Goal: Task Accomplishment & Management: Use online tool/utility

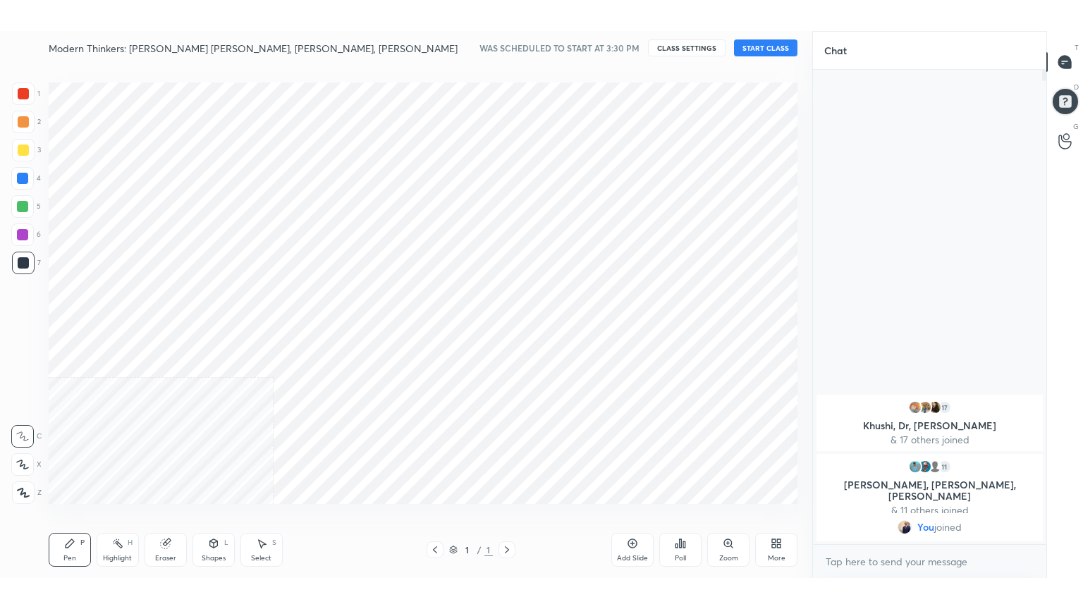
scroll to position [70022, 69723]
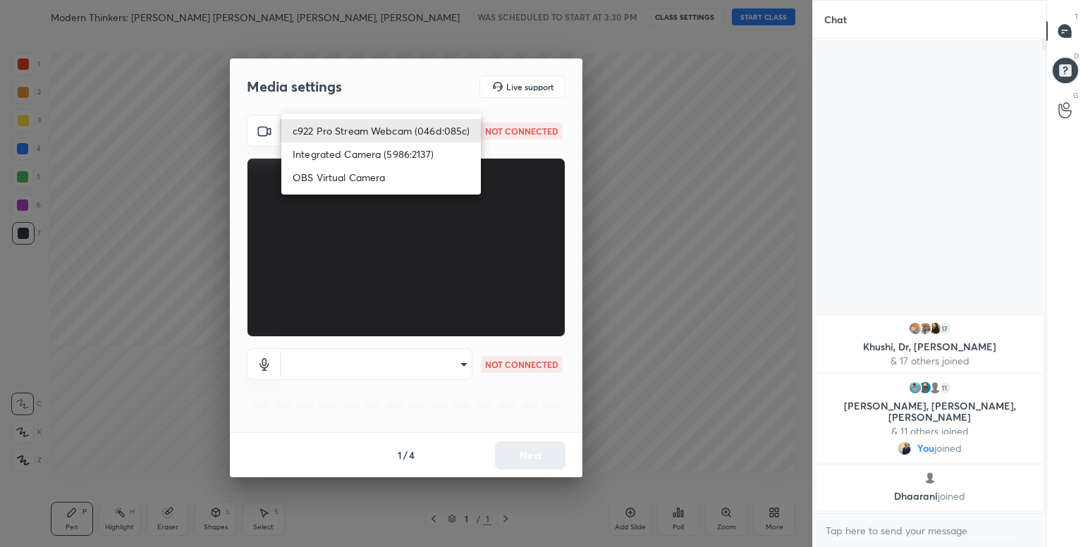
click at [433, 130] on body "1 2 3 4 5 6 7 C X Z C X Z E E Erase all H H Modern Thinkers: [PERSON_NAME] [PER…" at bounding box center [541, 273] width 1083 height 547
click at [433, 130] on li "c922 Pro Stream Webcam (046d:085c)" at bounding box center [380, 130] width 199 height 23
type input "4e8aa7a1cb5fd2ff812d6f89a3335ded4b2a5b42582862256a3426e053f9e67f"
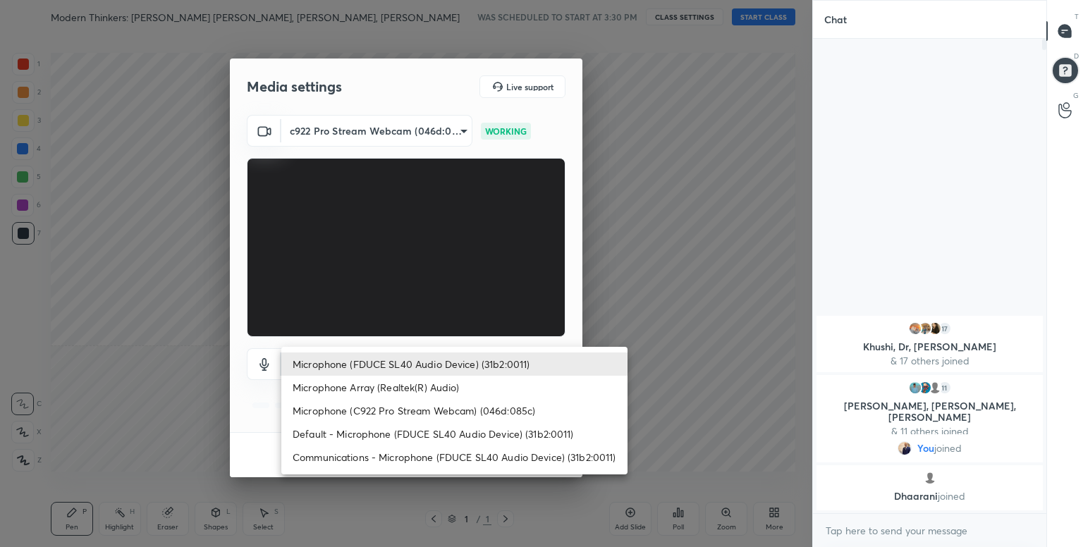
click at [451, 362] on body "1 2 3 4 5 6 7 C X Z C X Z E E Erase all H H Modern Thinkers: [PERSON_NAME] [PER…" at bounding box center [541, 273] width 1083 height 547
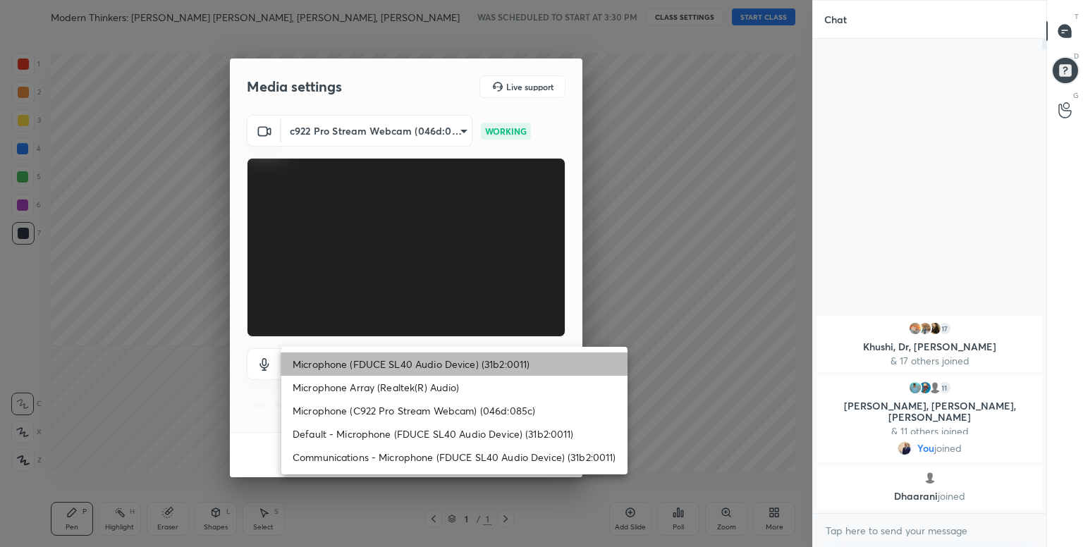
click at [474, 357] on li "Microphone (FDUCE SL40 Audio Device) (31b2:0011)" at bounding box center [454, 363] width 346 height 23
type input "853483e8430a9e5641f0e89643c155dca3898ff32a701d3da67b05df789635bc"
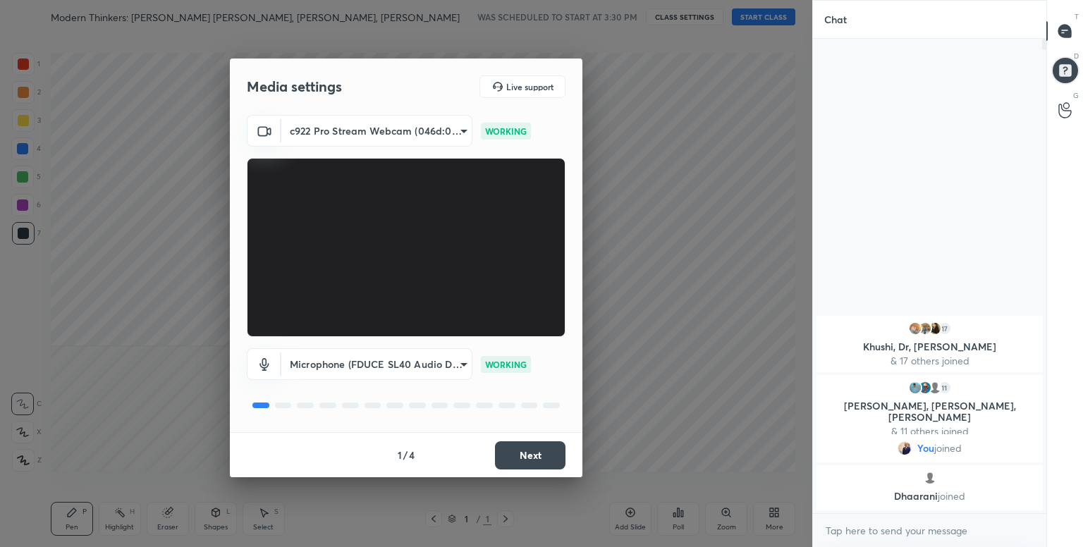
click at [539, 455] on button "Next" at bounding box center [530, 455] width 70 height 28
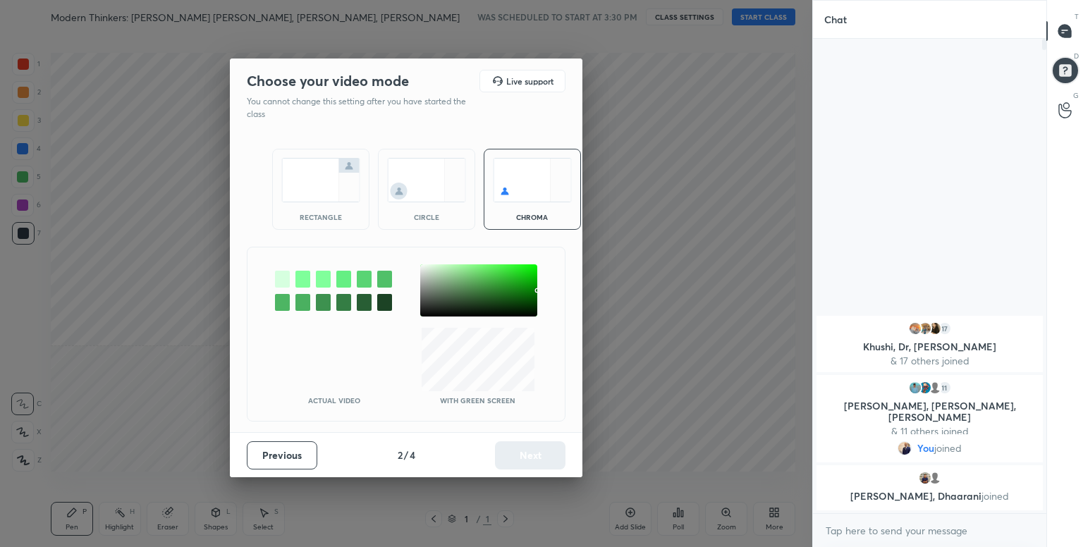
click at [278, 273] on div at bounding box center [282, 279] width 15 height 17
click at [538, 455] on button "Next" at bounding box center [530, 455] width 70 height 28
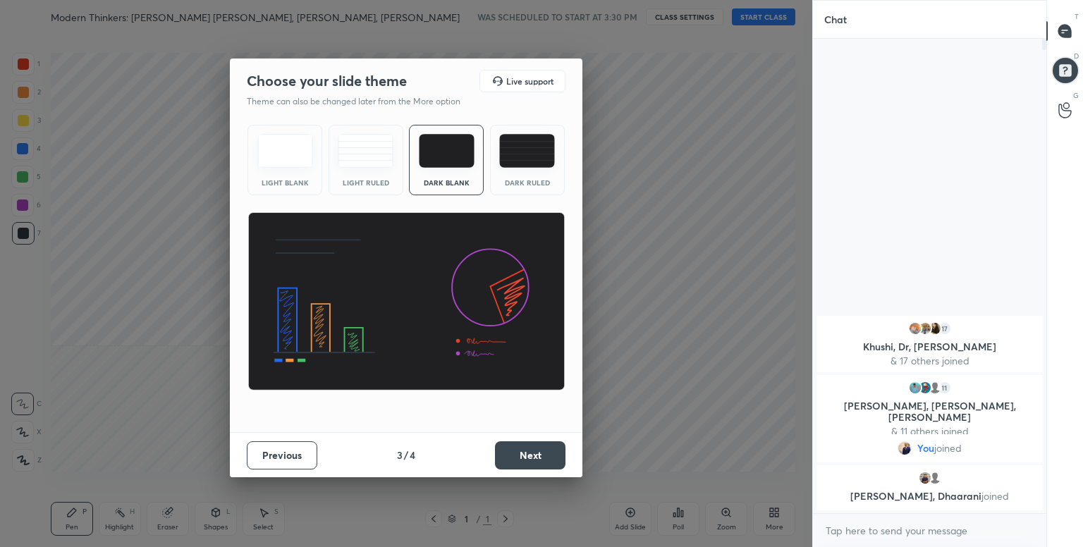
click at [538, 455] on button "Next" at bounding box center [530, 455] width 70 height 28
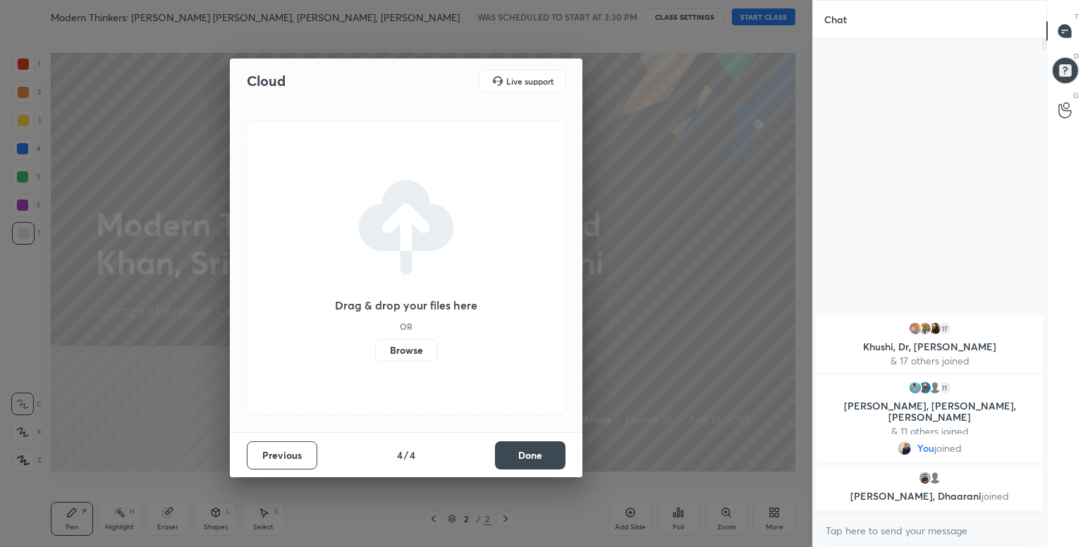
click at [406, 347] on label "Browse" at bounding box center [406, 350] width 63 height 23
click at [375, 347] on input "Browse" at bounding box center [375, 350] width 0 height 23
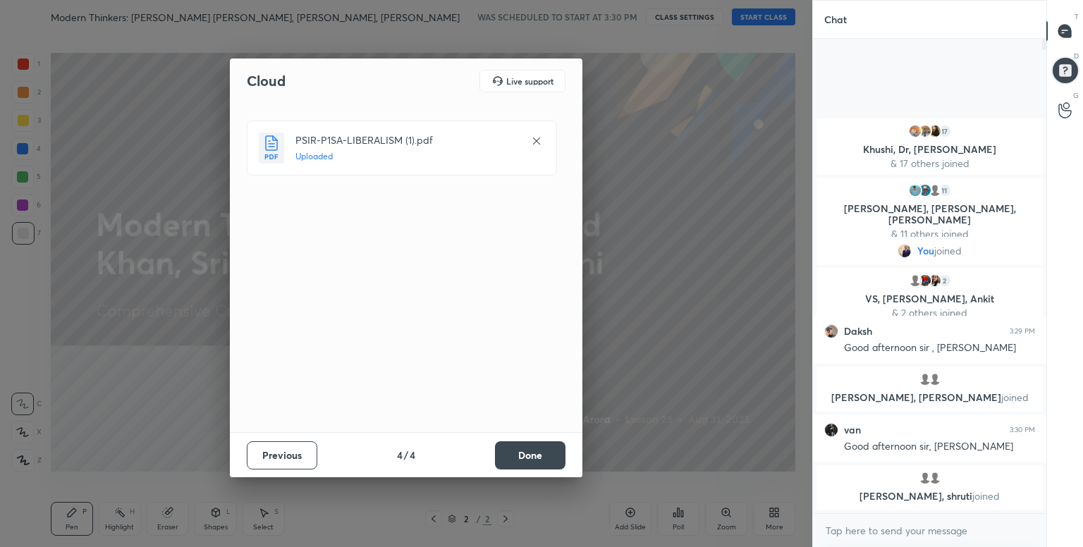
click at [541, 440] on div "Previous 4 / 4 Done" at bounding box center [406, 454] width 352 height 45
click at [533, 452] on button "Done" at bounding box center [530, 455] width 70 height 28
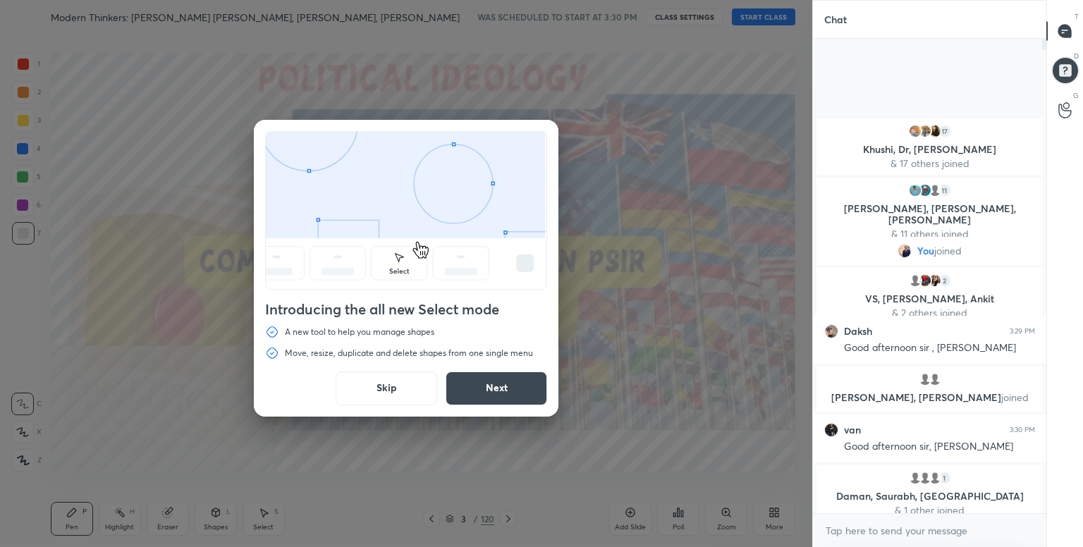
click at [379, 392] on button "Skip" at bounding box center [385, 388] width 101 height 34
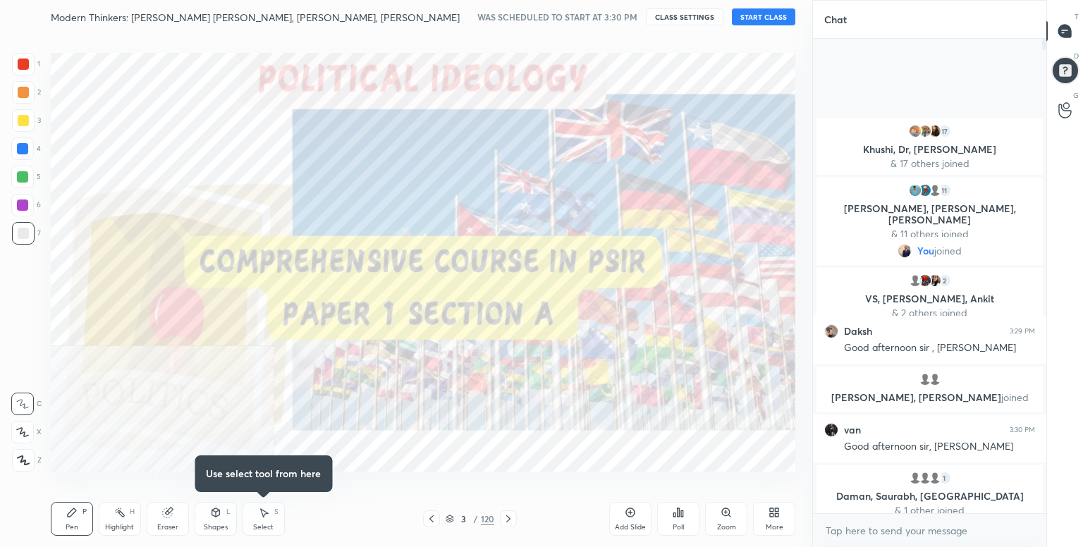
click at [775, 15] on button "START CLASS" at bounding box center [763, 16] width 63 height 17
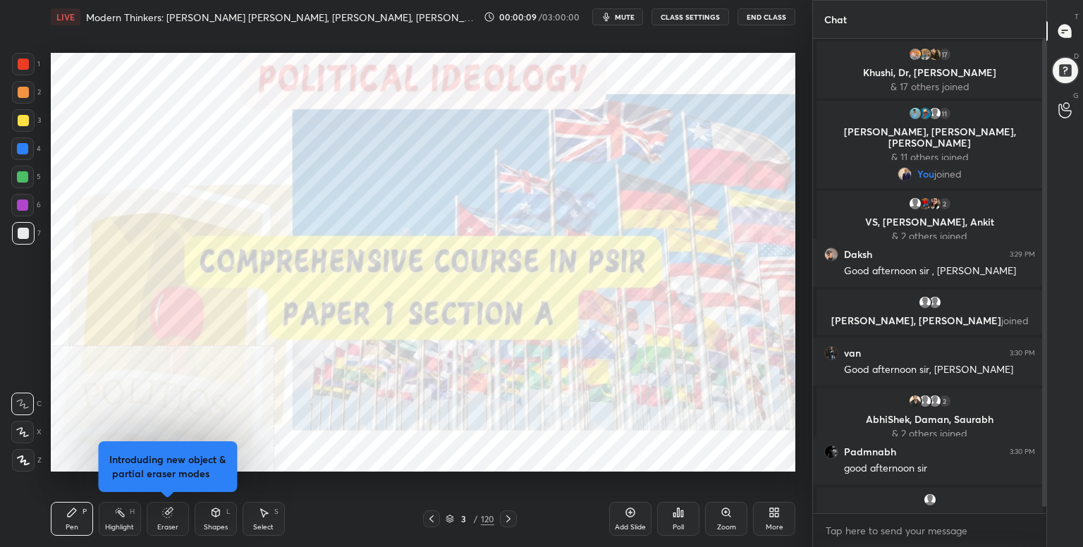
click at [789, 517] on div "More" at bounding box center [774, 519] width 42 height 34
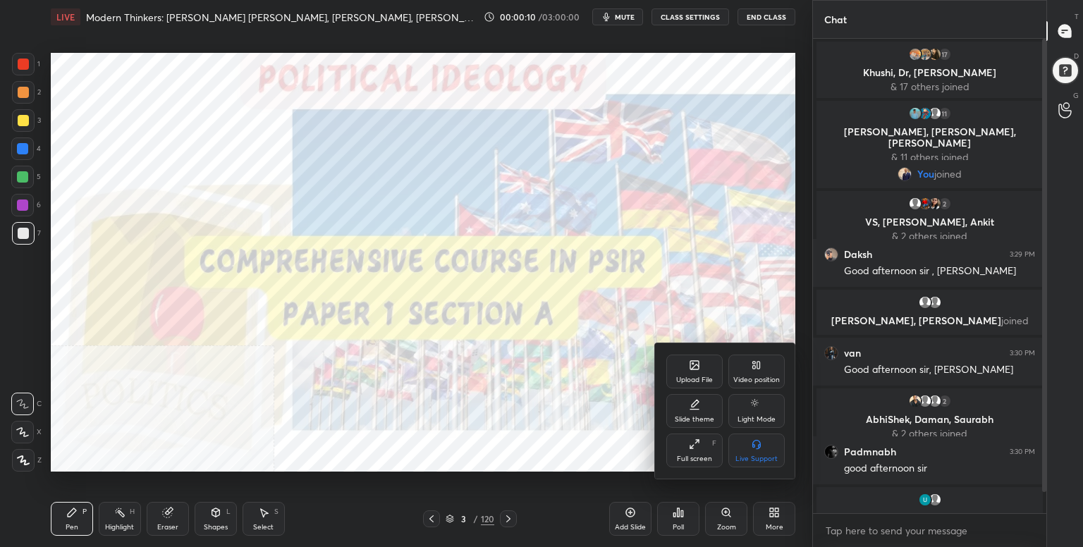
drag, startPoint x: 703, startPoint y: 443, endPoint x: 701, endPoint y: 505, distance: 61.4
click at [703, 445] on div "Full screen F" at bounding box center [694, 450] width 56 height 34
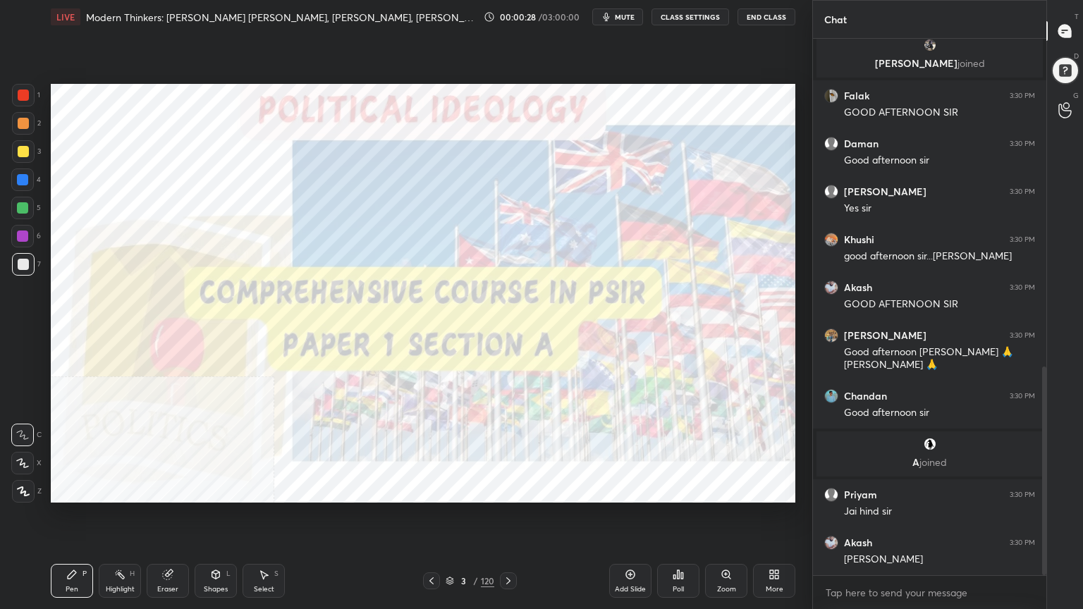
scroll to position [891, 0]
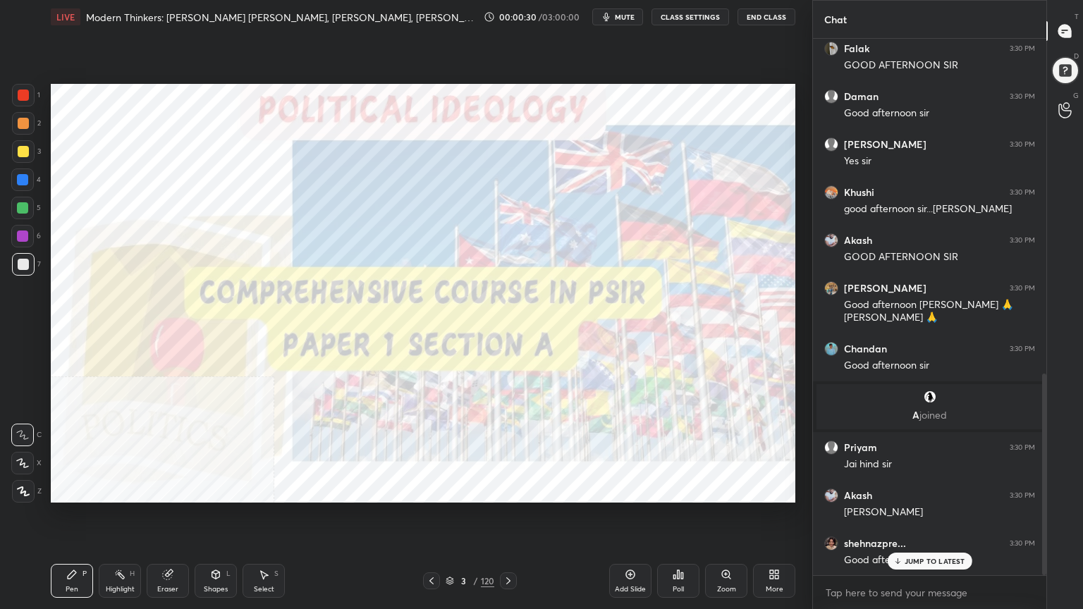
click at [631, 546] on icon at bounding box center [630, 574] width 9 height 9
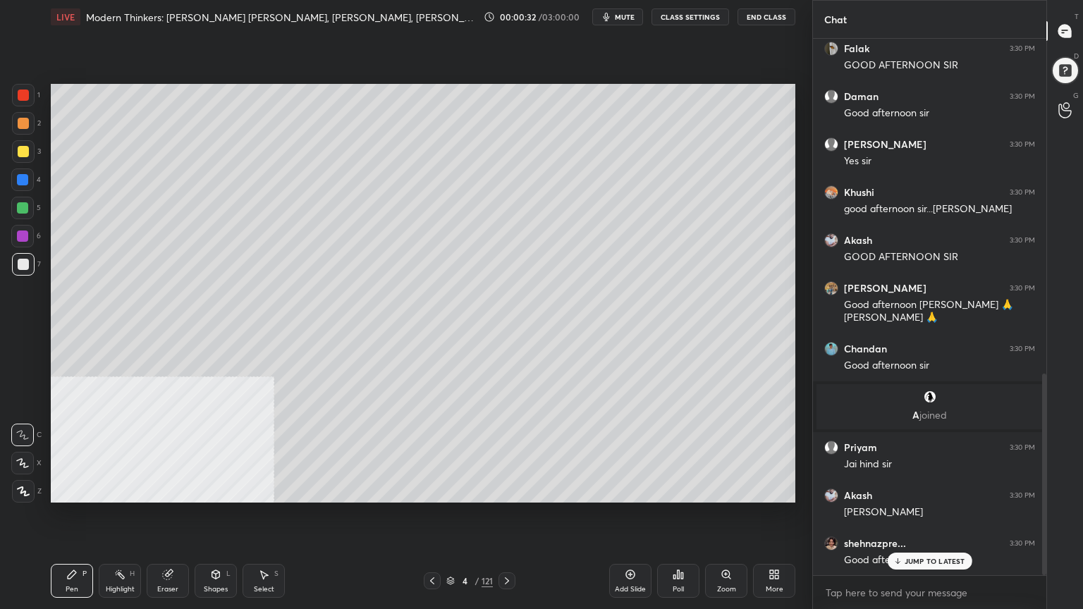
click at [24, 268] on div at bounding box center [23, 264] width 11 height 11
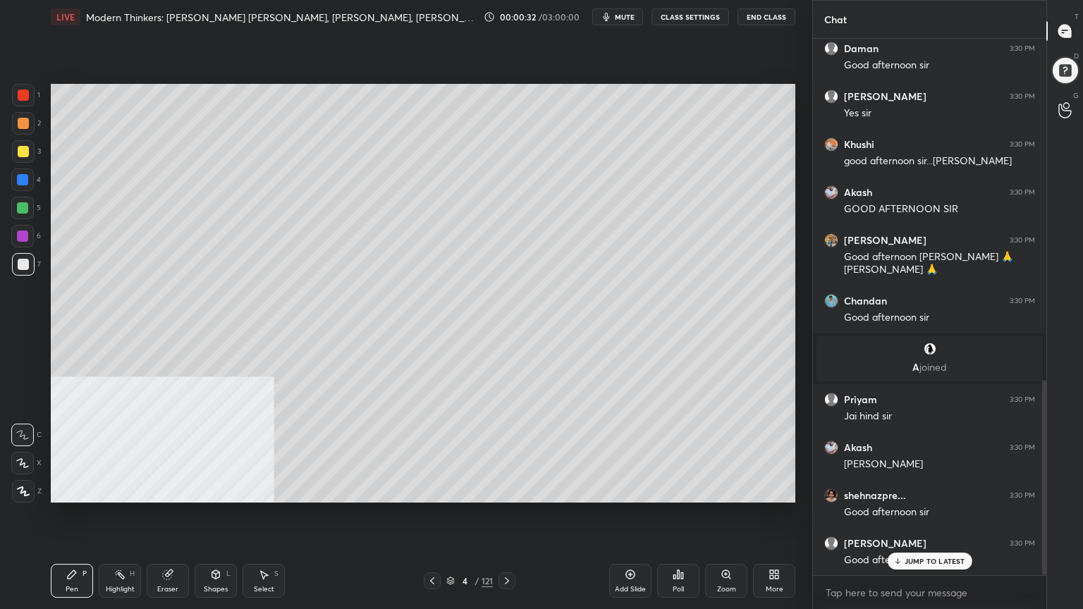
click at [23, 492] on icon at bounding box center [23, 491] width 11 height 8
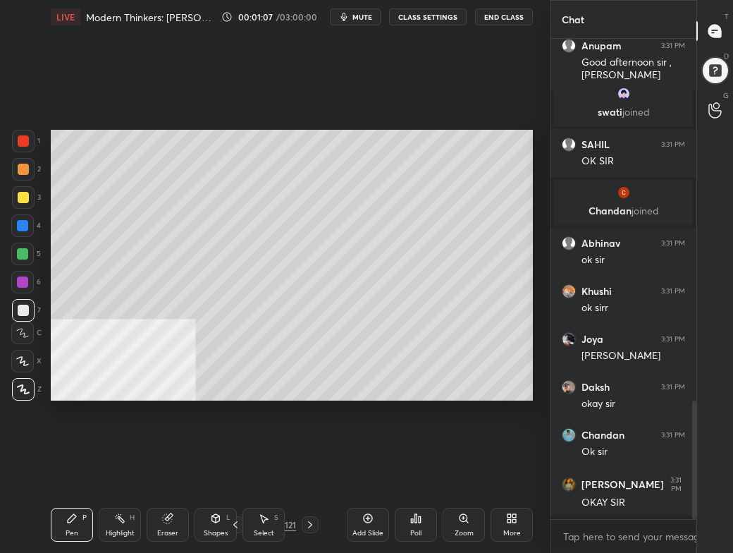
scroll to position [0, 0]
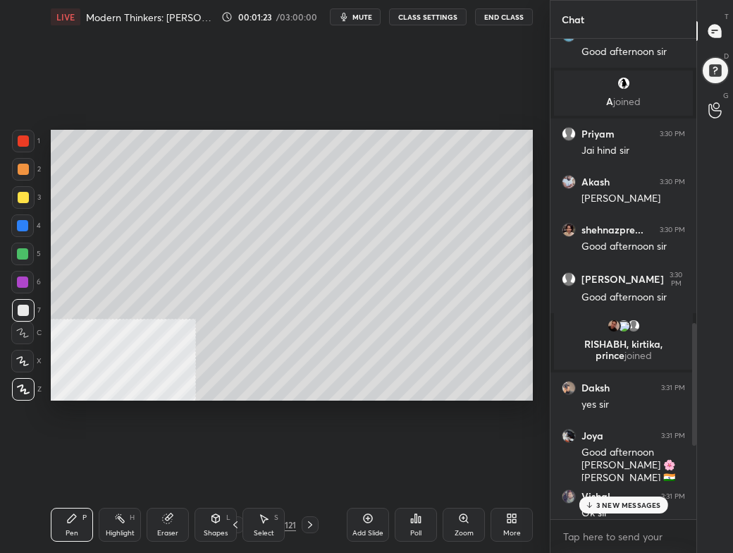
click at [515, 515] on icon at bounding box center [514, 516] width 4 height 4
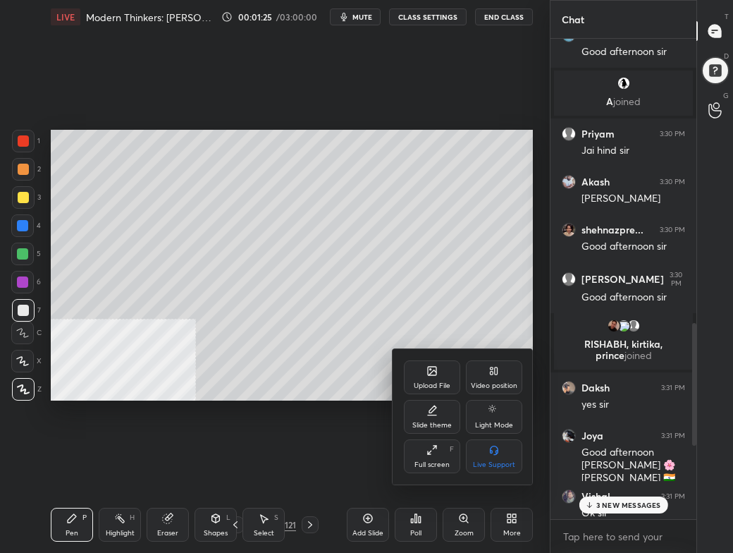
click at [436, 376] on icon at bounding box center [431, 370] width 11 height 11
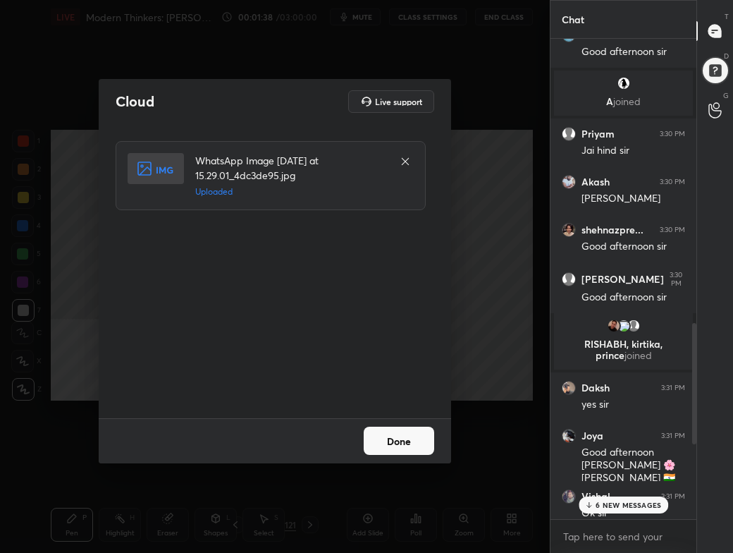
click at [397, 443] on button "Done" at bounding box center [399, 440] width 70 height 28
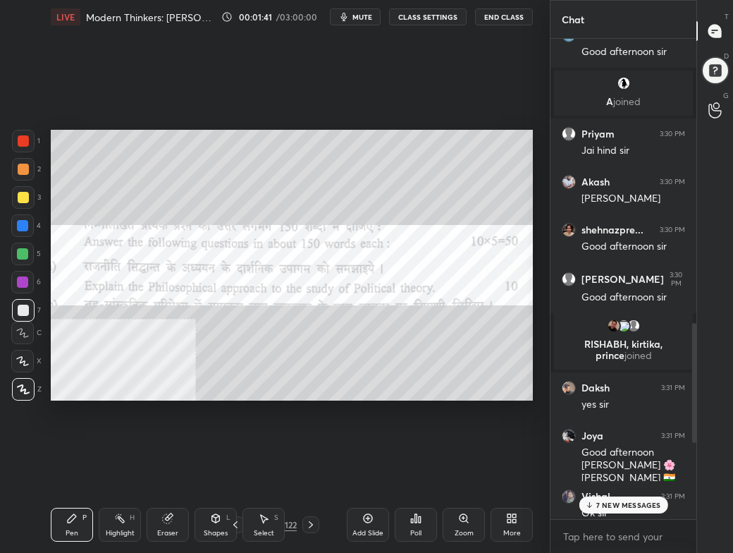
click at [517, 512] on icon at bounding box center [511, 517] width 11 height 11
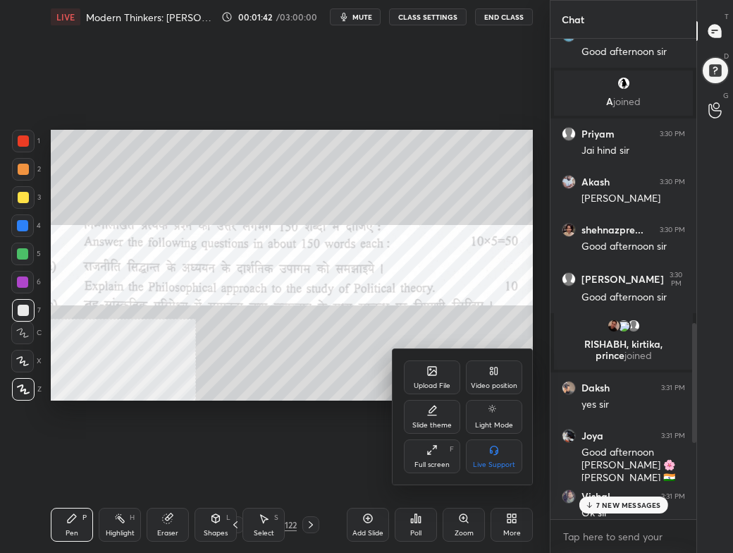
click at [433, 371] on icon at bounding box center [433, 372] width 8 height 5
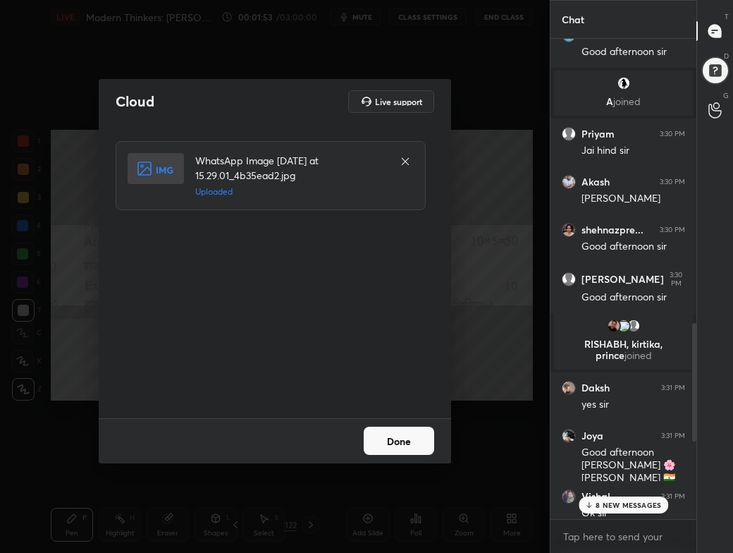
click at [402, 438] on button "Done" at bounding box center [399, 440] width 70 height 28
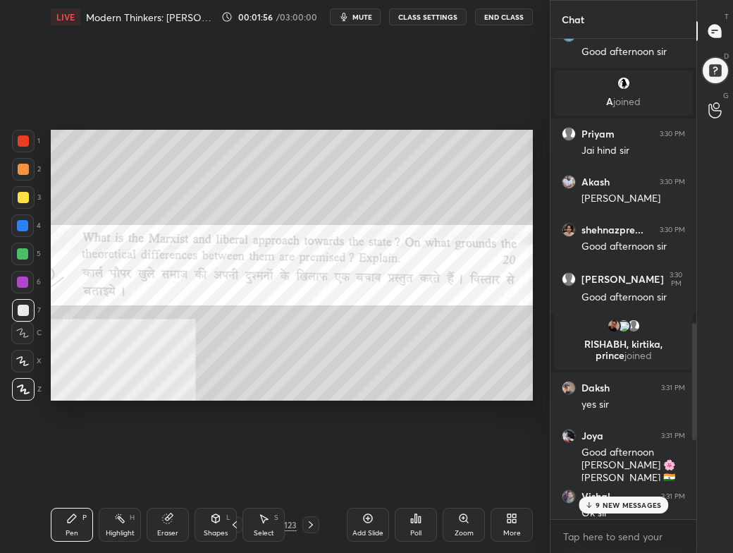
click at [517, 508] on div "More" at bounding box center [512, 524] width 42 height 34
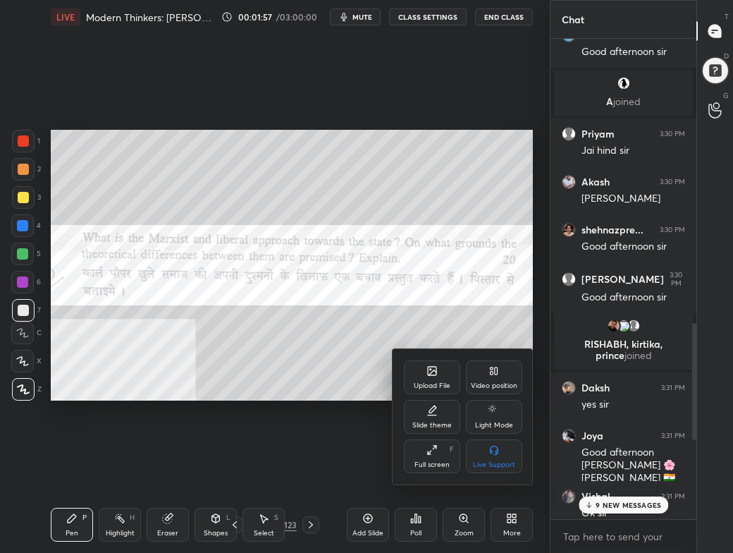
click at [439, 377] on div "Upload File" at bounding box center [432, 377] width 56 height 34
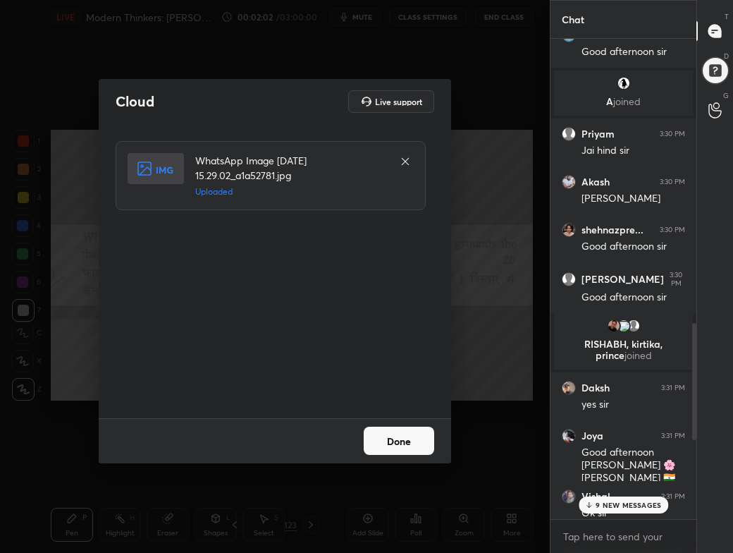
click at [400, 440] on button "Done" at bounding box center [399, 440] width 70 height 28
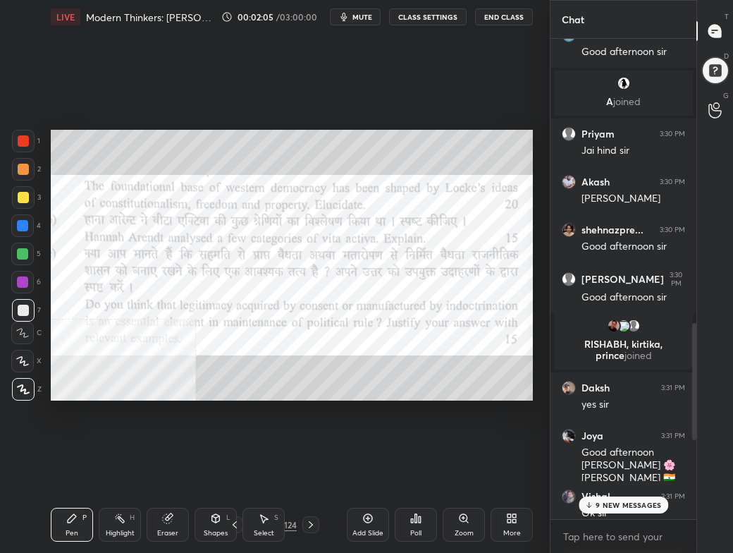
click at [514, 518] on icon at bounding box center [511, 517] width 11 height 11
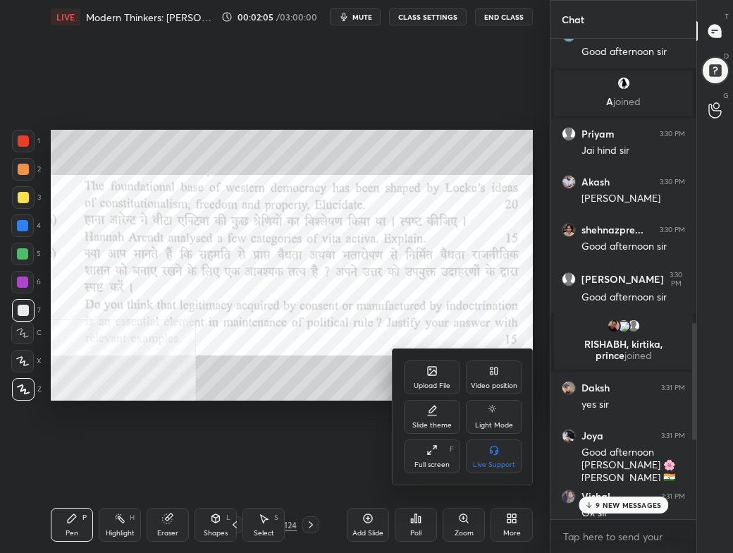
click at [436, 461] on div "Full screen" at bounding box center [431, 464] width 35 height 7
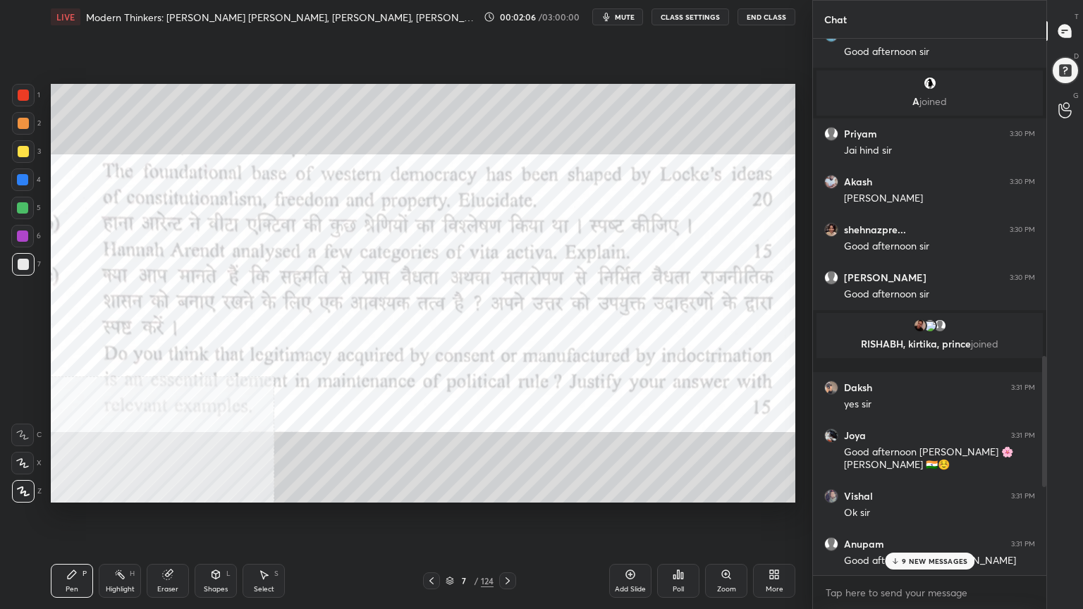
scroll to position [415, 229]
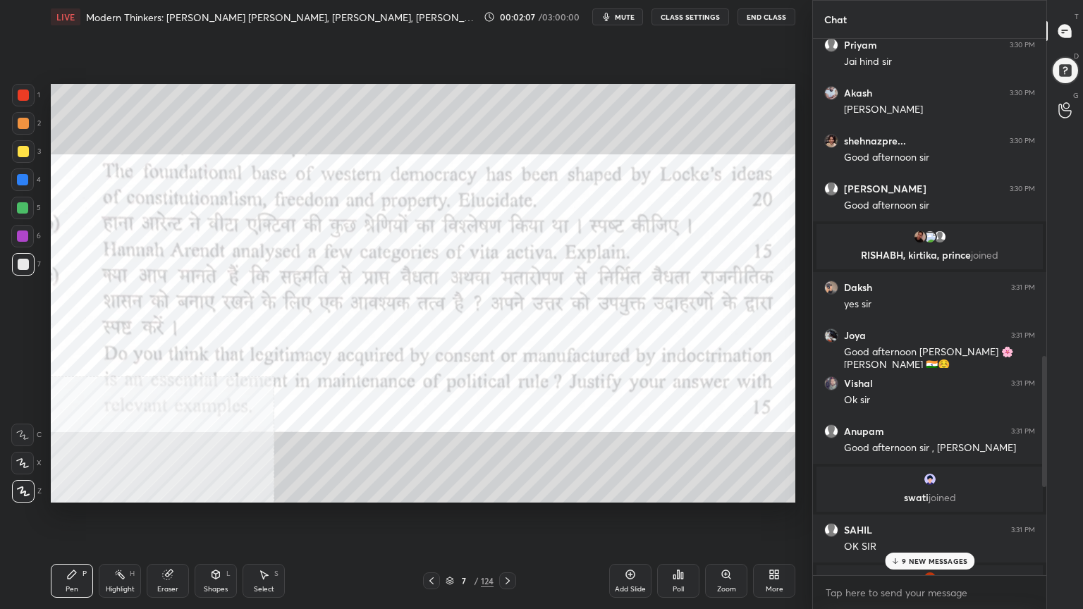
click at [905, 546] on div "9 NEW MESSAGES" at bounding box center [930, 561] width 90 height 17
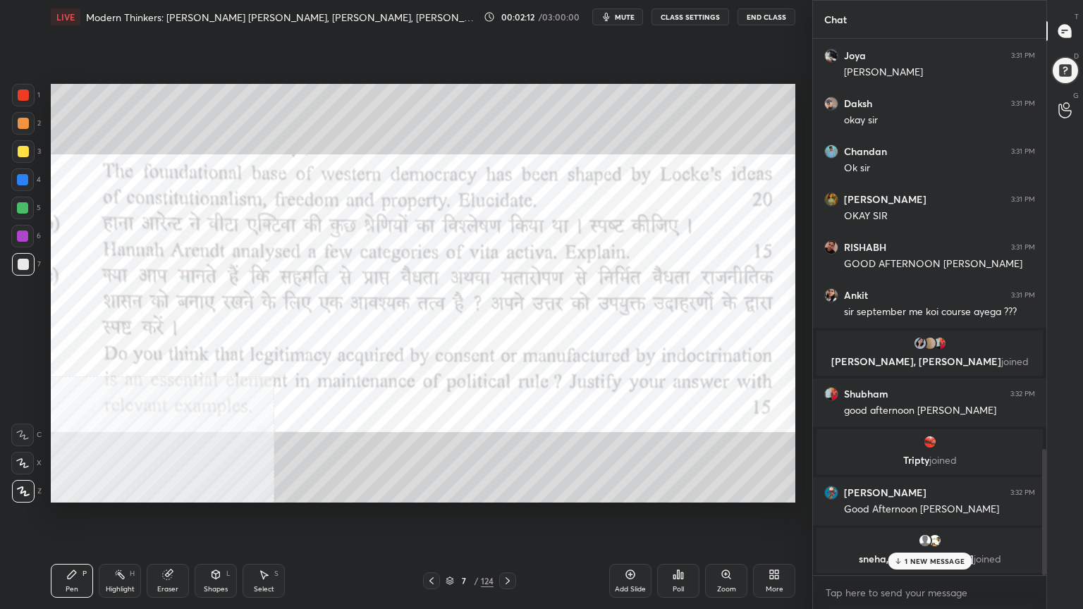
click at [27, 146] on div at bounding box center [23, 151] width 23 height 23
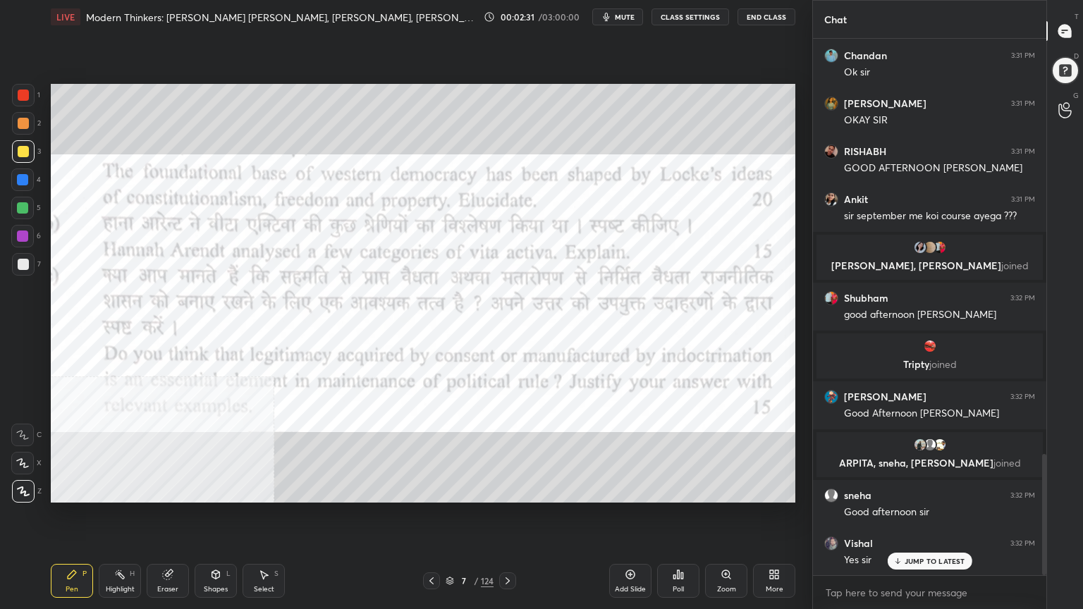
scroll to position [1883, 0]
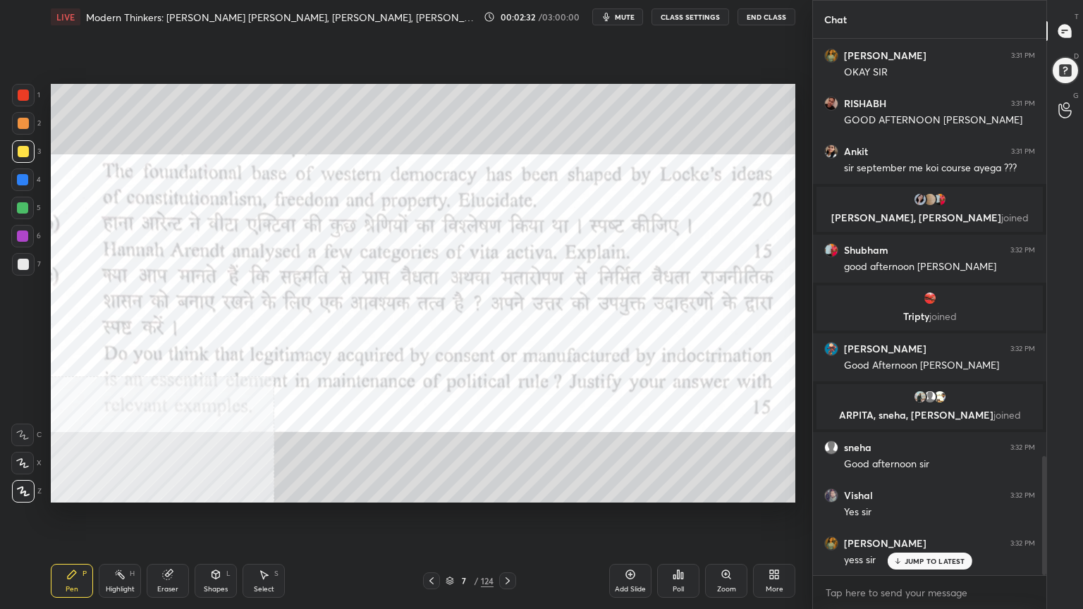
click at [20, 96] on div at bounding box center [23, 95] width 11 height 11
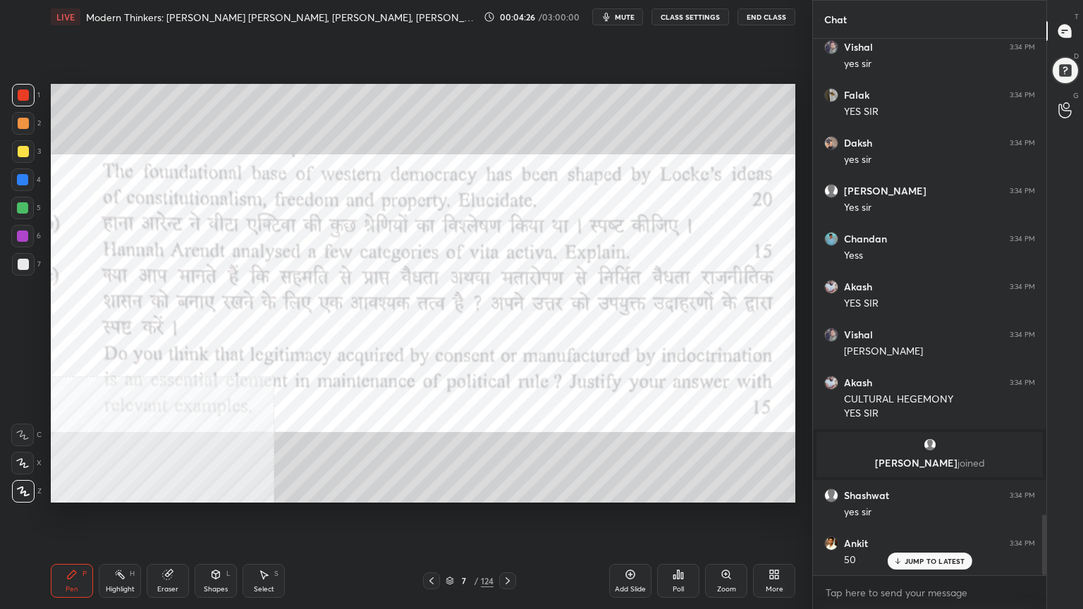
scroll to position [4263, 0]
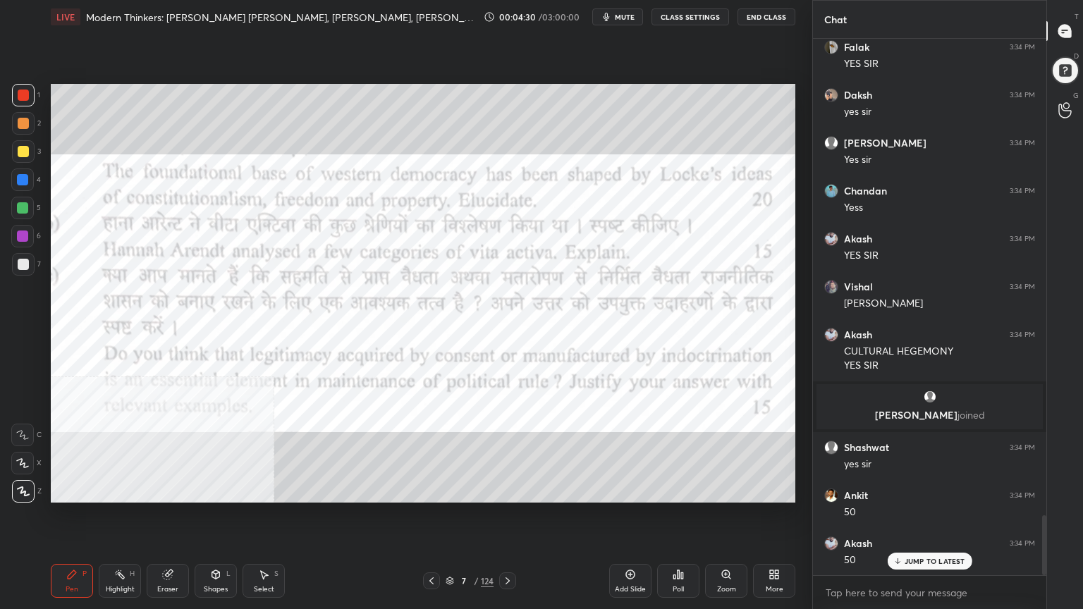
click at [433, 546] on icon at bounding box center [431, 580] width 11 height 11
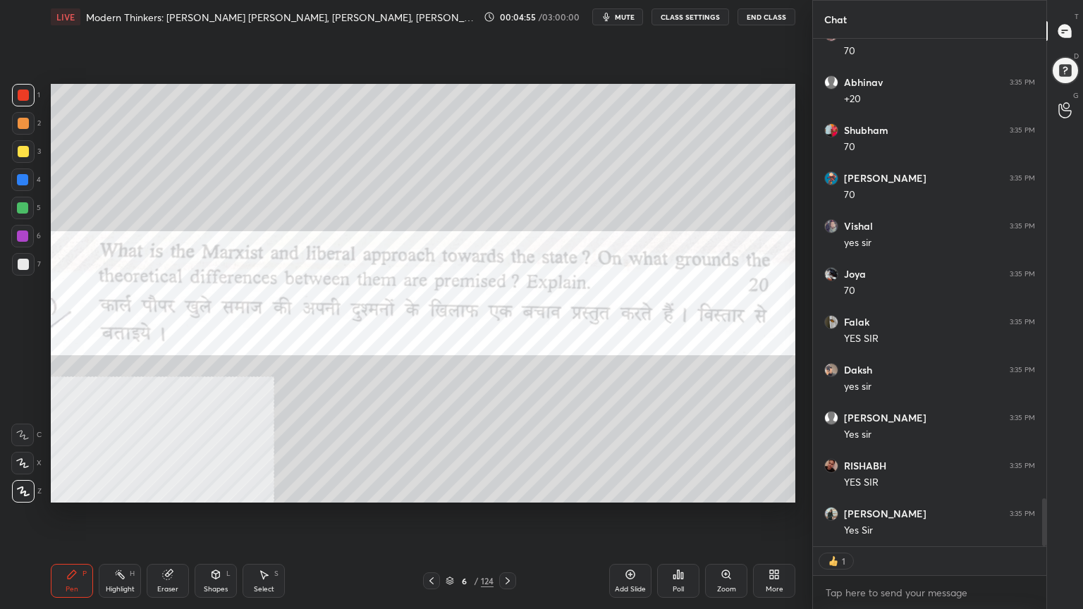
scroll to position [4838, 0]
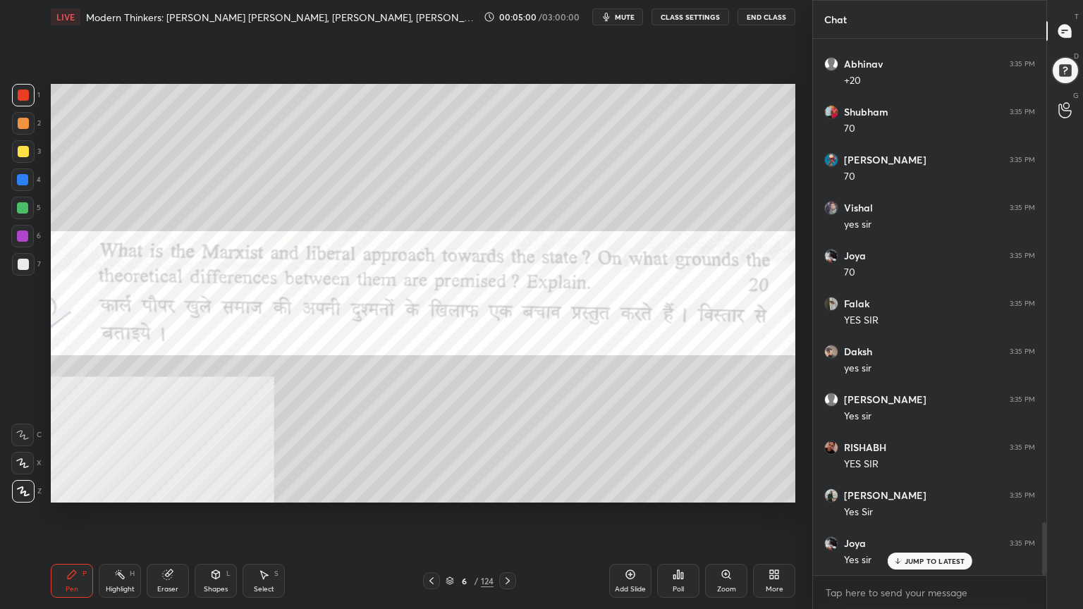
click at [433, 546] on icon at bounding box center [431, 580] width 11 height 11
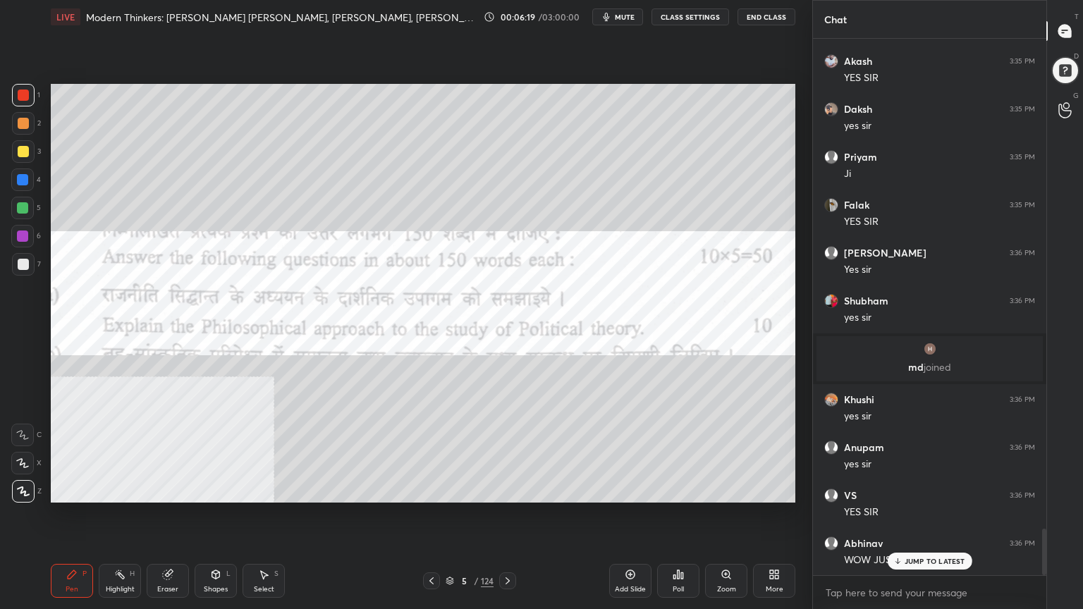
scroll to position [5672, 0]
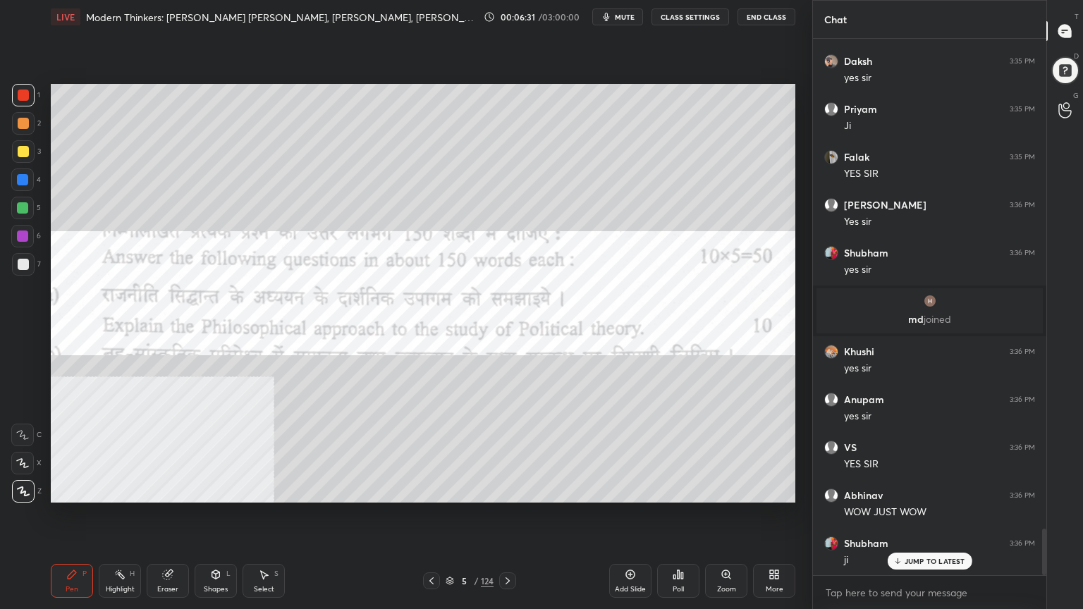
click at [447, 546] on icon at bounding box center [449, 581] width 8 height 8
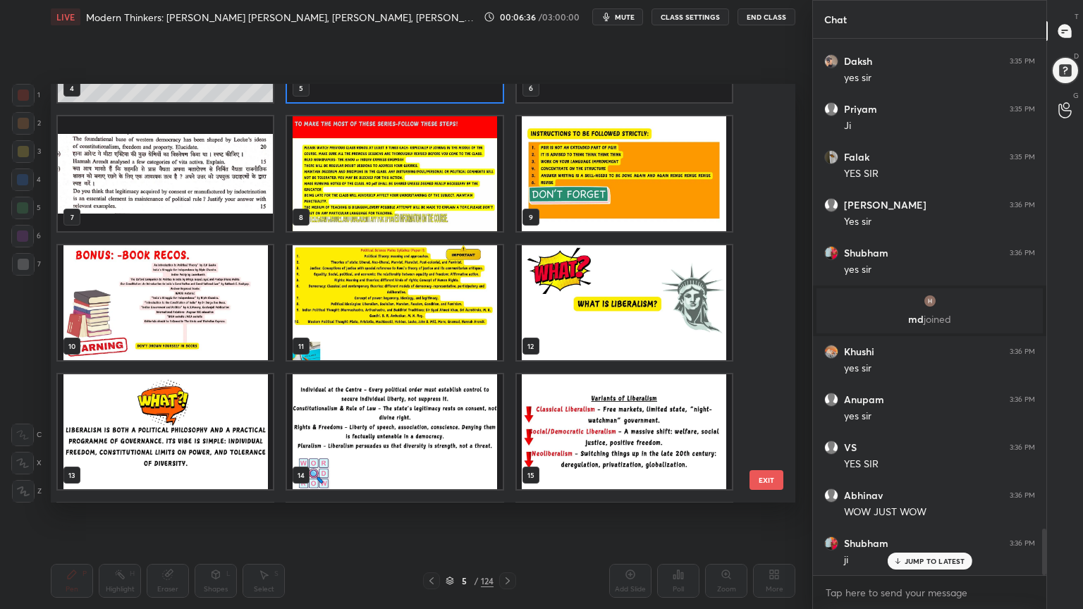
scroll to position [5720, 0]
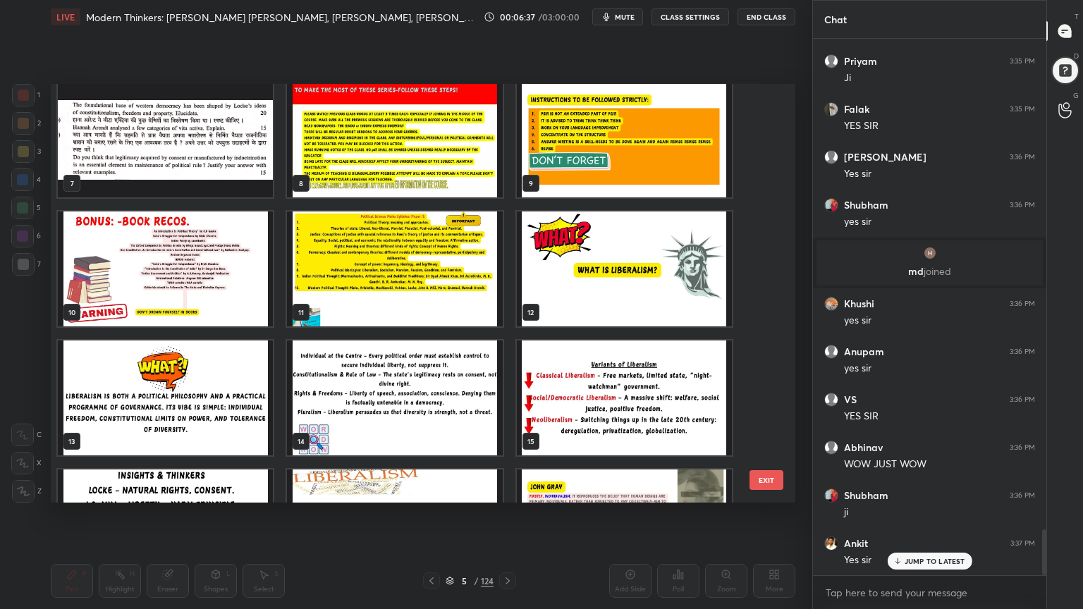
click at [674, 300] on img "grid" at bounding box center [624, 268] width 215 height 115
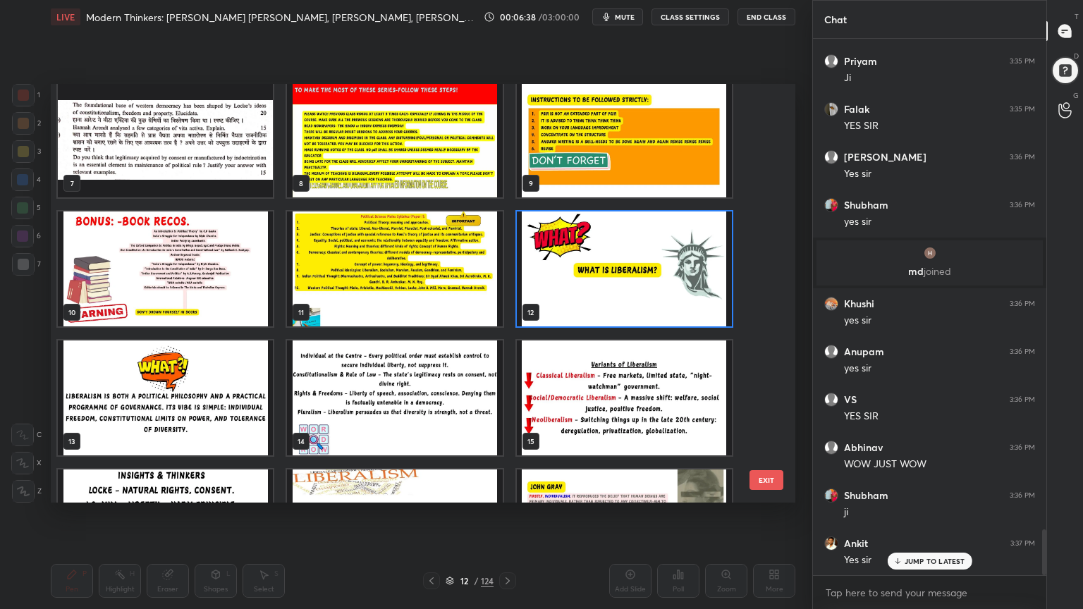
click at [674, 300] on img "grid" at bounding box center [624, 268] width 215 height 115
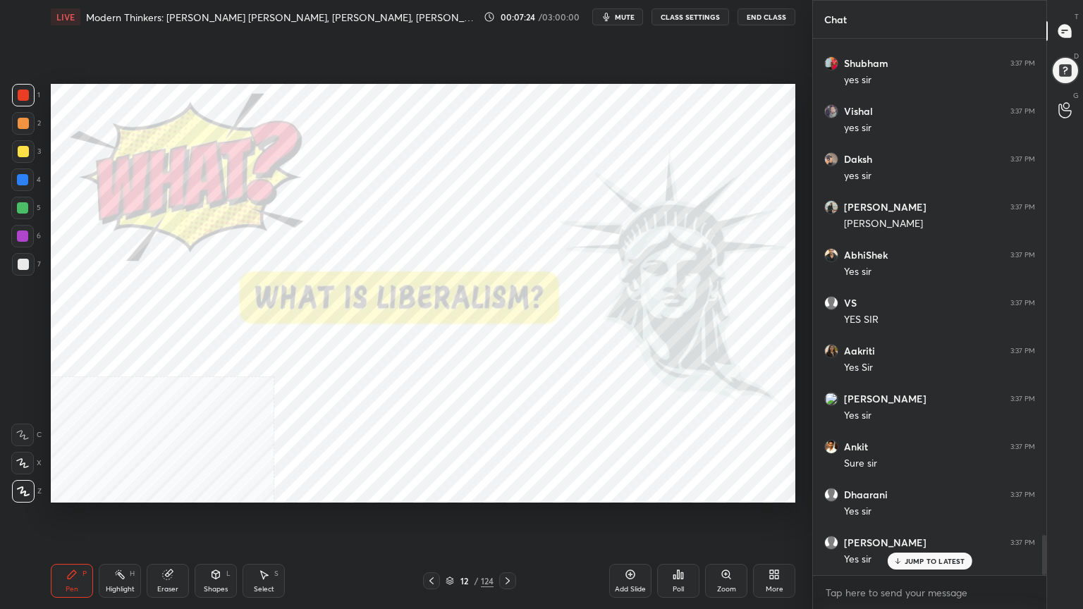
scroll to position [4, 4]
drag, startPoint x: 449, startPoint y: 583, endPoint x: 454, endPoint y: 572, distance: 11.7
click at [449, 546] on icon at bounding box center [449, 581] width 8 height 8
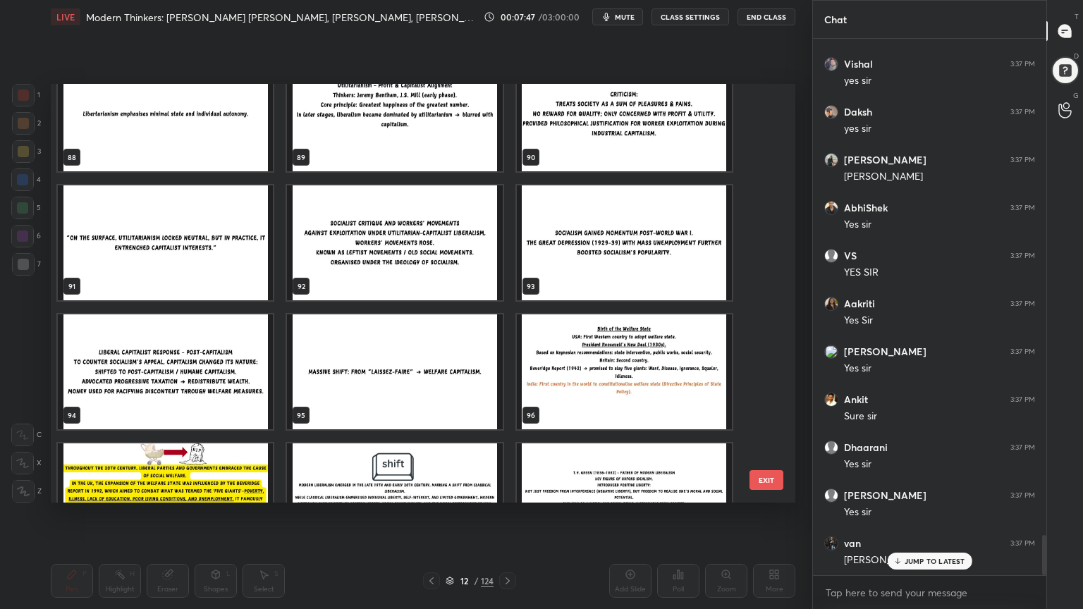
scroll to position [3777, 0]
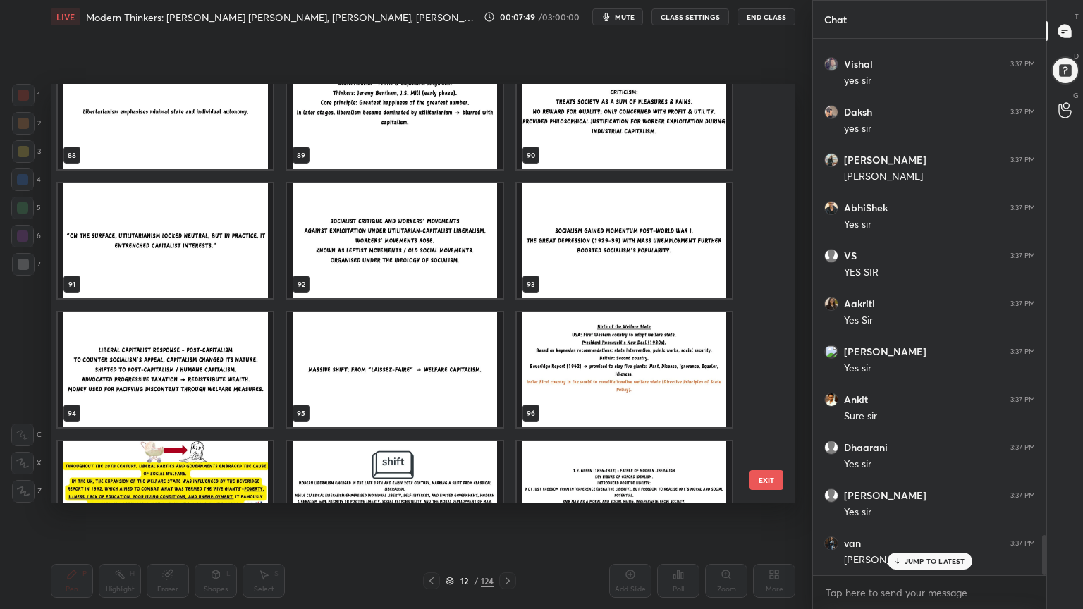
click at [387, 375] on img "grid" at bounding box center [394, 369] width 215 height 115
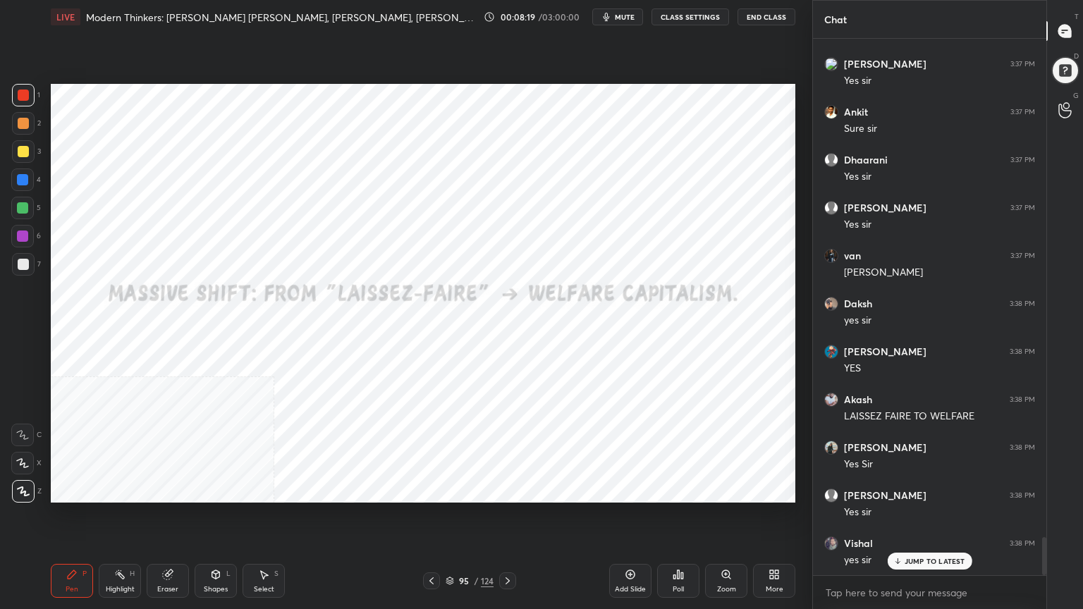
scroll to position [7014, 0]
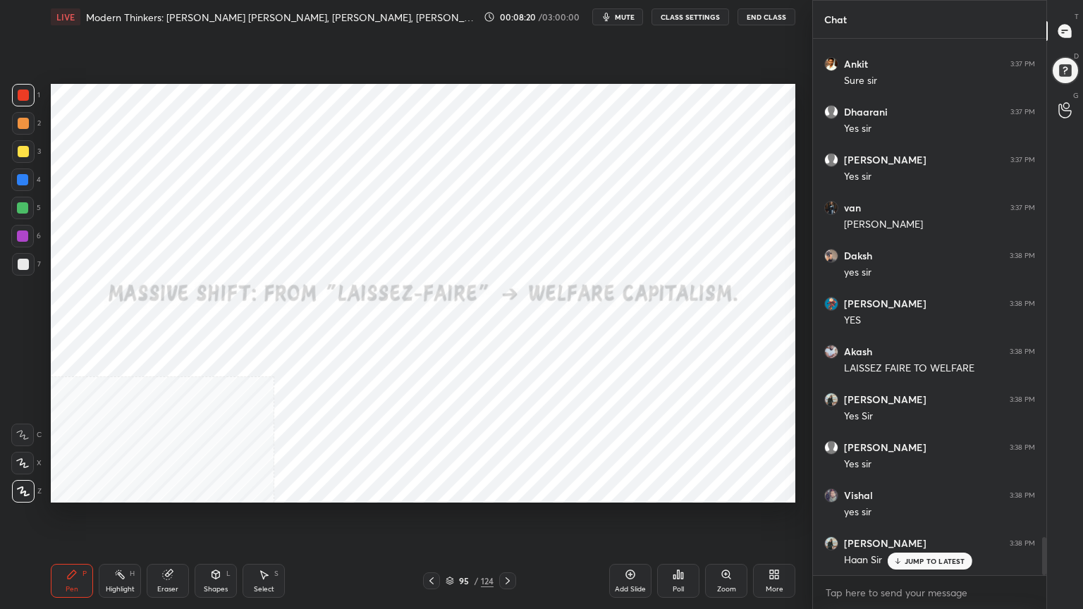
click at [448, 546] on icon at bounding box center [449, 581] width 8 height 8
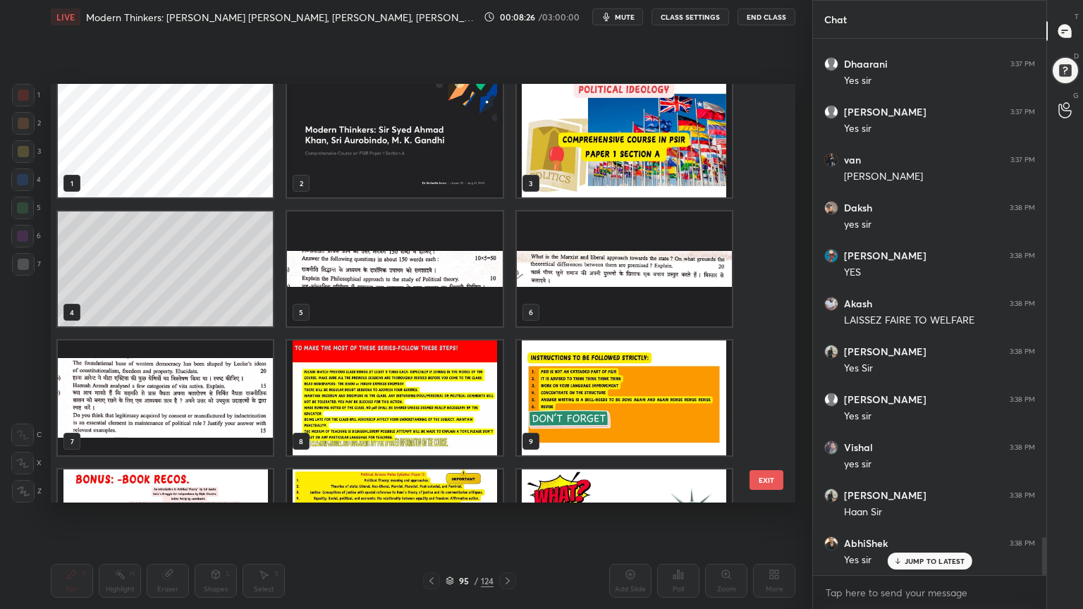
scroll to position [0, 0]
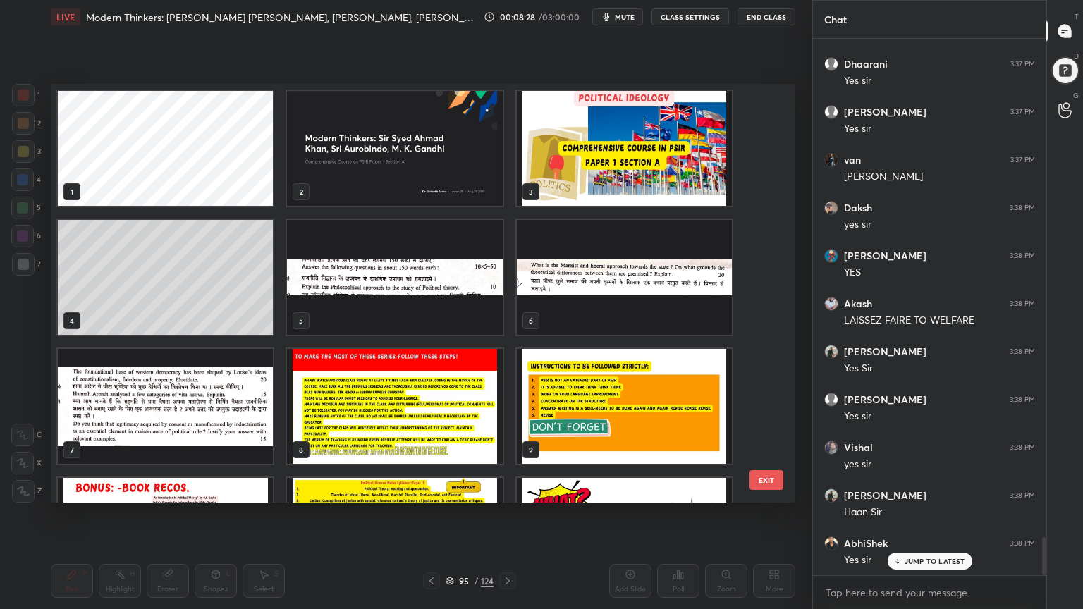
click at [419, 256] on img "grid" at bounding box center [394, 277] width 215 height 115
click at [419, 255] on img "grid" at bounding box center [394, 277] width 215 height 115
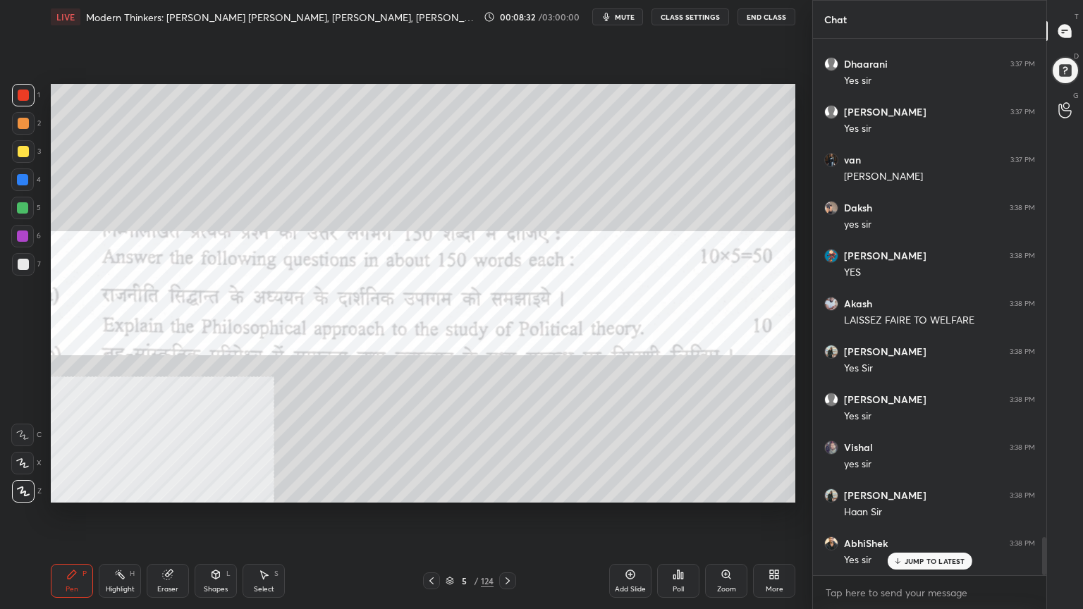
click at [509, 546] on icon at bounding box center [507, 580] width 11 height 11
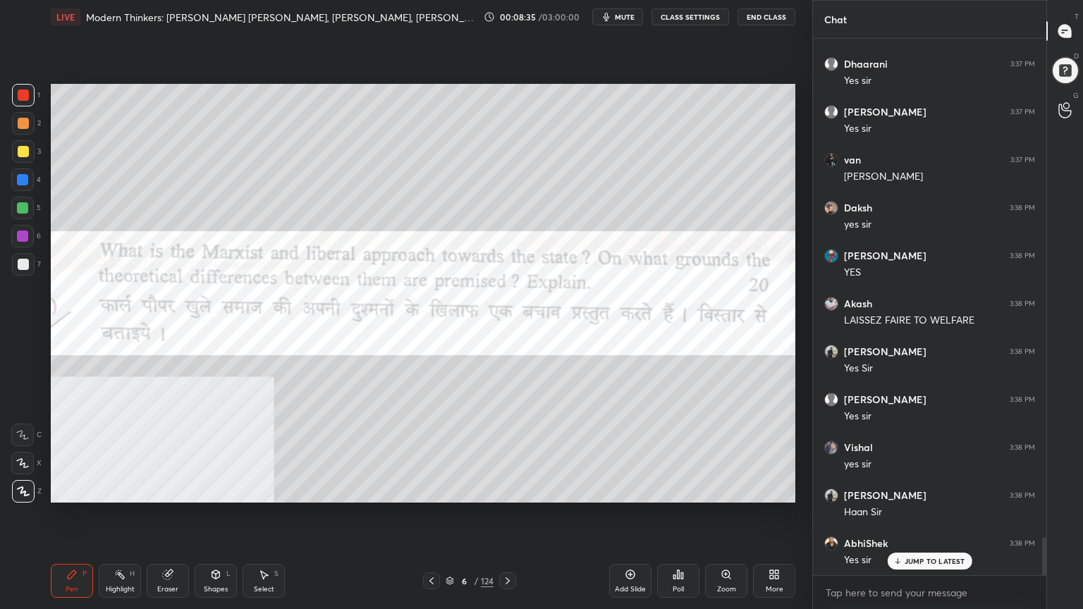
click at [507, 546] on icon at bounding box center [507, 580] width 11 height 11
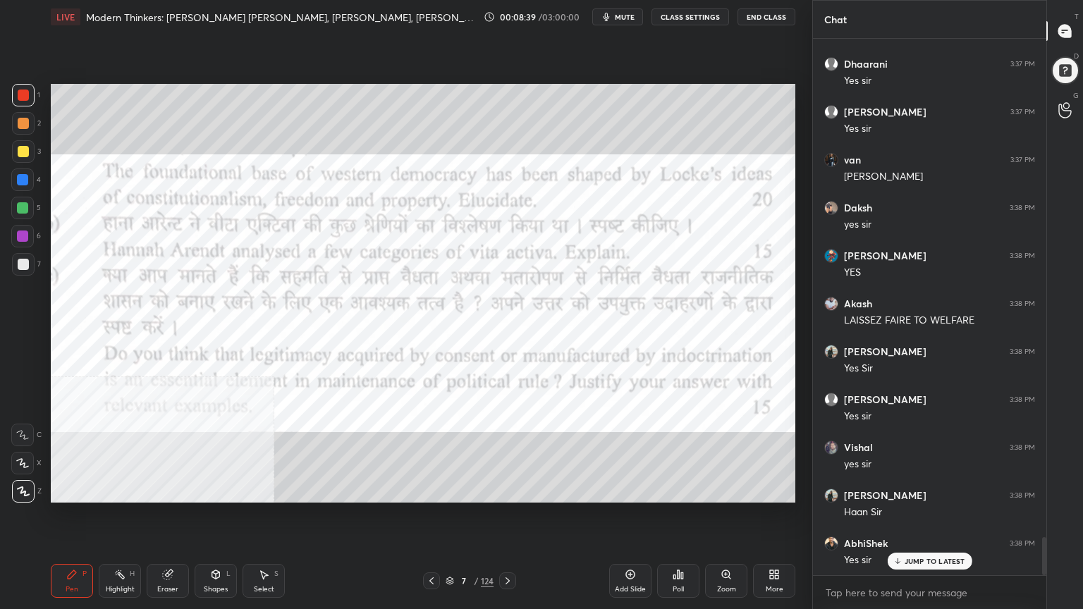
click at [449, 546] on icon at bounding box center [449, 581] width 8 height 8
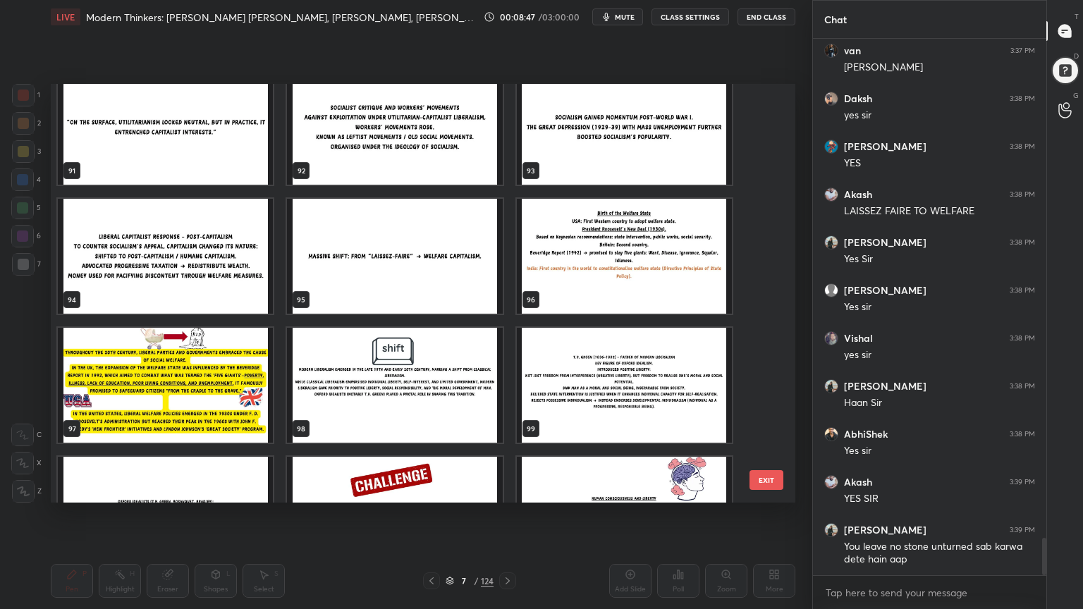
scroll to position [7222, 0]
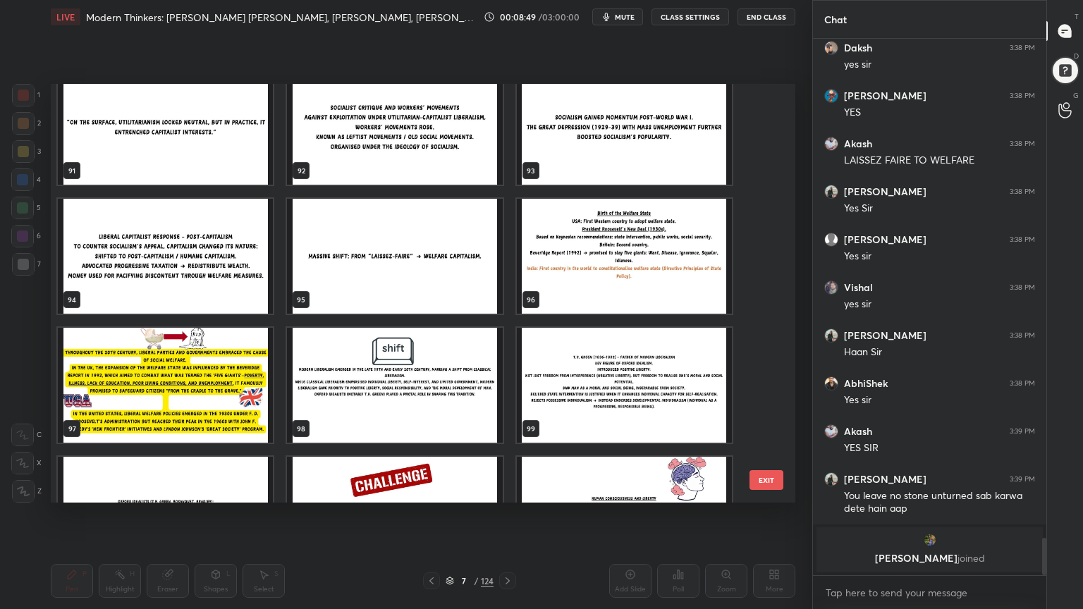
click at [420, 278] on img "grid" at bounding box center [394, 256] width 215 height 115
click at [420, 279] on img "grid" at bounding box center [394, 256] width 215 height 115
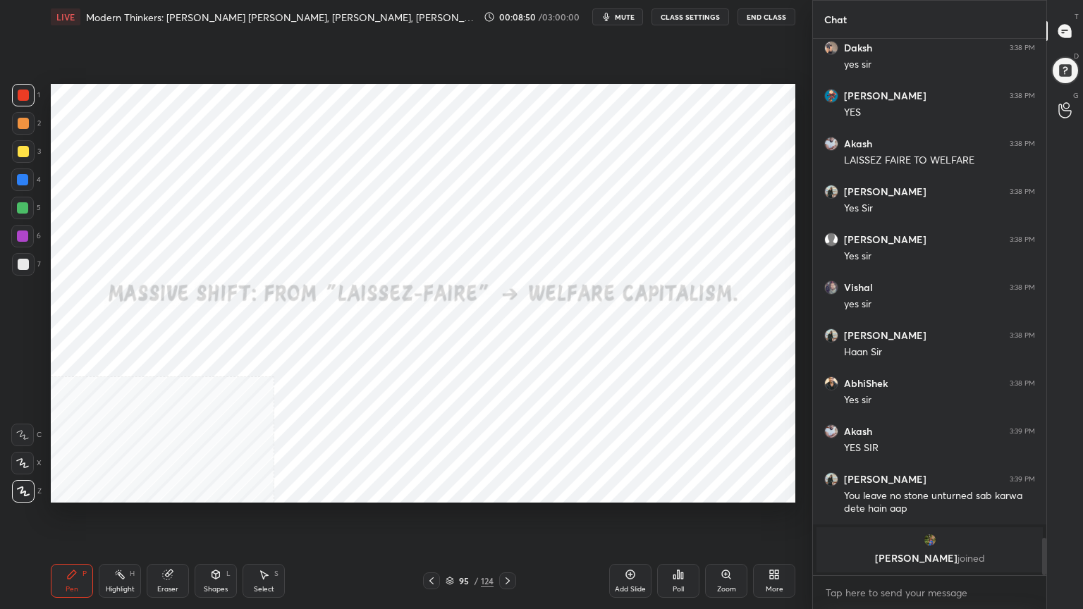
click at [641, 546] on div "Add Slide" at bounding box center [630, 581] width 42 height 34
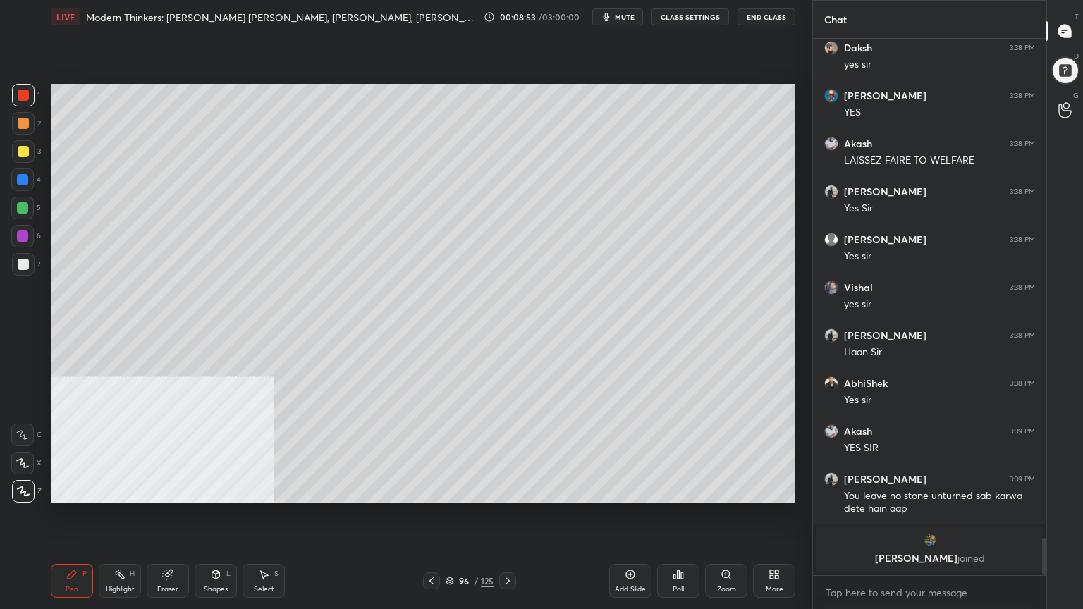
click at [25, 262] on div at bounding box center [23, 264] width 11 height 11
click at [23, 151] on div at bounding box center [23, 151] width 11 height 11
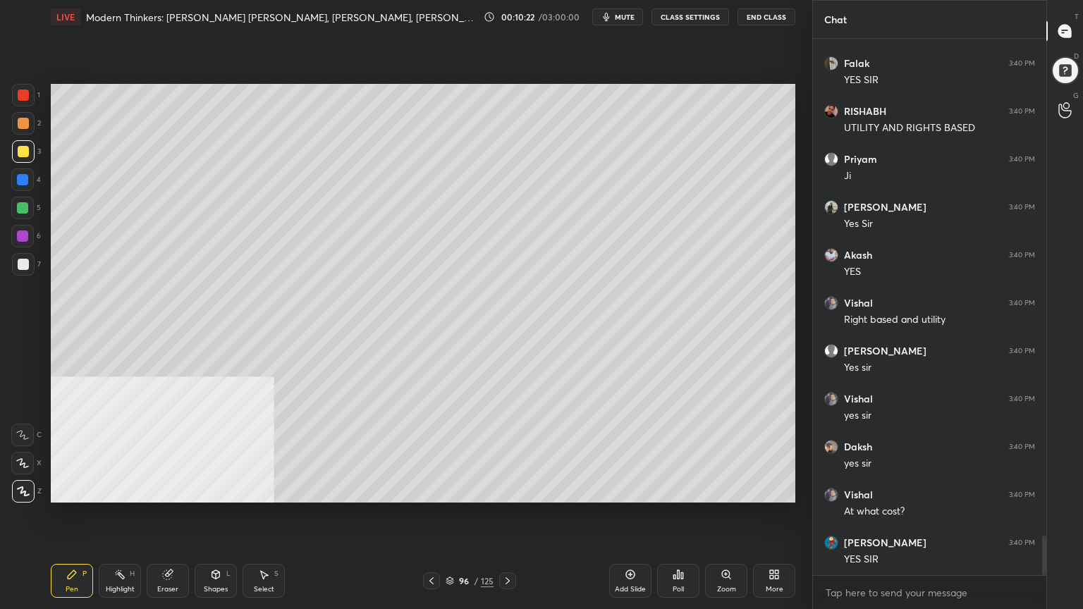
scroll to position [6700, 0]
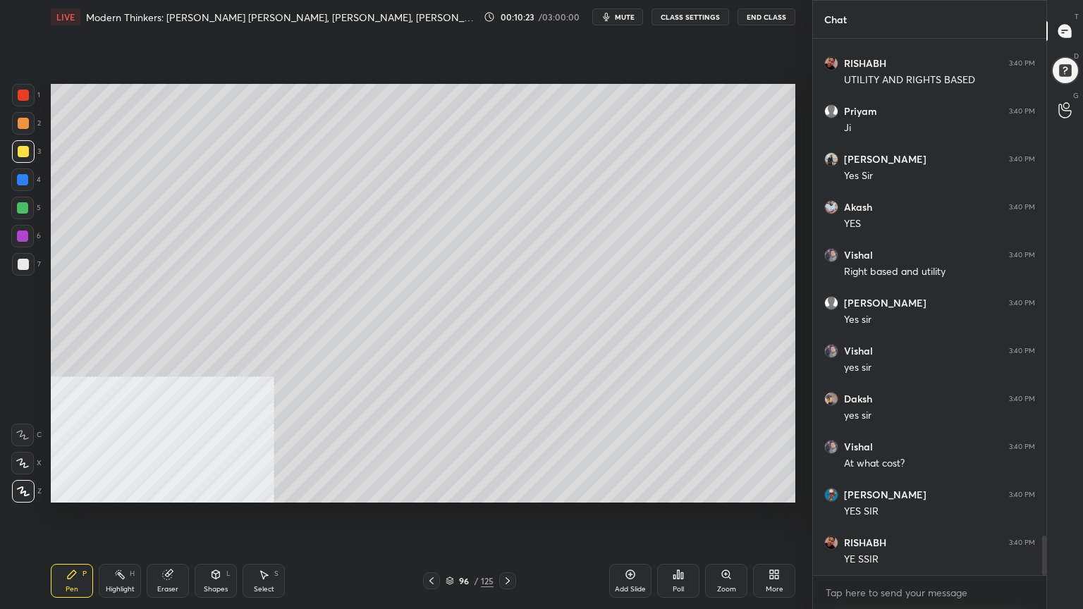
click at [450, 546] on icon at bounding box center [449, 582] width 7 height 2
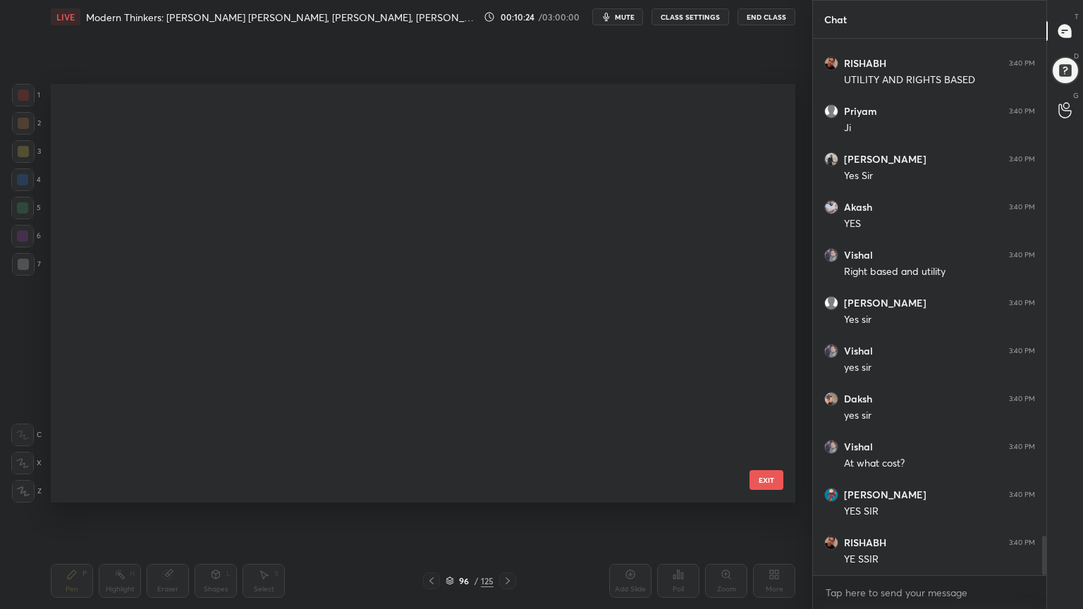
scroll to position [414, 737]
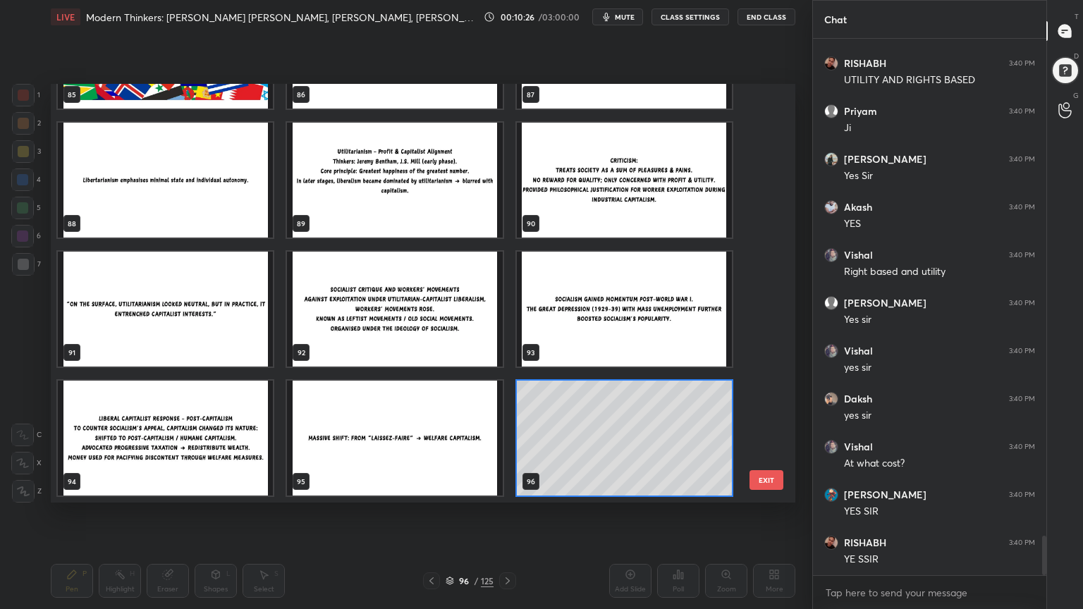
click at [655, 211] on img "grid" at bounding box center [624, 180] width 215 height 115
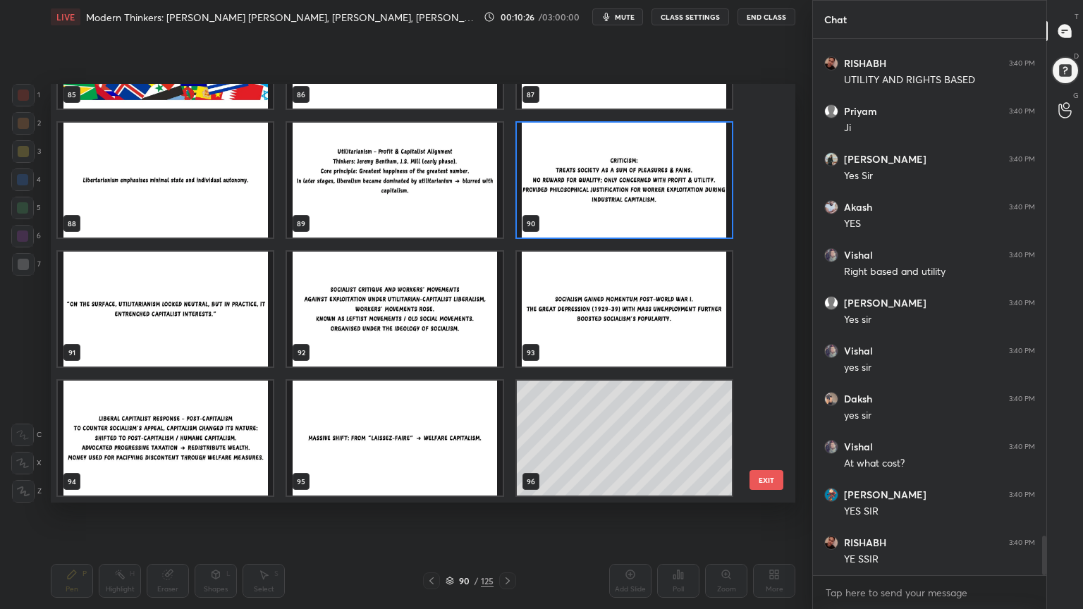
click at [654, 211] on img "grid" at bounding box center [624, 180] width 215 height 115
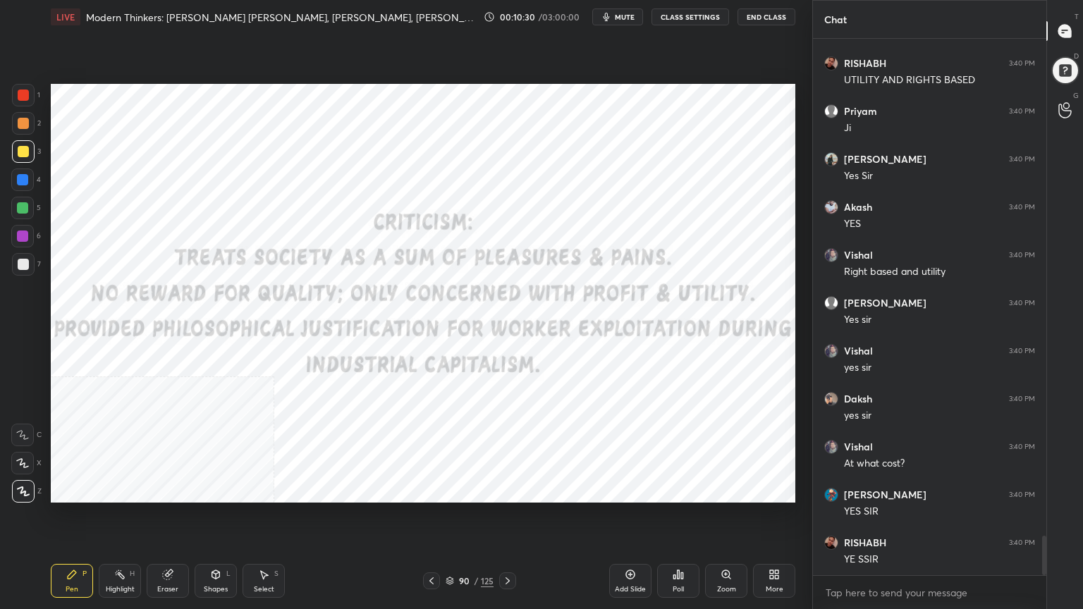
scroll to position [6748, 0]
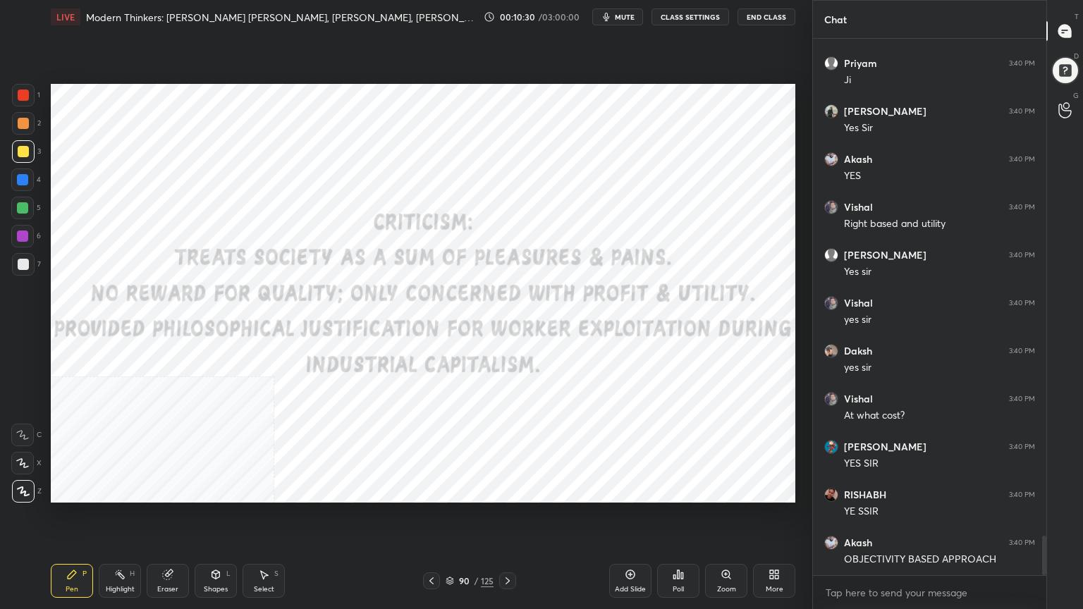
click at [22, 94] on div at bounding box center [23, 95] width 11 height 11
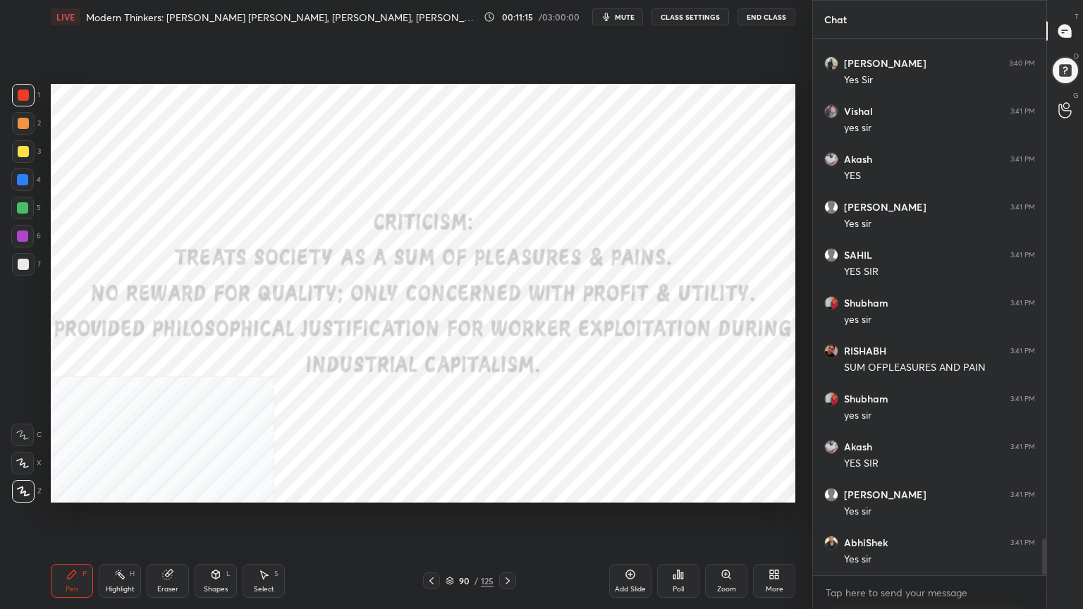
scroll to position [7323, 0]
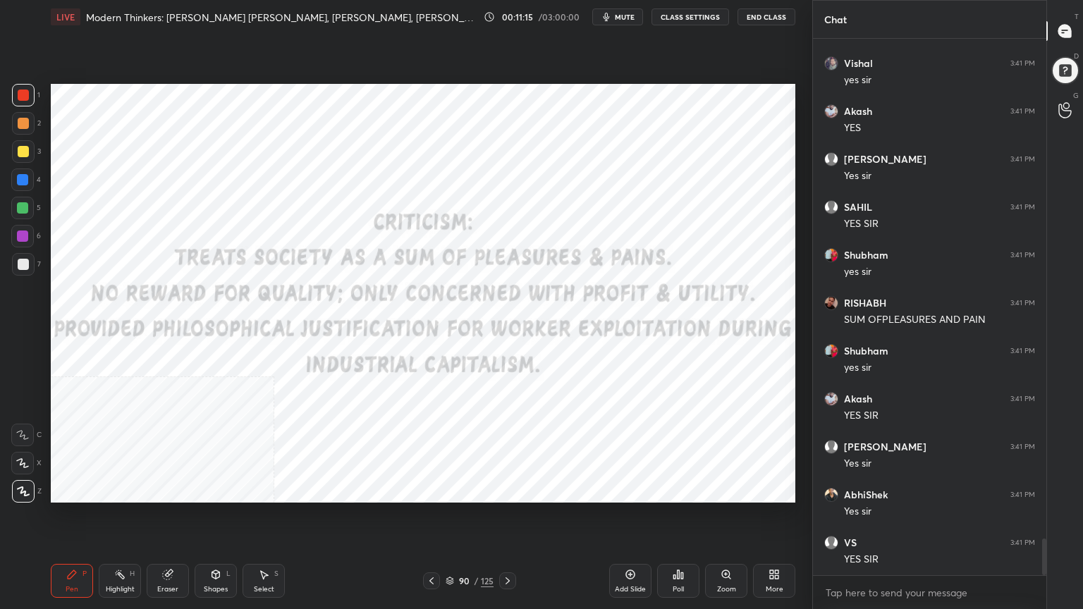
click at [448, 546] on icon at bounding box center [449, 583] width 7 height 2
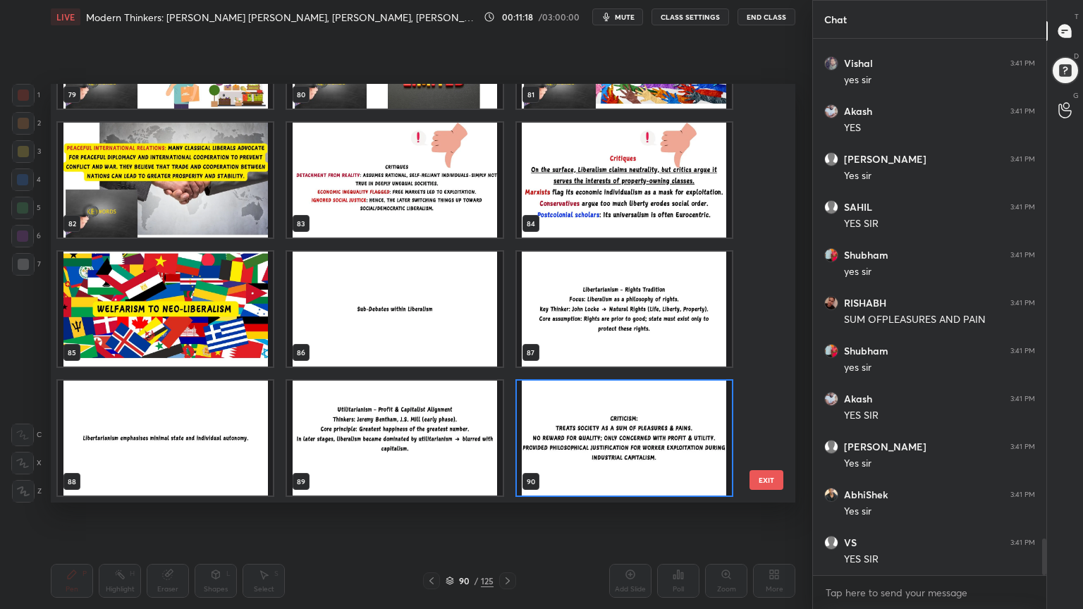
scroll to position [7371, 0]
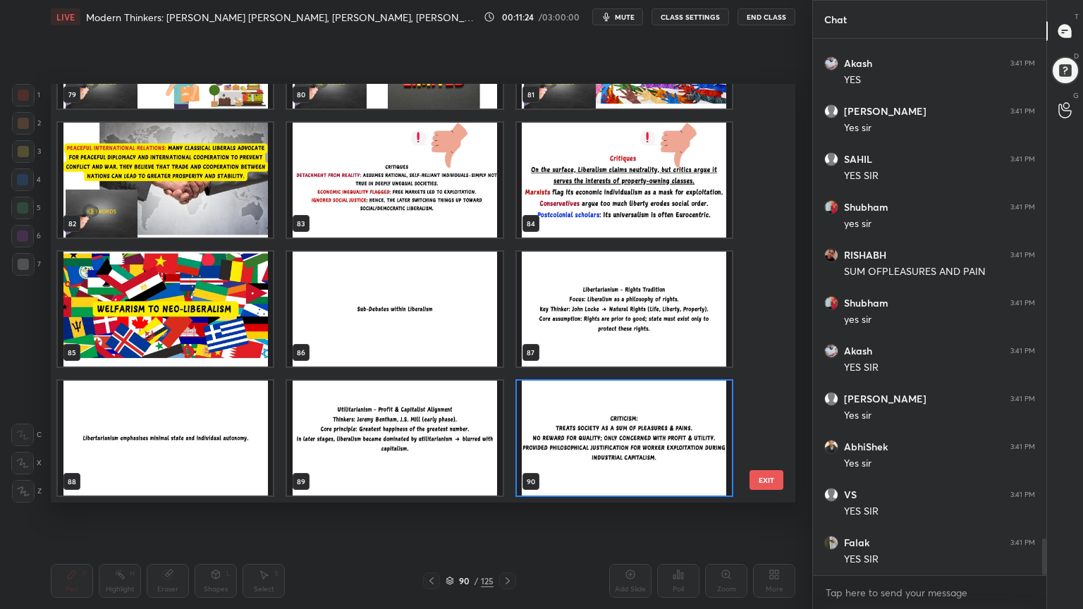
click at [464, 457] on img "grid" at bounding box center [394, 438] width 215 height 115
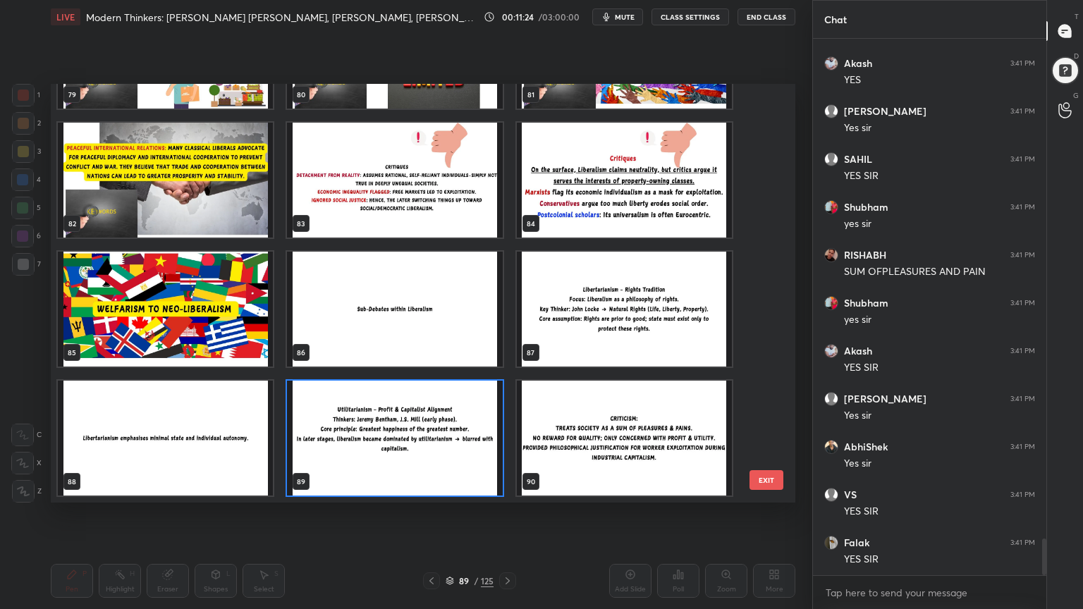
click at [464, 457] on img "grid" at bounding box center [394, 438] width 215 height 115
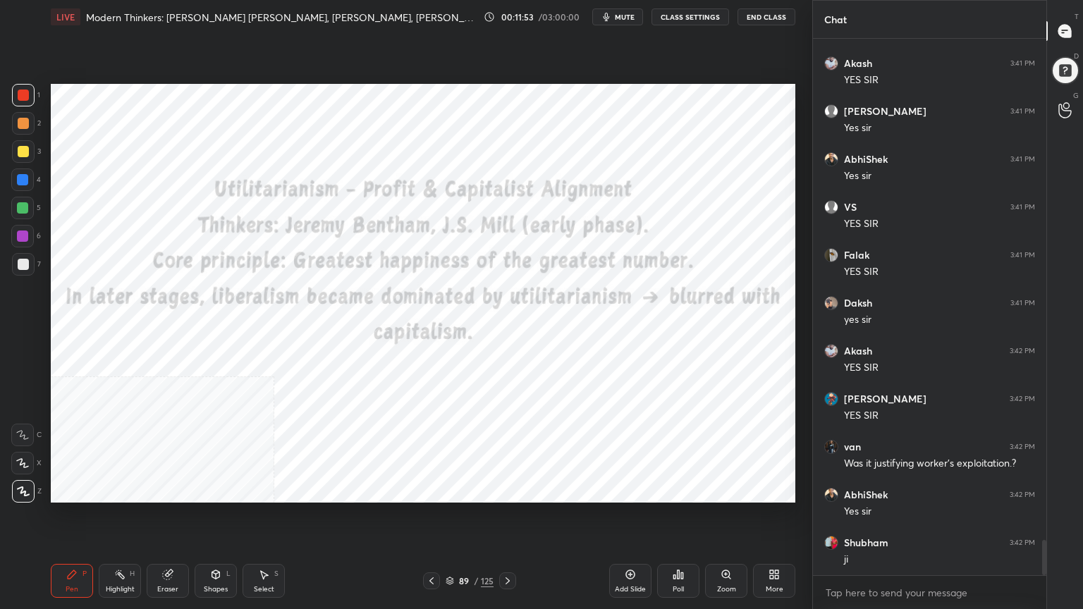
scroll to position [7755, 0]
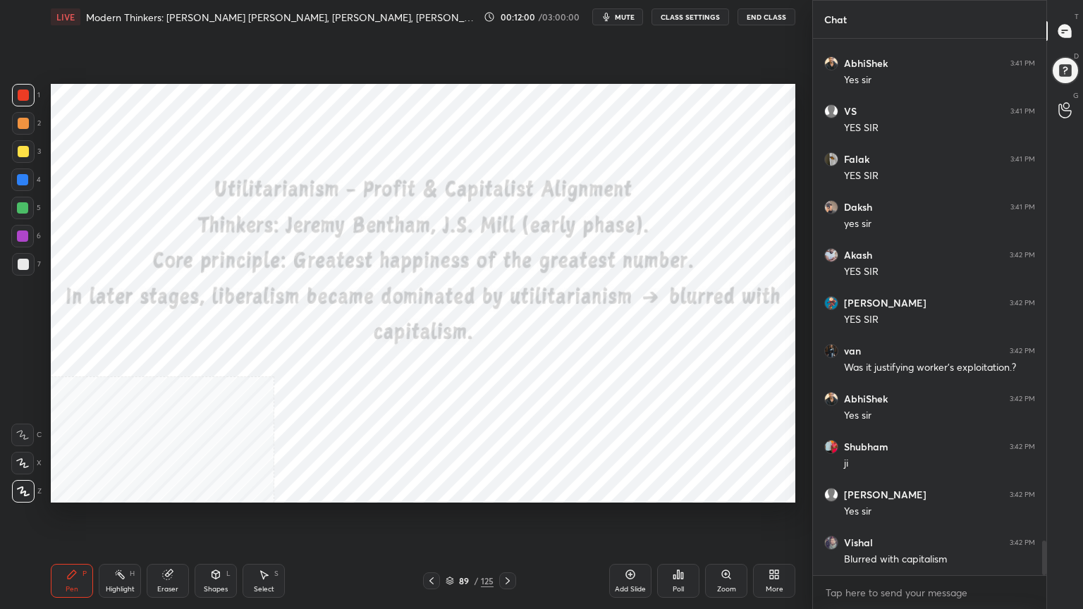
click at [631, 546] on icon at bounding box center [630, 574] width 9 height 9
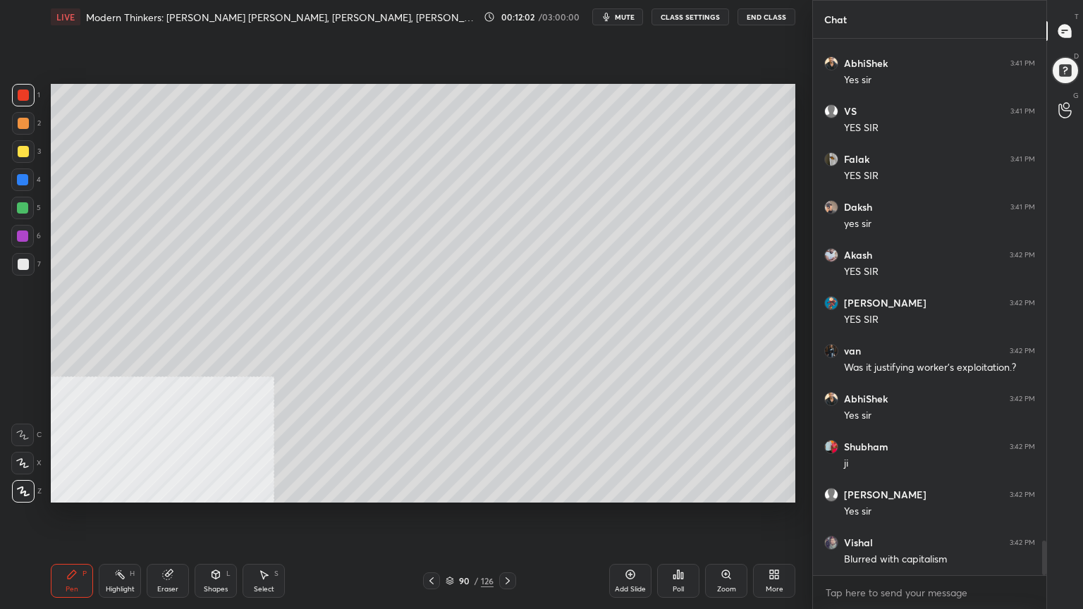
click at [23, 269] on div at bounding box center [23, 264] width 11 height 11
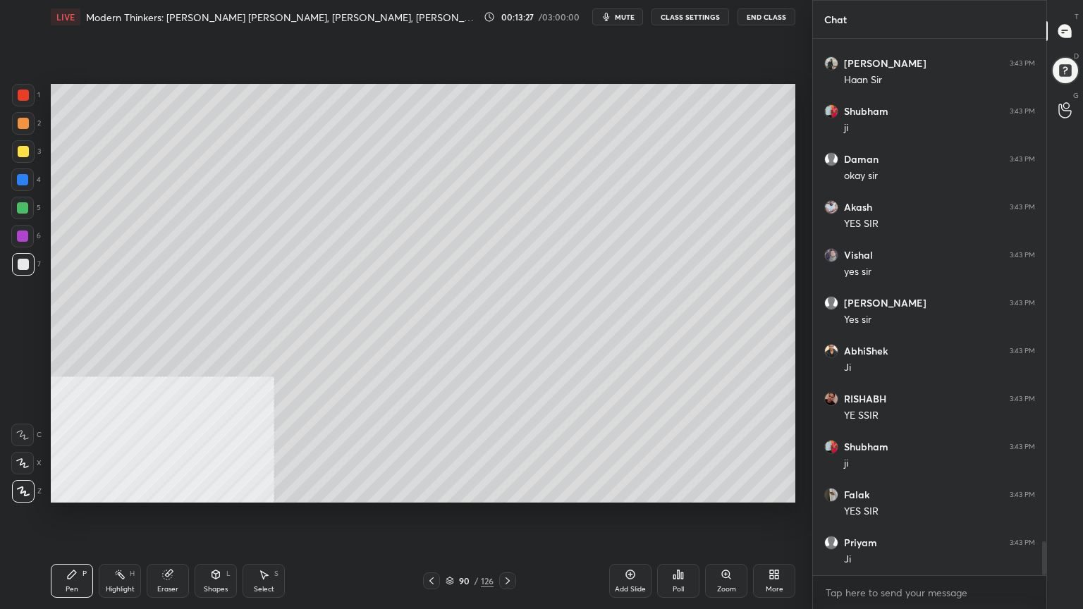
scroll to position [8099, 0]
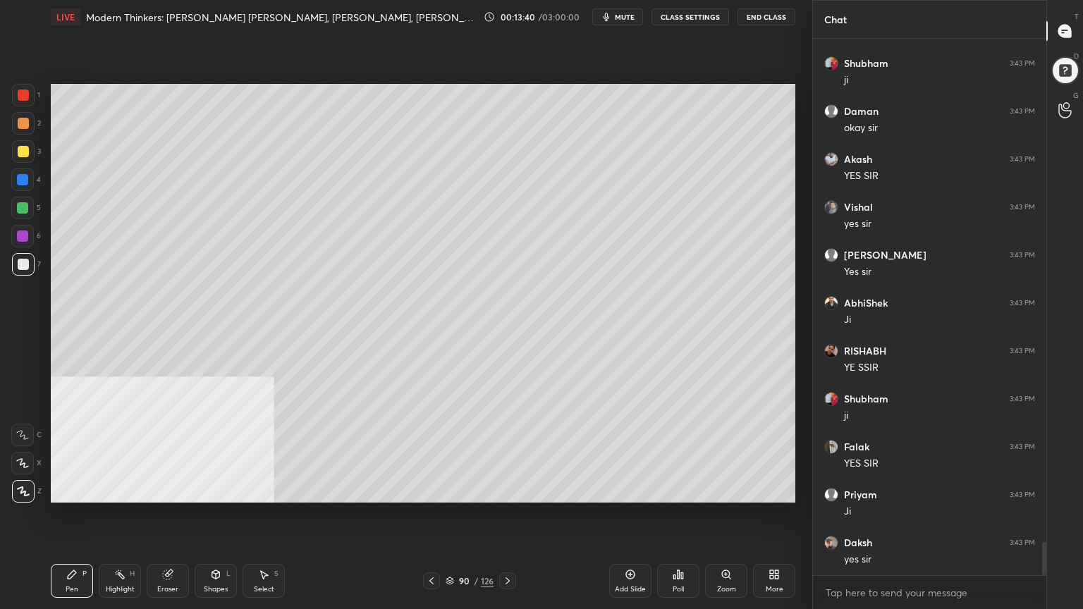
click at [25, 90] on div at bounding box center [23, 95] width 23 height 23
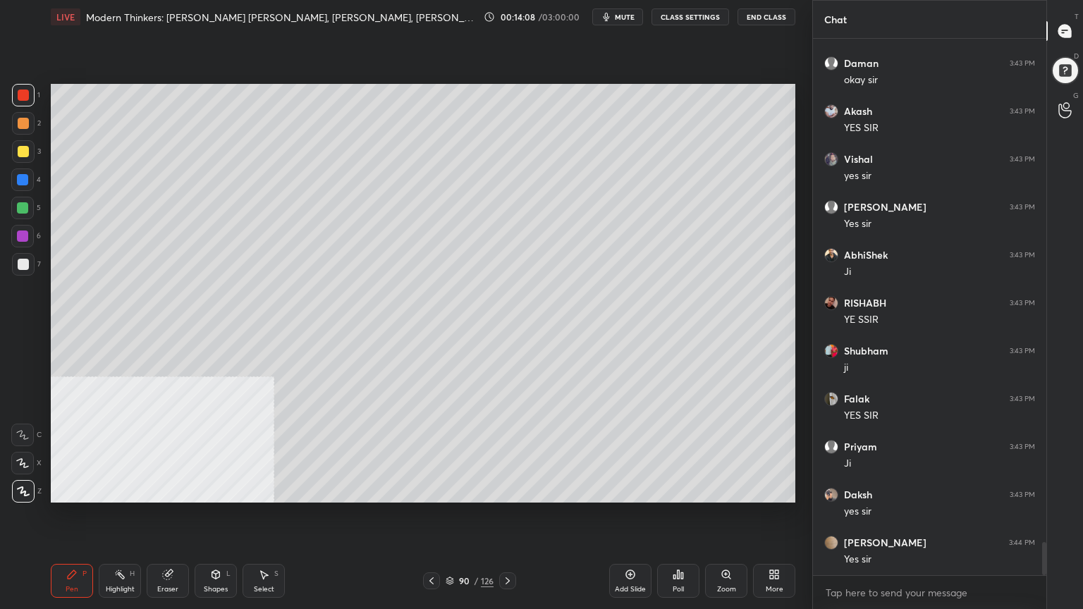
scroll to position [8195, 0]
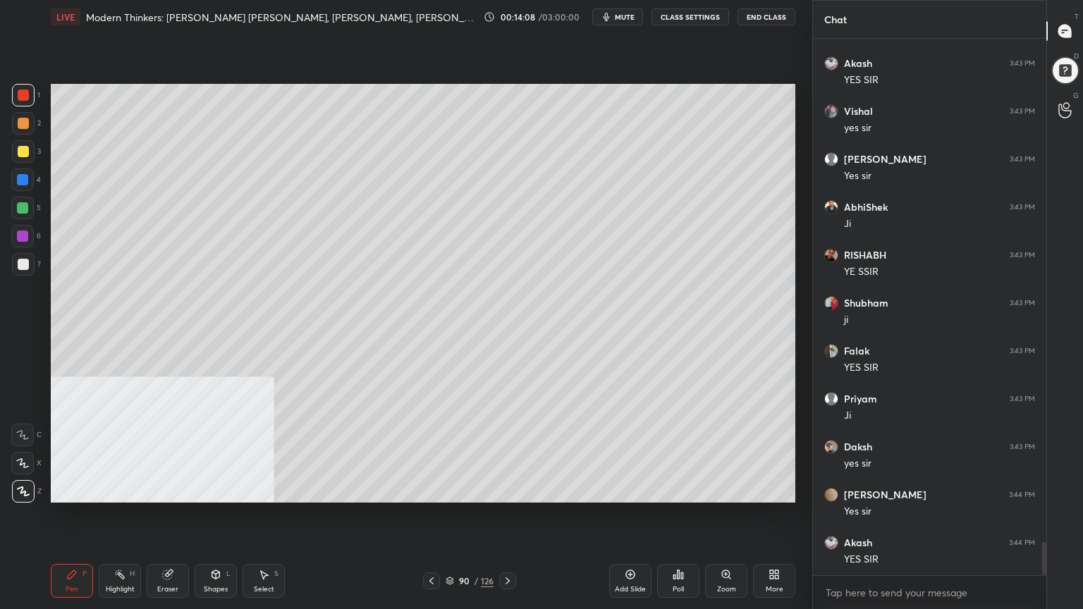
click at [449, 546] on icon at bounding box center [449, 581] width 8 height 8
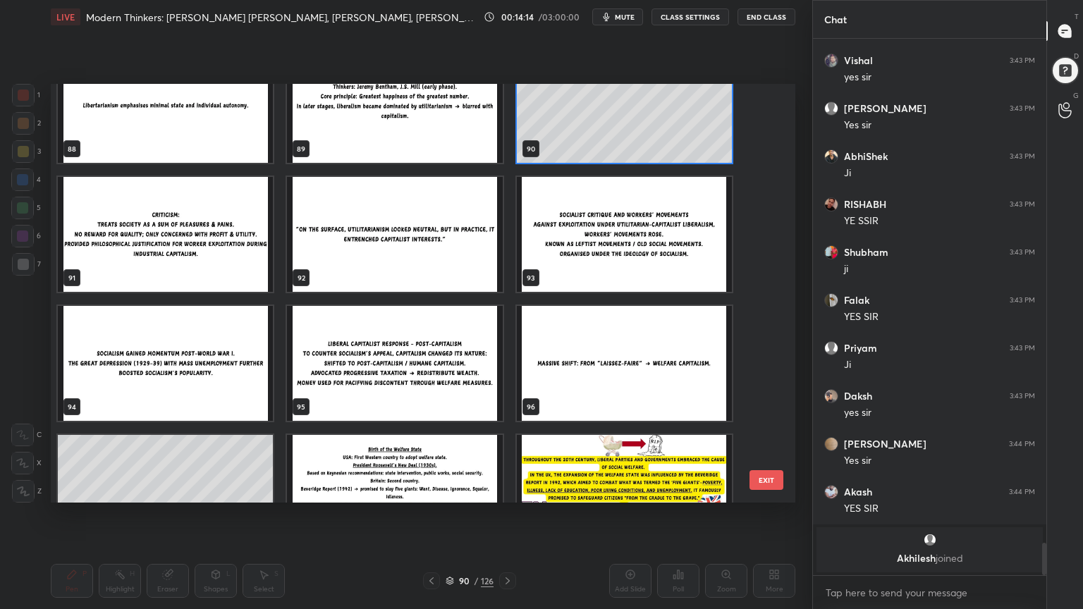
scroll to position [8090, 0]
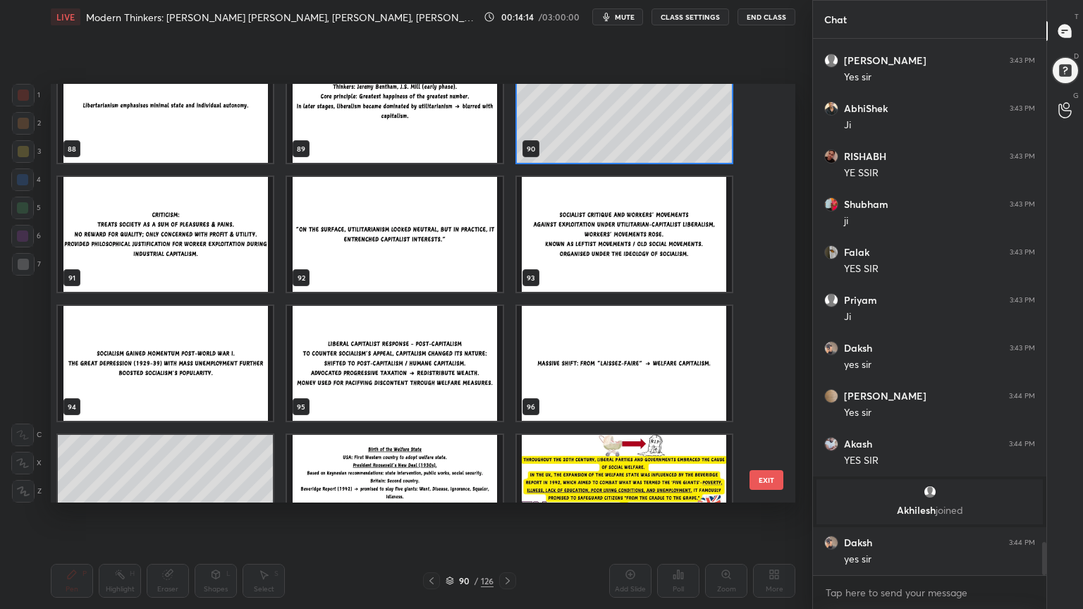
click at [399, 264] on img "grid" at bounding box center [394, 234] width 215 height 115
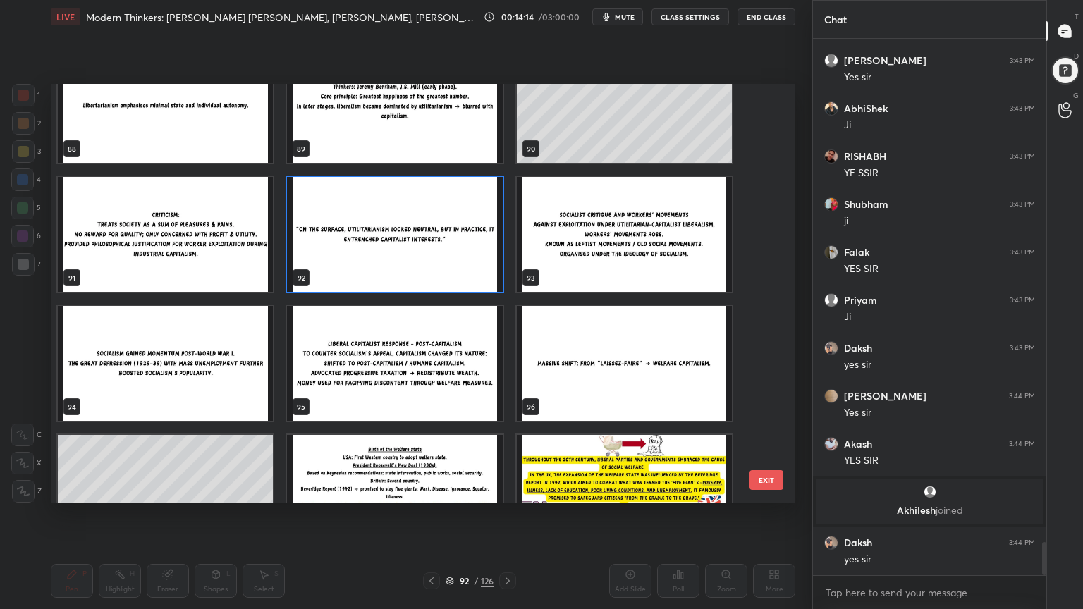
click at [399, 264] on img "grid" at bounding box center [394, 234] width 215 height 115
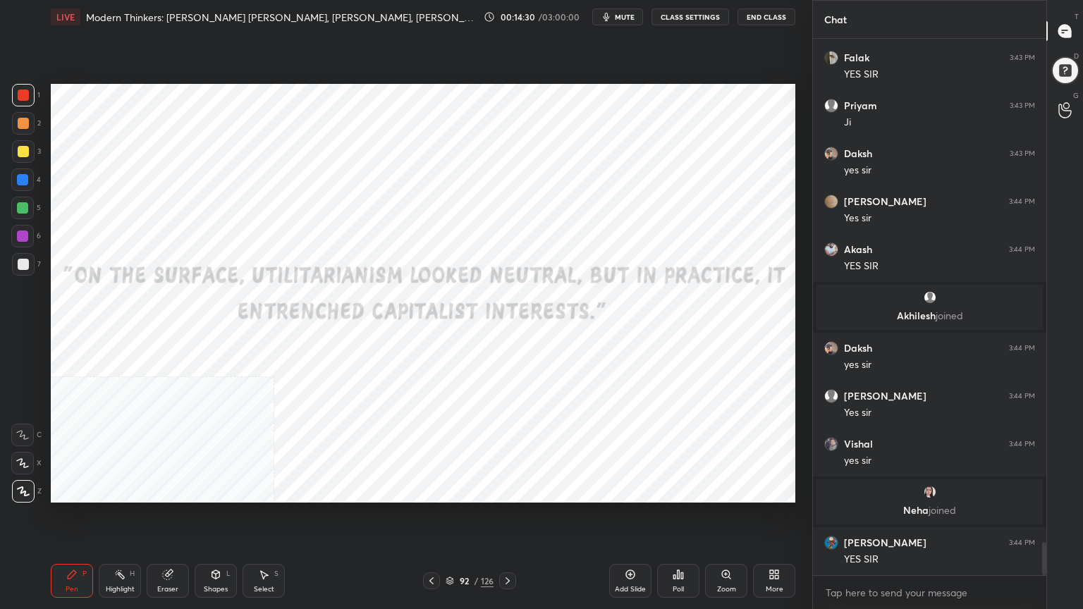
scroll to position [8234, 0]
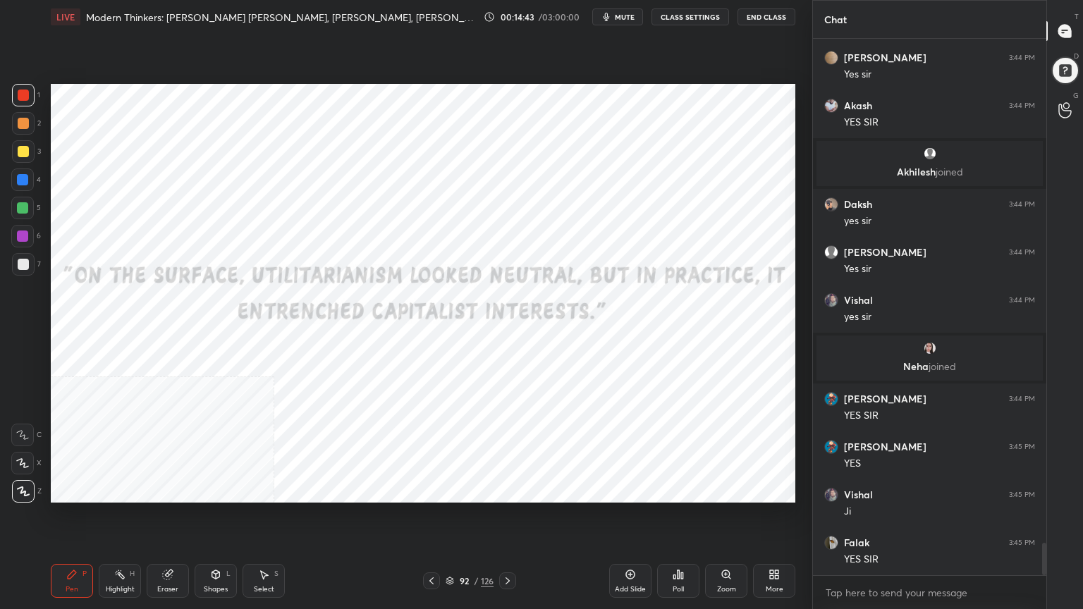
click at [20, 179] on div at bounding box center [22, 179] width 11 height 11
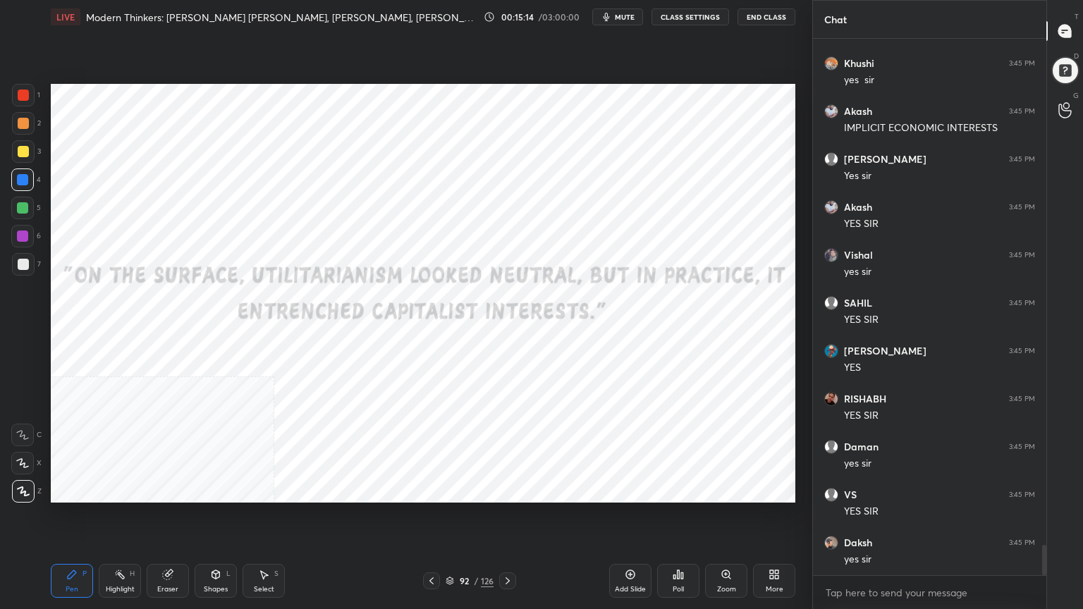
scroll to position [8953, 0]
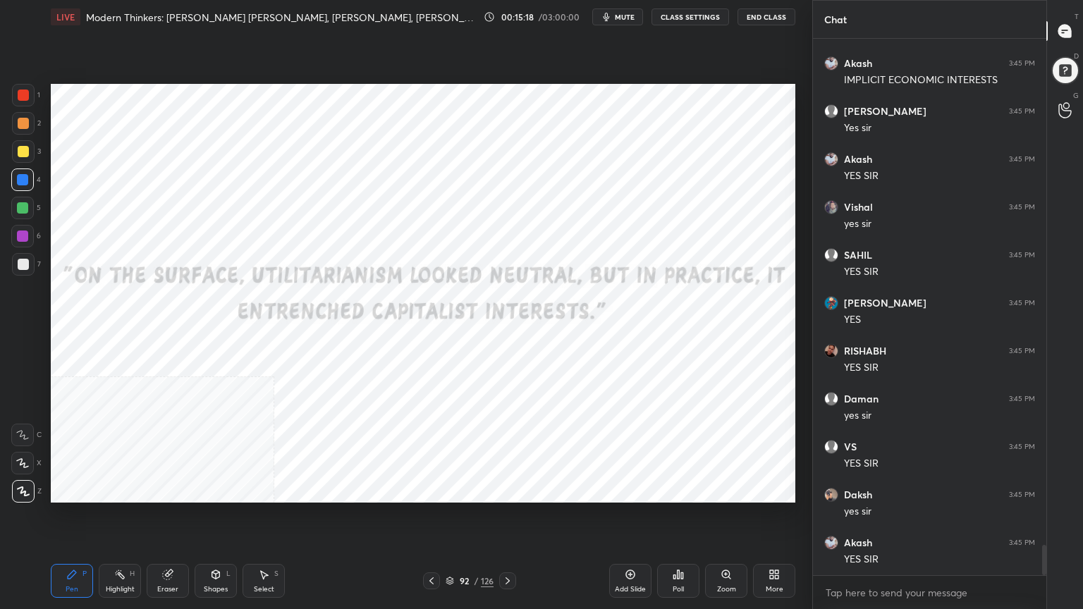
click at [22, 95] on div at bounding box center [23, 95] width 11 height 11
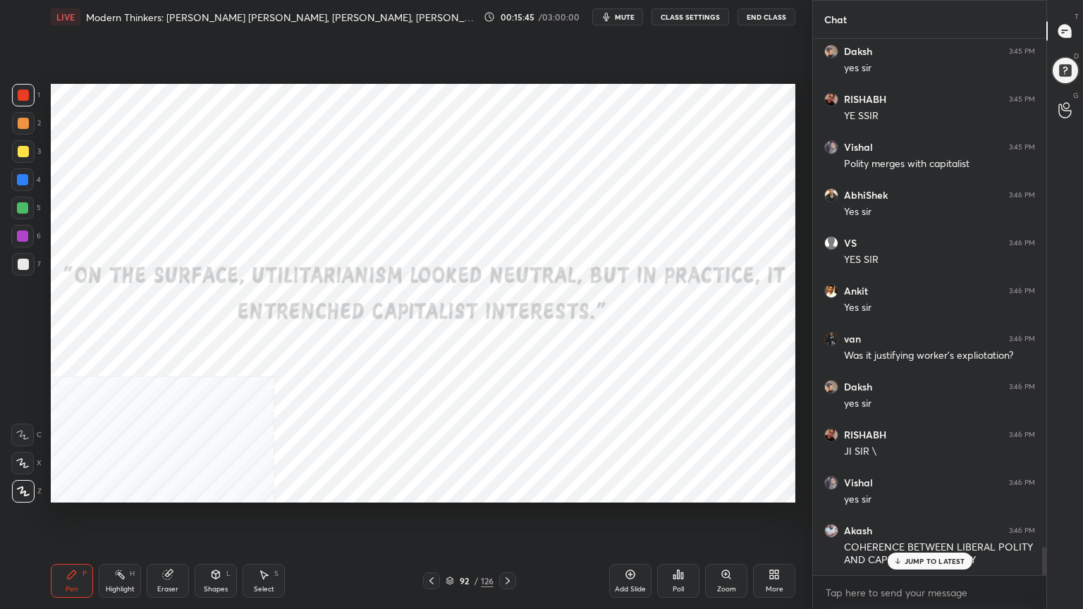
scroll to position [9636, 0]
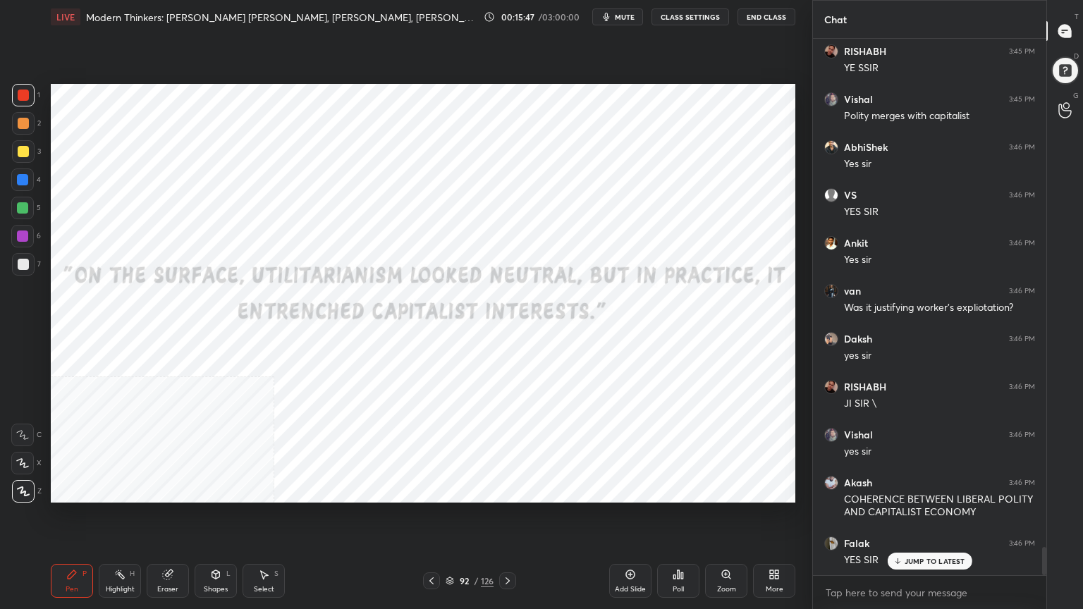
click at [505, 546] on icon at bounding box center [507, 580] width 11 height 11
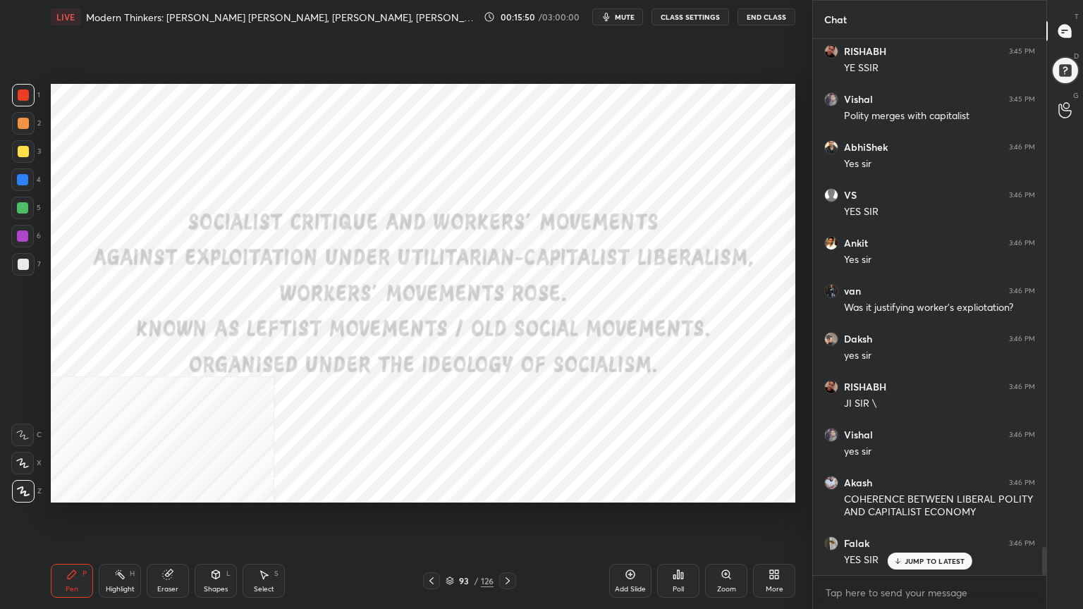
click at [429, 546] on icon at bounding box center [431, 580] width 11 height 11
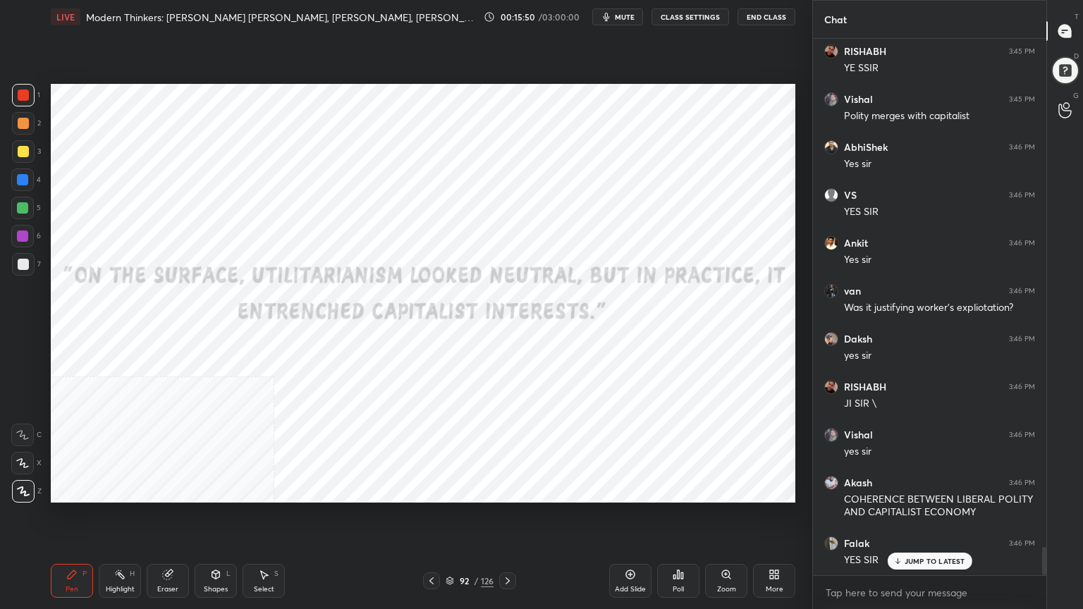
scroll to position [9684, 0]
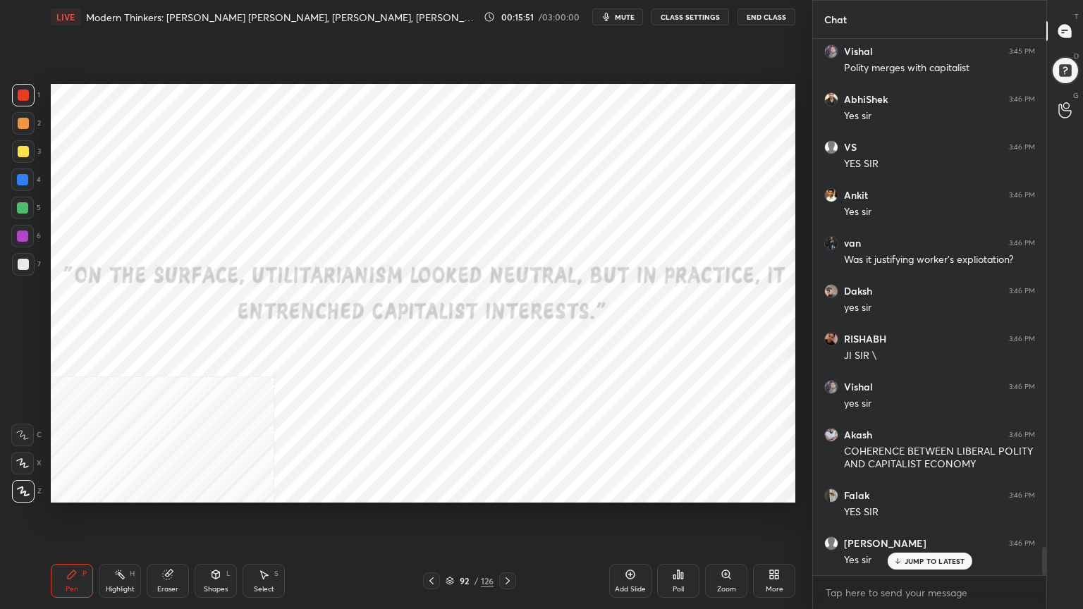
click at [429, 546] on icon at bounding box center [431, 580] width 11 height 11
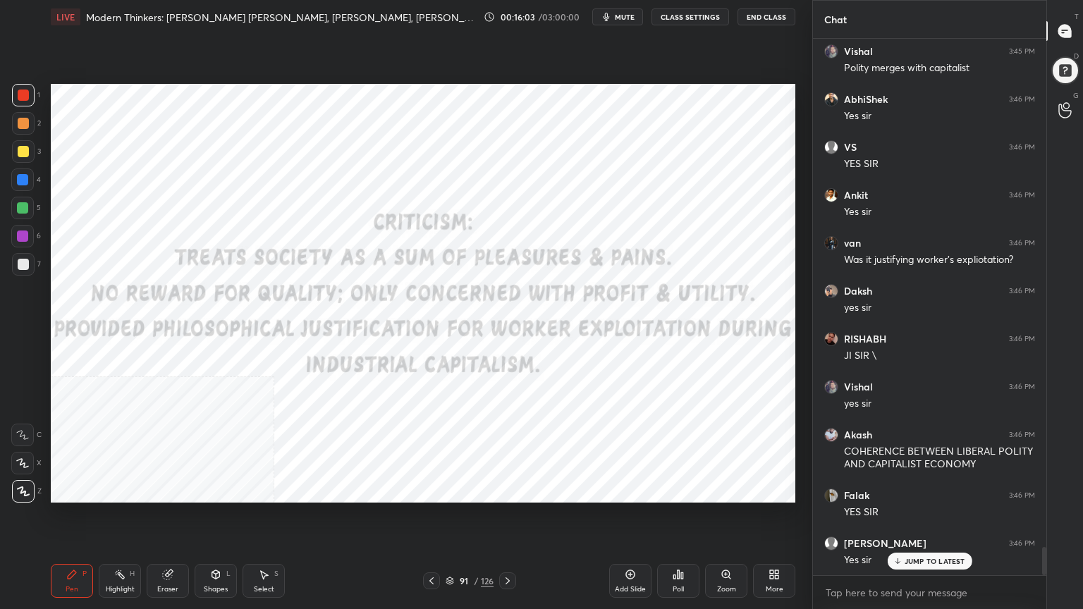
click at [624, 13] on span "mute" at bounding box center [625, 17] width 20 height 10
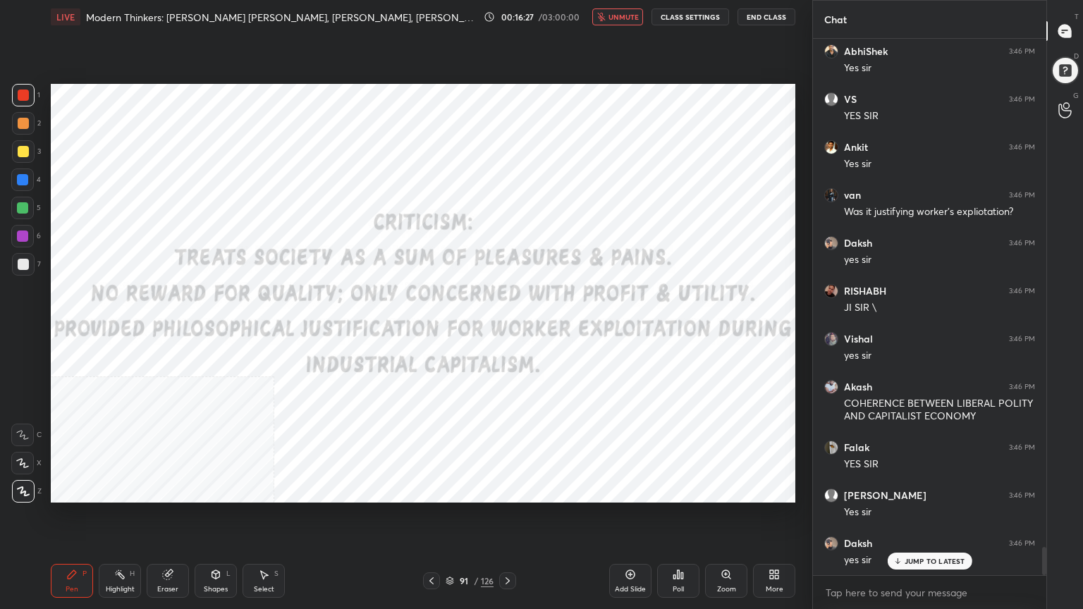
click at [619, 17] on span "unmute" at bounding box center [623, 17] width 30 height 10
click at [447, 546] on icon at bounding box center [449, 581] width 8 height 8
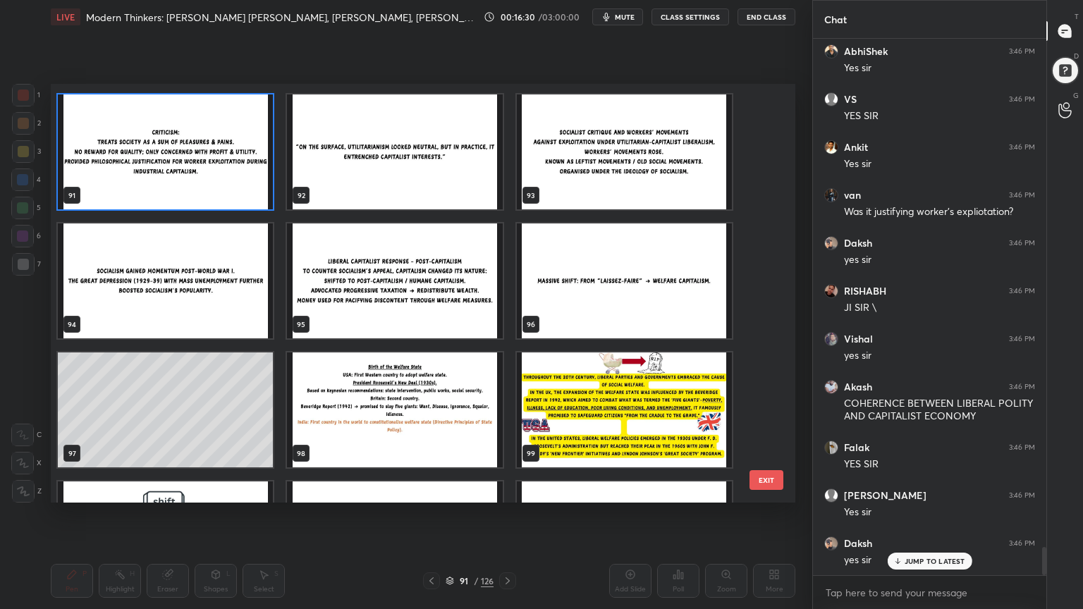
scroll to position [3878, 0]
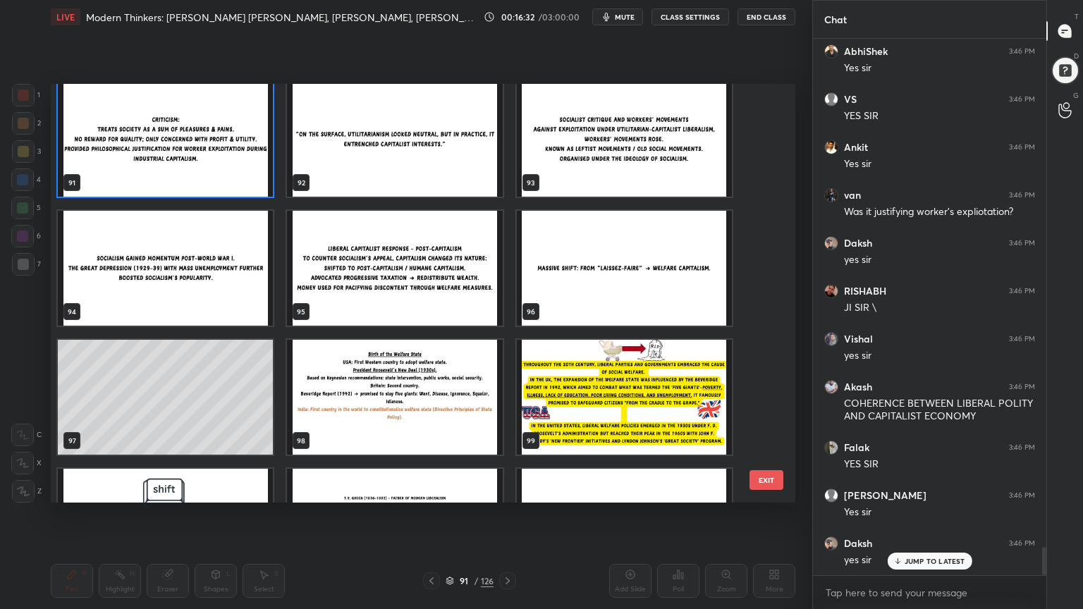
click at [404, 283] on img "grid" at bounding box center [394, 268] width 215 height 115
click at [404, 282] on img "grid" at bounding box center [394, 268] width 215 height 115
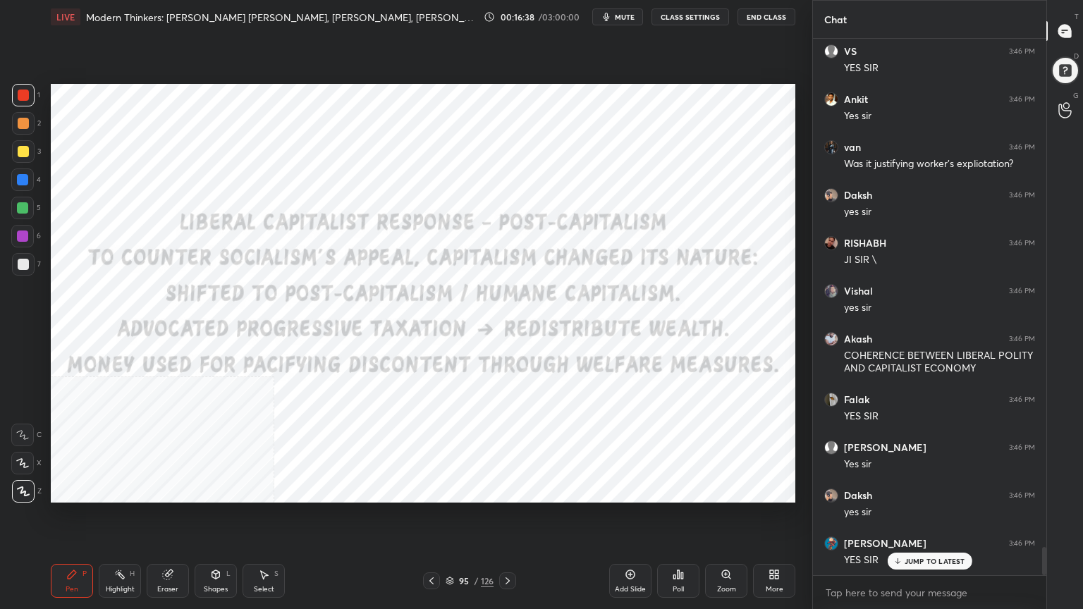
scroll to position [9828, 0]
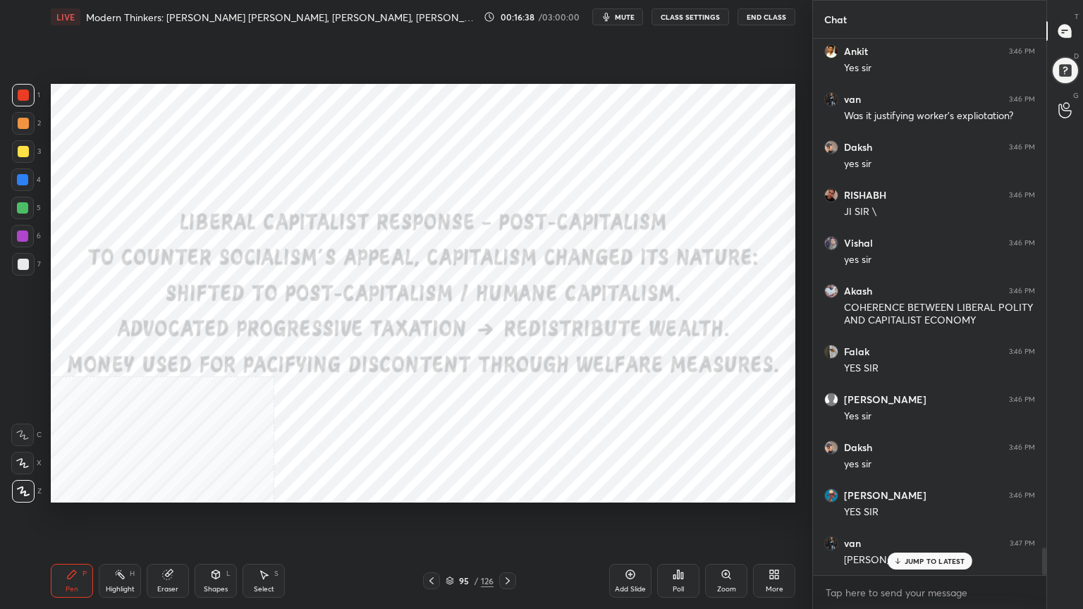
drag, startPoint x: 626, startPoint y: 583, endPoint x: 602, endPoint y: 585, distance: 24.1
click at [626, 546] on div "Add Slide" at bounding box center [630, 581] width 42 height 34
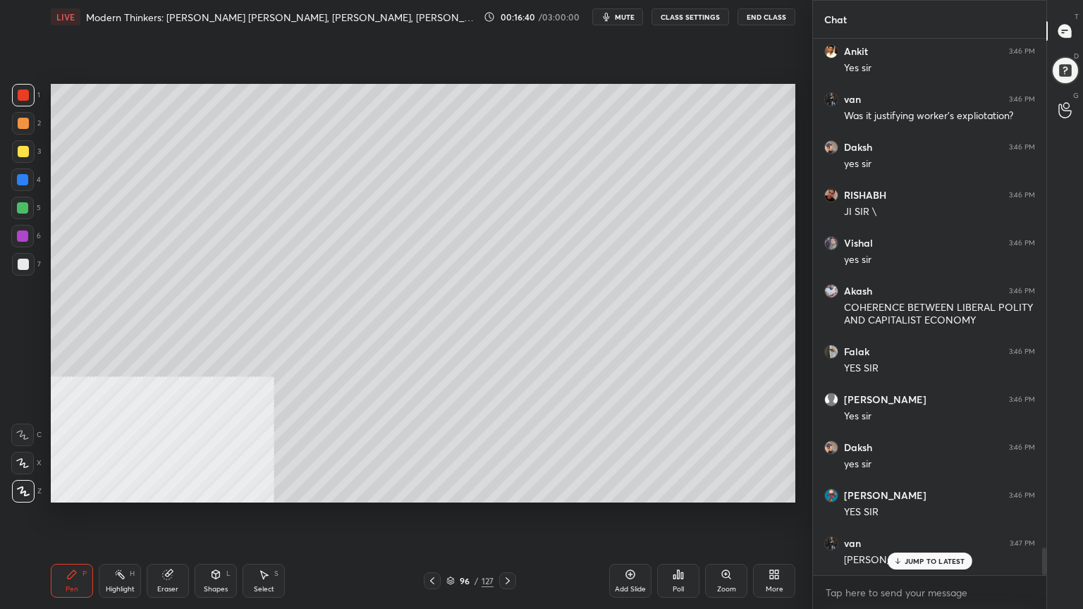
click at [778, 546] on div "More" at bounding box center [774, 581] width 42 height 34
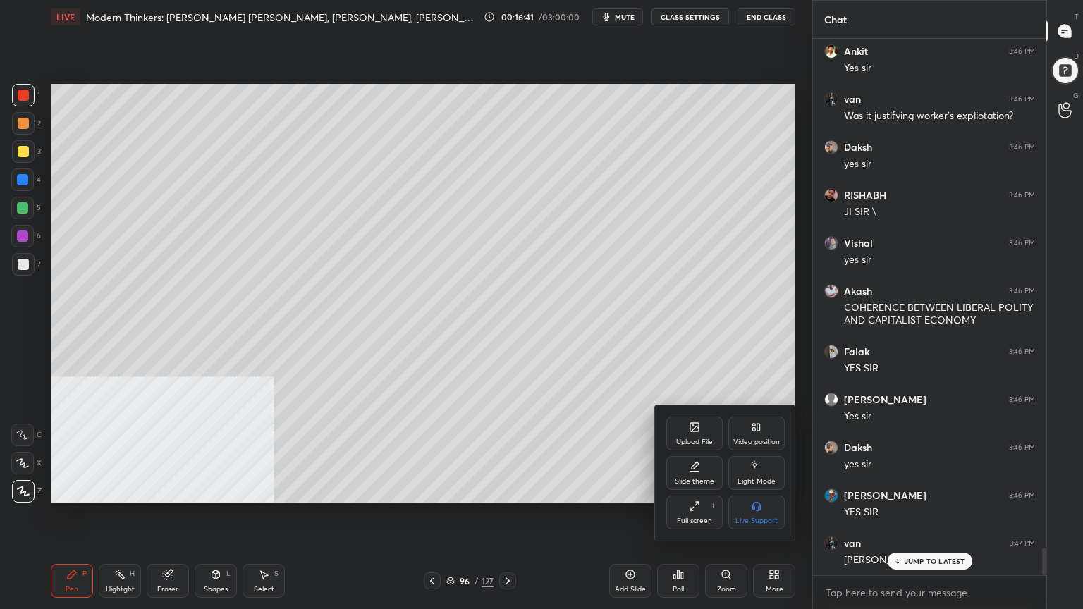
click at [753, 433] on div "Video position" at bounding box center [756, 434] width 56 height 34
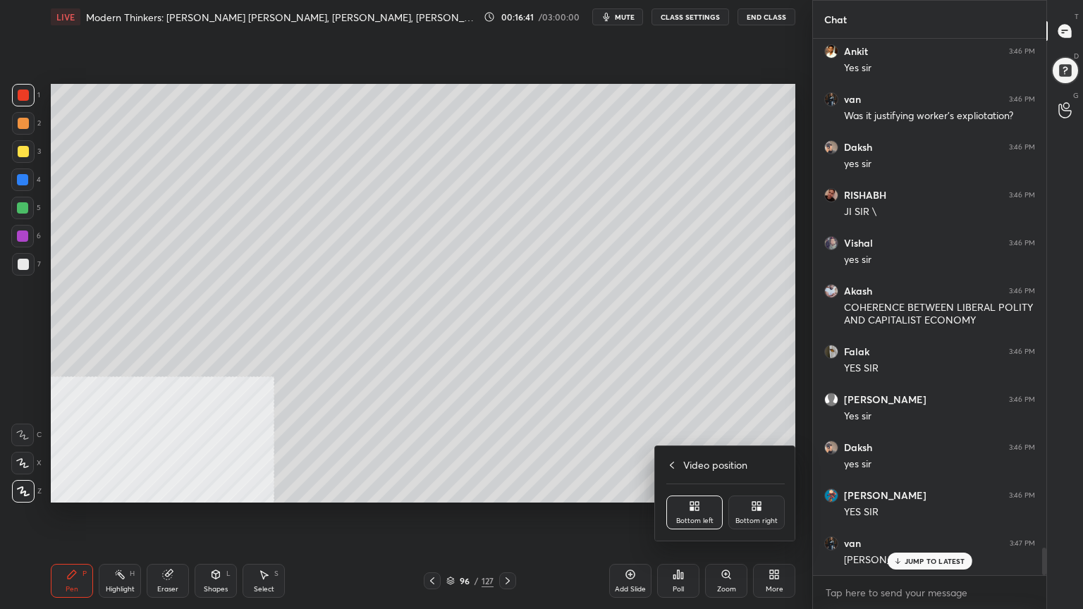
click at [757, 515] on div "Bottom right" at bounding box center [756, 512] width 56 height 34
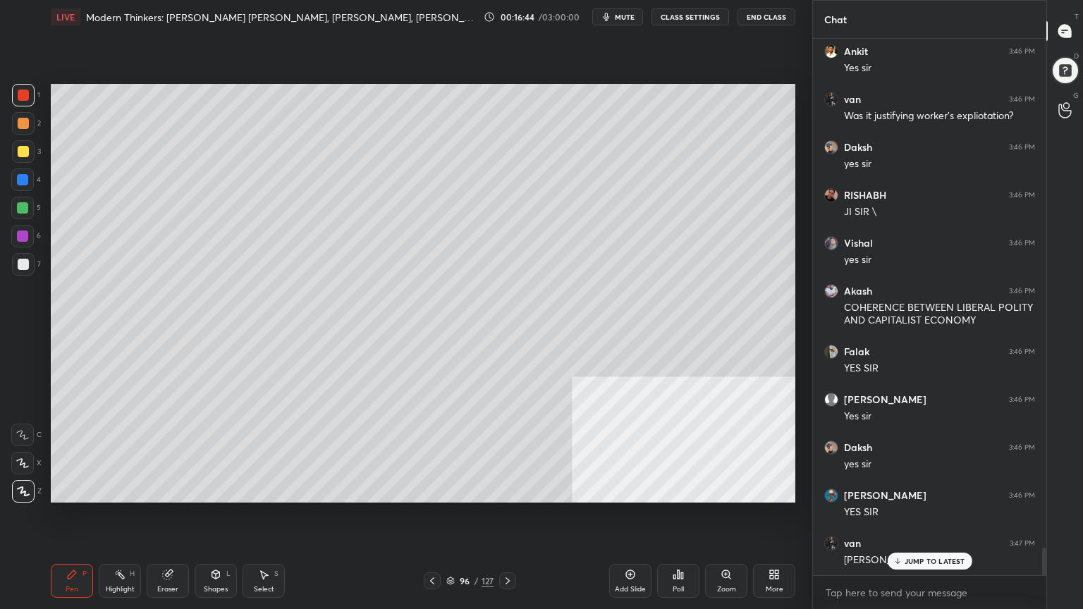
drag, startPoint x: 18, startPoint y: 92, endPoint x: 26, endPoint y: 93, distance: 8.6
click at [19, 92] on div at bounding box center [23, 95] width 11 height 11
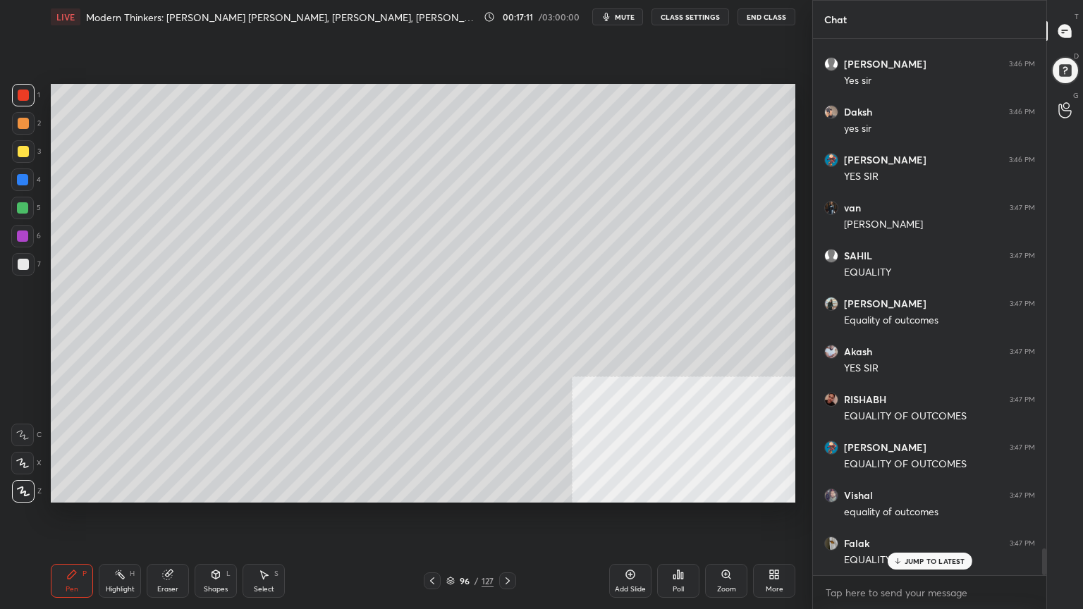
scroll to position [10211, 0]
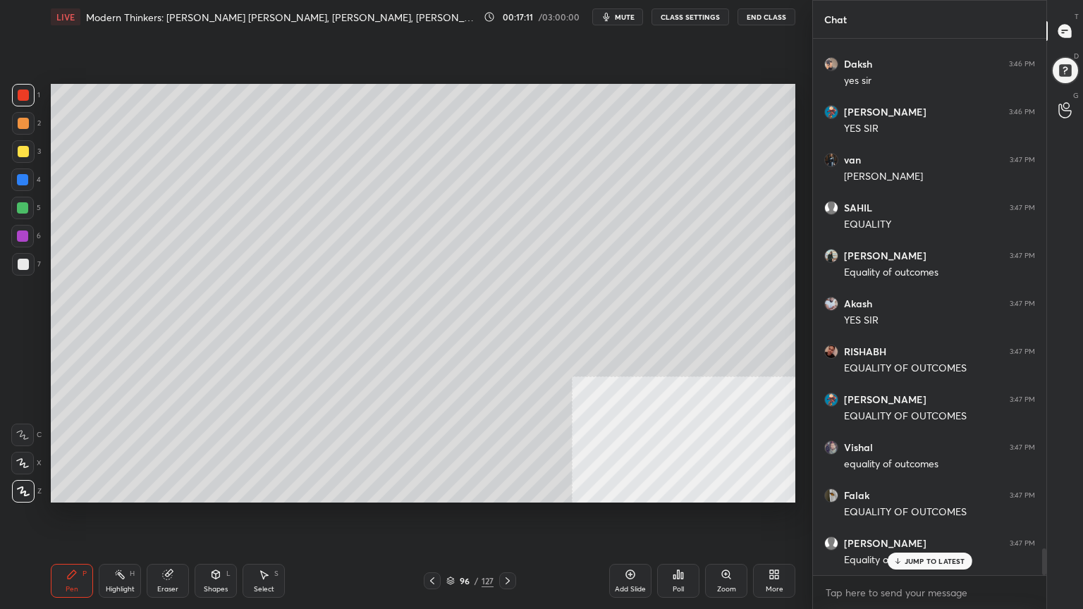
click at [19, 178] on div at bounding box center [22, 179] width 11 height 11
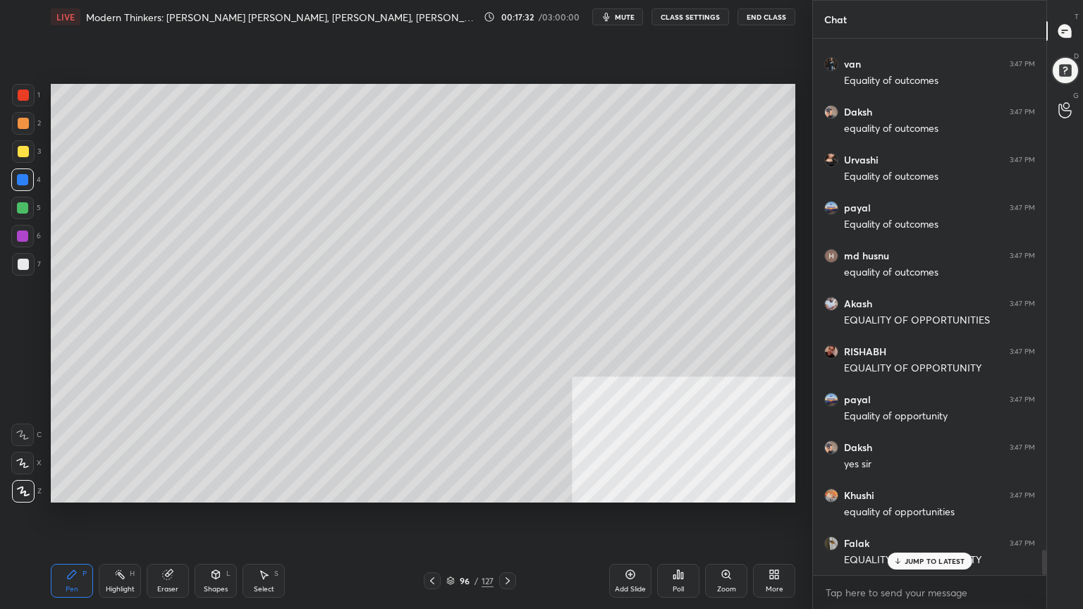
scroll to position [10834, 0]
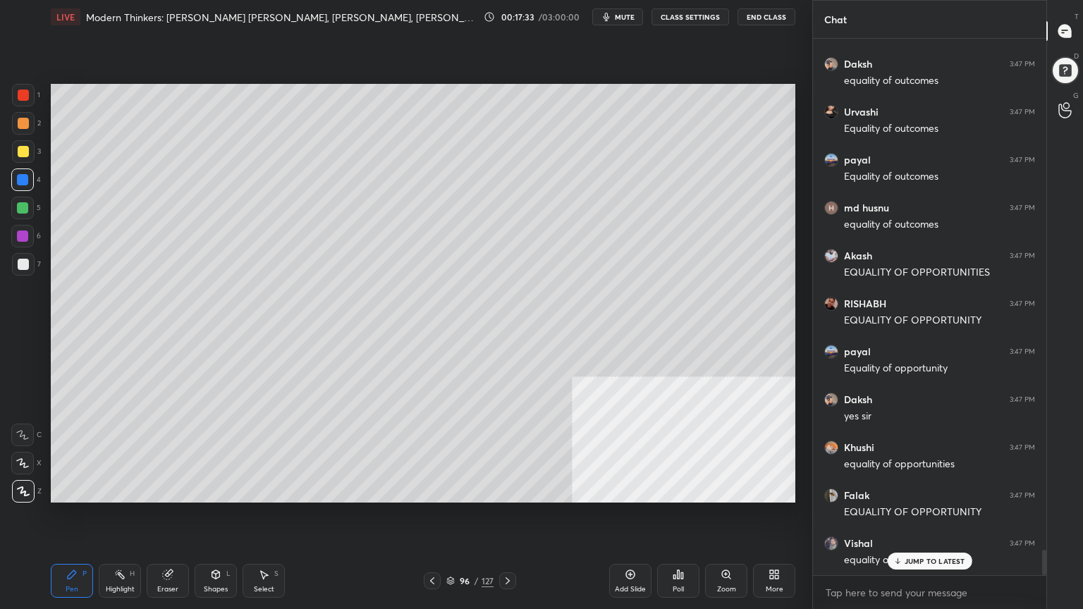
click at [214, 546] on icon at bounding box center [216, 574] width 8 height 8
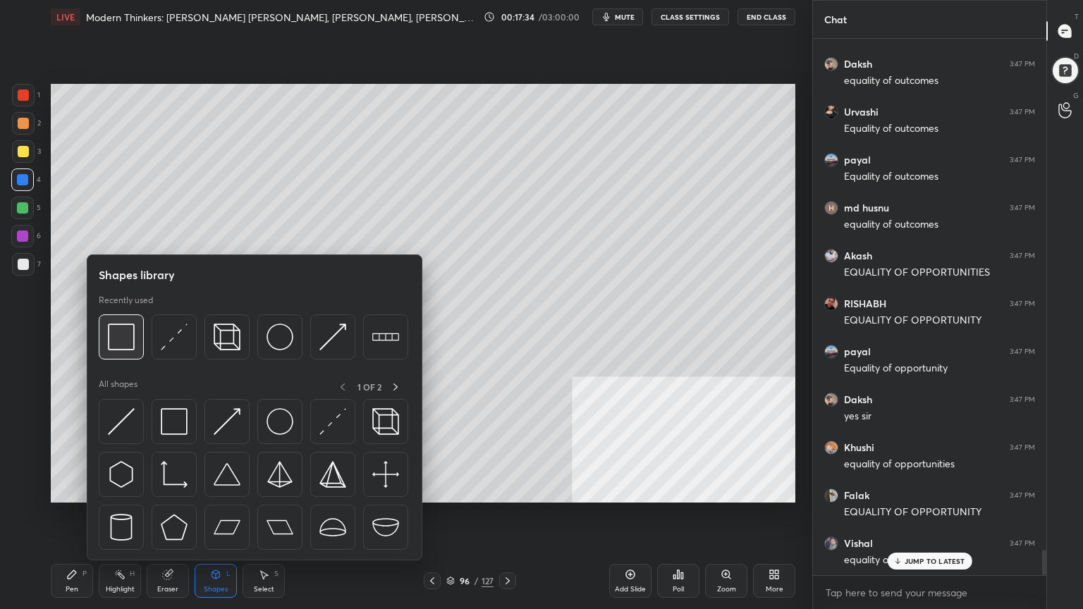
scroll to position [10882, 0]
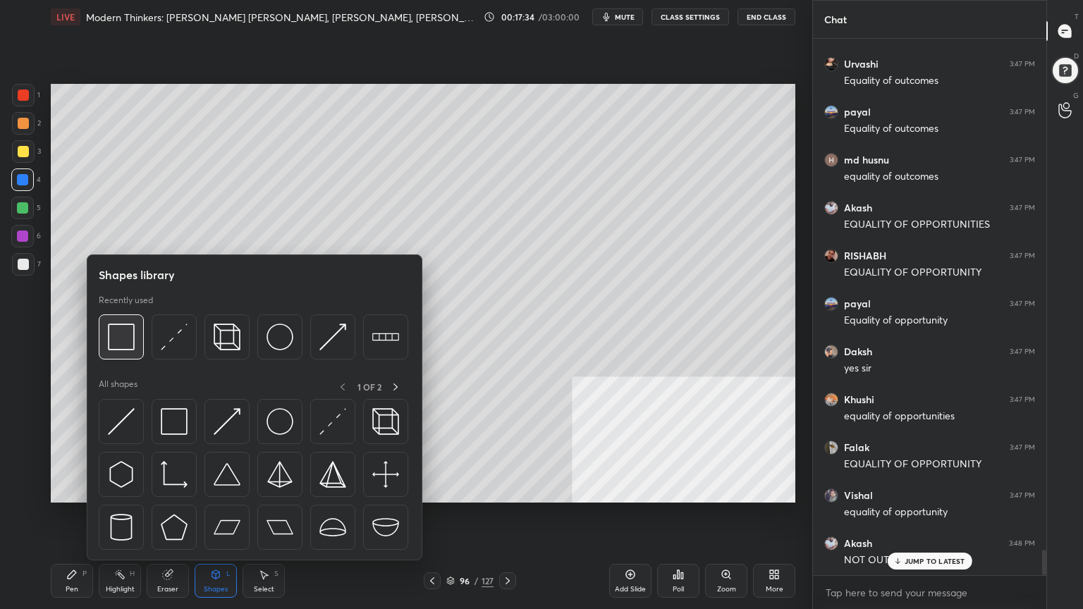
click at [113, 326] on img at bounding box center [121, 336] width 27 height 27
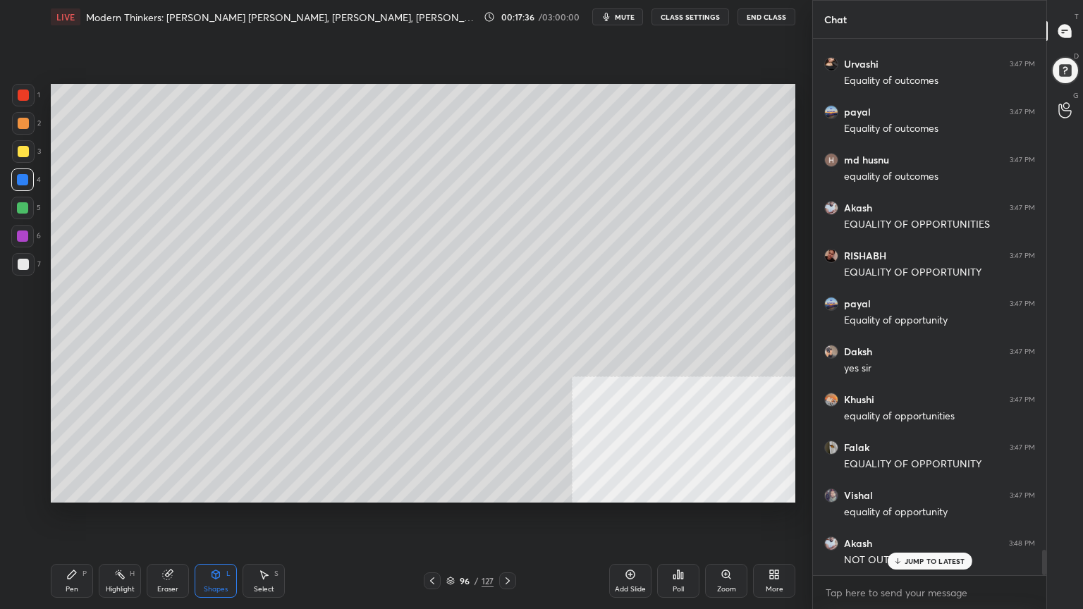
click at [68, 546] on div "Pen P" at bounding box center [72, 581] width 42 height 34
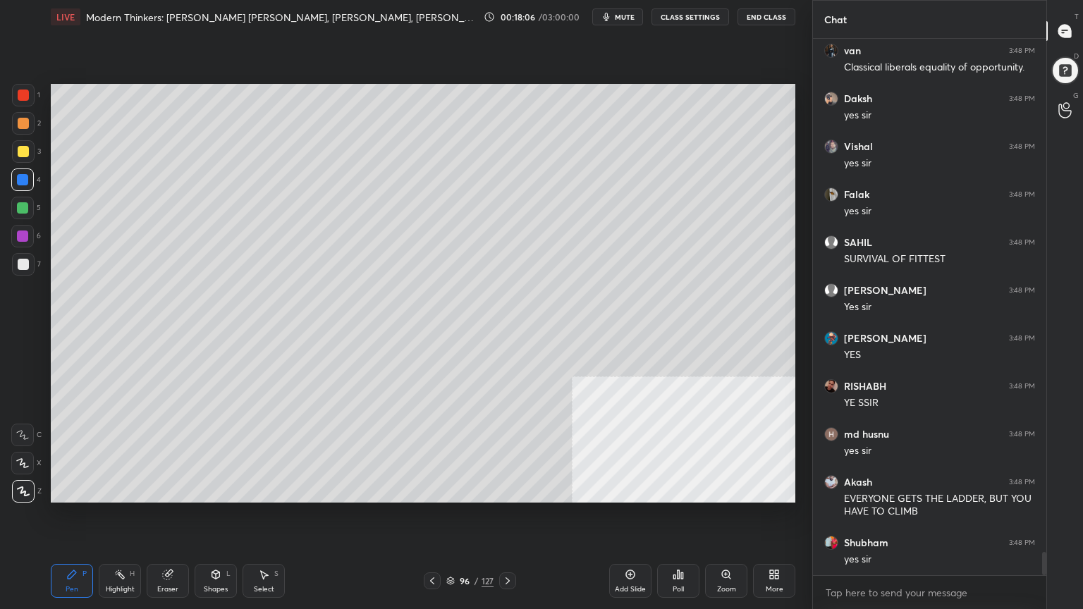
scroll to position [11806, 0]
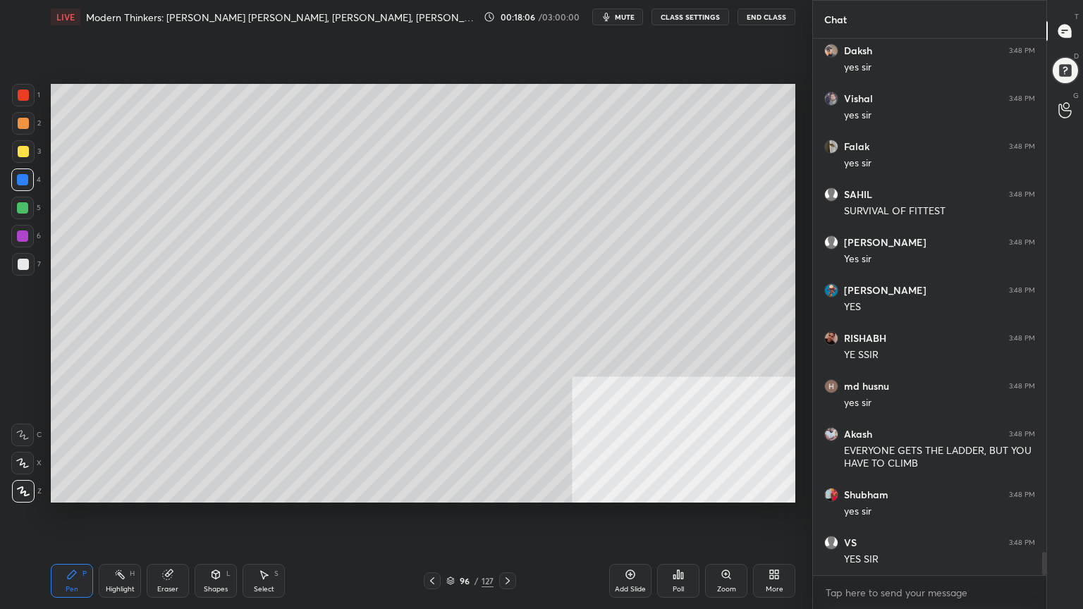
click at [17, 206] on div at bounding box center [22, 207] width 11 height 11
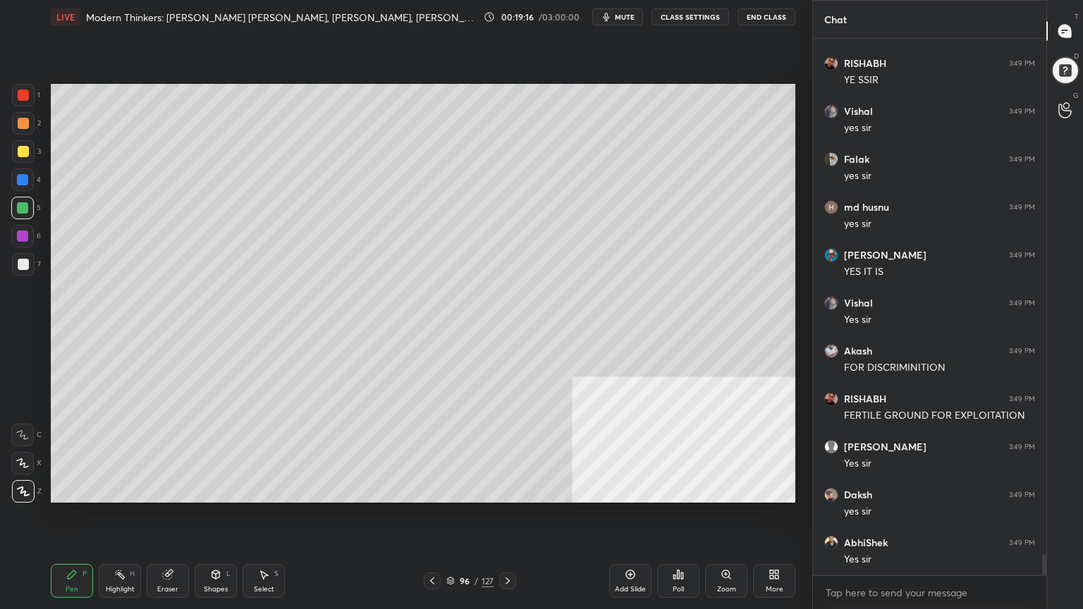
scroll to position [13292, 0]
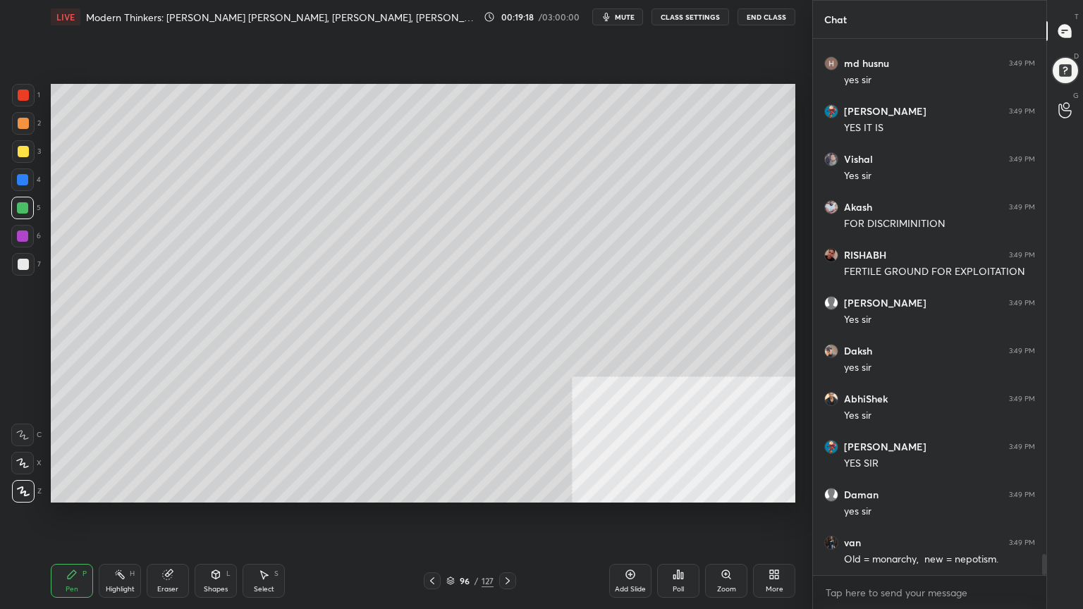
click at [23, 147] on div at bounding box center [23, 151] width 11 height 11
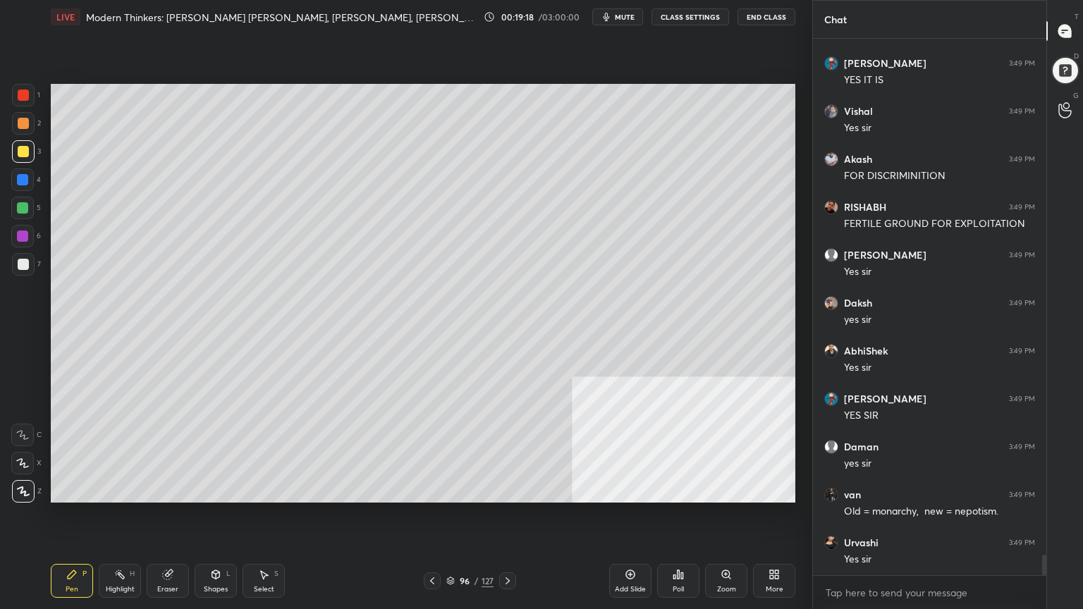
click at [23, 147] on div at bounding box center [23, 151] width 11 height 11
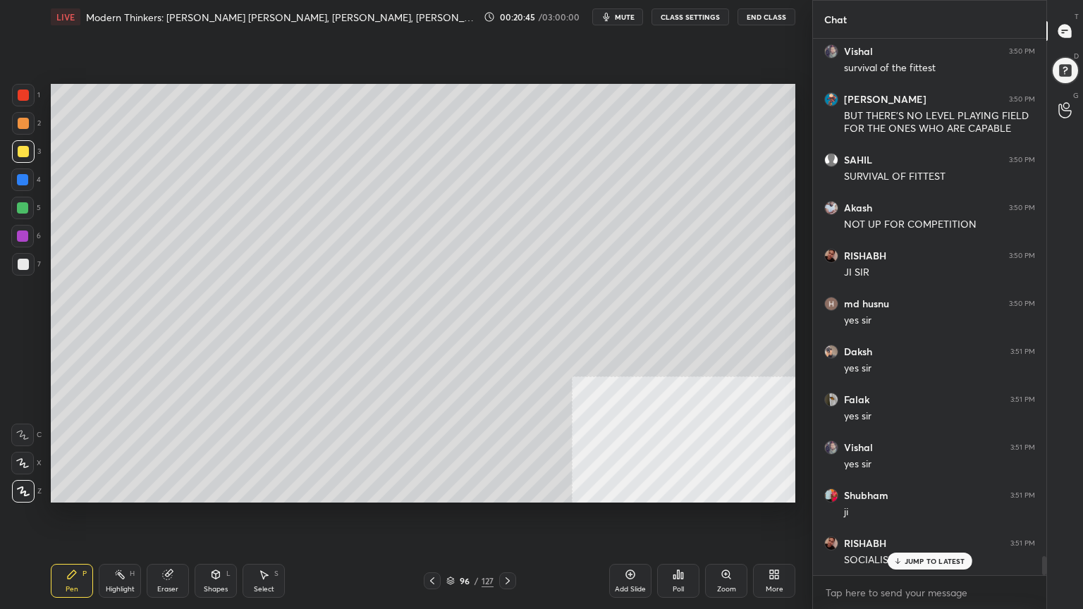
scroll to position [14837, 0]
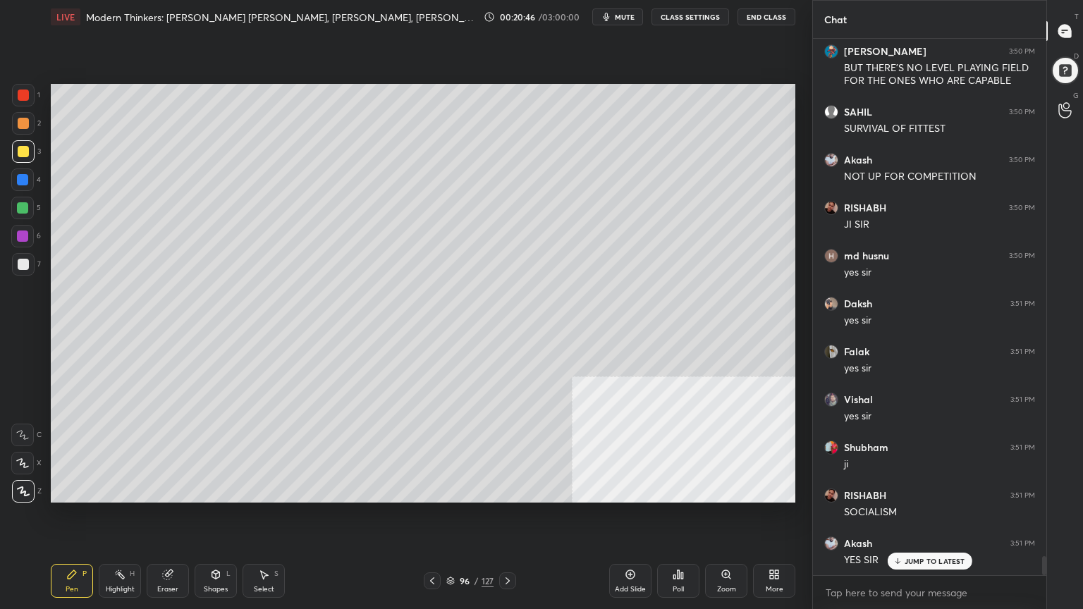
click at [20, 90] on div at bounding box center [23, 95] width 11 height 11
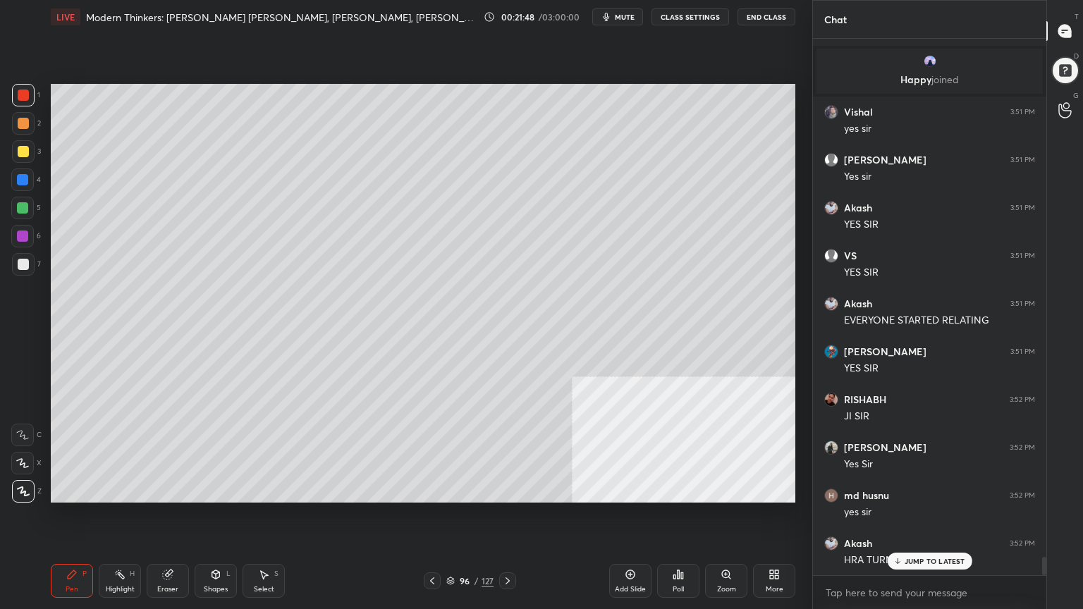
scroll to position [15511, 0]
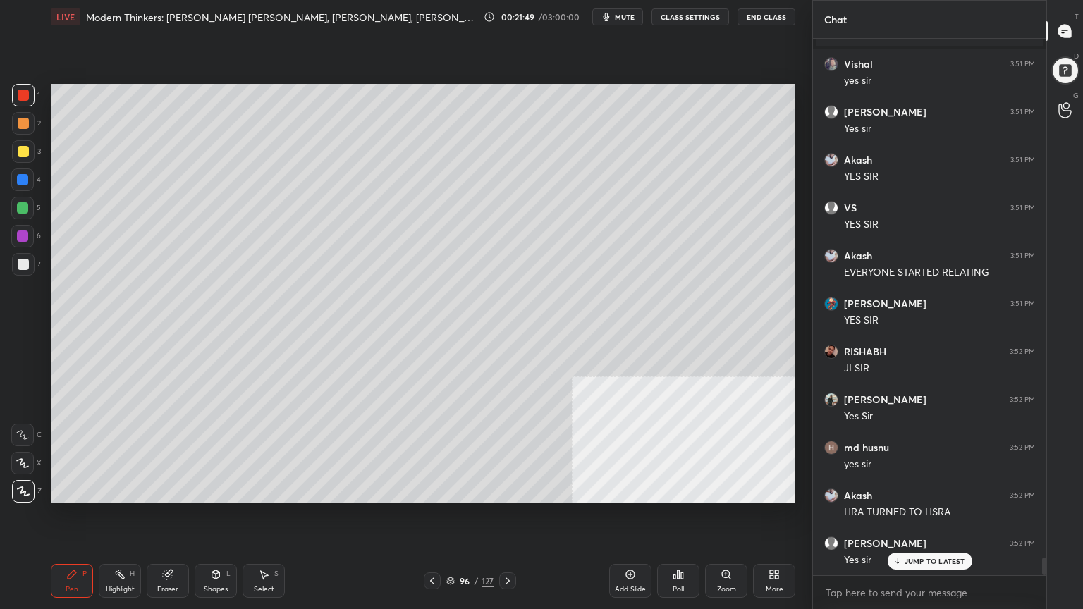
click at [24, 175] on div at bounding box center [22, 179] width 11 height 11
click at [24, 149] on div at bounding box center [23, 151] width 11 height 11
click at [17, 235] on div at bounding box center [22, 236] width 23 height 23
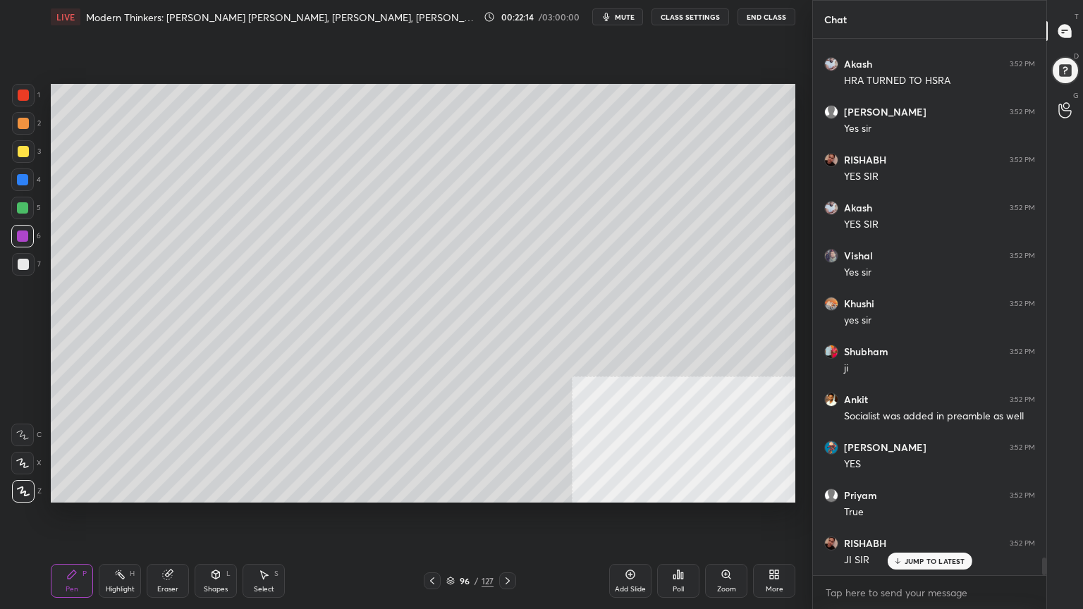
scroll to position [15990, 0]
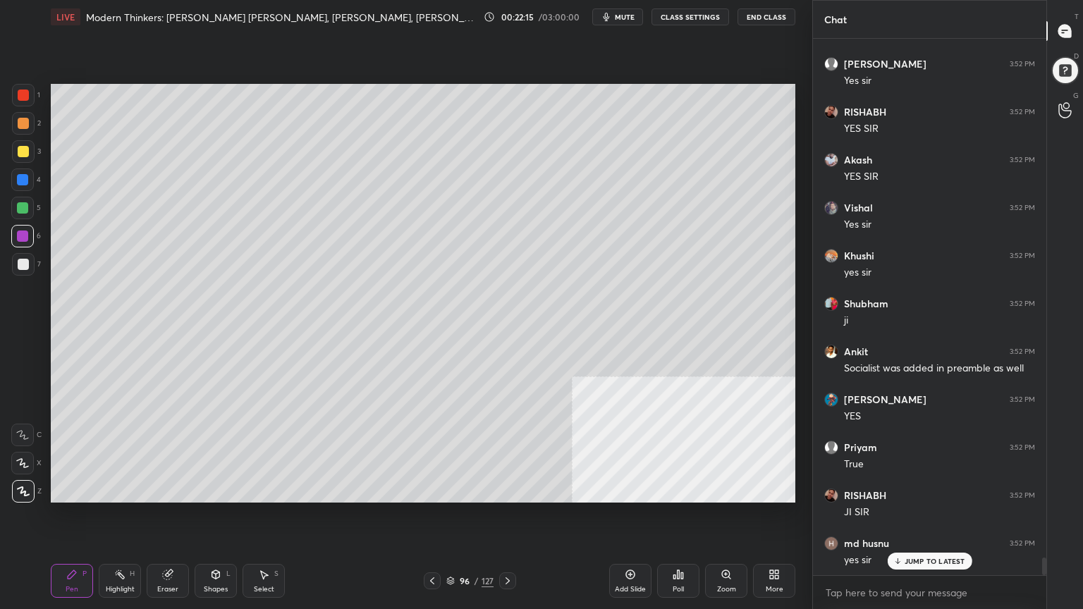
click at [431, 546] on div at bounding box center [432, 580] width 17 height 17
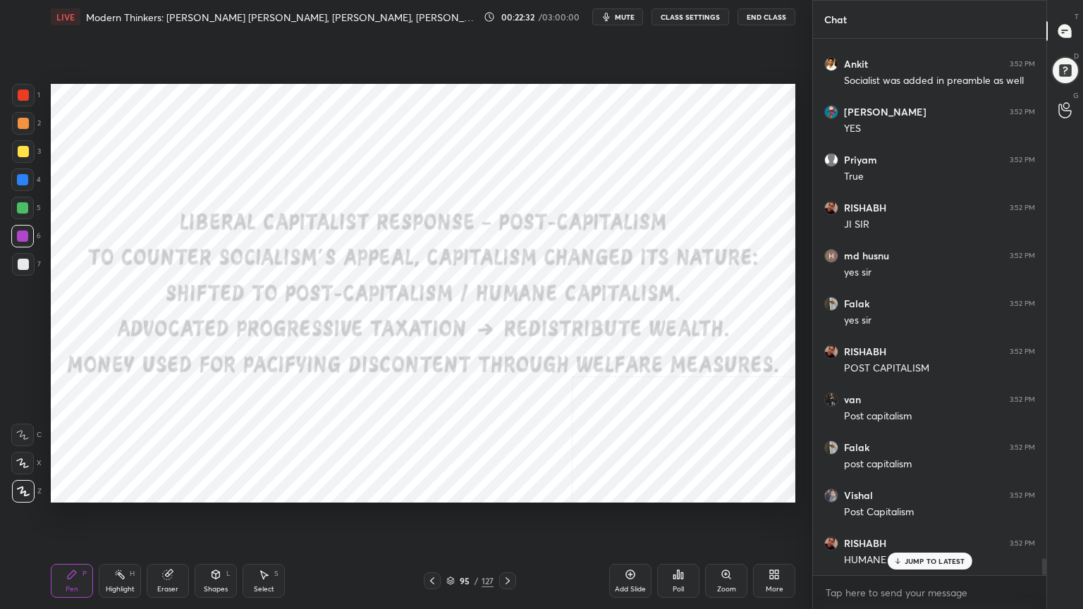
scroll to position [16326, 0]
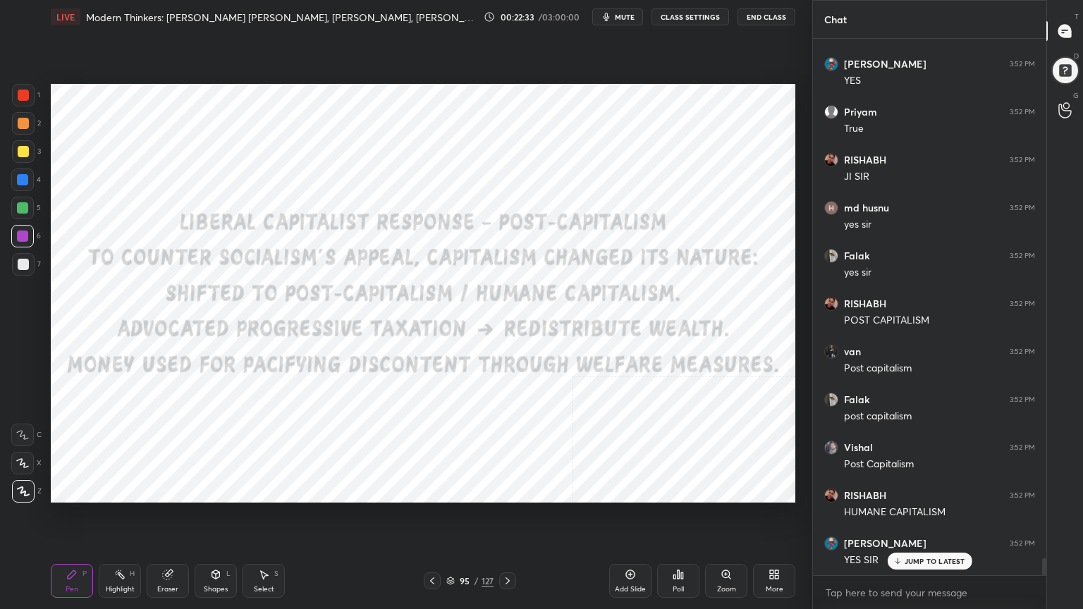
drag, startPoint x: 19, startPoint y: 180, endPoint x: 25, endPoint y: 193, distance: 14.5
click at [19, 180] on div at bounding box center [22, 179] width 11 height 11
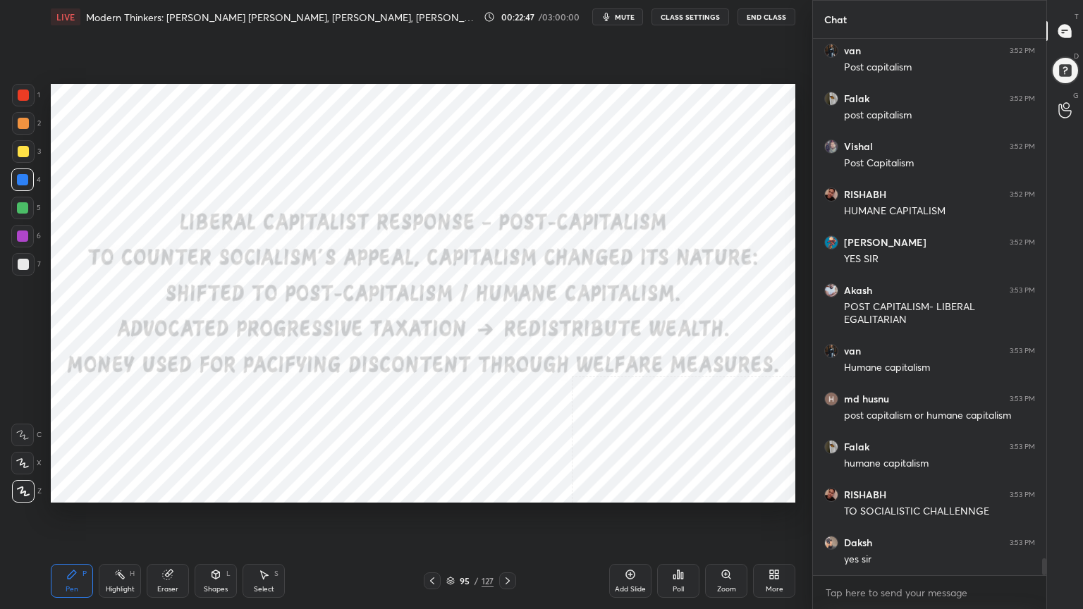
scroll to position [16675, 0]
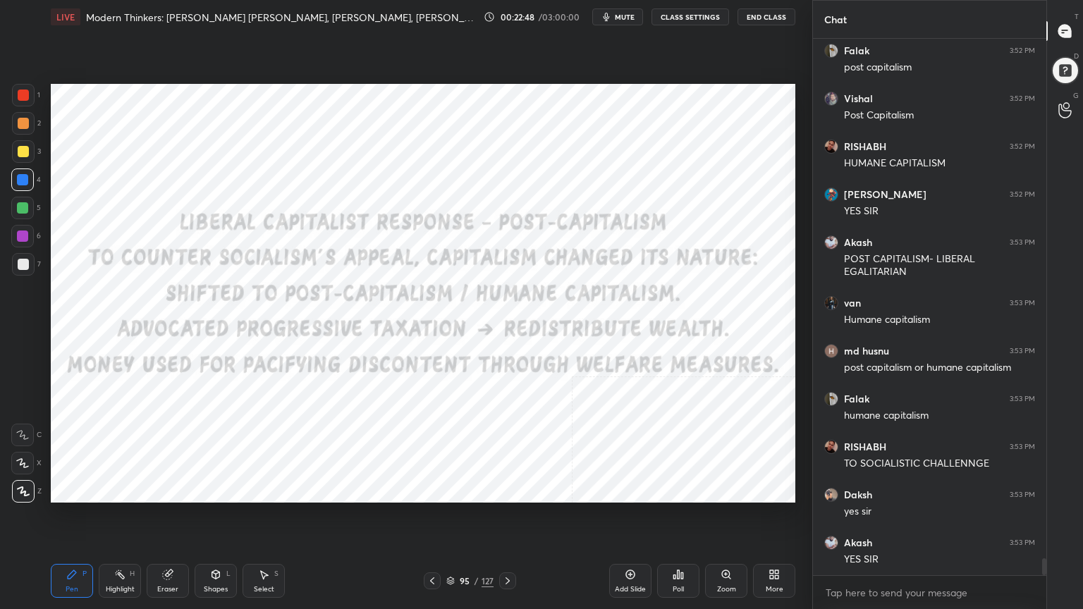
click at [450, 546] on icon at bounding box center [450, 581] width 8 height 8
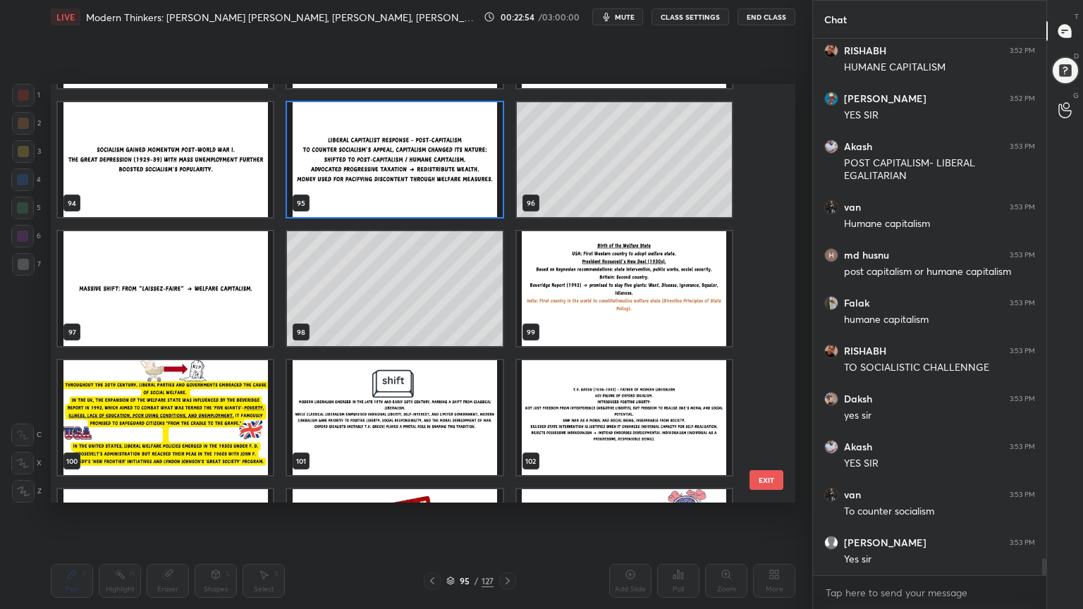
scroll to position [3990, 0]
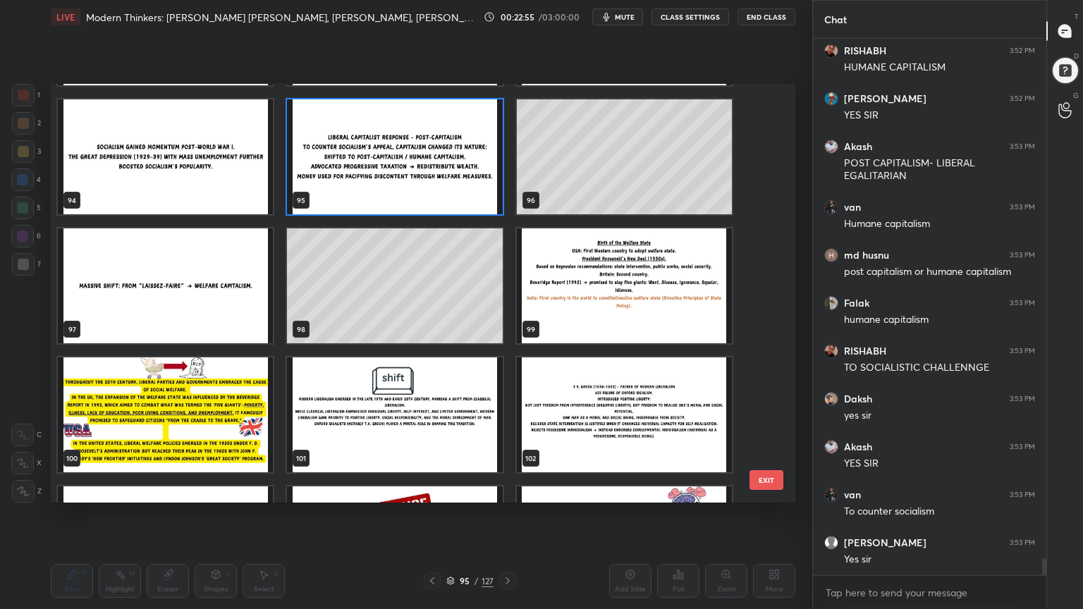
click at [430, 404] on img "grid" at bounding box center [394, 414] width 215 height 115
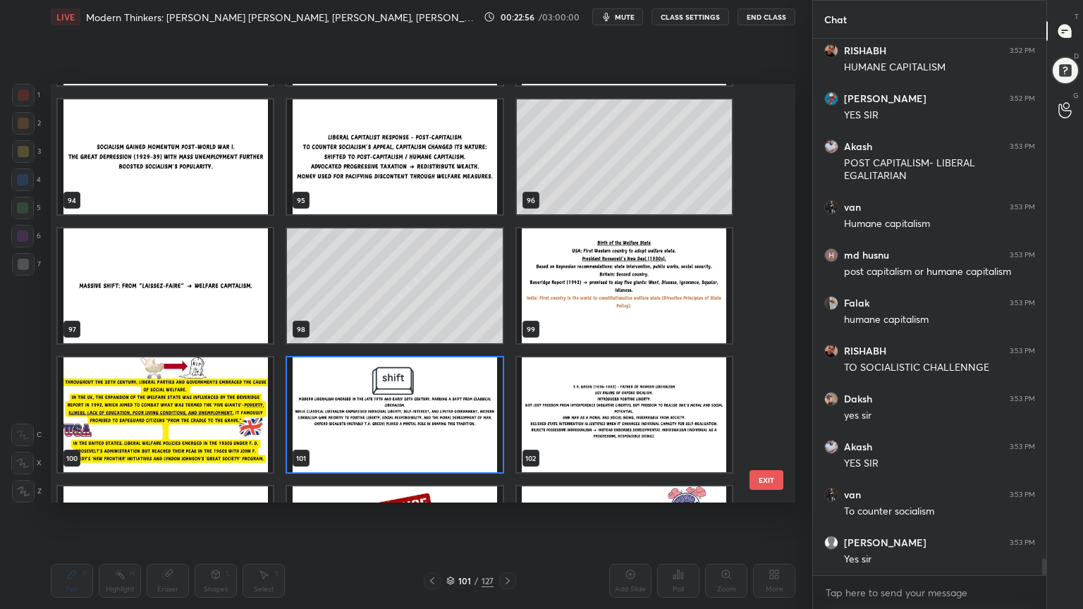
click at [431, 405] on img "grid" at bounding box center [394, 414] width 215 height 115
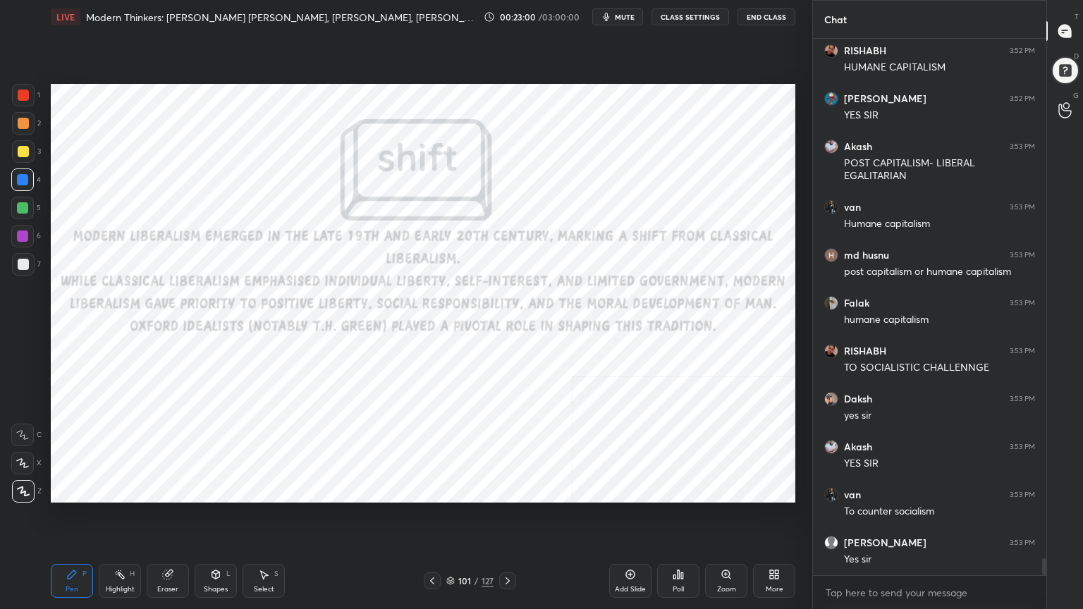
scroll to position [16818, 0]
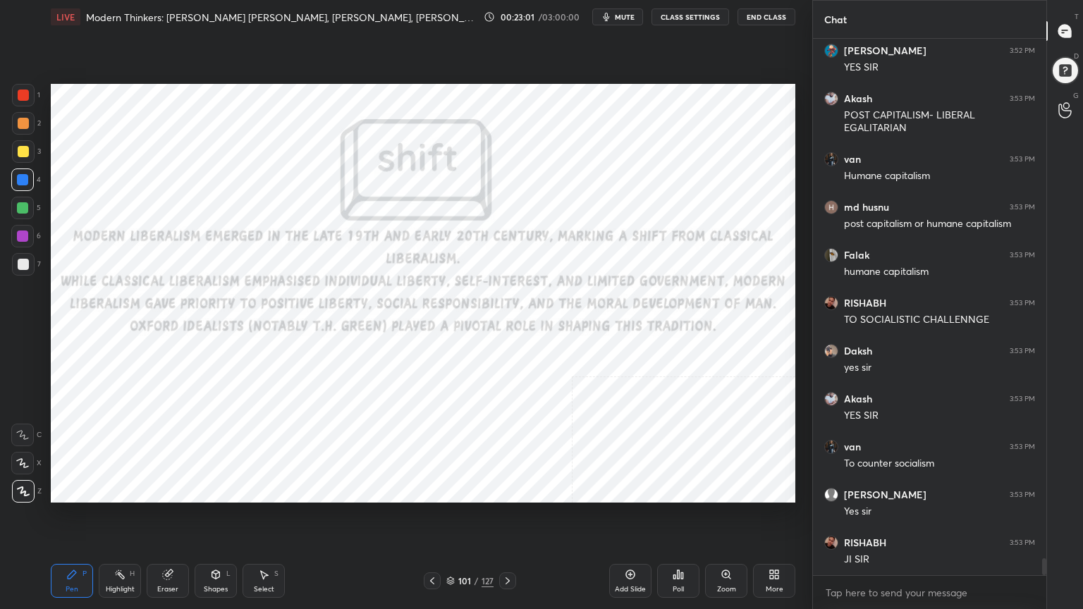
click at [22, 91] on div at bounding box center [23, 95] width 11 height 11
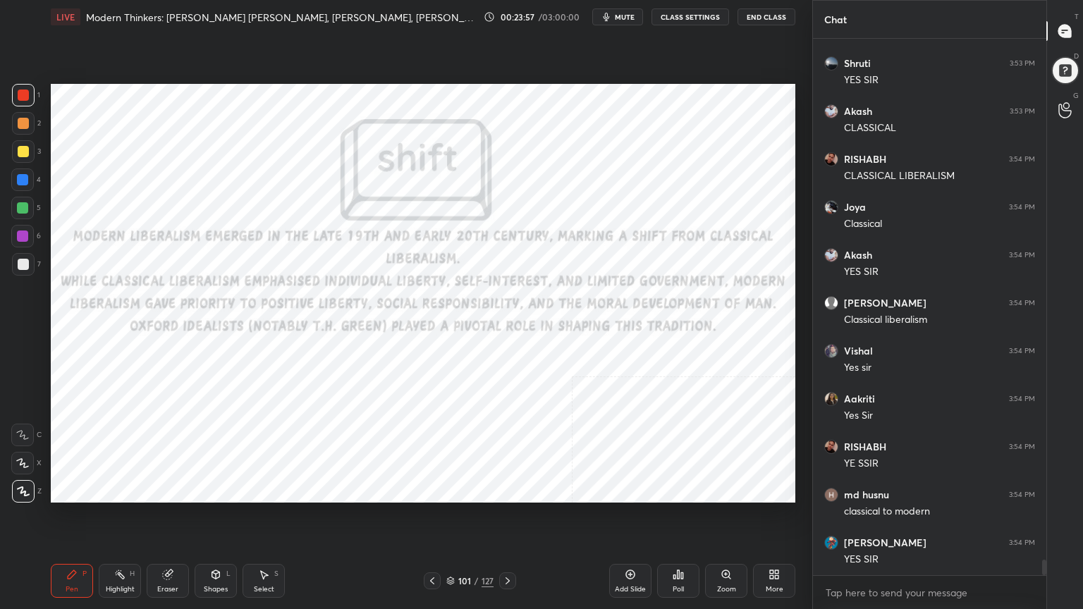
scroll to position [18174, 0]
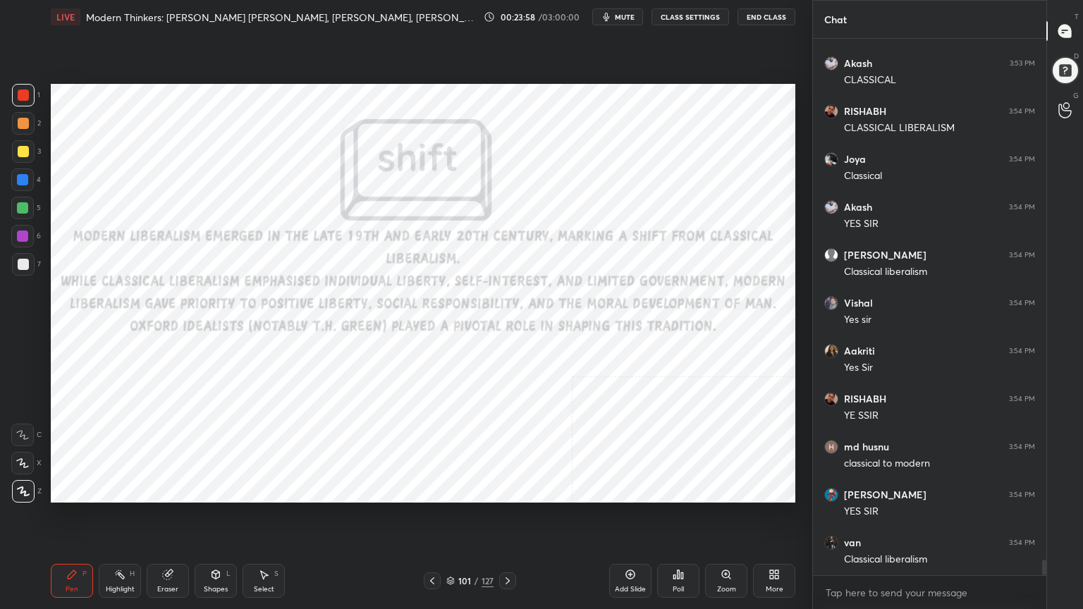
click at [18, 87] on div at bounding box center [23, 95] width 23 height 23
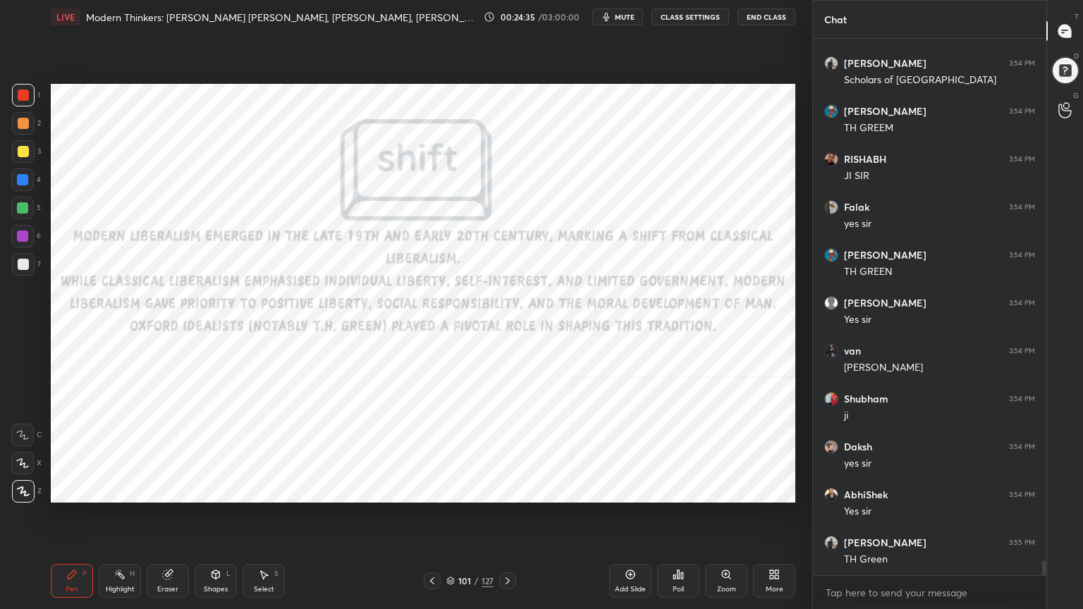
scroll to position [19387, 0]
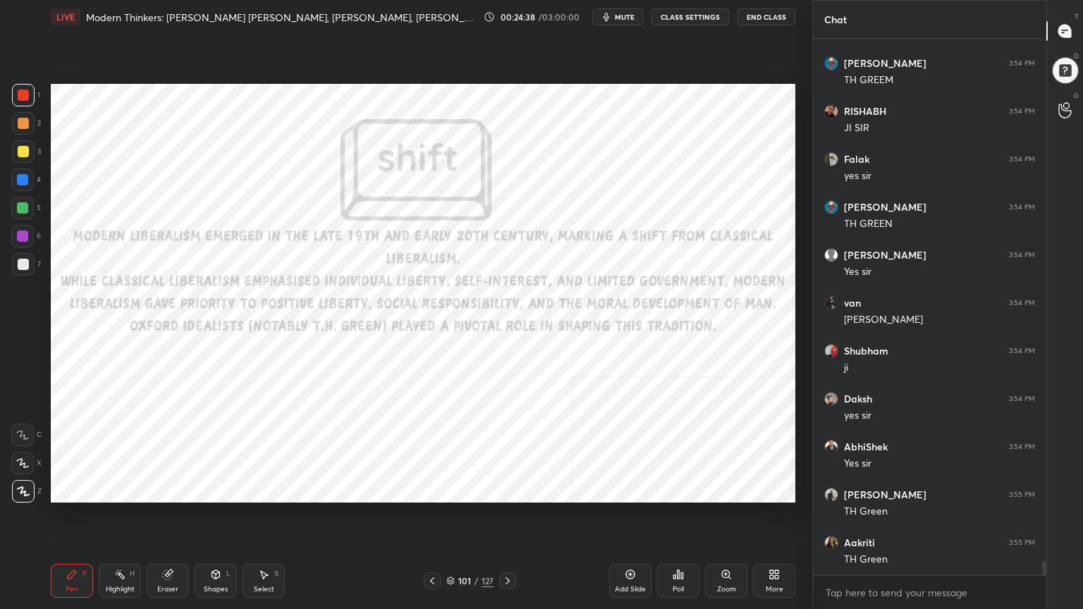
click at [620, 16] on span "mute" at bounding box center [625, 17] width 20 height 10
click at [622, 14] on span "unmute" at bounding box center [623, 17] width 30 height 10
click at [20, 177] on div at bounding box center [22, 179] width 11 height 11
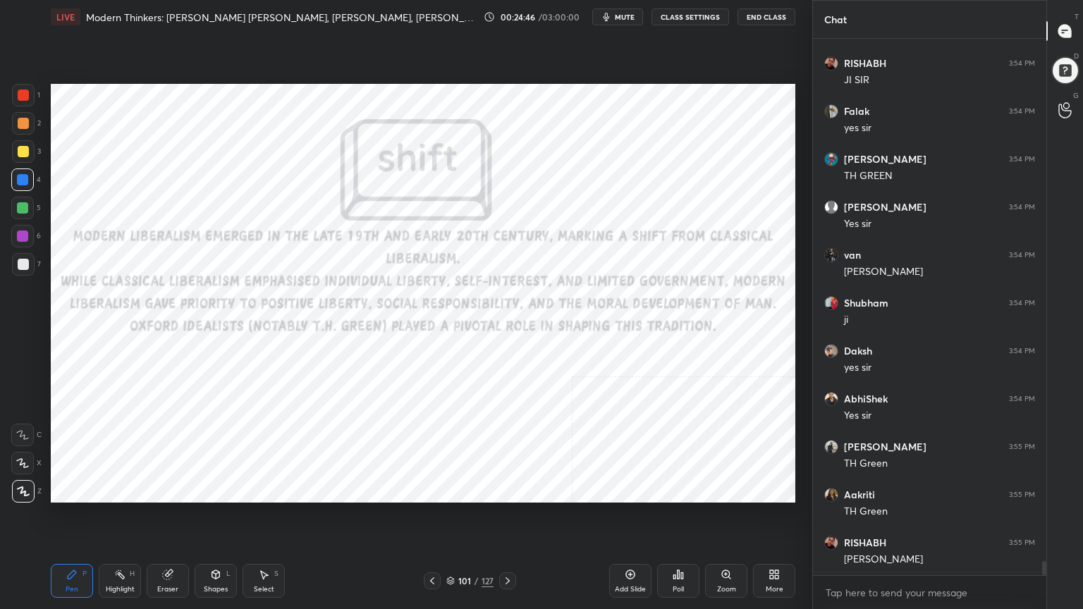
drag, startPoint x: 20, startPoint y: 97, endPoint x: 41, endPoint y: 130, distance: 39.5
click at [20, 99] on div at bounding box center [23, 95] width 11 height 11
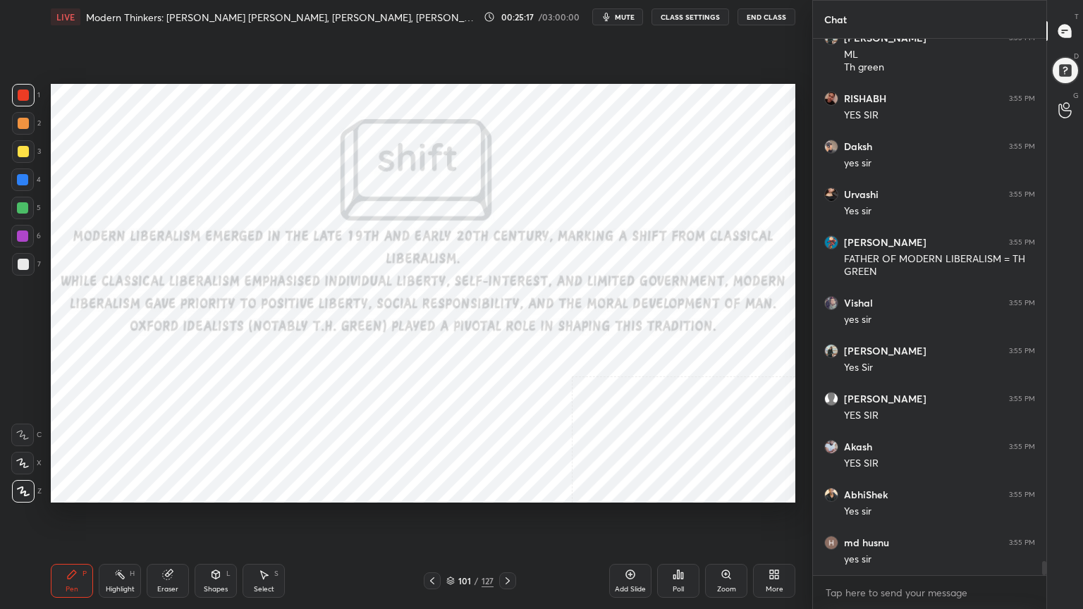
scroll to position [20097, 0]
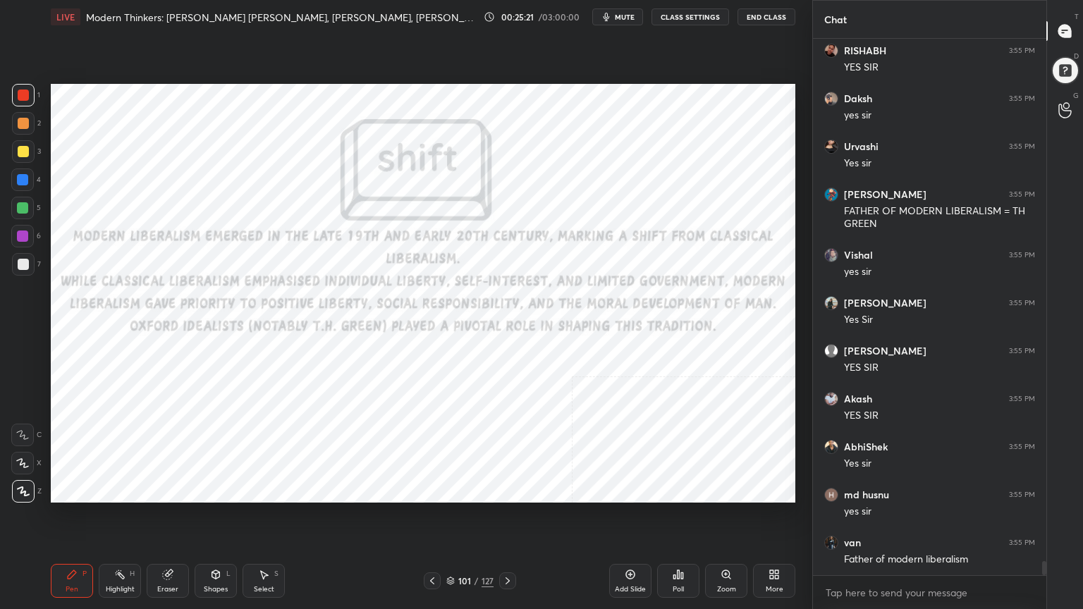
click at [451, 546] on div "101 / 127" at bounding box center [469, 580] width 47 height 13
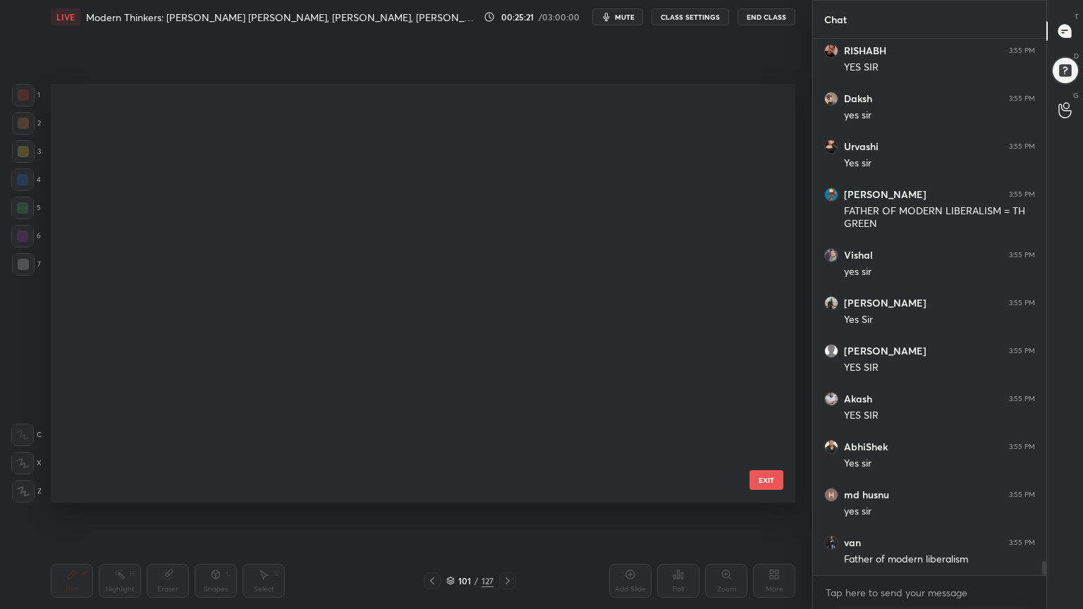
scroll to position [414, 737]
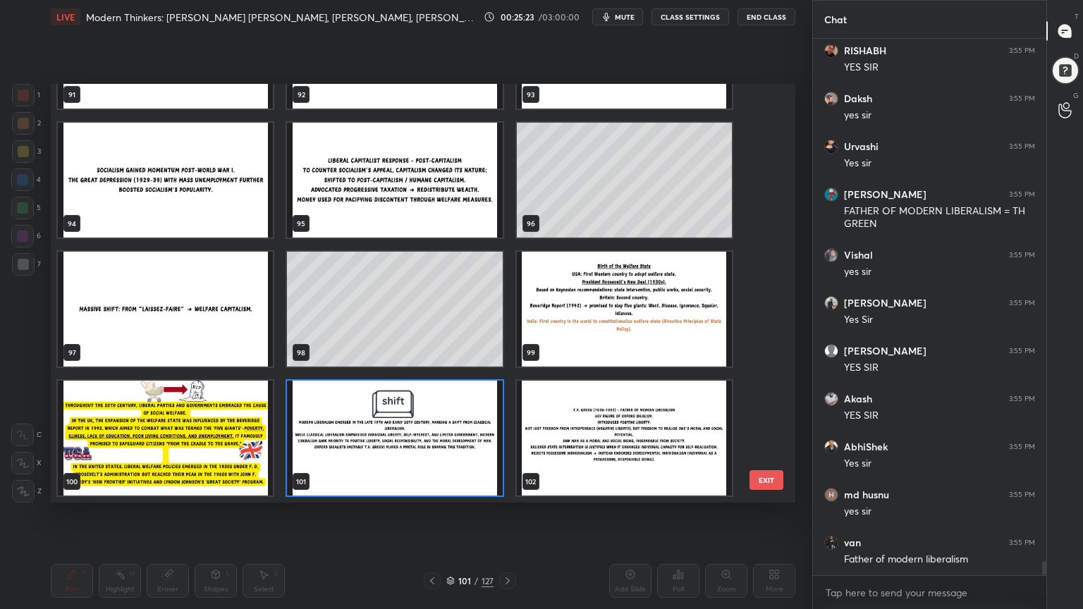
click at [424, 464] on img "grid" at bounding box center [394, 438] width 215 height 115
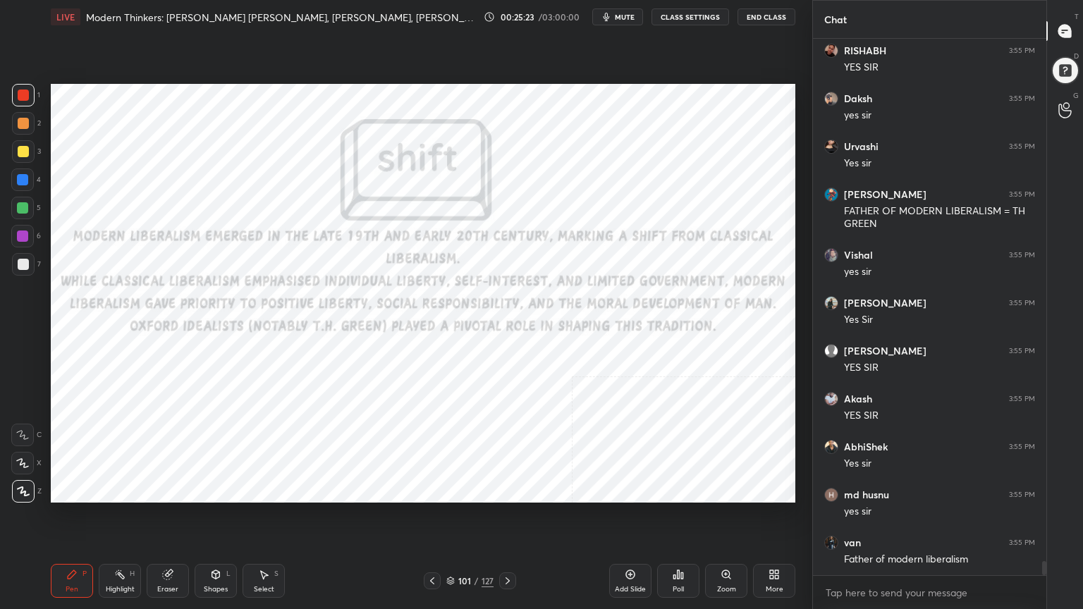
click at [422, 465] on img "grid" at bounding box center [394, 438] width 215 height 115
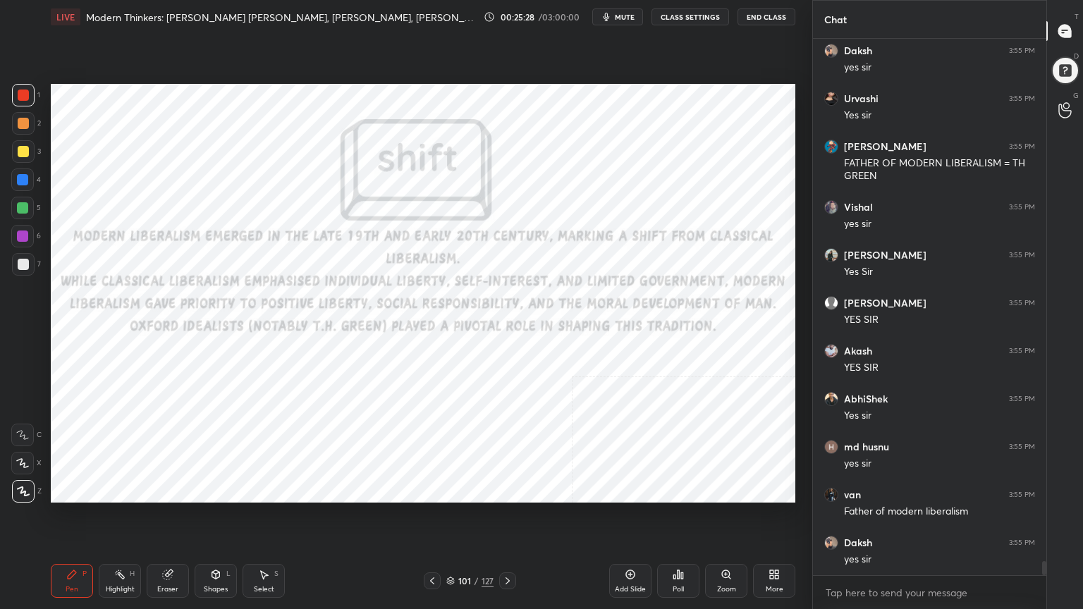
scroll to position [20193, 0]
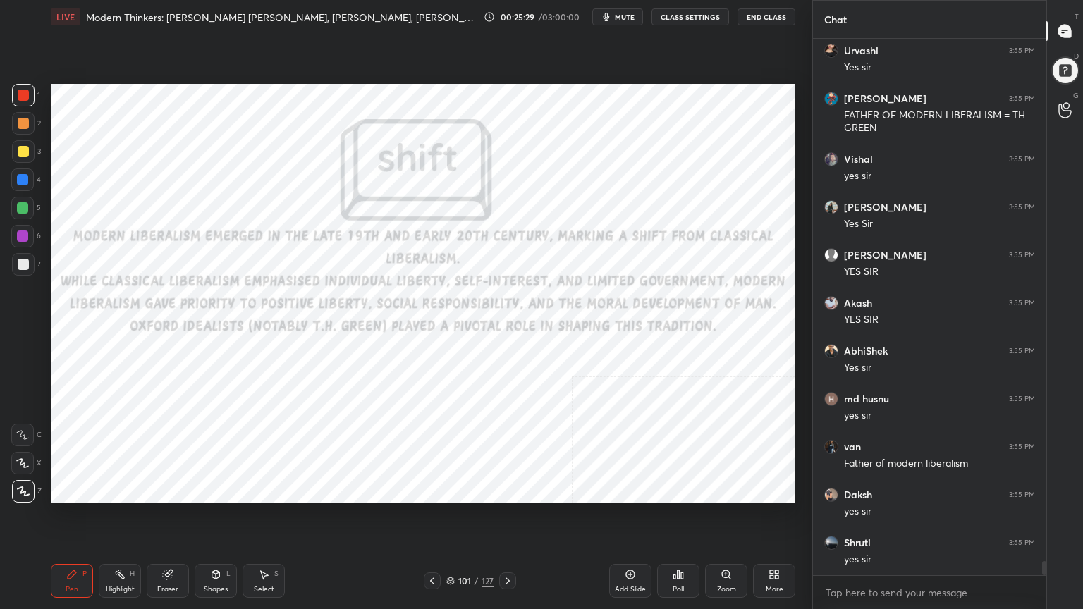
drag, startPoint x: 631, startPoint y: 575, endPoint x: 621, endPoint y: 579, distance: 11.1
click at [631, 546] on icon at bounding box center [629, 574] width 11 height 11
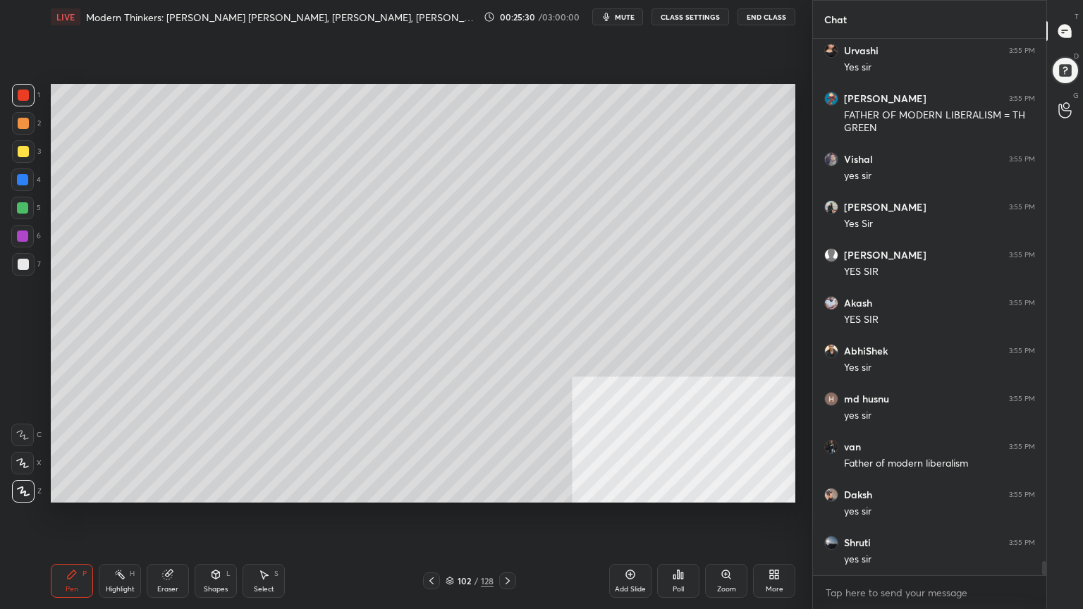
click at [20, 266] on div at bounding box center [23, 264] width 11 height 11
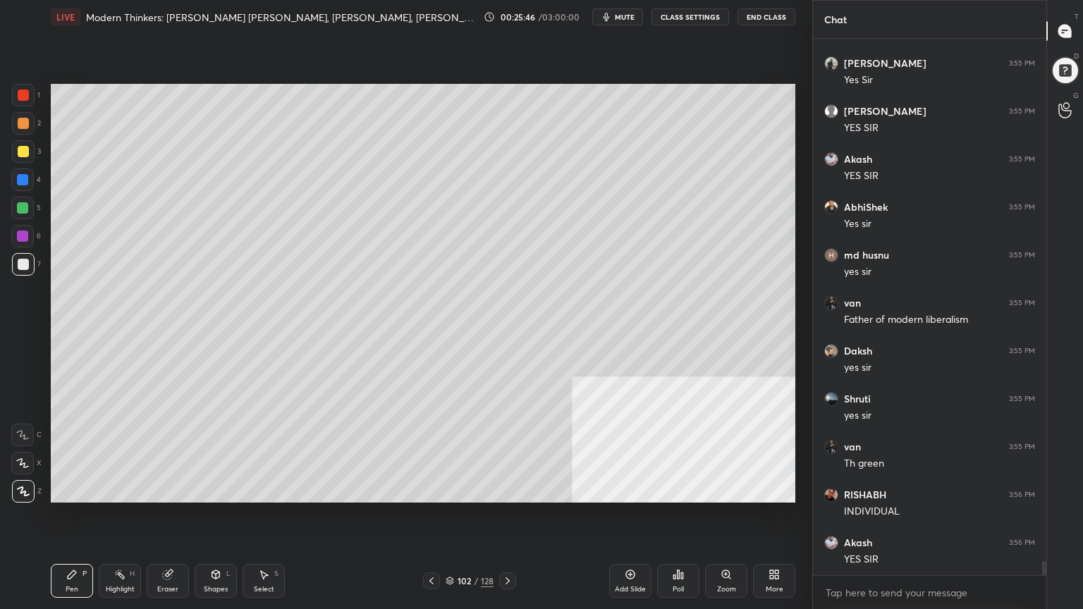
scroll to position [20385, 0]
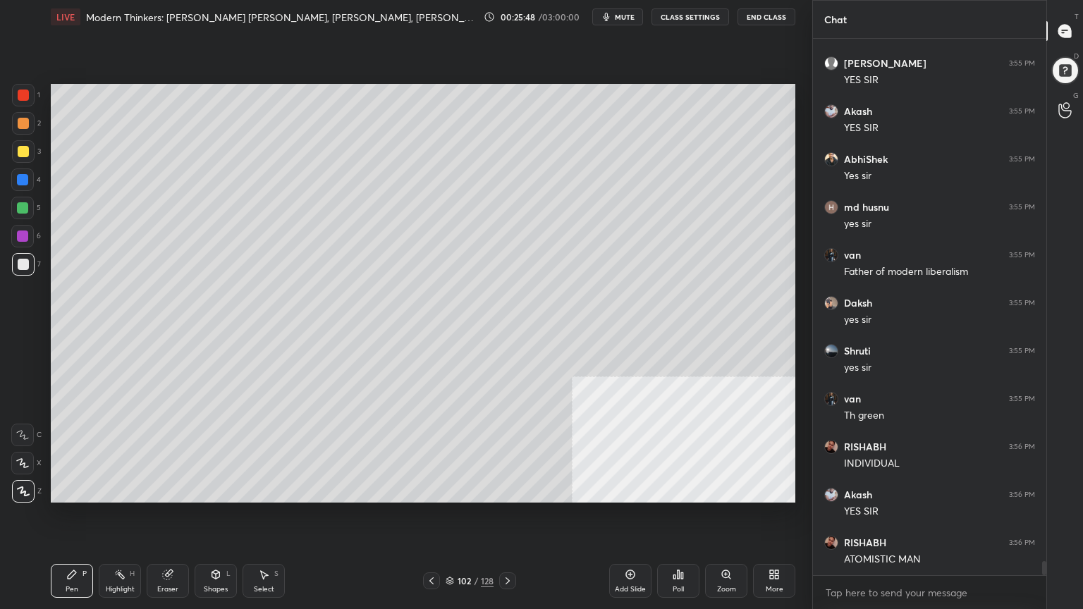
click at [24, 94] on div at bounding box center [23, 95] width 11 height 11
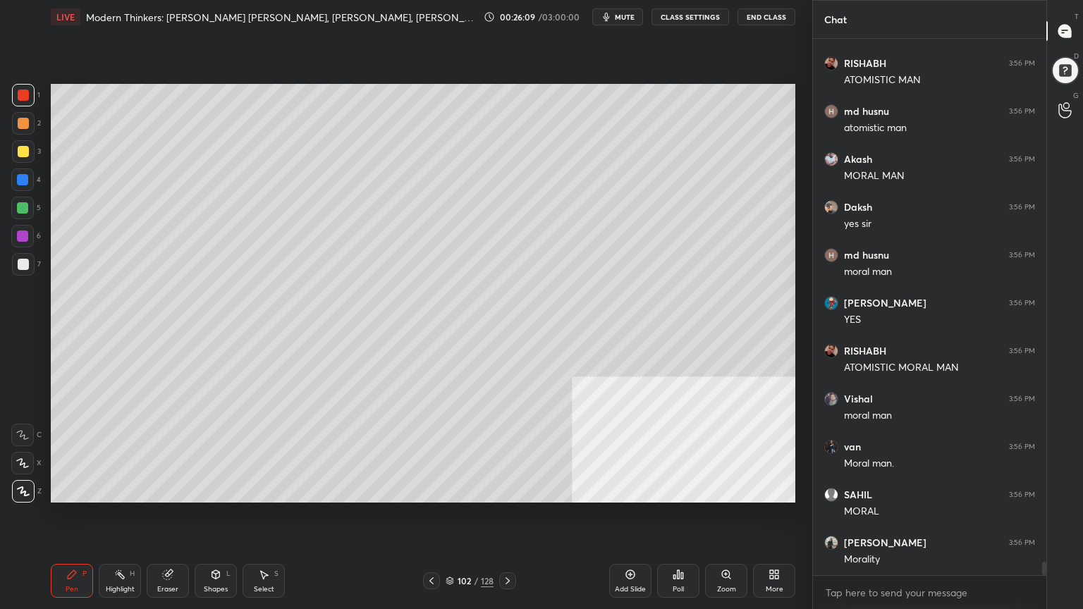
scroll to position [20912, 0]
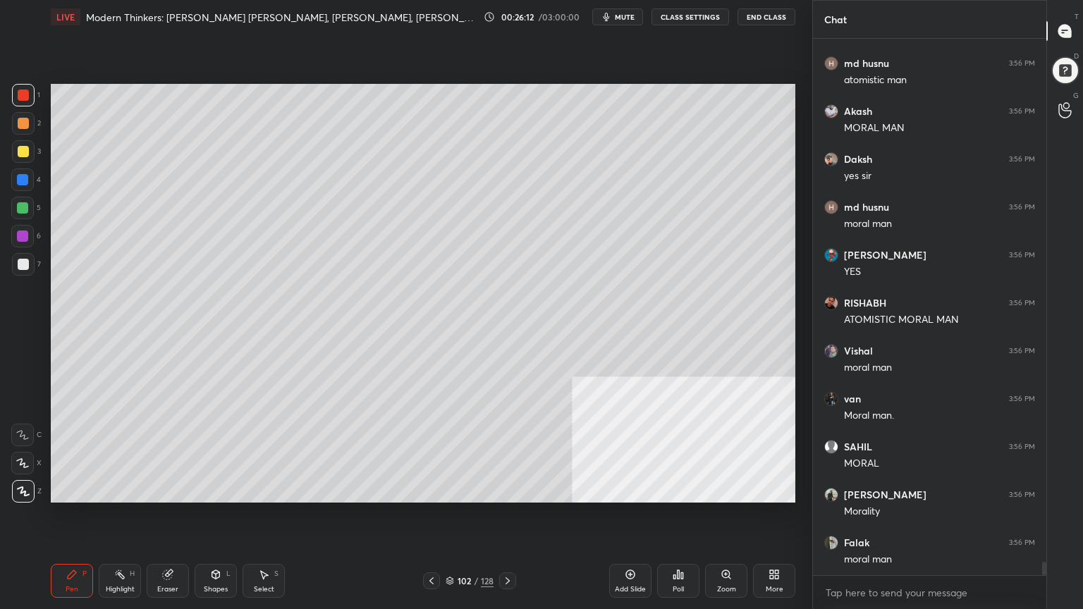
click at [18, 149] on div at bounding box center [23, 151] width 11 height 11
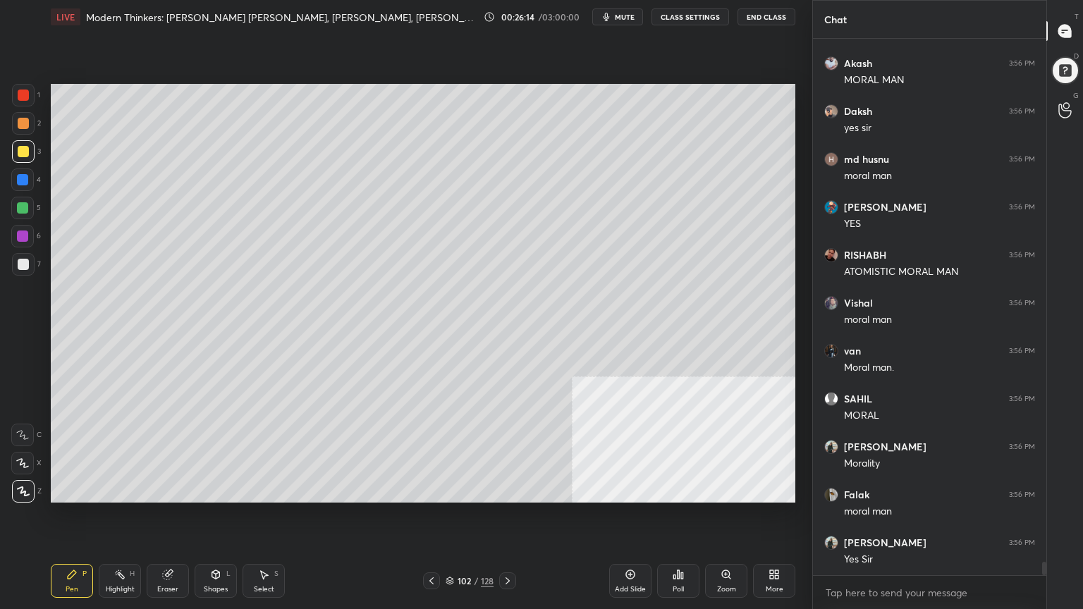
scroll to position [21008, 0]
click at [23, 259] on div at bounding box center [23, 264] width 11 height 11
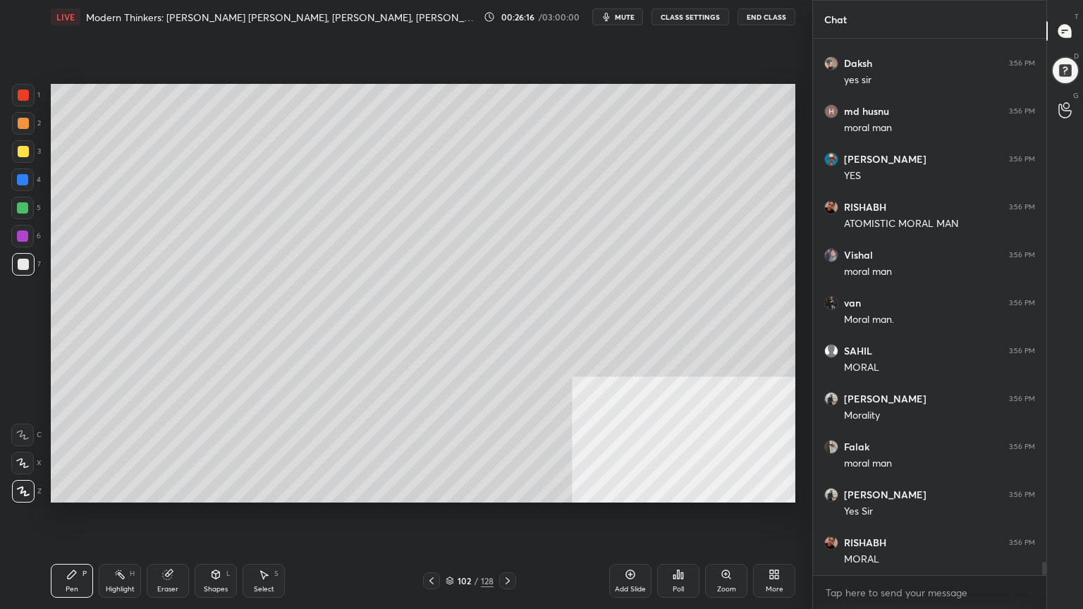
scroll to position [21056, 0]
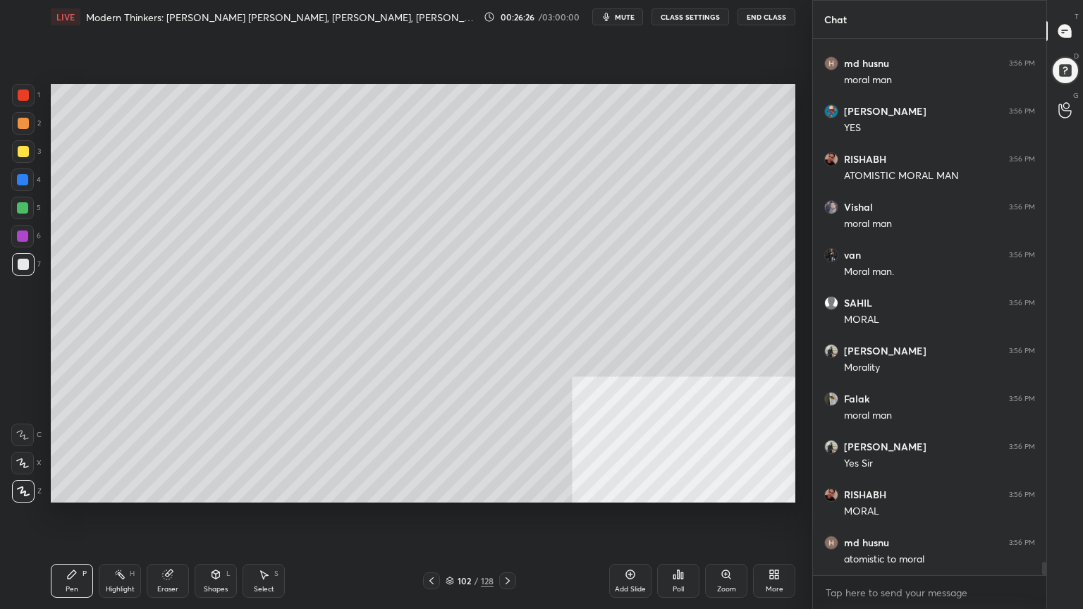
click at [20, 263] on div at bounding box center [23, 264] width 11 height 11
click at [18, 94] on div at bounding box center [23, 95] width 11 height 11
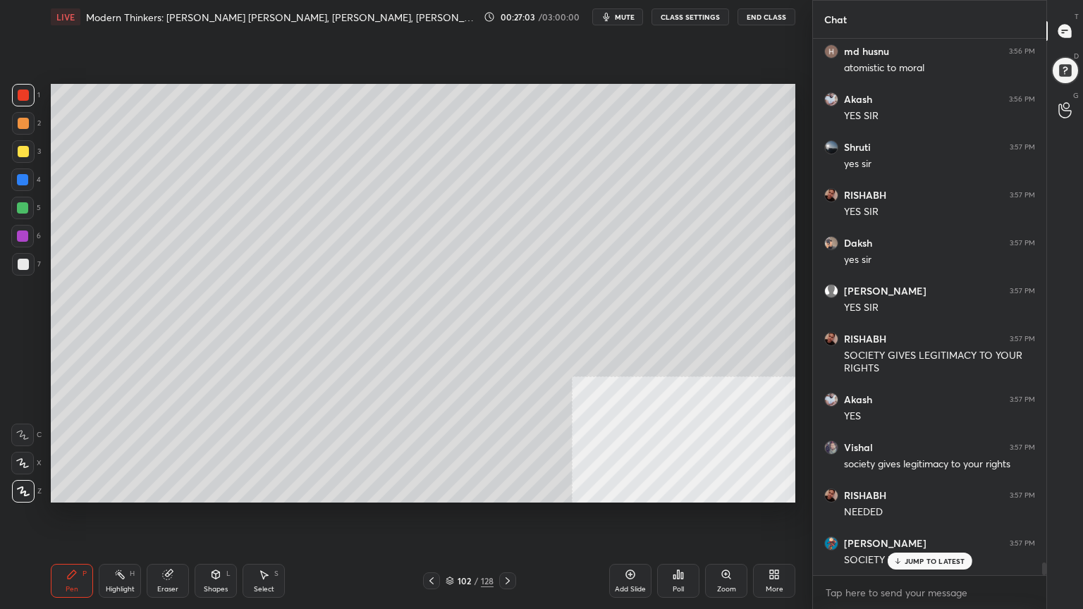
scroll to position [21595, 0]
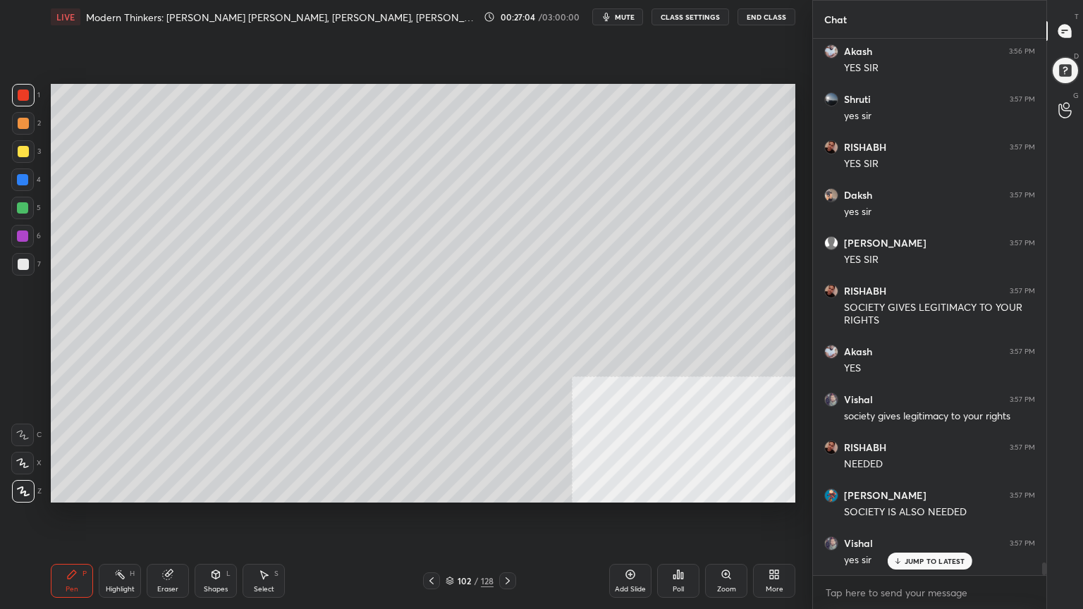
click at [20, 261] on div at bounding box center [23, 264] width 11 height 11
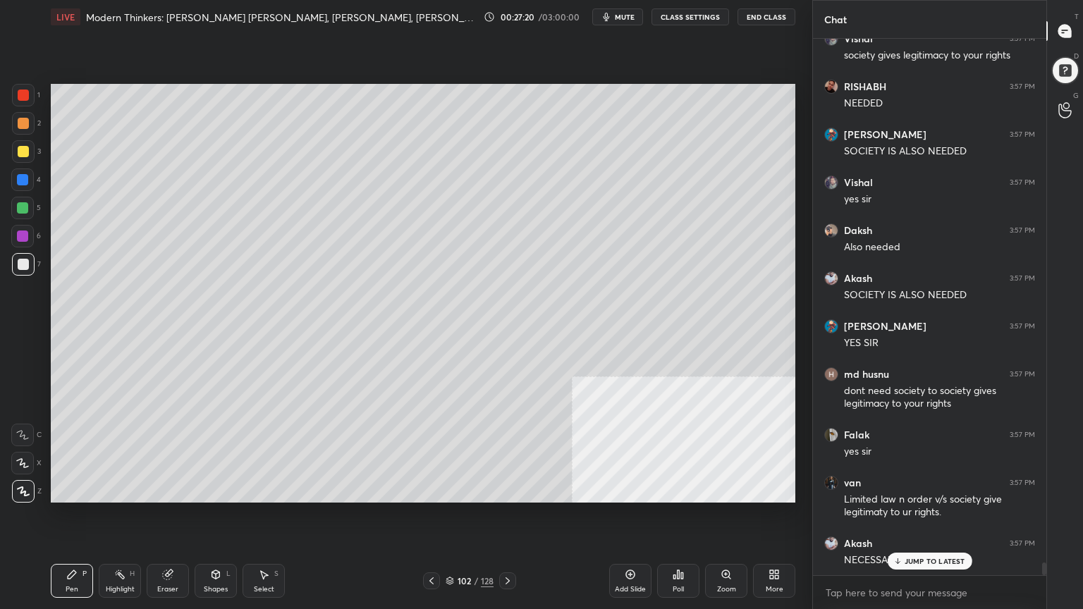
scroll to position [22003, 0]
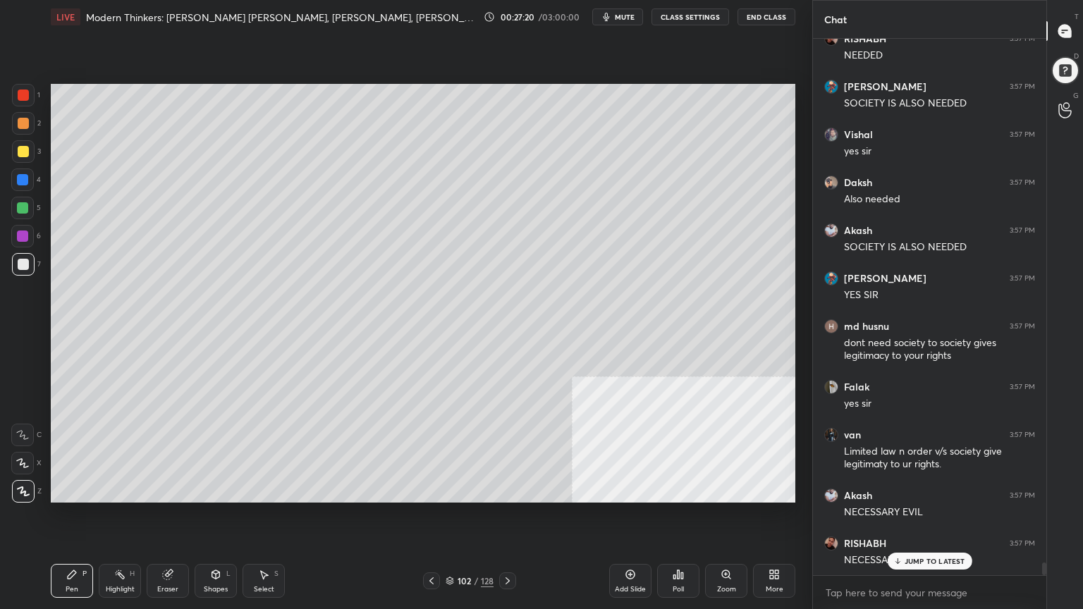
drag, startPoint x: 21, startPoint y: 90, endPoint x: 23, endPoint y: 107, distance: 17.7
click at [21, 90] on div at bounding box center [23, 95] width 11 height 11
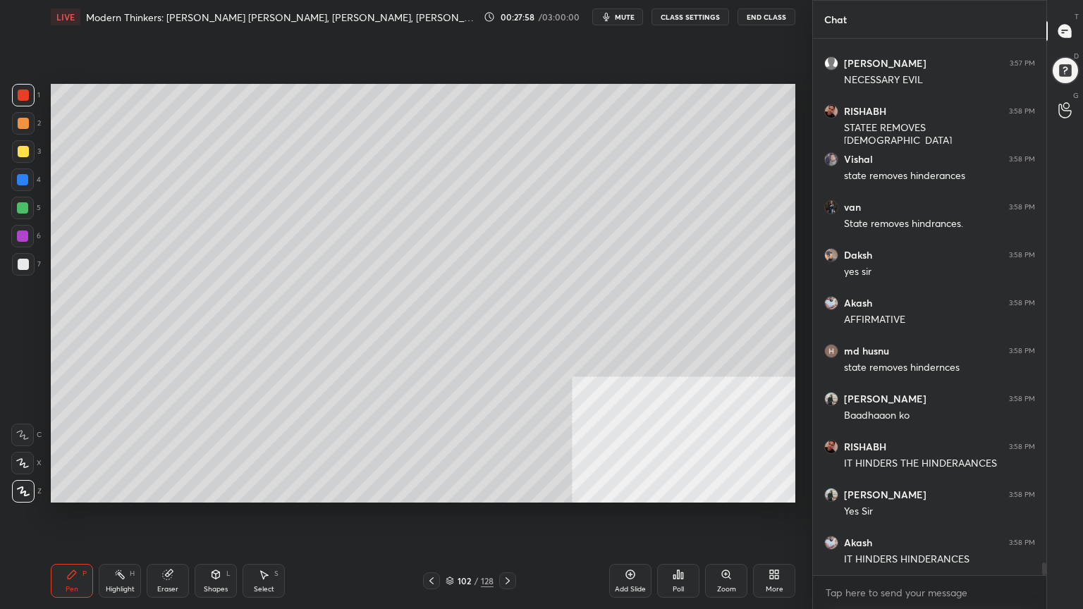
scroll to position [22809, 0]
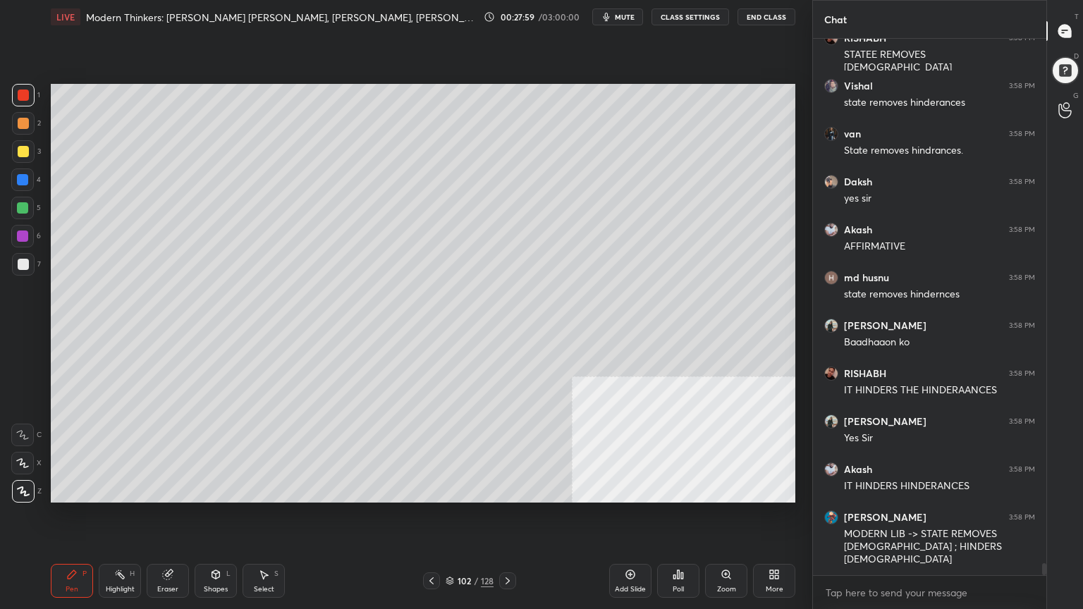
click at [450, 546] on div "102 / 128" at bounding box center [469, 580] width 48 height 13
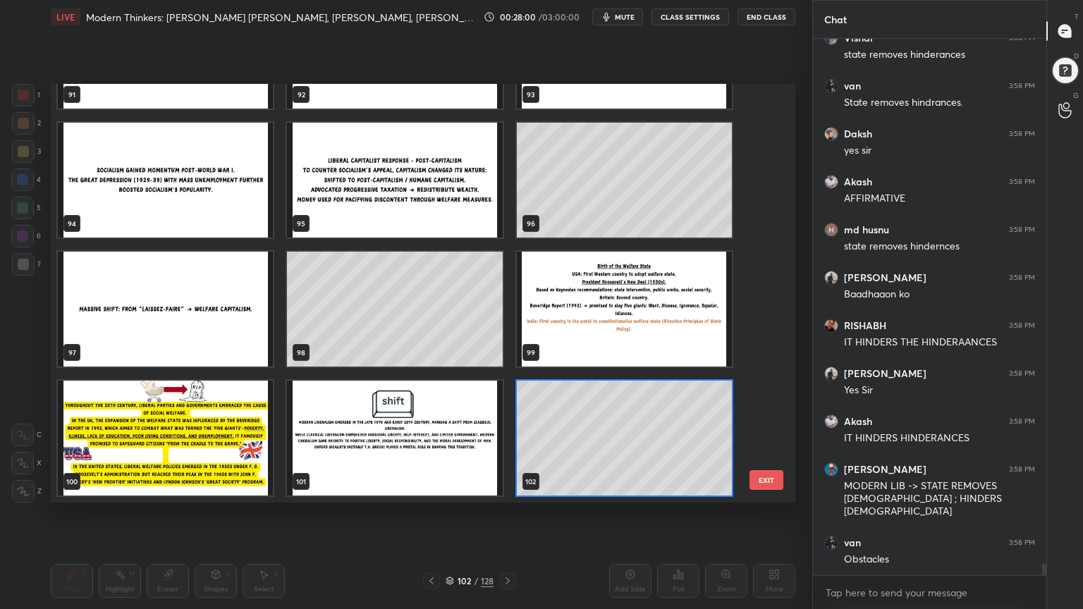
scroll to position [22905, 0]
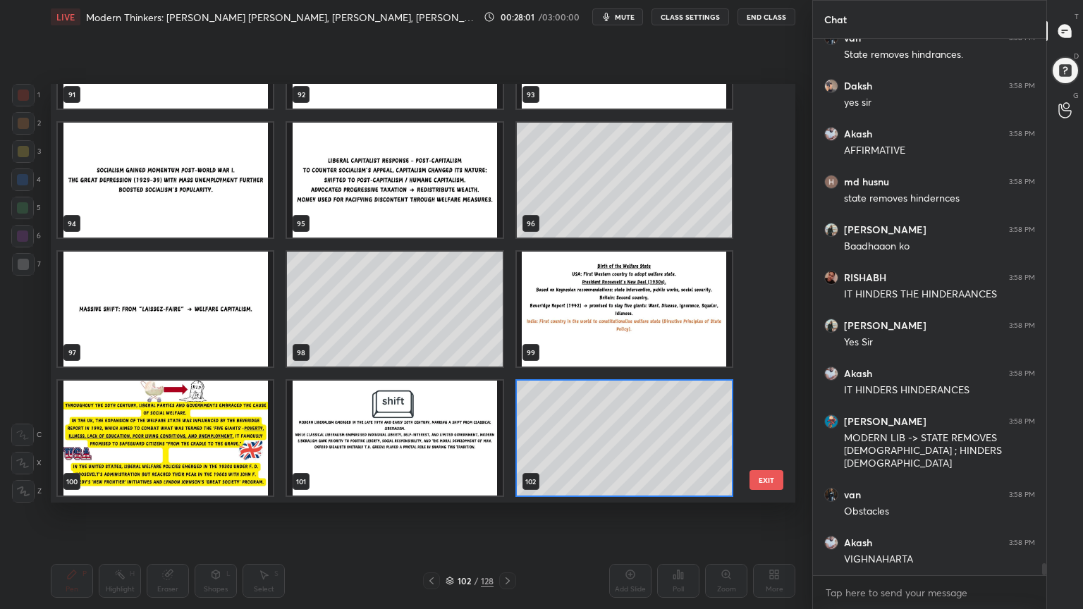
click at [590, 308] on img "grid" at bounding box center [624, 309] width 215 height 115
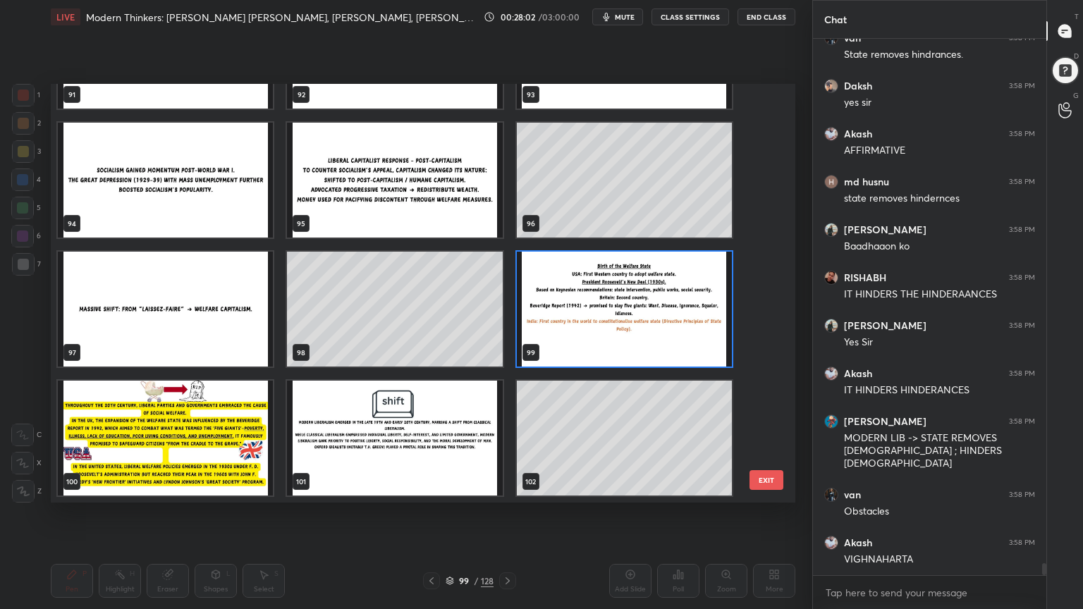
click at [590, 309] on img "grid" at bounding box center [624, 309] width 215 height 115
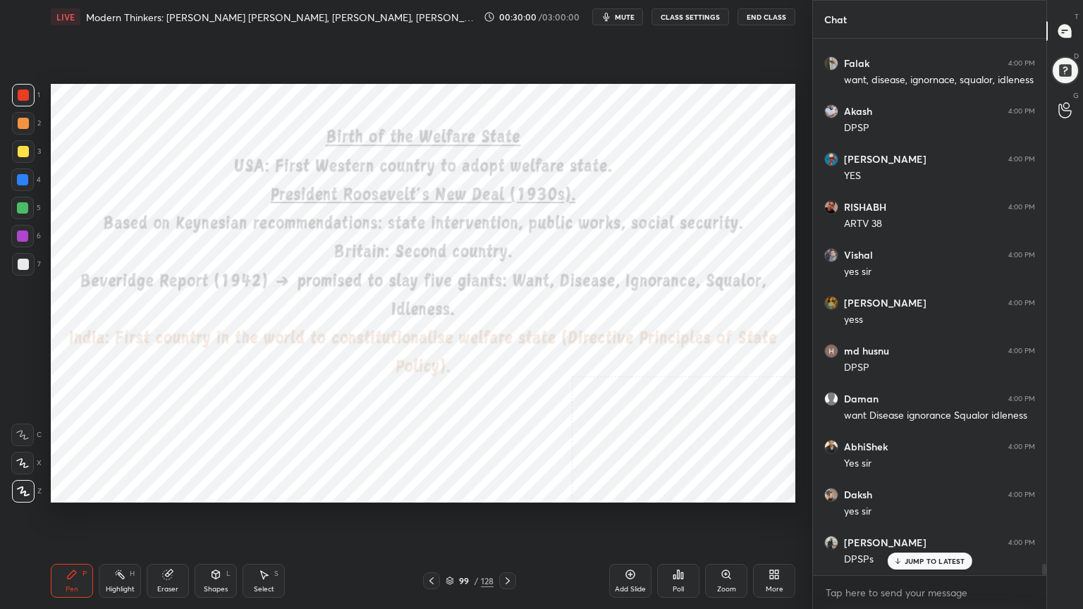
scroll to position [25355, 0]
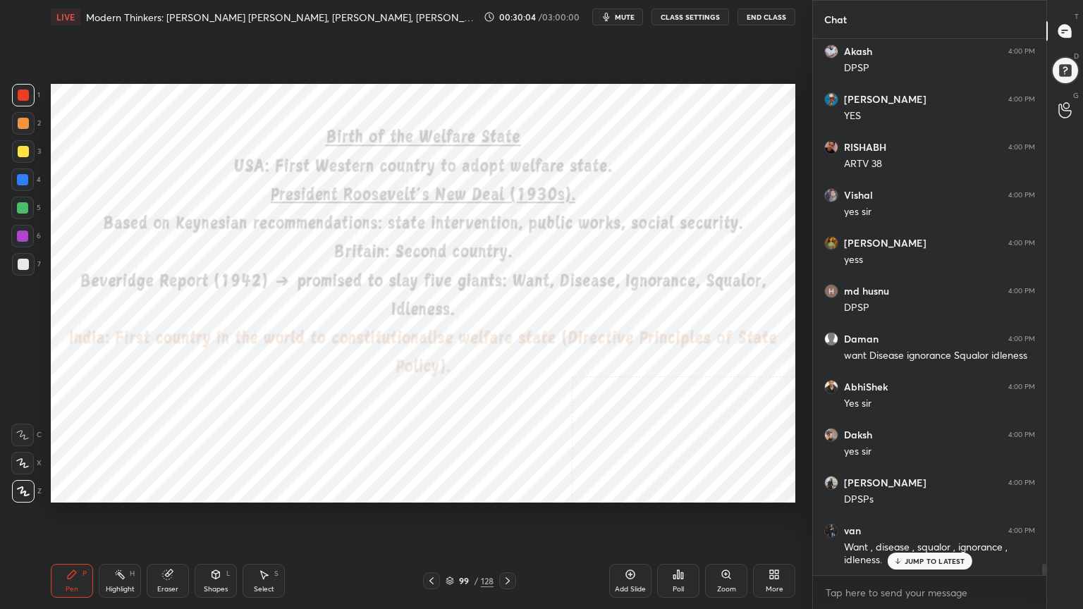
click at [643, 546] on div "Add Slide" at bounding box center [630, 581] width 42 height 34
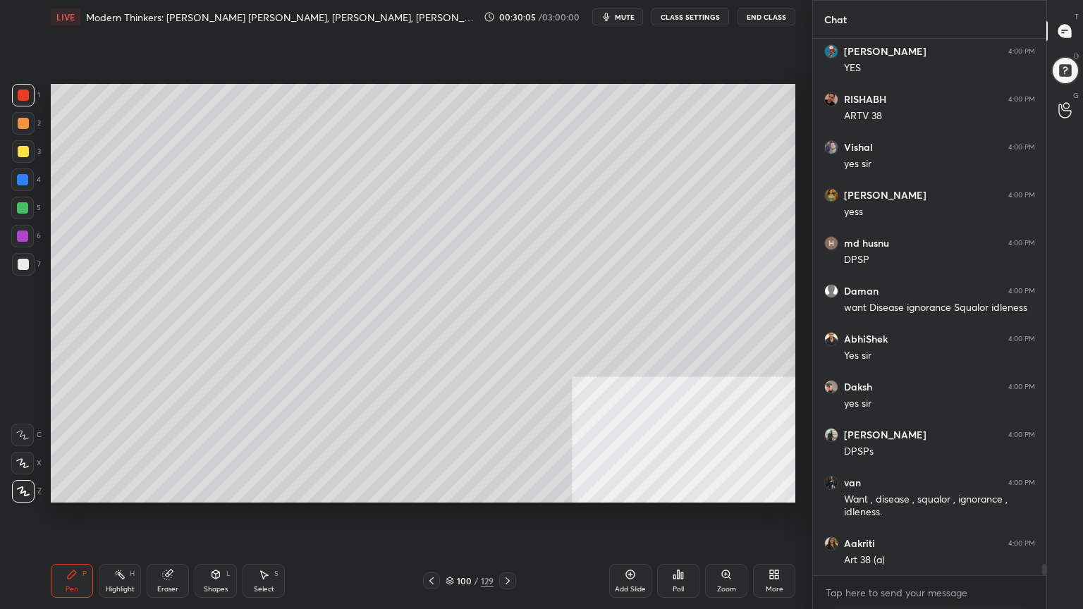
click at [27, 259] on div at bounding box center [23, 264] width 11 height 11
click at [219, 546] on icon at bounding box center [215, 574] width 11 height 11
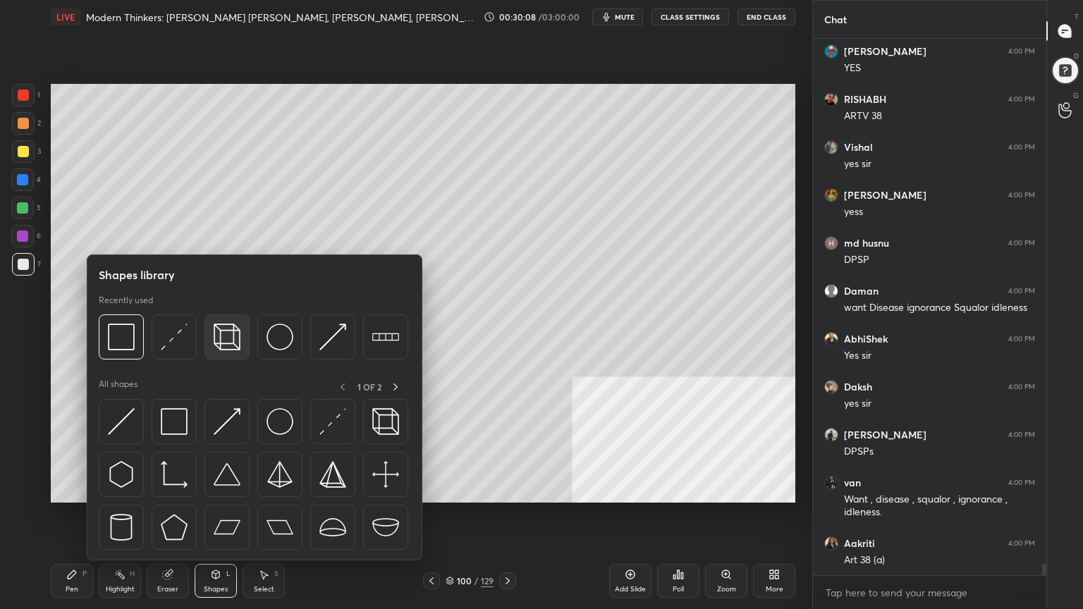
click at [237, 333] on img at bounding box center [227, 336] width 27 height 27
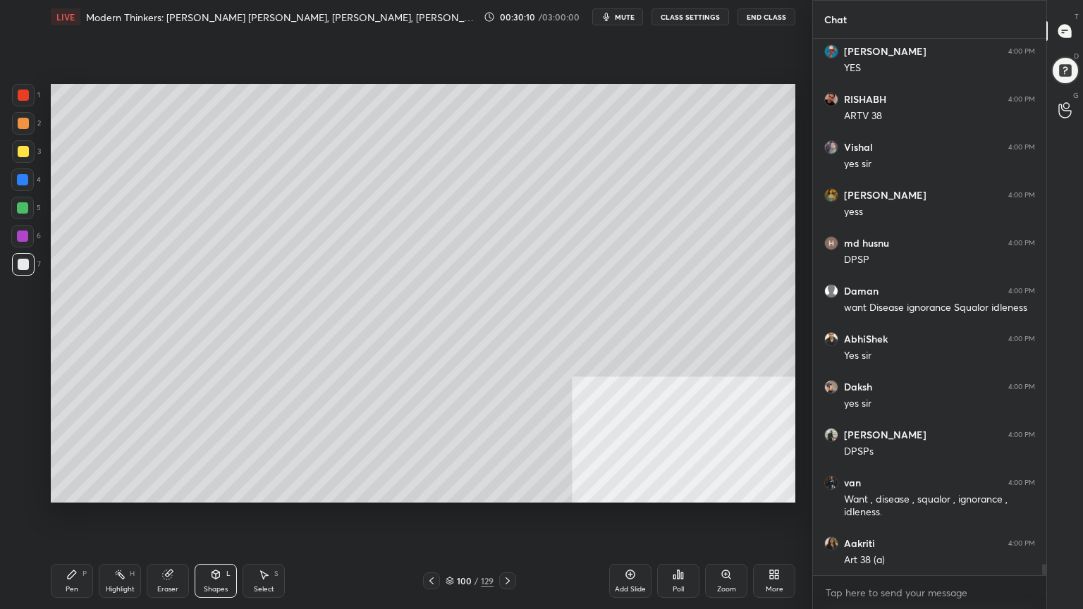
click at [20, 177] on div at bounding box center [22, 179] width 11 height 11
click at [76, 546] on div "Pen" at bounding box center [72, 589] width 13 height 7
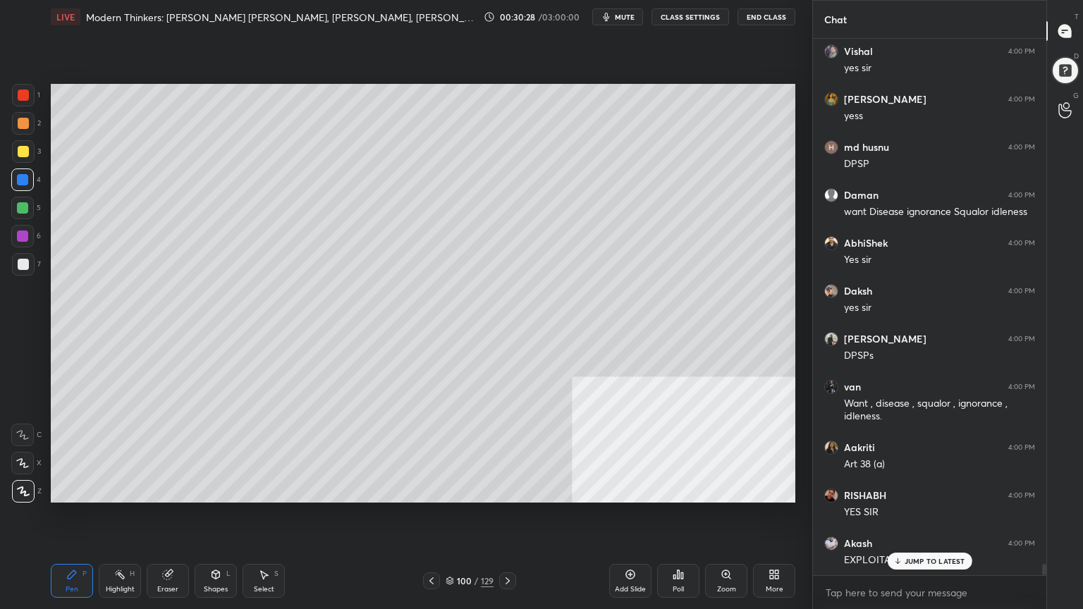
scroll to position [25547, 0]
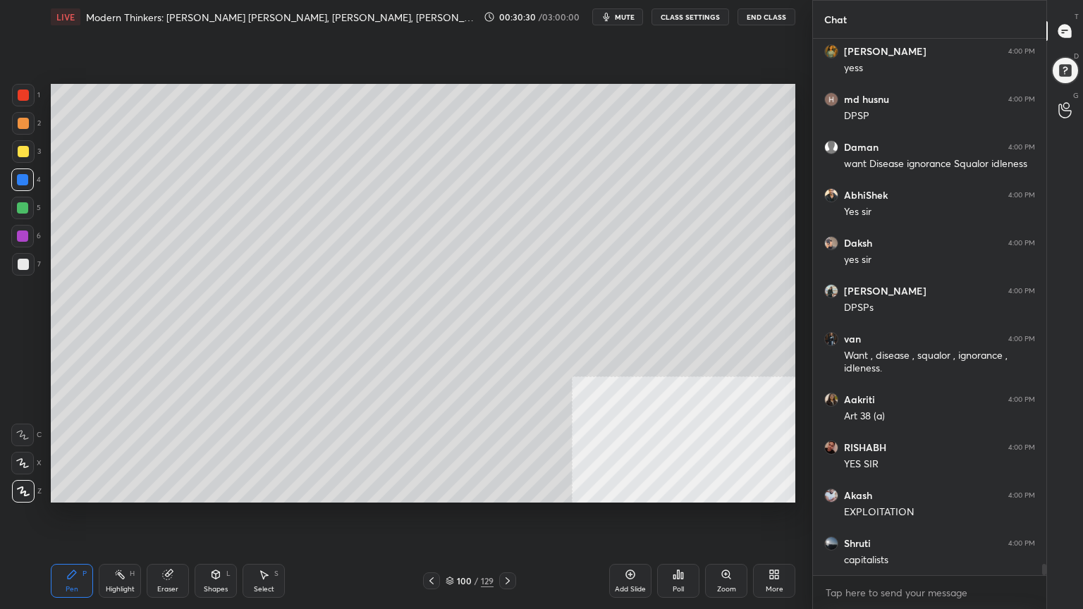
click at [18, 98] on div at bounding box center [23, 95] width 11 height 11
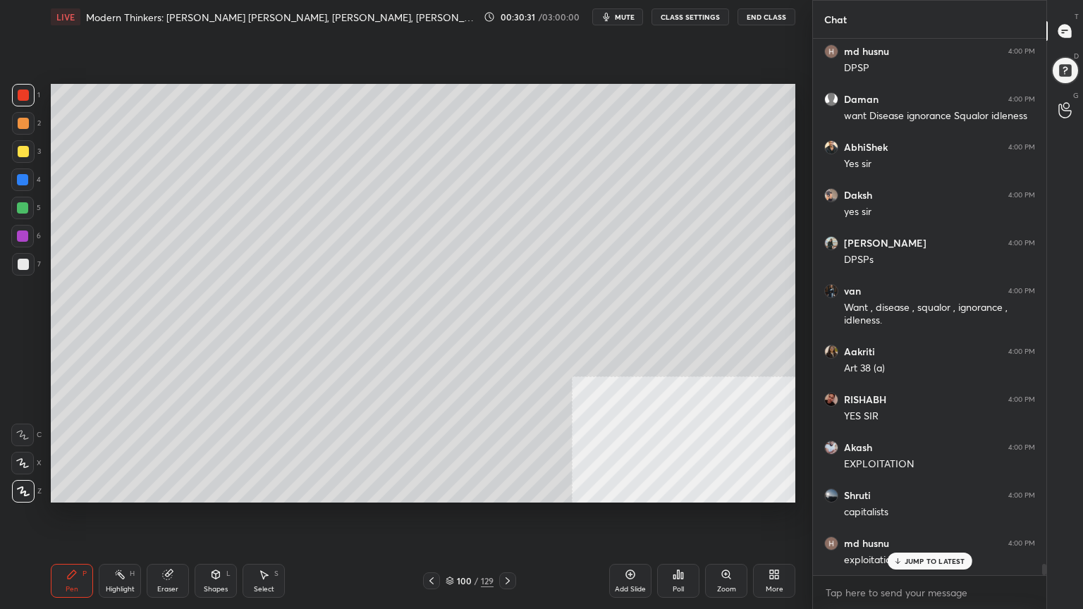
click at [219, 546] on div "Shapes L" at bounding box center [216, 581] width 42 height 34
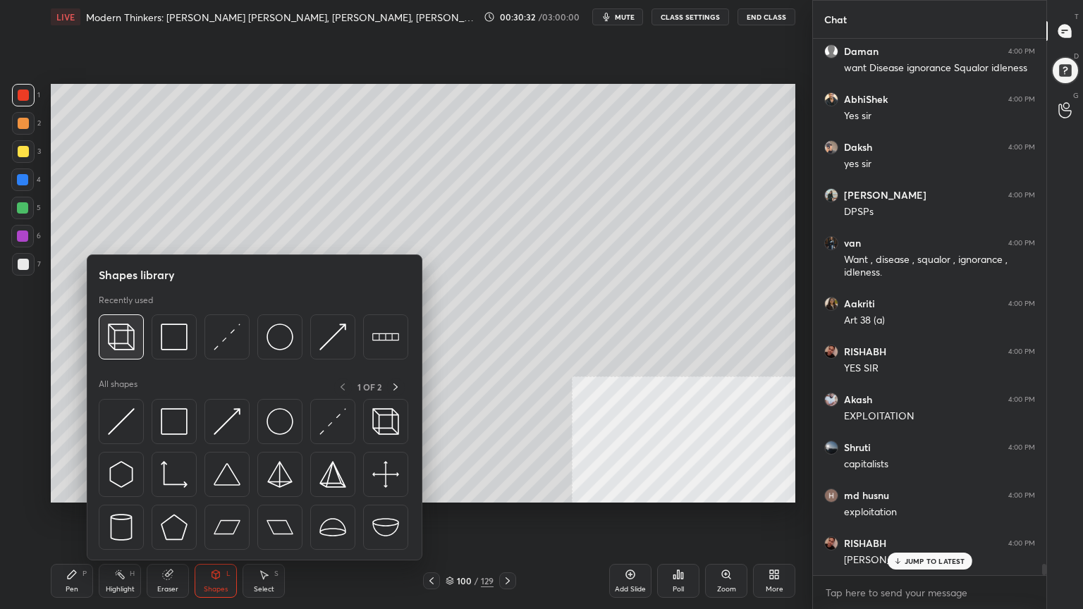
click at [124, 333] on img at bounding box center [121, 336] width 27 height 27
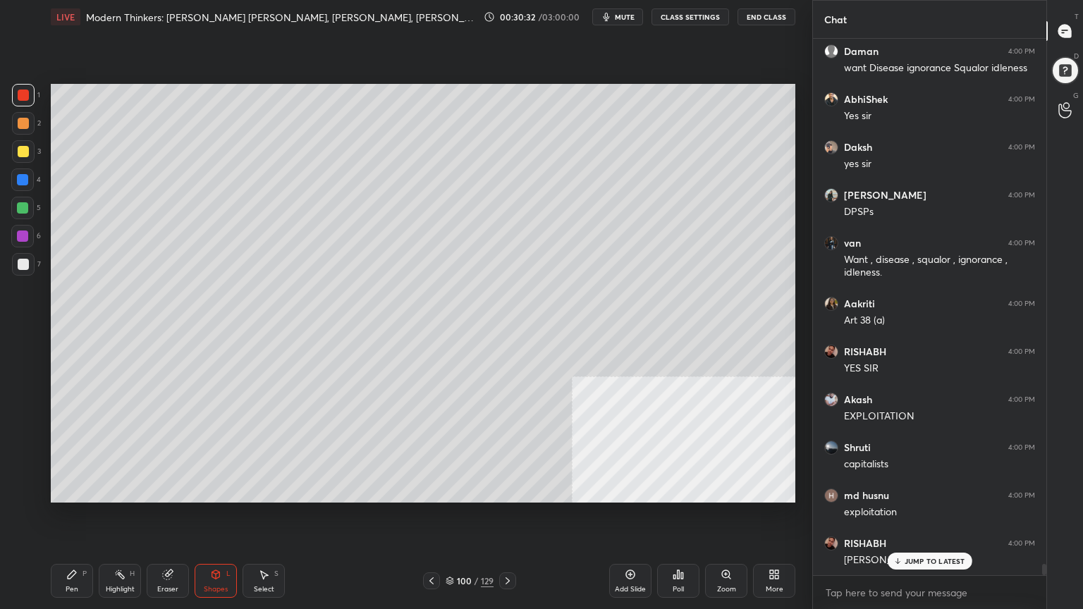
scroll to position [25691, 0]
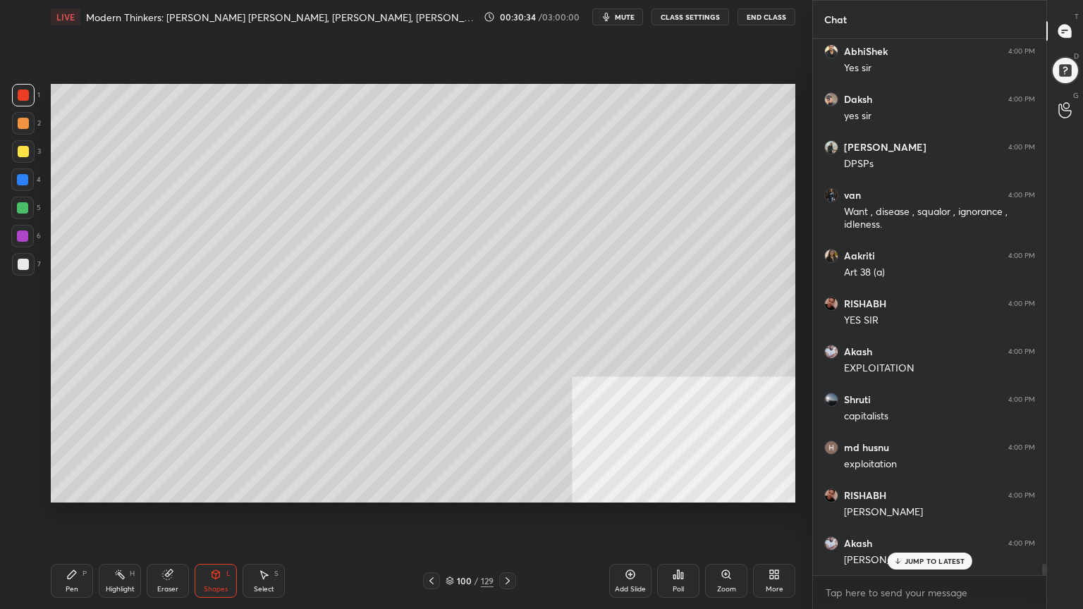
click at [796, 365] on div "Setting up your live class Poll for secs No correct answer Start poll" at bounding box center [423, 293] width 756 height 519
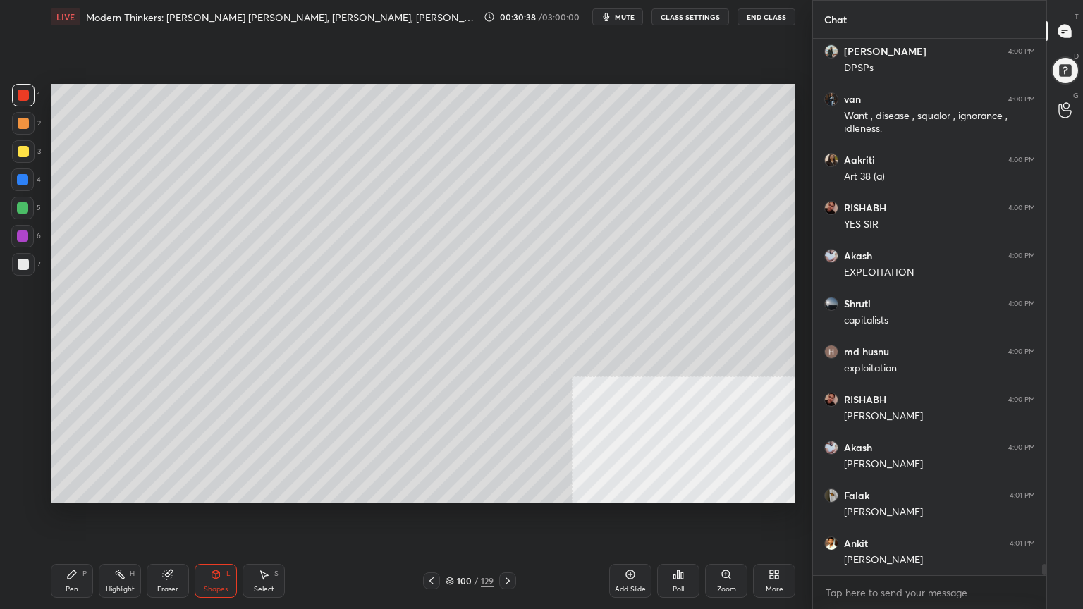
scroll to position [25835, 0]
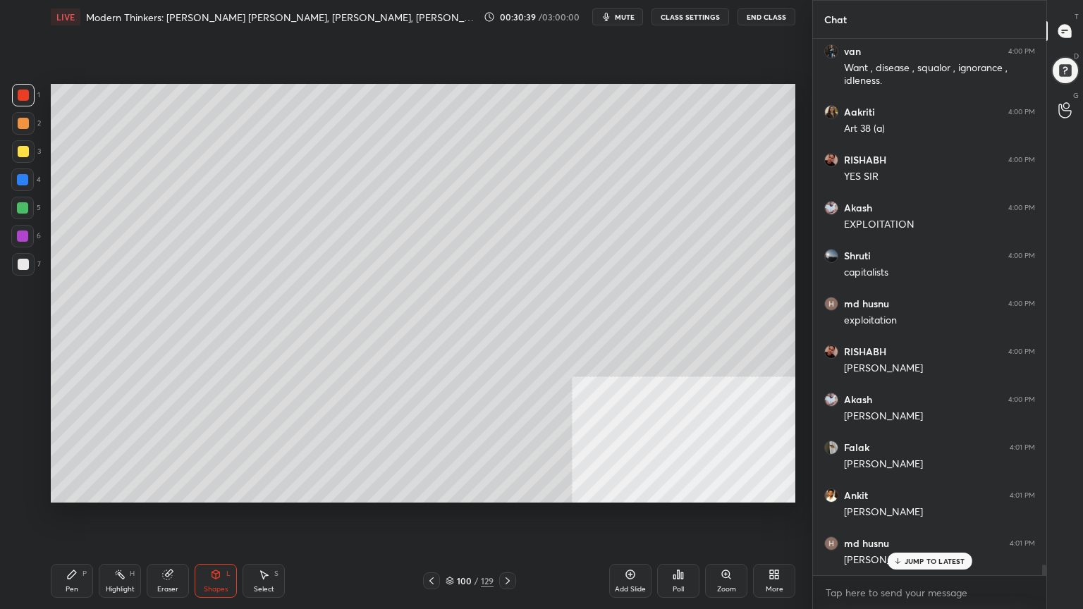
click at [54, 546] on div "Pen P" at bounding box center [72, 581] width 42 height 34
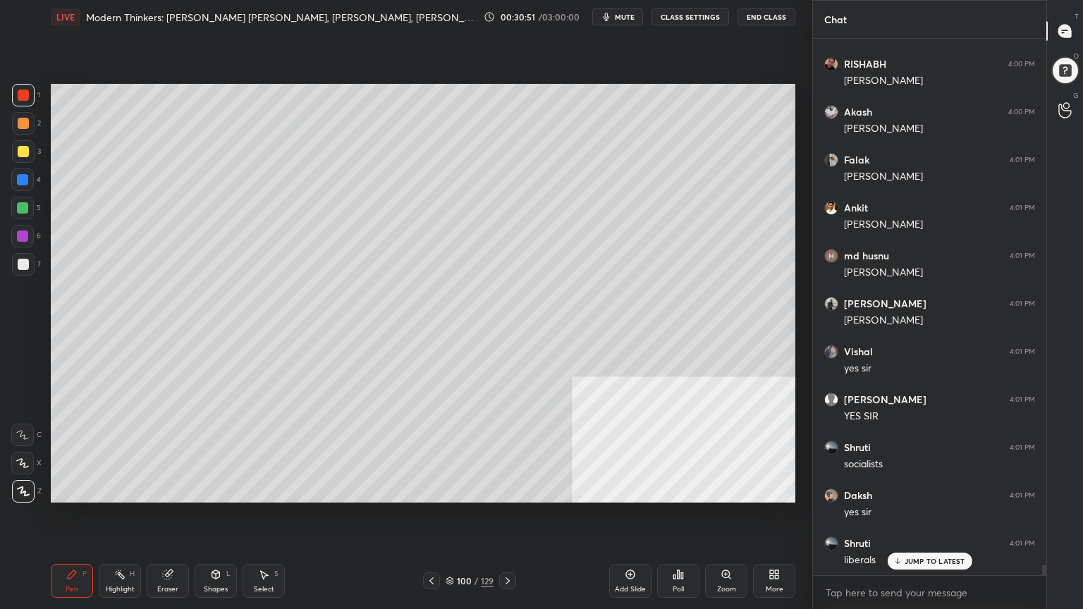
scroll to position [26218, 0]
click at [23, 152] on div at bounding box center [23, 151] width 11 height 11
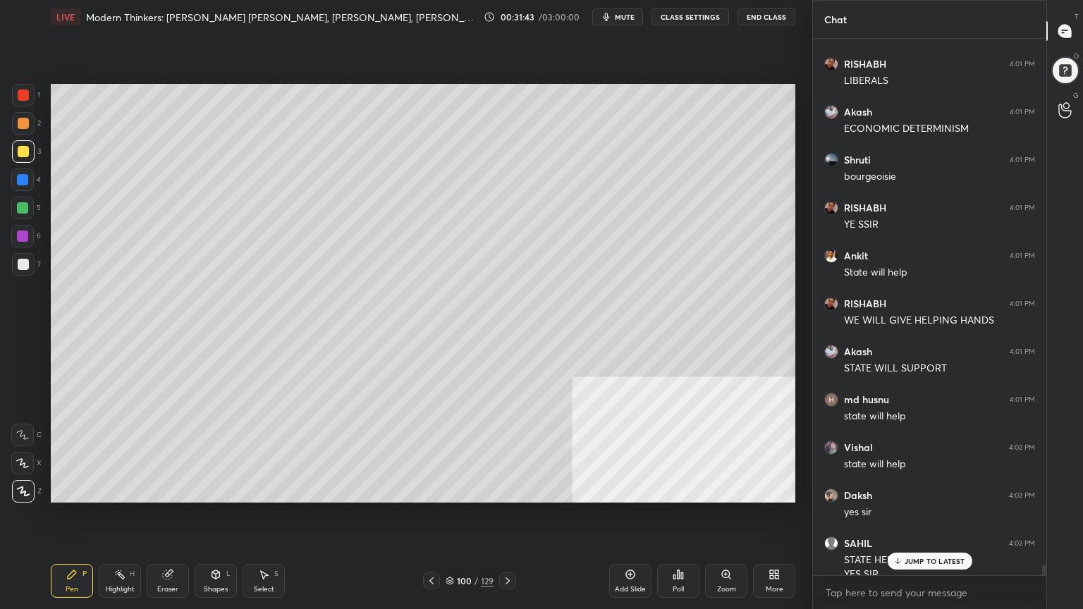
scroll to position [26664, 0]
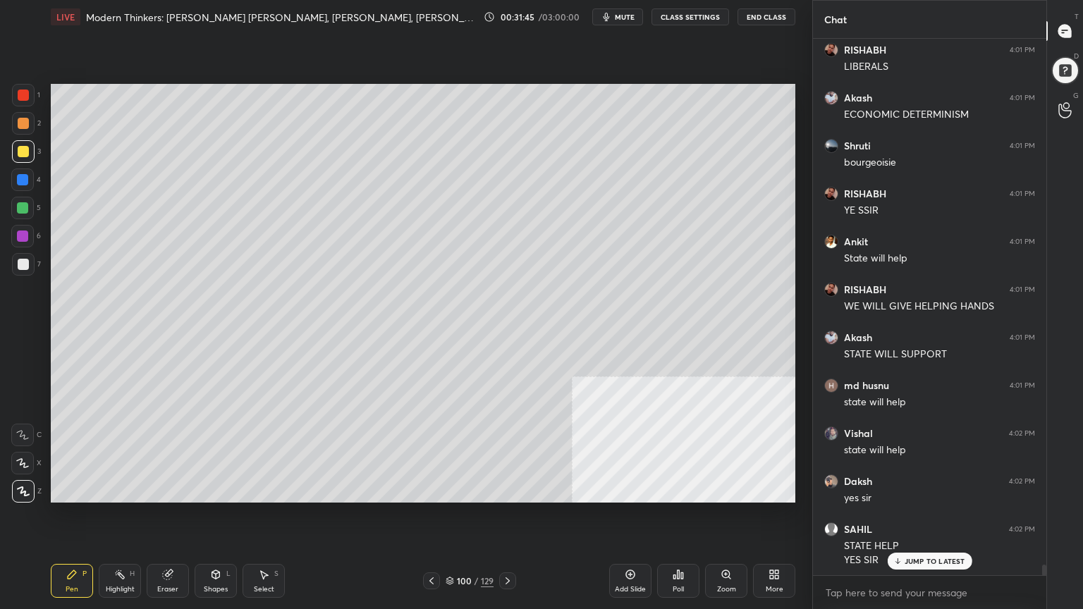
click at [20, 176] on div at bounding box center [22, 179] width 11 height 11
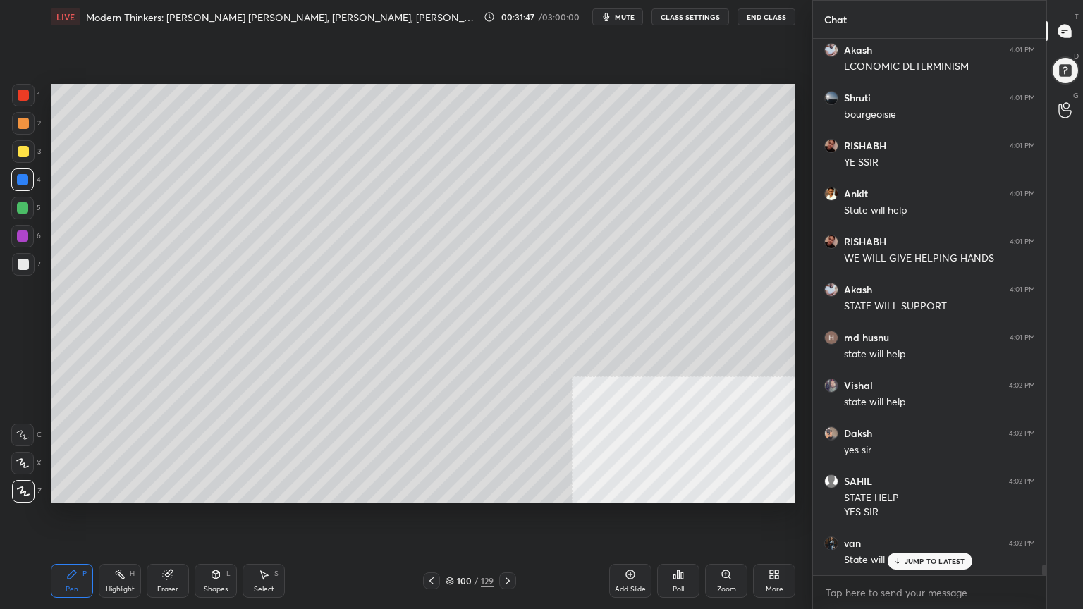
drag, startPoint x: 20, startPoint y: 154, endPoint x: 23, endPoint y: 162, distance: 8.7
click at [20, 154] on div at bounding box center [23, 151] width 11 height 11
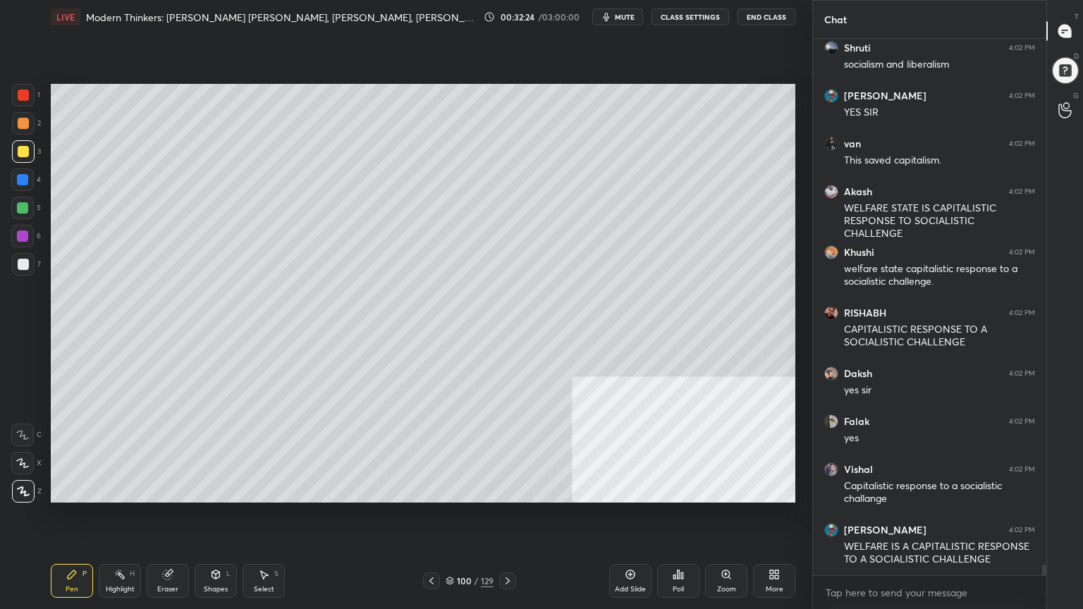
scroll to position [27399, 0]
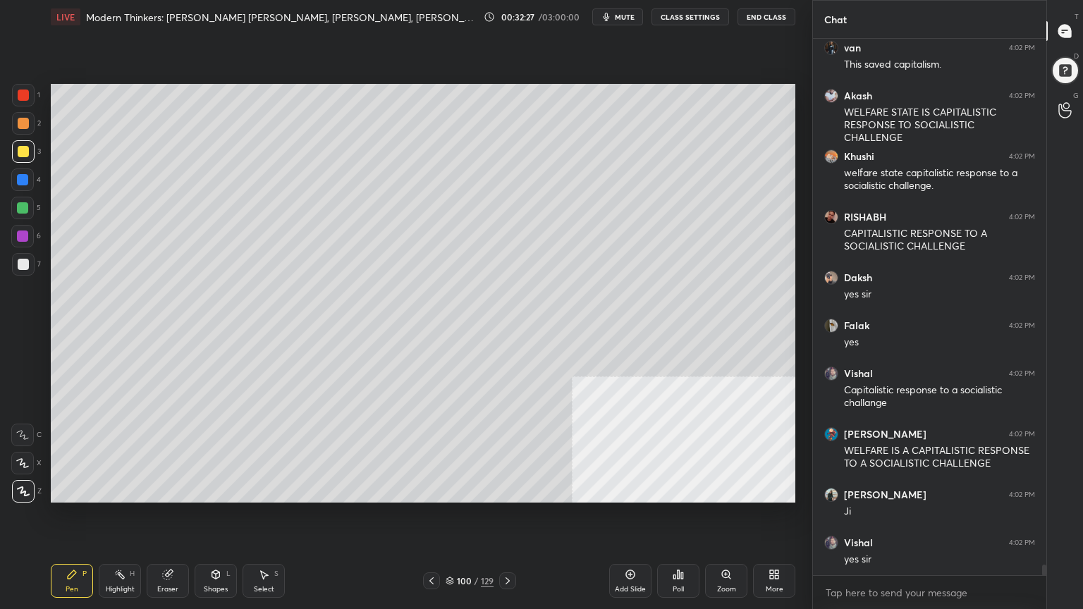
click at [19, 180] on div at bounding box center [22, 179] width 11 height 11
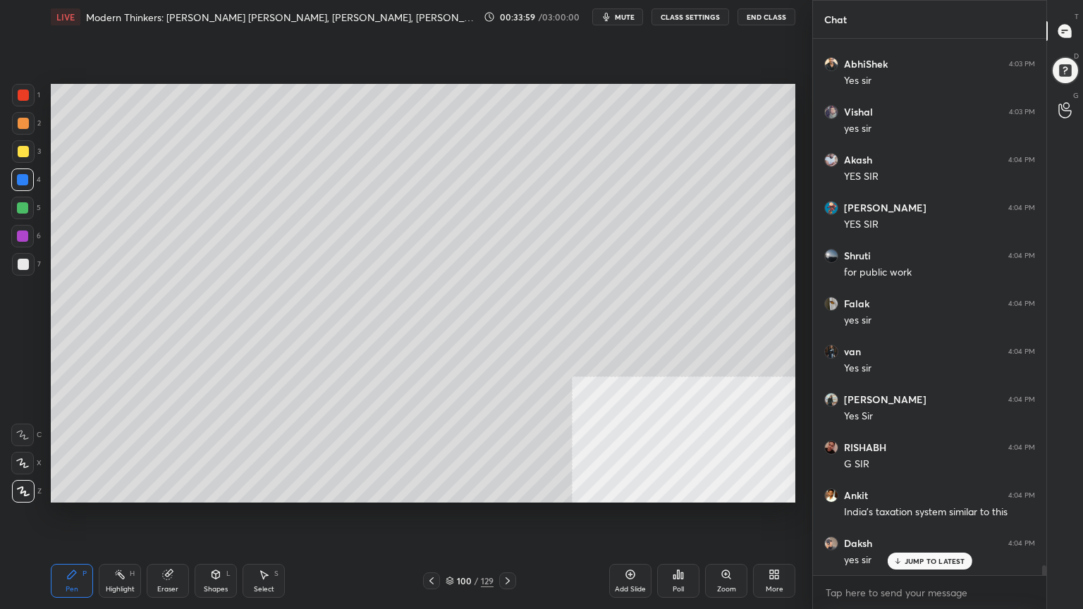
scroll to position [29260, 0]
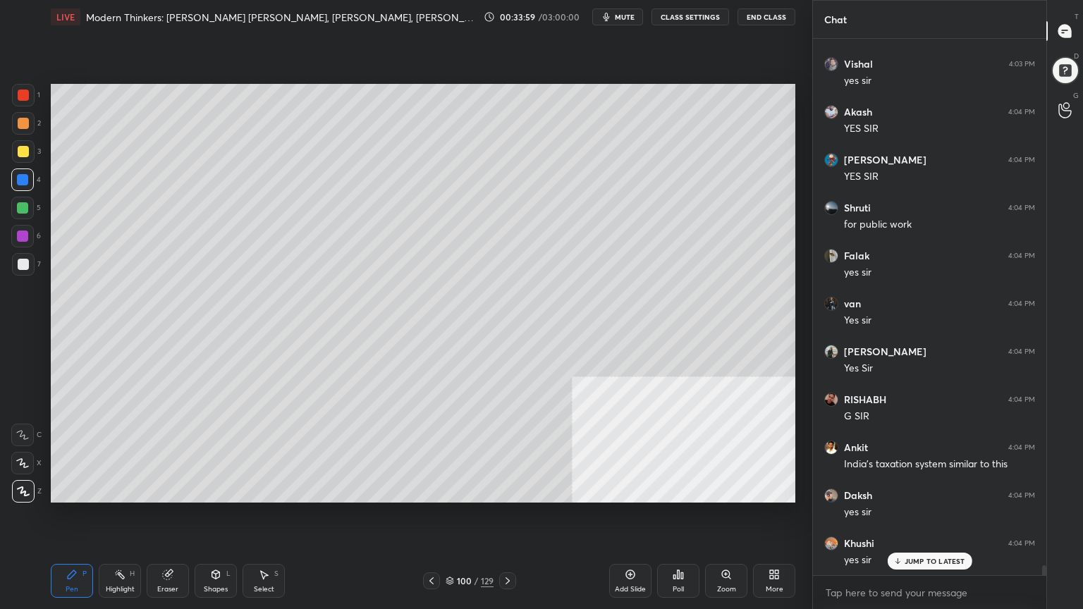
click at [449, 546] on icon at bounding box center [449, 581] width 8 height 8
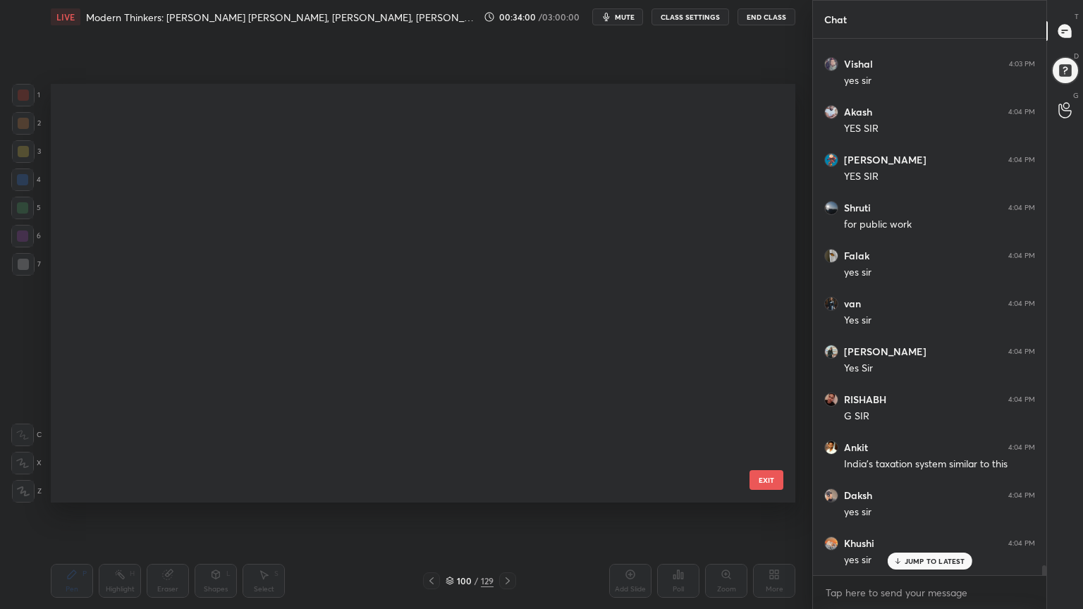
scroll to position [414, 737]
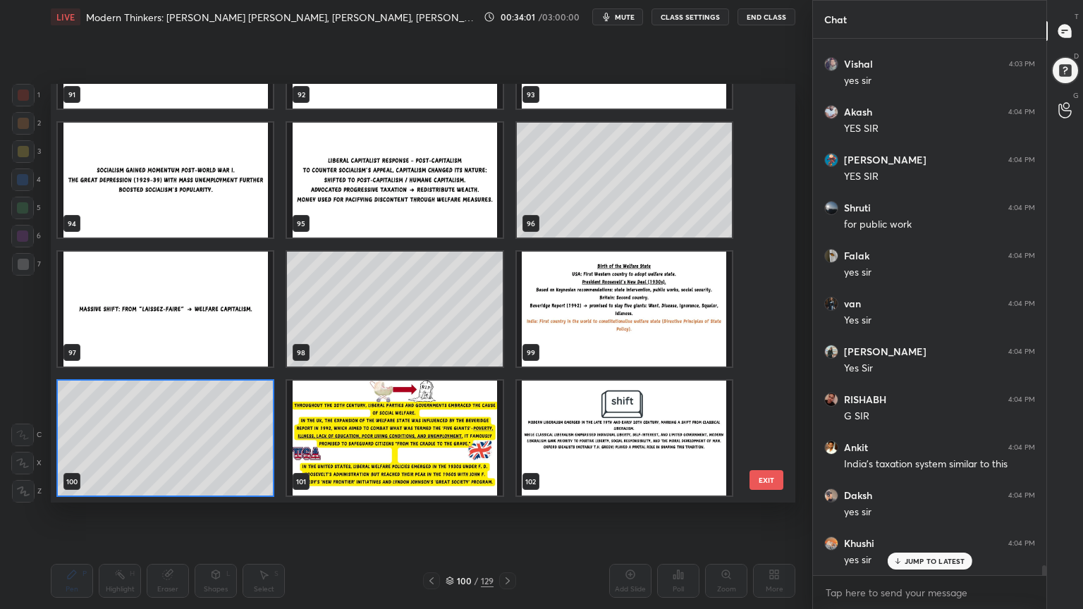
click at [436, 426] on img "grid" at bounding box center [394, 438] width 215 height 115
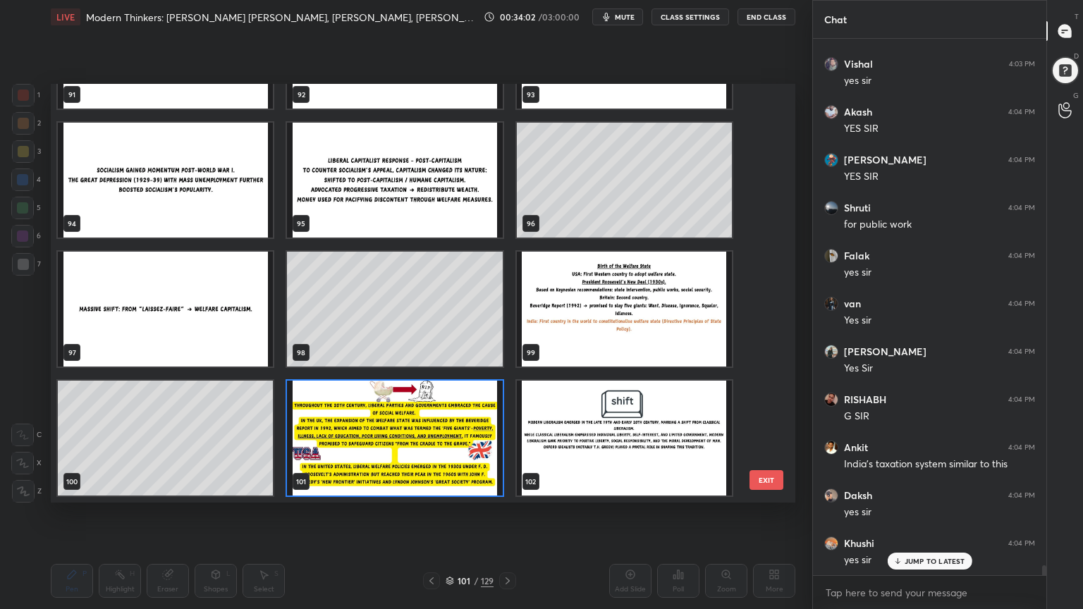
click at [434, 429] on img "grid" at bounding box center [394, 438] width 215 height 115
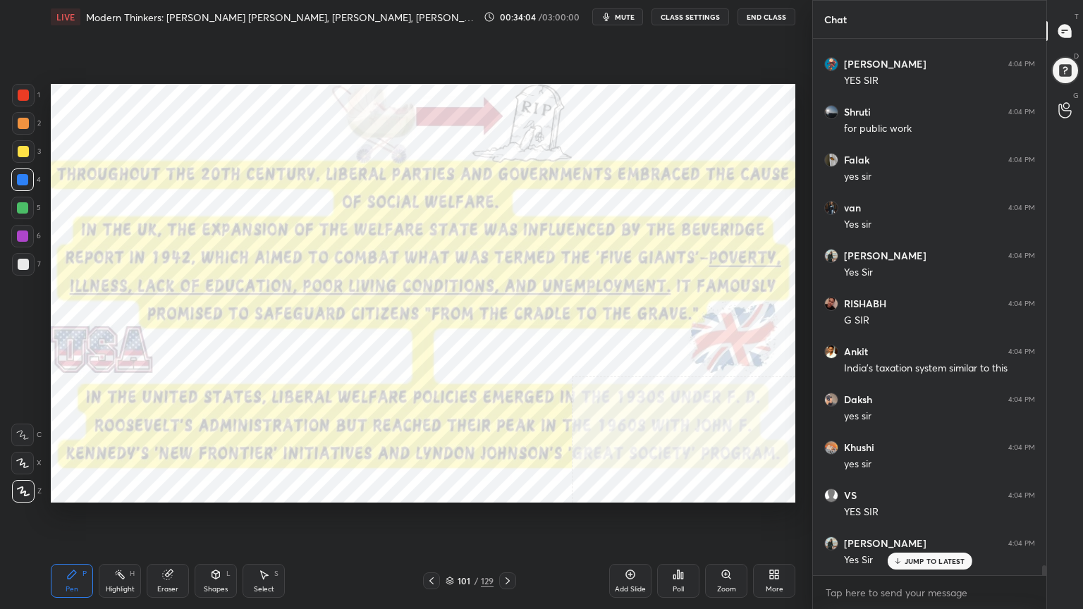
scroll to position [29404, 0]
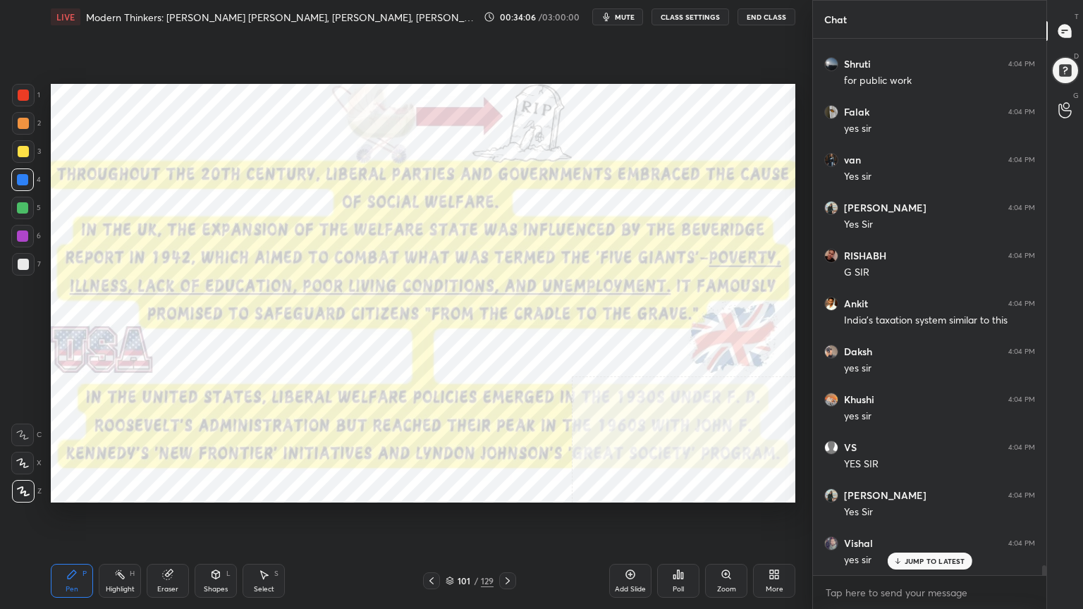
drag, startPoint x: 20, startPoint y: 91, endPoint x: 47, endPoint y: 111, distance: 33.7
click at [20, 92] on div at bounding box center [23, 95] width 11 height 11
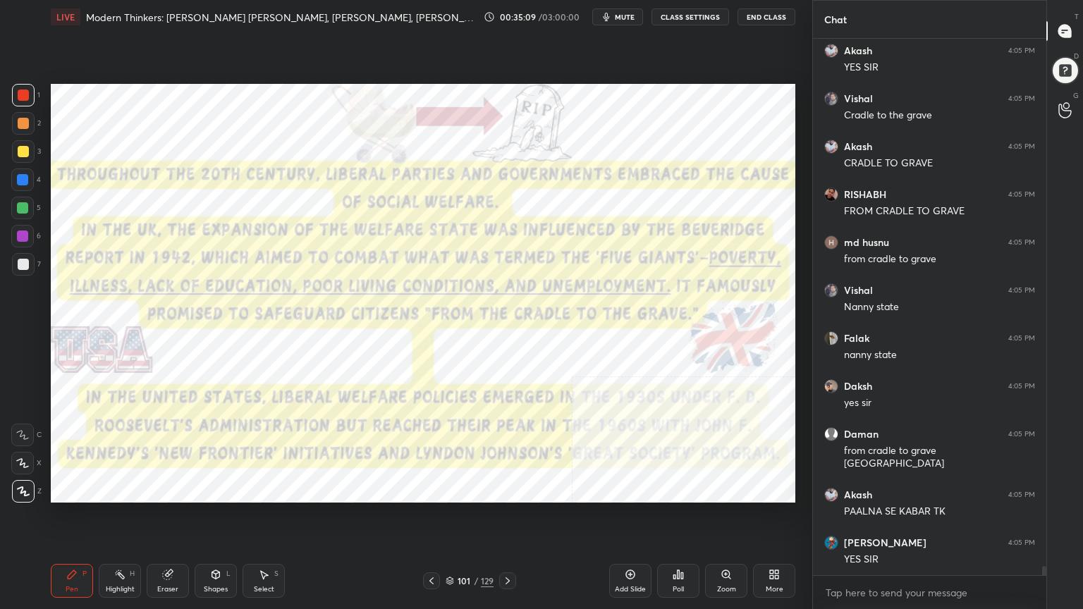
scroll to position [30328, 0]
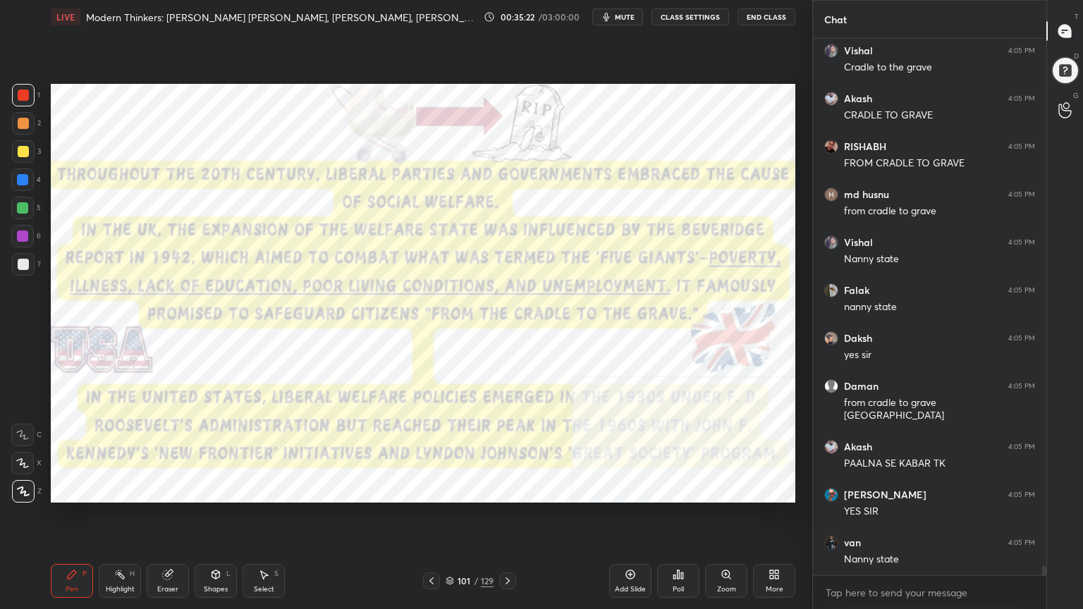
click at [775, 546] on div "More" at bounding box center [774, 581] width 42 height 34
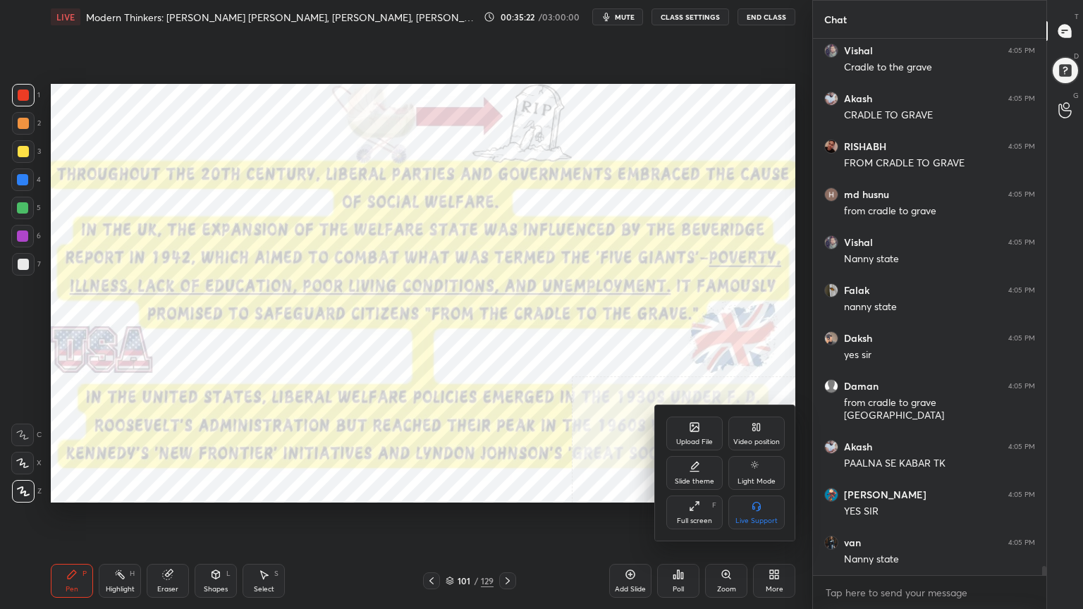
click at [760, 443] on div "Video position" at bounding box center [756, 441] width 47 height 7
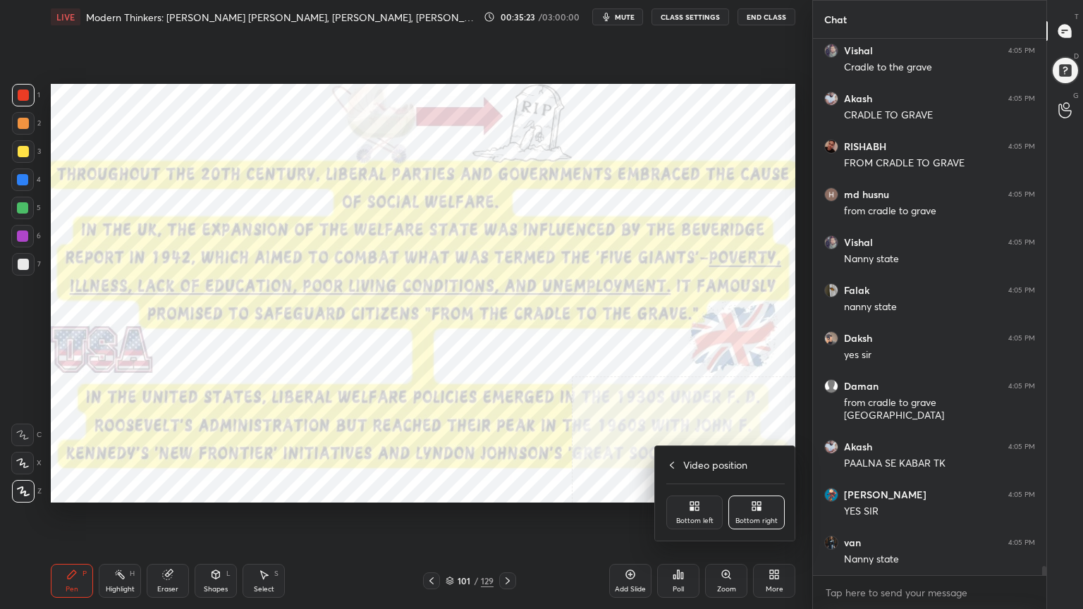
click at [710, 517] on div "Bottom left" at bounding box center [694, 520] width 37 height 7
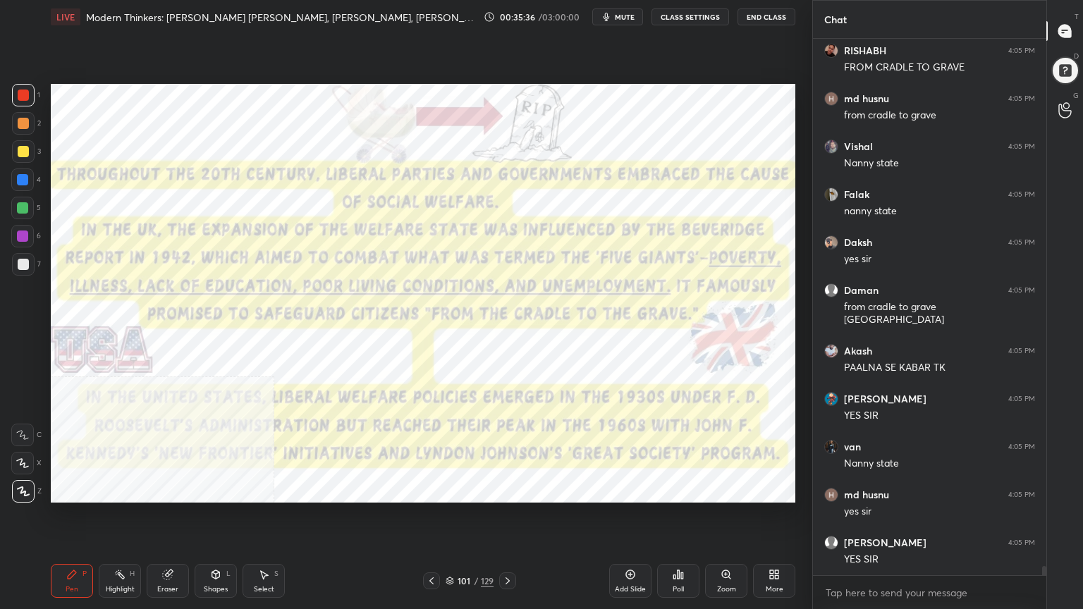
scroll to position [30471, 0]
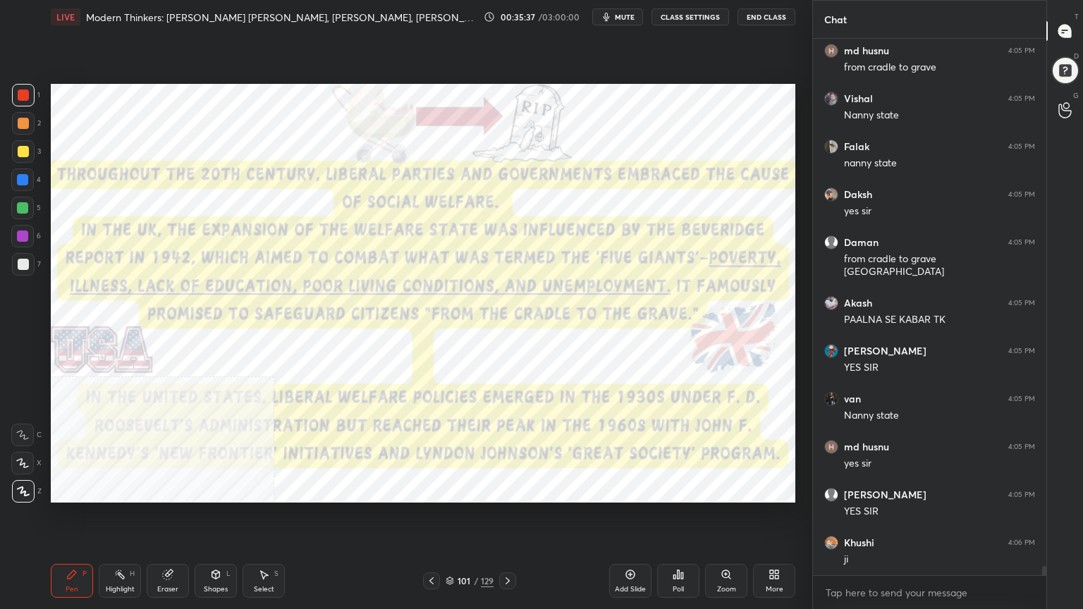
click at [631, 546] on div "Add Slide" at bounding box center [630, 581] width 42 height 34
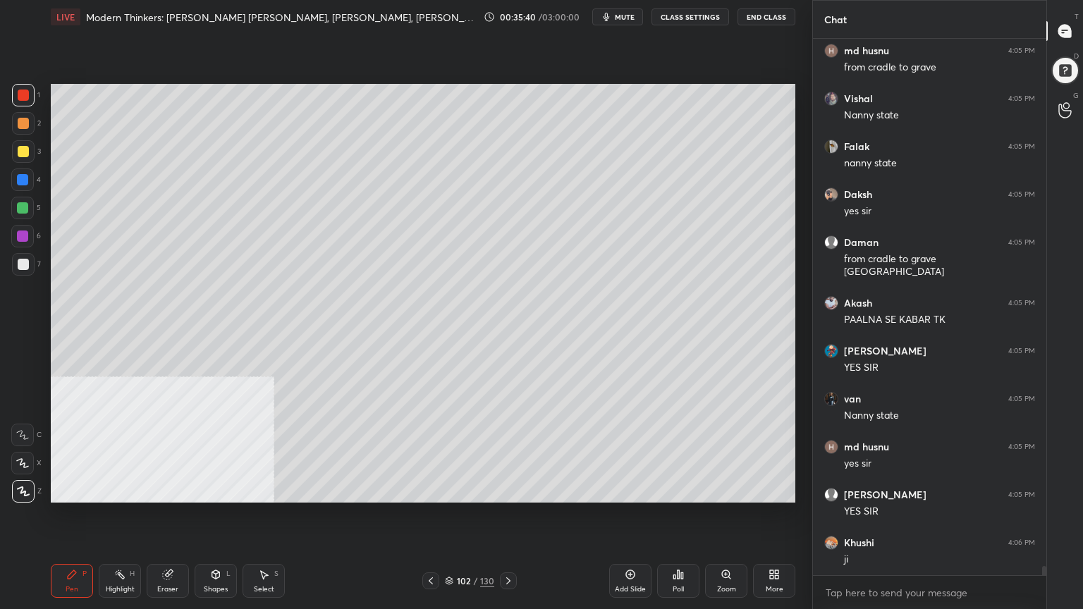
scroll to position [30531, 0]
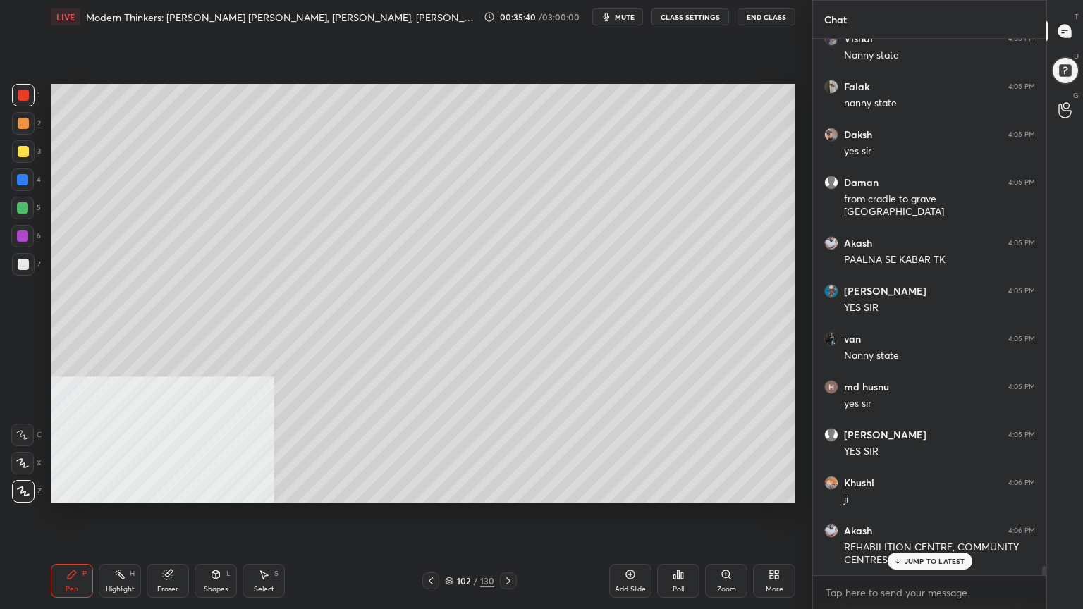
click at [21, 175] on div at bounding box center [22, 179] width 11 height 11
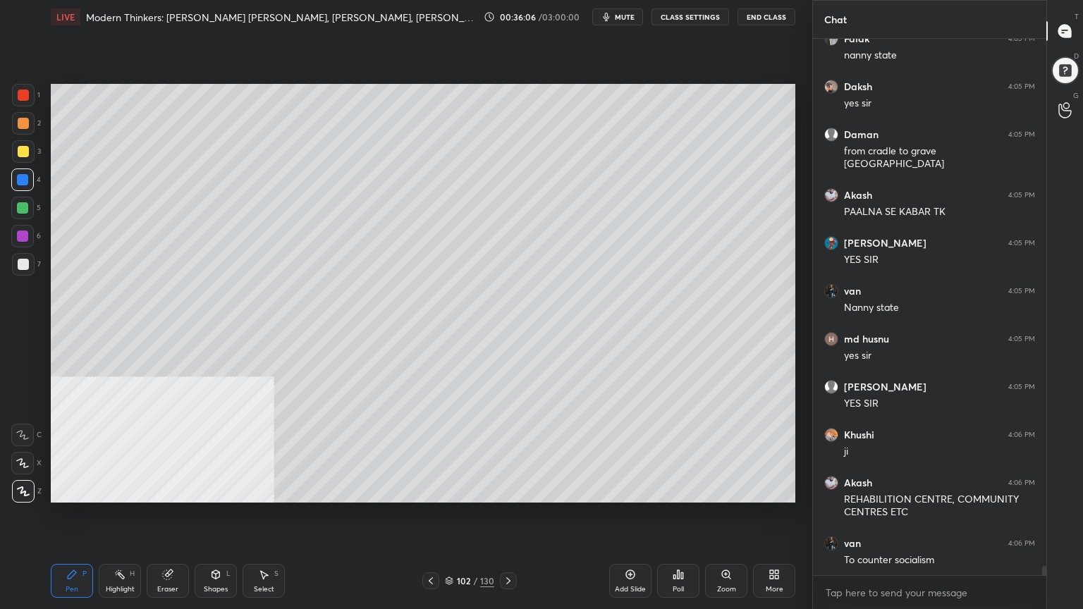
click at [17, 96] on div at bounding box center [23, 95] width 23 height 23
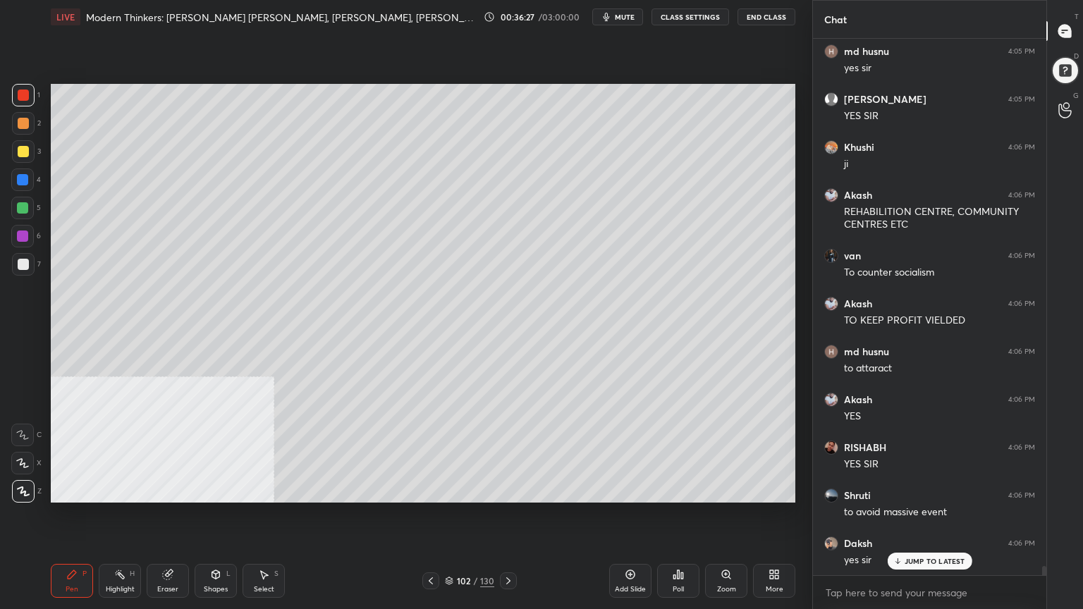
scroll to position [30915, 0]
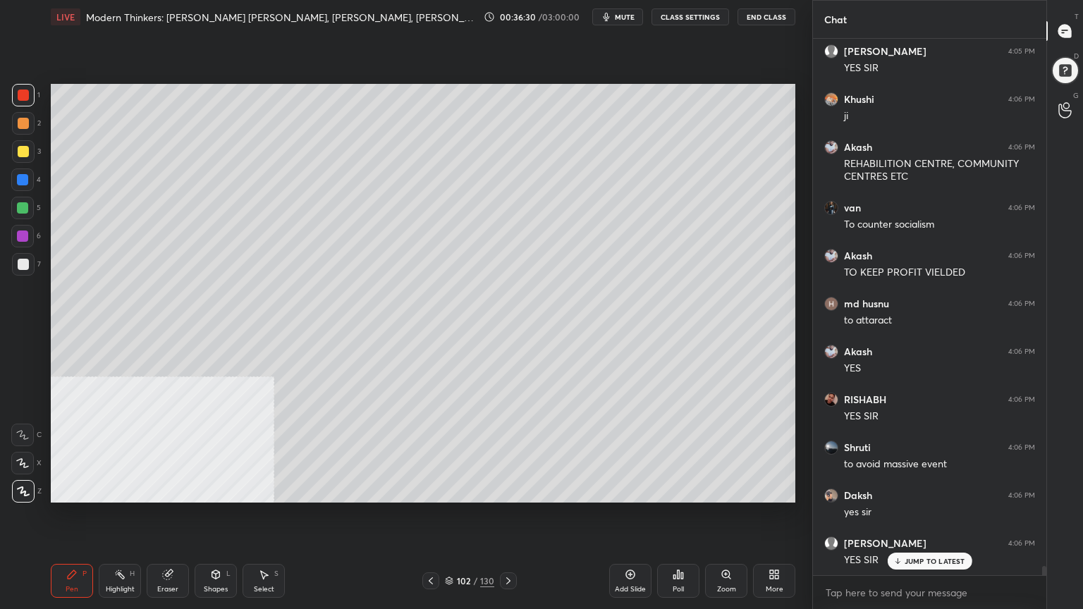
click at [21, 174] on div at bounding box center [22, 179] width 11 height 11
click at [20, 96] on div at bounding box center [23, 95] width 11 height 11
click at [18, 177] on div at bounding box center [22, 179] width 11 height 11
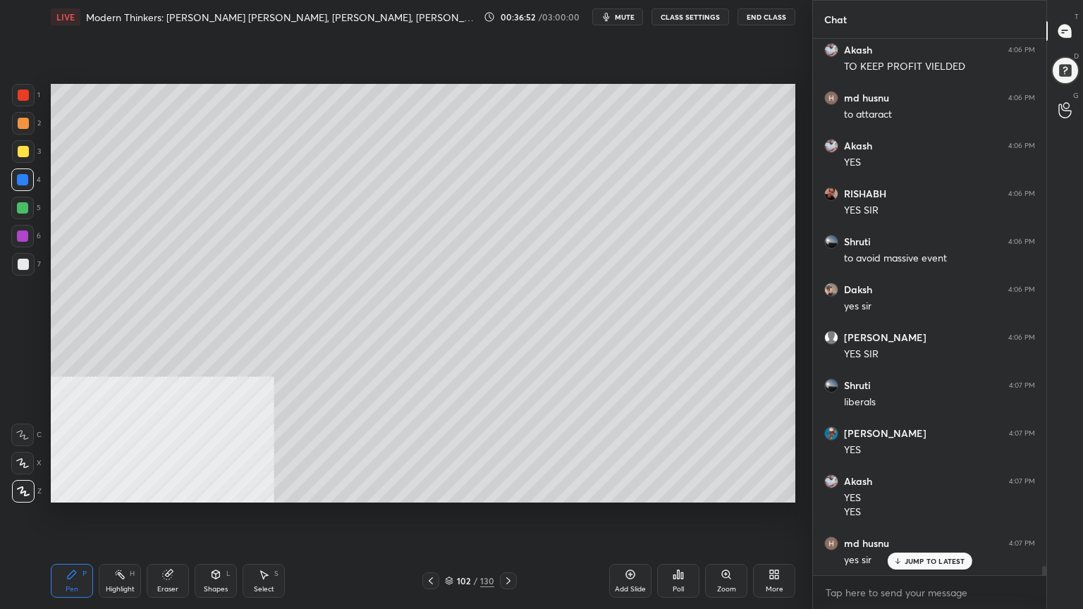
scroll to position [31169, 0]
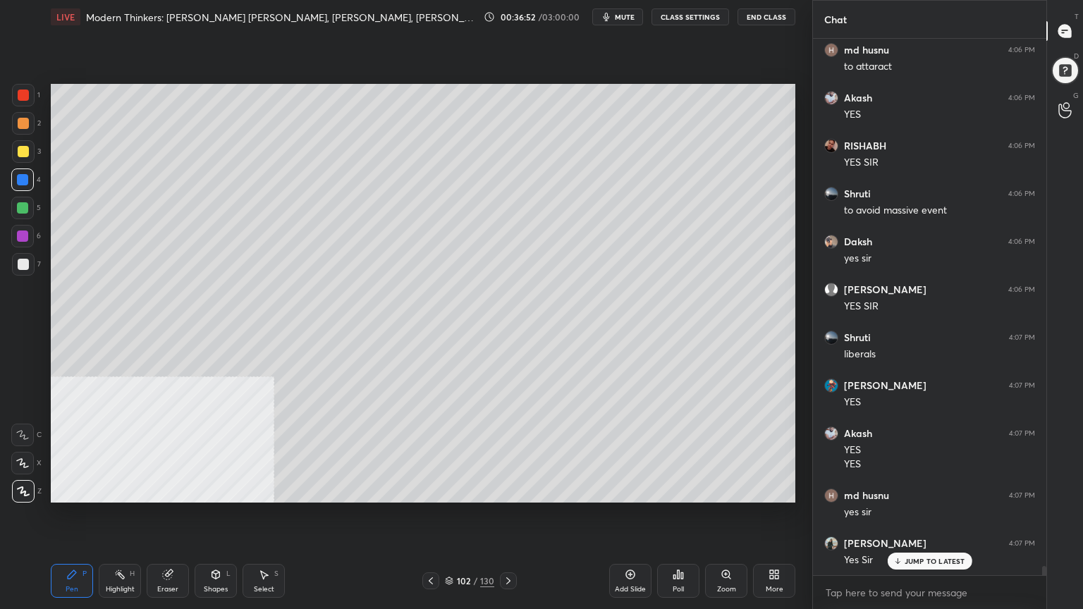
click at [19, 149] on div at bounding box center [23, 151] width 11 height 11
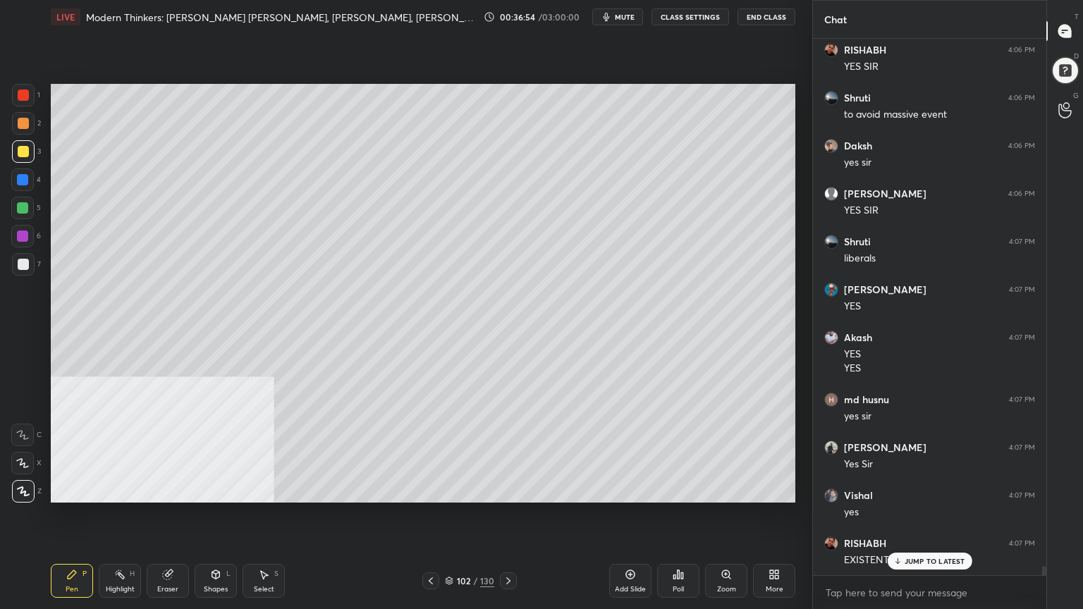
click at [674, 71] on div "Setting up your live class Poll for secs No correct answer Start poll" at bounding box center [423, 293] width 756 height 519
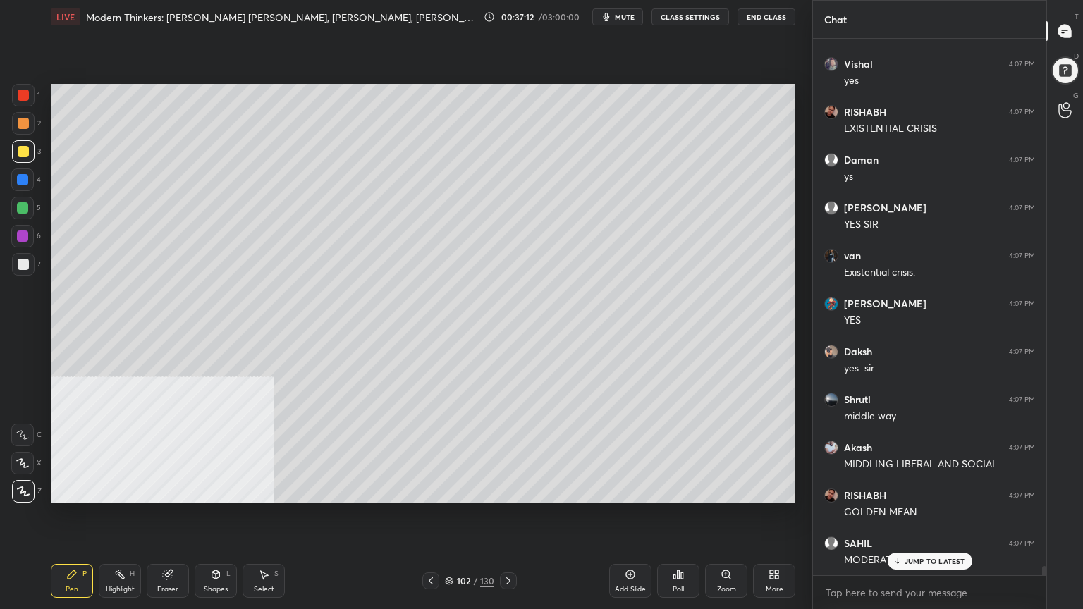
scroll to position [31744, 0]
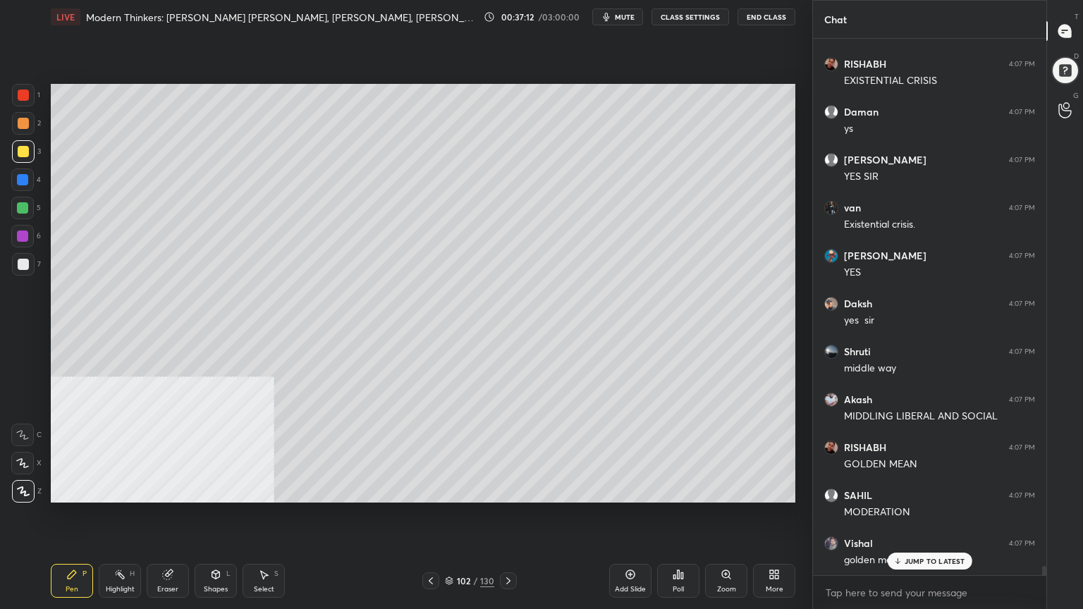
click at [23, 177] on div at bounding box center [22, 179] width 11 height 11
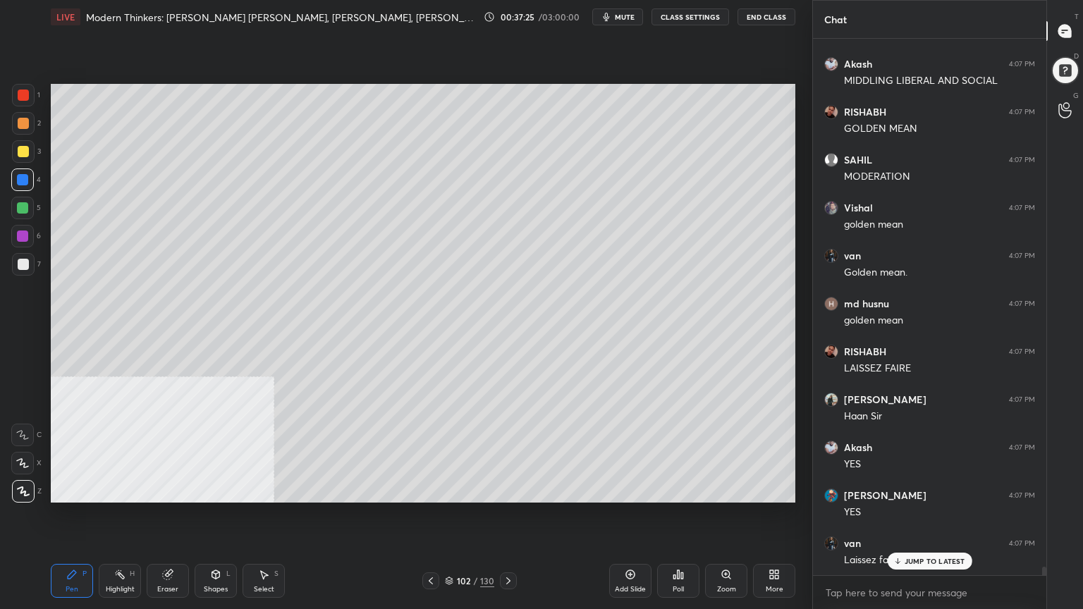
scroll to position [32175, 0]
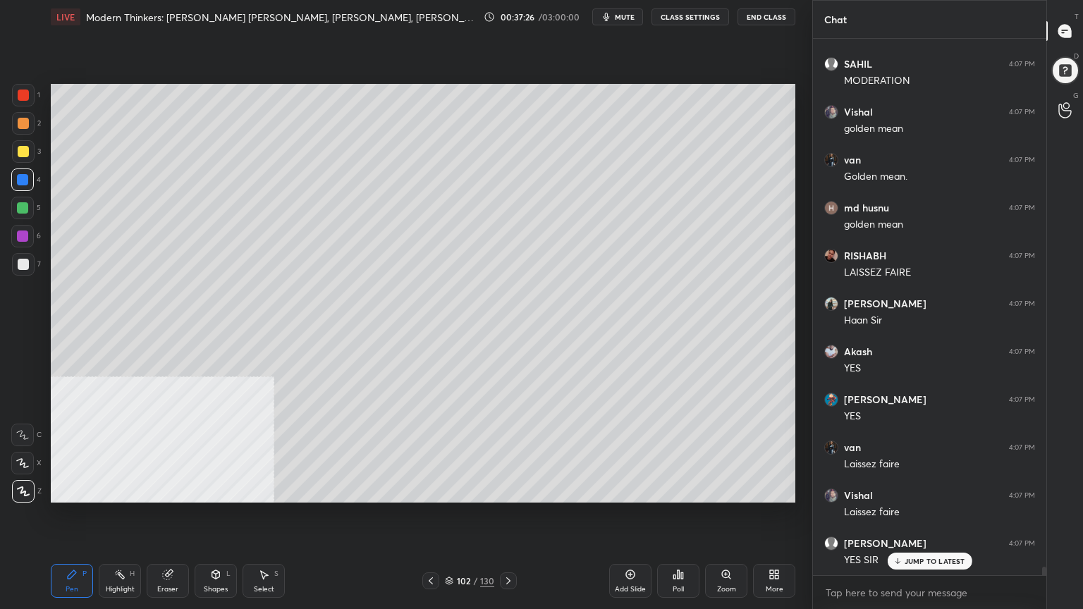
click at [18, 92] on div at bounding box center [23, 95] width 11 height 11
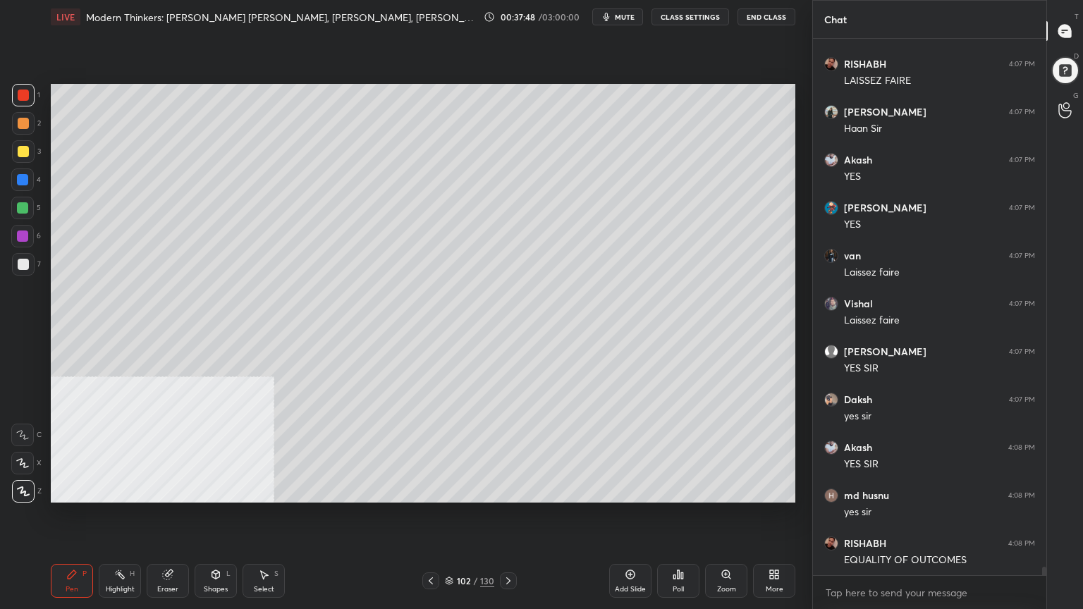
scroll to position [32415, 0]
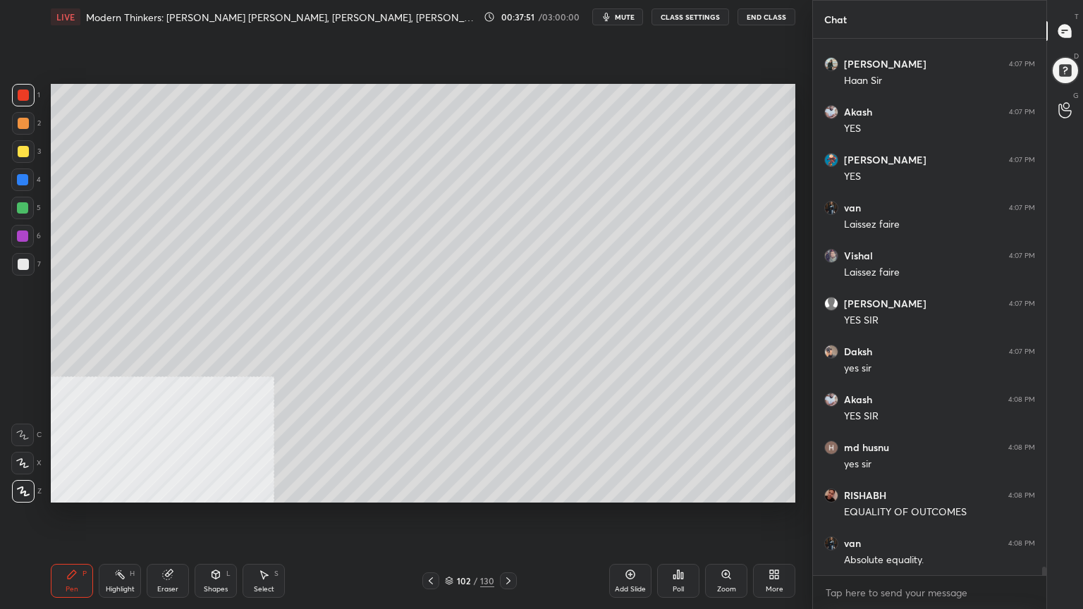
click at [20, 153] on div at bounding box center [23, 151] width 11 height 11
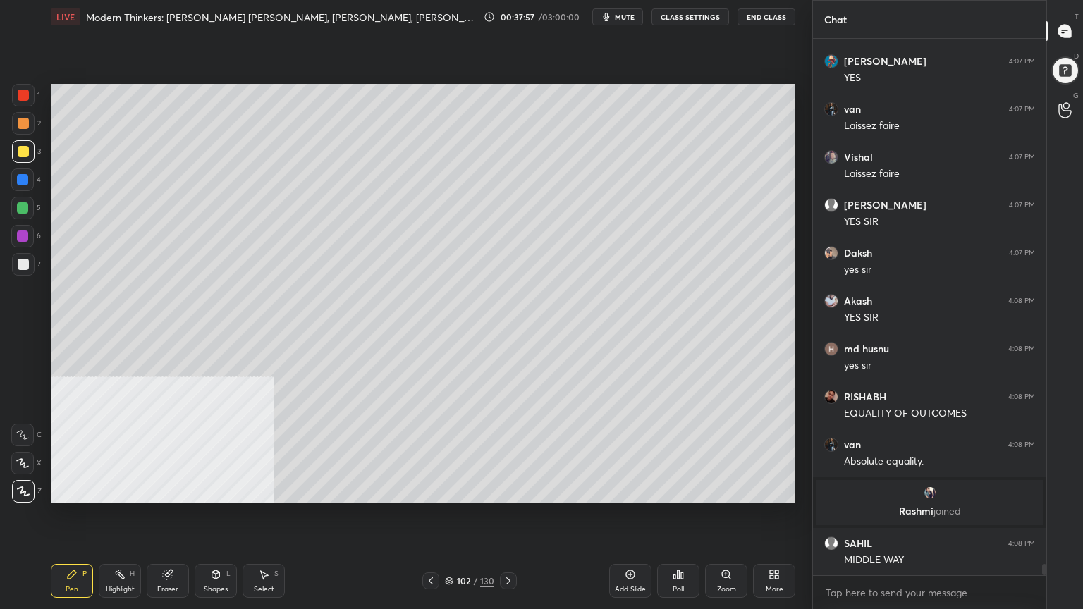
scroll to position [25837, 0]
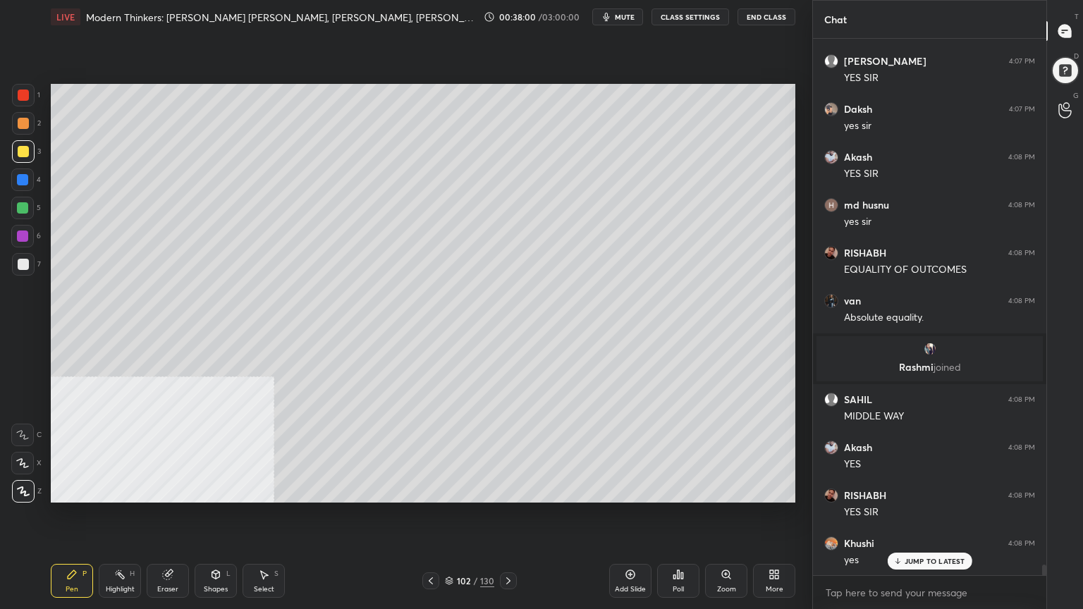
click at [21, 178] on div at bounding box center [22, 179] width 11 height 11
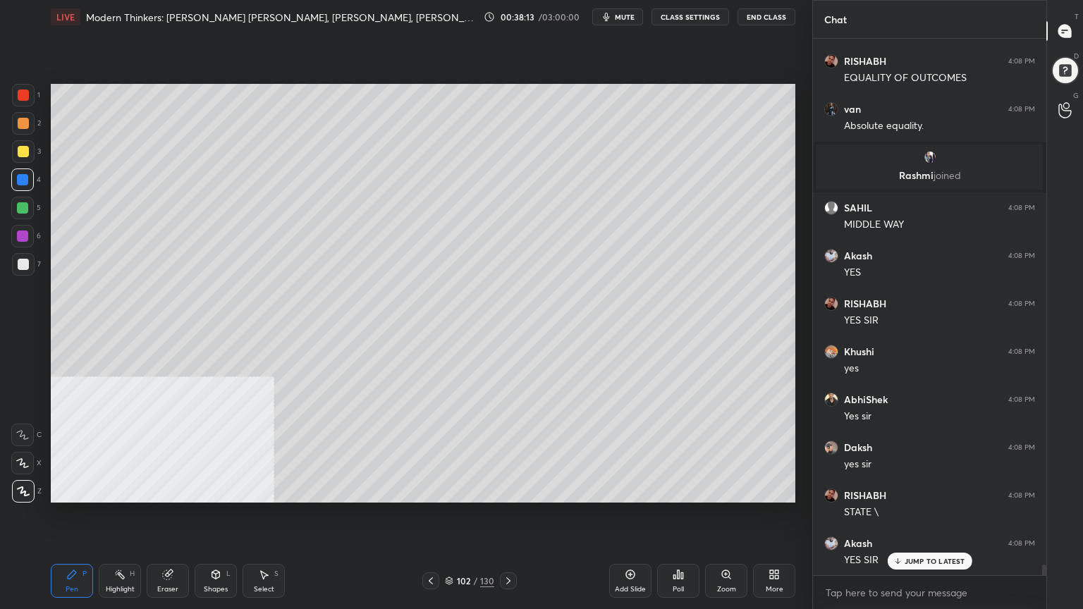
scroll to position [26077, 0]
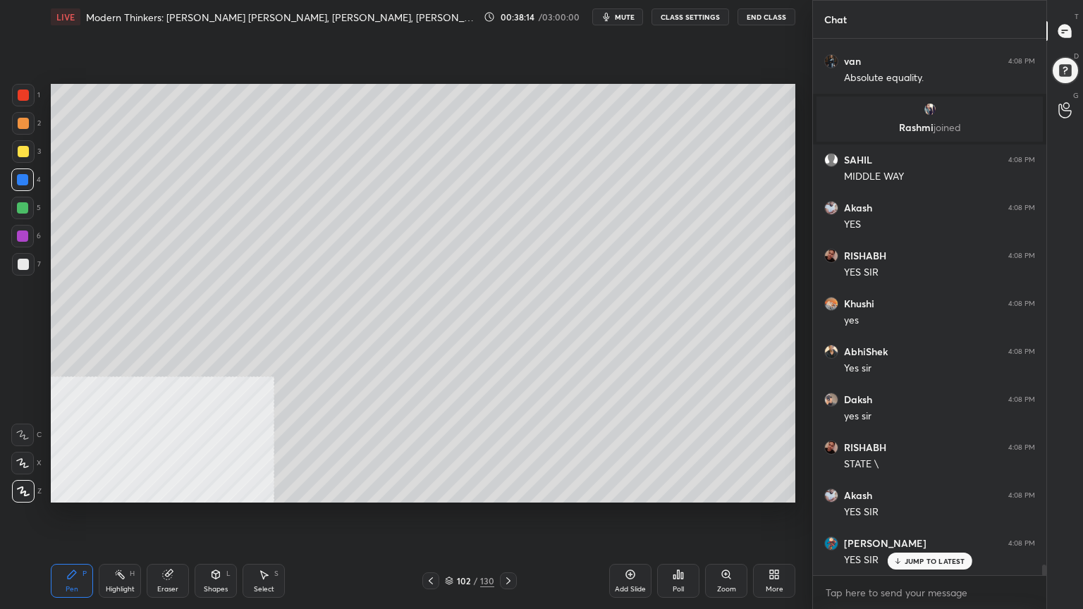
drag, startPoint x: 23, startPoint y: 262, endPoint x: 43, endPoint y: 273, distance: 22.4
click at [23, 264] on div at bounding box center [23, 264] width 11 height 11
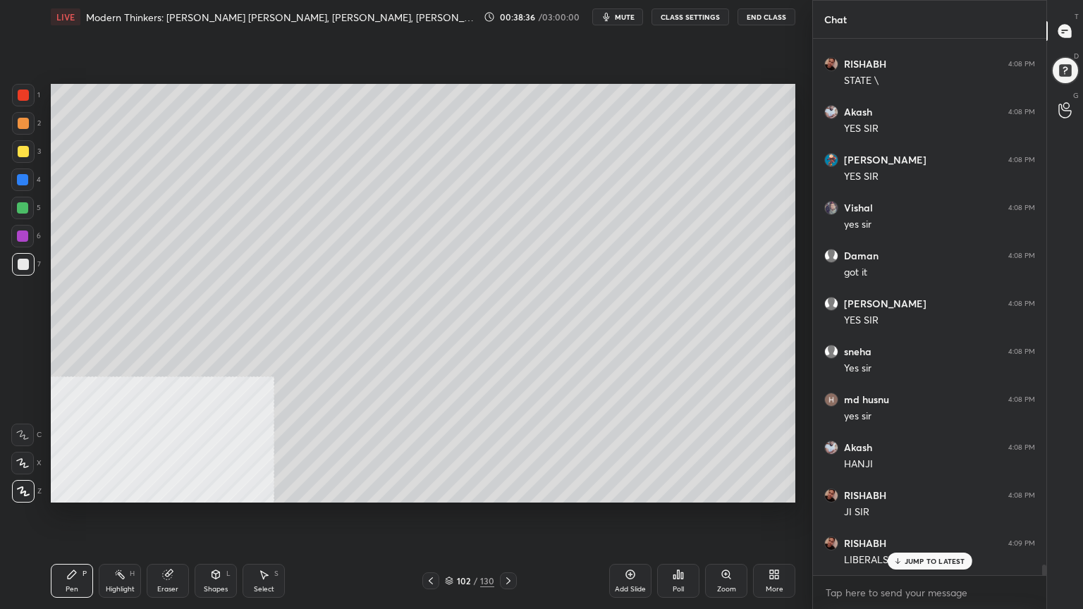
scroll to position [26508, 0]
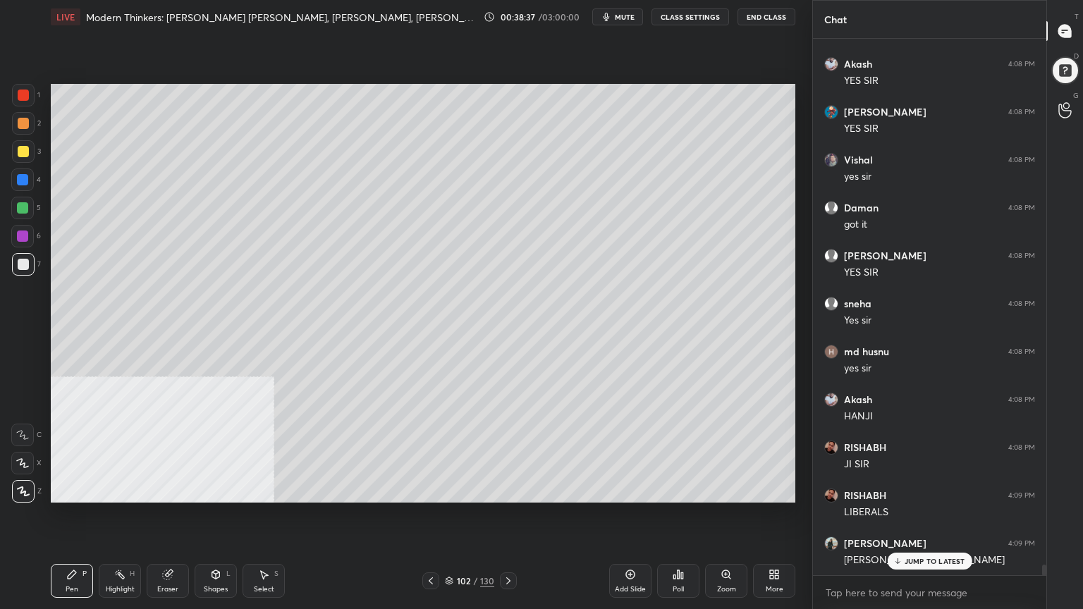
click at [453, 546] on icon at bounding box center [449, 581] width 8 height 8
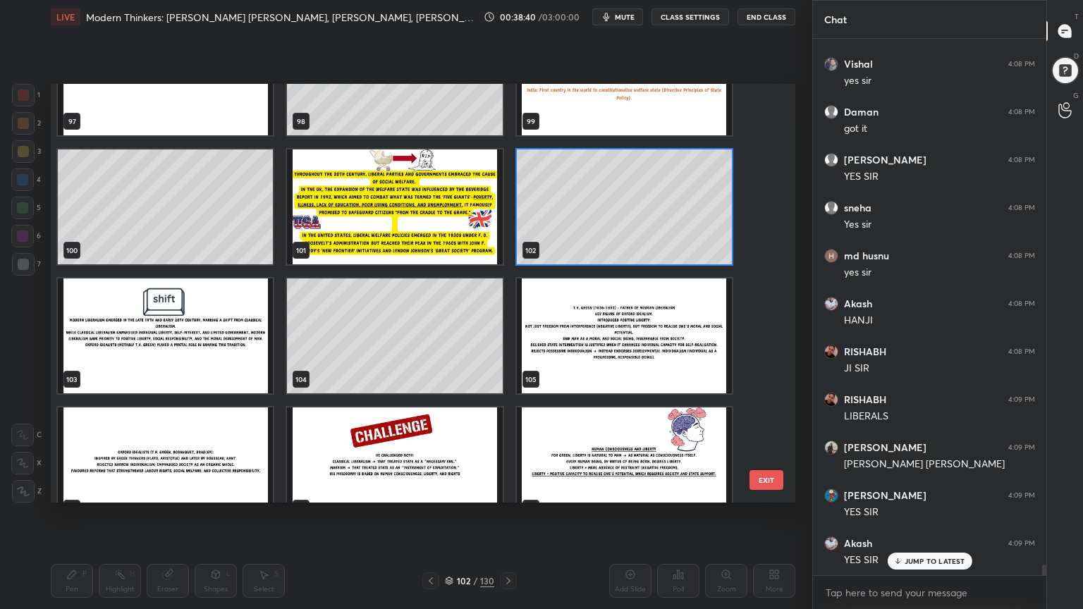
scroll to position [26652, 0]
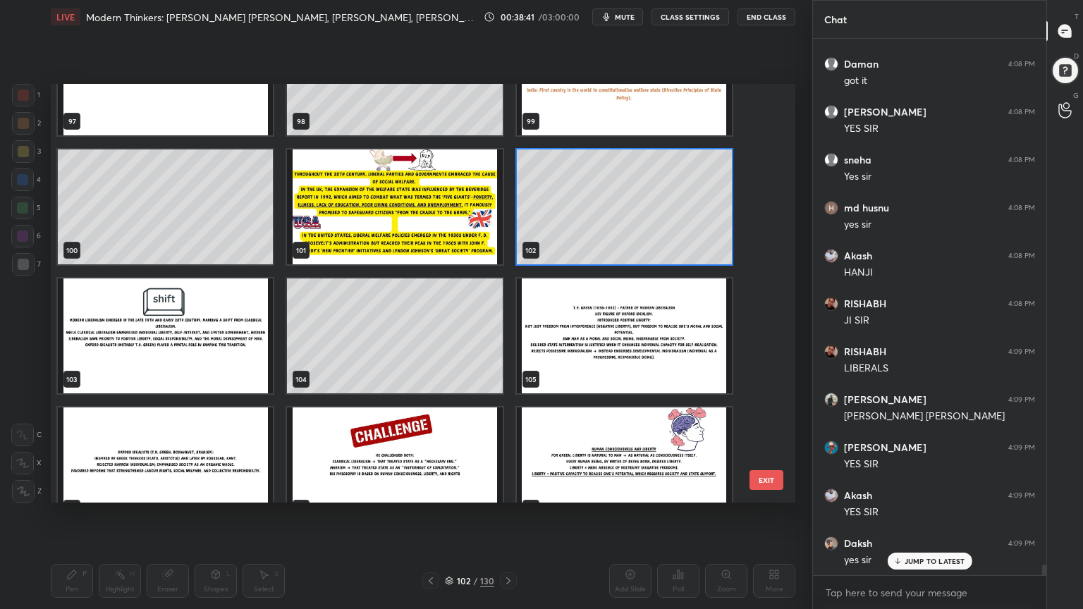
click at [593, 328] on img "grid" at bounding box center [624, 335] width 215 height 115
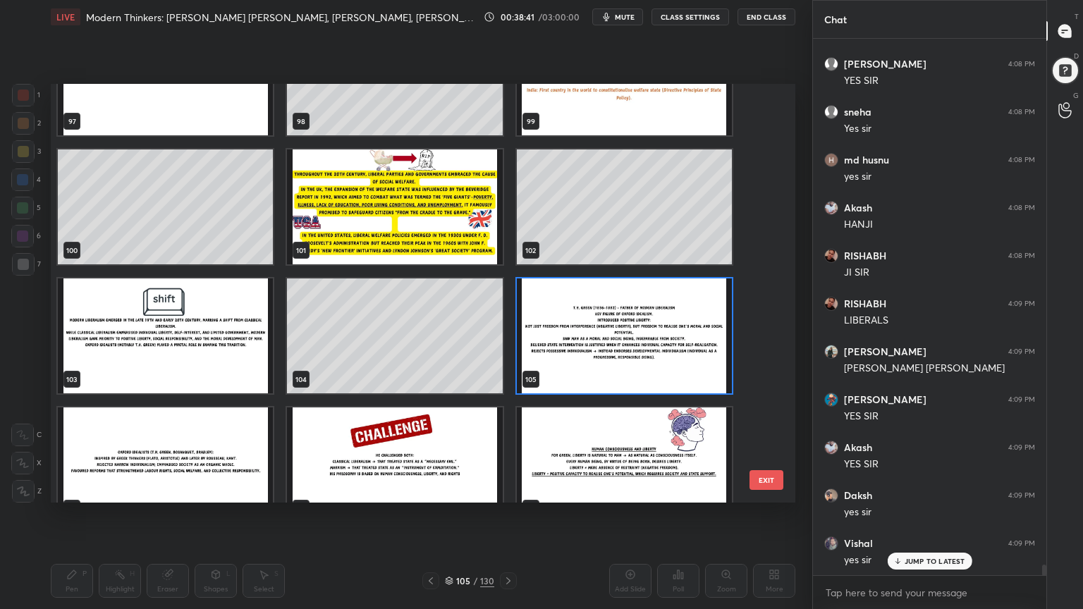
click at [594, 330] on img "grid" at bounding box center [624, 335] width 215 height 115
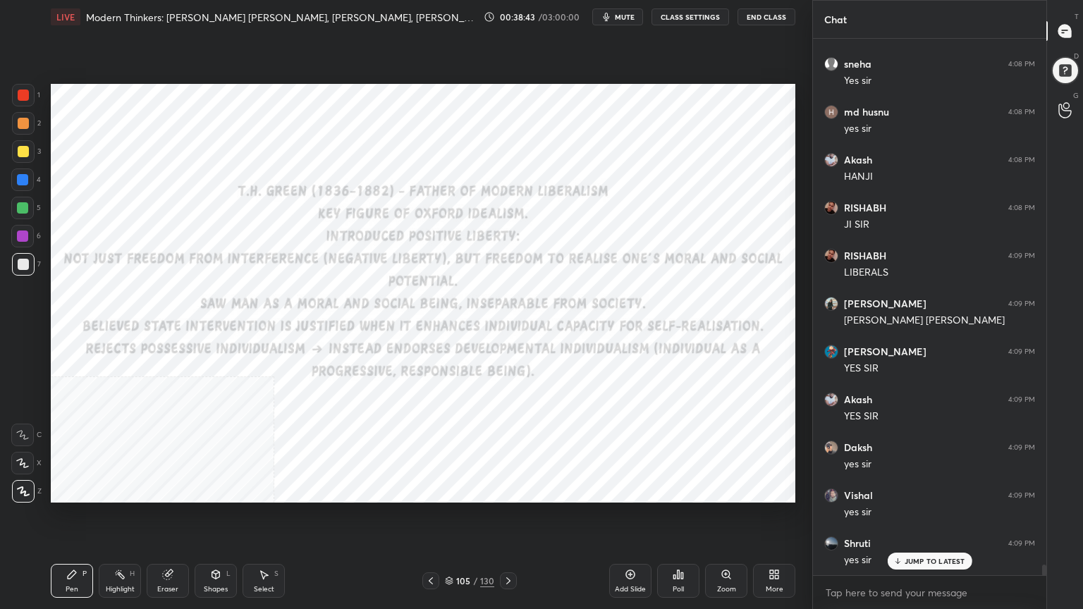
scroll to position [26796, 0]
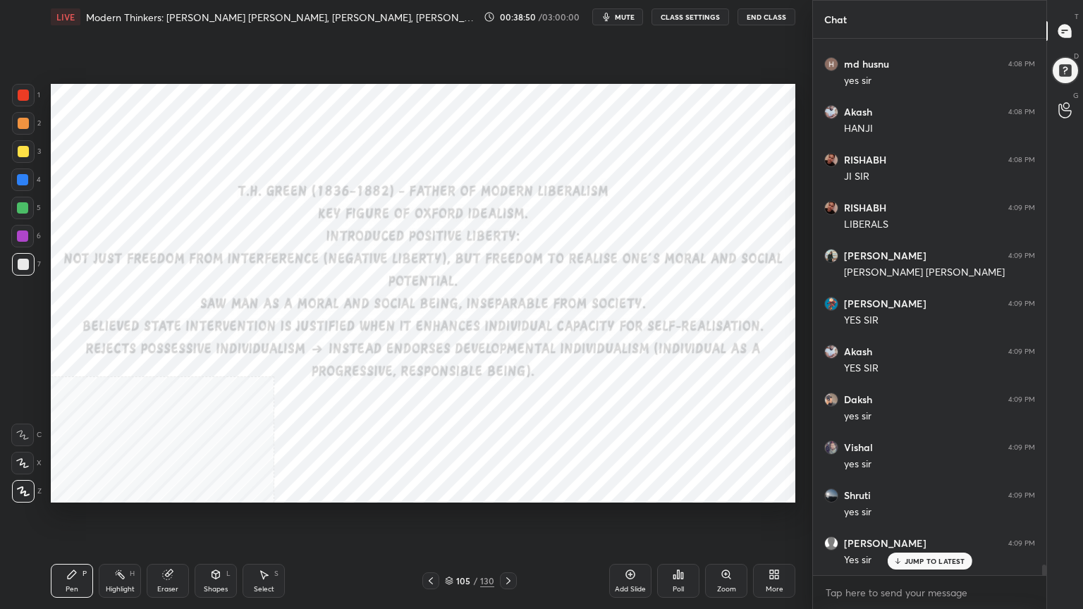
click at [19, 90] on div at bounding box center [23, 95] width 11 height 11
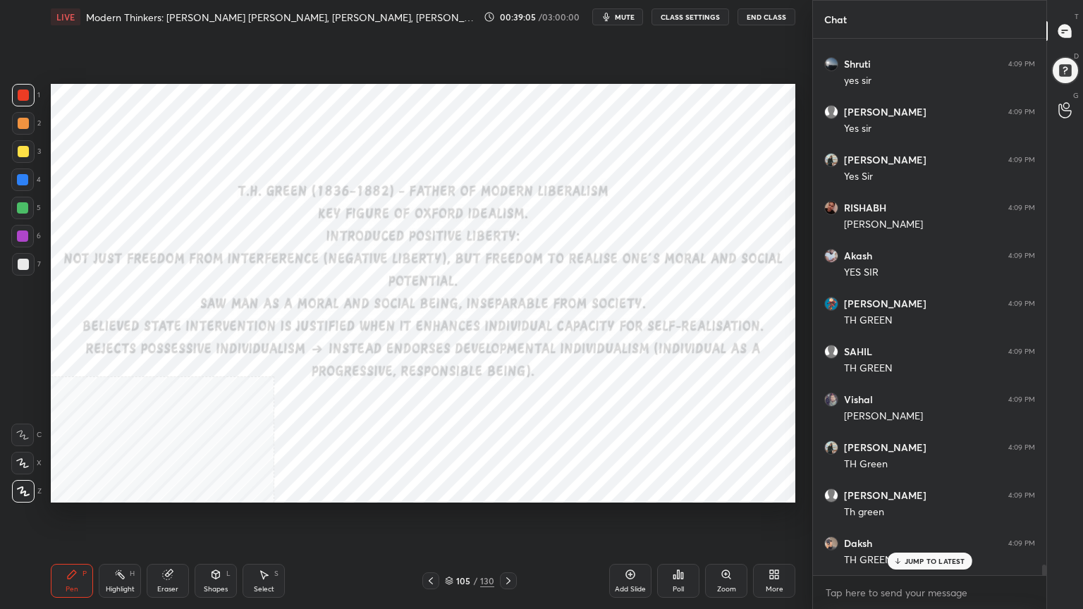
scroll to position [27275, 0]
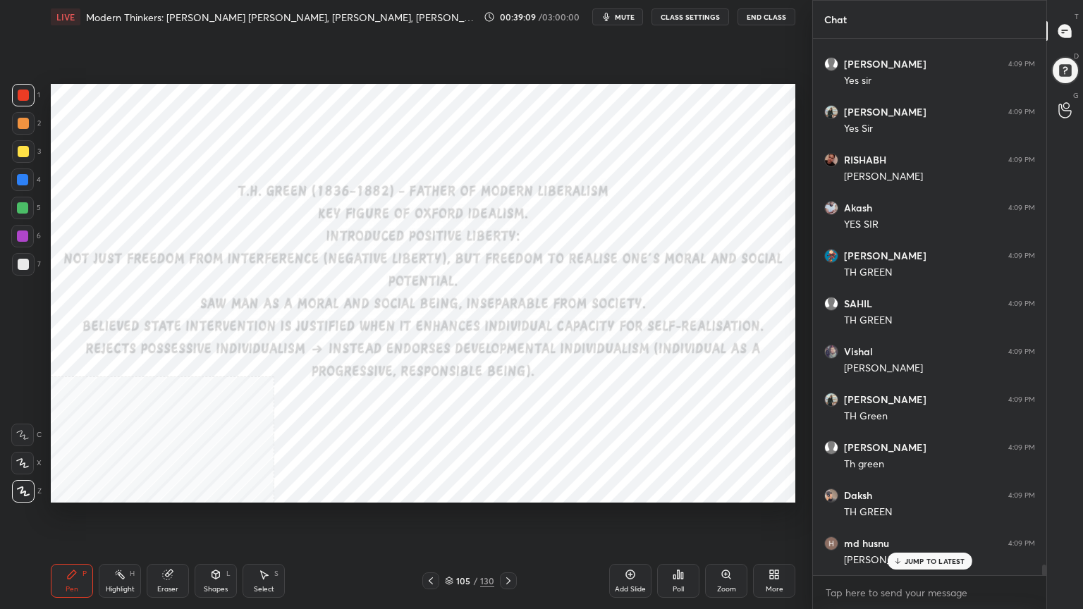
drag, startPoint x: 447, startPoint y: 582, endPoint x: 454, endPoint y: 565, distance: 18.3
click at [447, 546] on icon at bounding box center [449, 581] width 8 height 8
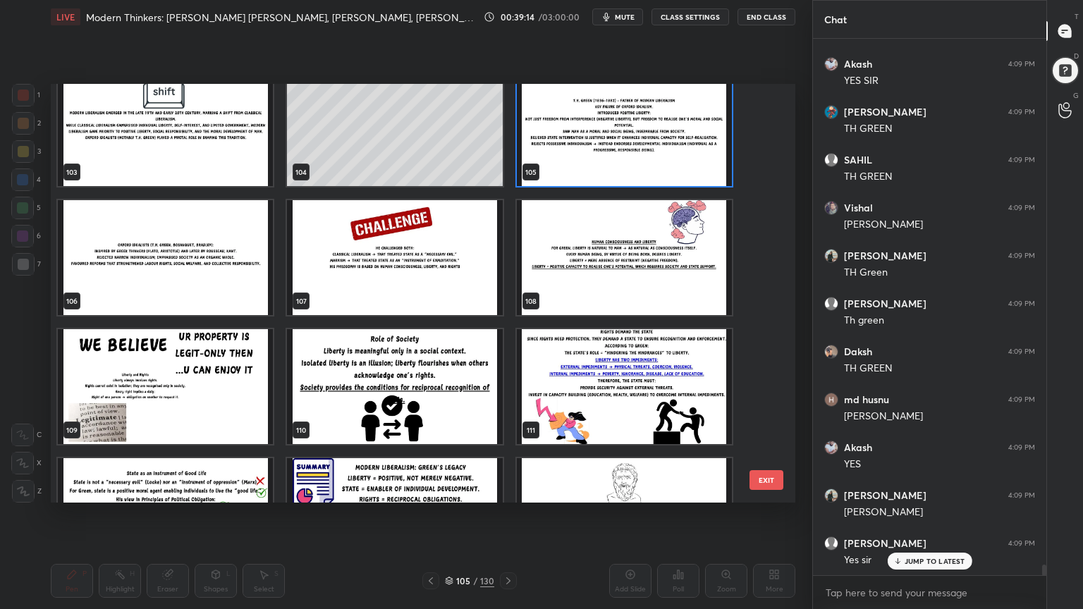
scroll to position [27467, 0]
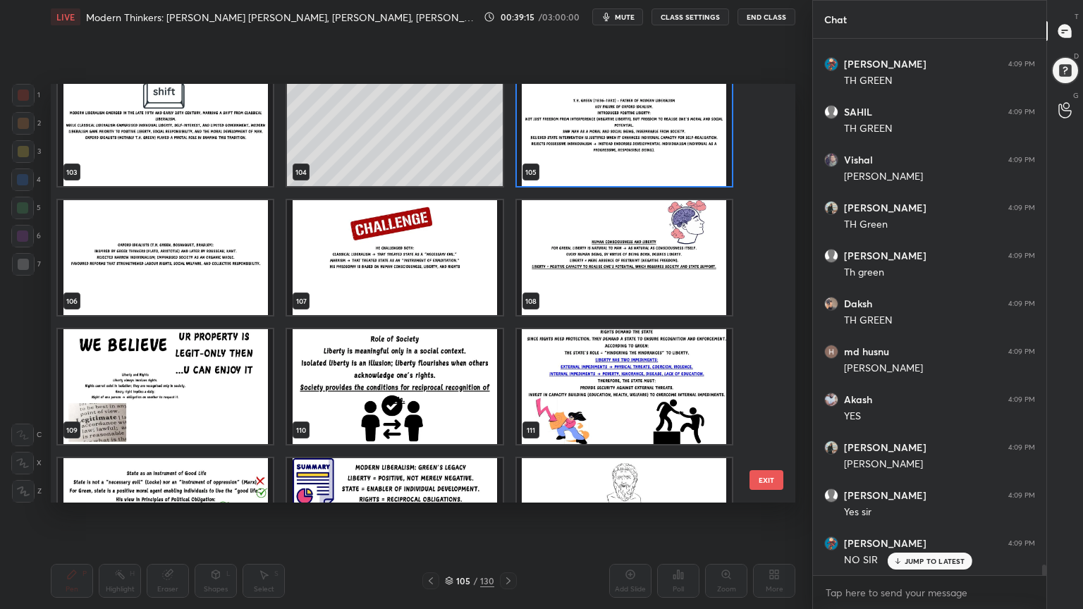
click at [231, 262] on img "grid" at bounding box center [165, 257] width 215 height 115
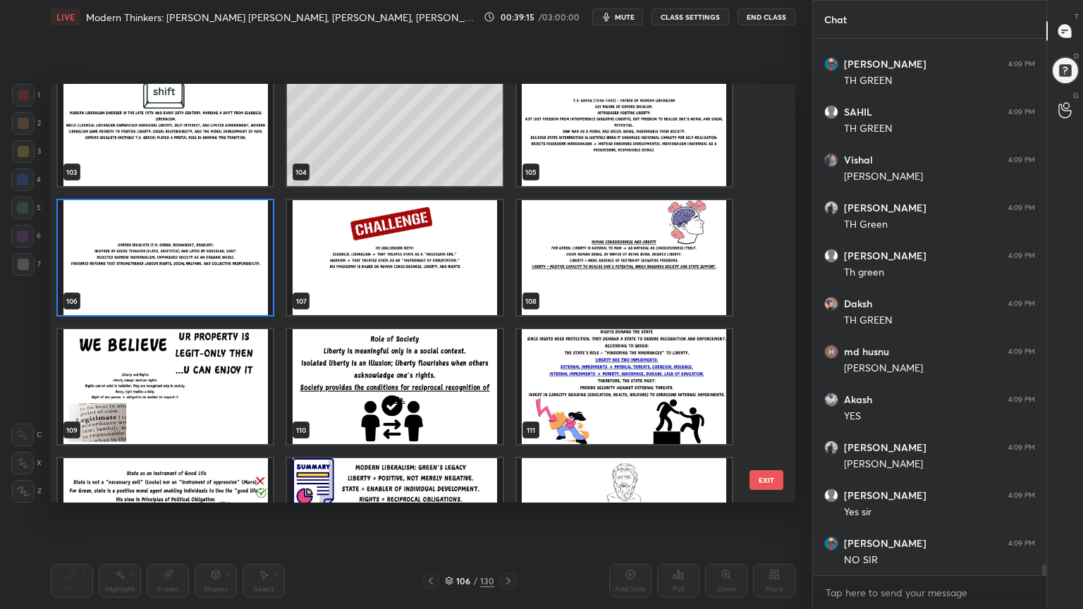
scroll to position [27563, 0]
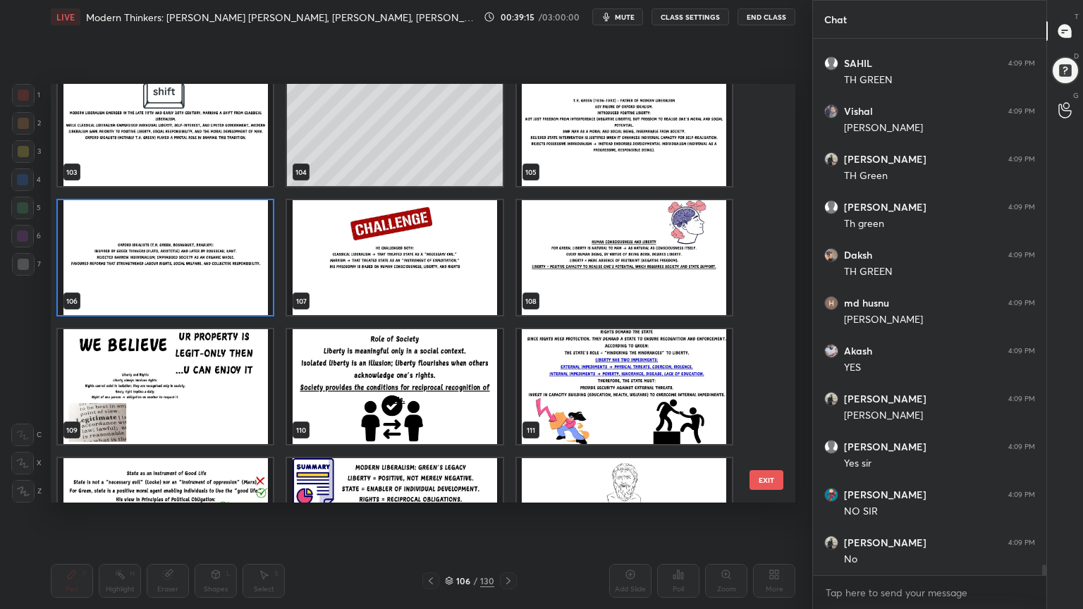
click at [232, 261] on img "grid" at bounding box center [165, 257] width 215 height 115
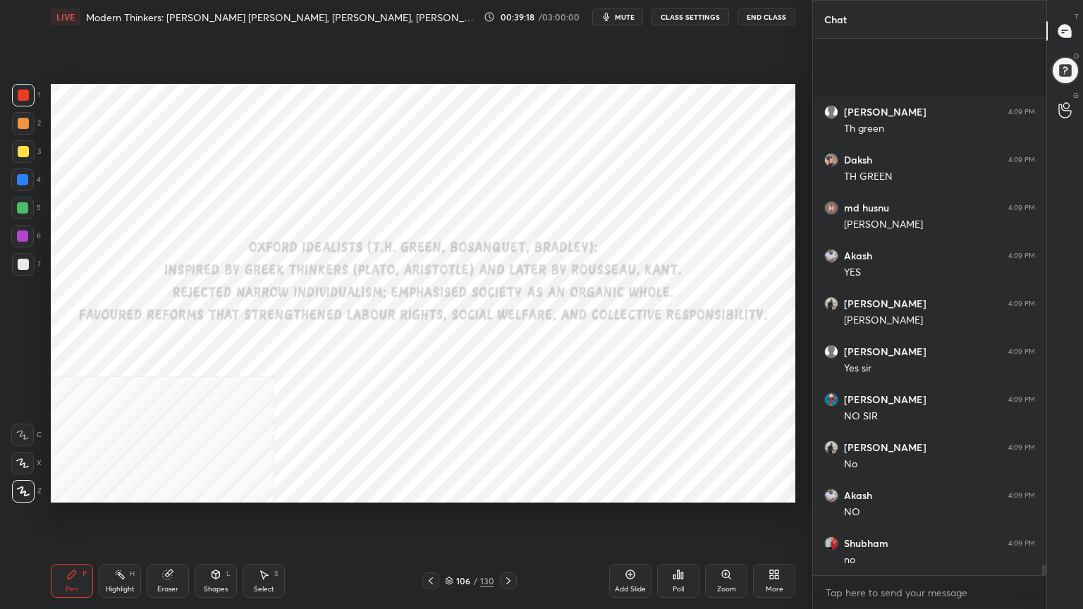
scroll to position [27755, 0]
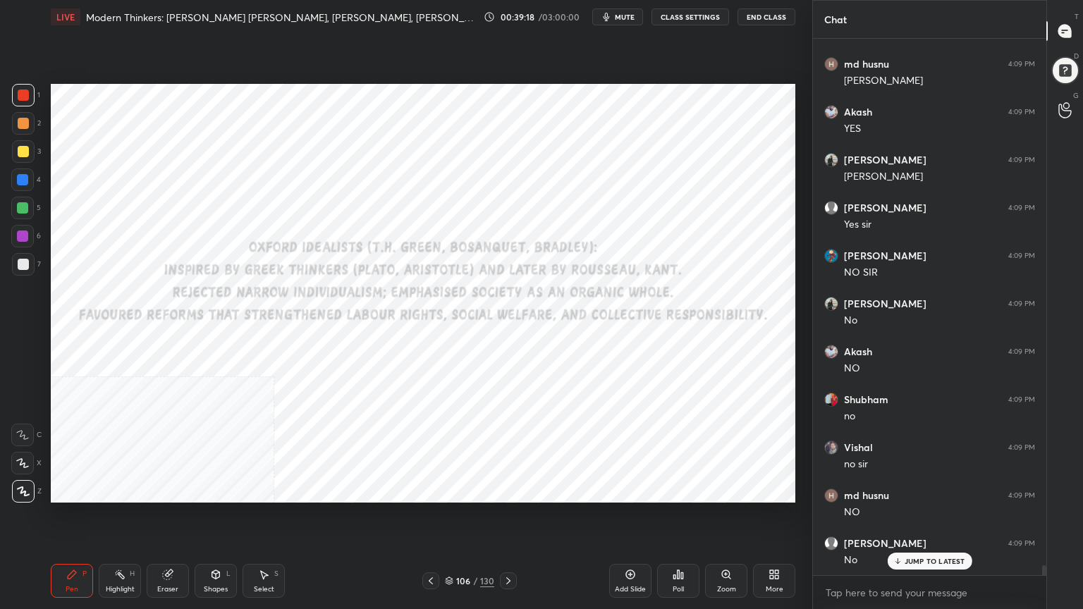
click at [508, 546] on icon at bounding box center [508, 580] width 11 height 11
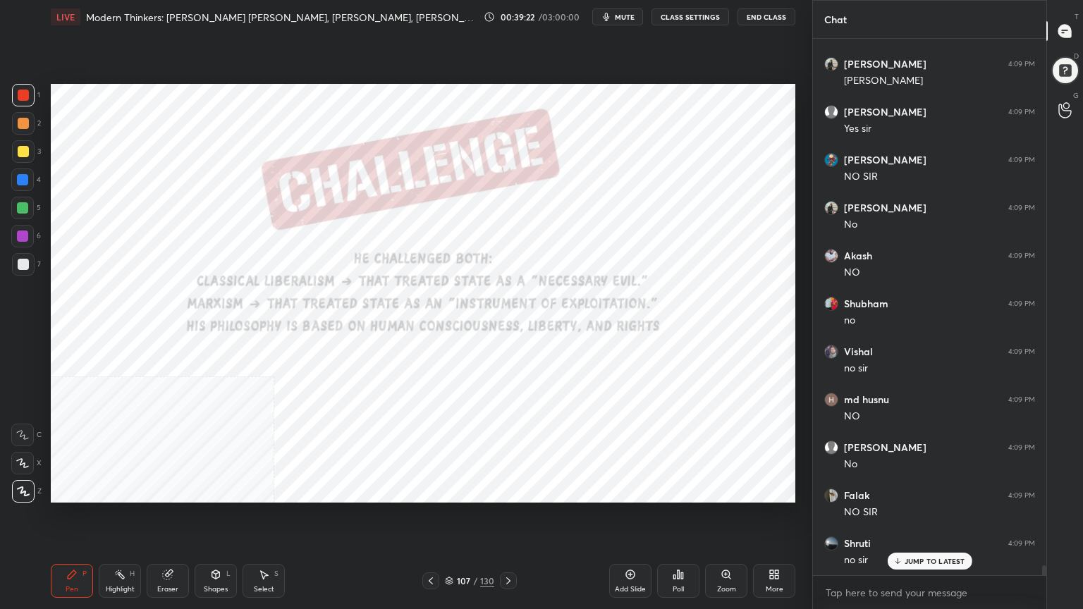
scroll to position [27898, 0]
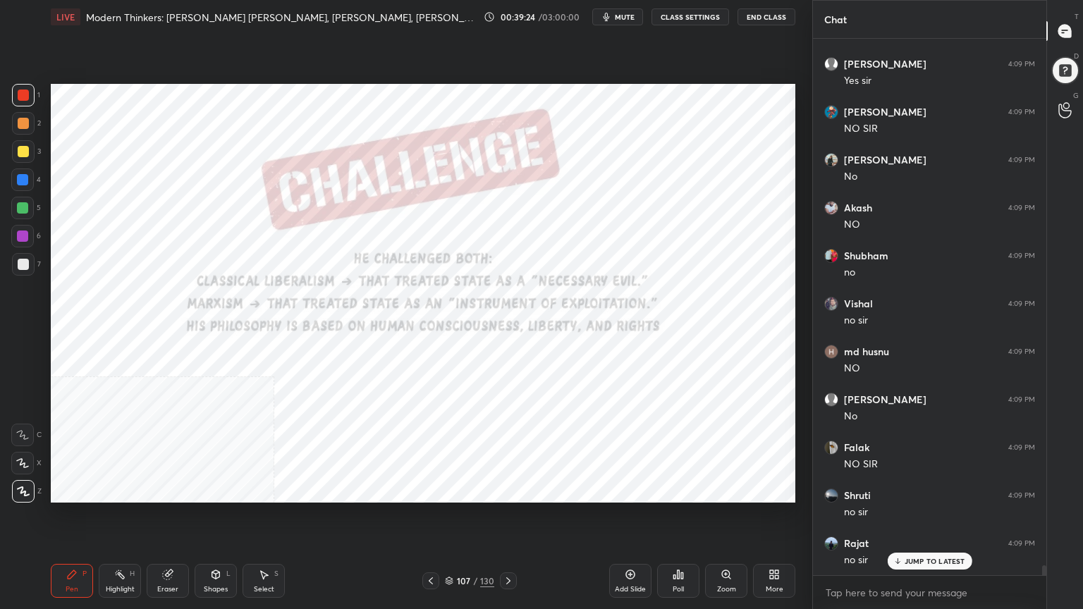
click at [632, 546] on icon at bounding box center [629, 574] width 11 height 11
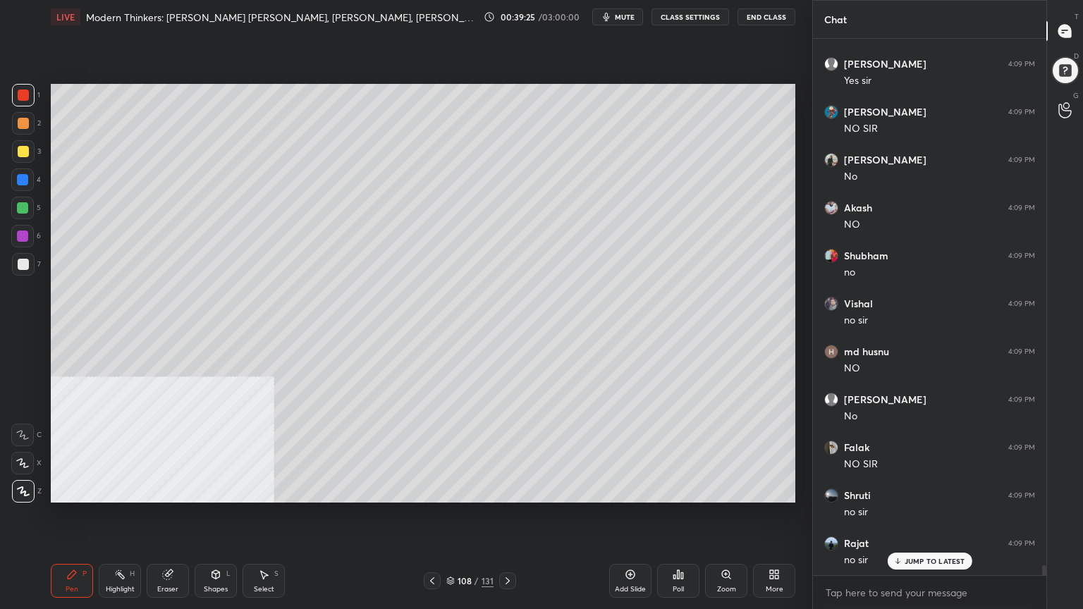
click at [505, 546] on icon at bounding box center [507, 580] width 11 height 11
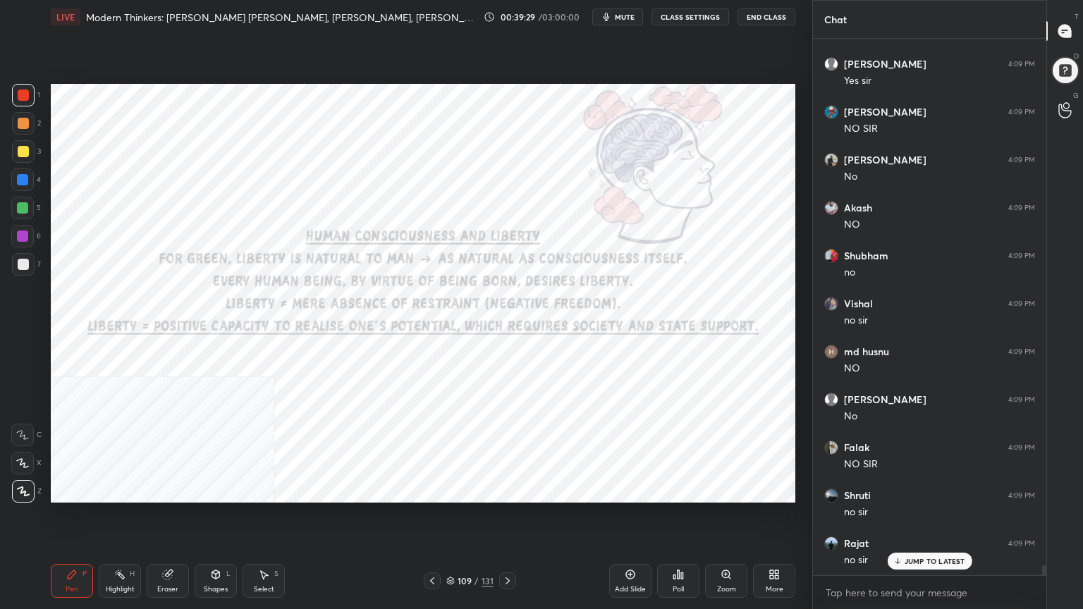
scroll to position [27946, 0]
click at [632, 546] on icon at bounding box center [629, 574] width 11 height 11
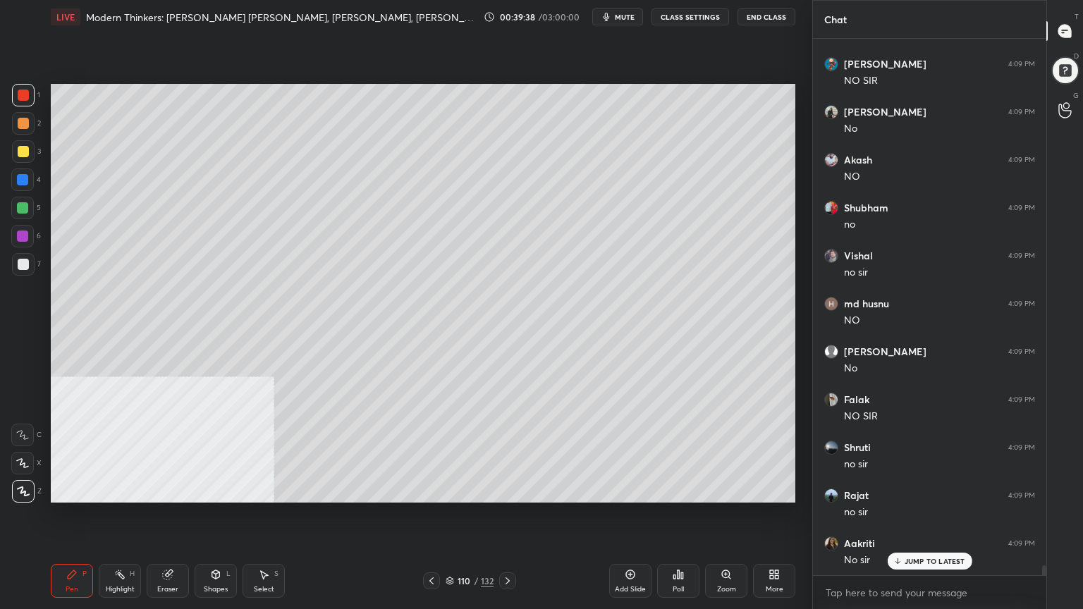
drag, startPoint x: 22, startPoint y: 260, endPoint x: 42, endPoint y: 289, distance: 35.4
click at [22, 261] on div at bounding box center [23, 264] width 11 height 11
click at [217, 546] on icon at bounding box center [216, 574] width 8 height 8
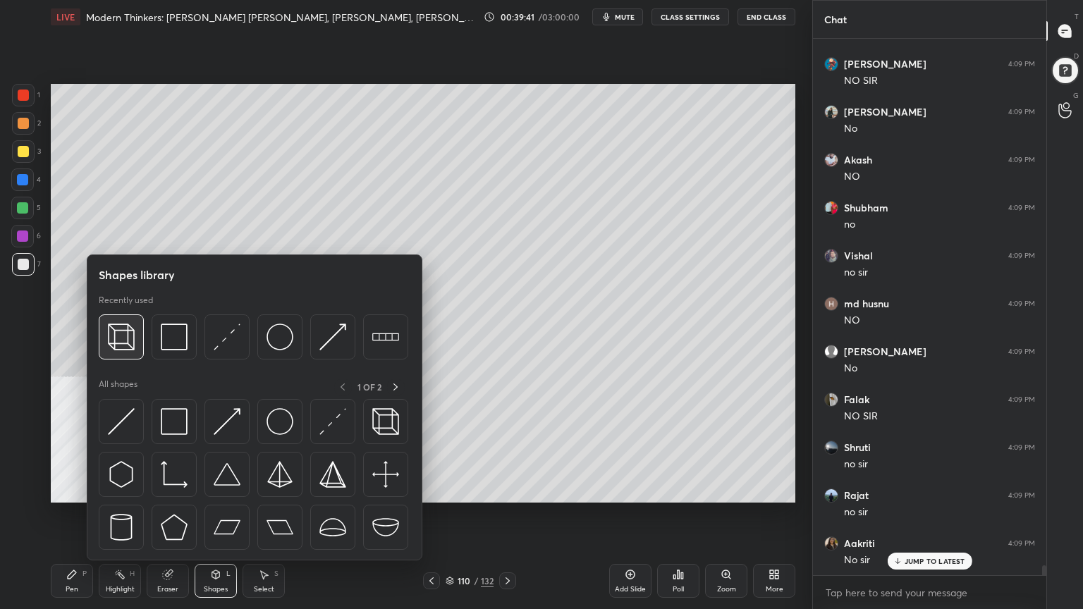
click at [122, 333] on img at bounding box center [121, 336] width 27 height 27
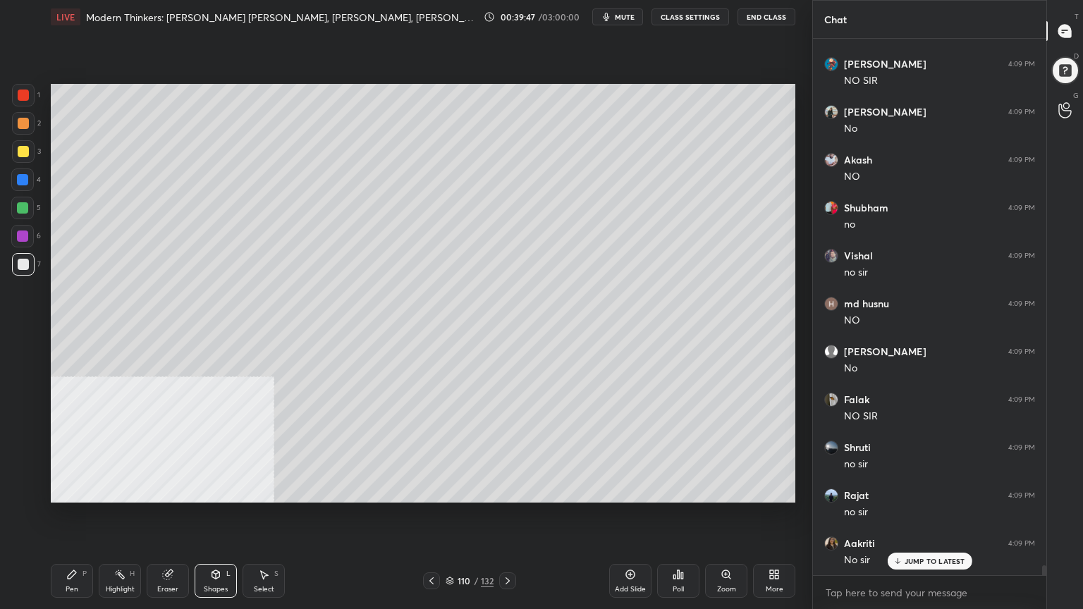
click at [83, 546] on div "Pen P" at bounding box center [72, 581] width 42 height 34
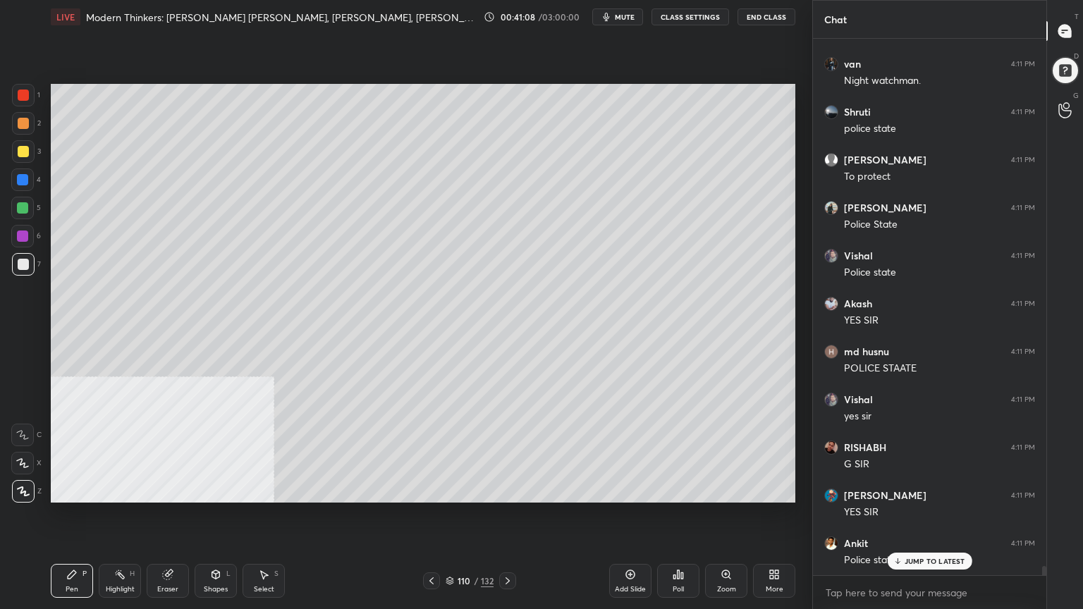
scroll to position [30176, 0]
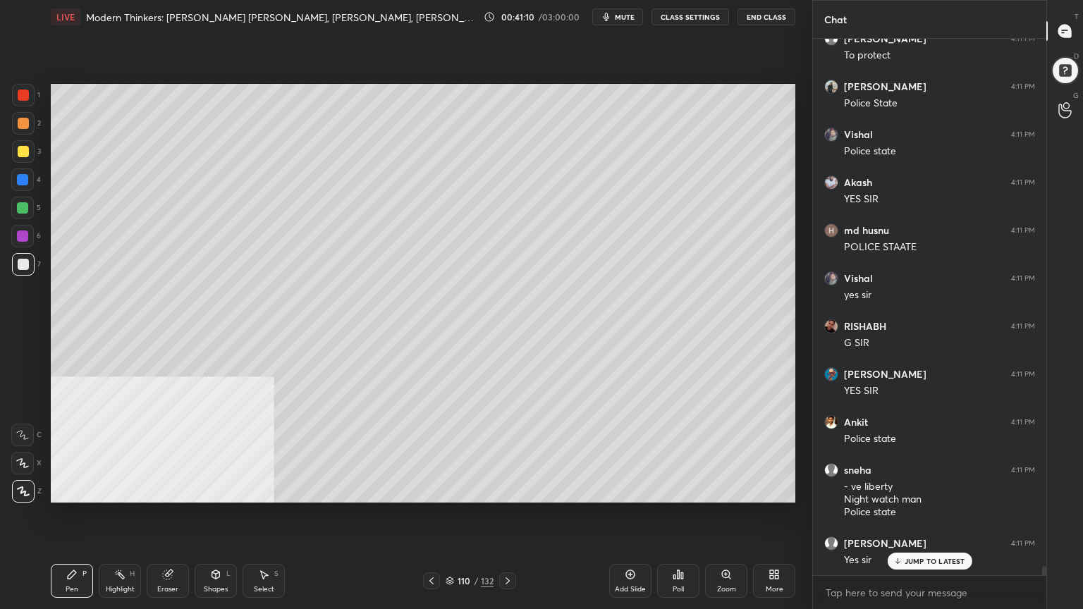
click at [27, 147] on div at bounding box center [23, 151] width 11 height 11
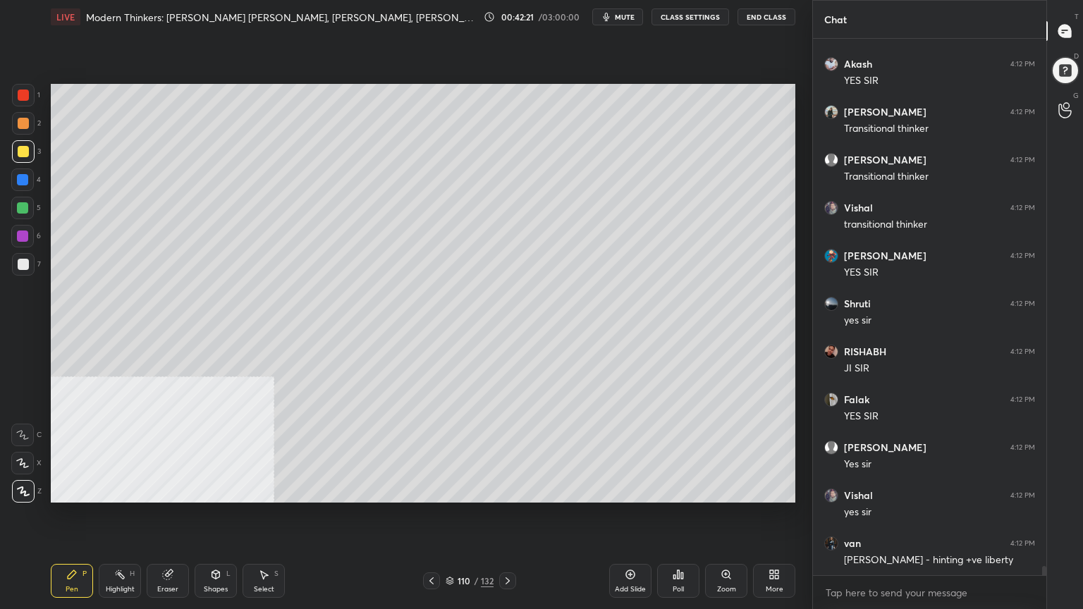
scroll to position [31662, 0]
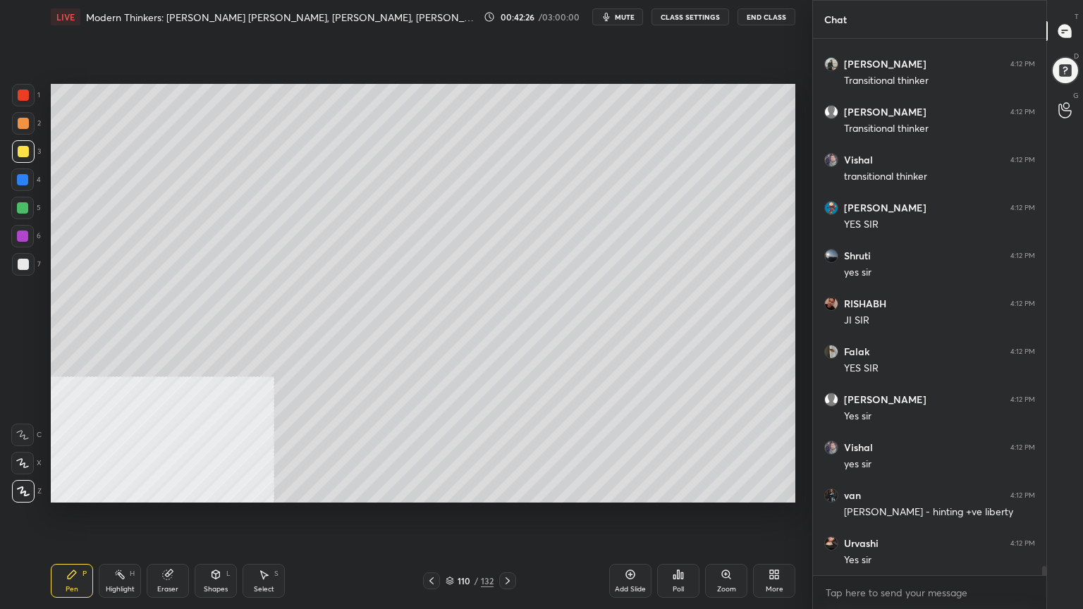
click at [632, 546] on div "Add Slide" at bounding box center [630, 581] width 42 height 34
drag, startPoint x: 25, startPoint y: 259, endPoint x: 28, endPoint y: 269, distance: 9.6
click at [25, 261] on div at bounding box center [23, 264] width 11 height 11
click at [221, 546] on div "Shapes L" at bounding box center [216, 581] width 42 height 34
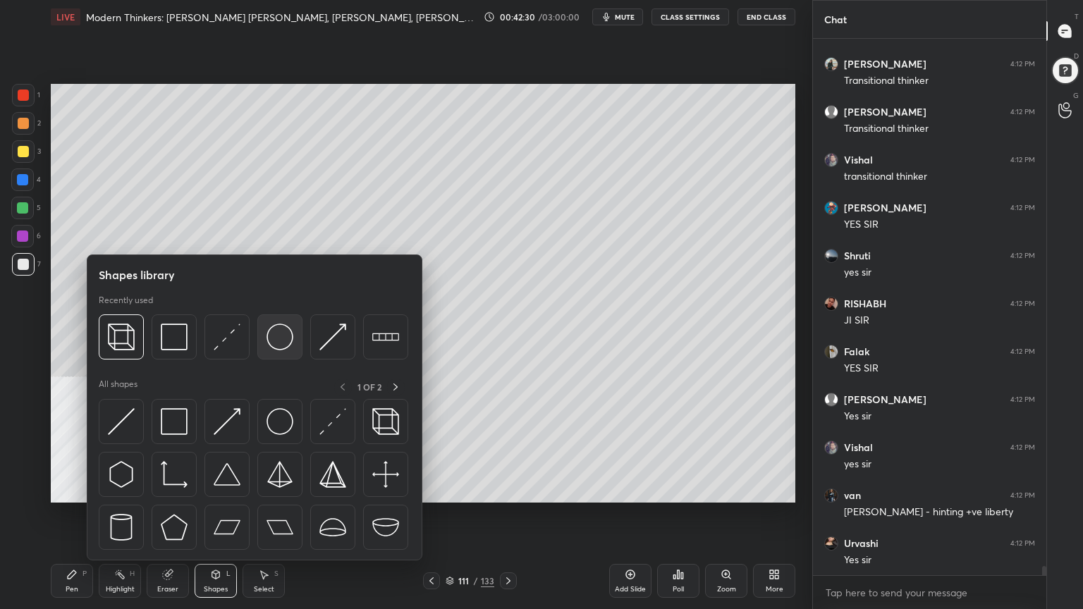
scroll to position [31710, 0]
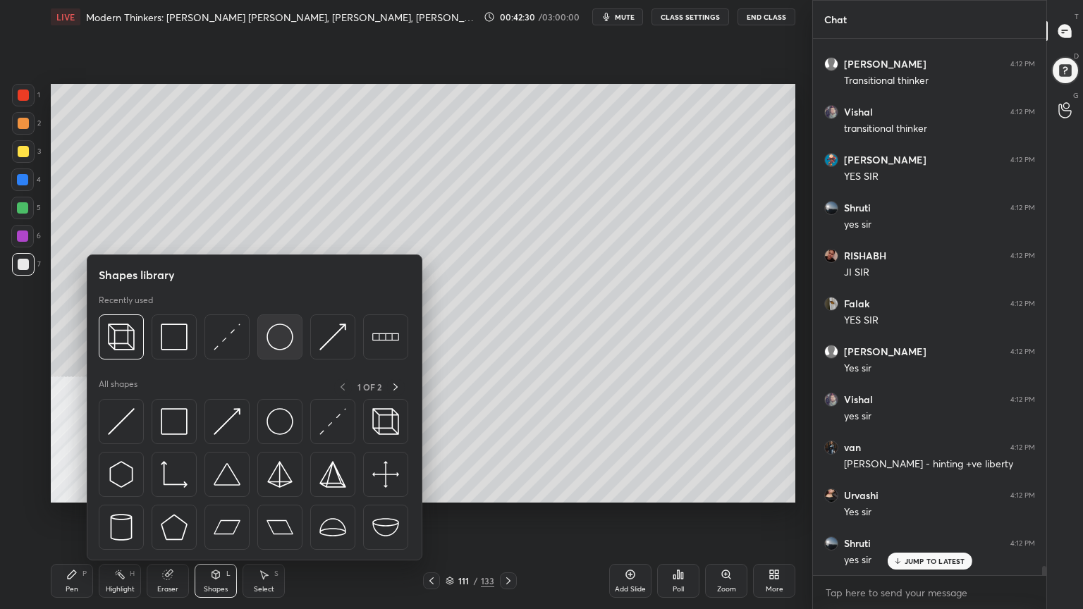
click at [275, 335] on img at bounding box center [279, 336] width 27 height 27
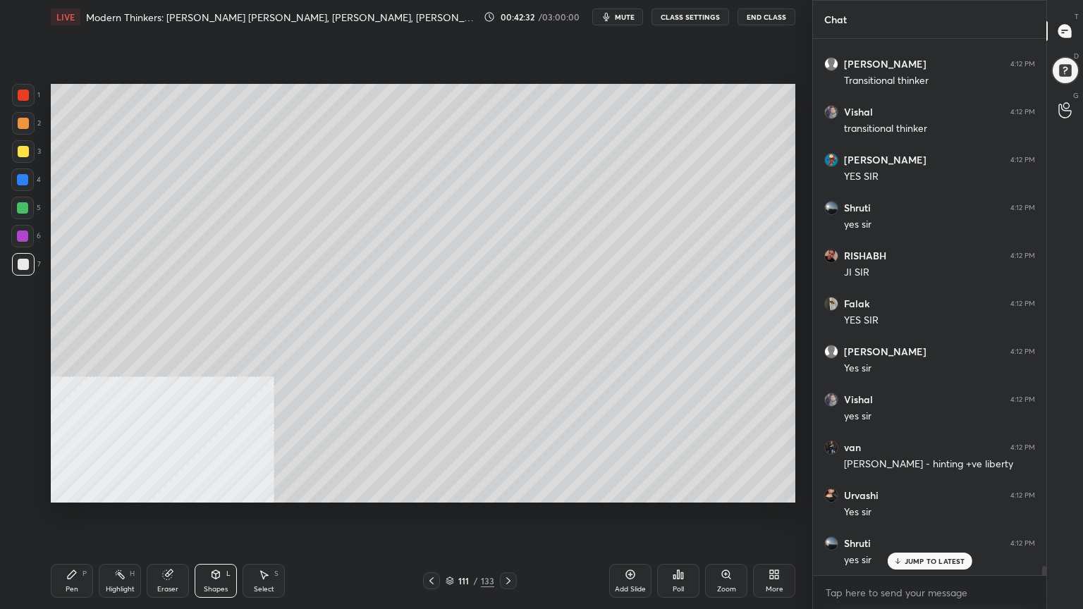
scroll to position [31758, 0]
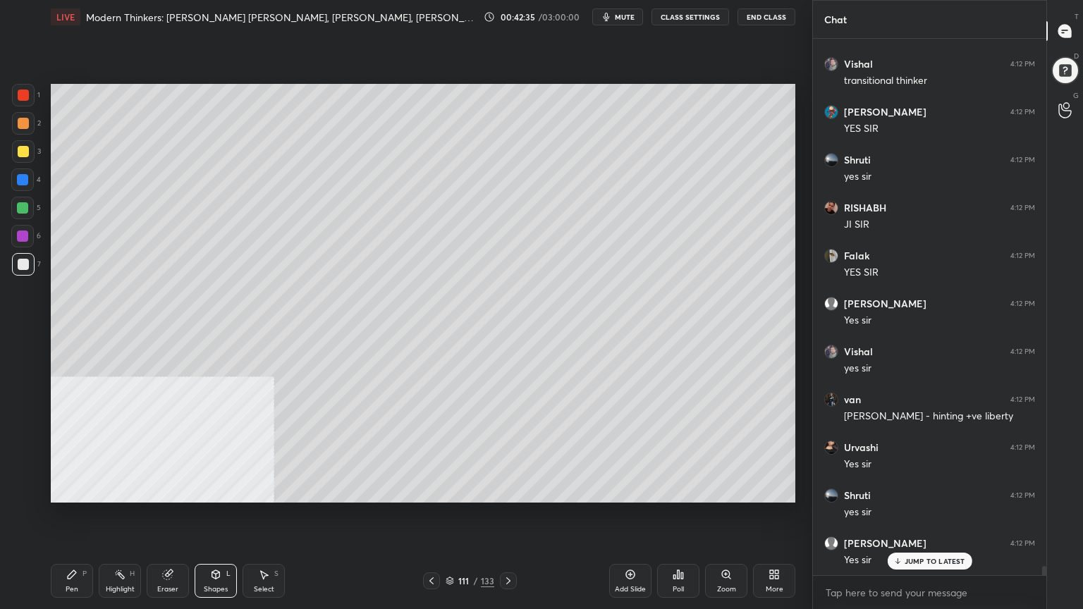
click at [73, 546] on div "Pen" at bounding box center [72, 589] width 13 height 7
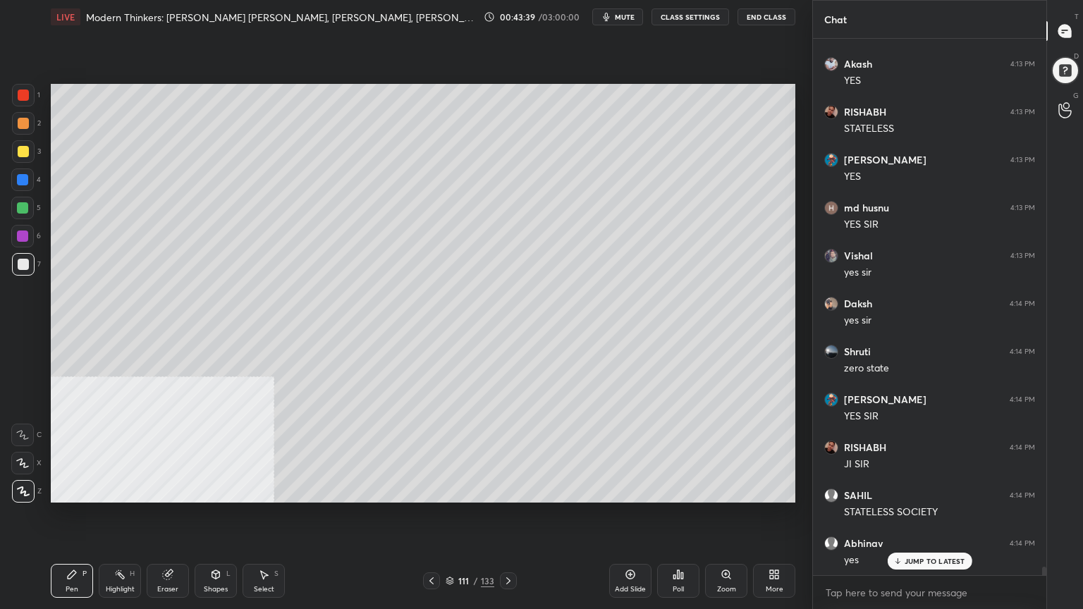
scroll to position [33291, 0]
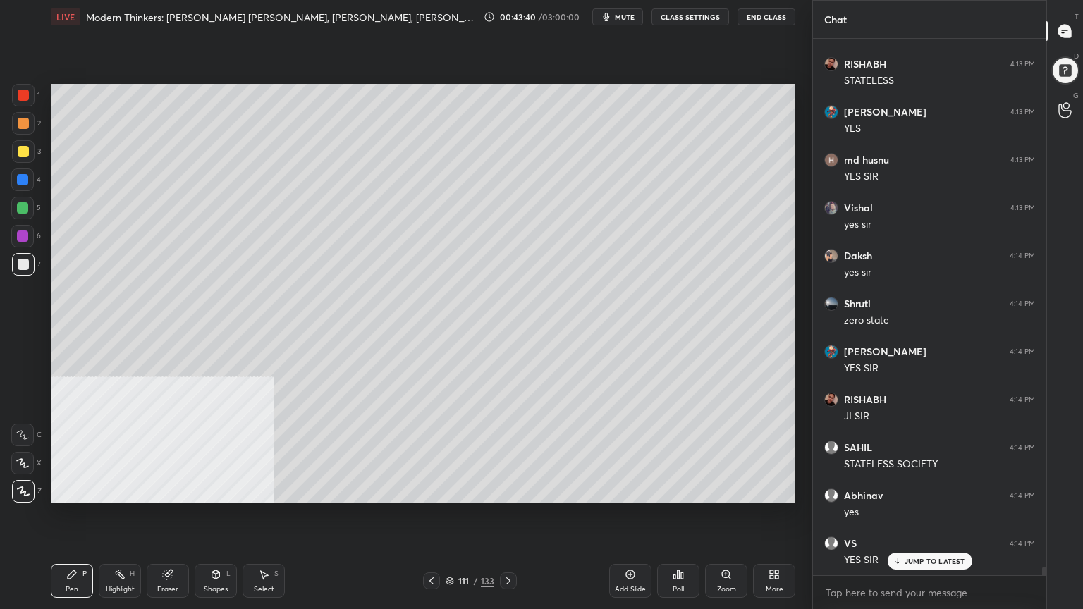
click at [214, 546] on div "Shapes L" at bounding box center [216, 581] width 42 height 34
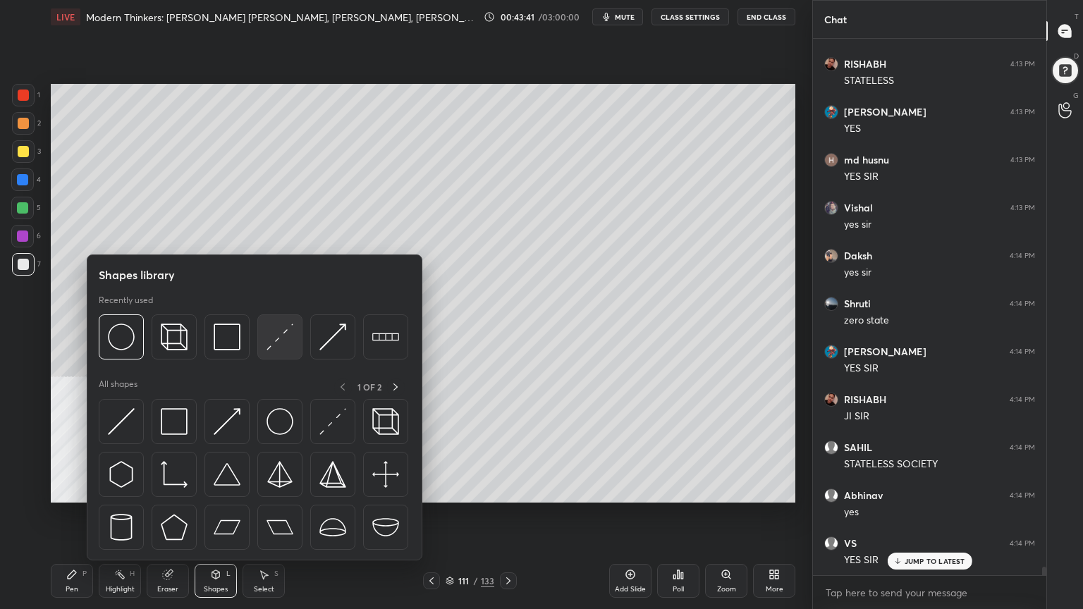
scroll to position [33339, 0]
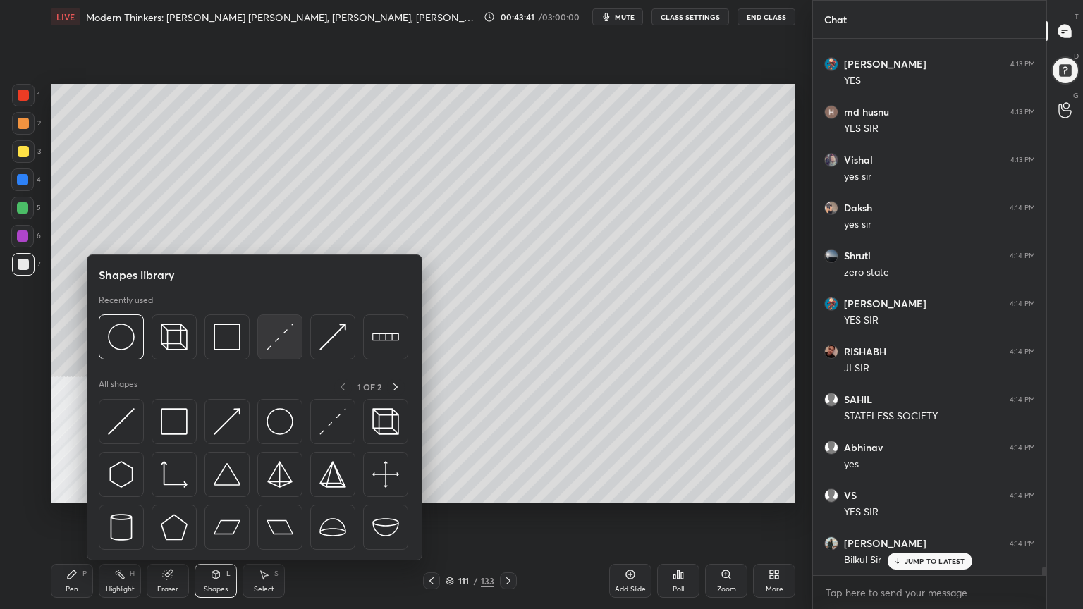
click at [278, 335] on img at bounding box center [279, 336] width 27 height 27
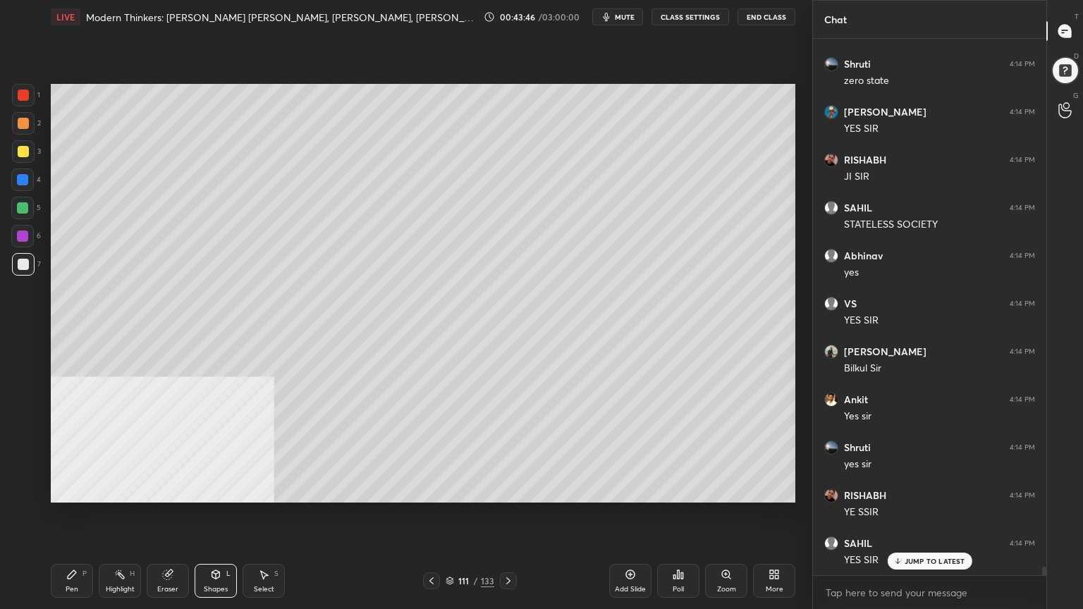
scroll to position [33627, 0]
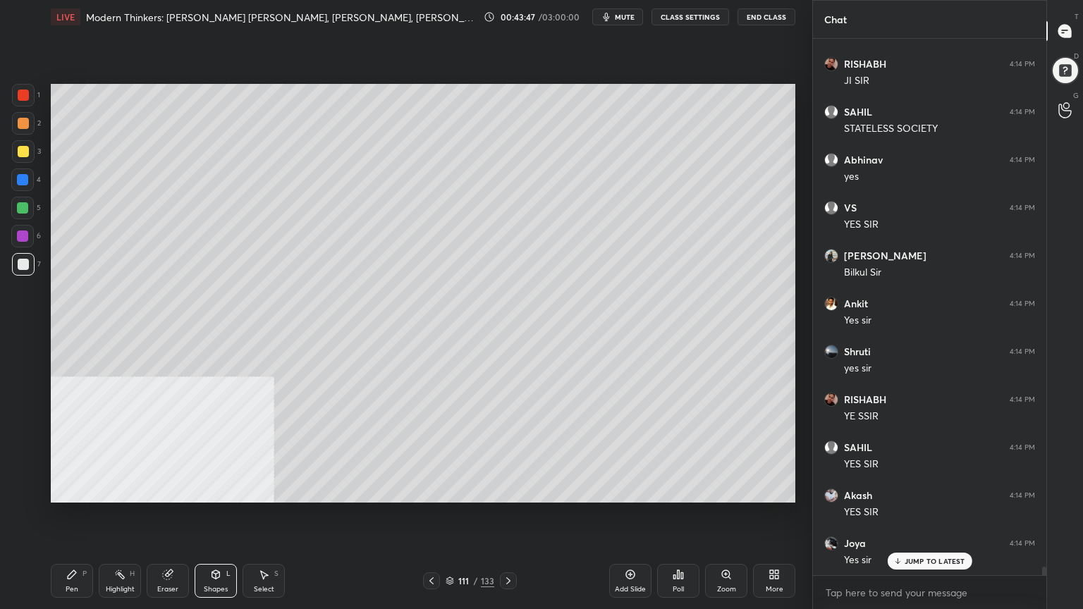
click at [75, 546] on div "Pen P" at bounding box center [72, 581] width 42 height 34
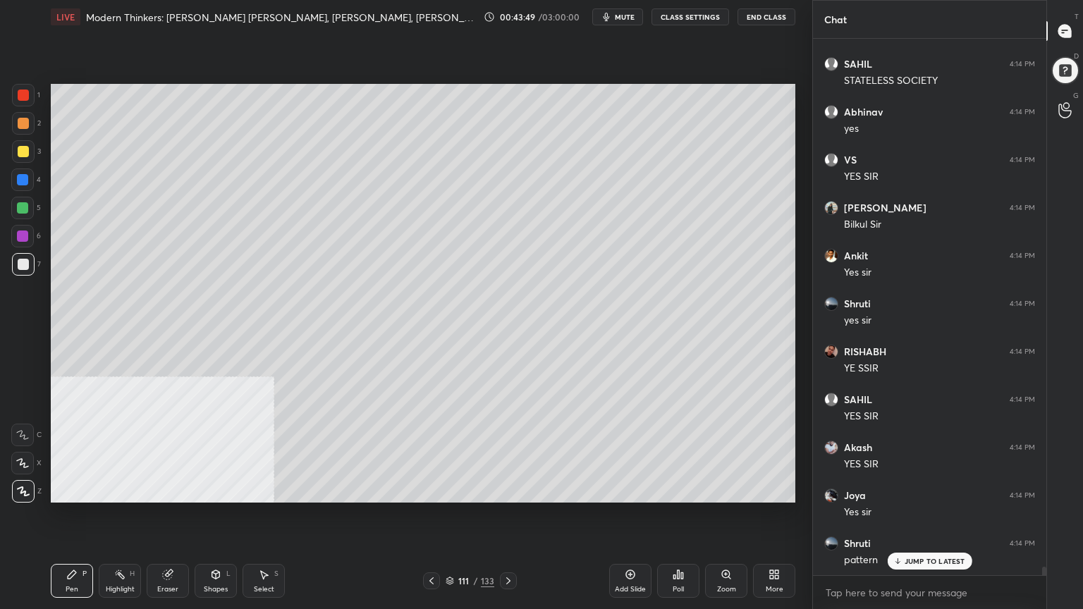
click at [24, 268] on div at bounding box center [23, 264] width 11 height 11
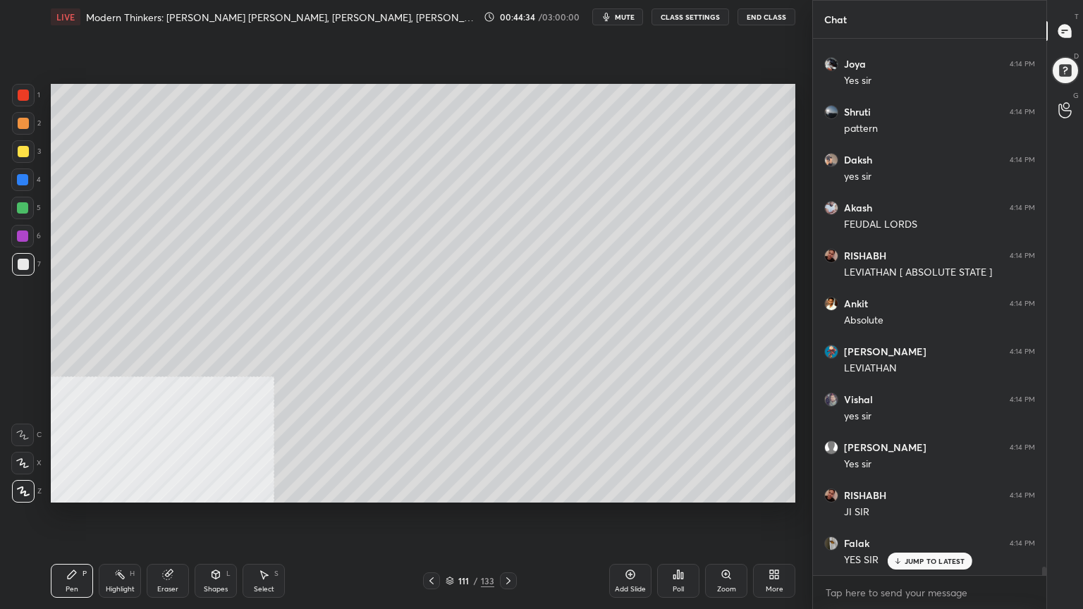
scroll to position [34154, 0]
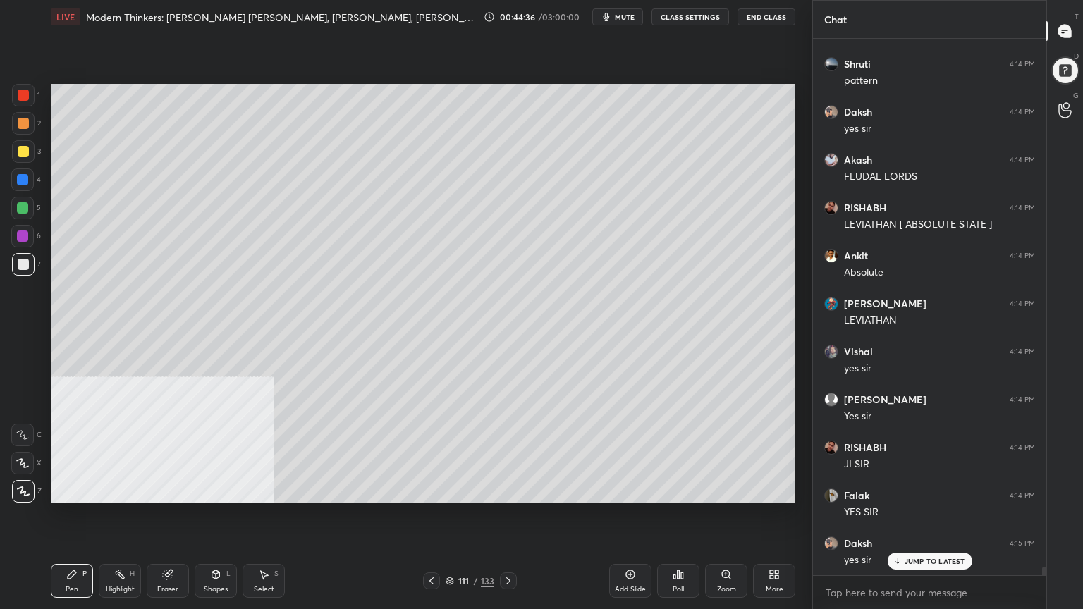
click at [20, 152] on div at bounding box center [23, 151] width 11 height 11
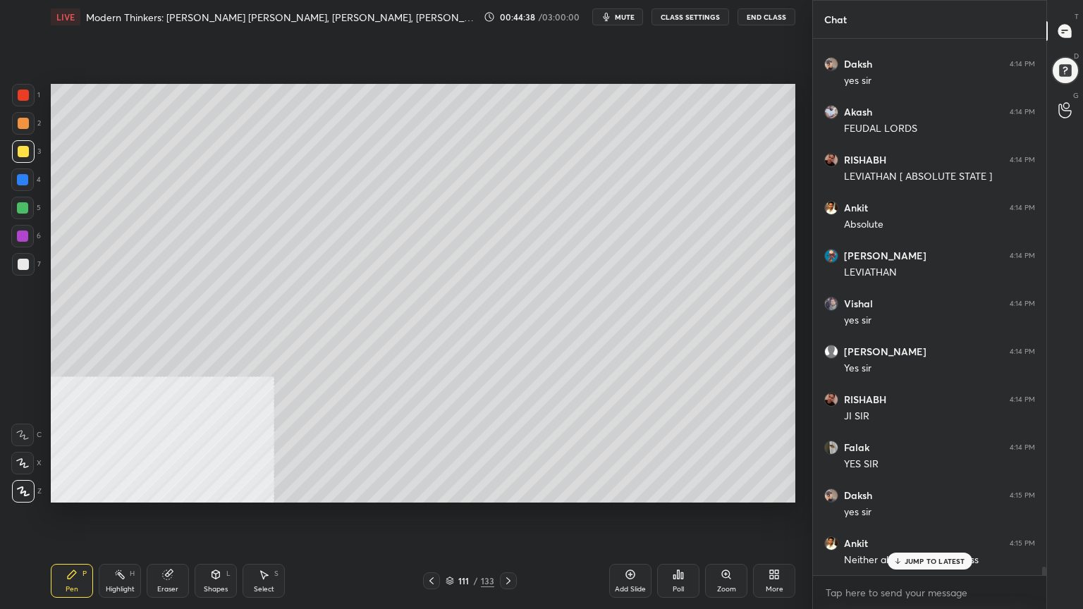
drag, startPoint x: 22, startPoint y: 205, endPoint x: 47, endPoint y: 200, distance: 25.8
click at [21, 205] on div at bounding box center [22, 207] width 11 height 11
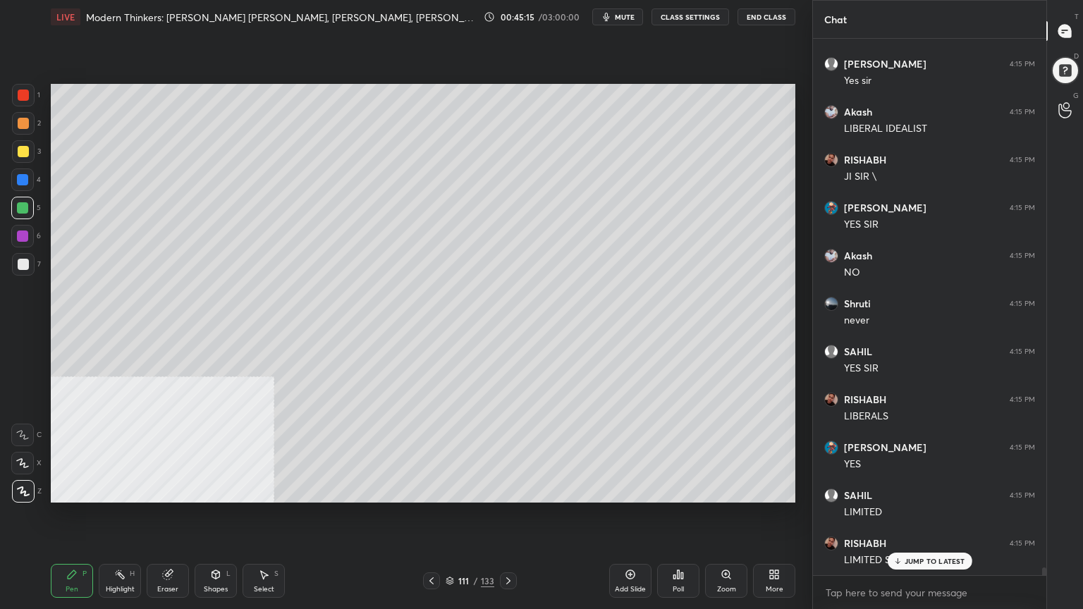
scroll to position [35112, 0]
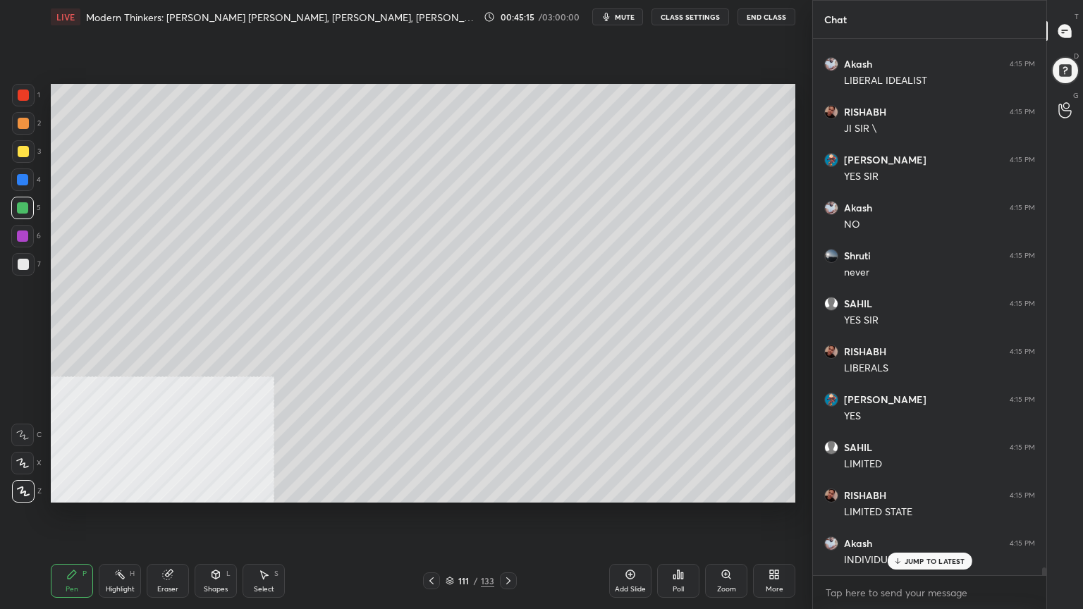
click at [16, 176] on div at bounding box center [22, 179] width 23 height 23
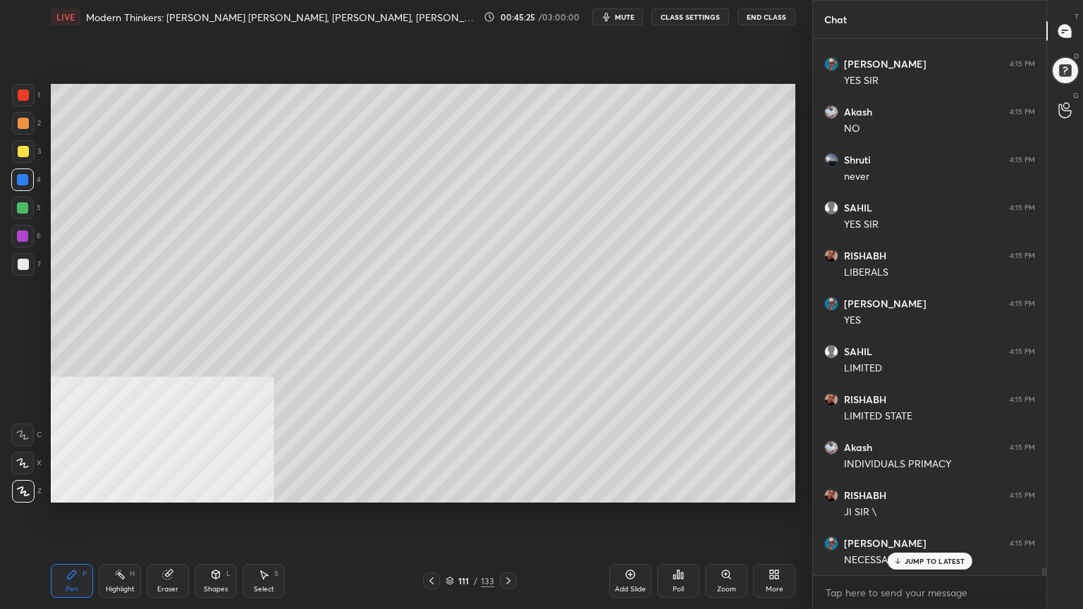
scroll to position [35400, 0]
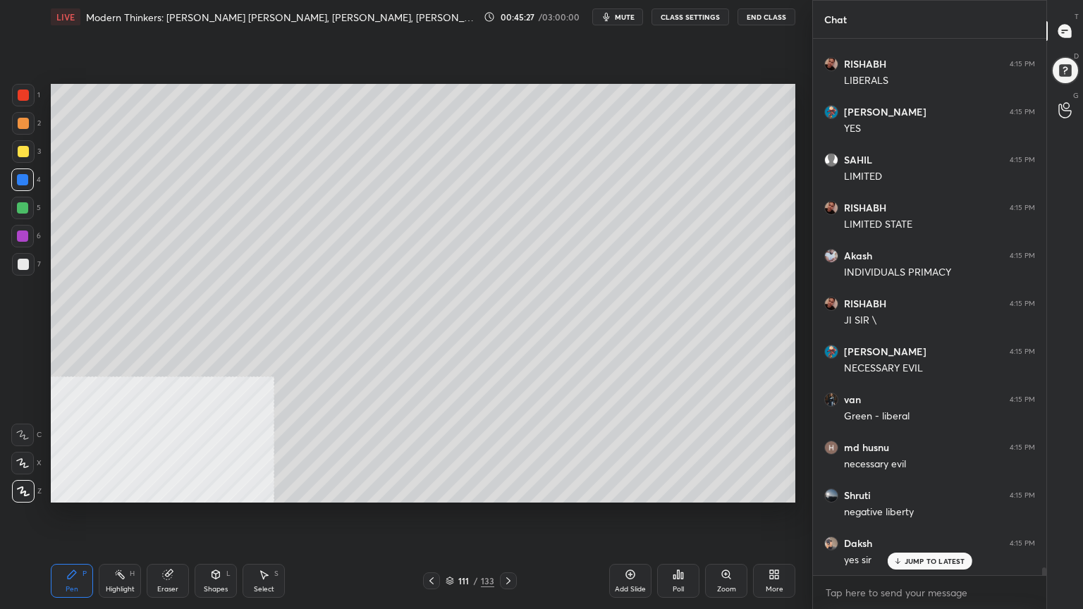
drag, startPoint x: 19, startPoint y: 180, endPoint x: 31, endPoint y: 221, distance: 42.6
click at [19, 181] on div at bounding box center [22, 179] width 11 height 11
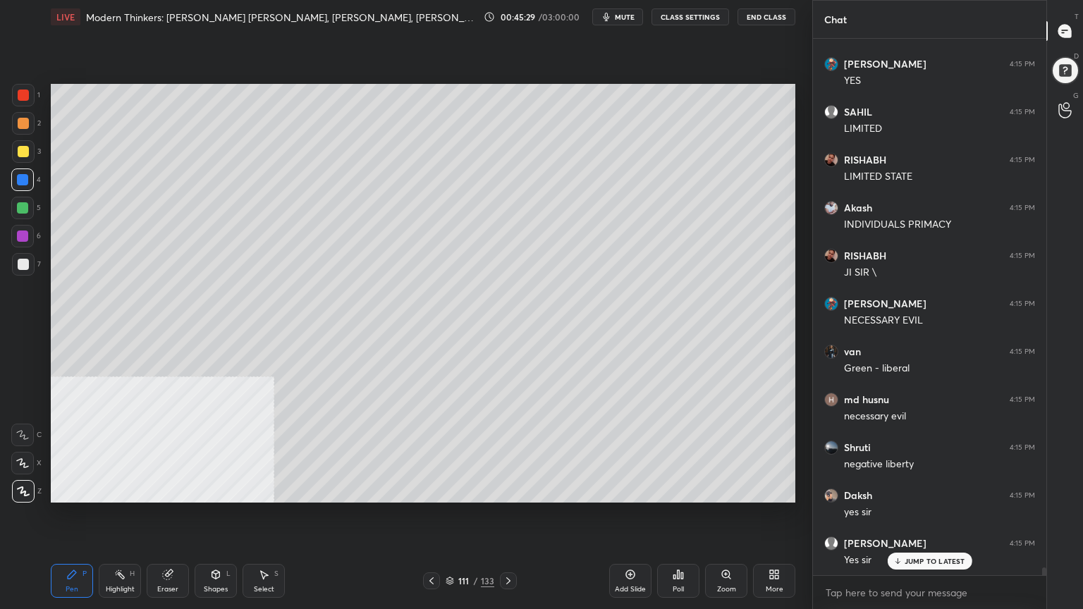
click at [214, 546] on div "Shapes" at bounding box center [216, 589] width 24 height 7
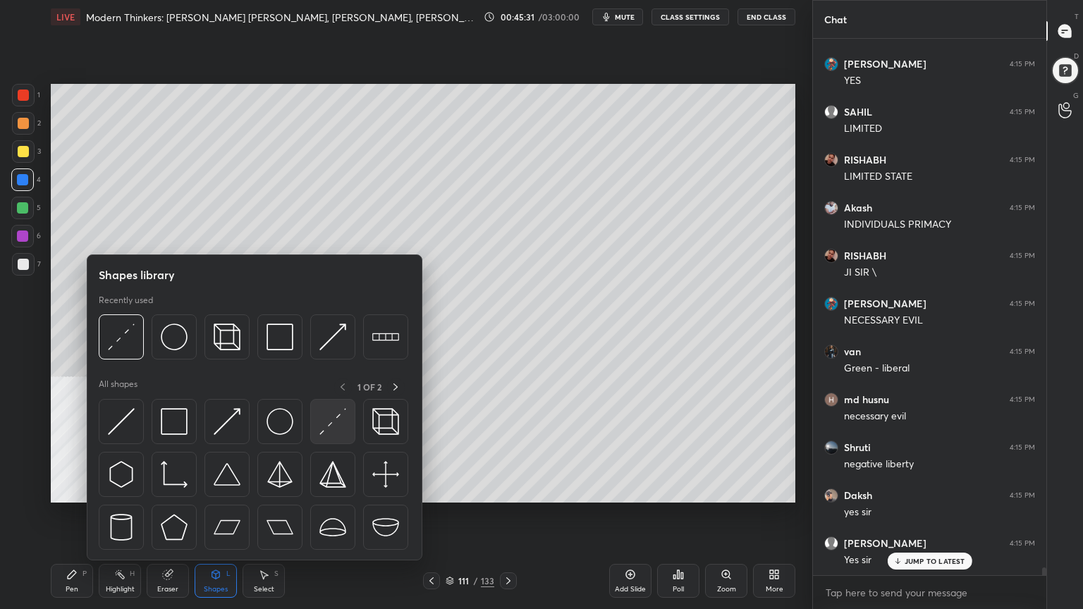
click at [332, 419] on img at bounding box center [332, 421] width 27 height 27
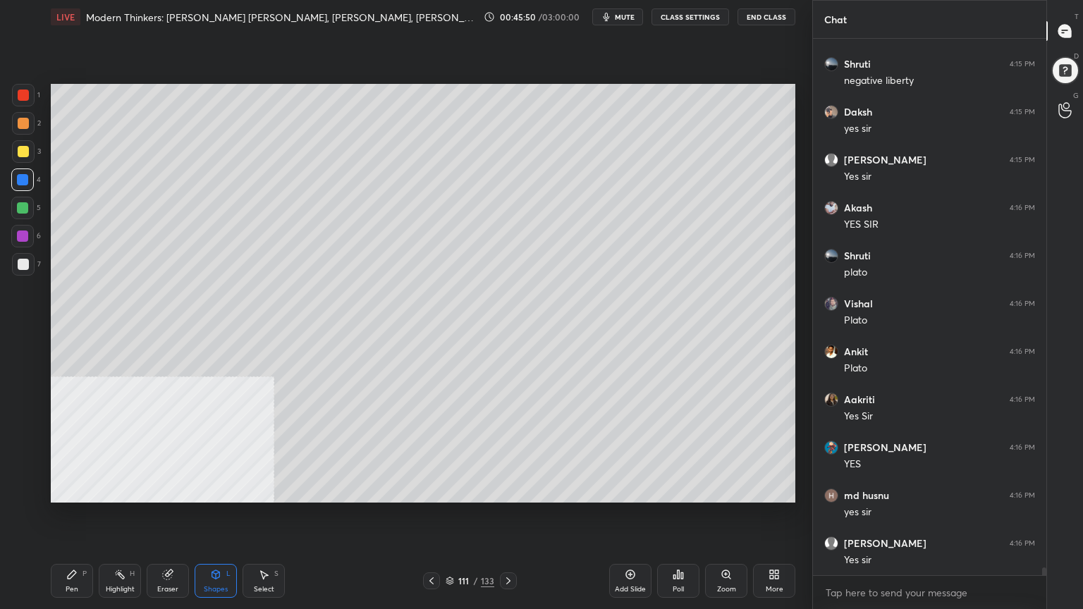
scroll to position [35879, 0]
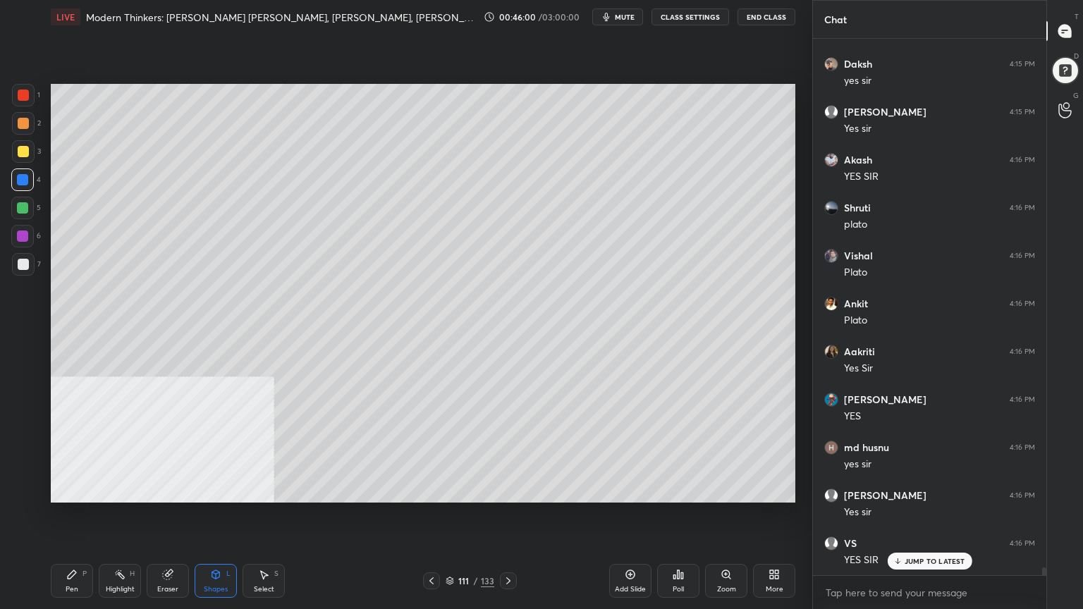
click at [72, 546] on div "Pen" at bounding box center [72, 589] width 13 height 7
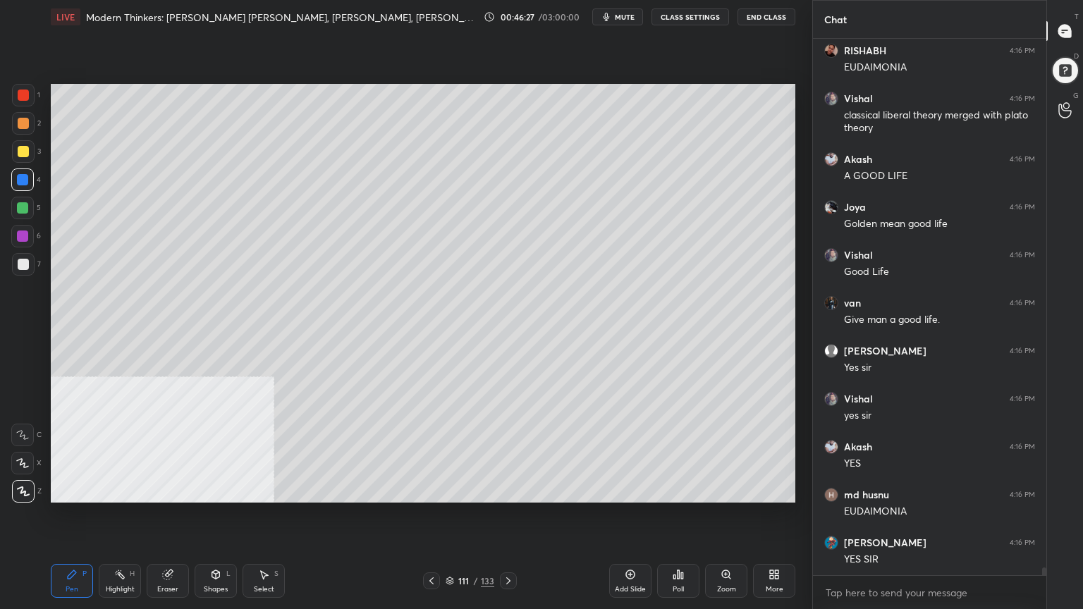
scroll to position [36755, 0]
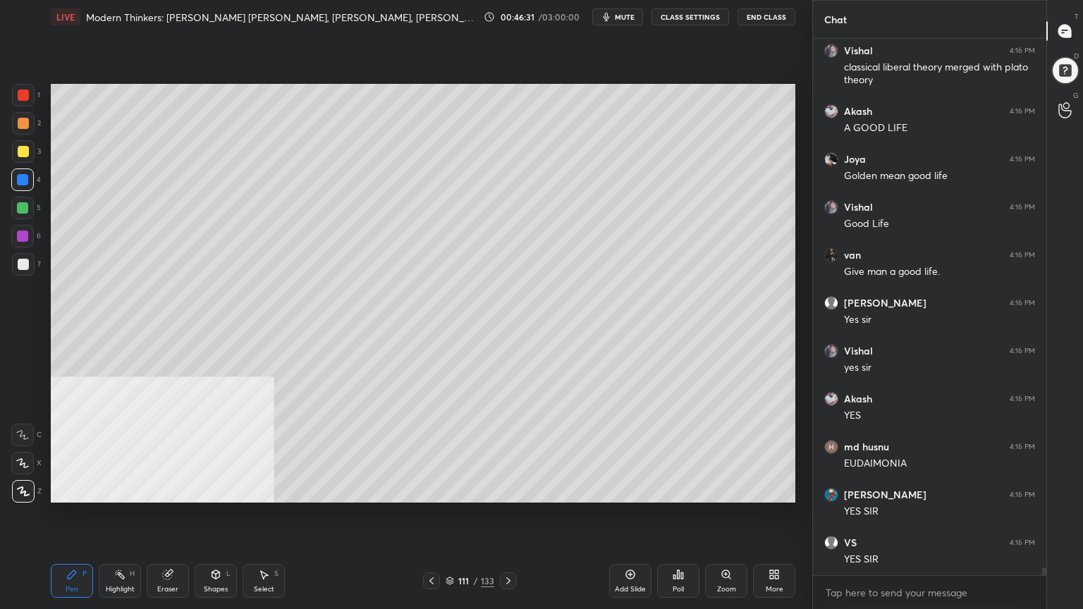
click at [124, 546] on div "Highlight H" at bounding box center [120, 581] width 42 height 34
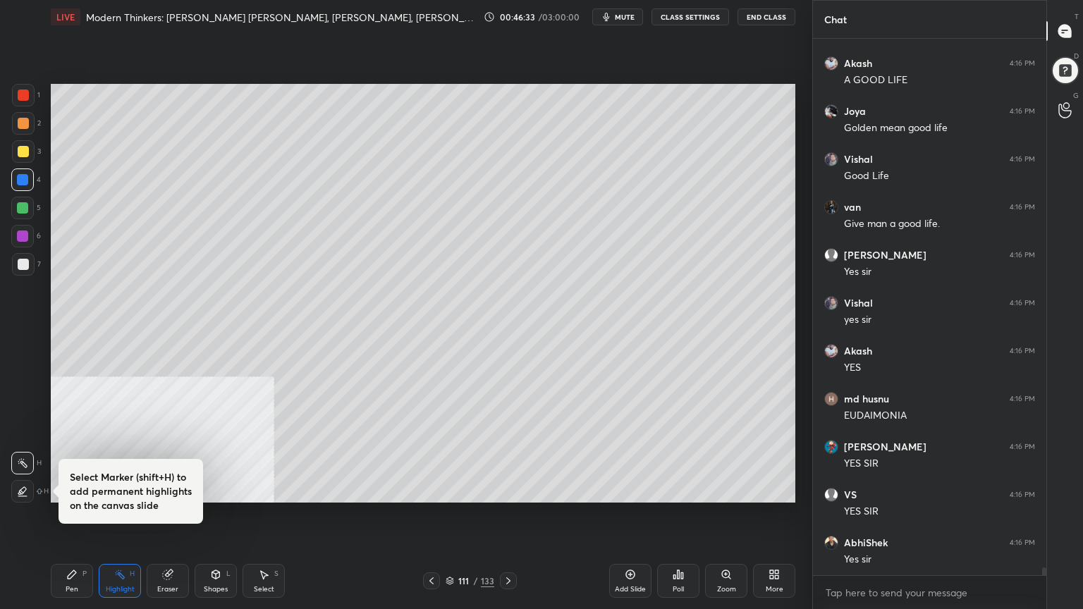
scroll to position [36851, 0]
click at [18, 491] on icon at bounding box center [22, 491] width 11 height 11
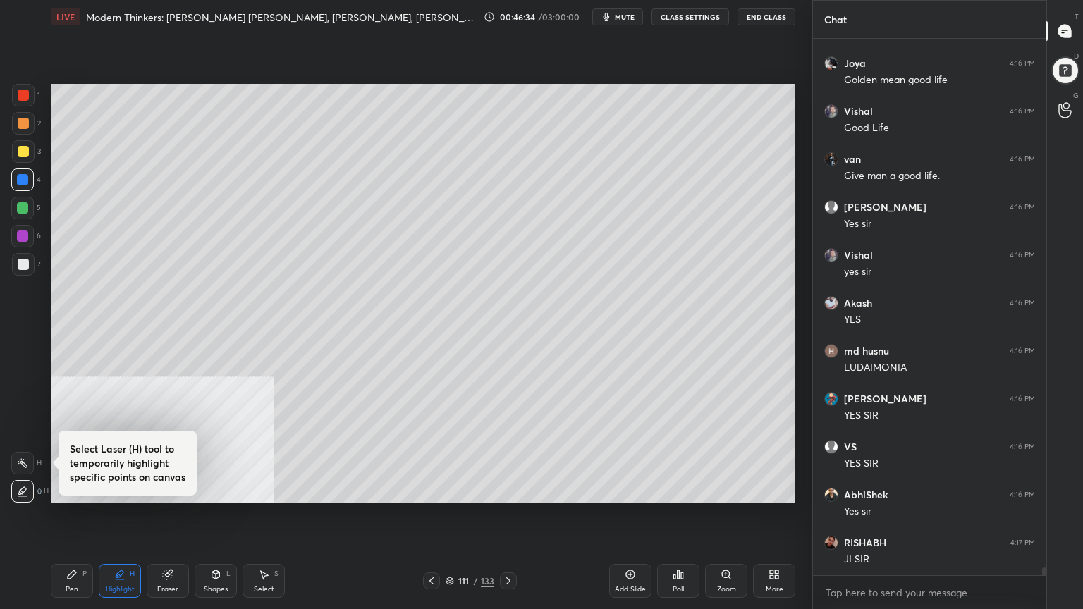
click at [23, 177] on div at bounding box center [22, 179] width 11 height 11
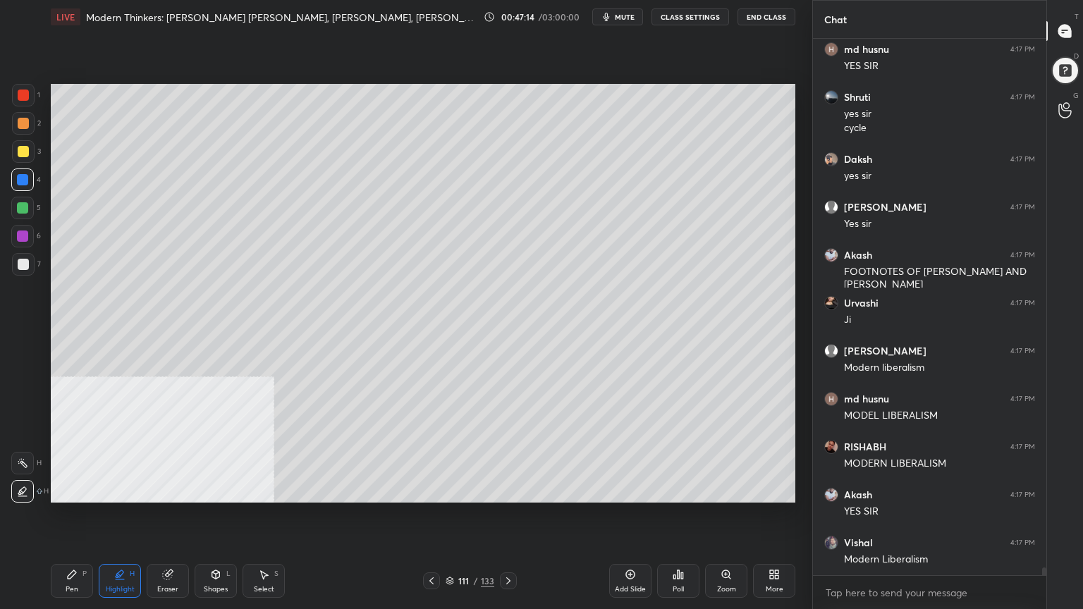
scroll to position [37632, 0]
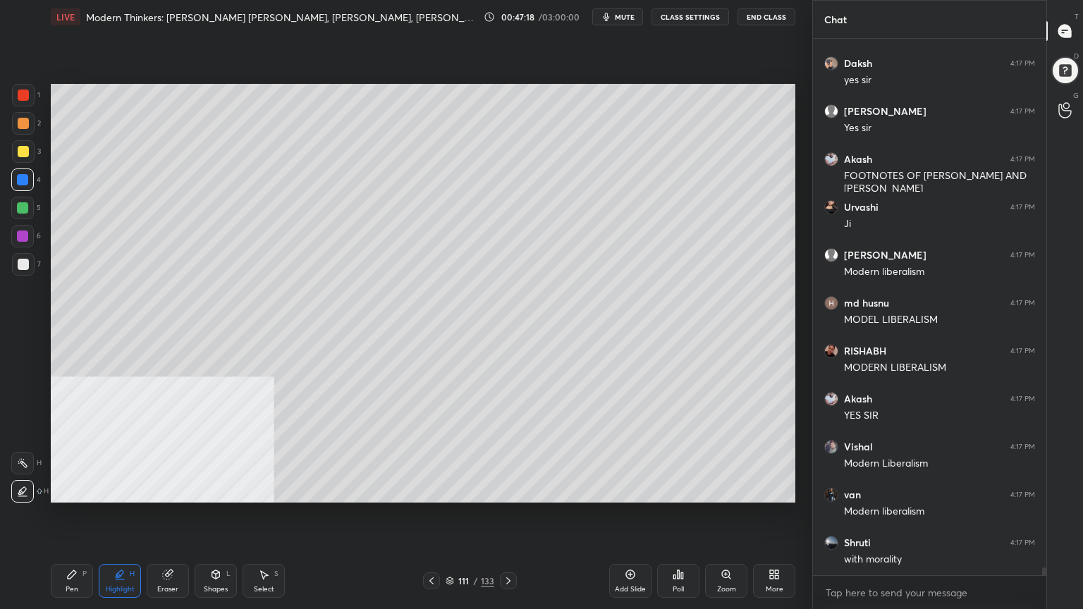
click at [631, 546] on div "Add Slide" at bounding box center [630, 581] width 42 height 34
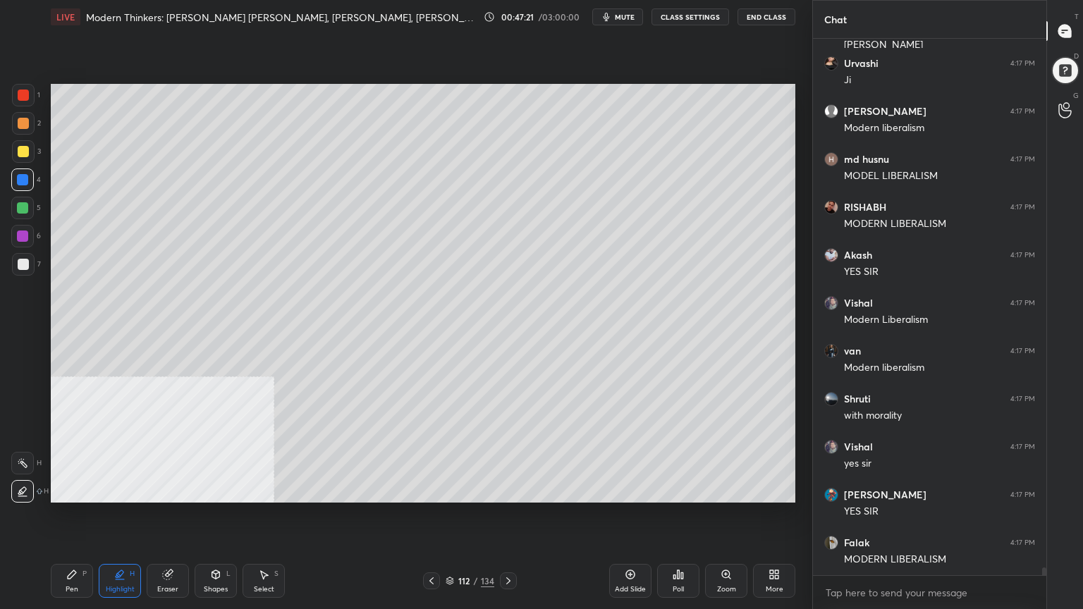
scroll to position [37872, 0]
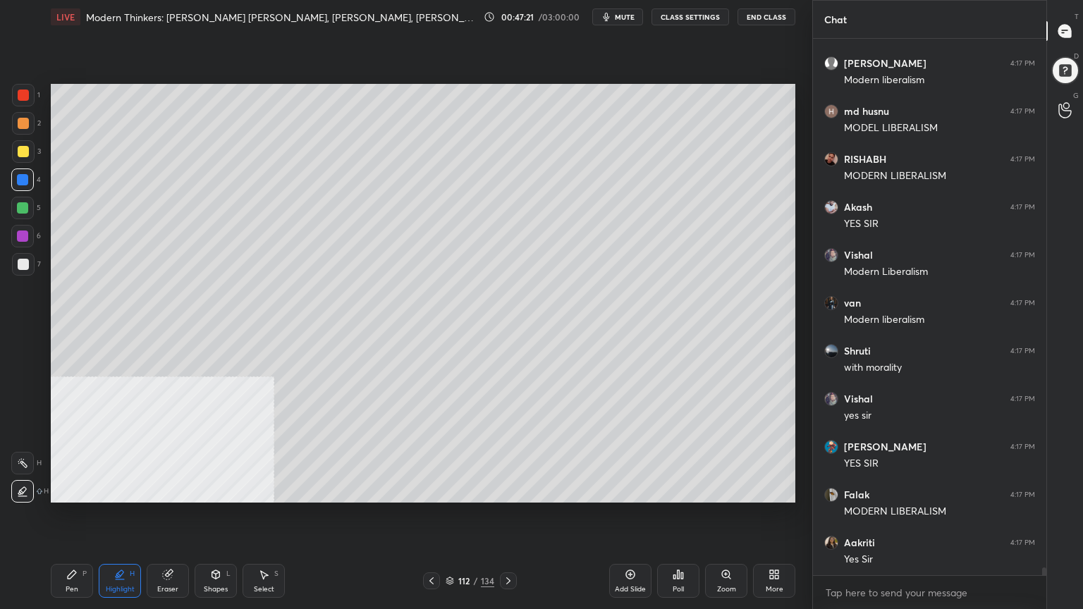
click at [448, 546] on icon at bounding box center [449, 581] width 8 height 8
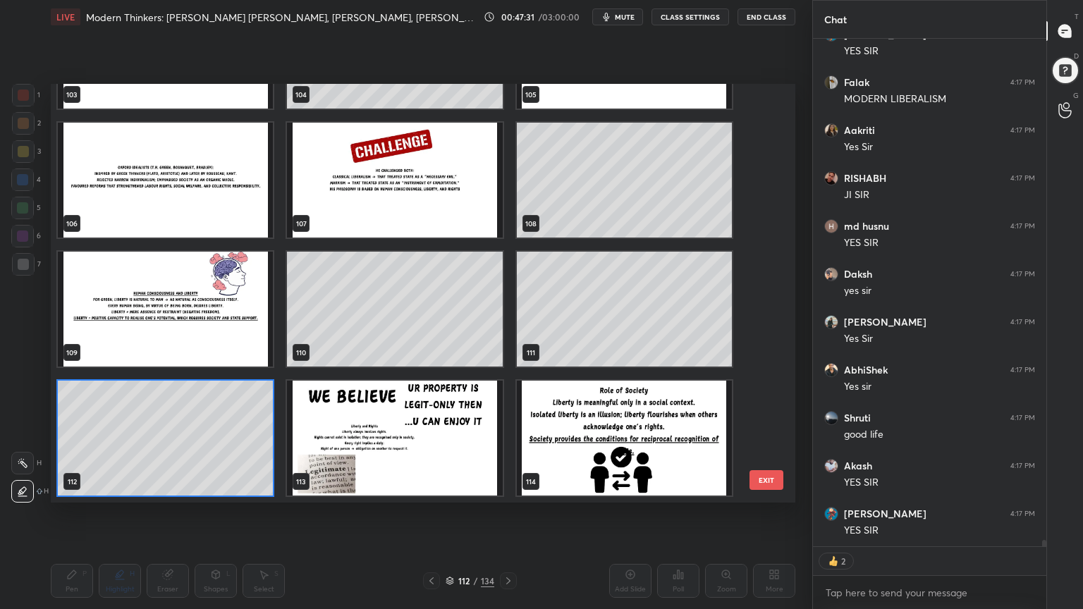
scroll to position [38332, 0]
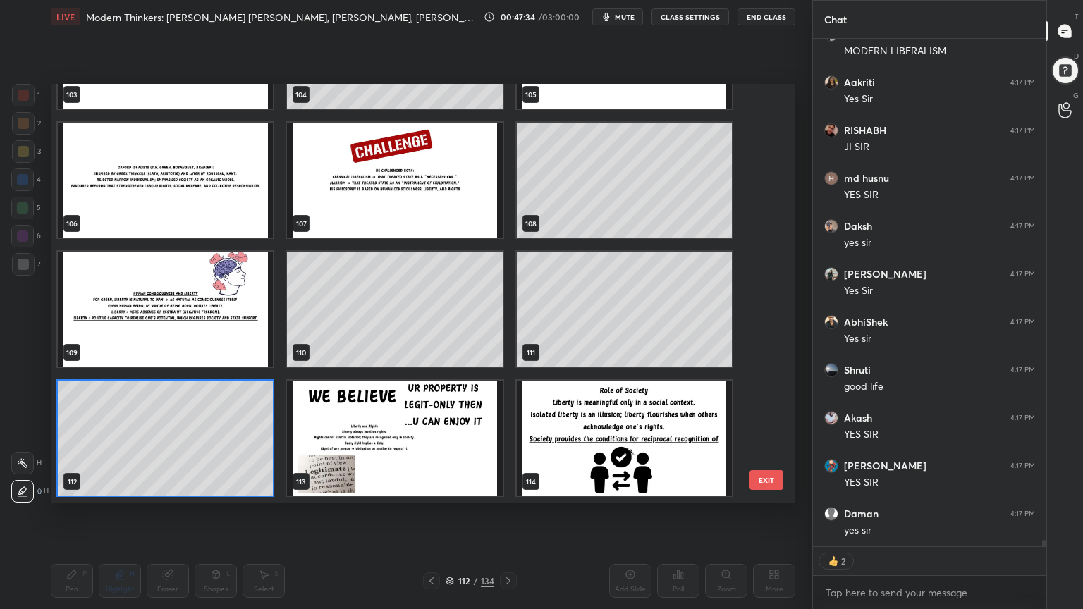
click at [211, 327] on img "grid" at bounding box center [165, 309] width 215 height 115
click at [212, 327] on img "grid" at bounding box center [165, 309] width 215 height 115
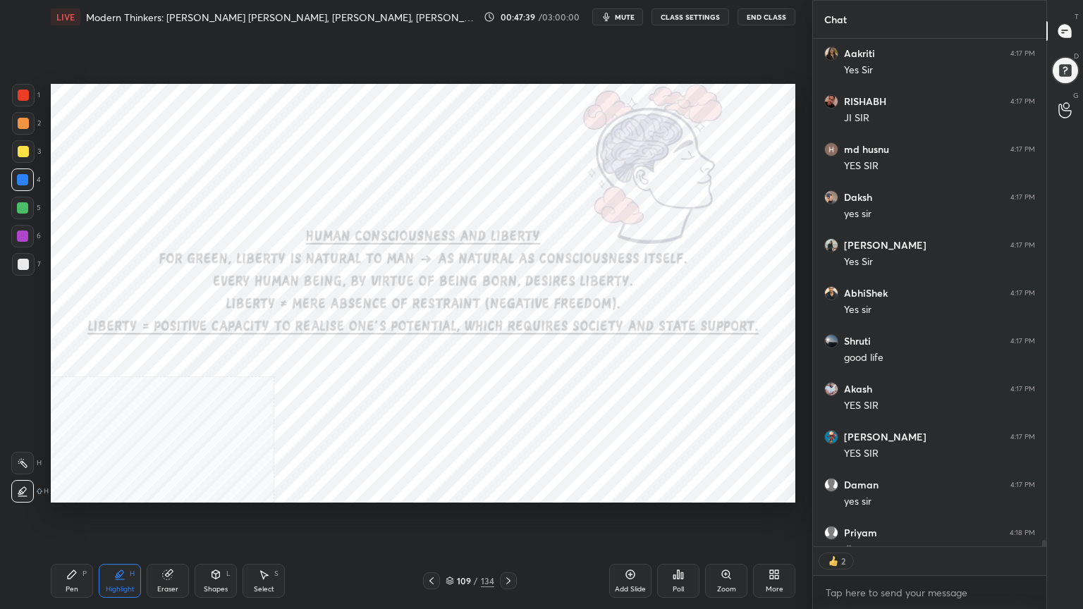
scroll to position [532, 229]
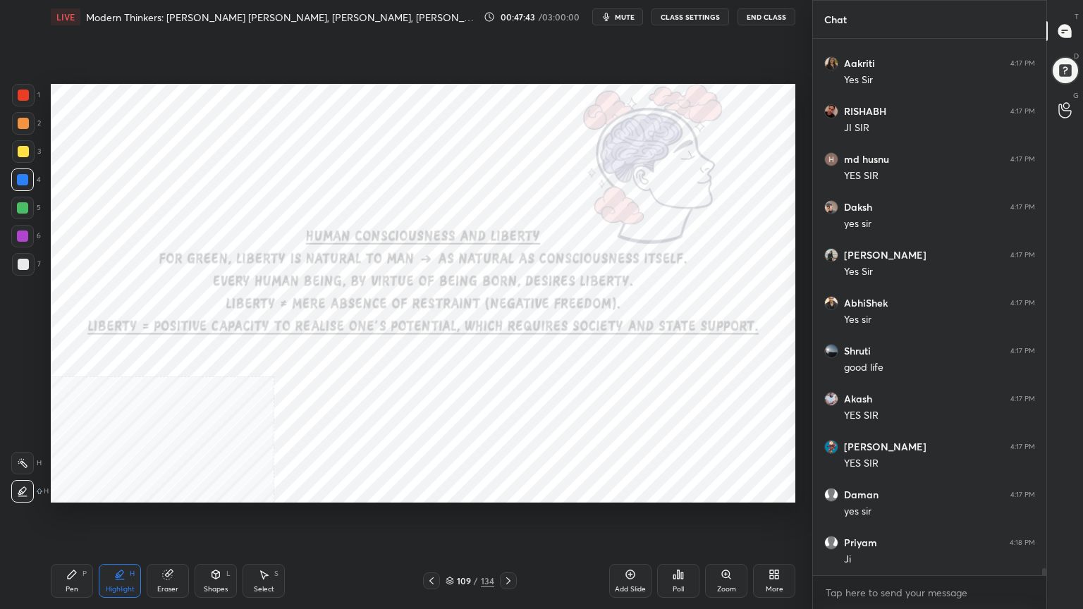
click at [70, 546] on div "Pen P" at bounding box center [72, 581] width 42 height 34
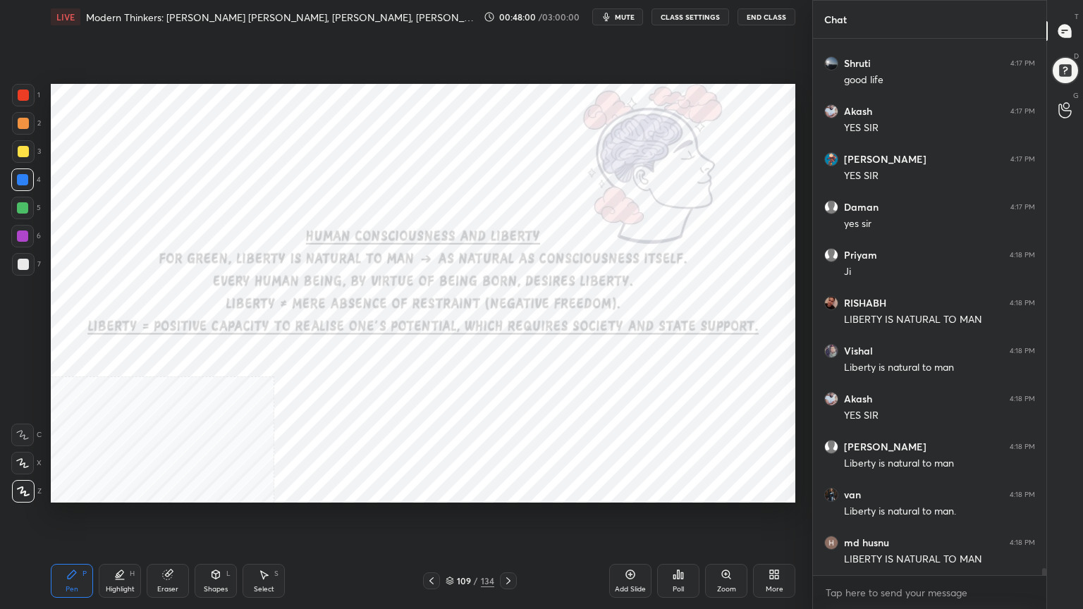
scroll to position [38686, 0]
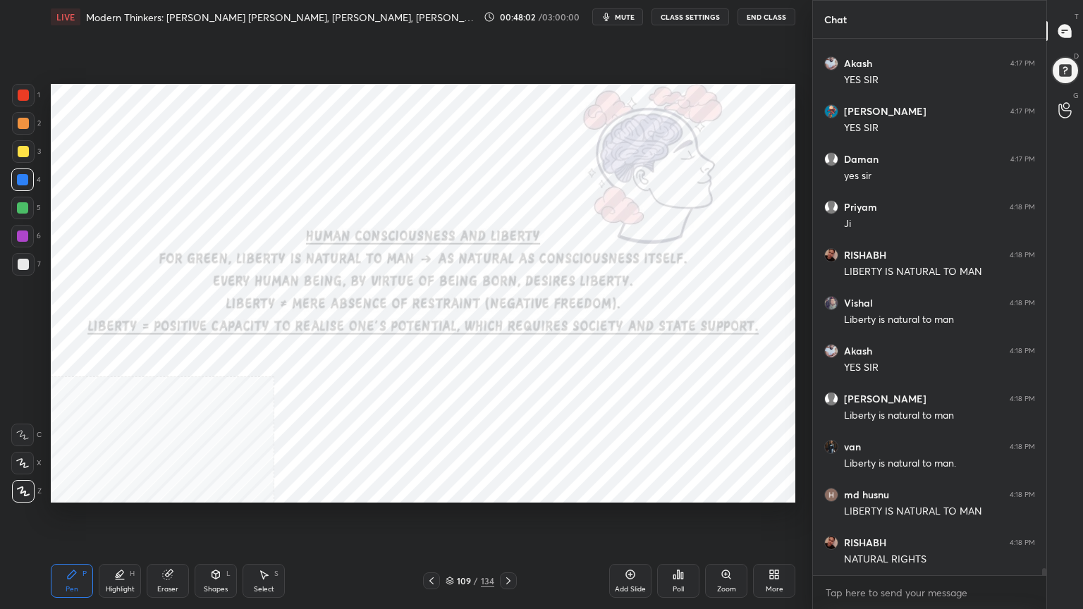
click at [631, 546] on icon at bounding box center [629, 574] width 11 height 11
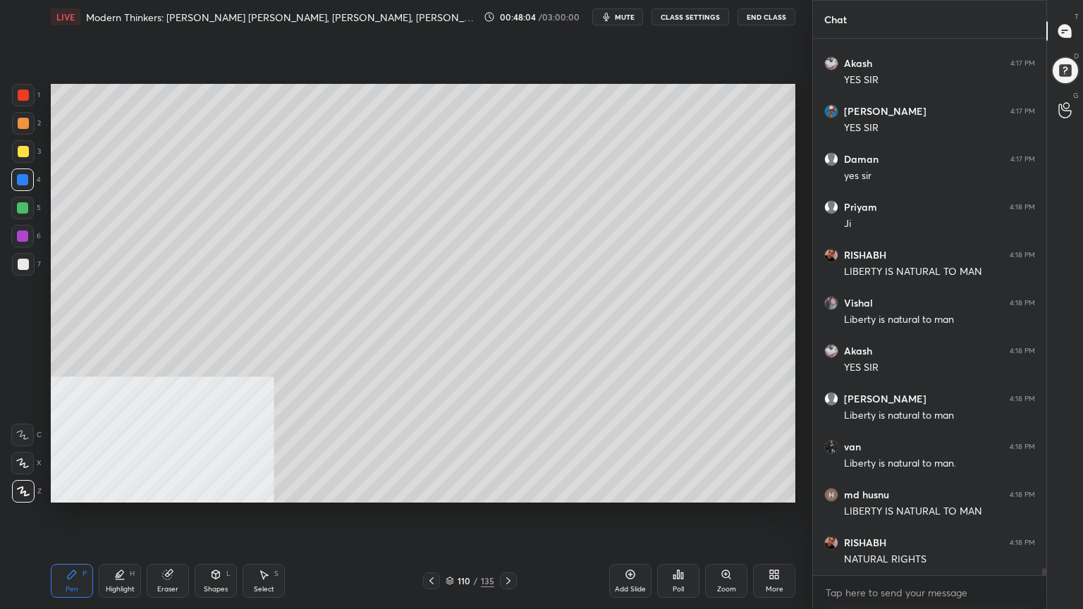
click at [213, 546] on div "Shapes L" at bounding box center [216, 581] width 42 height 34
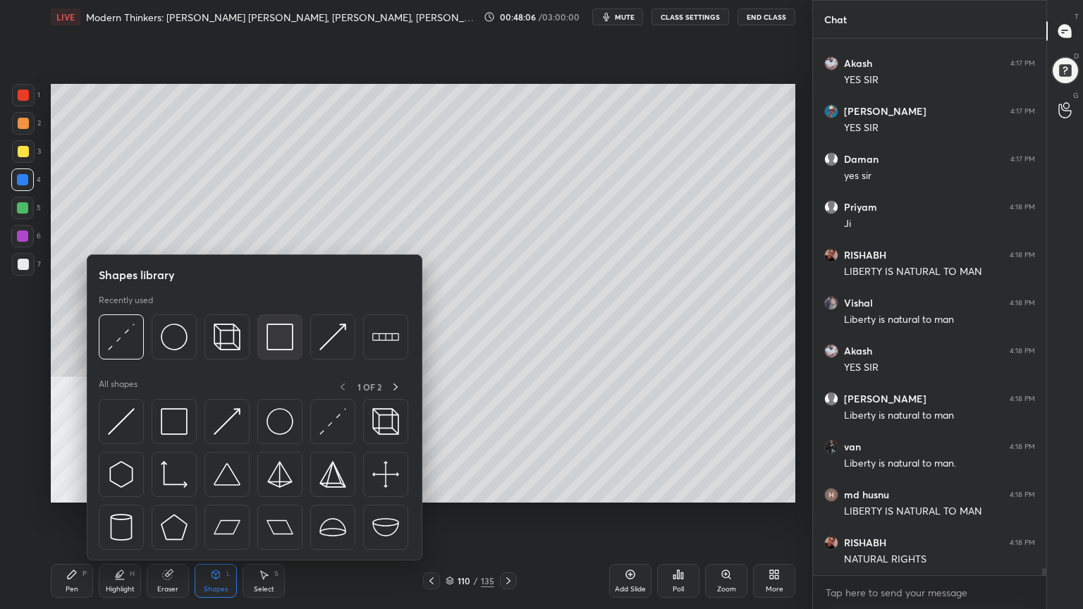
click at [276, 338] on img at bounding box center [279, 336] width 27 height 27
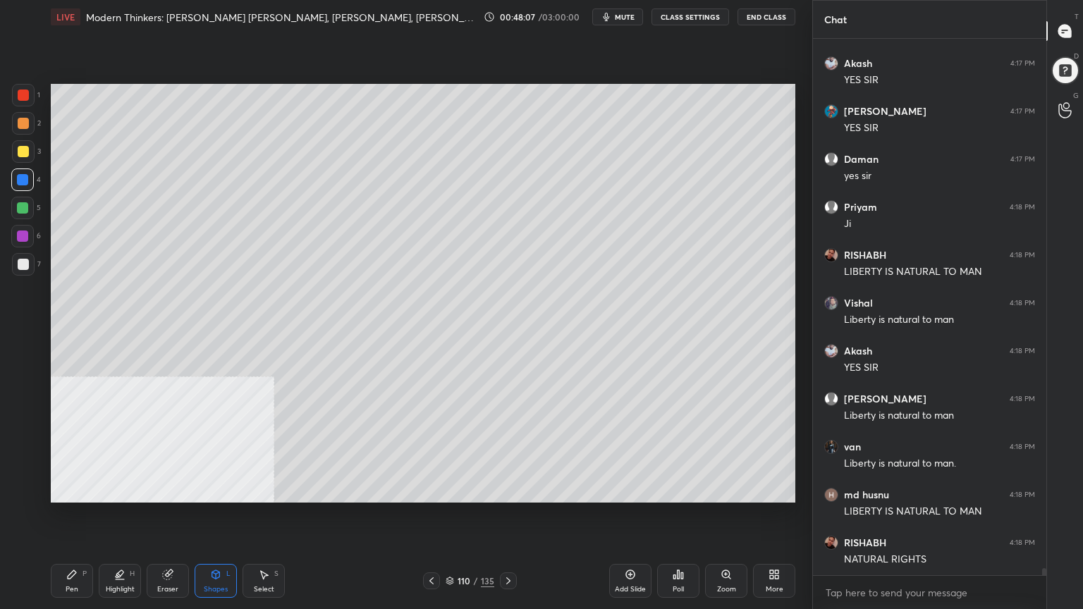
click at [20, 261] on div at bounding box center [23, 264] width 11 height 11
click at [68, 546] on icon at bounding box center [72, 574] width 8 height 8
click at [450, 546] on icon at bounding box center [449, 581] width 8 height 8
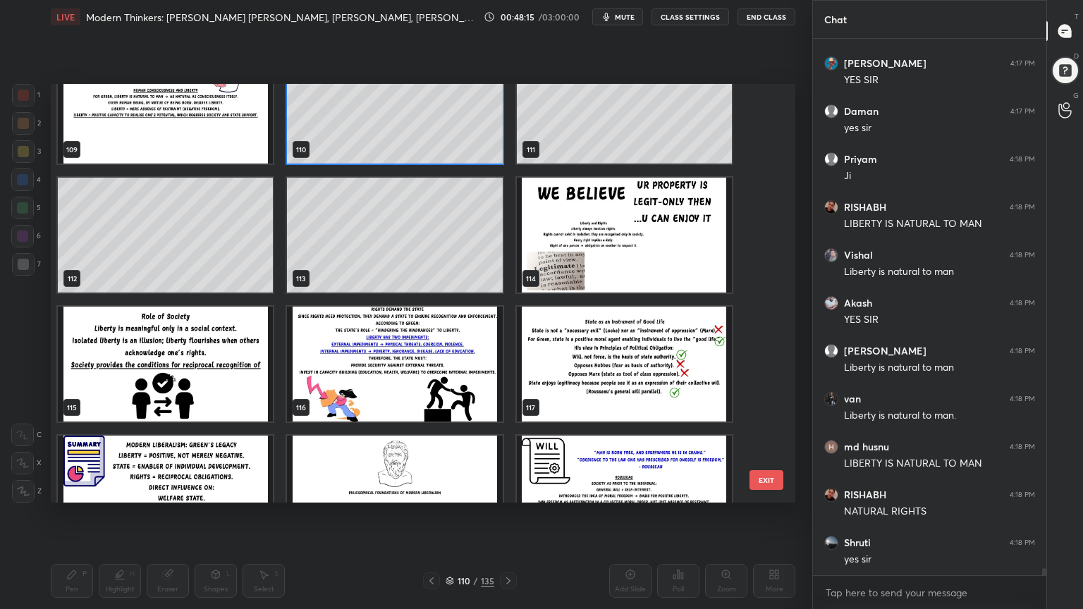
scroll to position [38782, 0]
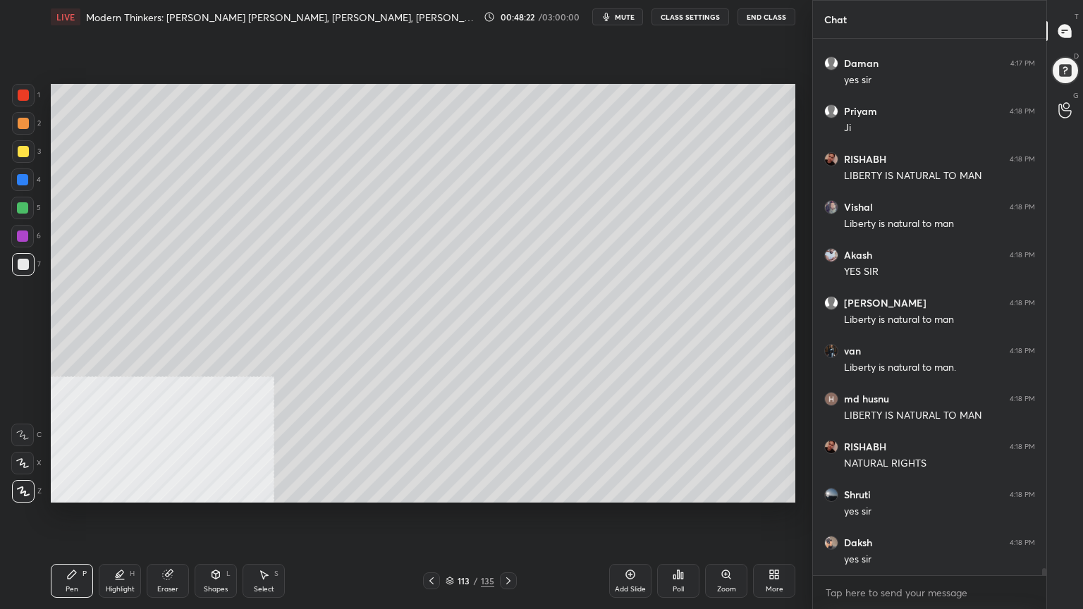
click at [21, 261] on div at bounding box center [23, 264] width 11 height 11
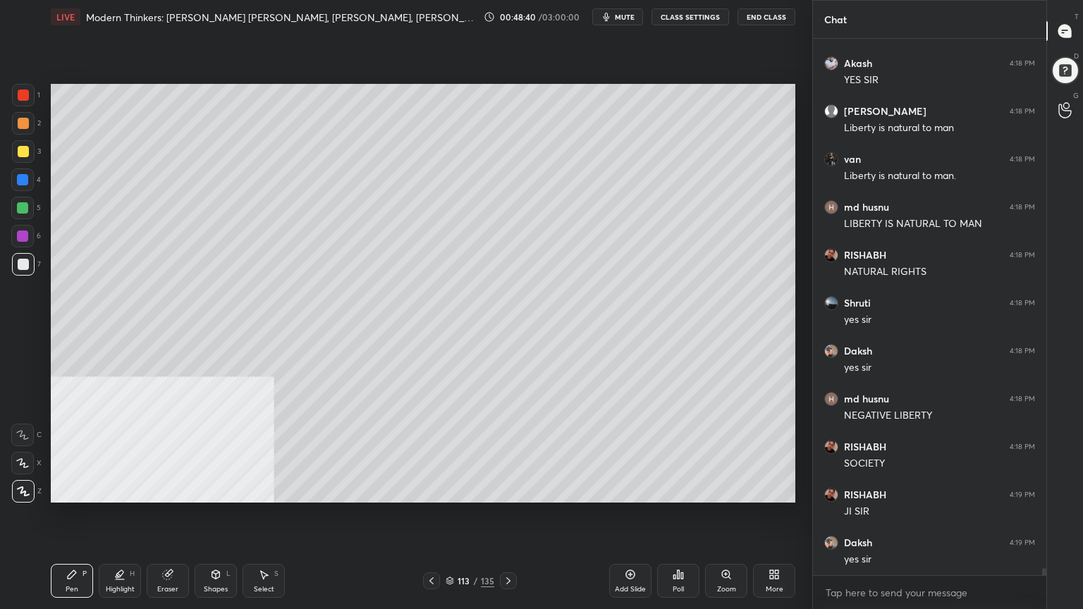
scroll to position [39025, 0]
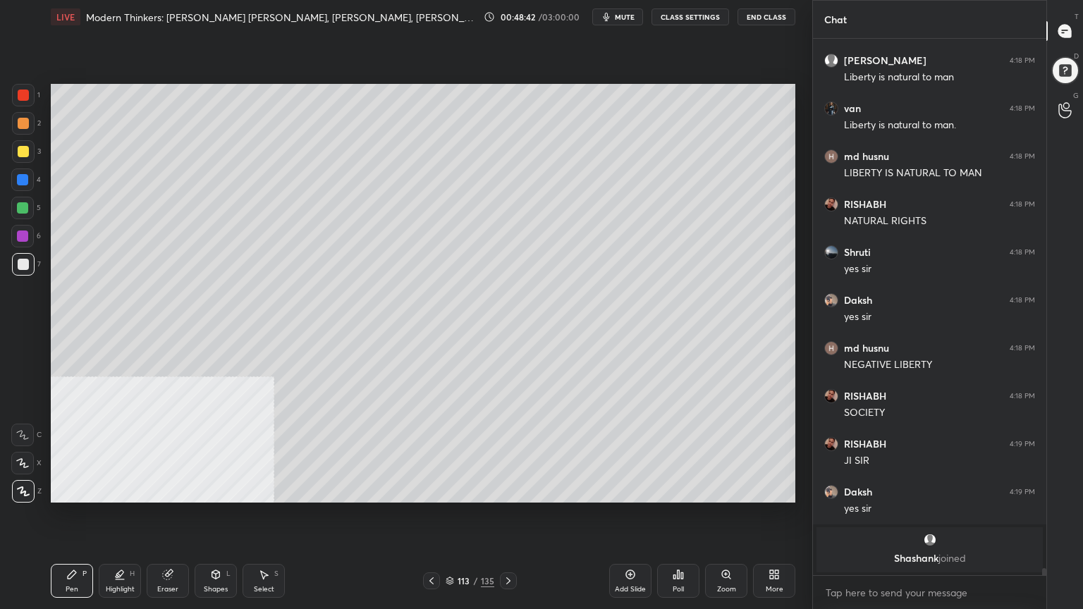
click at [18, 147] on div at bounding box center [23, 151] width 11 height 11
click at [24, 204] on div at bounding box center [22, 207] width 11 height 11
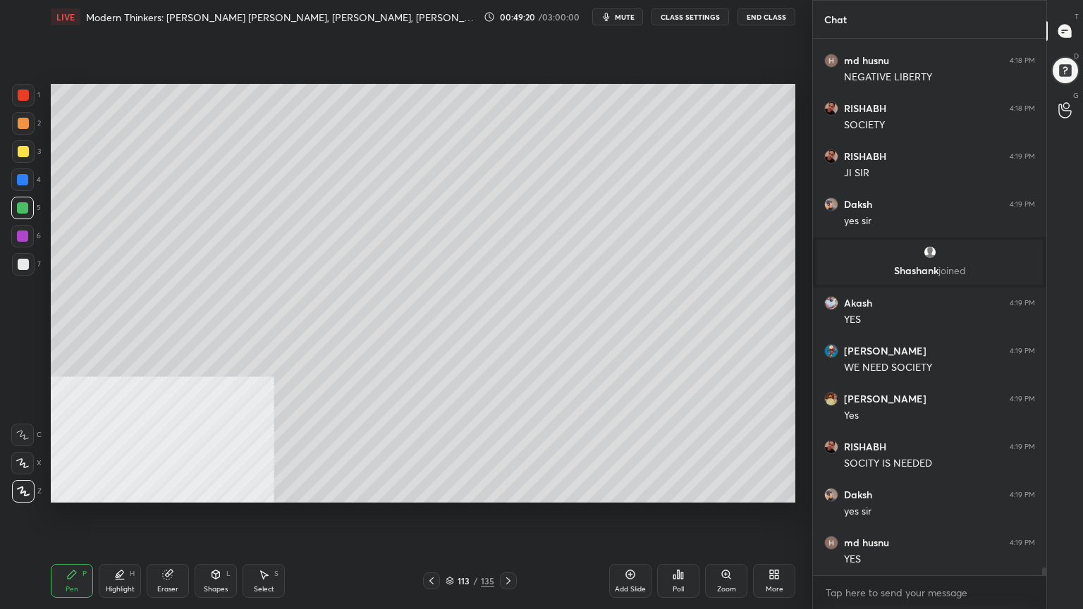
scroll to position [35791, 0]
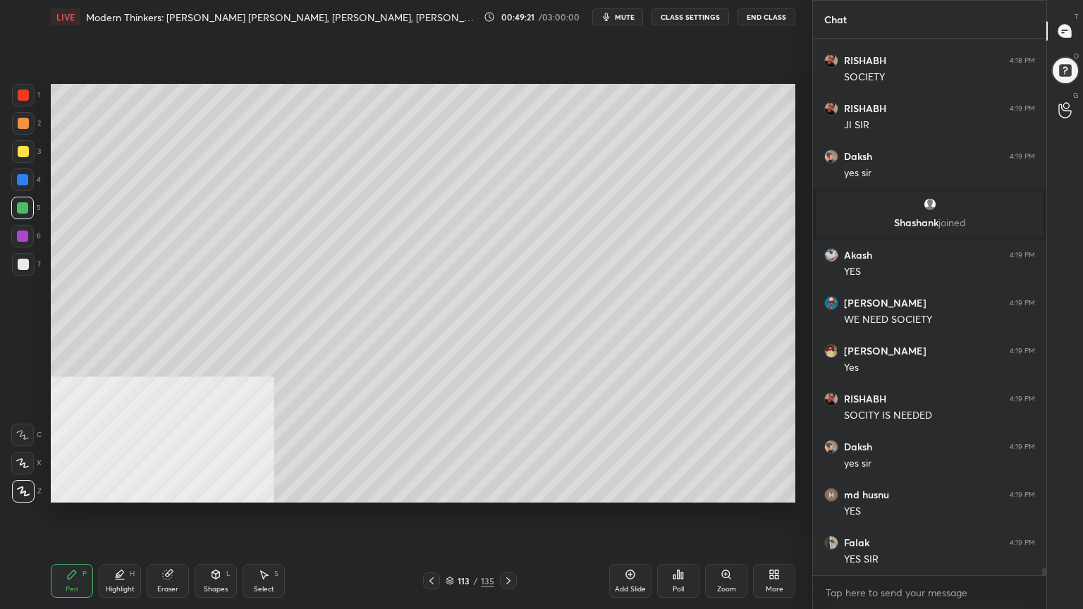
click at [451, 546] on icon at bounding box center [449, 582] width 7 height 2
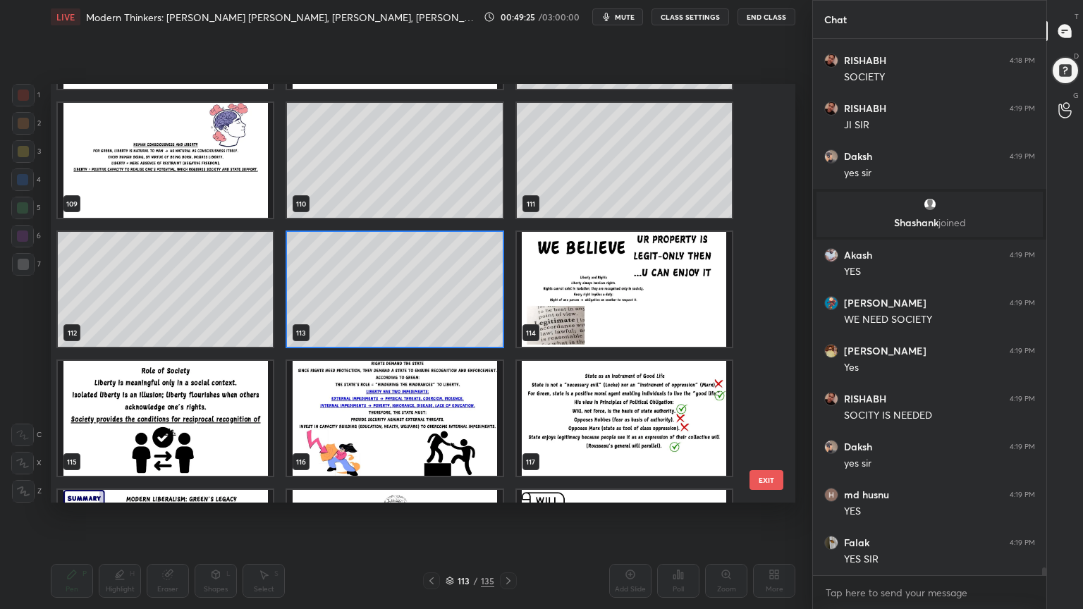
scroll to position [35839, 0]
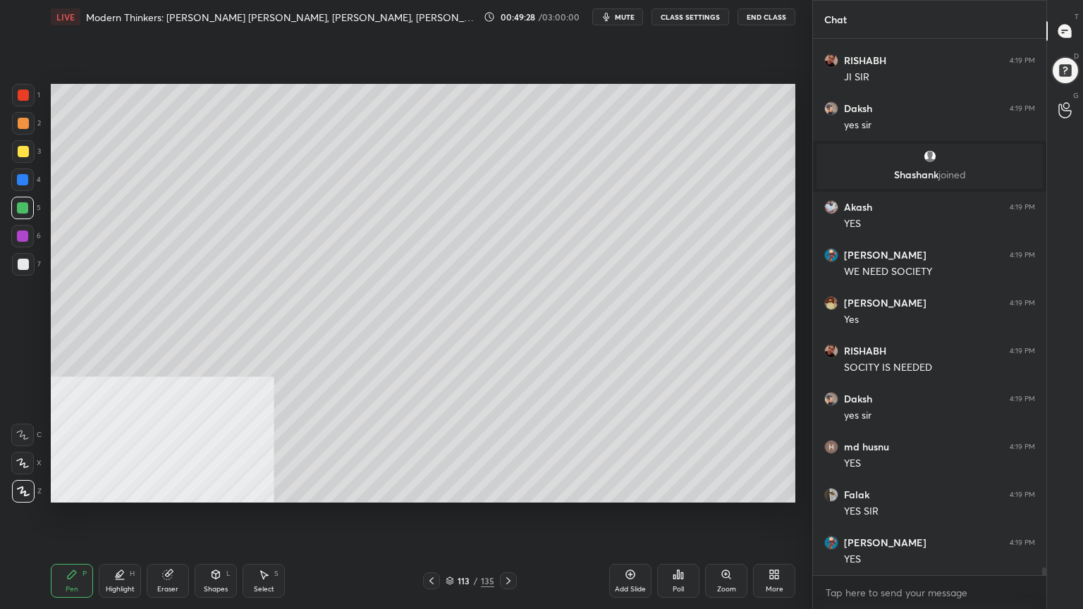
click at [24, 261] on div at bounding box center [23, 264] width 11 height 11
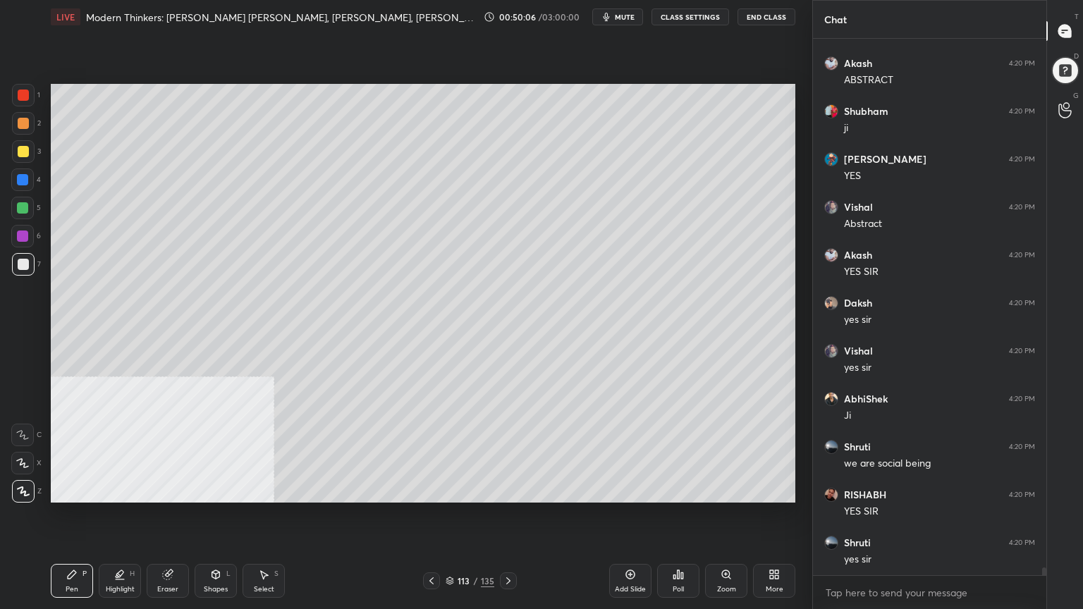
scroll to position [36414, 0]
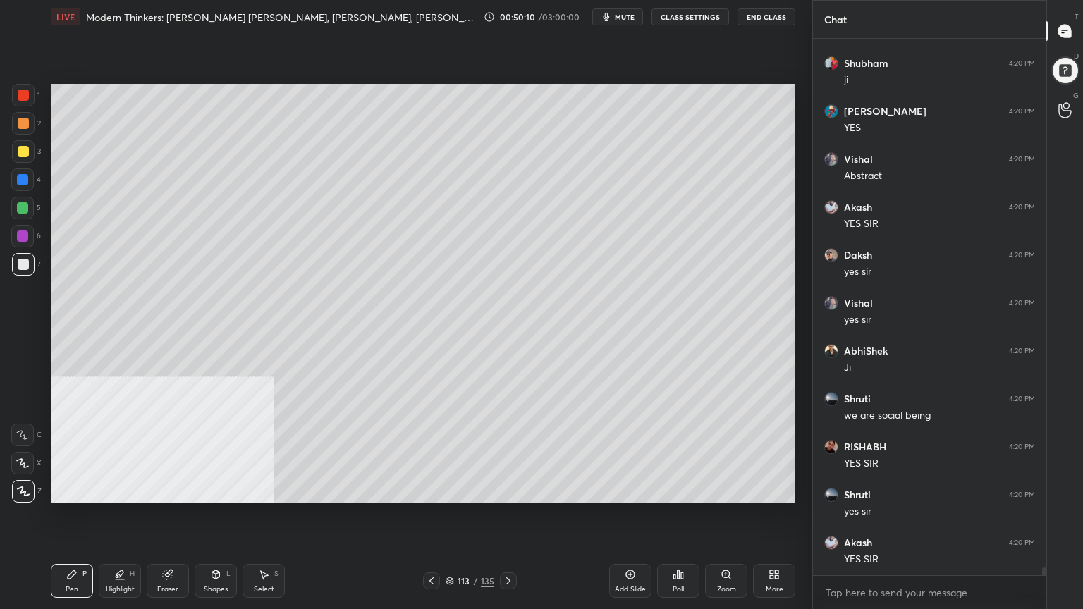
drag, startPoint x: 624, startPoint y: 581, endPoint x: 598, endPoint y: 562, distance: 32.3
click at [623, 546] on div "Add Slide" at bounding box center [630, 581] width 42 height 34
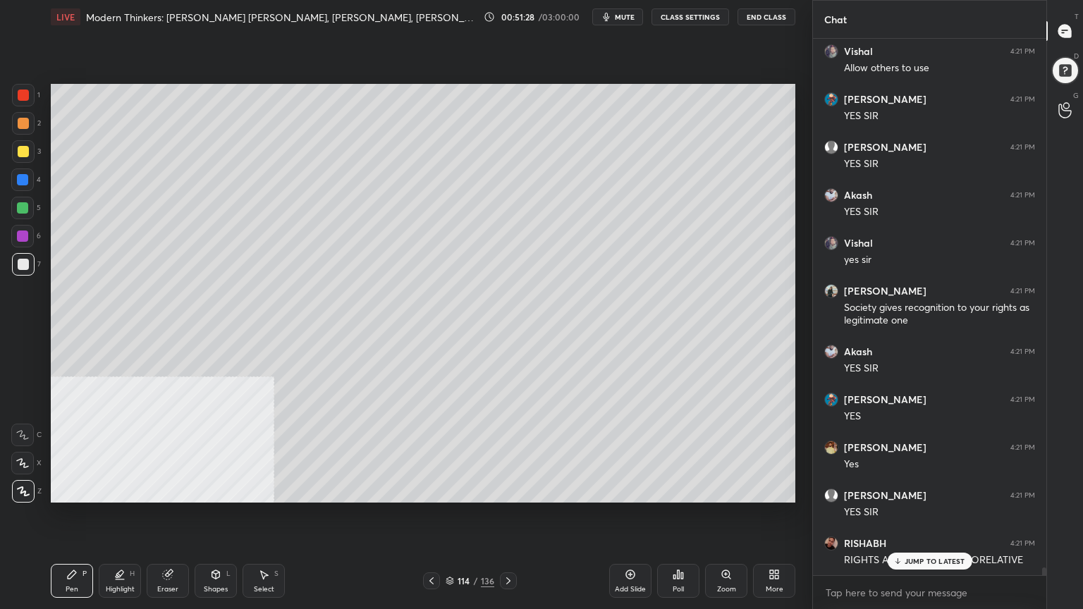
scroll to position [38118, 0]
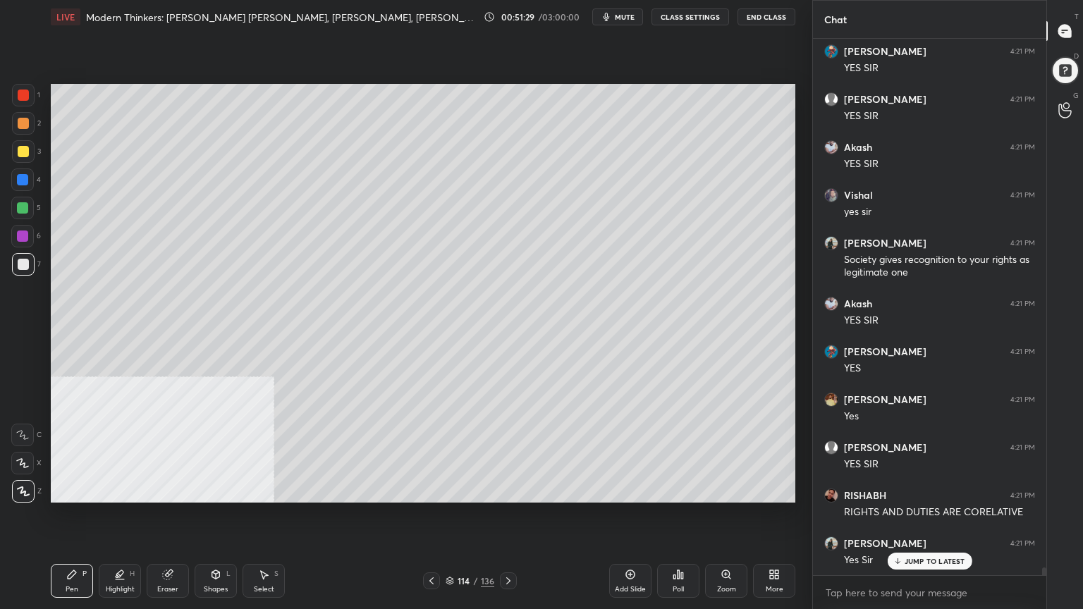
click at [636, 546] on div "Add Slide" at bounding box center [630, 581] width 42 height 34
drag, startPoint x: 23, startPoint y: 152, endPoint x: 33, endPoint y: 235, distance: 83.1
click at [21, 153] on div at bounding box center [23, 151] width 11 height 11
click at [214, 546] on div "Shapes" at bounding box center [216, 589] width 24 height 7
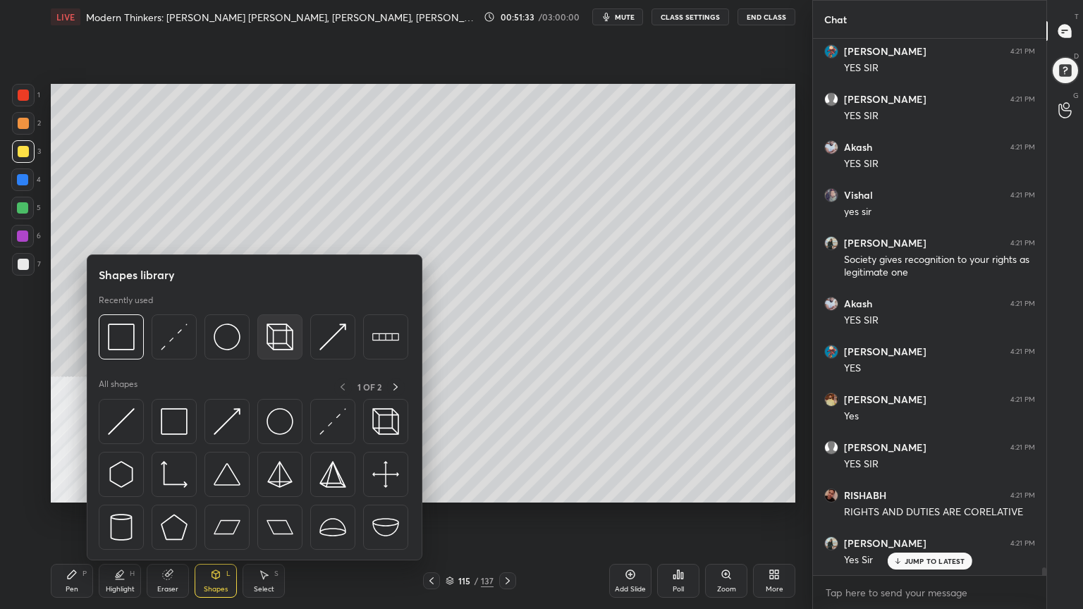
scroll to position [38166, 0]
click at [284, 336] on img at bounding box center [279, 336] width 27 height 27
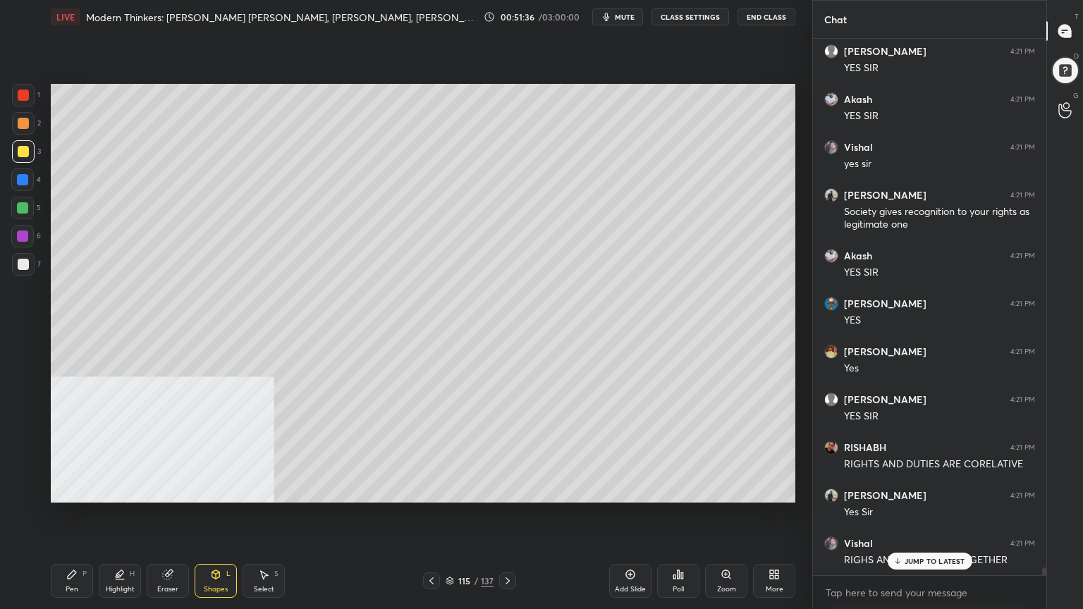
click at [65, 546] on div "Pen P" at bounding box center [72, 581] width 42 height 34
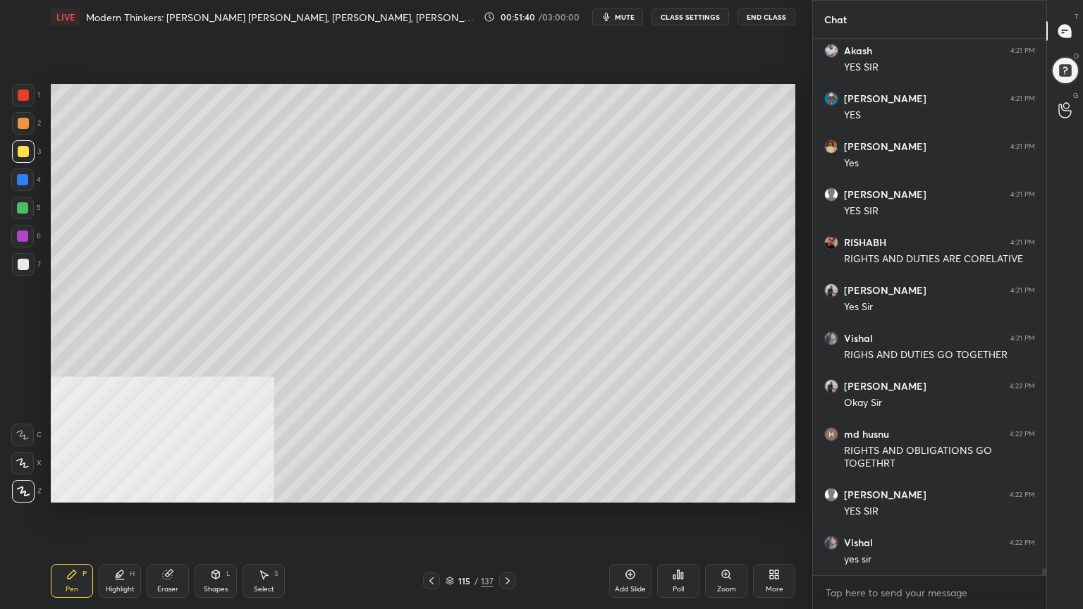
scroll to position [38419, 0]
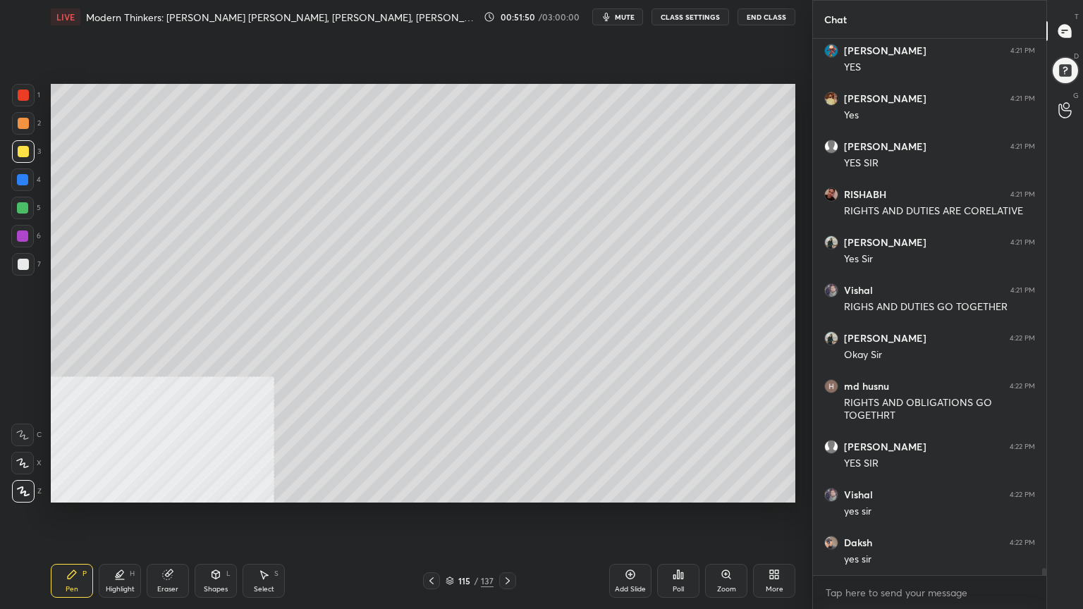
click at [212, 546] on div "Shapes" at bounding box center [216, 589] width 24 height 7
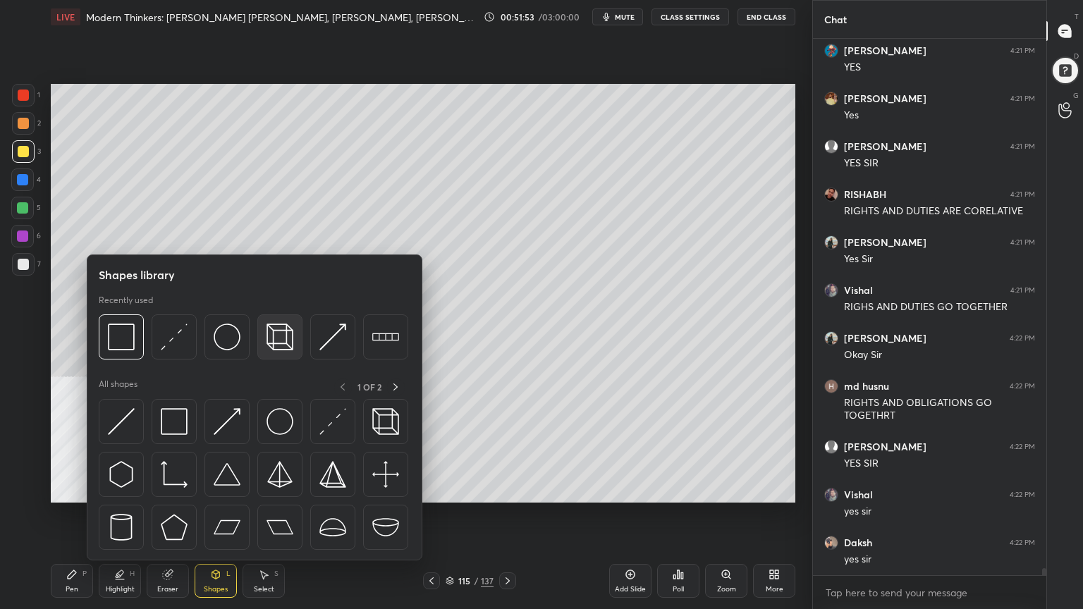
click at [271, 335] on img at bounding box center [279, 336] width 27 height 27
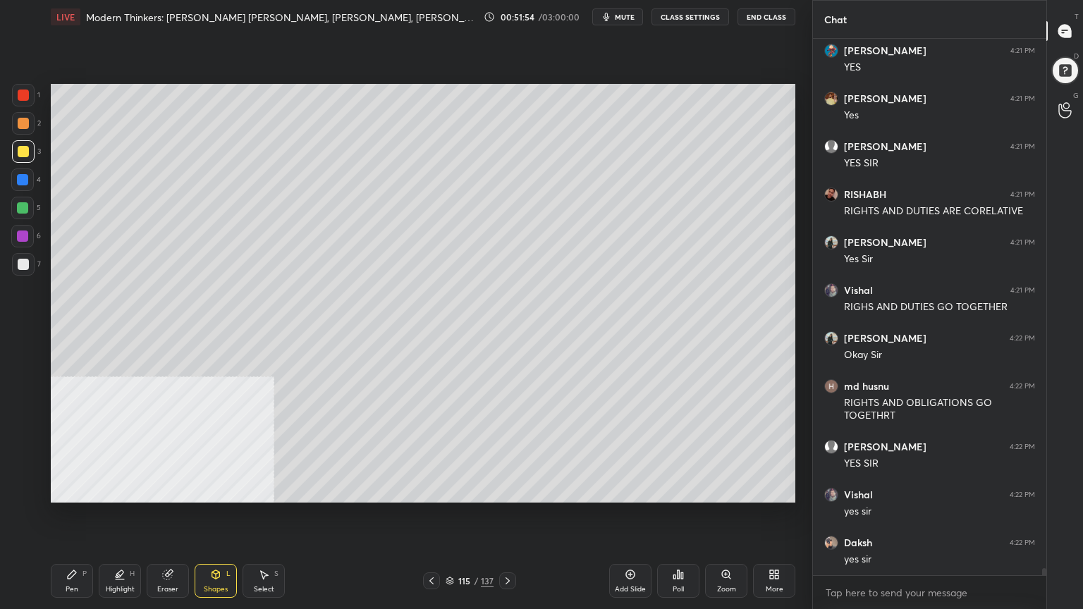
click at [25, 175] on div at bounding box center [22, 179] width 11 height 11
click at [68, 546] on icon at bounding box center [72, 574] width 8 height 8
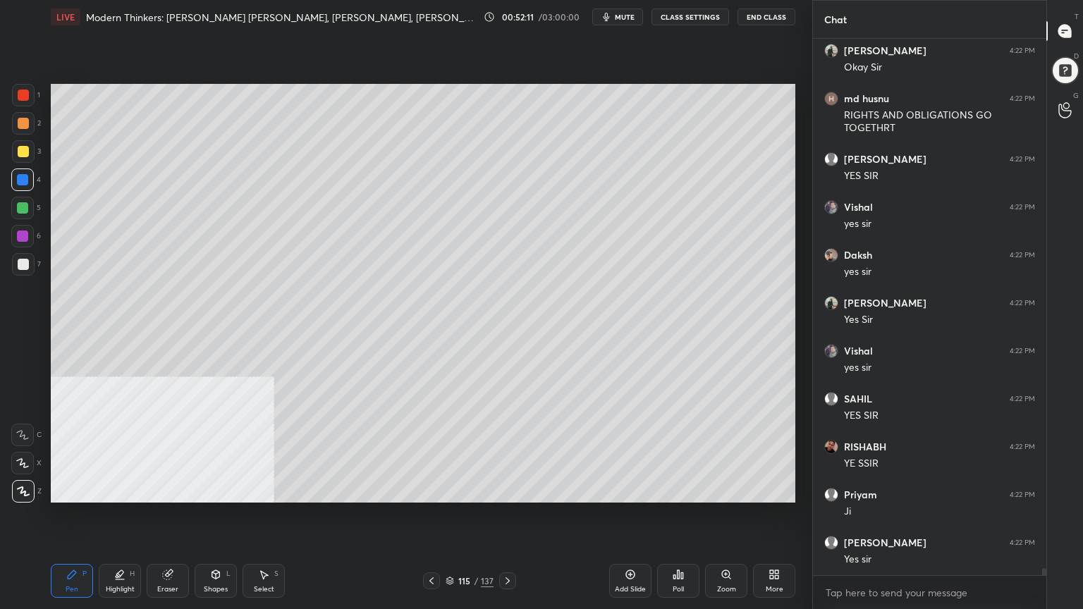
scroll to position [38754, 0]
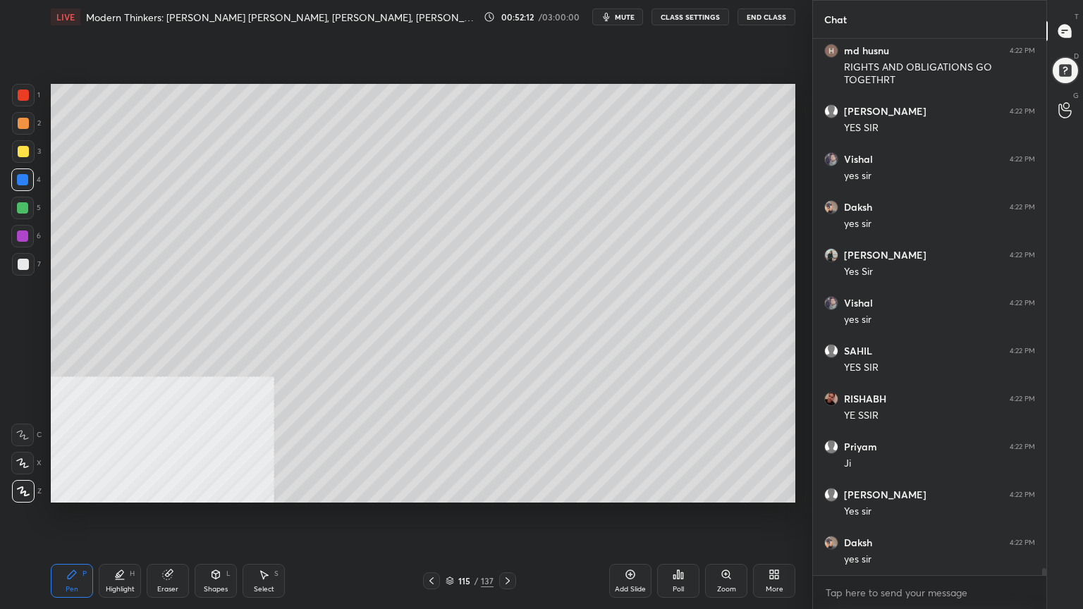
click at [25, 149] on div at bounding box center [23, 151] width 11 height 11
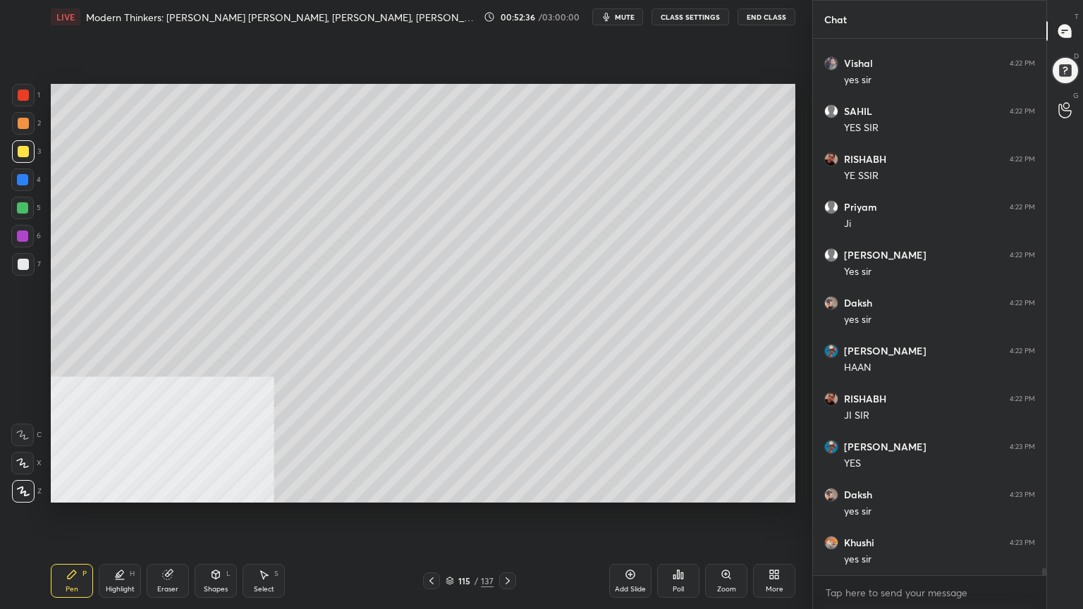
scroll to position [39185, 0]
drag, startPoint x: 24, startPoint y: 178, endPoint x: 34, endPoint y: 181, distance: 10.5
click at [23, 178] on div at bounding box center [22, 179] width 11 height 11
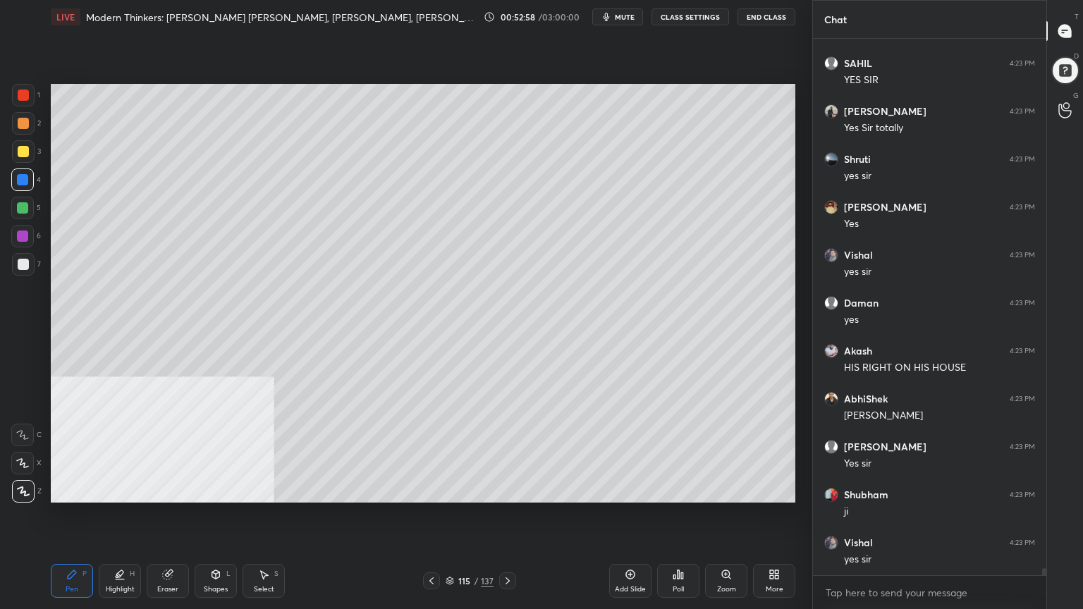
scroll to position [39569, 0]
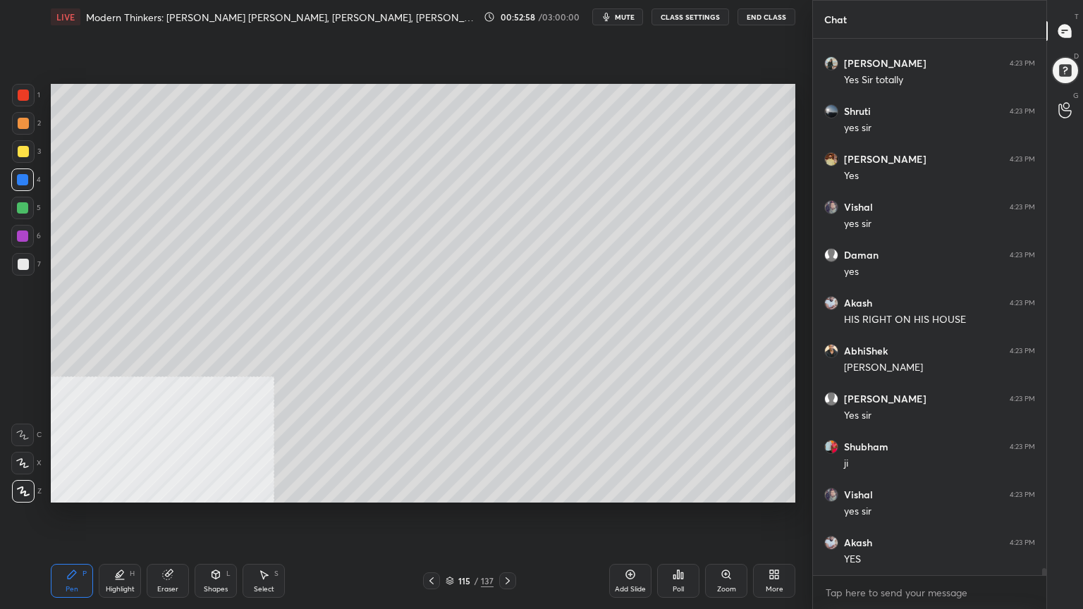
click at [15, 265] on div at bounding box center [23, 264] width 23 height 23
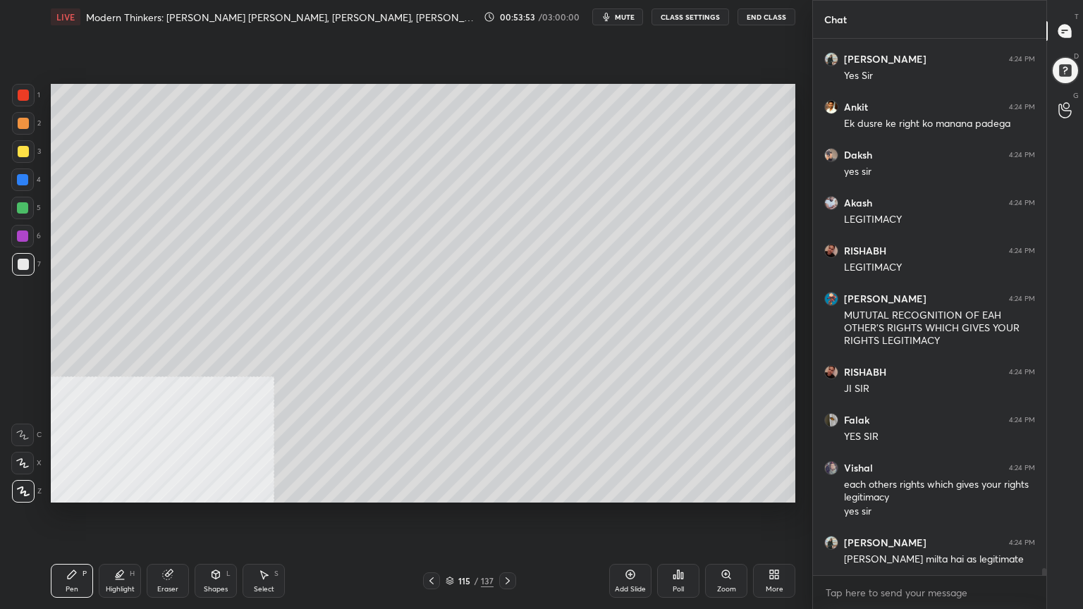
scroll to position [41193, 0]
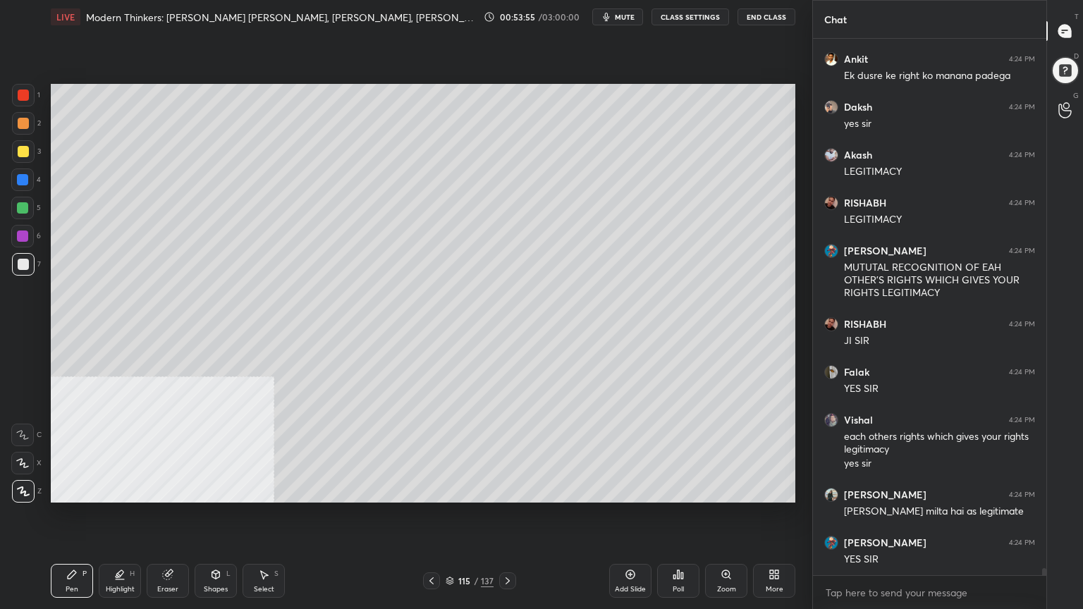
click at [510, 546] on icon at bounding box center [507, 580] width 11 height 11
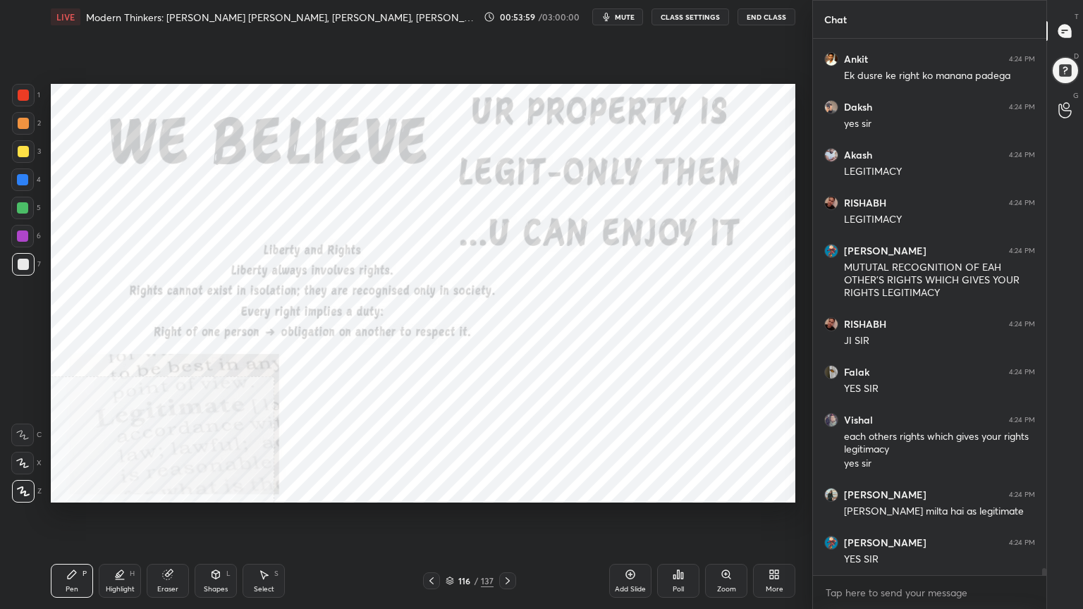
scroll to position [41241, 0]
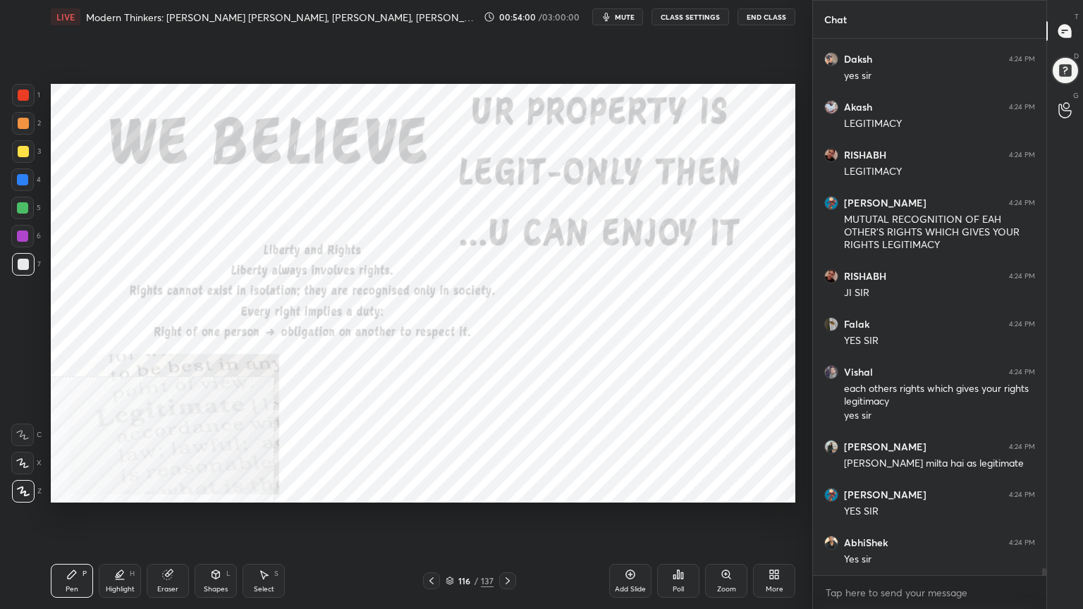
click at [17, 92] on div at bounding box center [23, 95] width 23 height 23
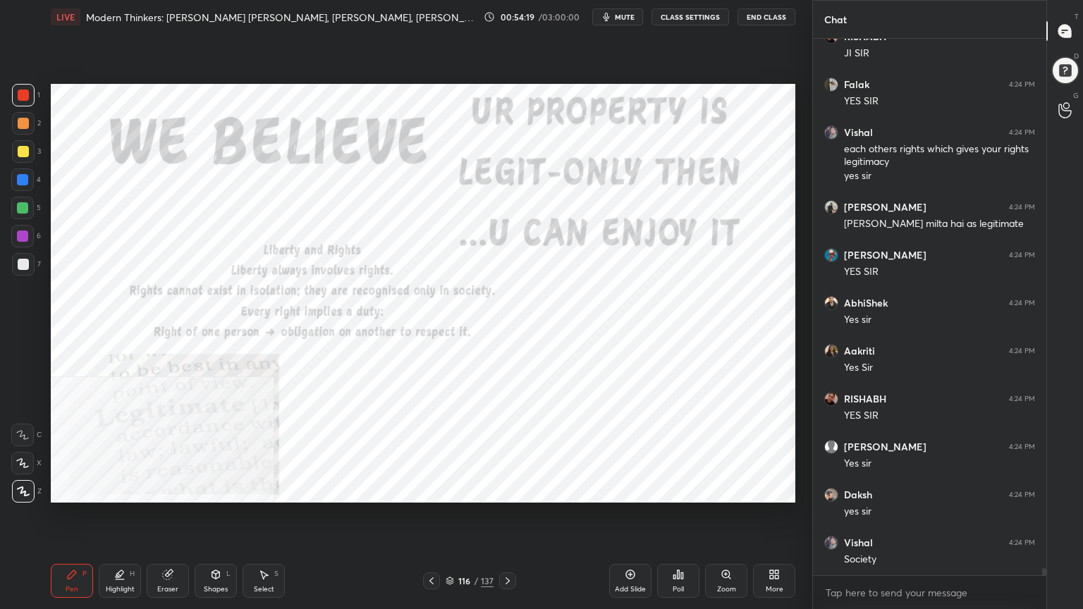
scroll to position [41624, 0]
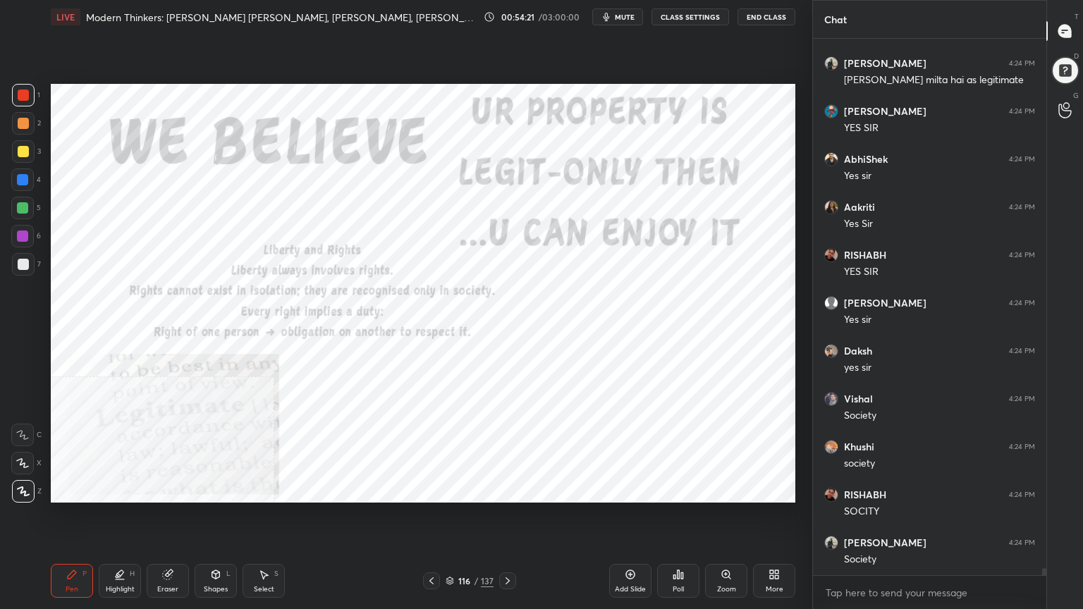
click at [777, 546] on icon at bounding box center [777, 577] width 4 height 4
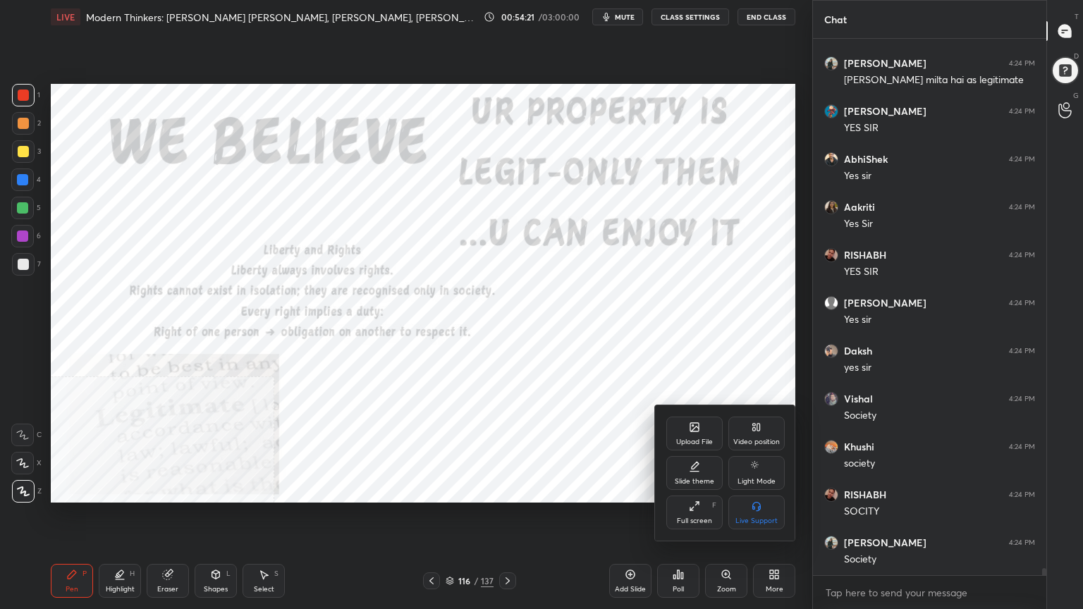
drag, startPoint x: 766, startPoint y: 429, endPoint x: 763, endPoint y: 437, distance: 9.2
click at [765, 429] on div "Video position" at bounding box center [756, 434] width 56 height 34
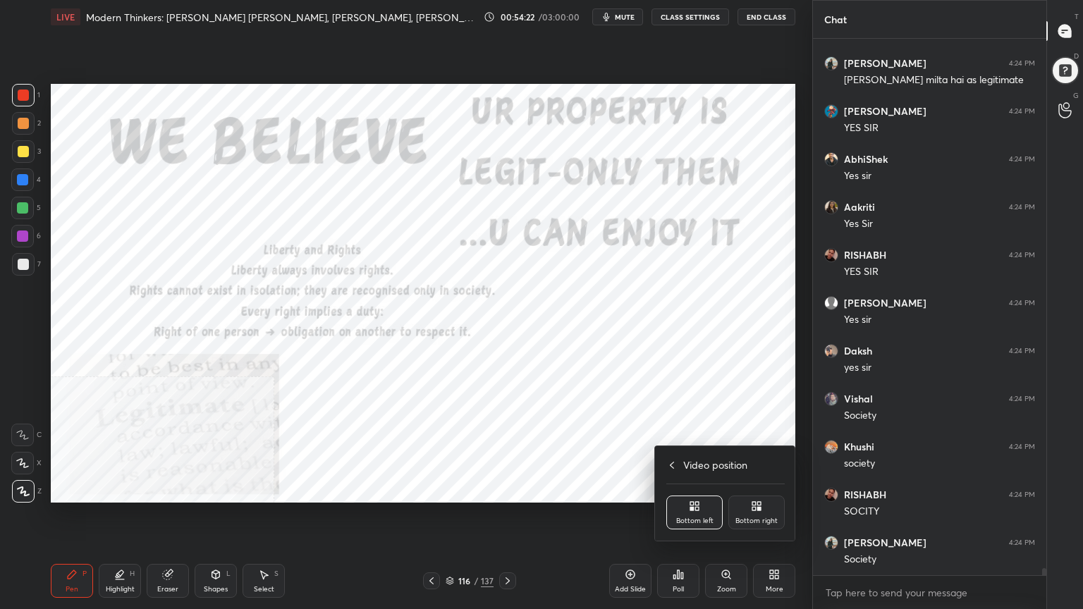
scroll to position [41672, 0]
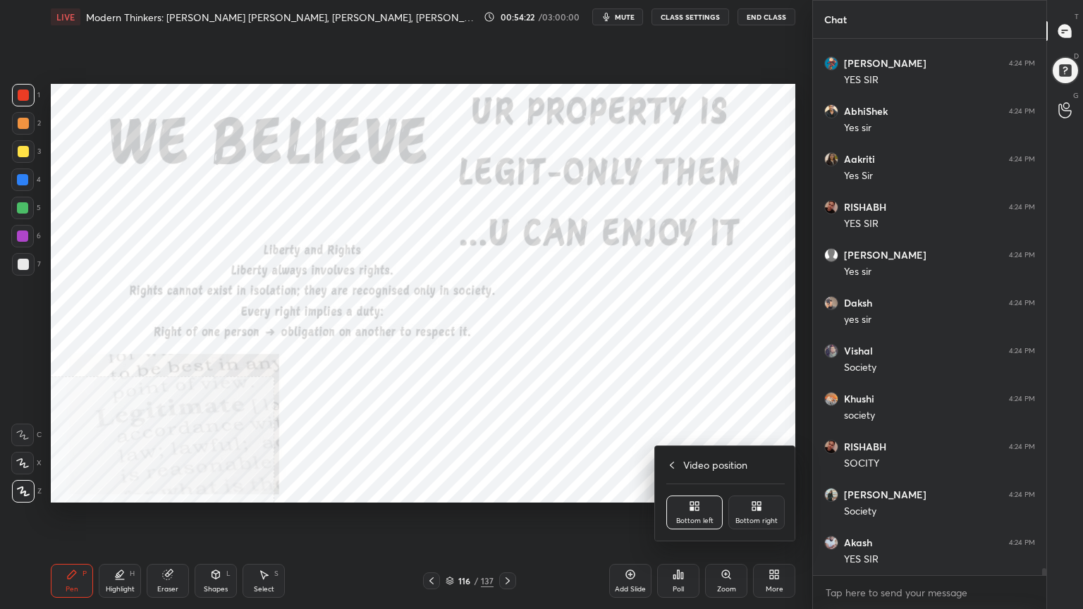
click at [757, 508] on icon at bounding box center [759, 509] width 4 height 4
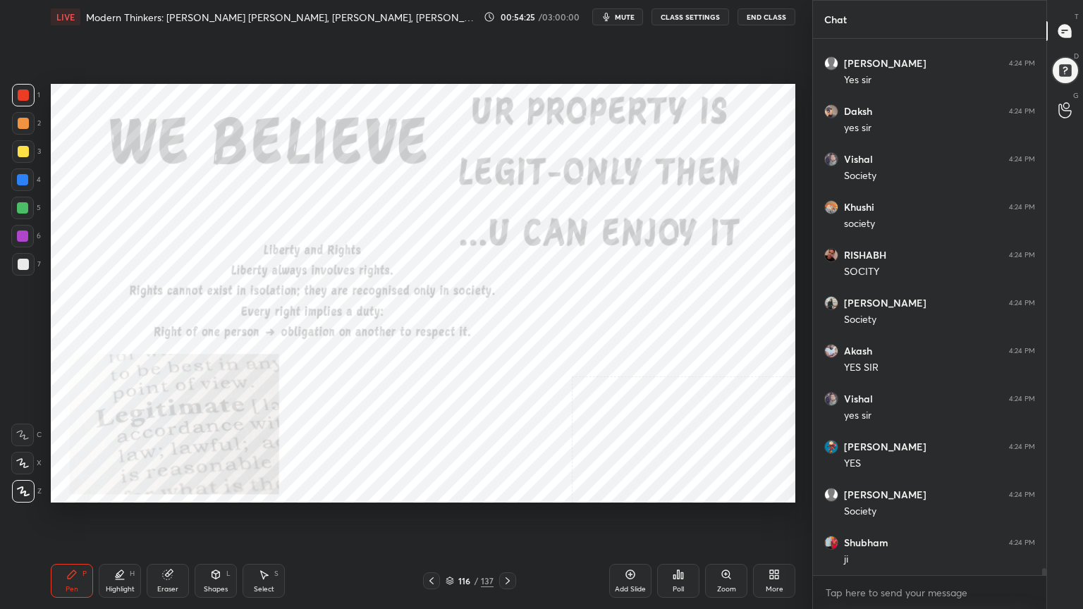
scroll to position [41912, 0]
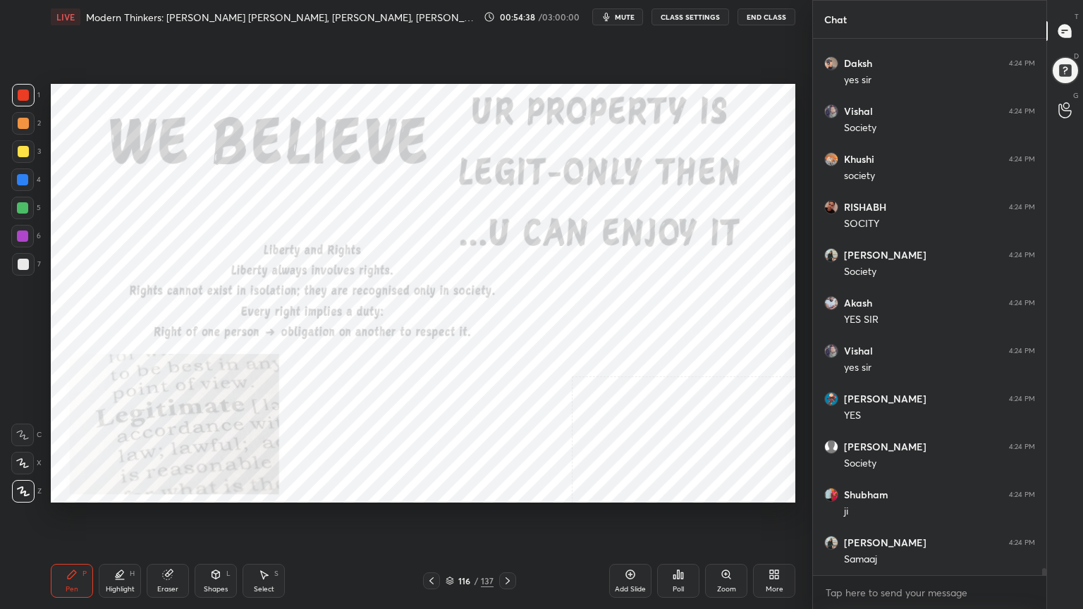
drag, startPoint x: 635, startPoint y: 579, endPoint x: 606, endPoint y: 565, distance: 32.2
click at [634, 546] on div "Add Slide" at bounding box center [630, 581] width 42 height 34
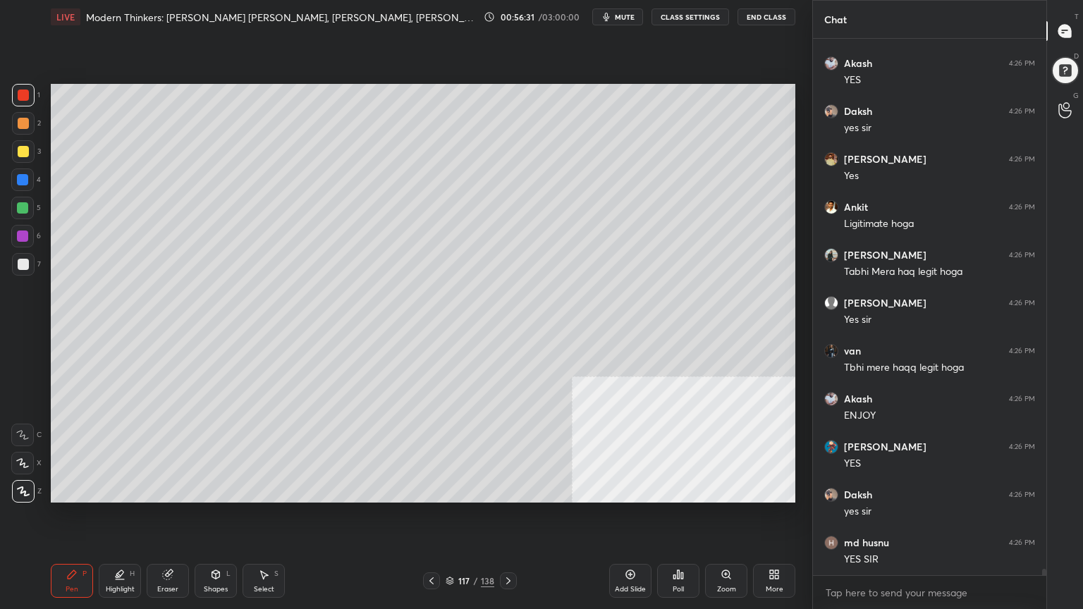
scroll to position [44646, 0]
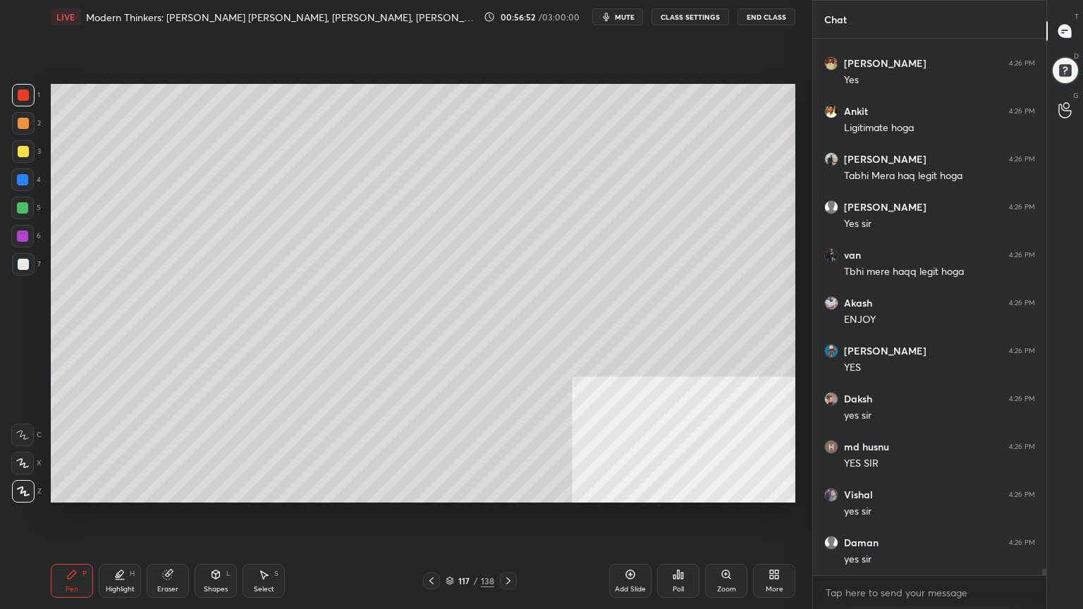
click at [28, 140] on div "1 2 3 4 5 6 7" at bounding box center [26, 182] width 30 height 197
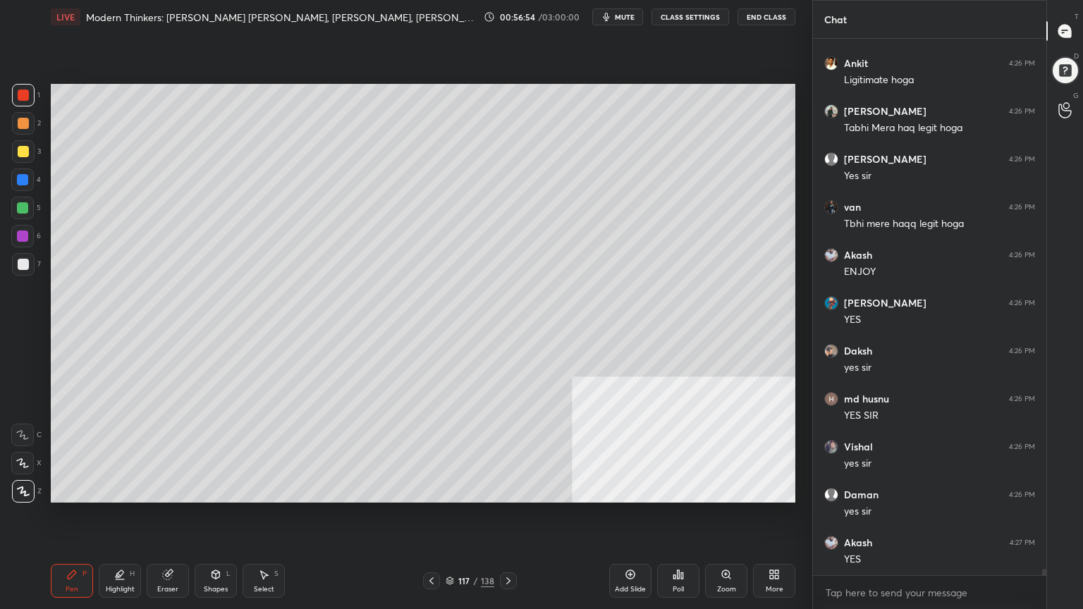
scroll to position [44742, 0]
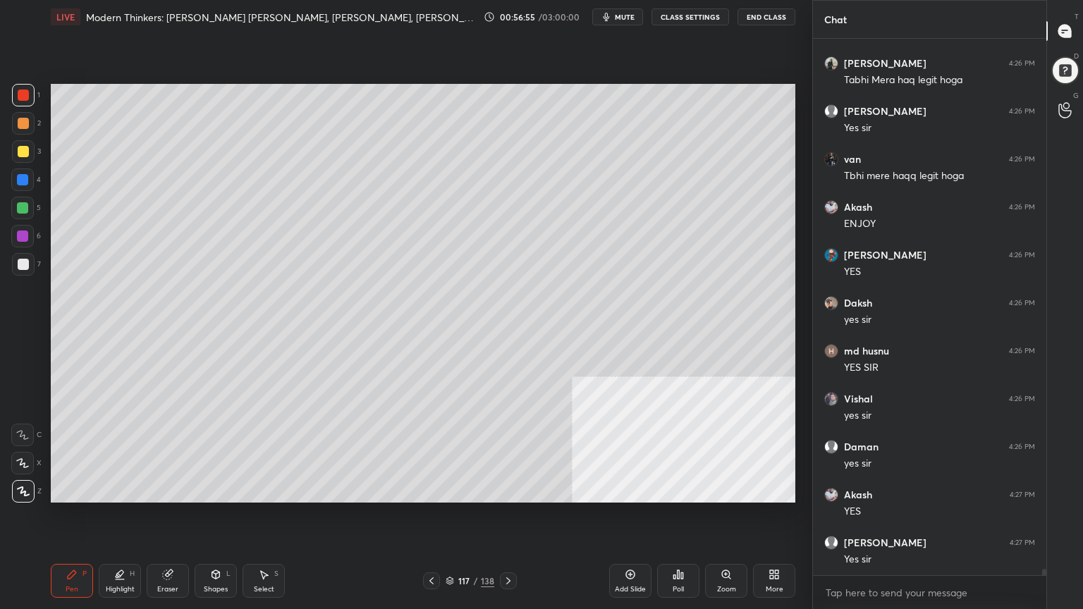
drag, startPoint x: 20, startPoint y: 152, endPoint x: 28, endPoint y: 144, distance: 11.0
click at [20, 151] on div at bounding box center [23, 151] width 11 height 11
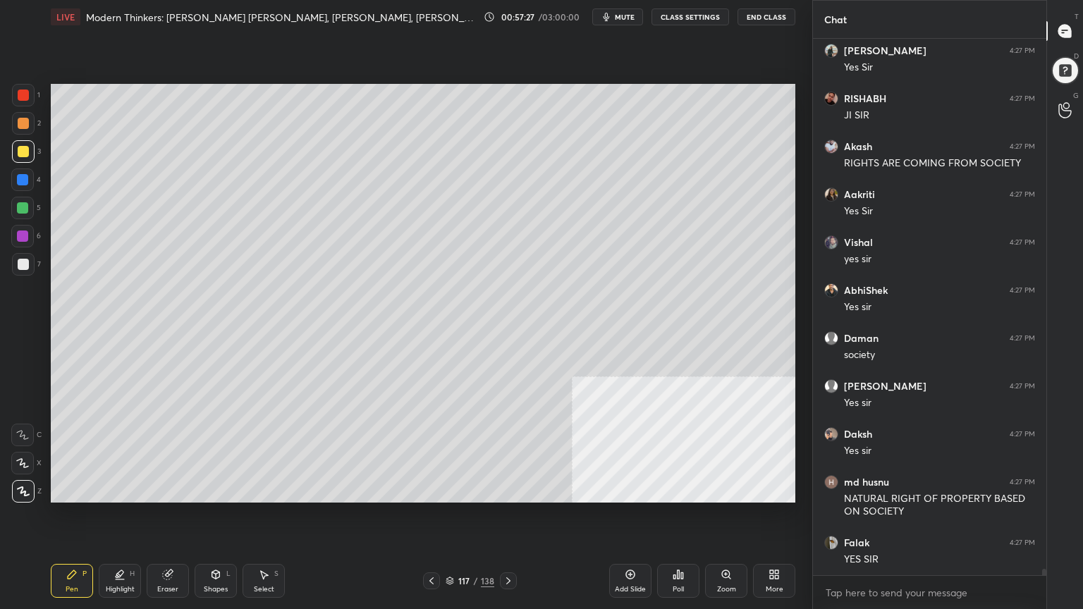
scroll to position [45966, 0]
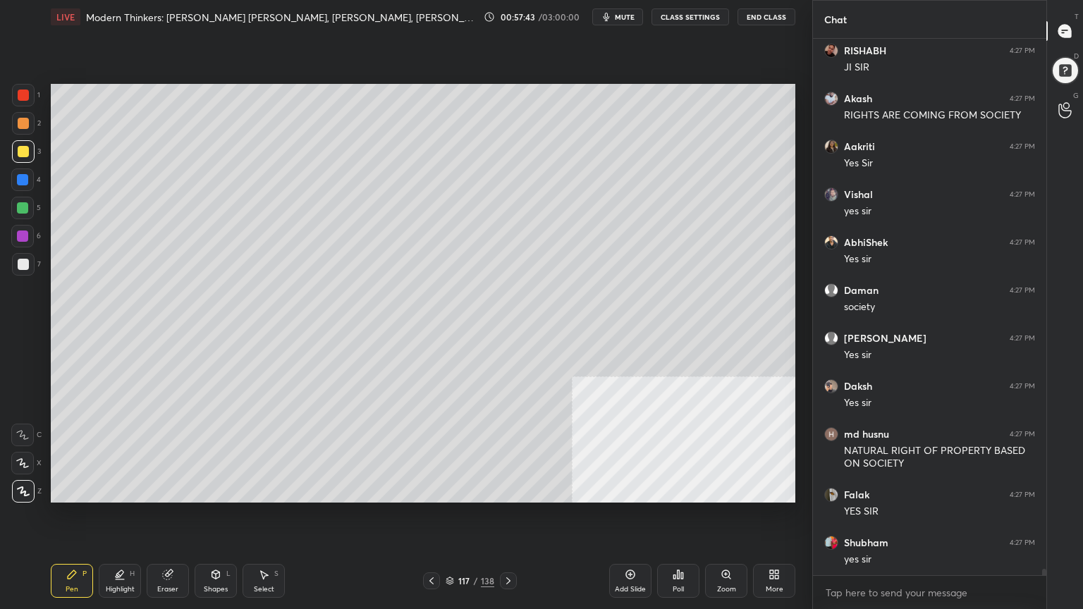
click at [0, 277] on div "1 2 3 4 5 6 7 C X Z C X Z E E Erase all H H LIVE Modern Thinkers: [PERSON_NAME]…" at bounding box center [400, 304] width 801 height 609
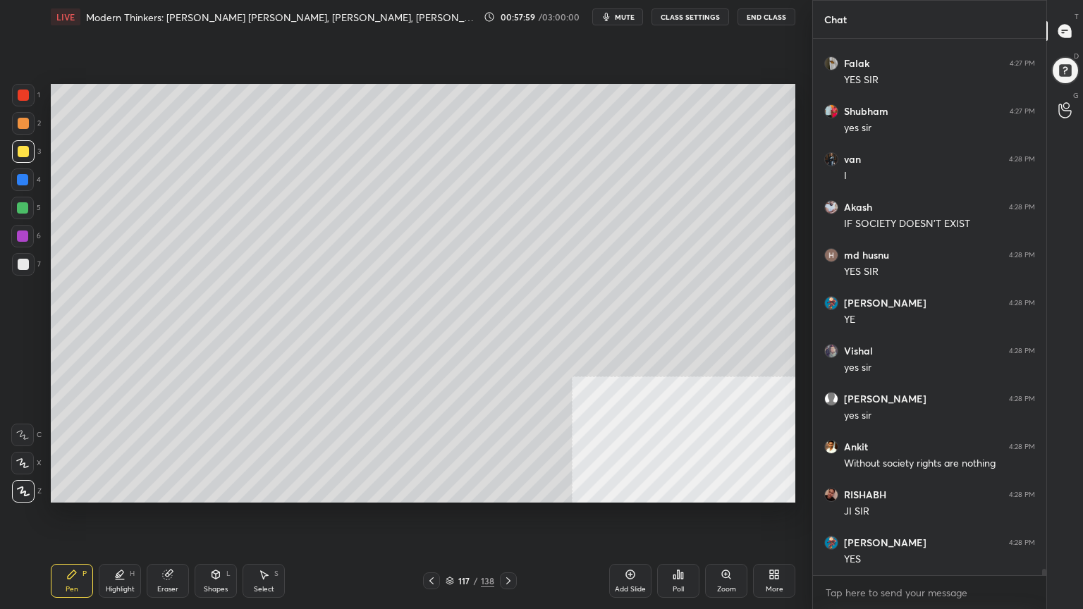
scroll to position [46445, 0]
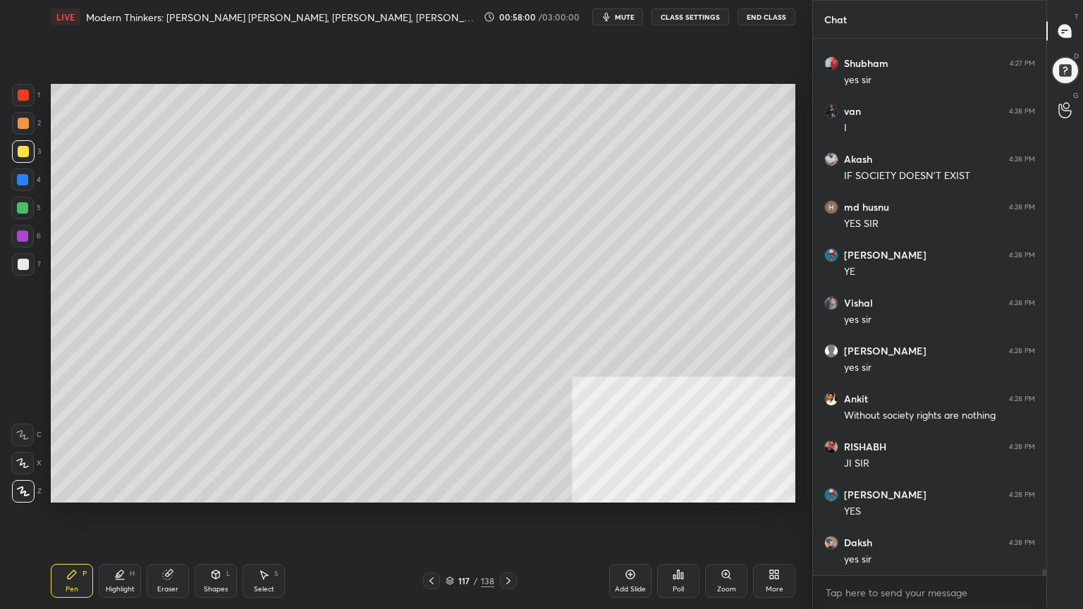
click at [431, 546] on icon at bounding box center [431, 580] width 11 height 11
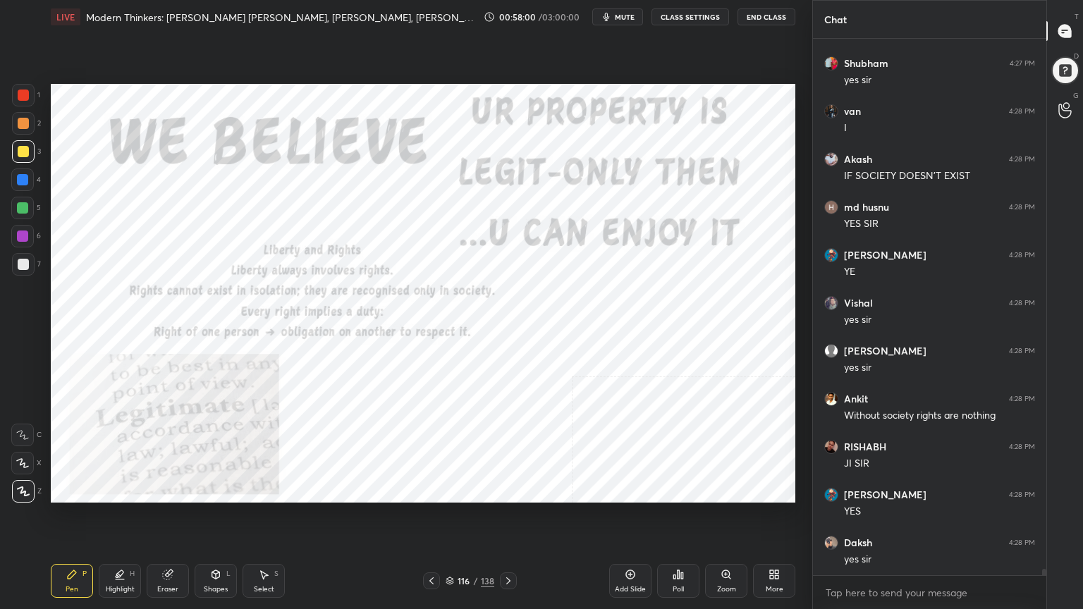
click at [431, 546] on icon at bounding box center [431, 580] width 11 height 11
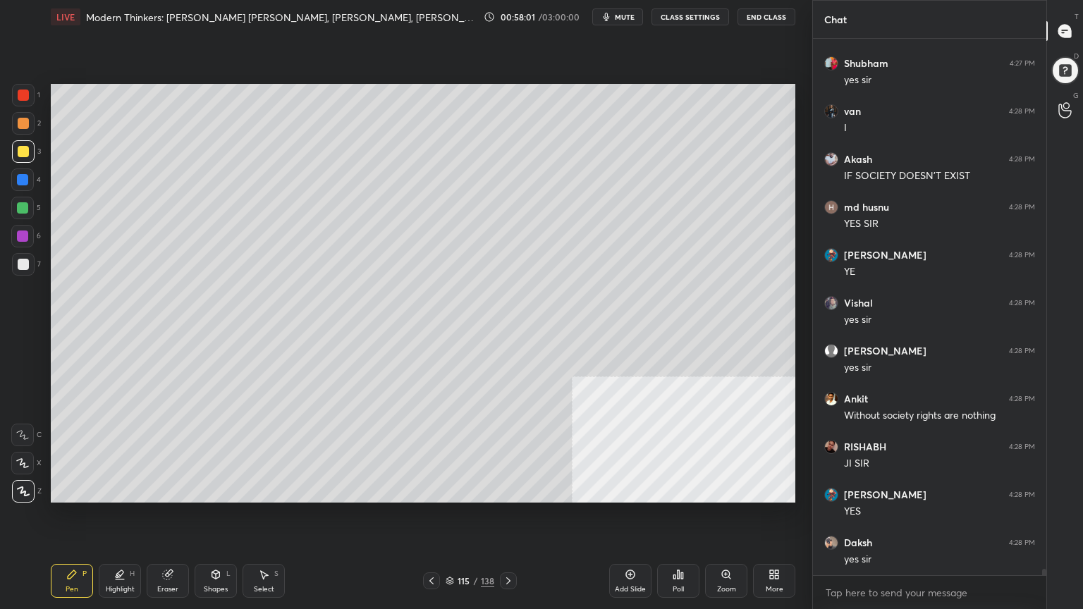
click at [433, 546] on icon at bounding box center [431, 580] width 11 height 11
click at [432, 546] on icon at bounding box center [431, 580] width 11 height 11
click at [436, 546] on icon at bounding box center [431, 580] width 11 height 11
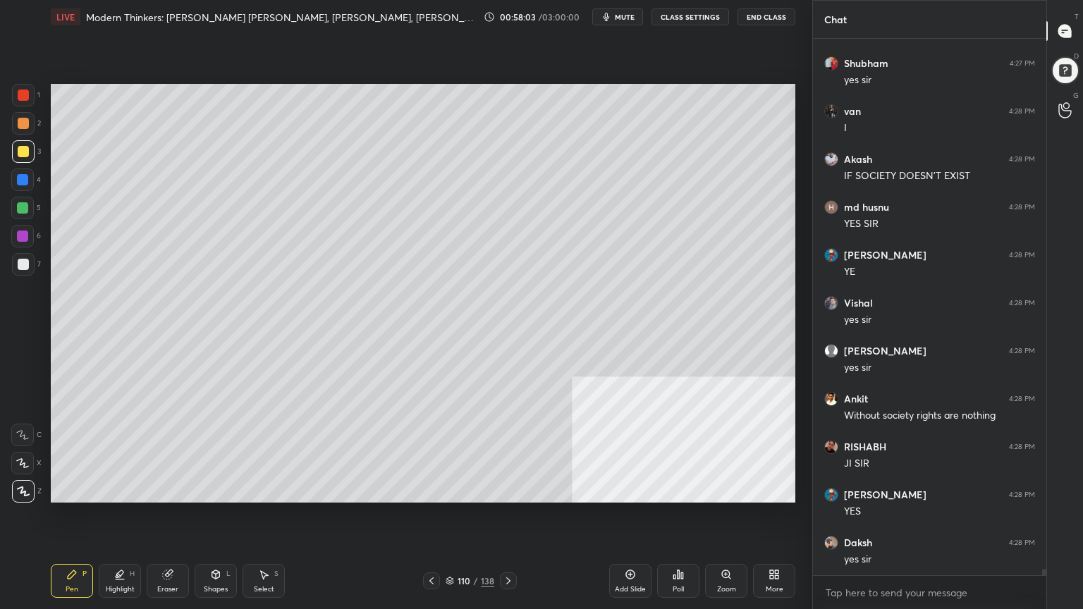
click at [434, 546] on icon at bounding box center [431, 580] width 11 height 11
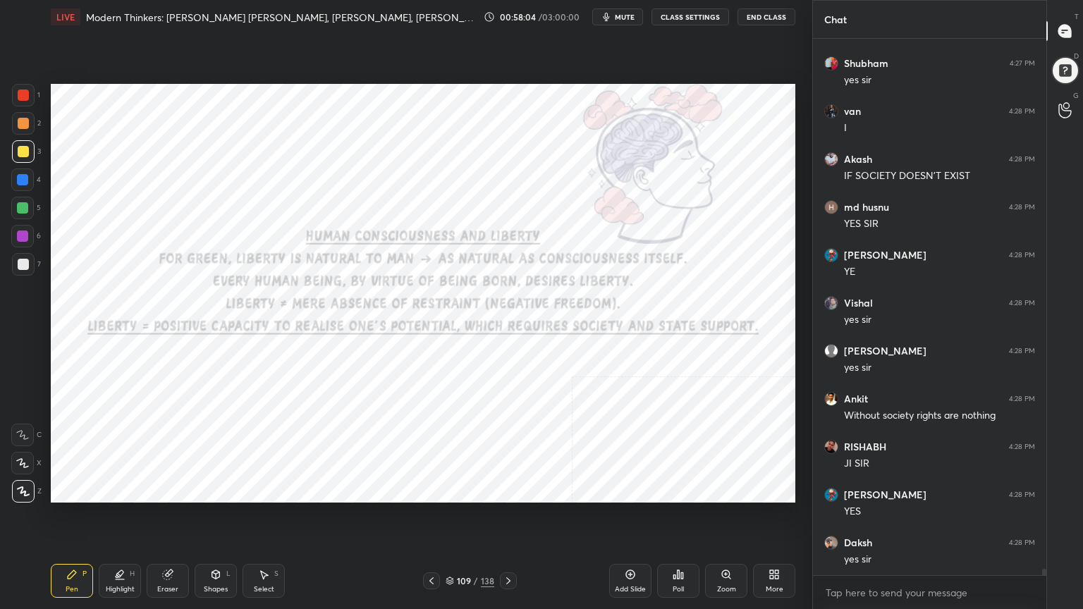
scroll to position [46493, 0]
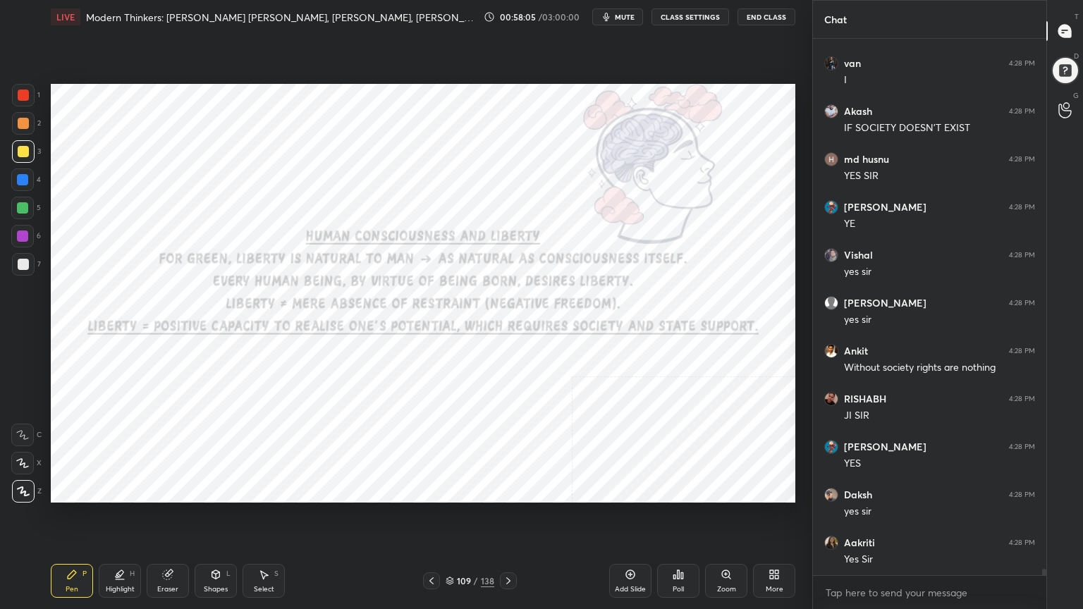
click at [507, 546] on icon at bounding box center [508, 580] width 11 height 11
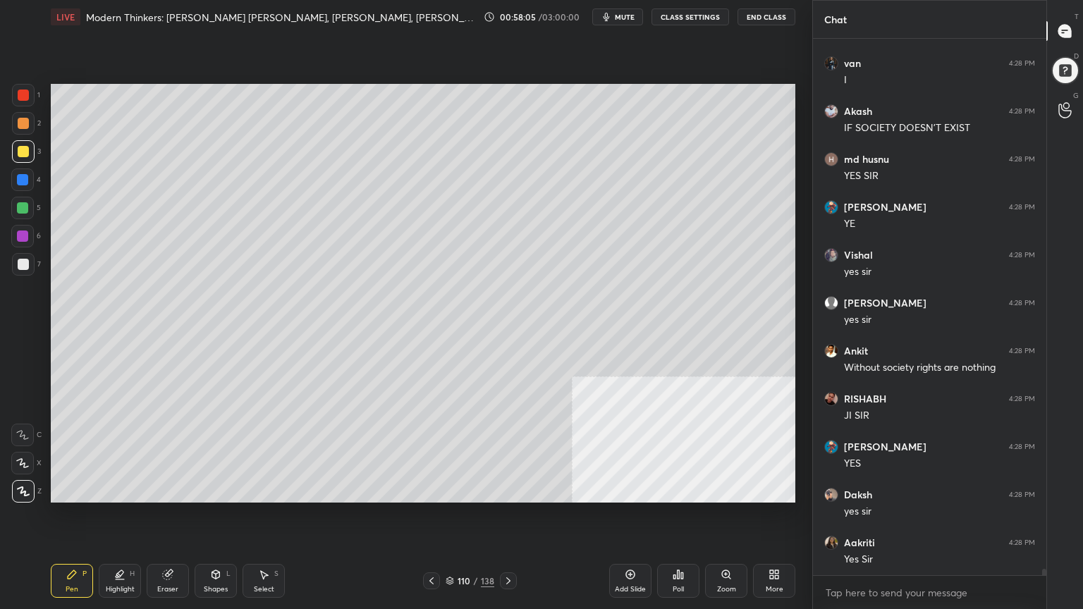
click at [505, 546] on icon at bounding box center [508, 580] width 11 height 11
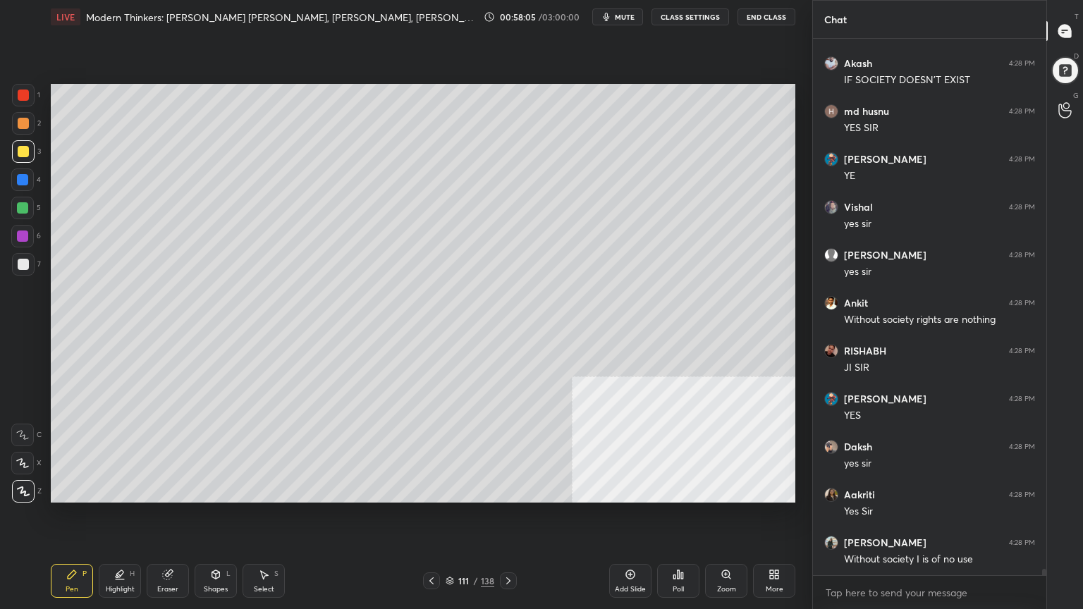
click at [505, 546] on icon at bounding box center [508, 580] width 11 height 11
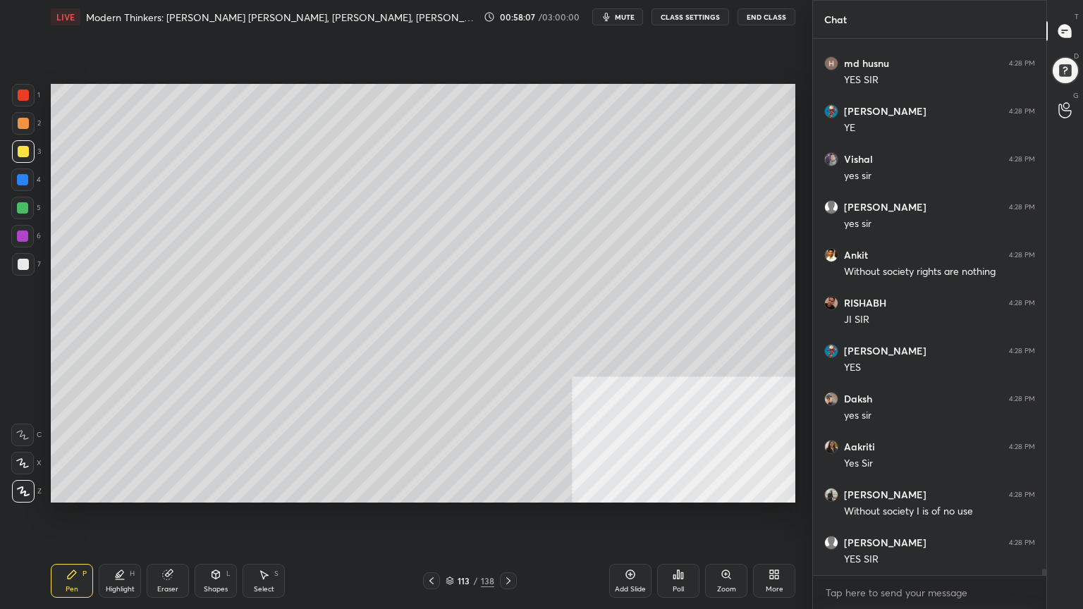
click at [507, 546] on icon at bounding box center [508, 580] width 11 height 11
click at [507, 546] on div at bounding box center [508, 580] width 17 height 17
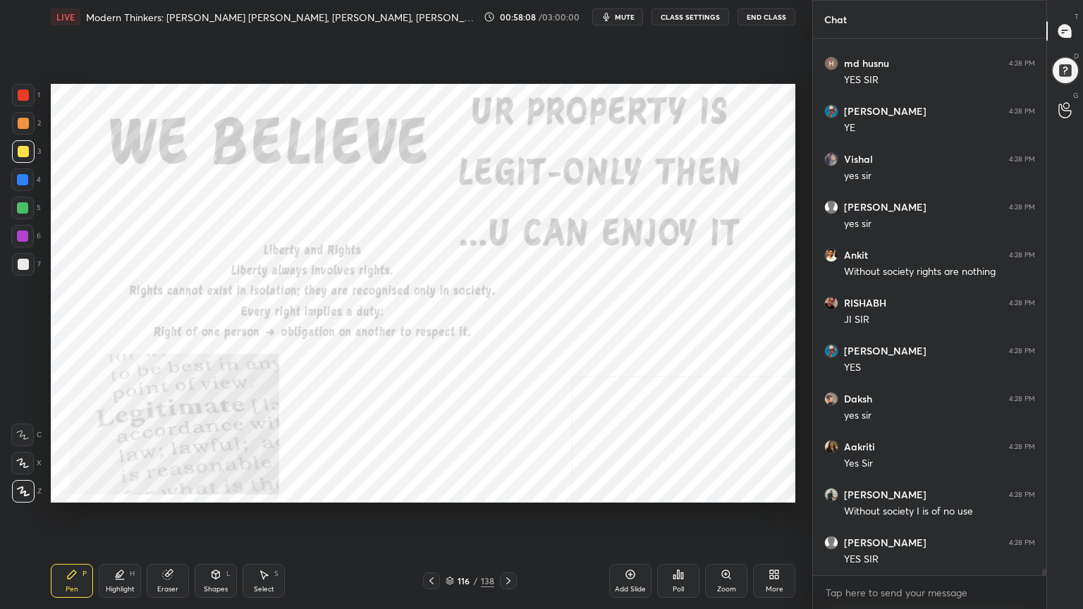
click at [507, 546] on icon at bounding box center [508, 580] width 11 height 11
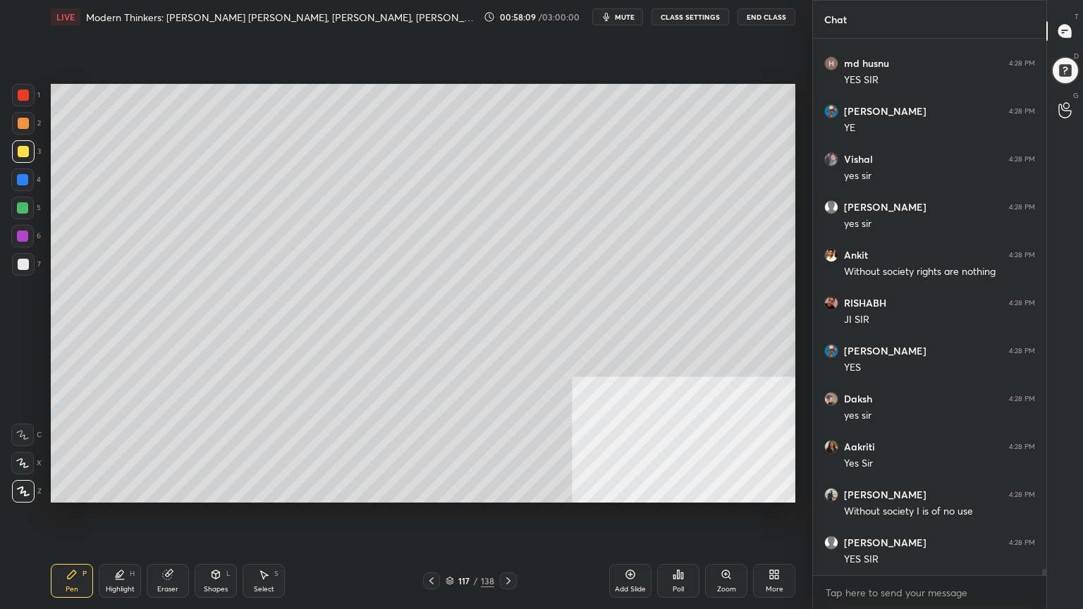
click at [507, 546] on icon at bounding box center [508, 580] width 11 height 11
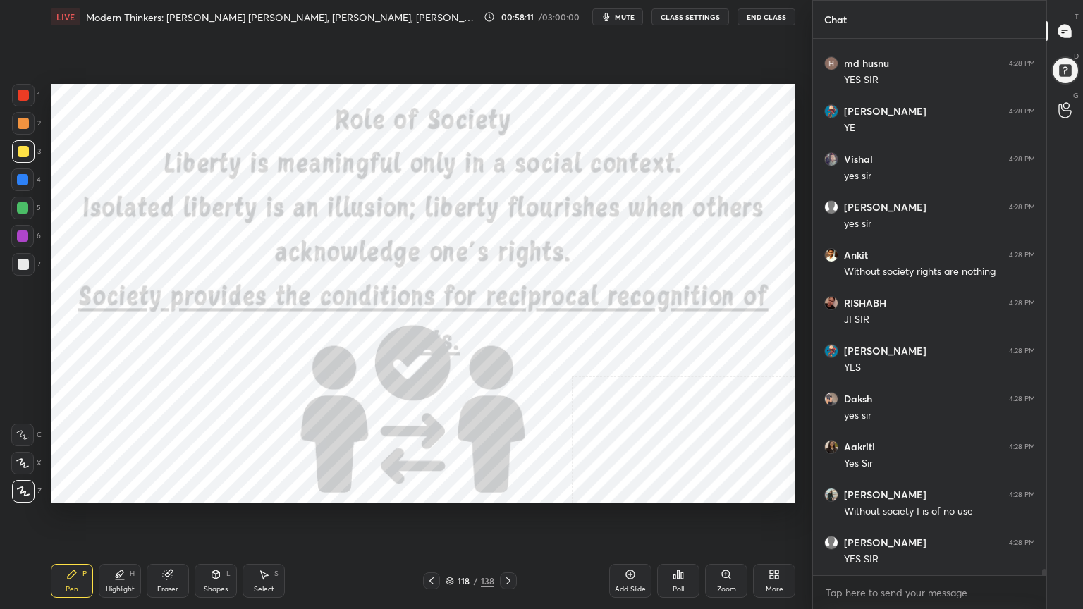
click at [25, 90] on div at bounding box center [23, 95] width 11 height 11
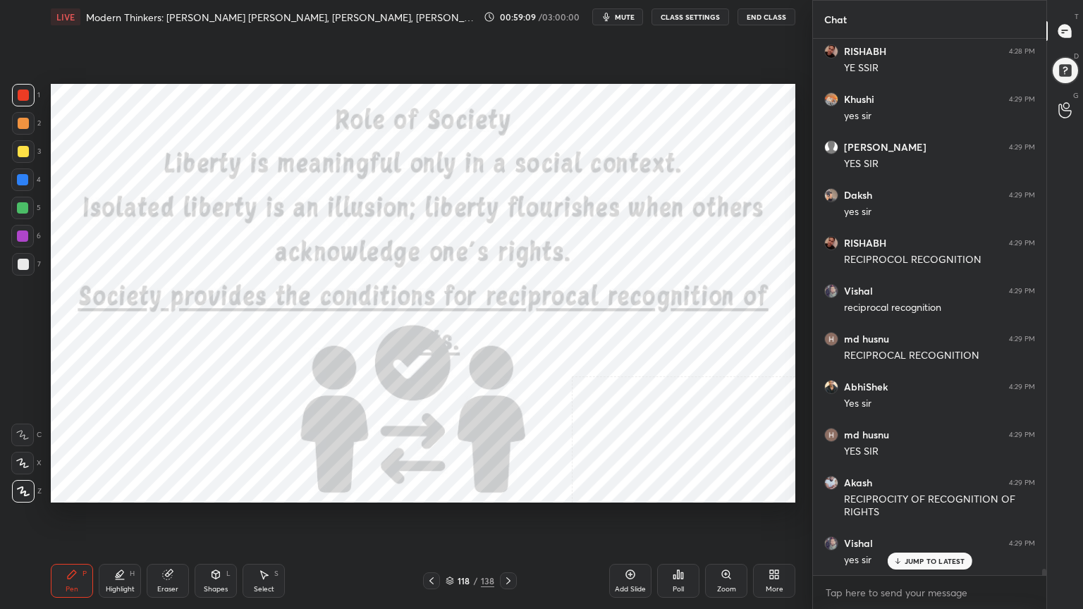
scroll to position [47176, 0]
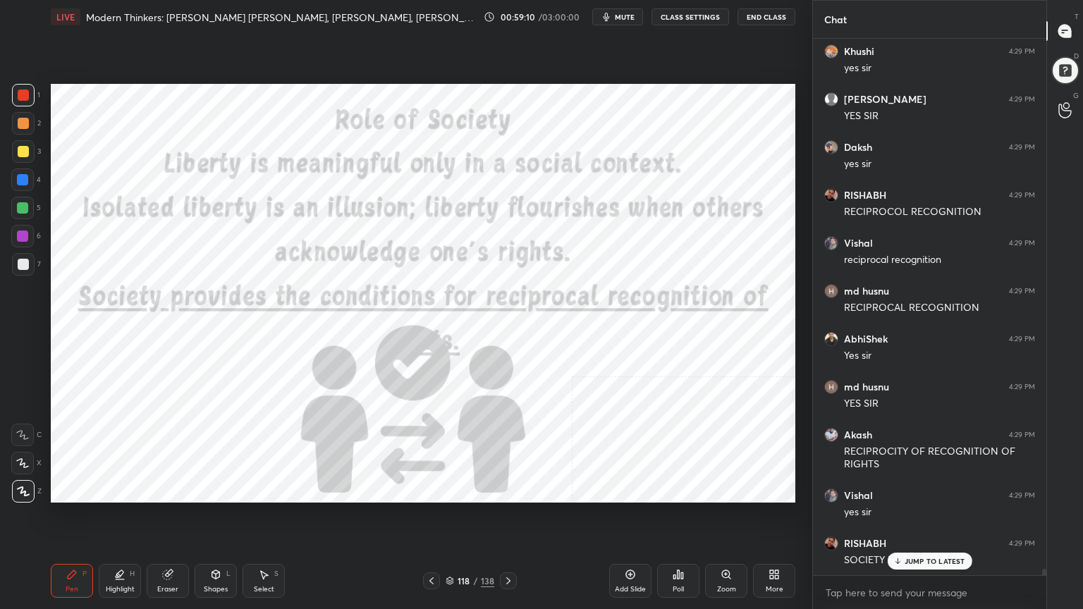
click at [629, 13] on span "mute" at bounding box center [625, 17] width 20 height 10
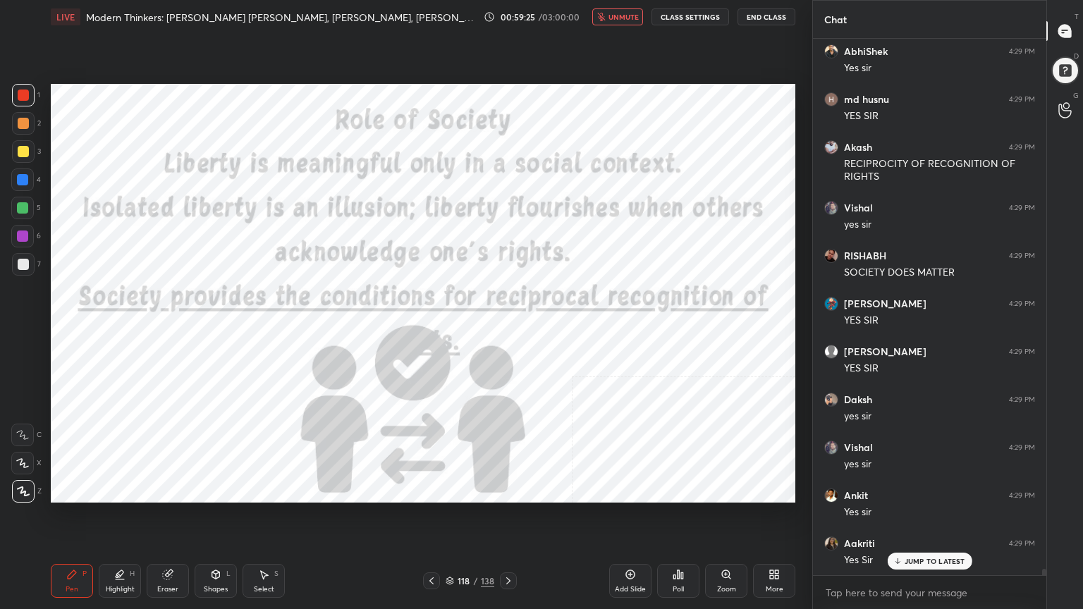
scroll to position [47511, 0]
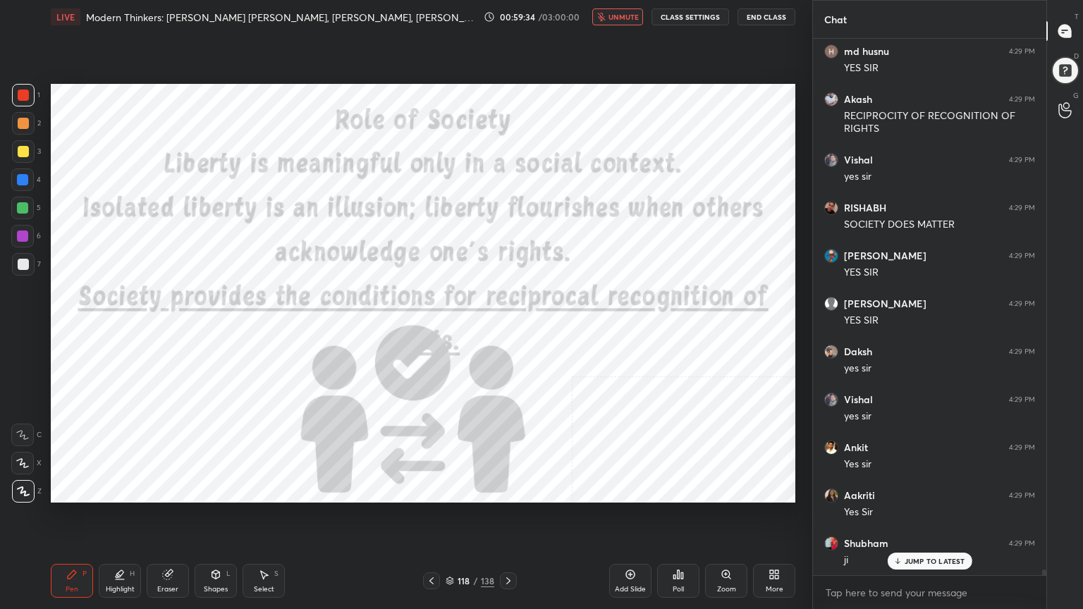
click at [627, 11] on button "unmute" at bounding box center [617, 16] width 51 height 17
click at [447, 546] on icon at bounding box center [449, 581] width 8 height 8
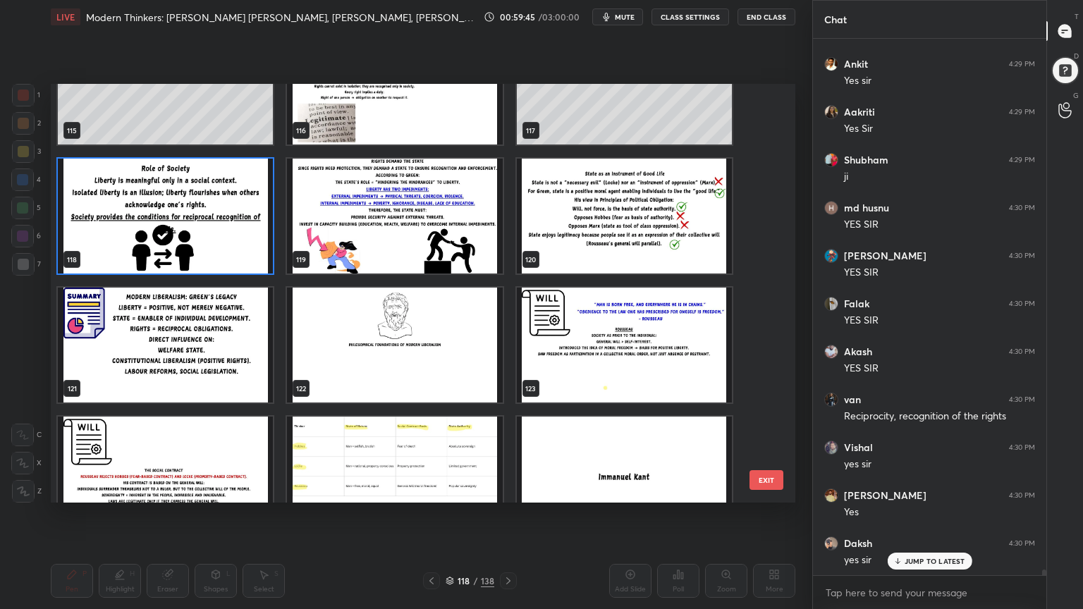
scroll to position [47942, 0]
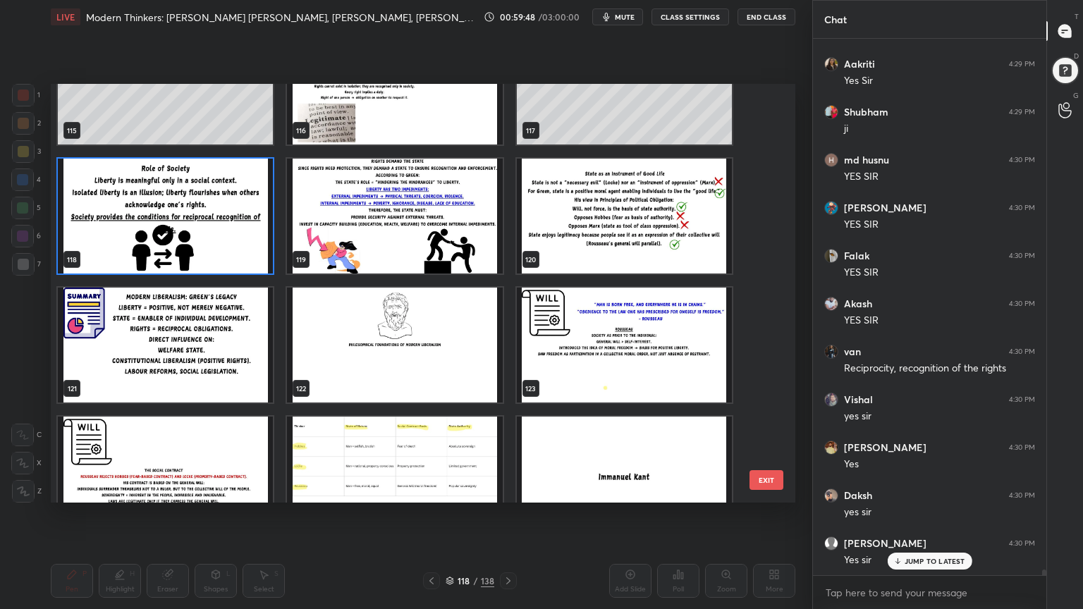
click at [367, 228] on img "grid" at bounding box center [394, 216] width 215 height 115
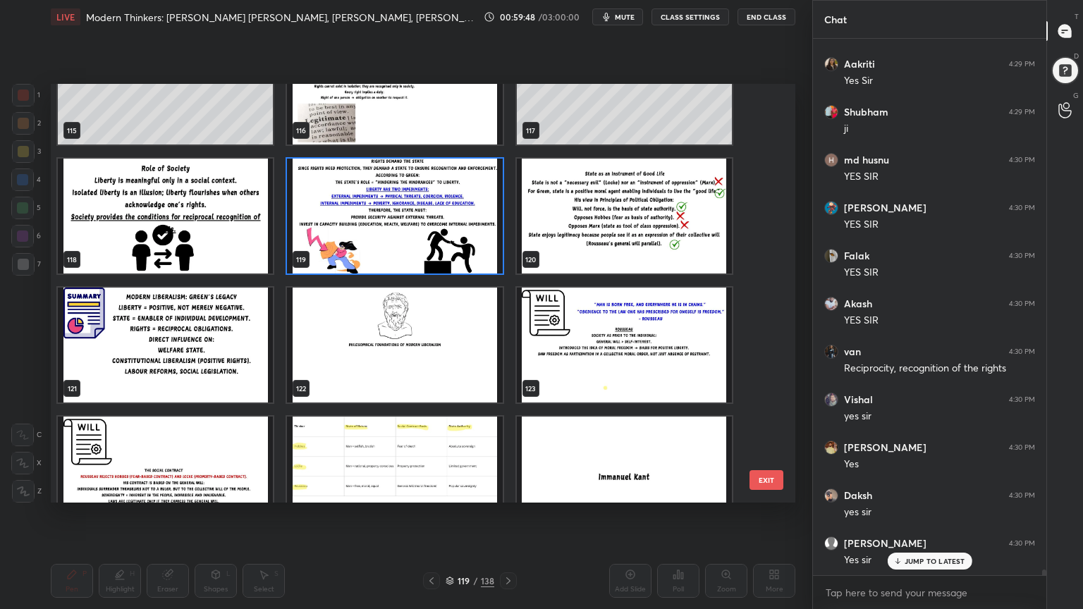
click at [367, 228] on img "grid" at bounding box center [394, 216] width 215 height 115
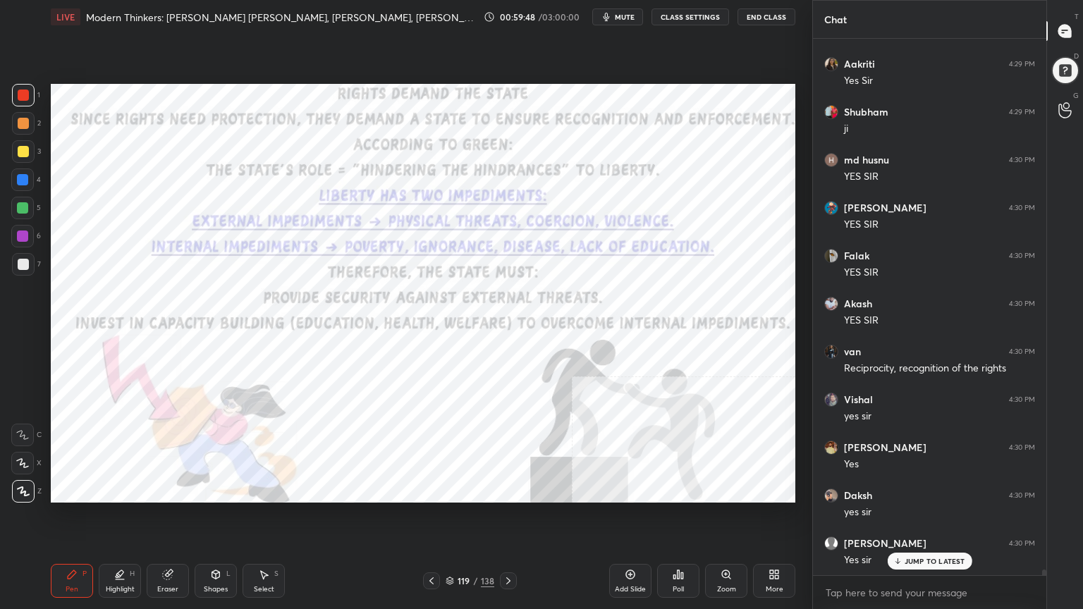
click at [368, 228] on img "grid" at bounding box center [394, 216] width 215 height 115
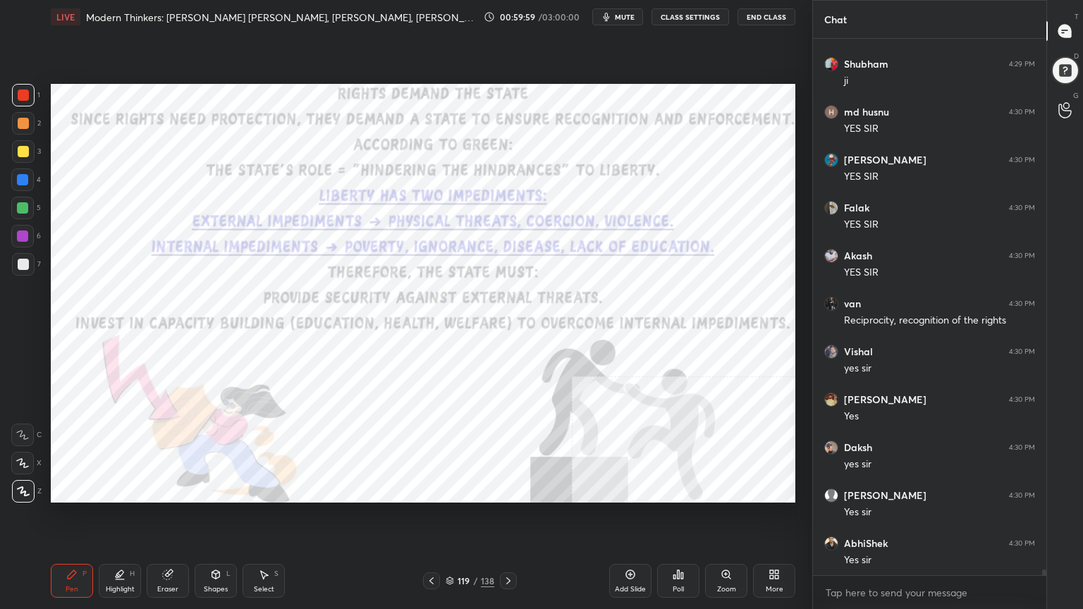
click at [635, 546] on div "Add Slide" at bounding box center [630, 581] width 42 height 34
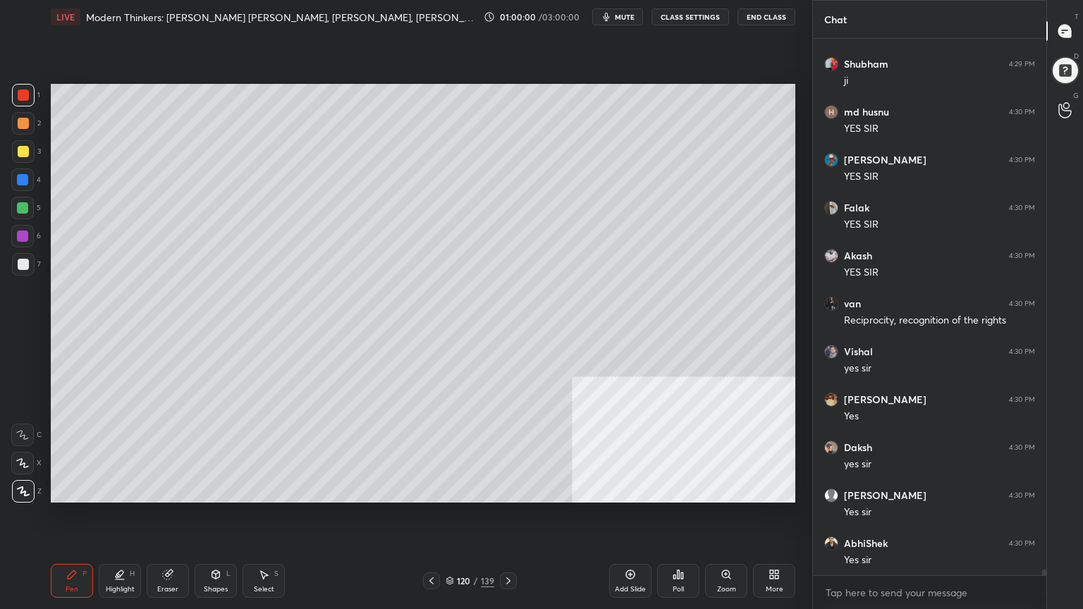
click at [22, 266] on div at bounding box center [23, 264] width 11 height 11
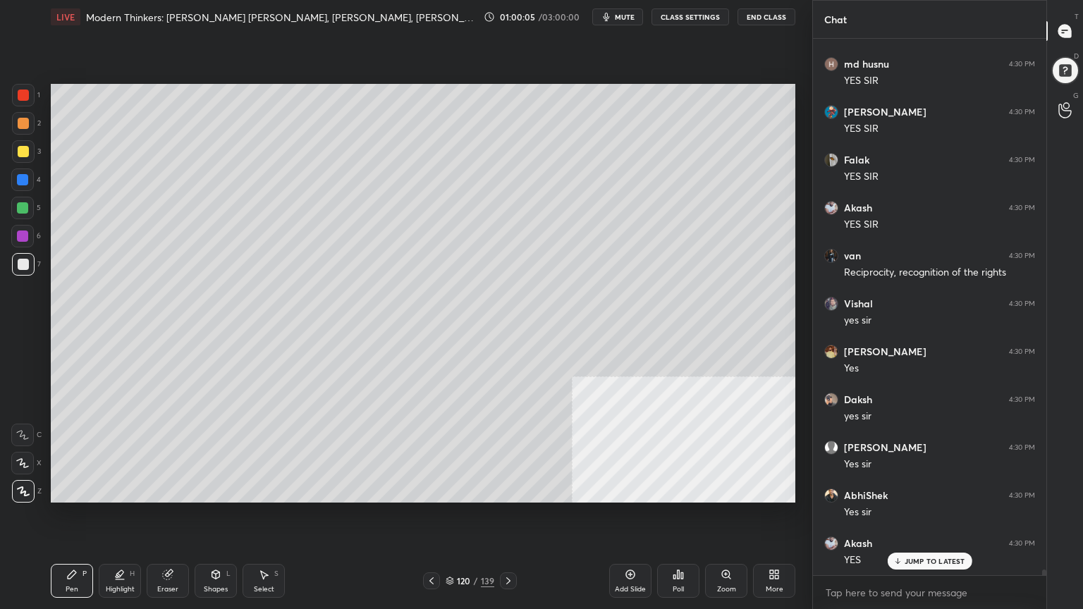
click at [216, 546] on div "Shapes L" at bounding box center [216, 581] width 42 height 34
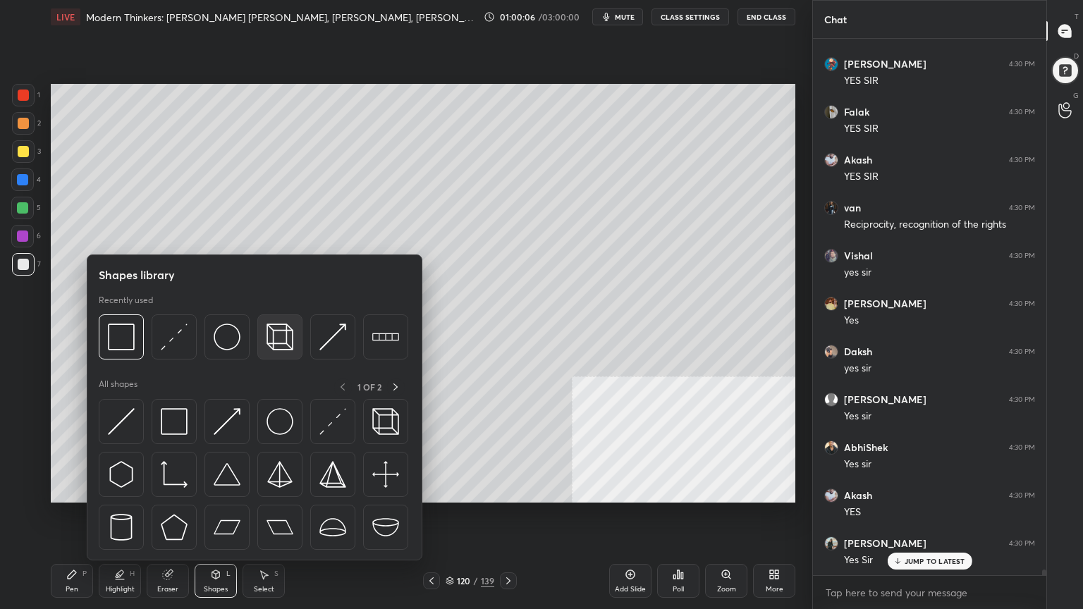
click at [275, 328] on img at bounding box center [279, 336] width 27 height 27
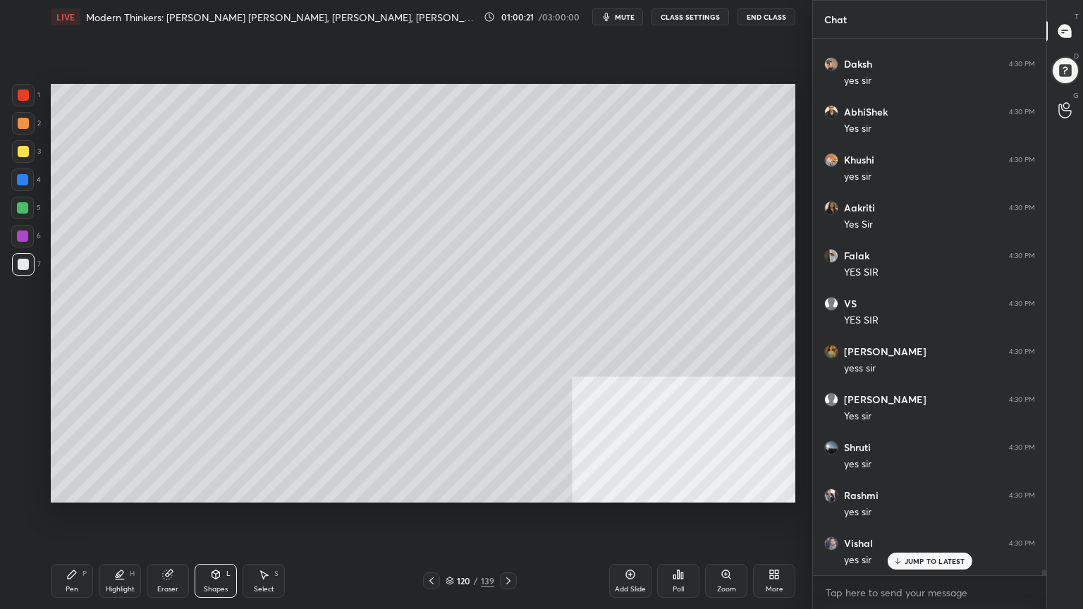
scroll to position [48997, 0]
click at [72, 546] on icon at bounding box center [72, 574] width 8 height 8
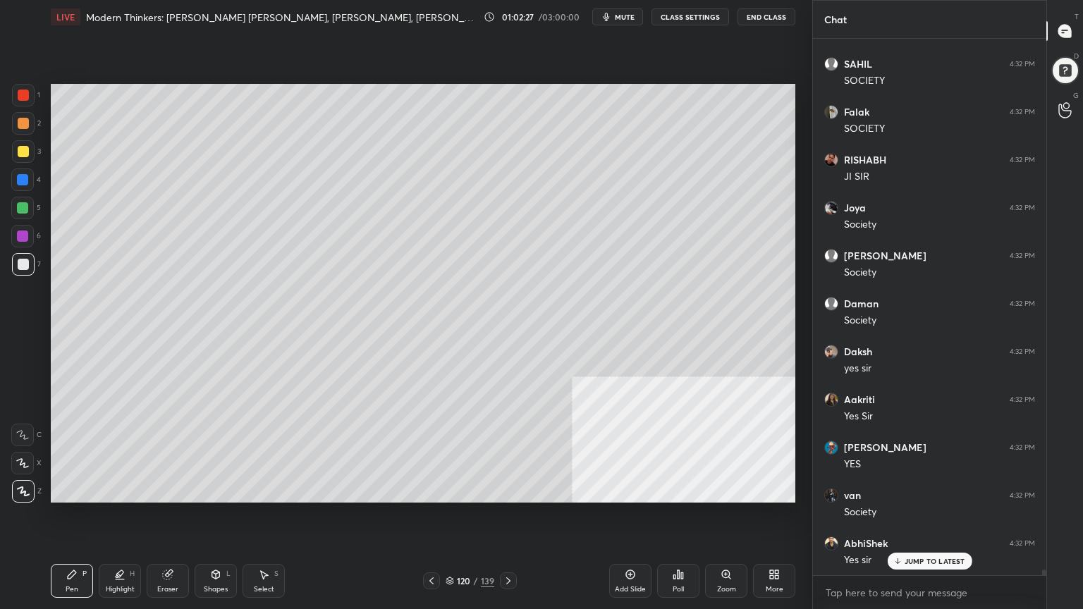
scroll to position [51489, 0]
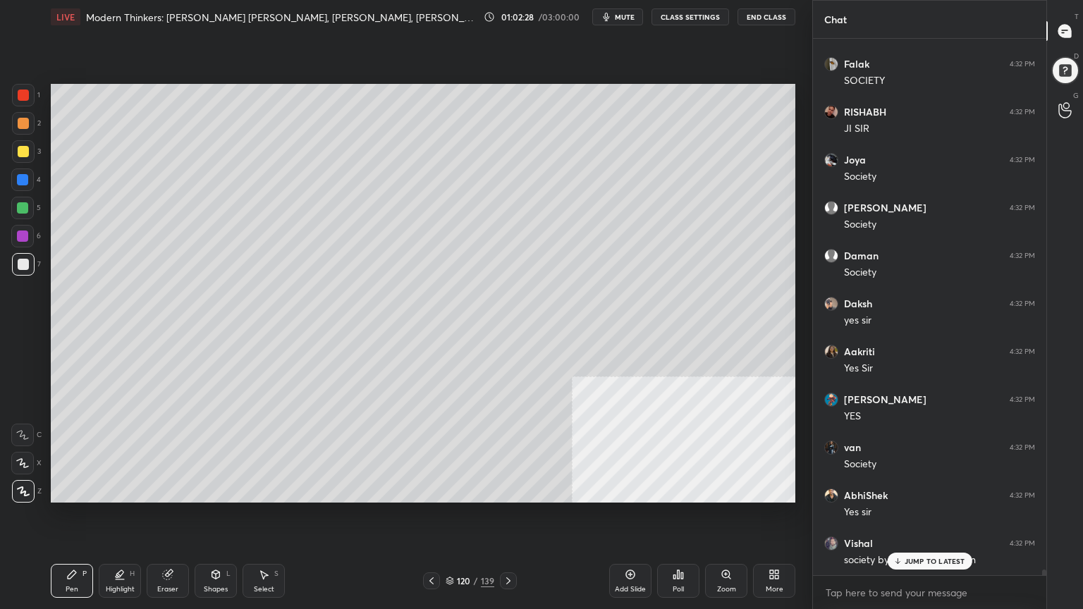
drag, startPoint x: 23, startPoint y: 145, endPoint x: 37, endPoint y: 238, distance: 93.5
click at [23, 147] on div at bounding box center [23, 151] width 11 height 11
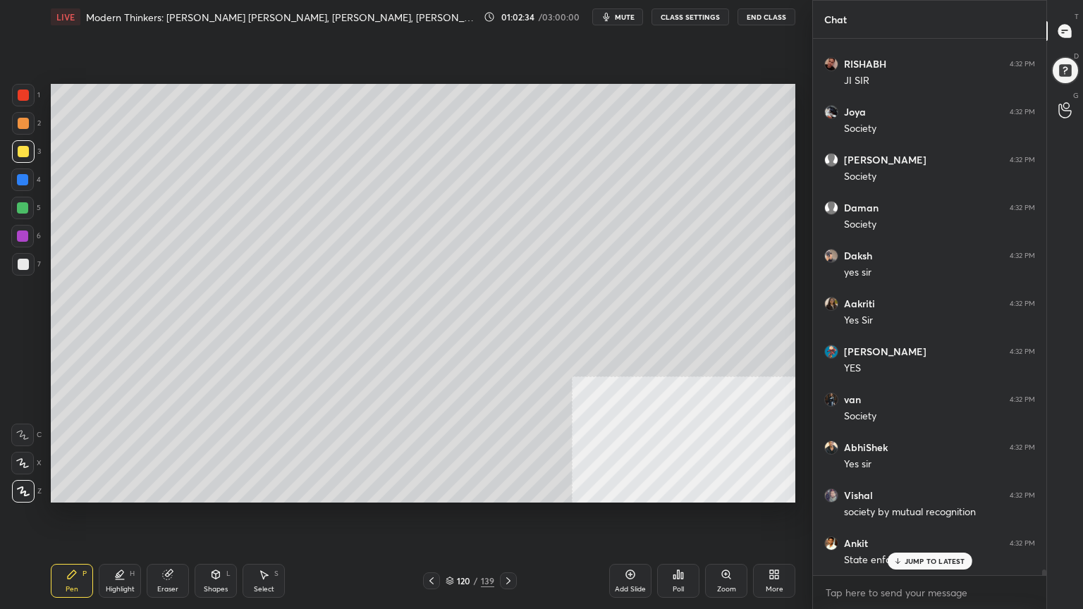
scroll to position [51585, 0]
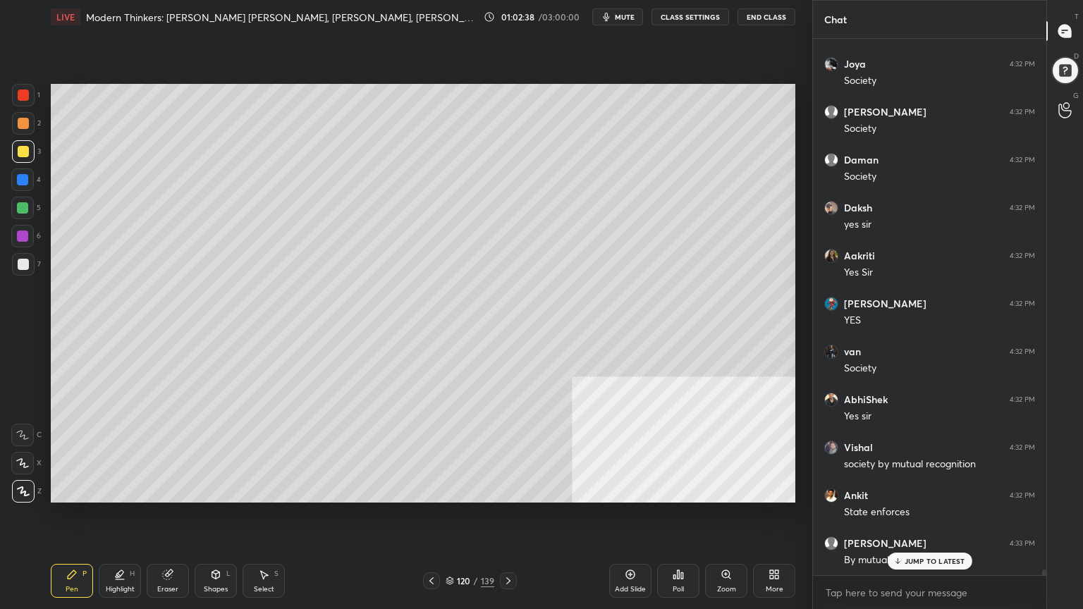
click at [799, 205] on div "Setting up your live class Poll for secs No correct answer Start poll" at bounding box center [423, 293] width 756 height 519
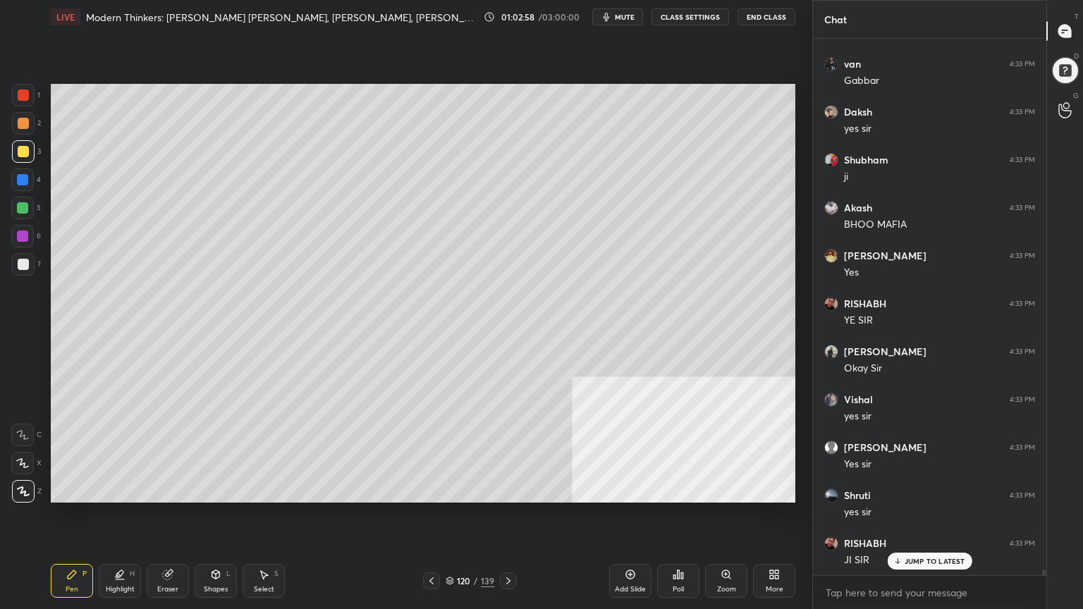
scroll to position [52208, 0]
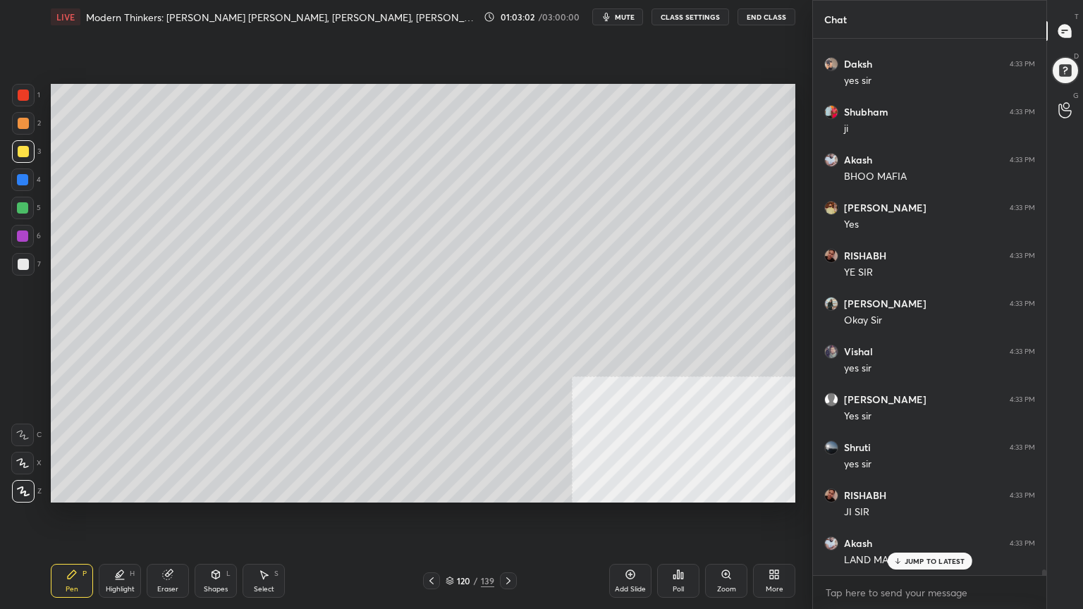
click at [22, 175] on div at bounding box center [22, 179] width 11 height 11
click at [23, 94] on div at bounding box center [23, 95] width 11 height 11
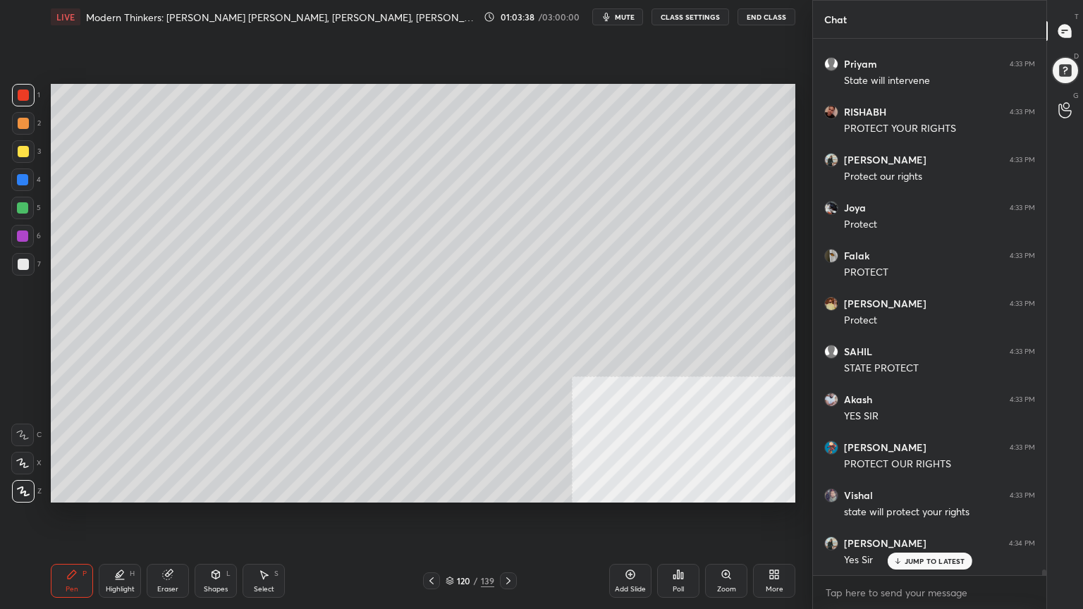
scroll to position [53324, 0]
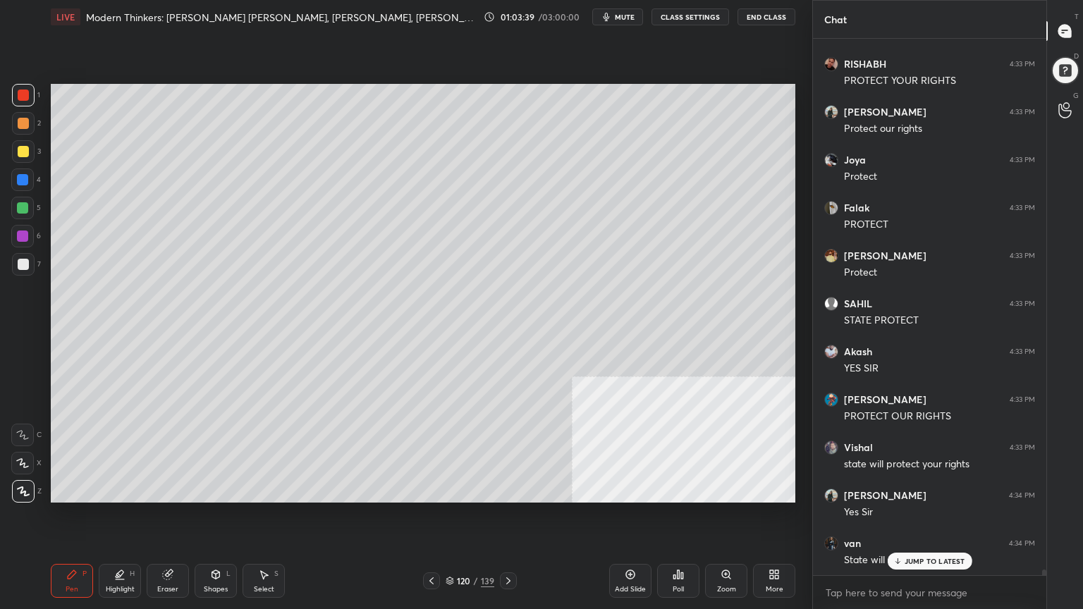
drag, startPoint x: 23, startPoint y: 260, endPoint x: 47, endPoint y: 264, distance: 24.3
click at [25, 260] on div at bounding box center [23, 264] width 11 height 11
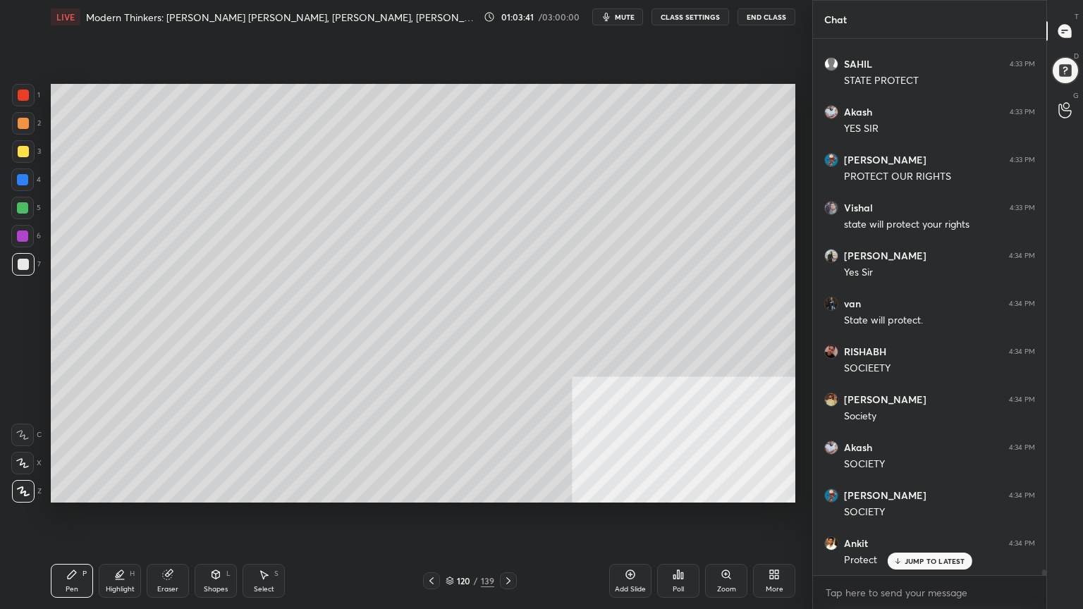
scroll to position [53708, 0]
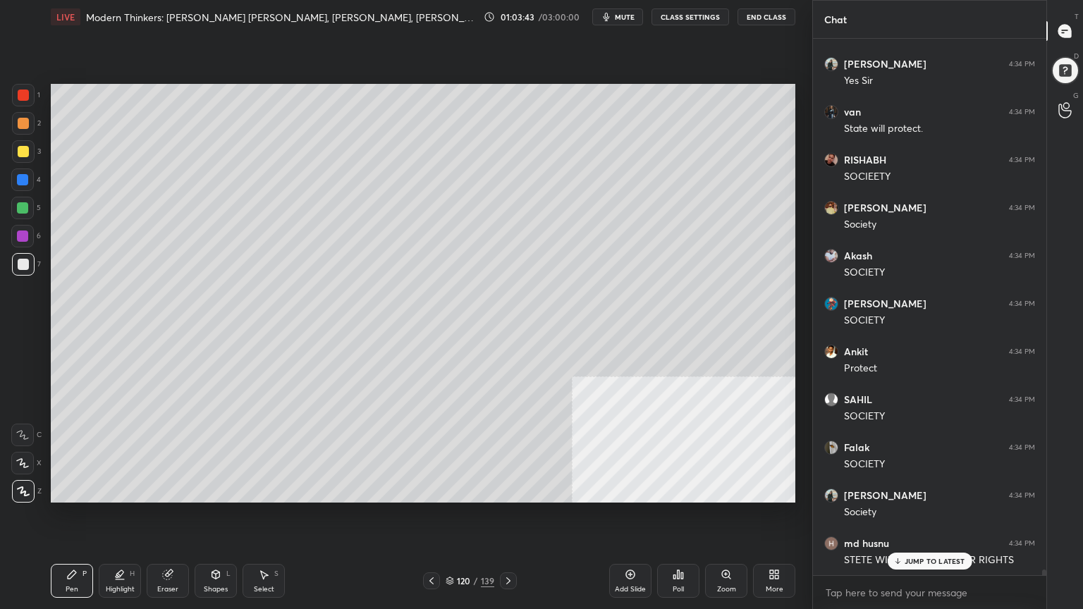
click at [434, 546] on icon at bounding box center [431, 580] width 11 height 11
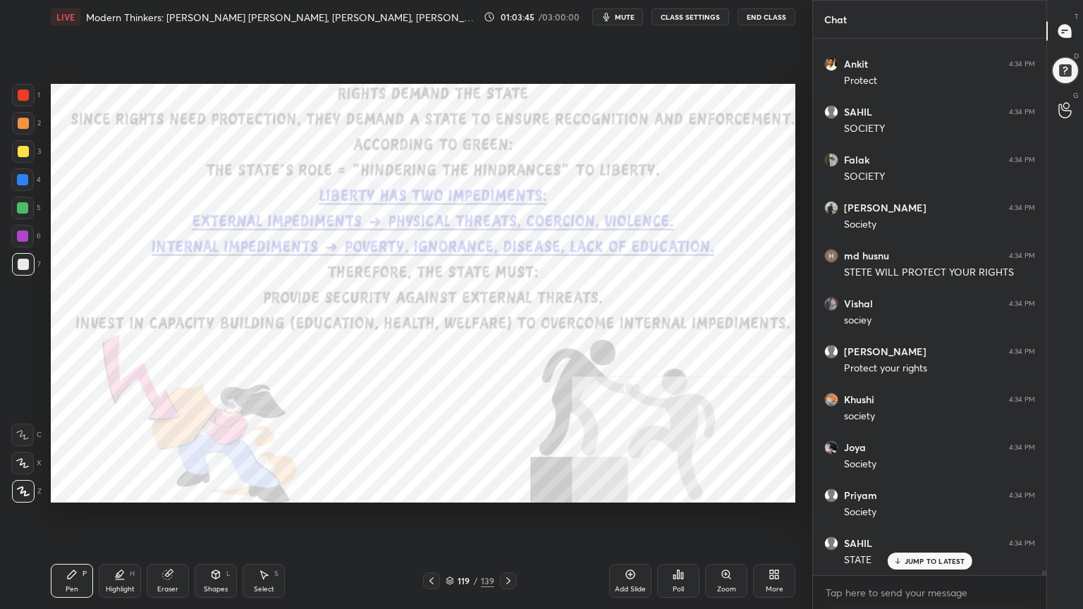
scroll to position [54139, 0]
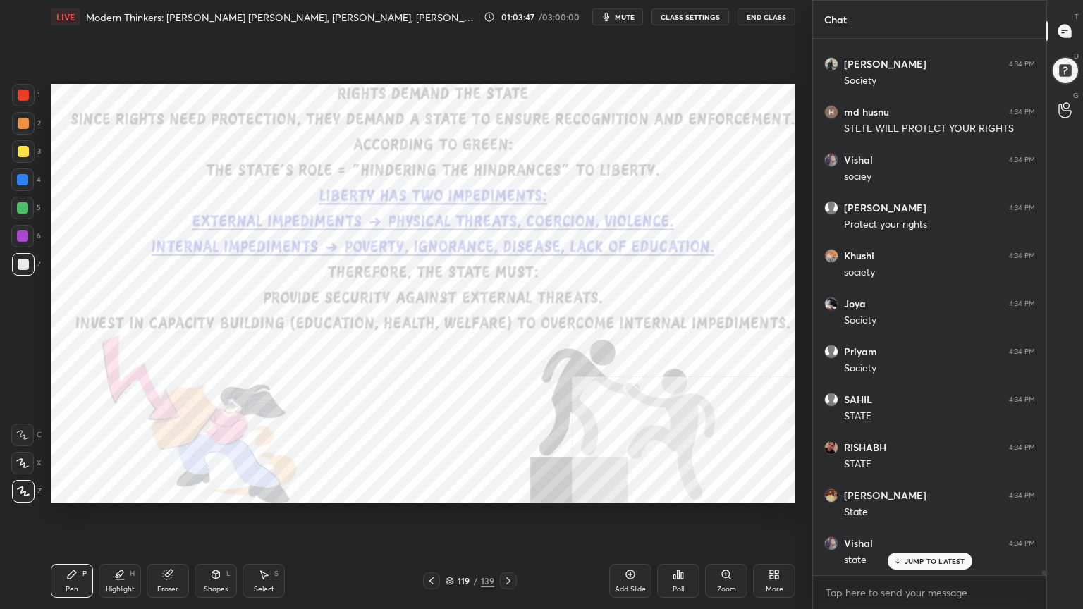
click at [25, 89] on div at bounding box center [23, 95] width 23 height 23
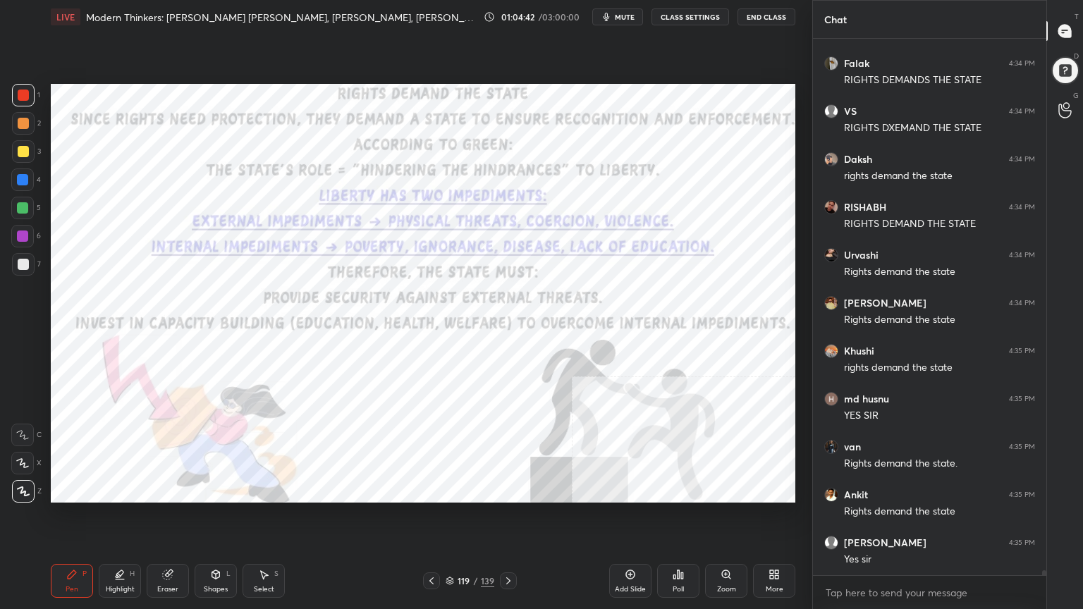
scroll to position [55556, 0]
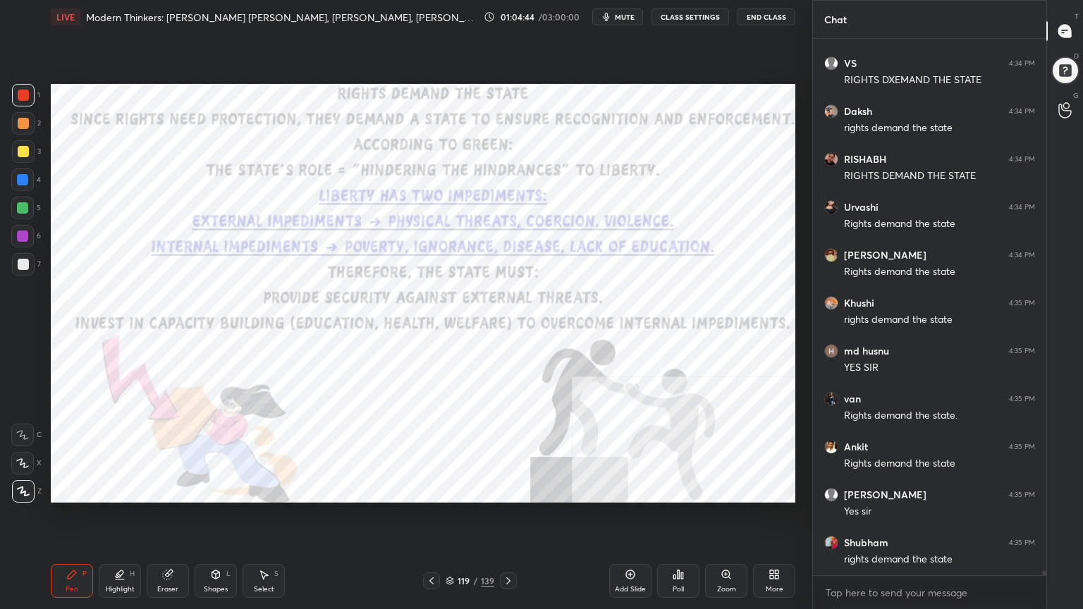
drag, startPoint x: 627, startPoint y: 579, endPoint x: 594, endPoint y: 574, distance: 33.5
click at [626, 546] on icon at bounding box center [629, 574] width 11 height 11
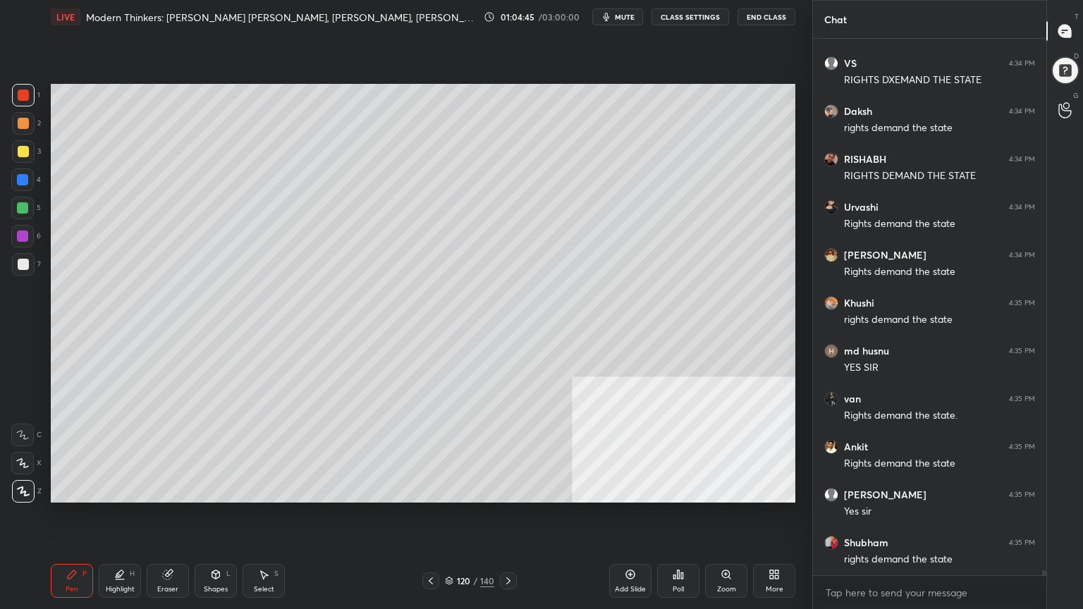
scroll to position [55642, 0]
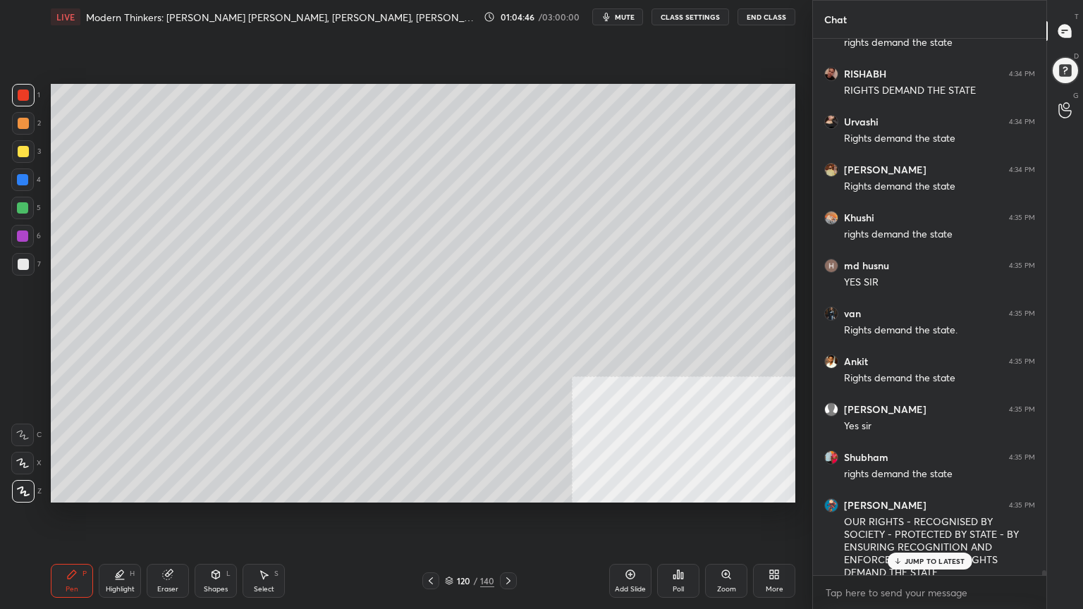
click at [28, 262] on div at bounding box center [23, 264] width 23 height 23
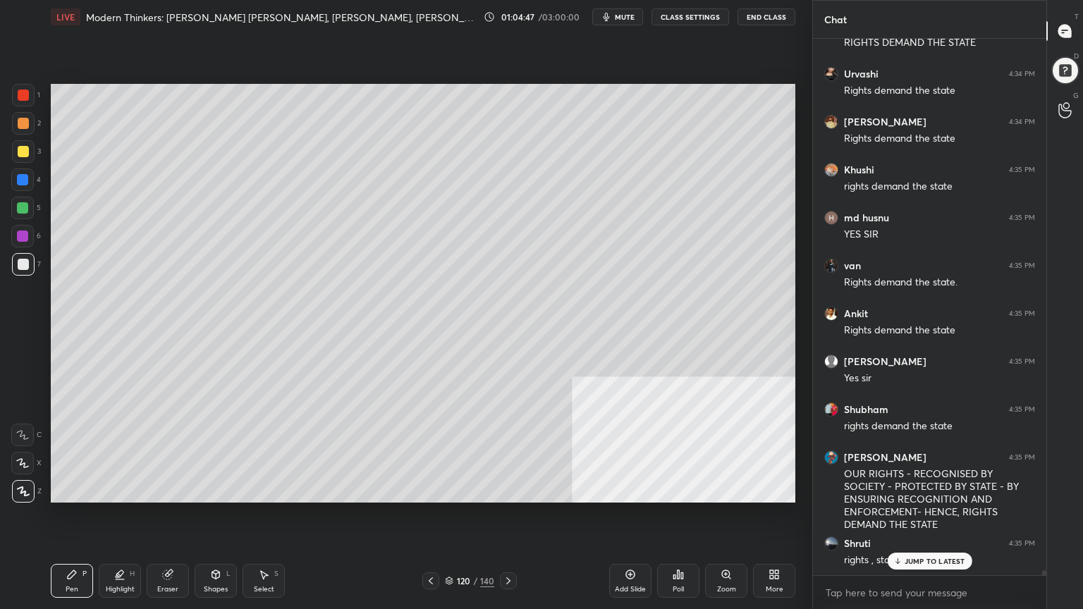
click at [214, 546] on div "Shapes L" at bounding box center [216, 581] width 42 height 34
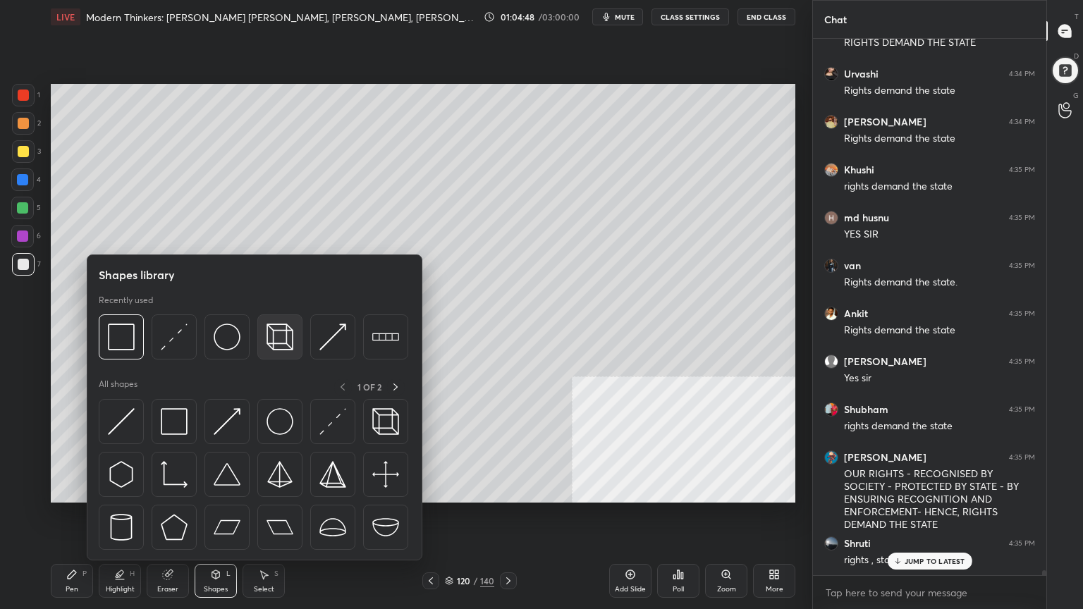
scroll to position [55737, 0]
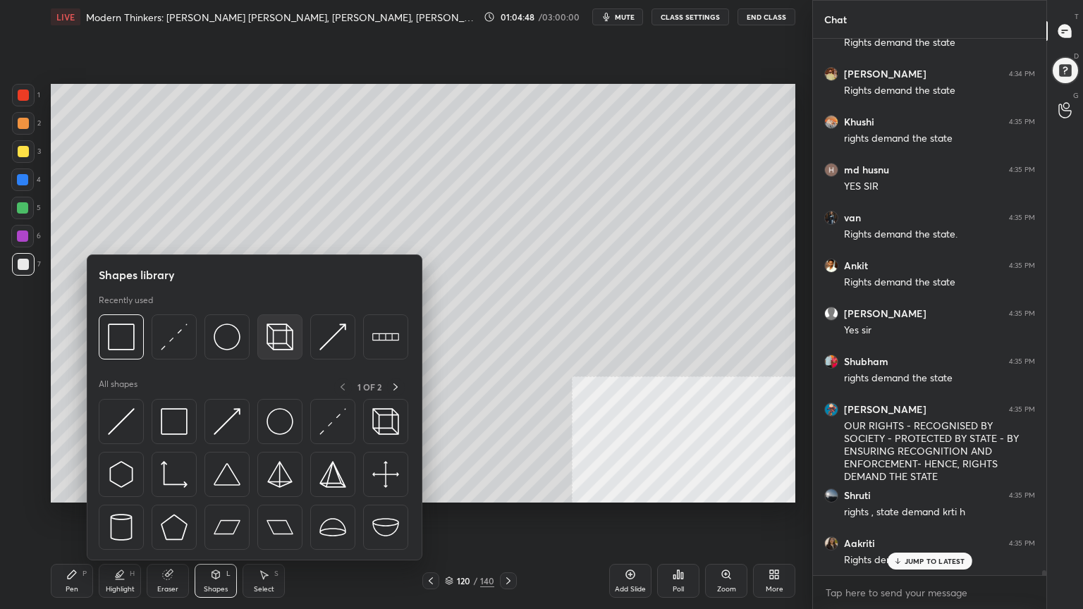
click at [276, 338] on img at bounding box center [279, 336] width 27 height 27
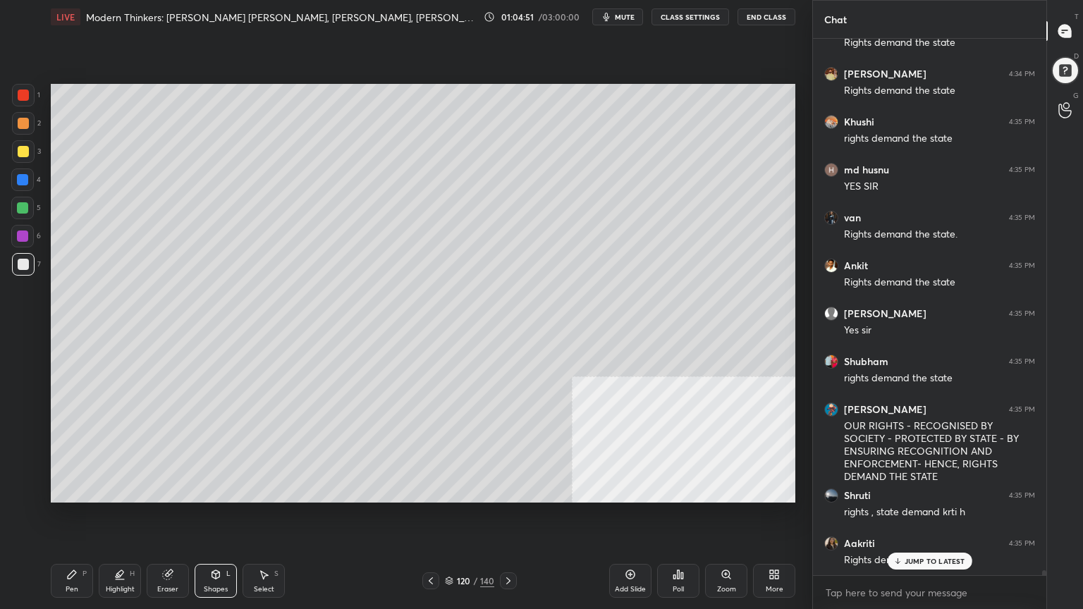
scroll to position [55785, 0]
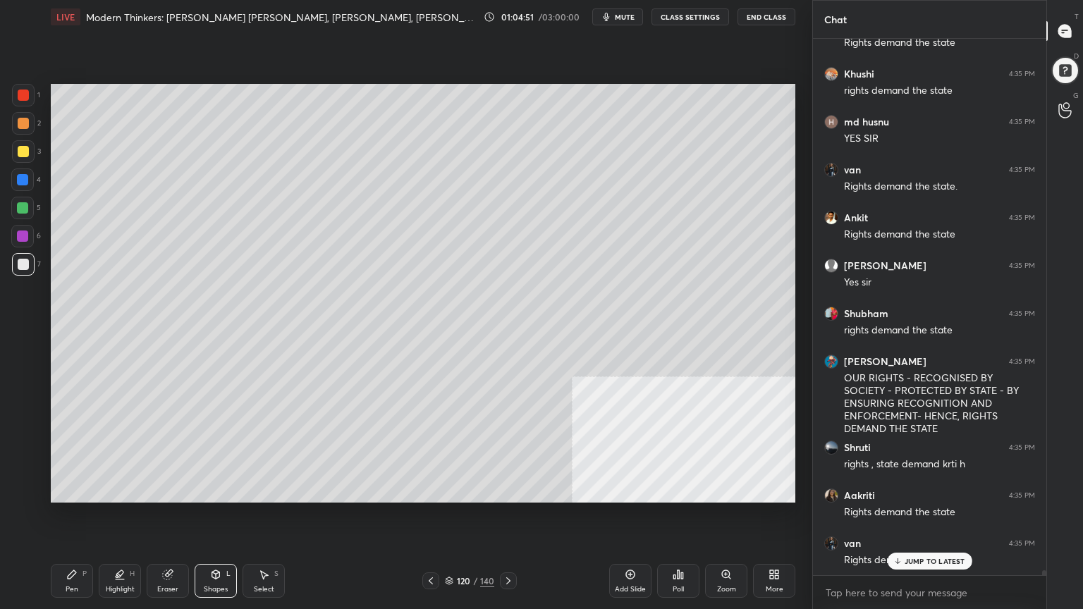
click at [25, 259] on div at bounding box center [23, 264] width 11 height 11
click at [73, 546] on icon at bounding box center [72, 574] width 8 height 8
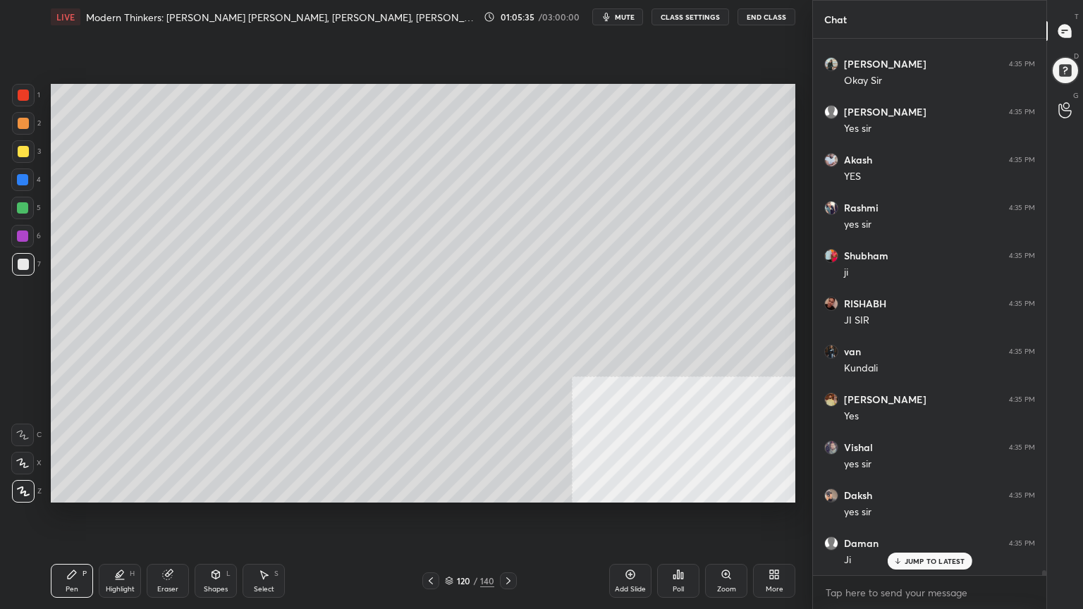
scroll to position [56504, 0]
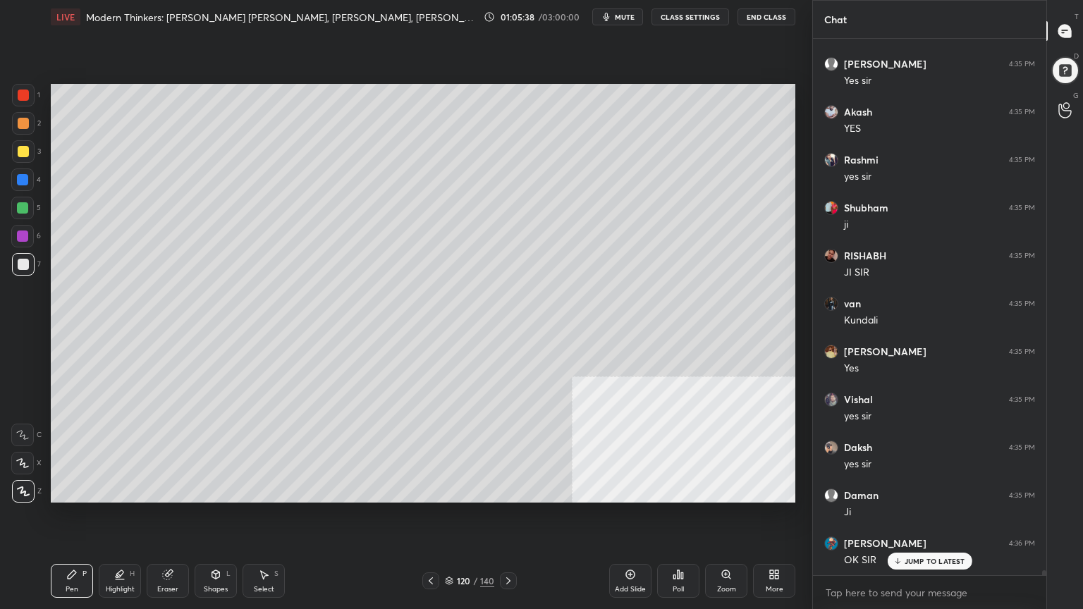
click at [21, 150] on div at bounding box center [23, 151] width 11 height 11
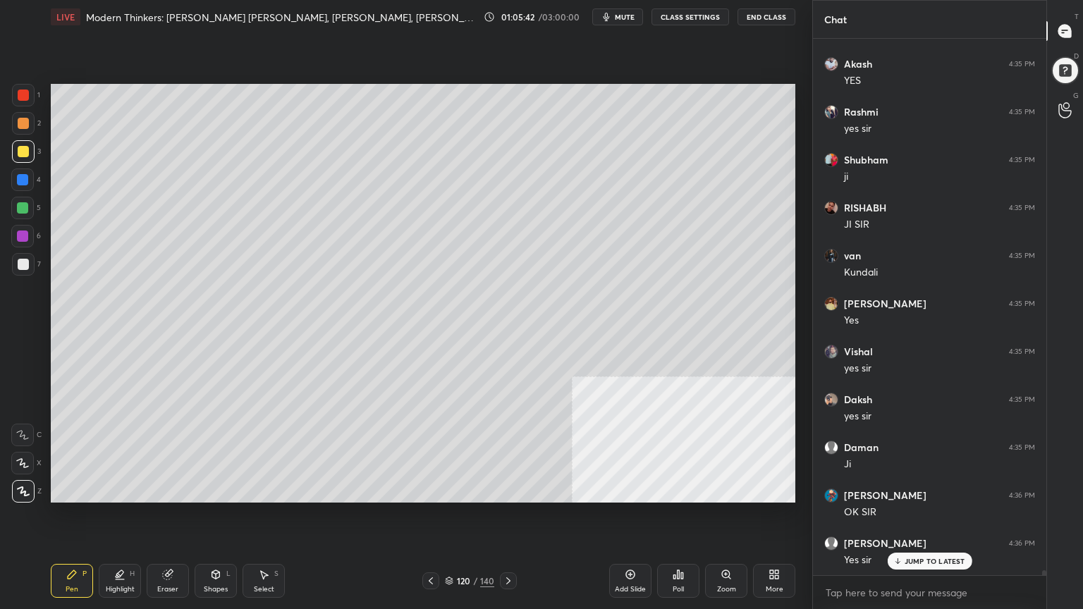
scroll to position [56600, 0]
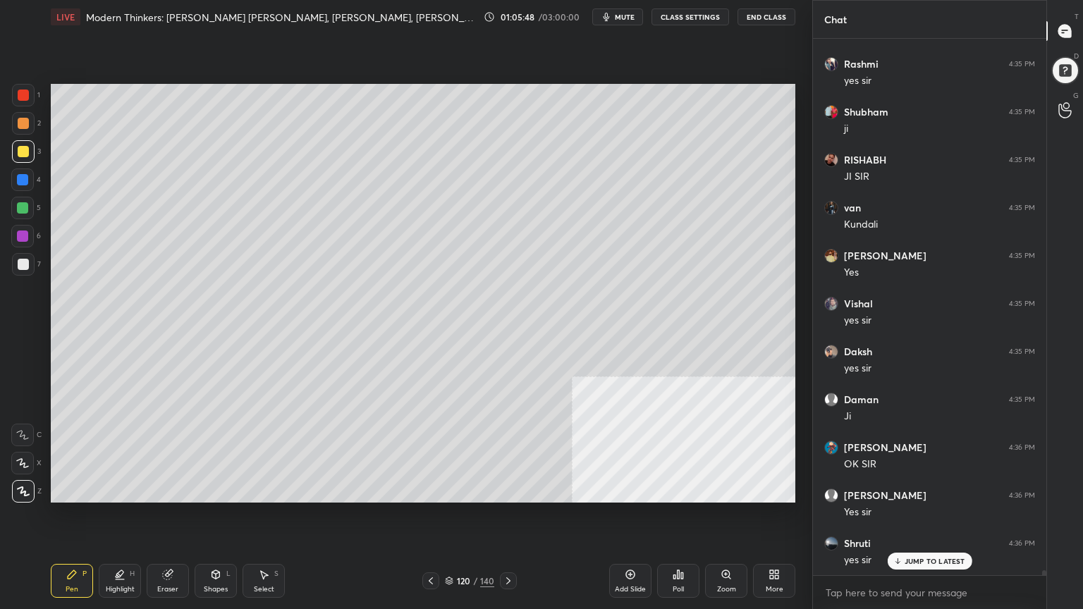
click at [19, 264] on div at bounding box center [23, 264] width 11 height 11
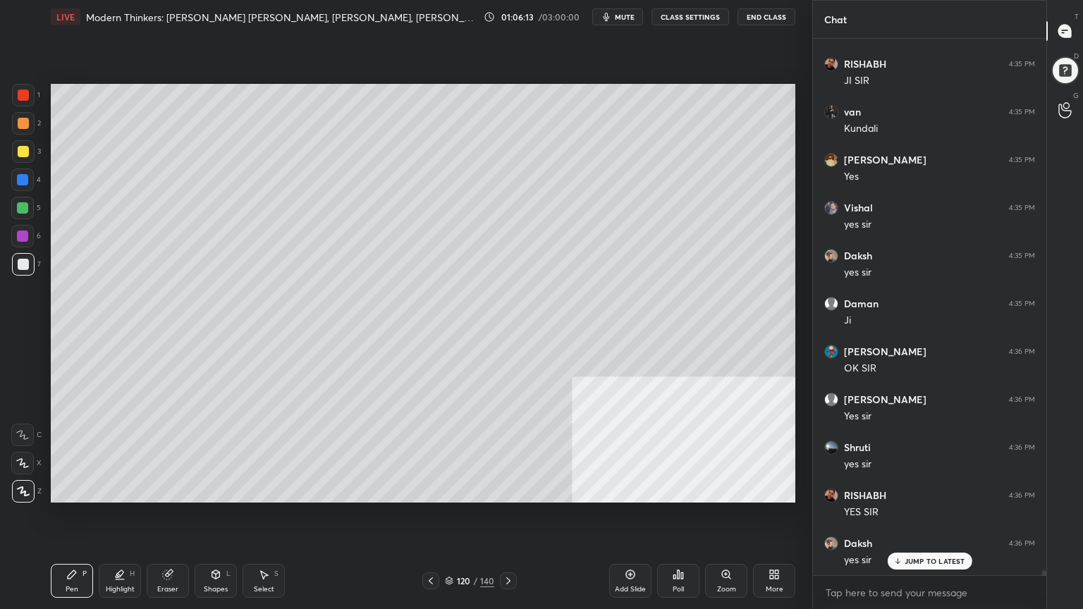
scroll to position [56792, 0]
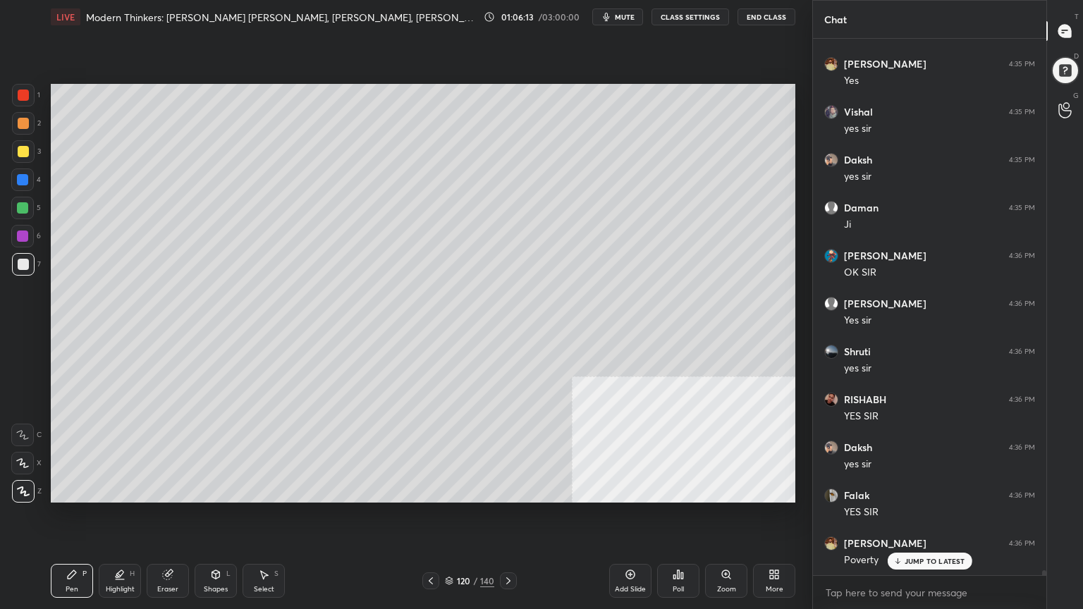
click at [23, 146] on div at bounding box center [23, 151] width 11 height 11
drag, startPoint x: 23, startPoint y: 235, endPoint x: 49, endPoint y: 243, distance: 27.4
click at [30, 235] on div at bounding box center [22, 236] width 23 height 23
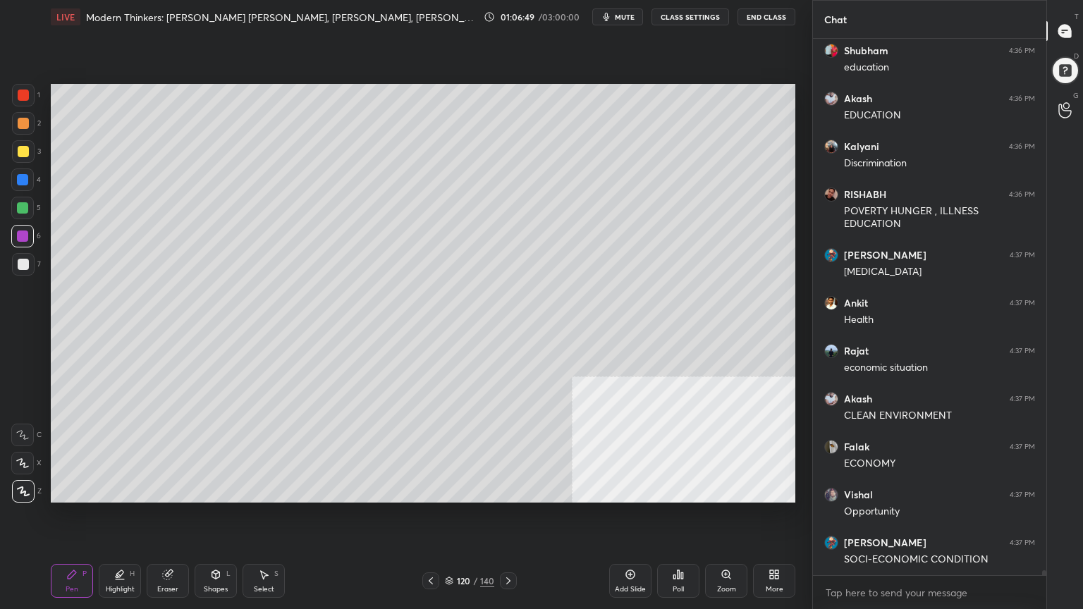
scroll to position [57778, 0]
click at [19, 147] on div at bounding box center [23, 151] width 11 height 11
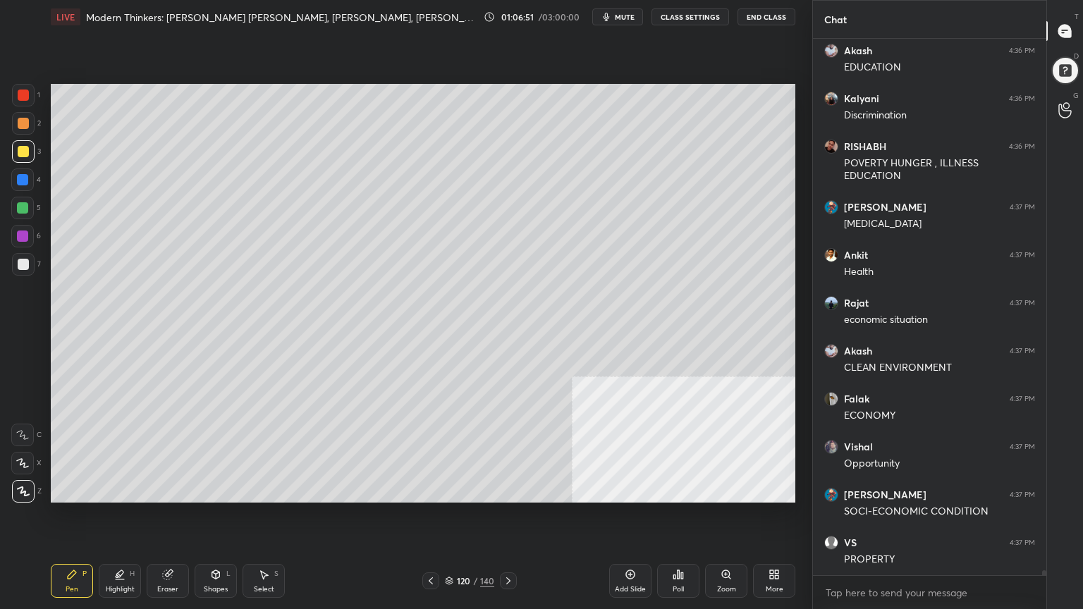
scroll to position [57826, 0]
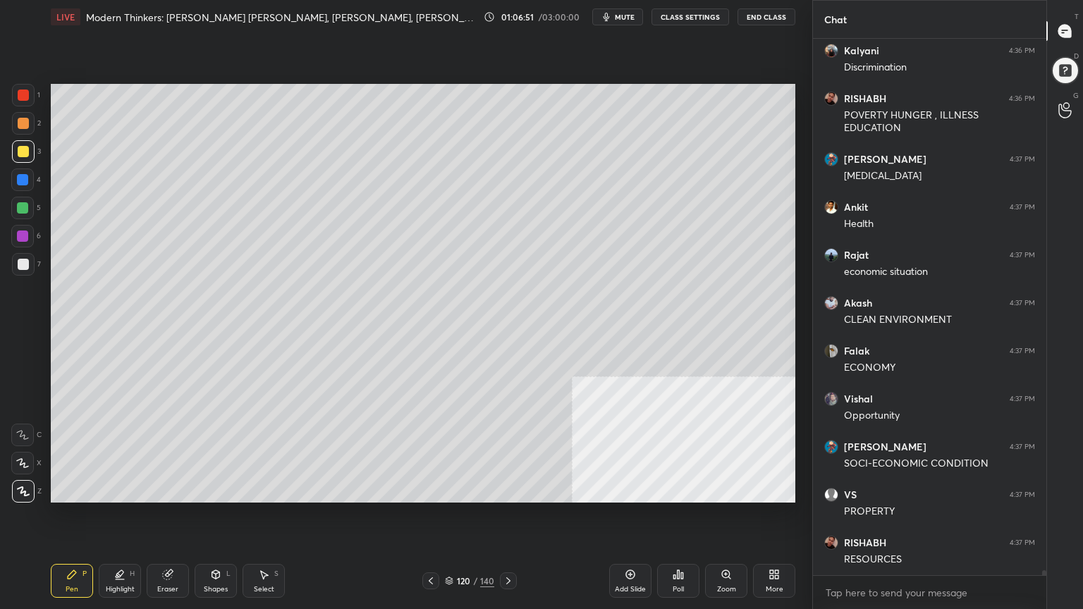
click at [18, 94] on div at bounding box center [23, 95] width 11 height 11
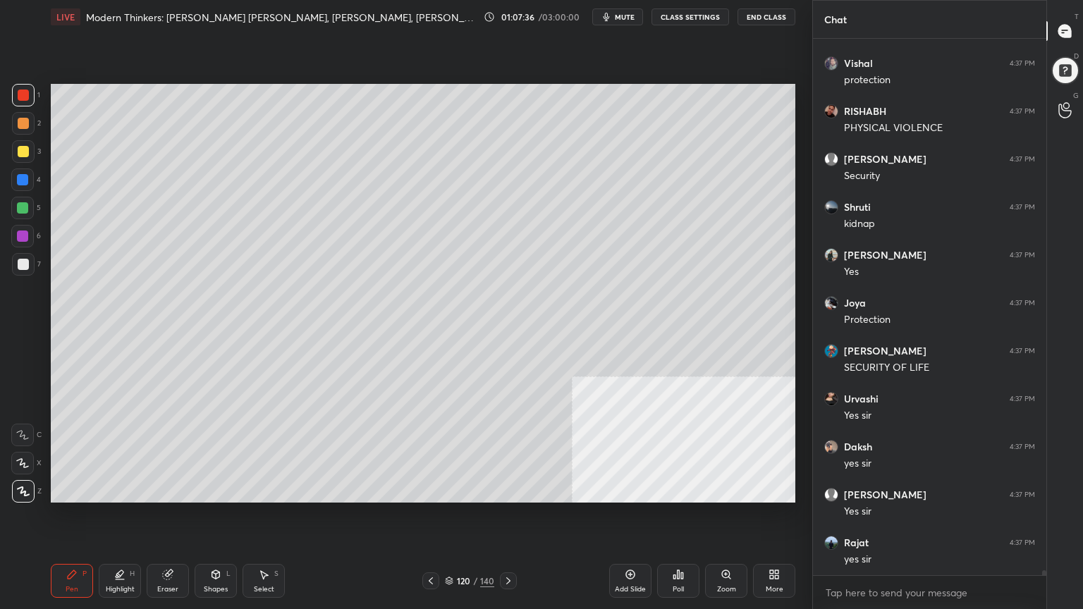
scroll to position [58976, 0]
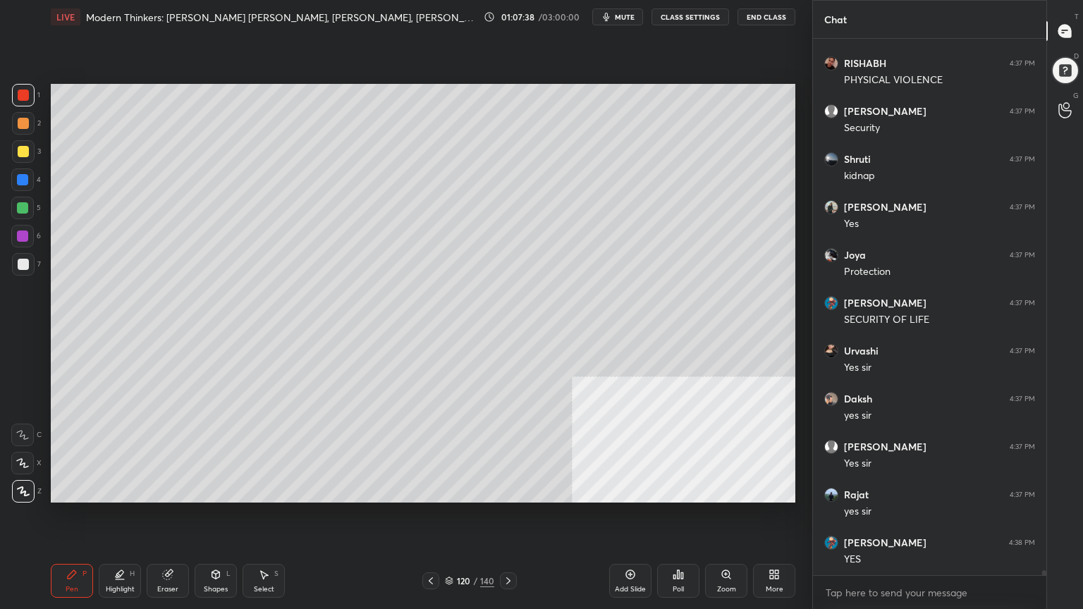
click at [20, 236] on div at bounding box center [22, 235] width 11 height 11
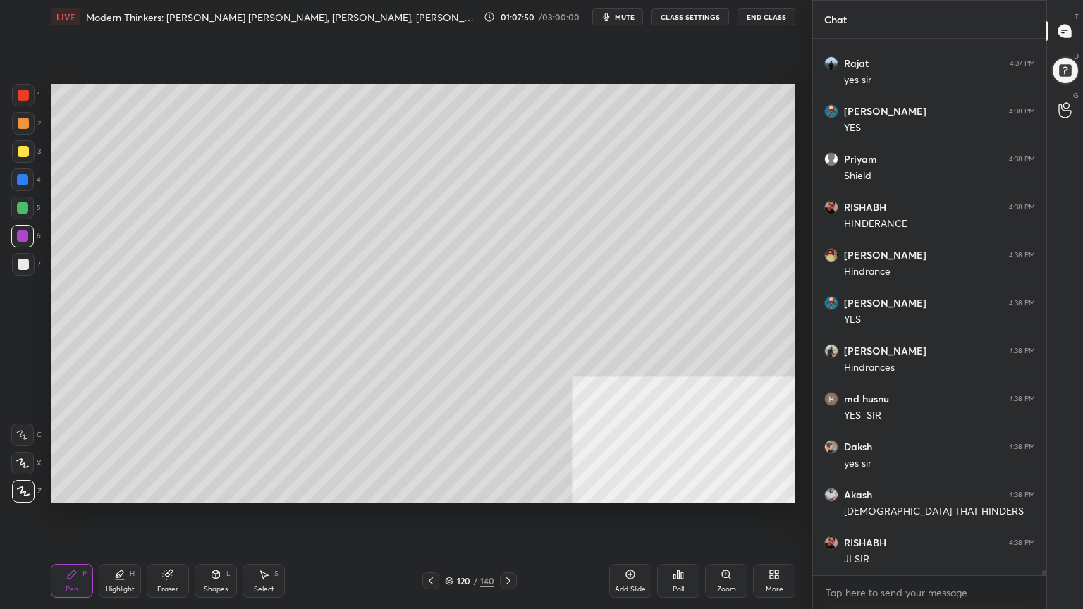
scroll to position [59455, 0]
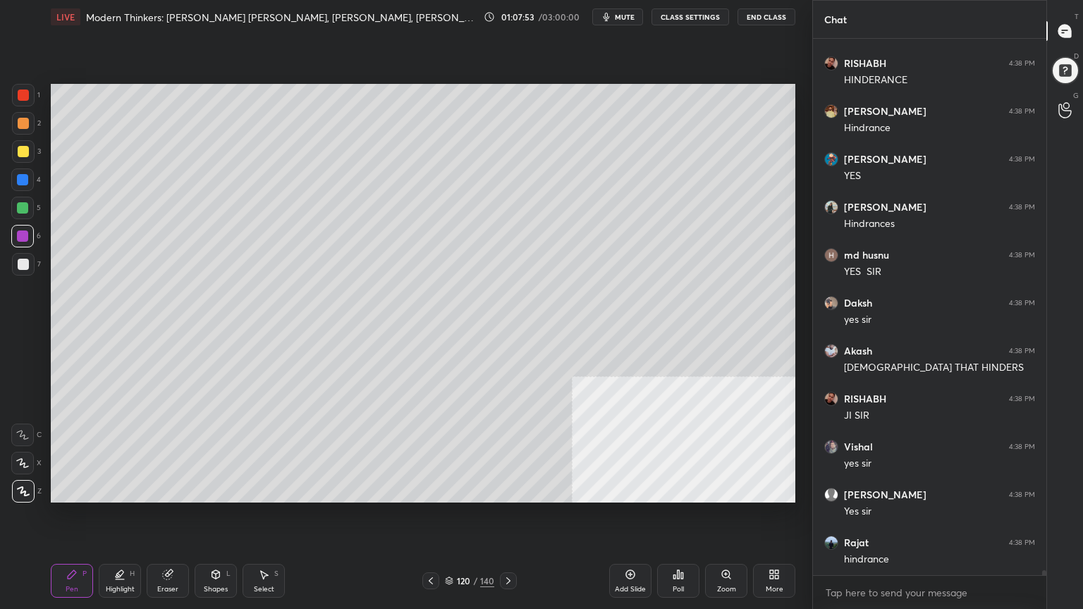
click at [23, 94] on div at bounding box center [23, 95] width 11 height 11
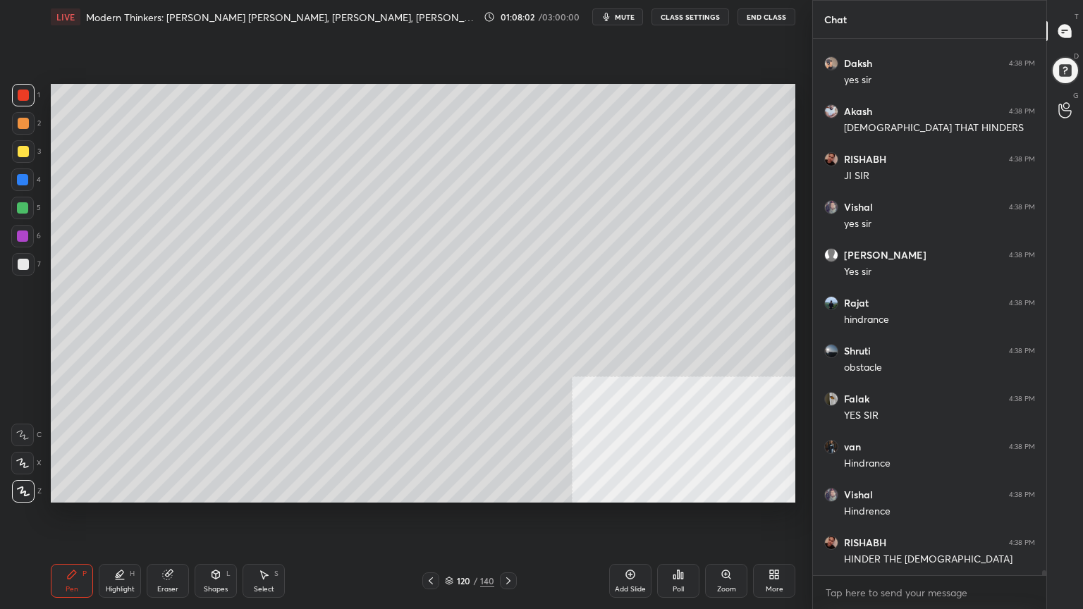
scroll to position [59839, 0]
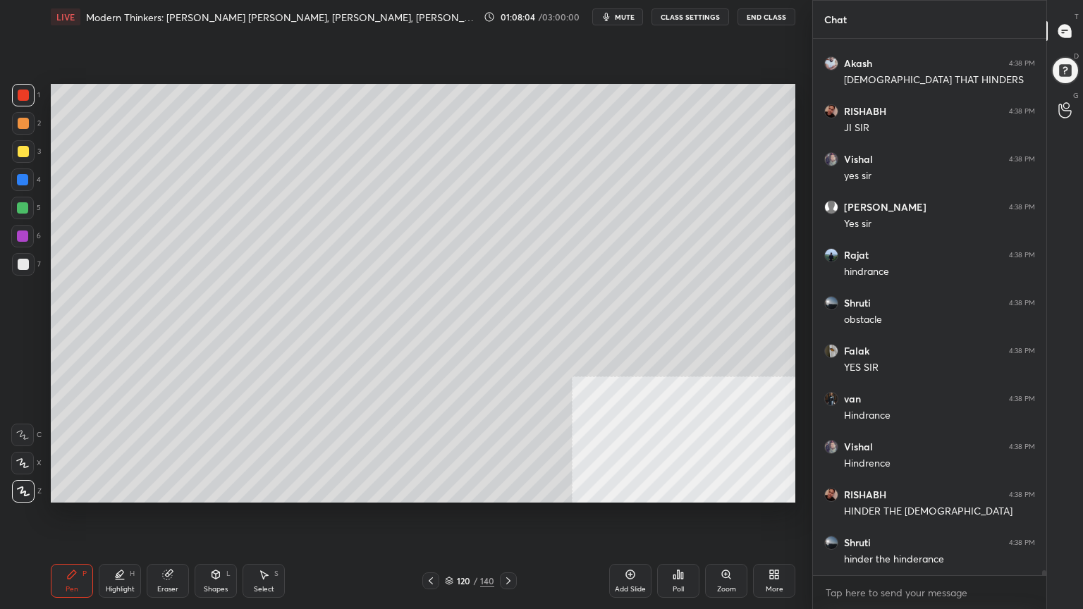
drag, startPoint x: 20, startPoint y: 235, endPoint x: 36, endPoint y: 241, distance: 16.8
click at [22, 234] on div at bounding box center [22, 235] width 11 height 11
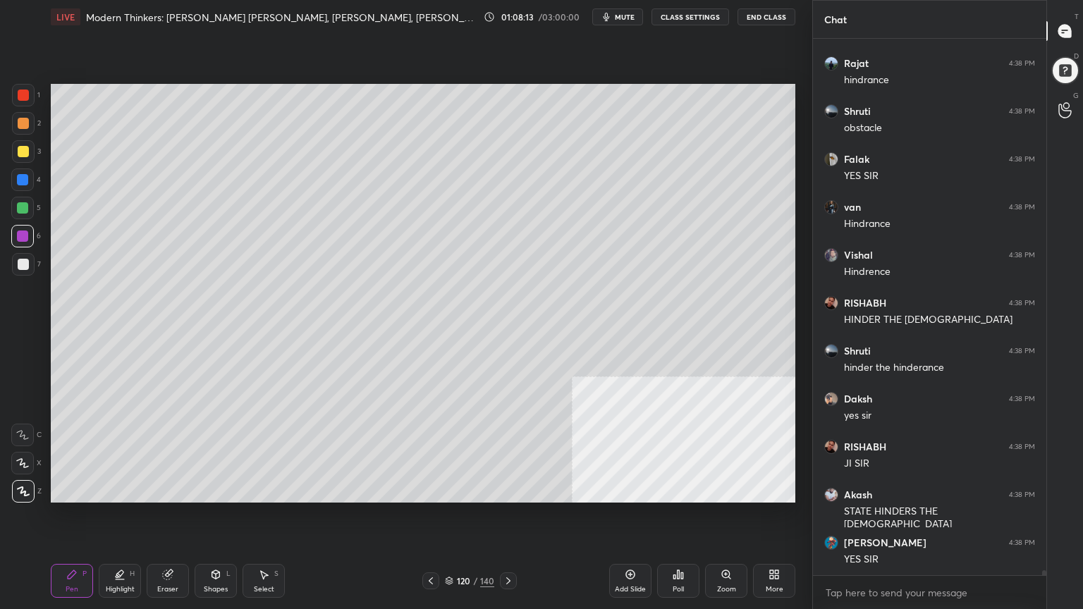
scroll to position [60126, 0]
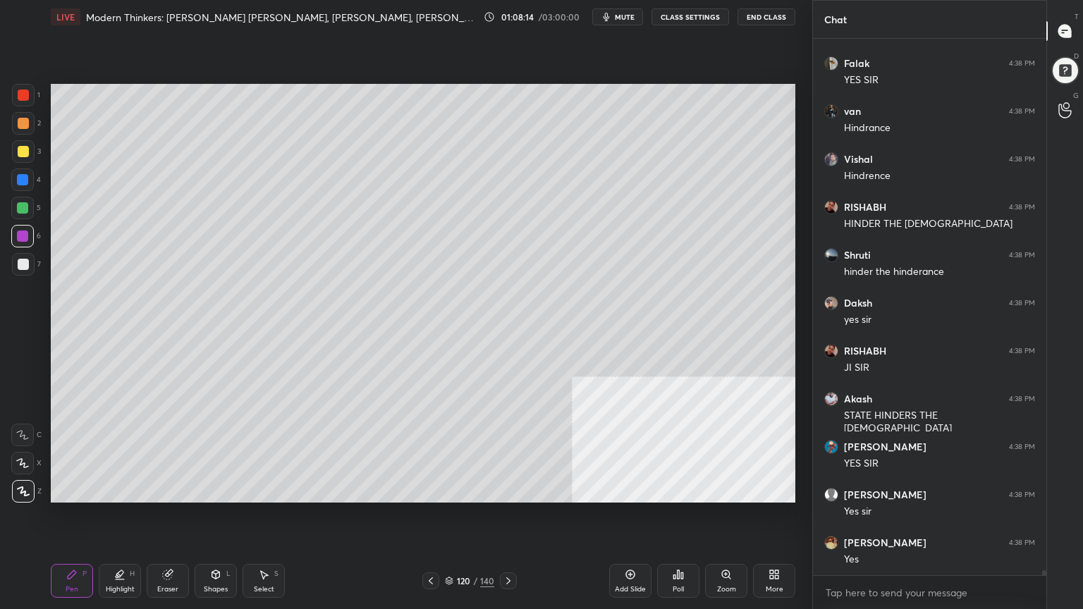
click at [27, 202] on div at bounding box center [22, 208] width 23 height 23
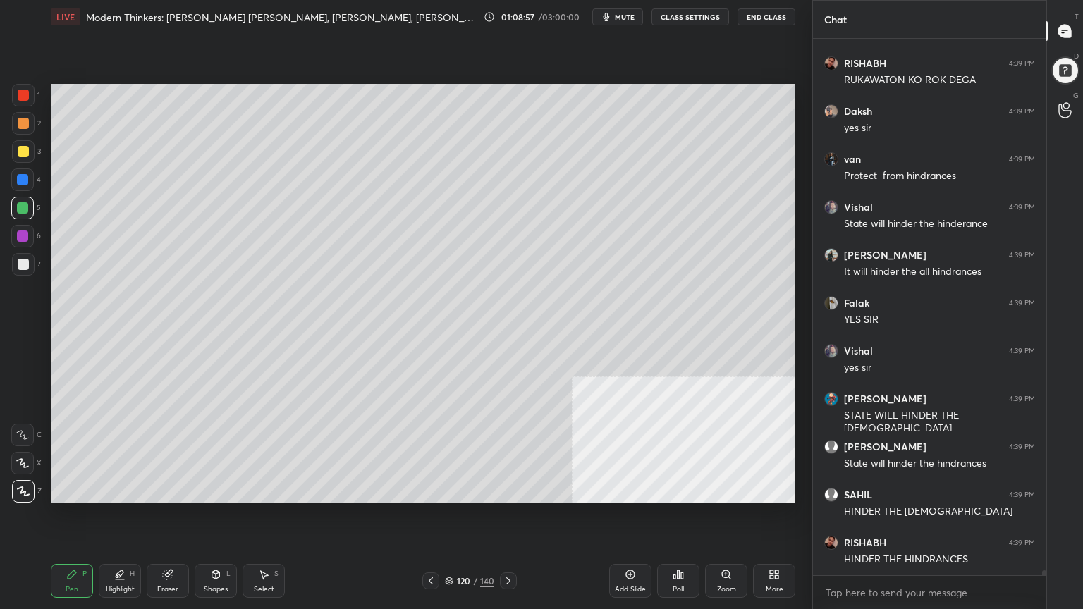
scroll to position [60845, 0]
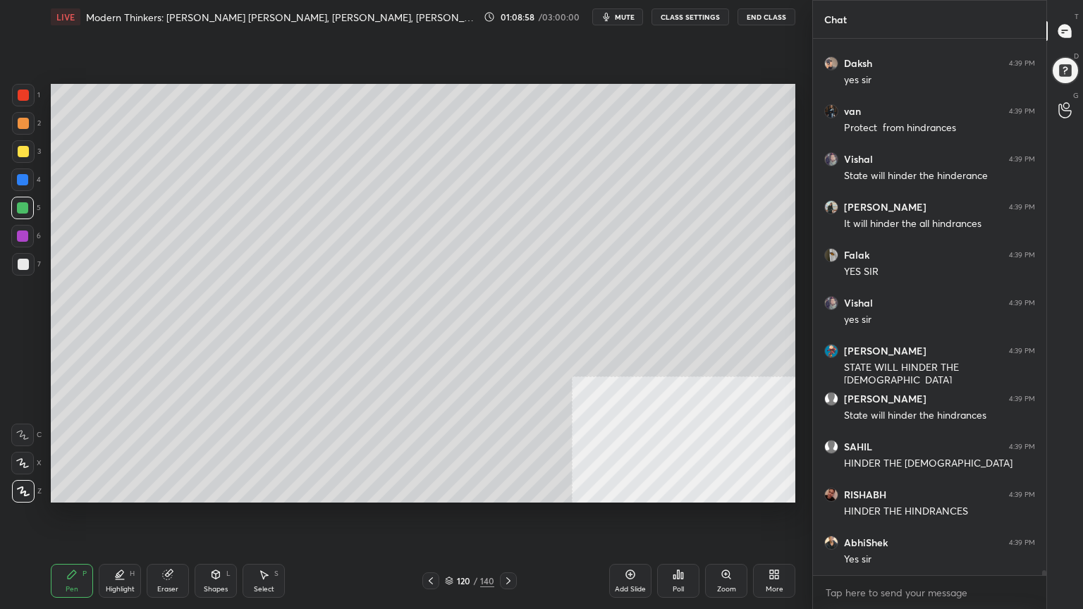
click at [23, 92] on div at bounding box center [23, 95] width 11 height 11
click at [20, 94] on div at bounding box center [23, 95] width 11 height 11
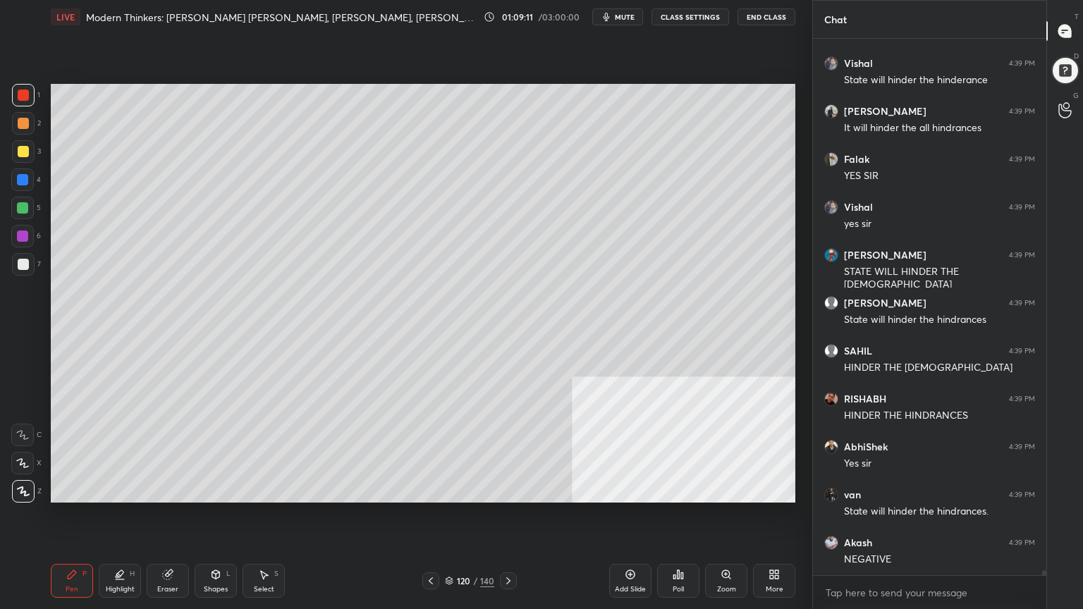
scroll to position [60989, 0]
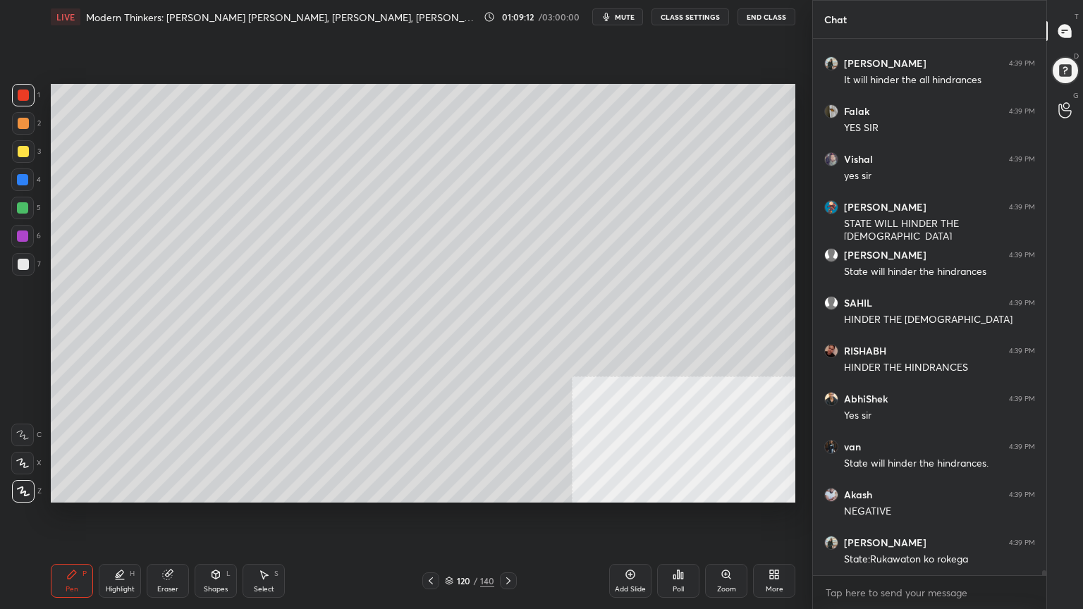
drag, startPoint x: 20, startPoint y: 233, endPoint x: 47, endPoint y: 248, distance: 30.9
click at [20, 233] on div at bounding box center [22, 235] width 11 height 11
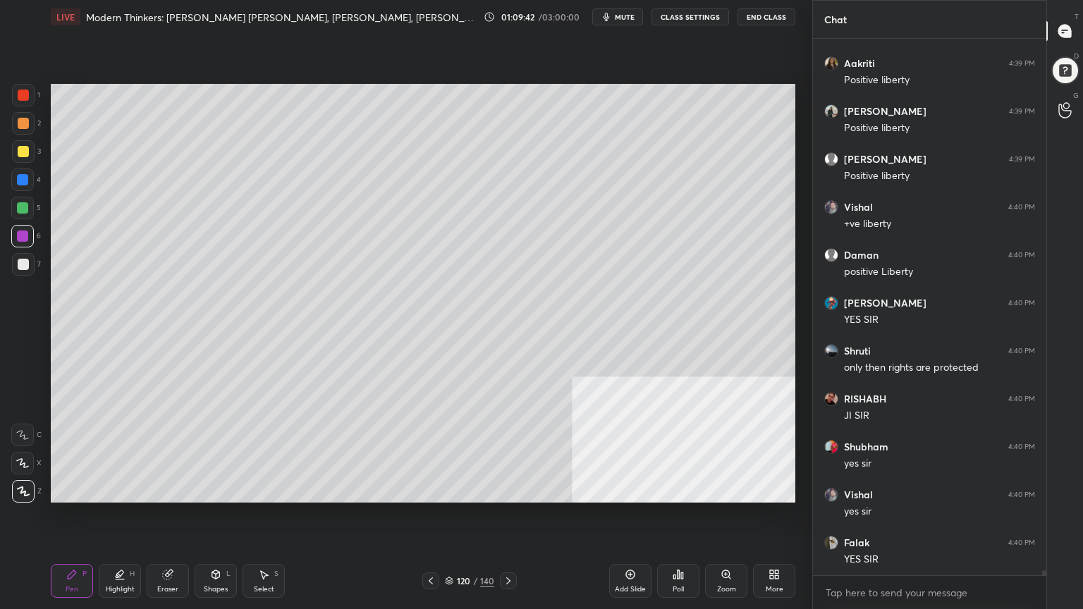
scroll to position [55018, 0]
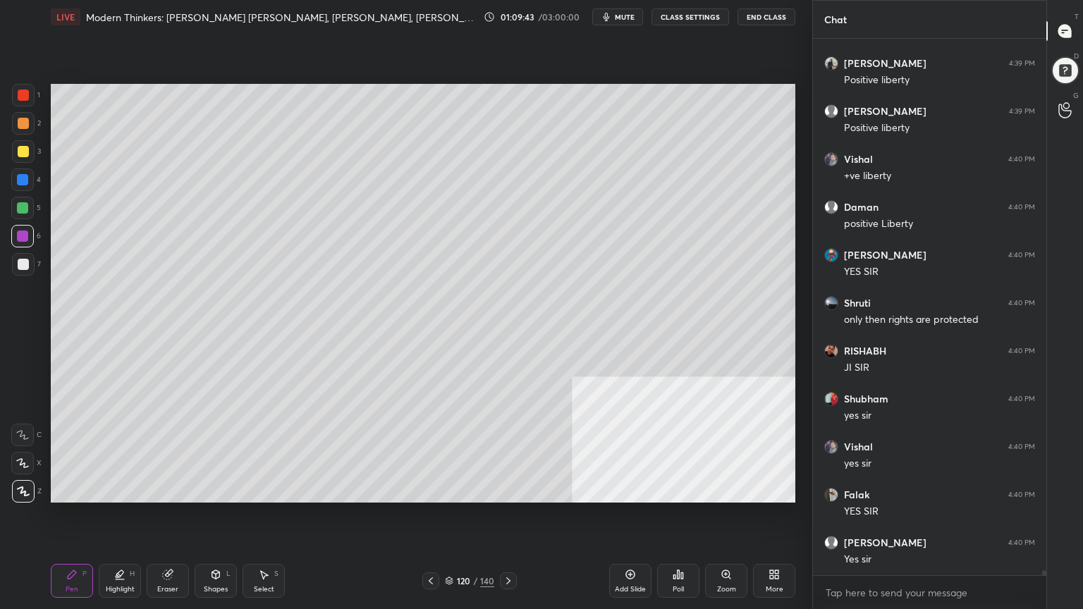
click at [636, 546] on div "Add Slide" at bounding box center [630, 581] width 42 height 34
click at [27, 263] on div at bounding box center [23, 264] width 11 height 11
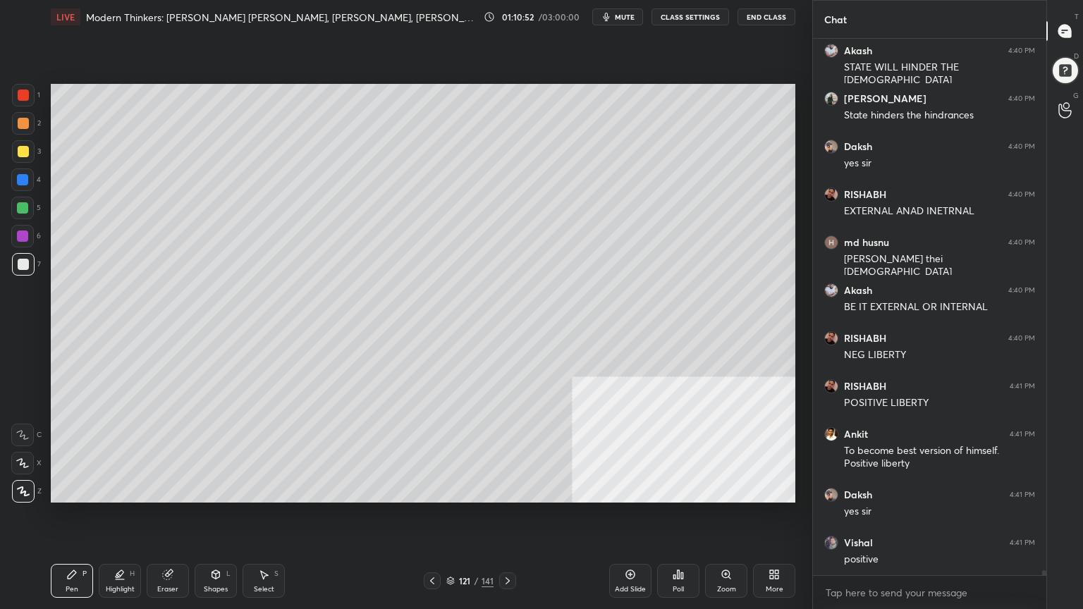
scroll to position [55810, 0]
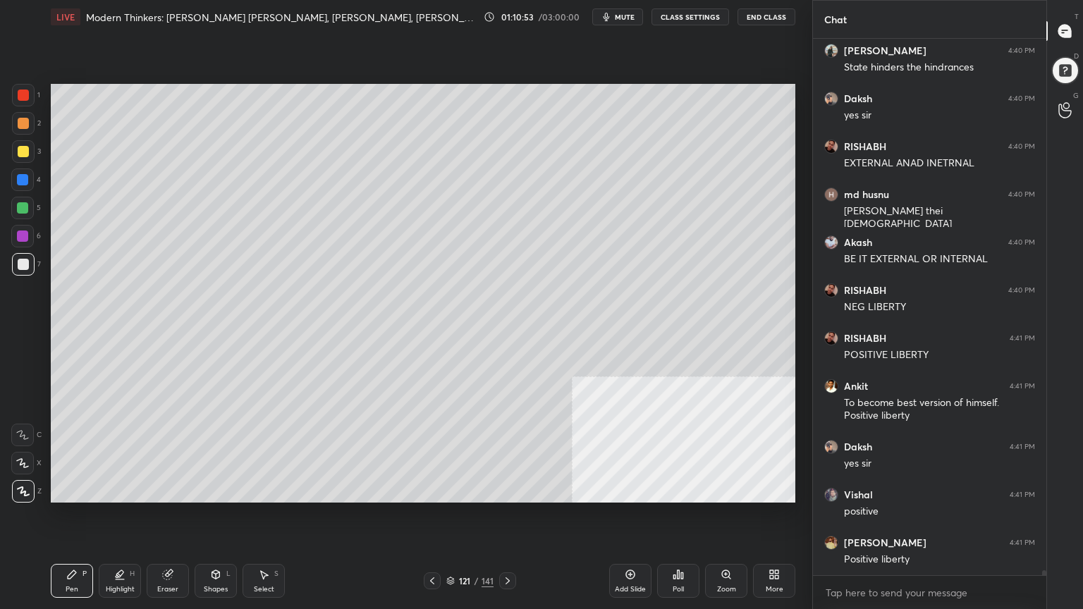
click at [20, 120] on div at bounding box center [23, 123] width 11 height 11
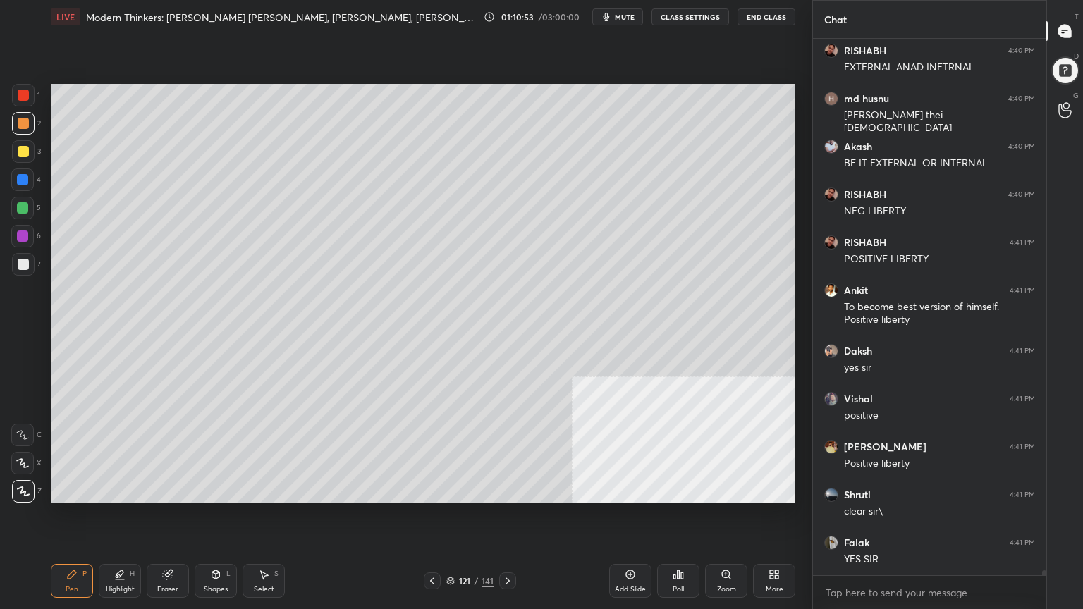
click at [21, 93] on div at bounding box center [23, 95] width 11 height 11
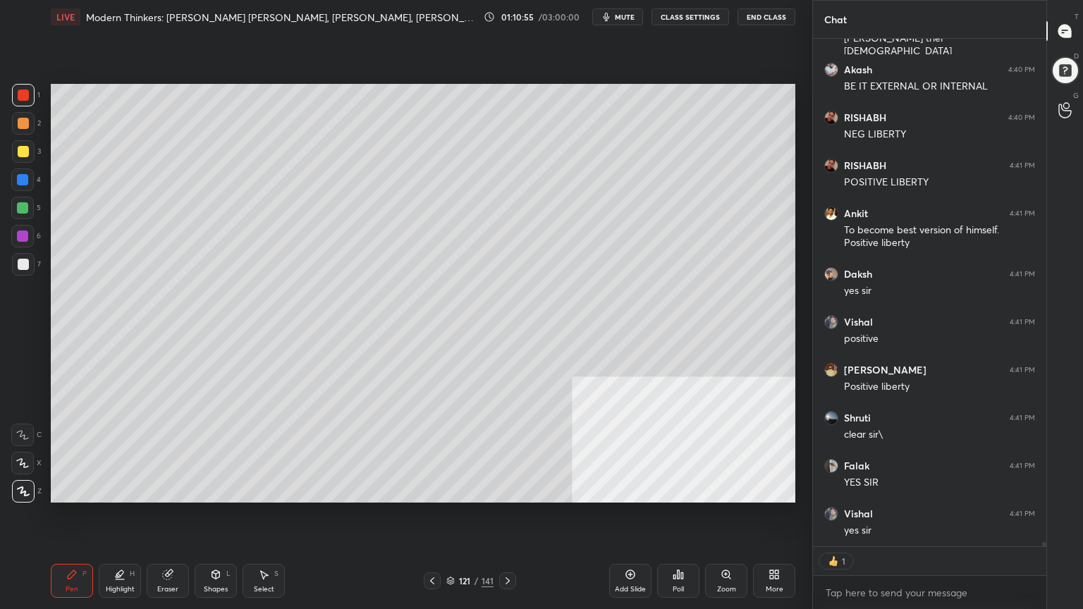
click at [431, 546] on icon at bounding box center [431, 580] width 11 height 11
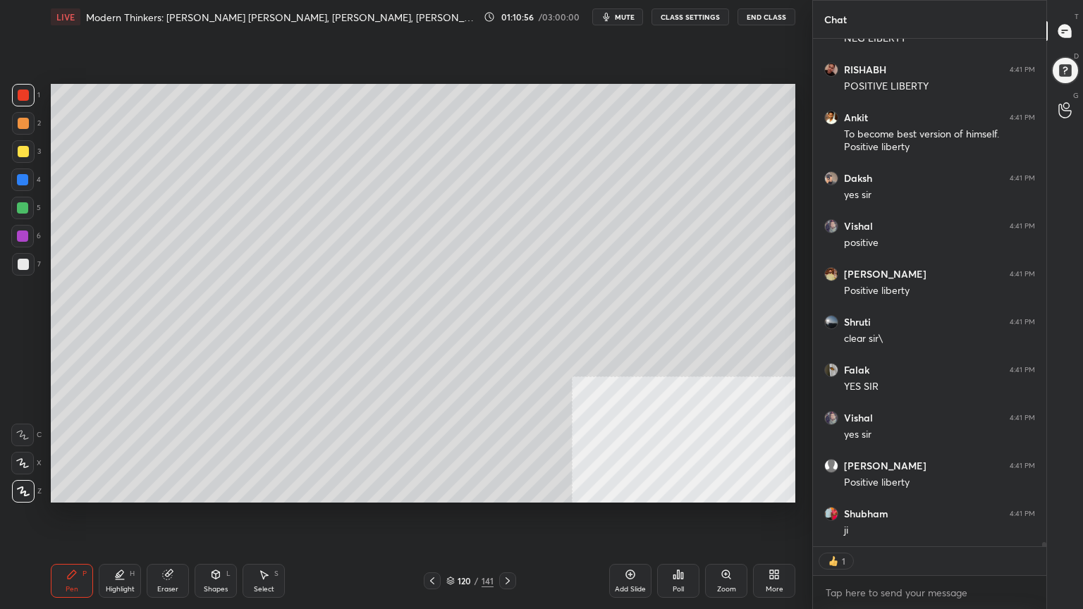
click at [435, 546] on icon at bounding box center [431, 580] width 11 height 11
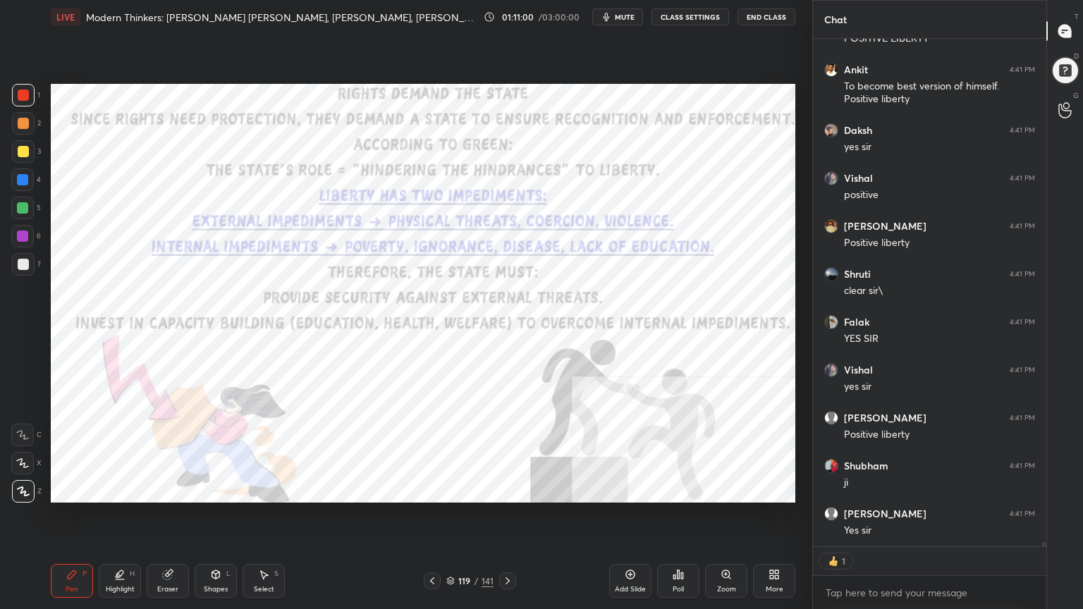
scroll to position [56238, 0]
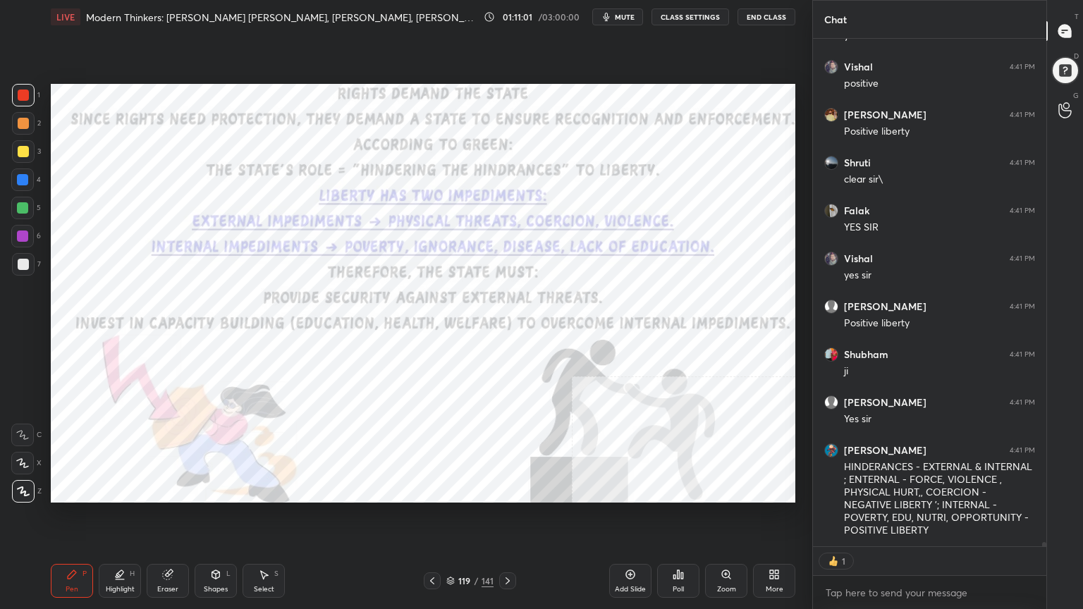
click at [23, 125] on div at bounding box center [23, 123] width 11 height 11
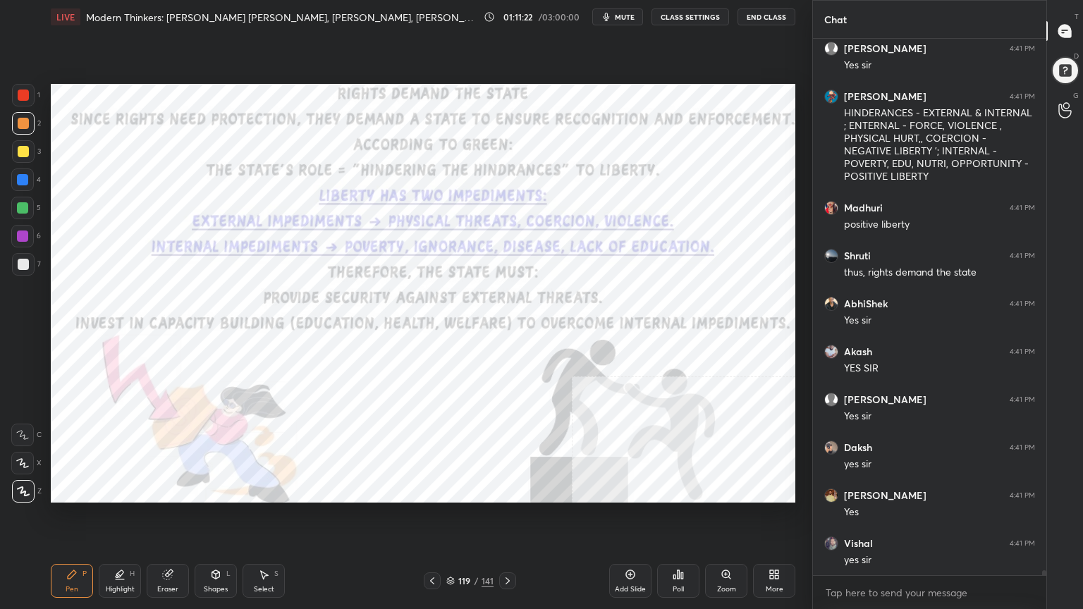
scroll to position [56653, 0]
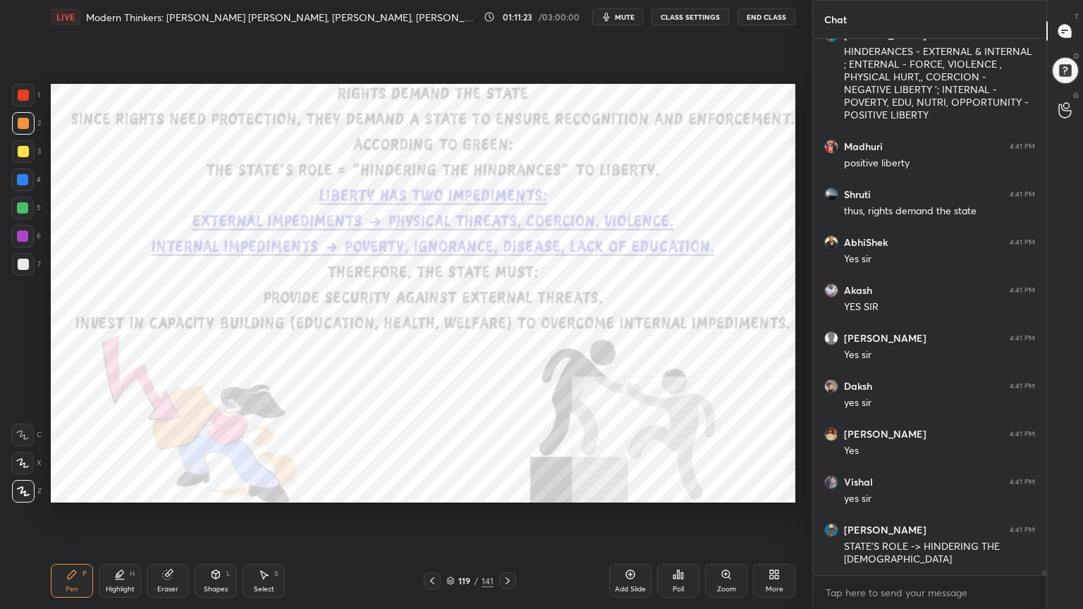
click at [23, 91] on div at bounding box center [23, 95] width 11 height 11
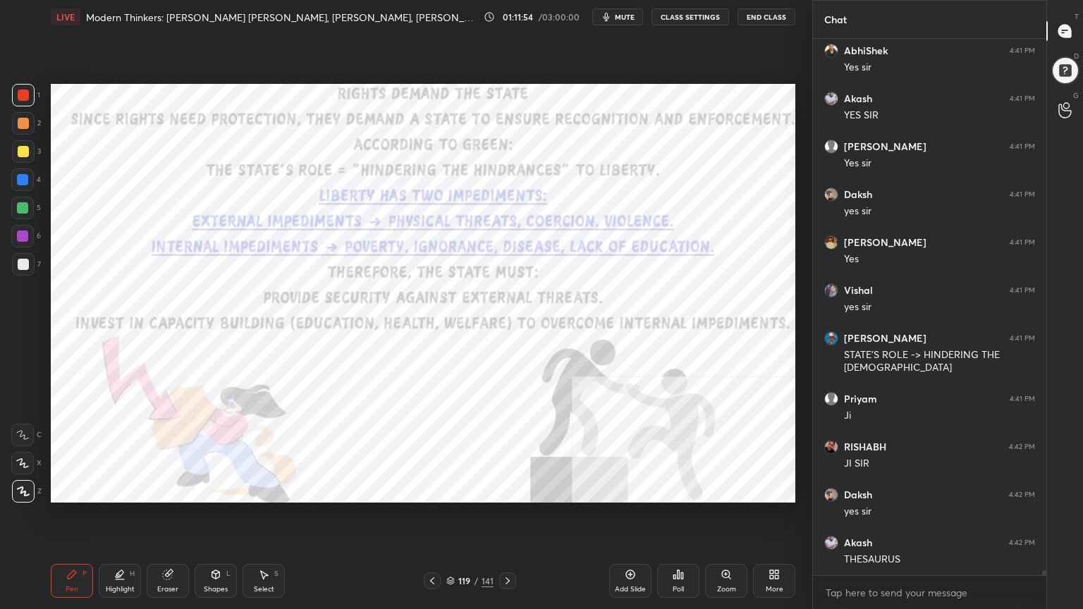
scroll to position [57019, 0]
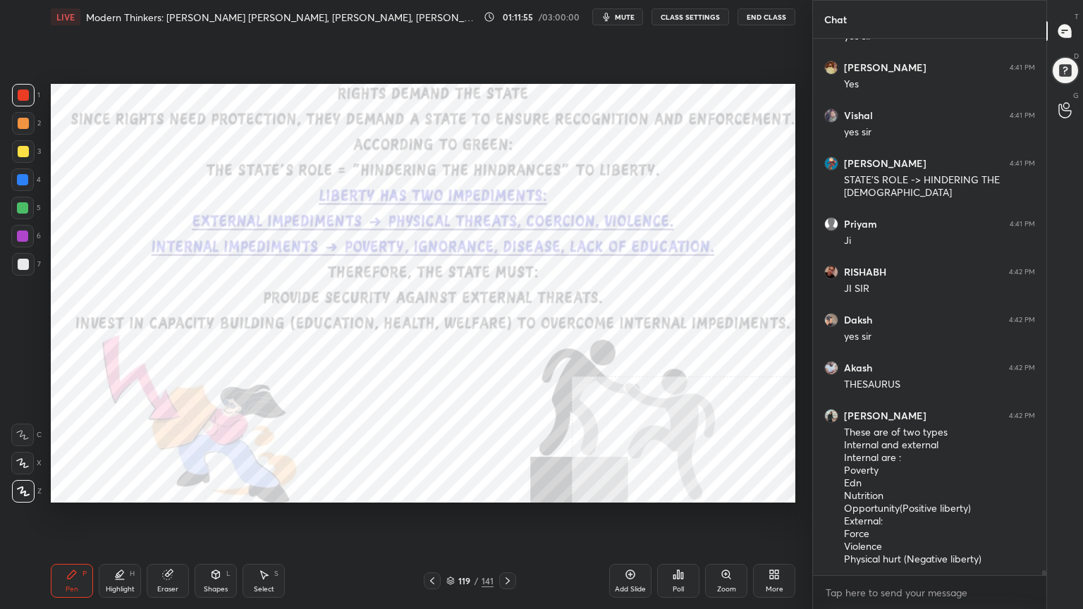
drag, startPoint x: 25, startPoint y: 178, endPoint x: 45, endPoint y: 213, distance: 40.7
click at [25, 180] on div at bounding box center [22, 179] width 11 height 11
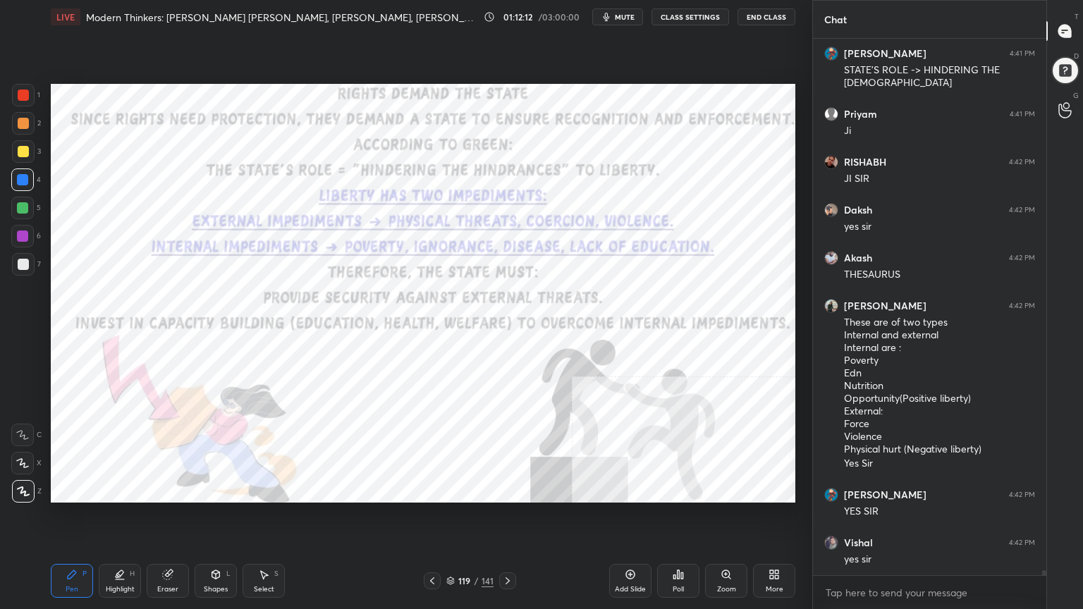
scroll to position [57177, 0]
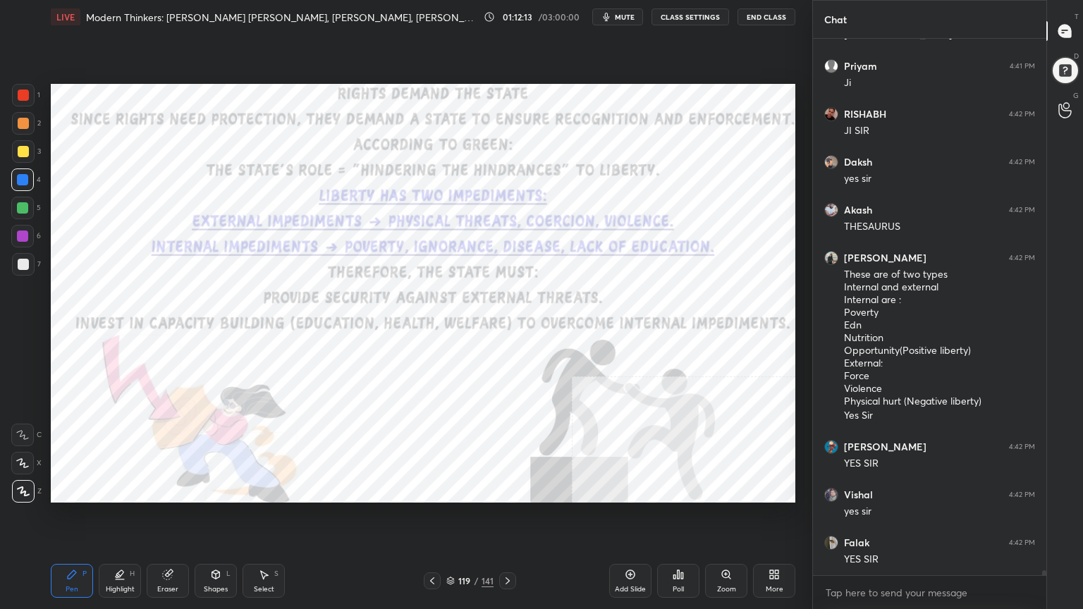
click at [629, 546] on icon at bounding box center [629, 574] width 11 height 11
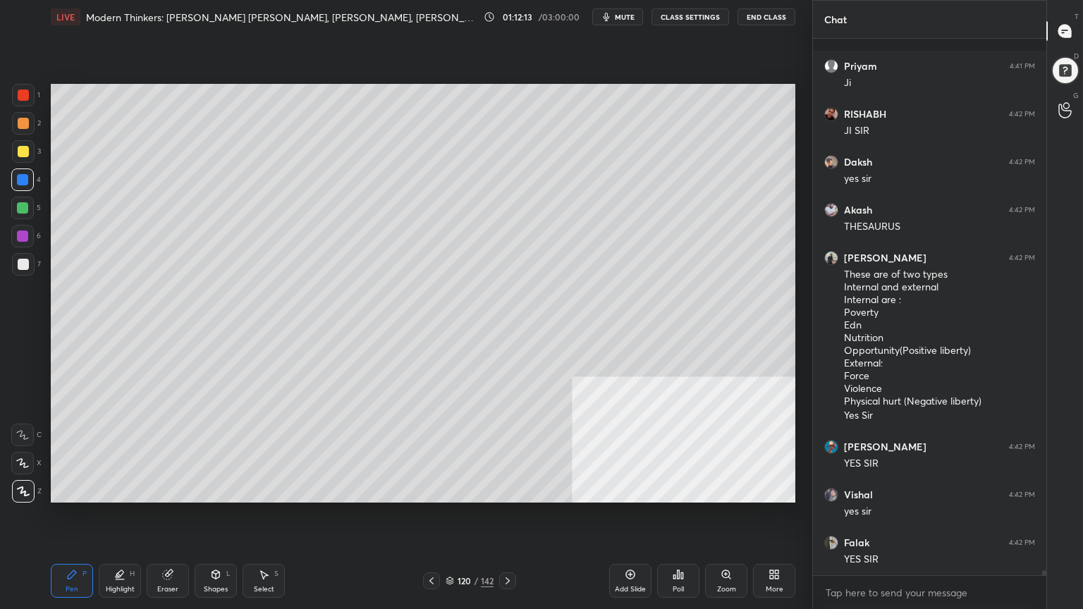
scroll to position [57273, 0]
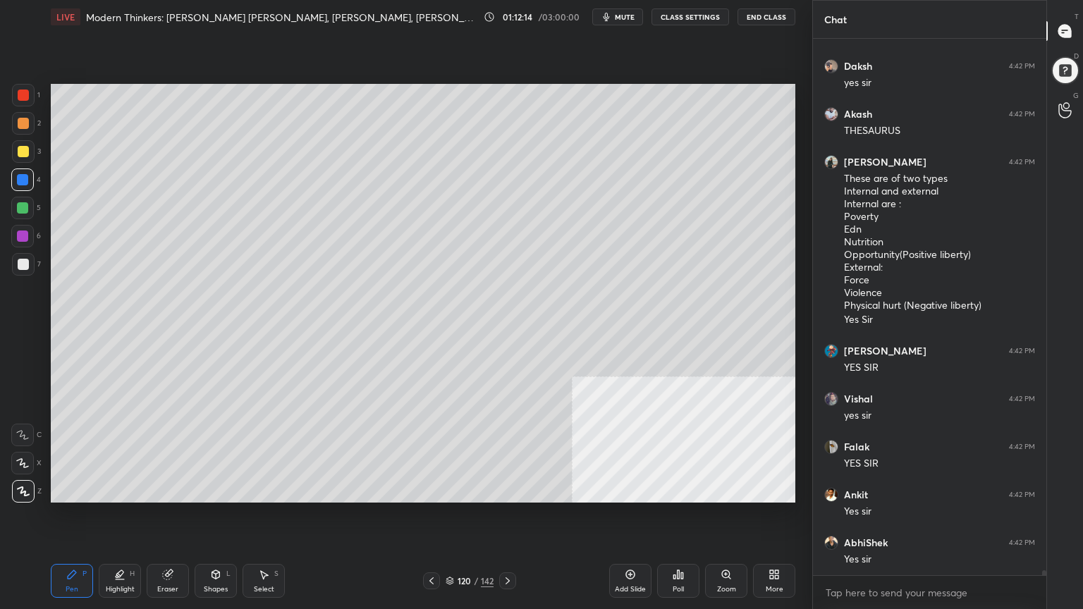
drag, startPoint x: 28, startPoint y: 267, endPoint x: 46, endPoint y: 262, distance: 18.3
click at [30, 267] on div at bounding box center [23, 264] width 23 height 23
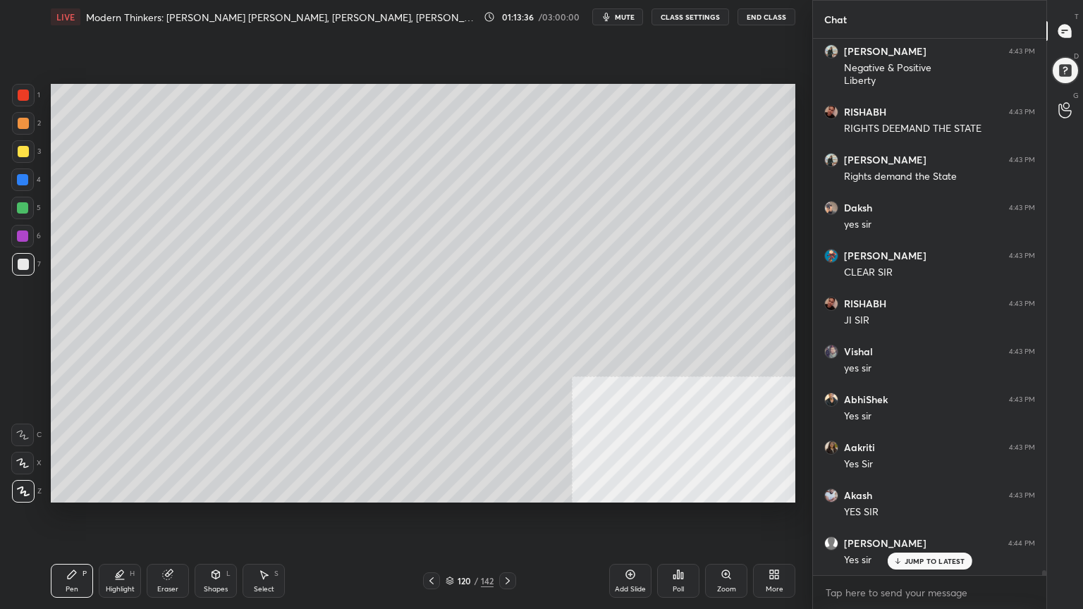
scroll to position [58306, 0]
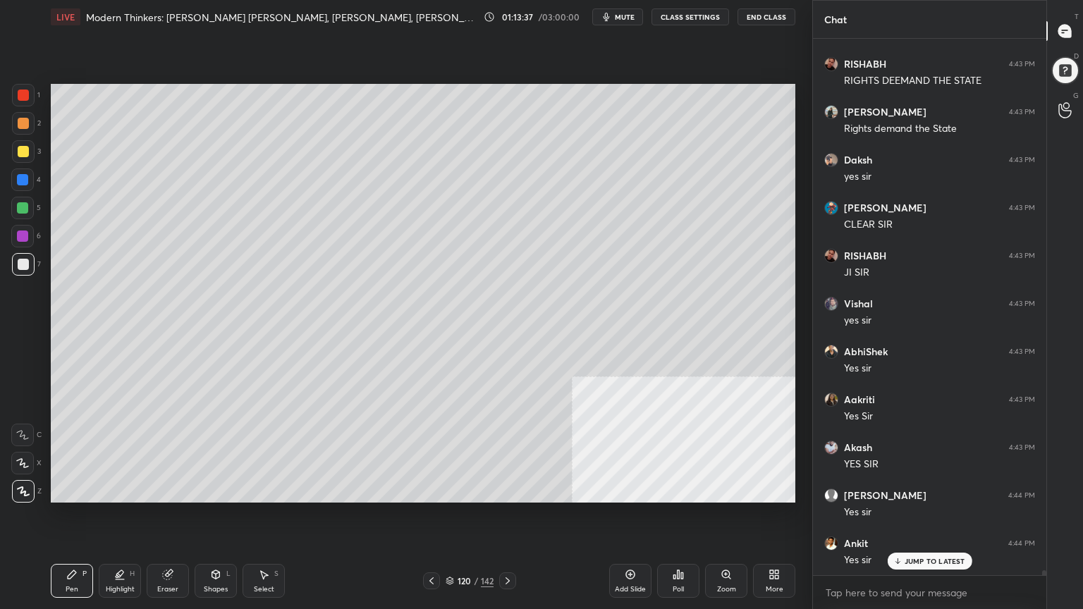
click at [434, 546] on icon at bounding box center [431, 580] width 11 height 11
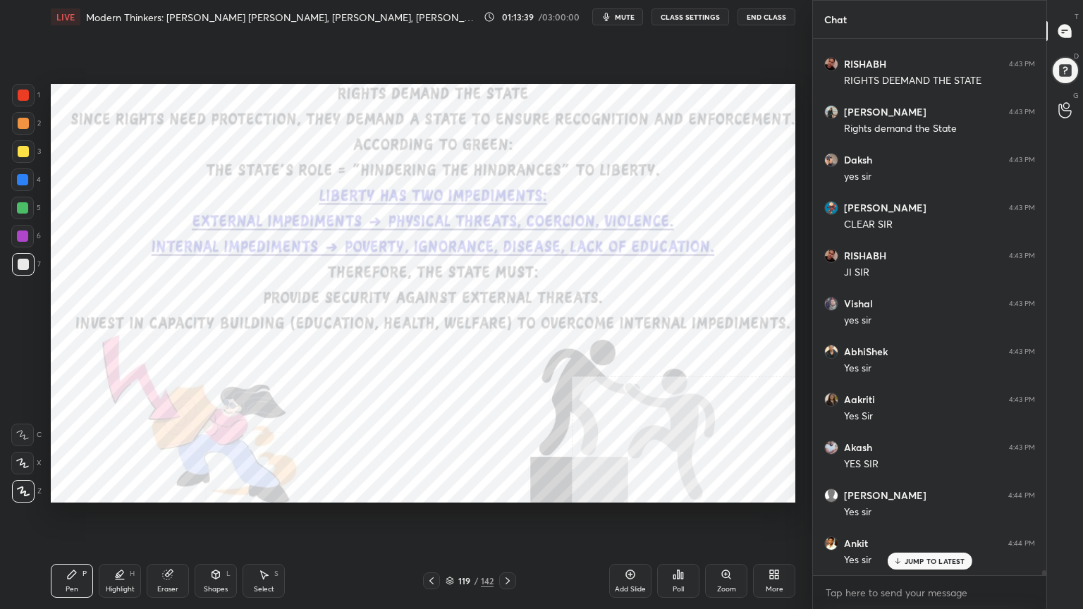
click at [173, 546] on div "Eraser" at bounding box center [168, 581] width 42 height 34
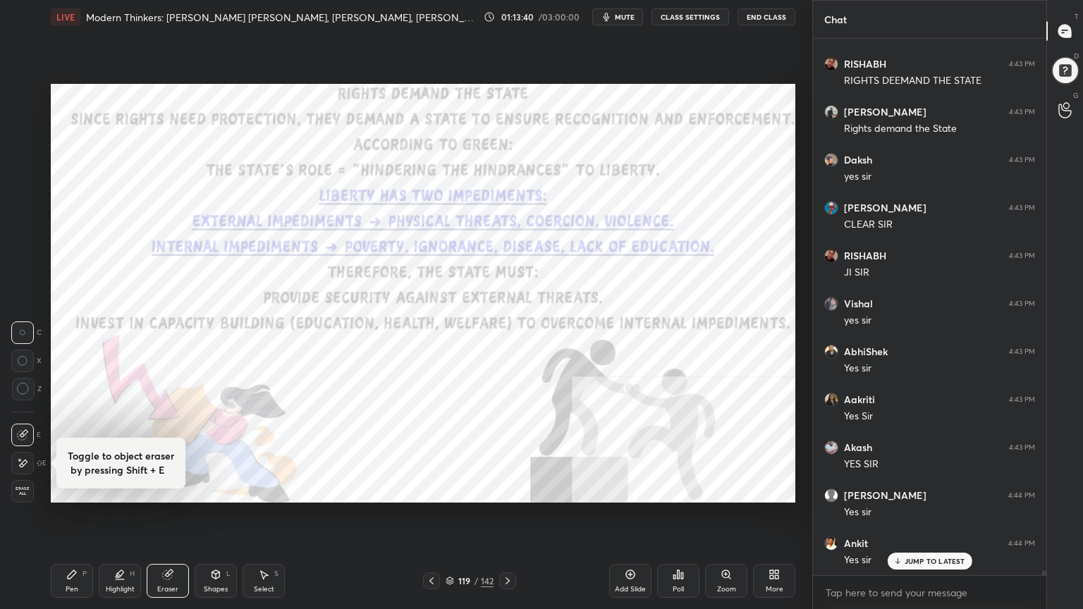
click at [23, 486] on span "Erase all" at bounding box center [22, 491] width 21 height 10
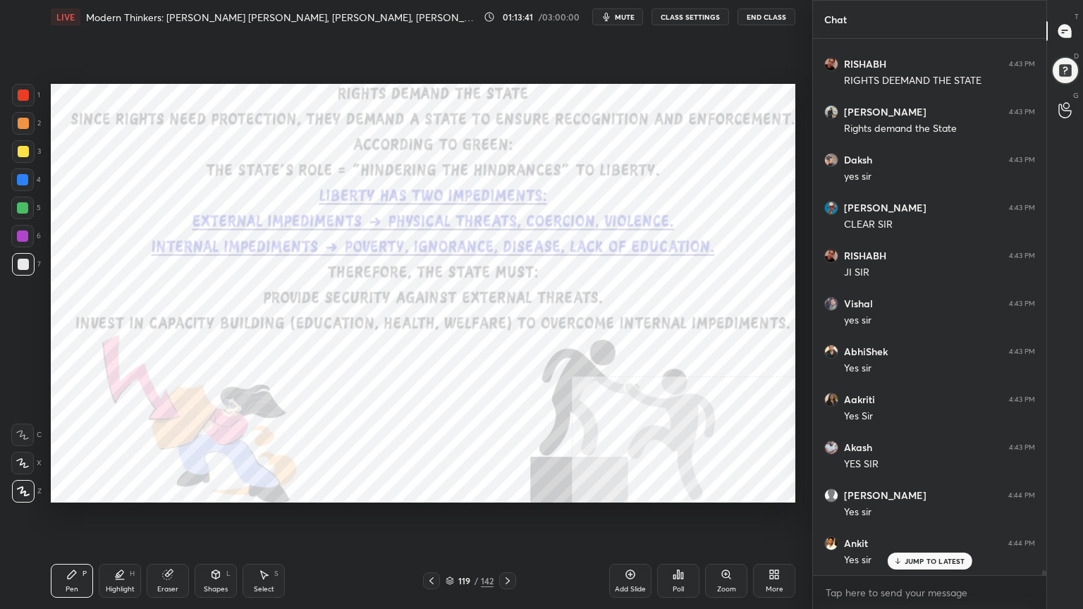
scroll to position [58354, 0]
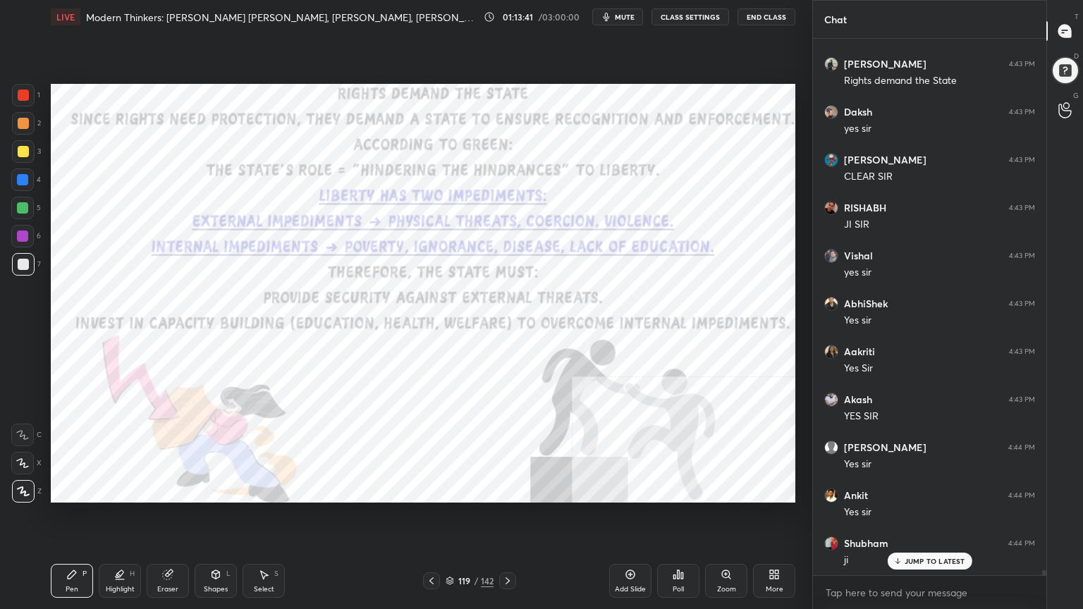
drag, startPoint x: 25, startPoint y: 90, endPoint x: 48, endPoint y: 96, distance: 23.2
click at [27, 90] on div at bounding box center [23, 95] width 11 height 11
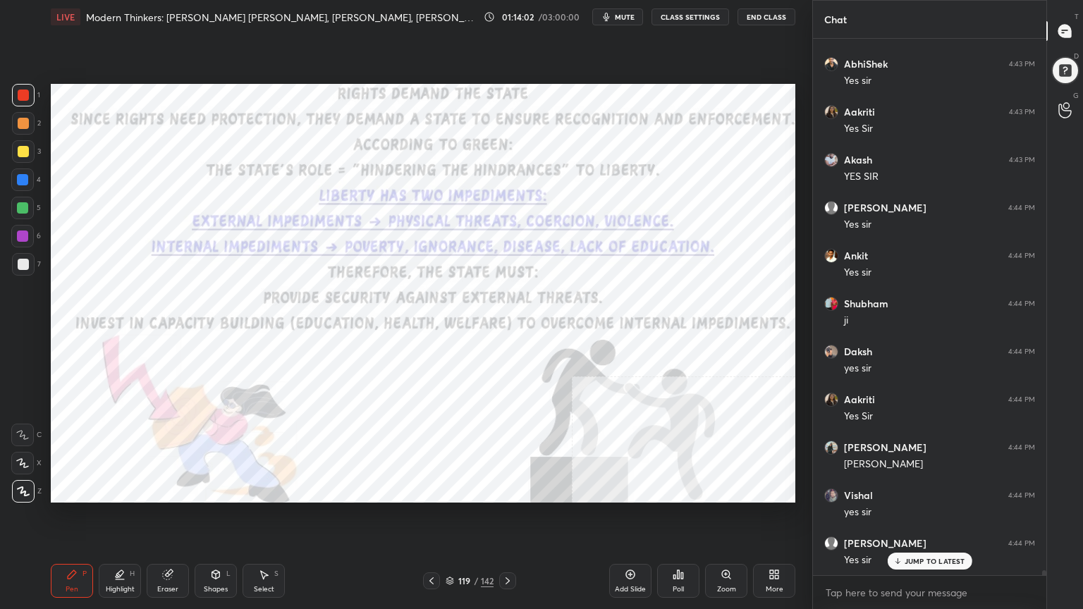
scroll to position [58641, 0]
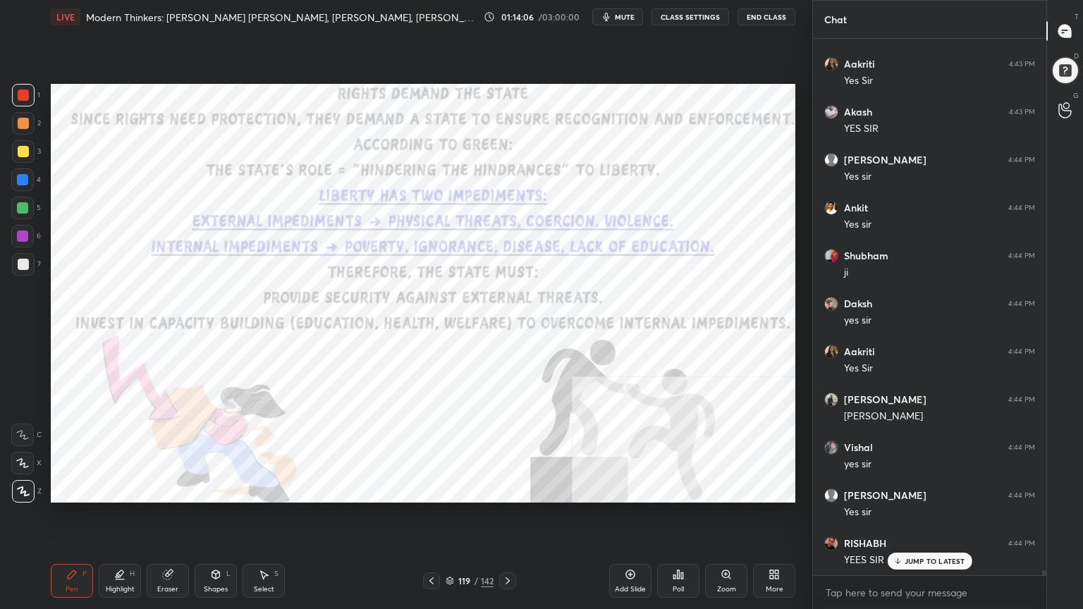
click at [452, 546] on icon at bounding box center [449, 579] width 7 height 4
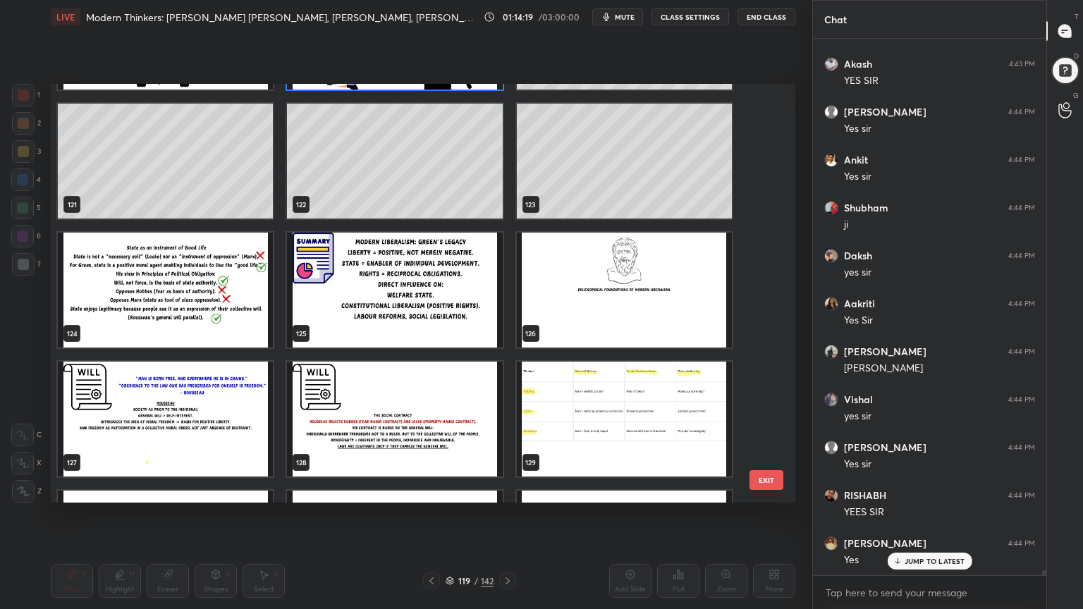
scroll to position [58737, 0]
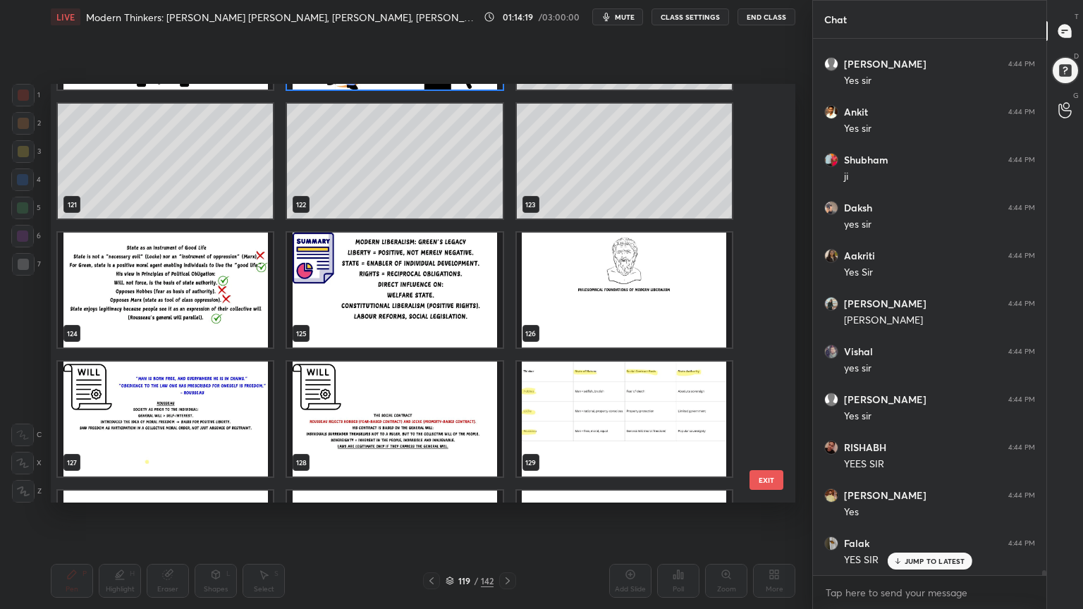
click at [214, 310] on img "grid" at bounding box center [165, 290] width 215 height 115
click at [216, 311] on img "grid" at bounding box center [165, 290] width 215 height 115
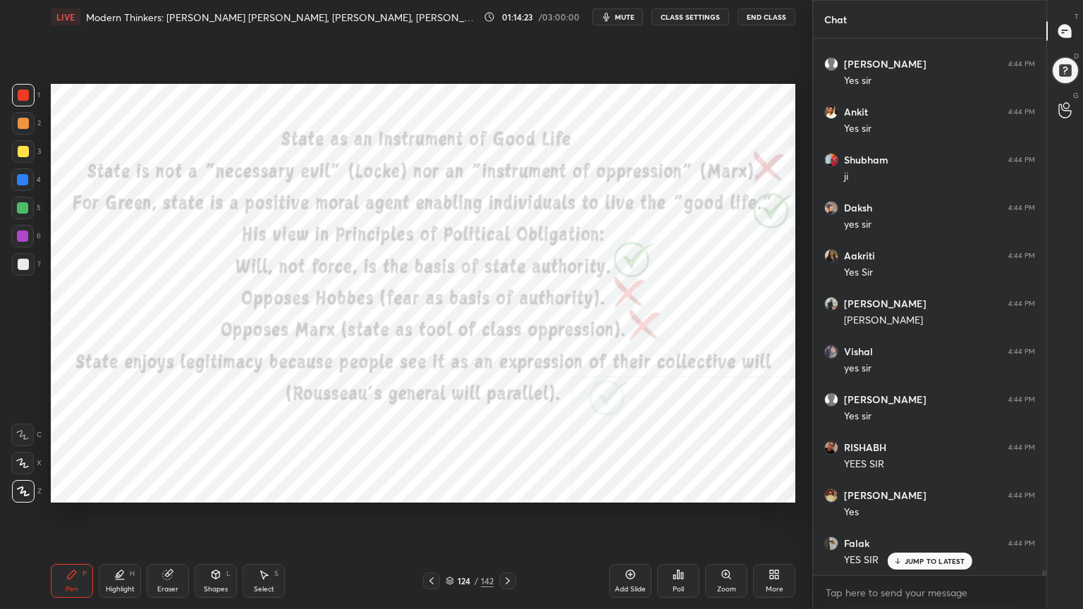
drag, startPoint x: 20, startPoint y: 211, endPoint x: 27, endPoint y: 207, distance: 8.2
click at [20, 211] on div at bounding box center [22, 207] width 11 height 11
click at [21, 92] on div at bounding box center [23, 95] width 11 height 11
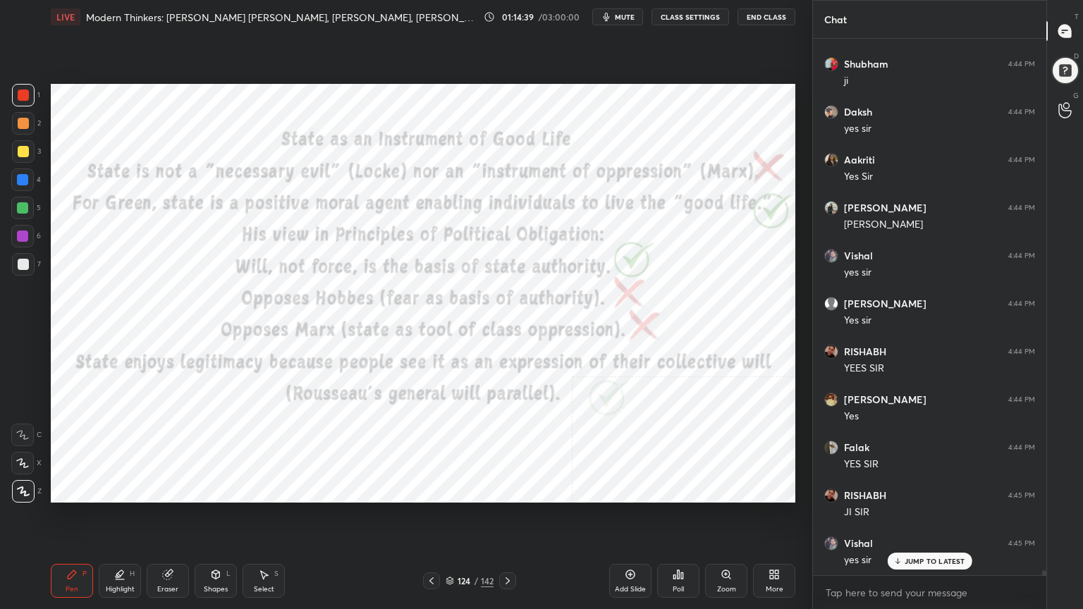
scroll to position [58929, 0]
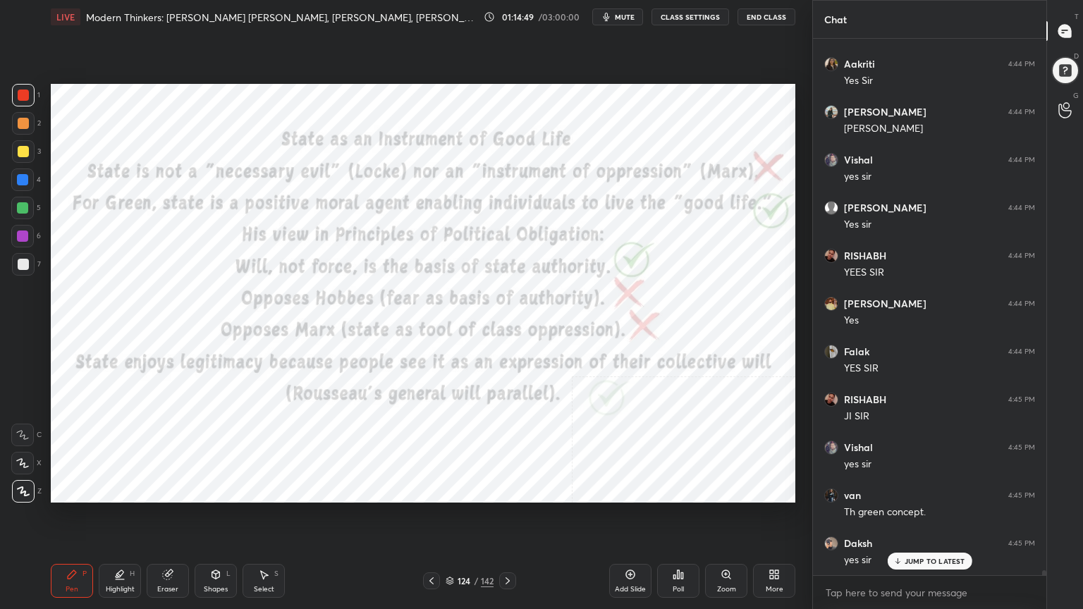
click at [21, 203] on div at bounding box center [22, 207] width 11 height 11
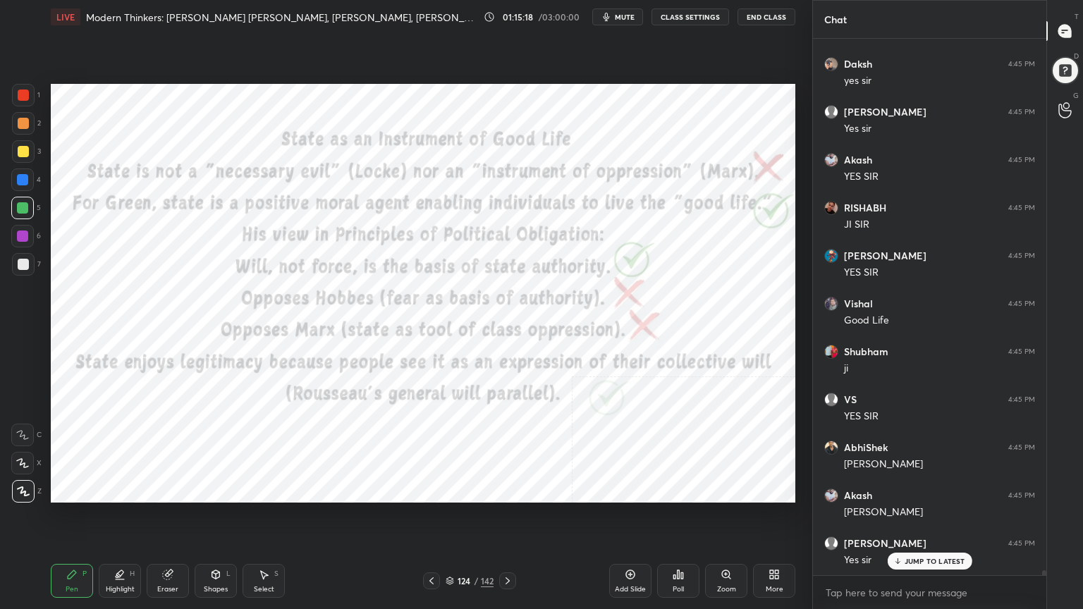
scroll to position [59456, 0]
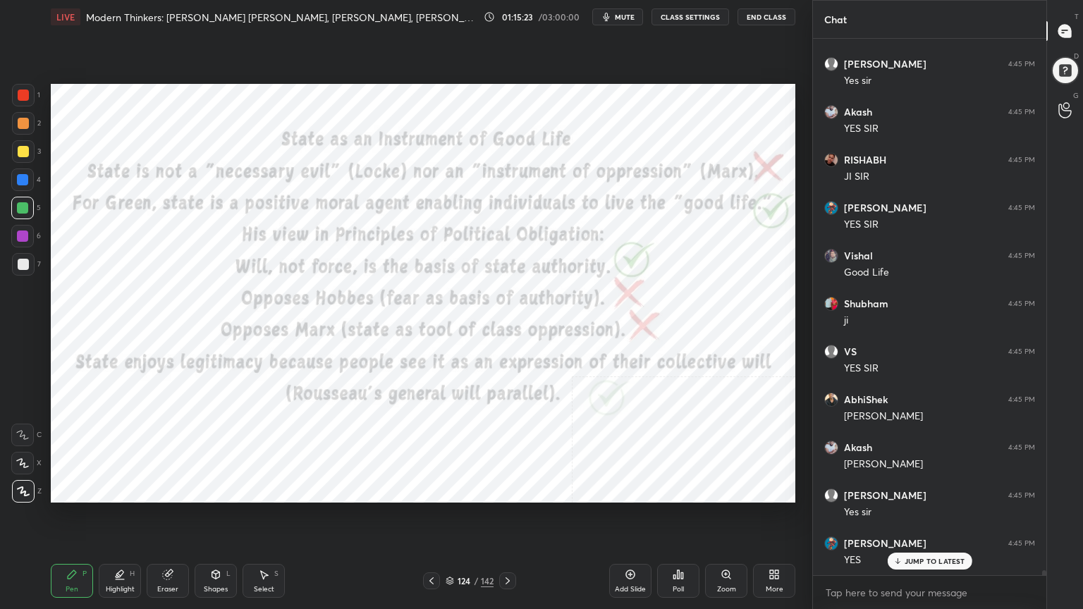
click at [23, 90] on div at bounding box center [23, 95] width 11 height 11
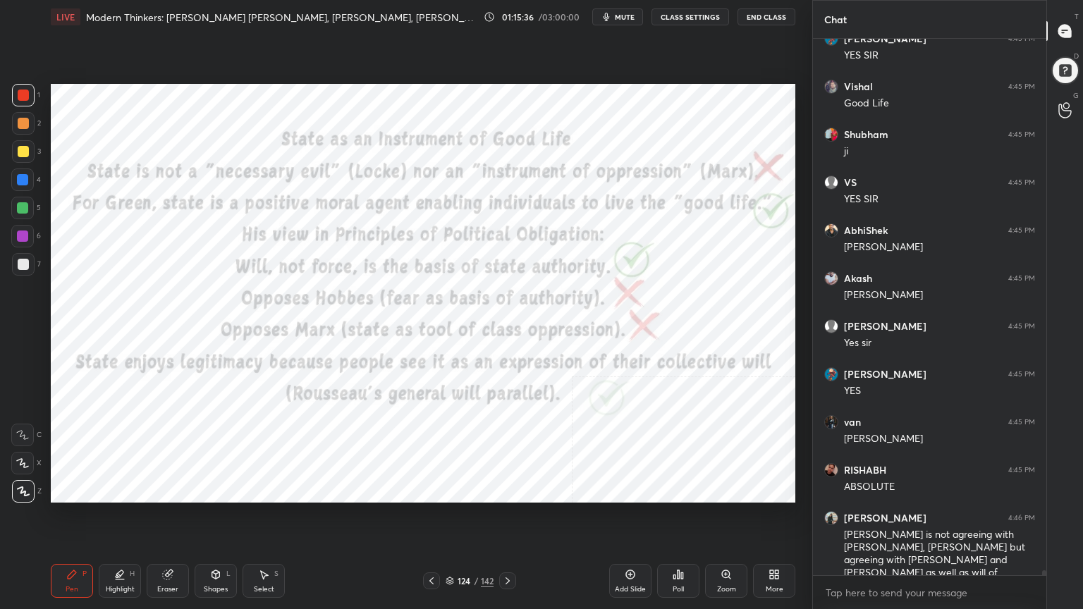
scroll to position [59673, 0]
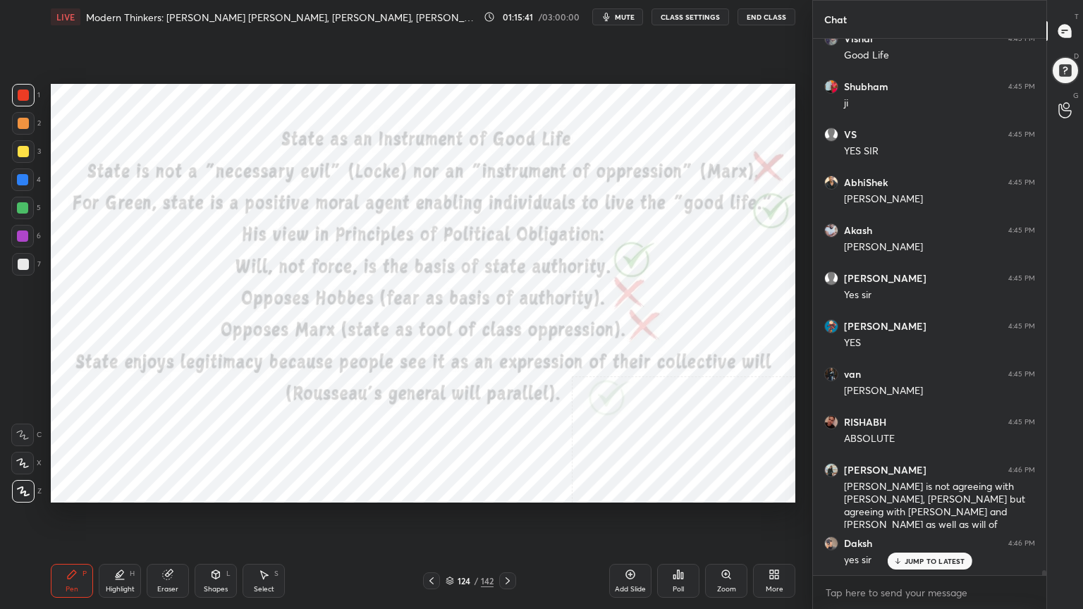
drag, startPoint x: 21, startPoint y: 211, endPoint x: 45, endPoint y: 258, distance: 53.0
click at [21, 211] on div at bounding box center [22, 207] width 11 height 11
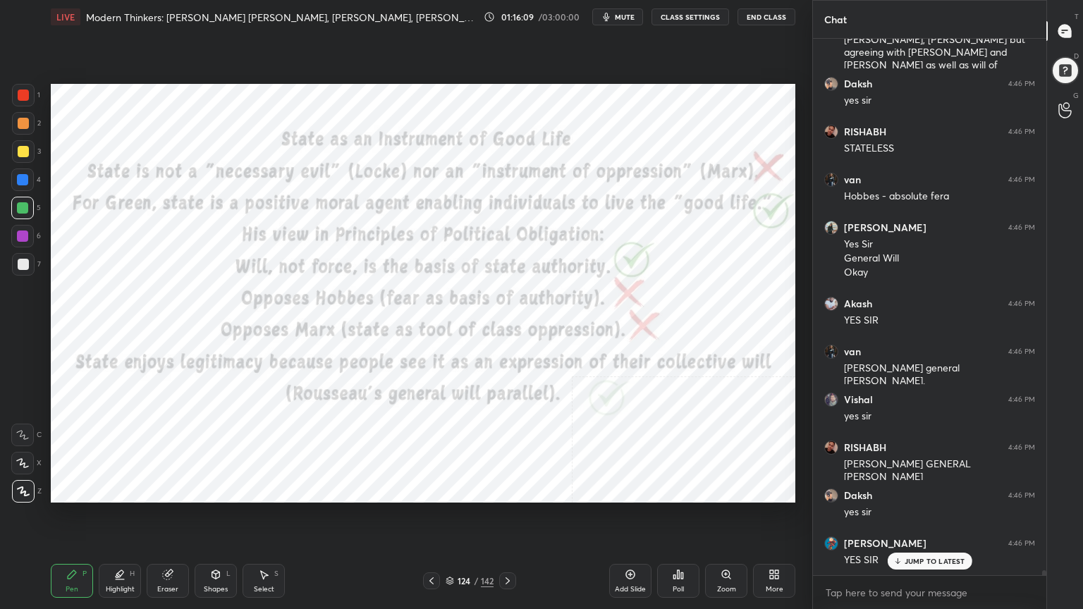
scroll to position [60180, 0]
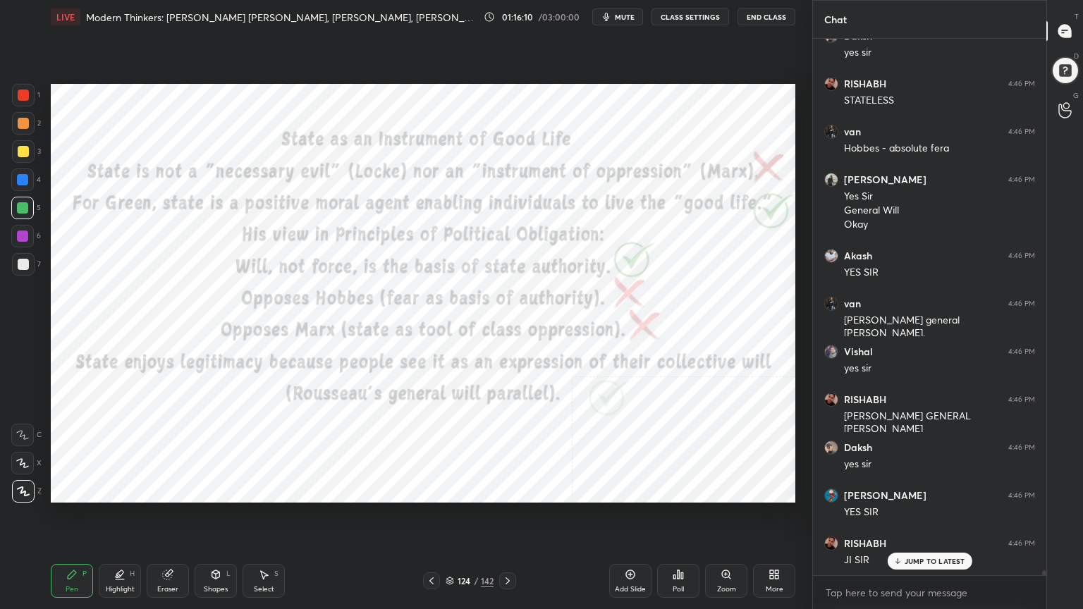
click at [448, 546] on icon at bounding box center [449, 581] width 8 height 8
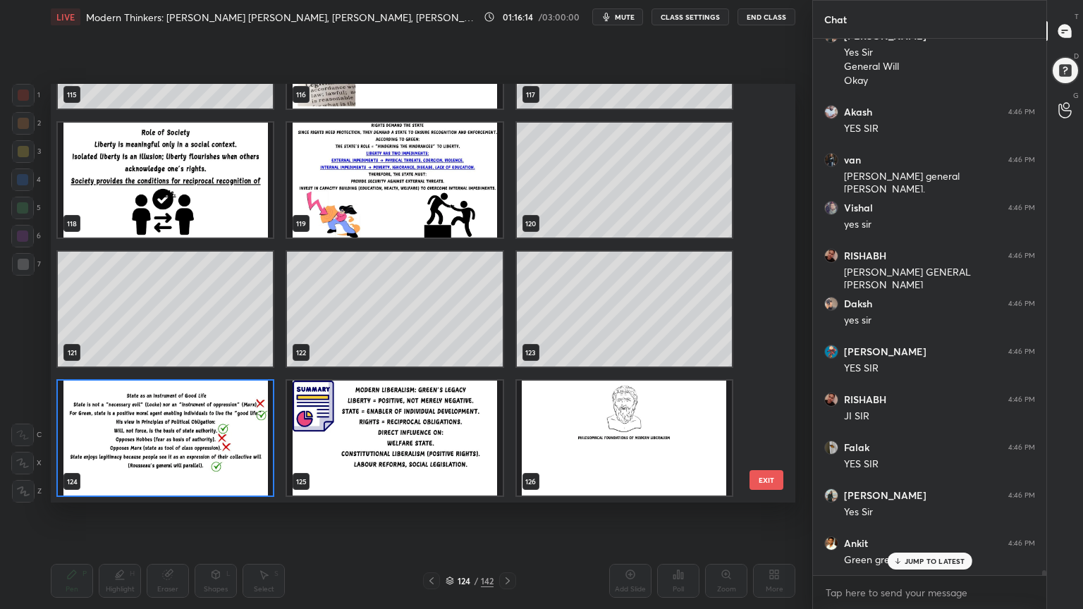
scroll to position [60372, 0]
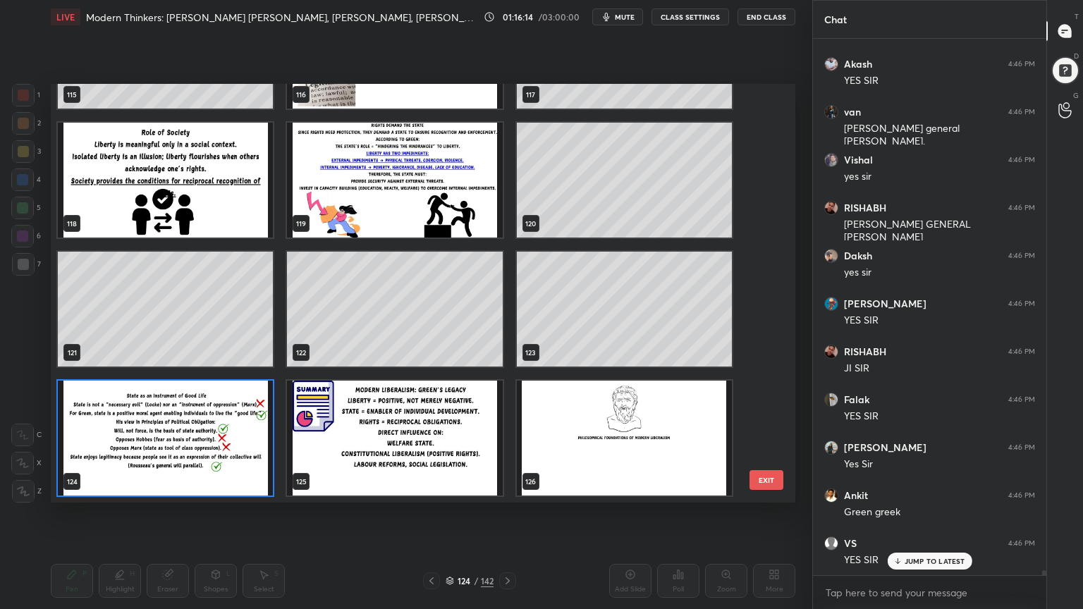
click at [426, 464] on img "grid" at bounding box center [394, 438] width 215 height 115
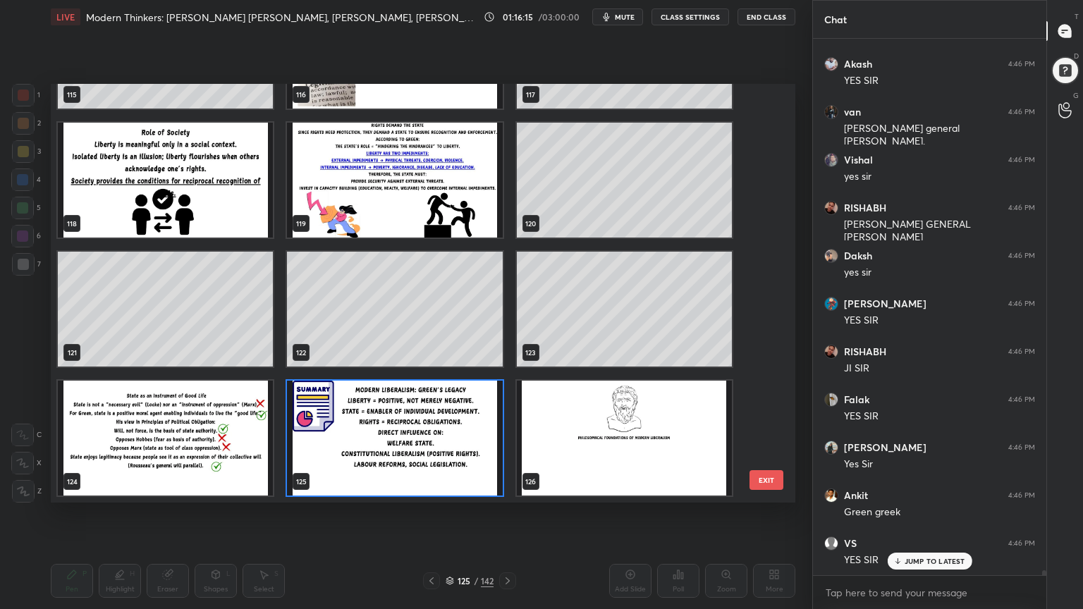
click at [426, 463] on img "grid" at bounding box center [394, 438] width 215 height 115
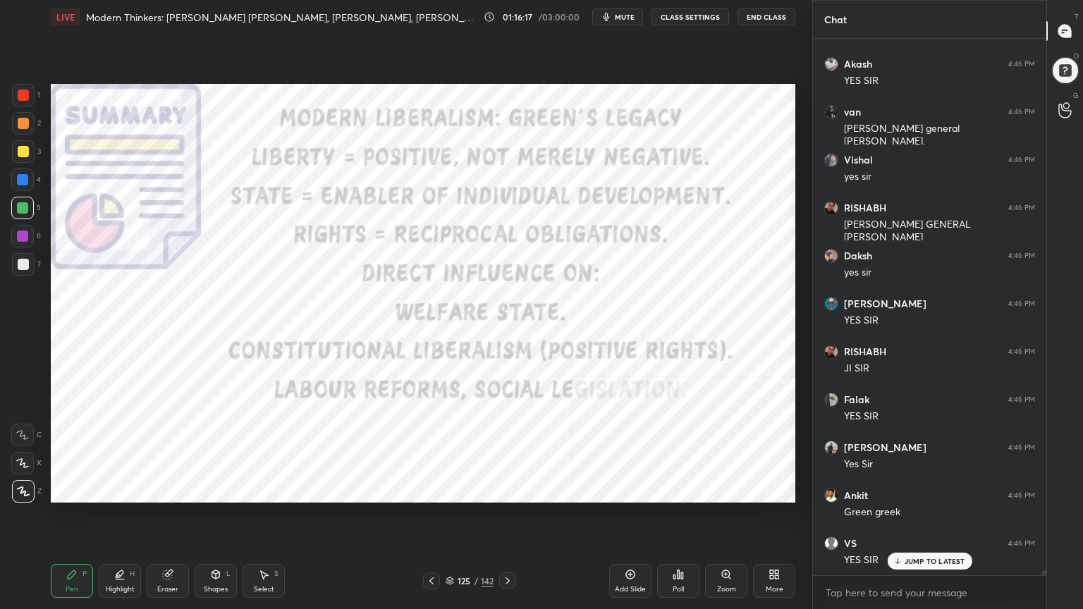
scroll to position [60420, 0]
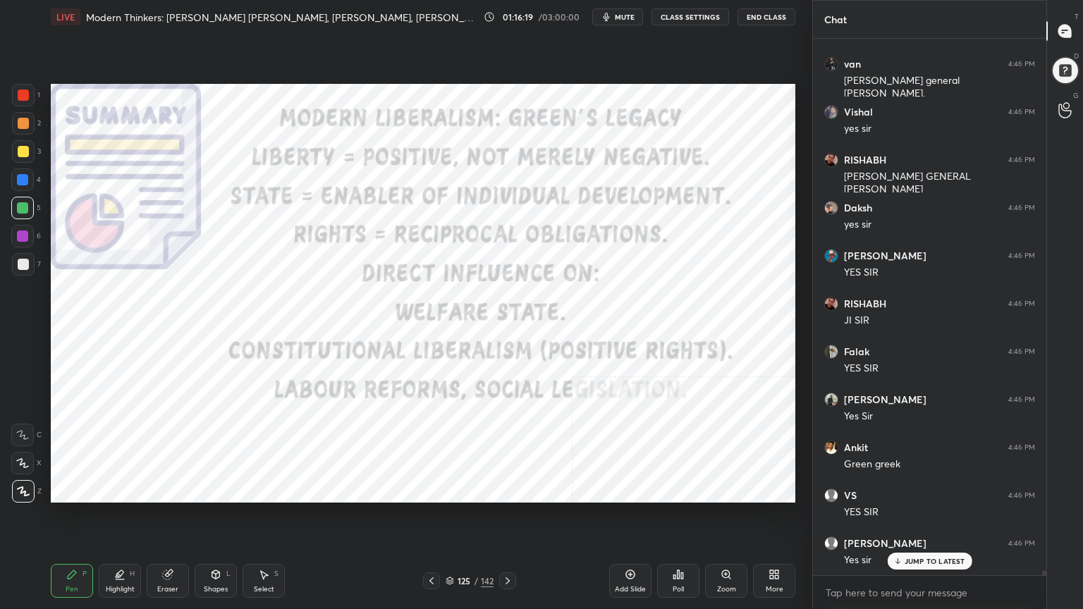
click at [23, 240] on div at bounding box center [22, 235] width 11 height 11
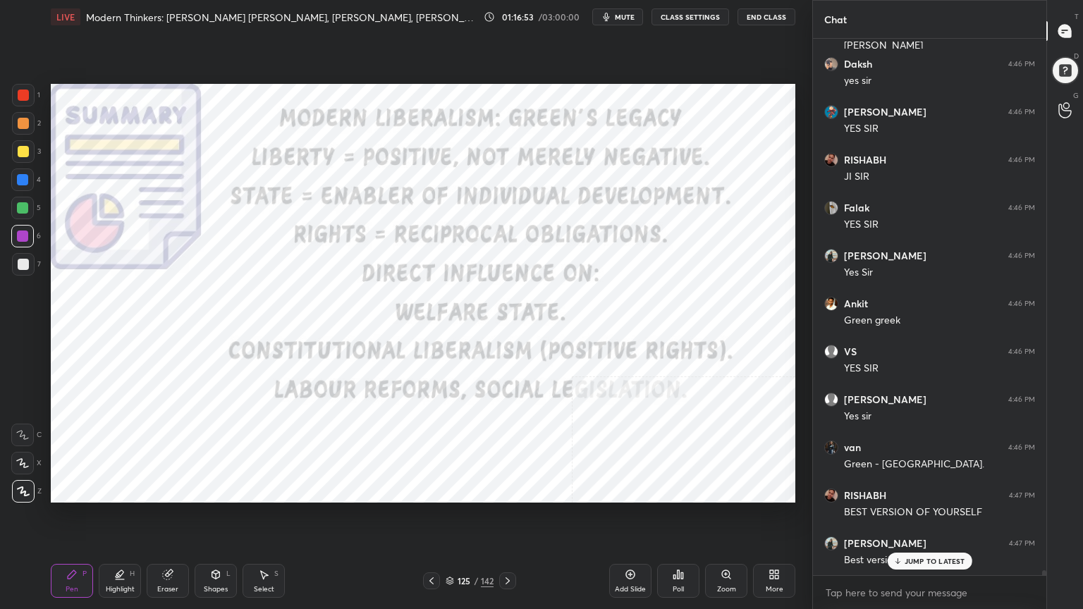
scroll to position [60612, 0]
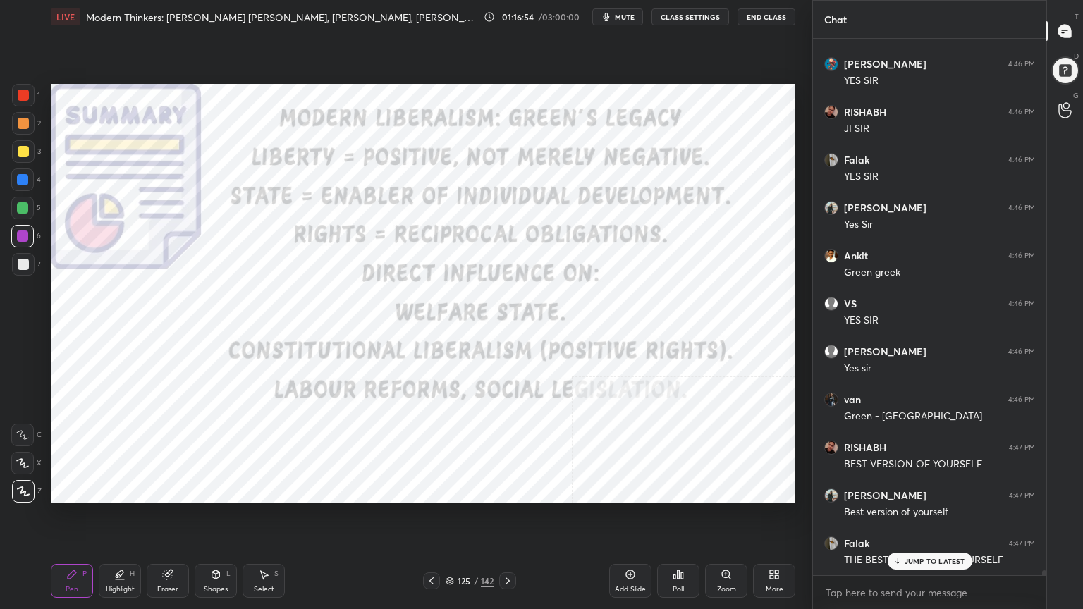
click at [629, 546] on div "Add Slide" at bounding box center [630, 581] width 42 height 34
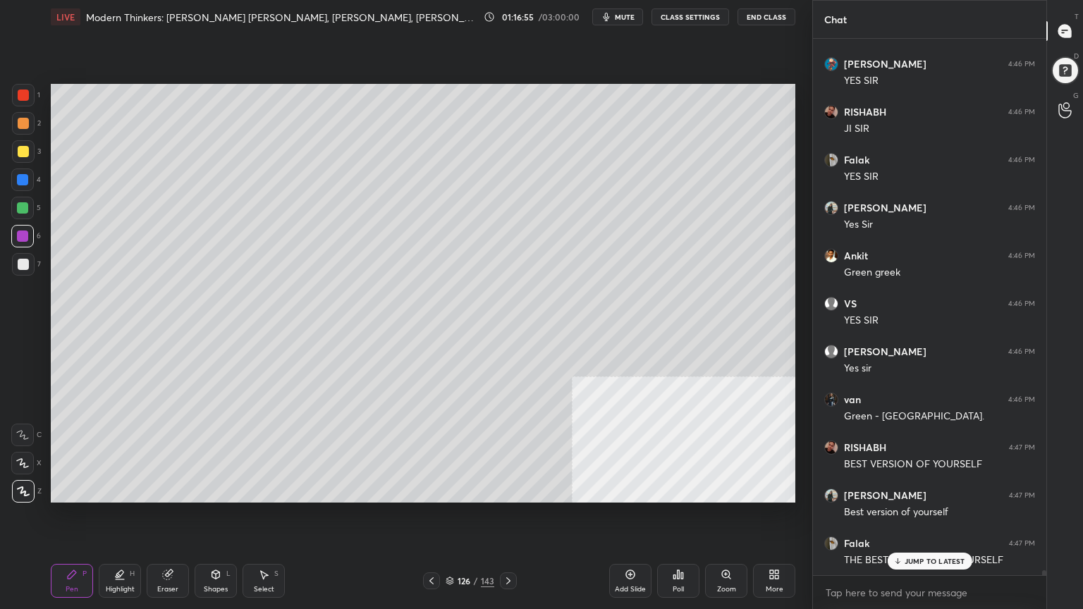
drag, startPoint x: 18, startPoint y: 148, endPoint x: 26, endPoint y: 187, distance: 40.2
click at [18, 149] on div at bounding box center [23, 151] width 11 height 11
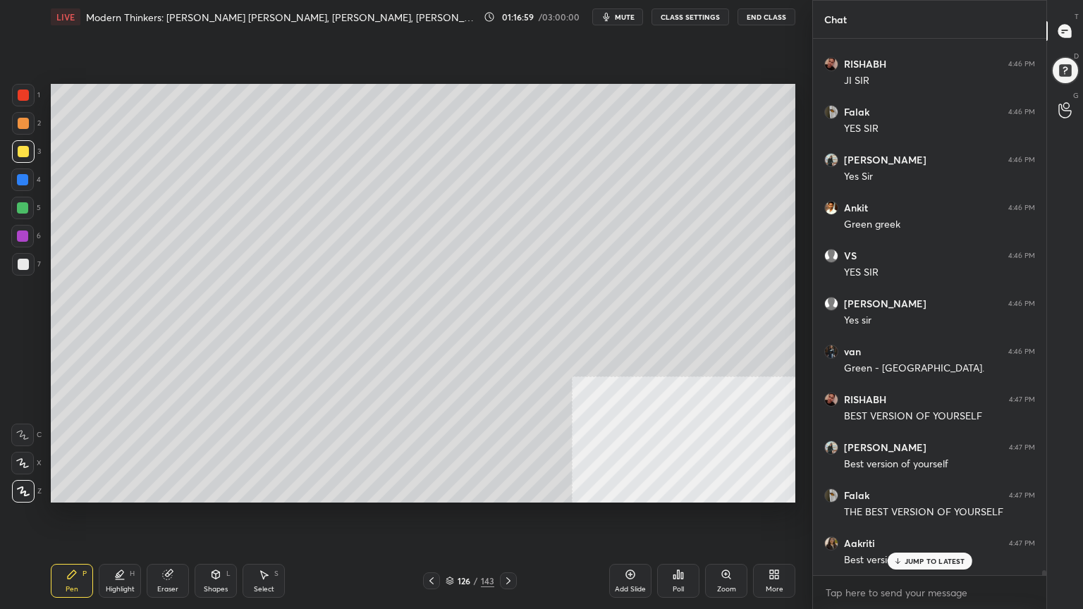
click at [20, 261] on div at bounding box center [23, 264] width 11 height 11
click at [211, 546] on icon at bounding box center [215, 574] width 11 height 11
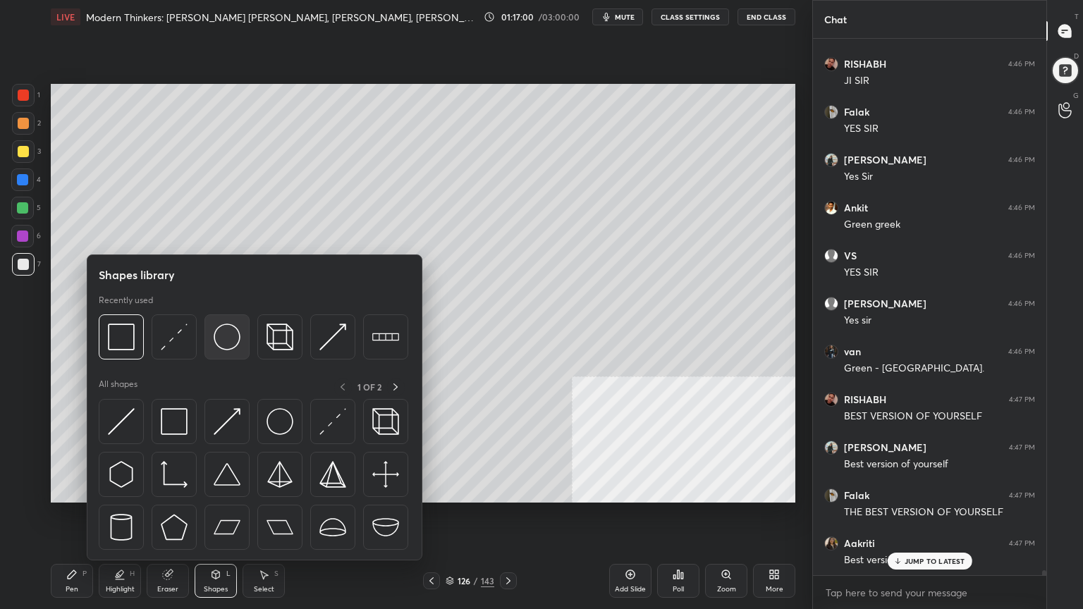
scroll to position [60708, 0]
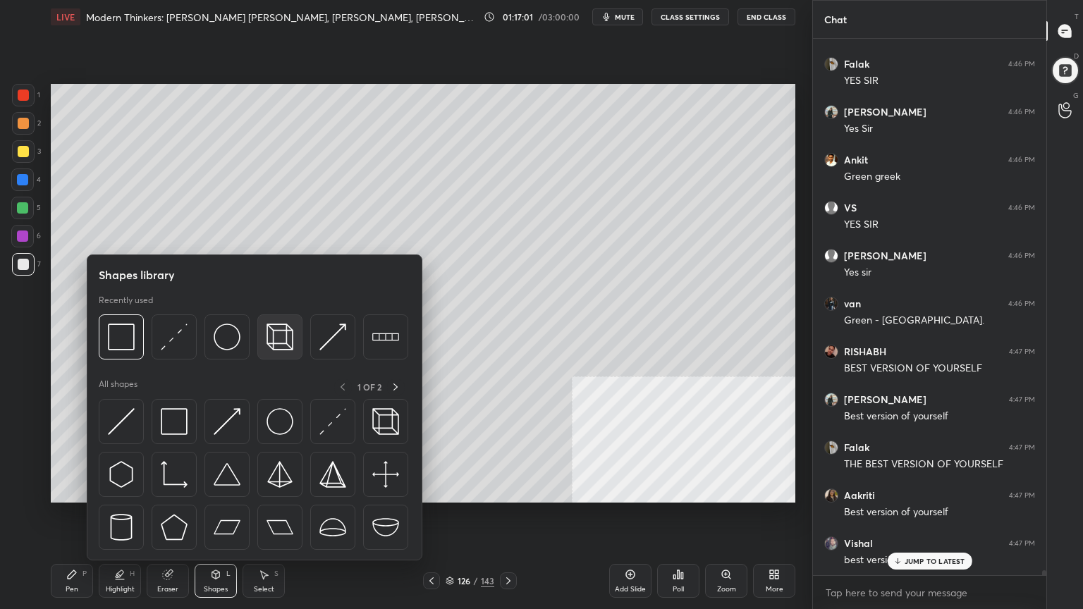
click at [275, 335] on img at bounding box center [279, 336] width 27 height 27
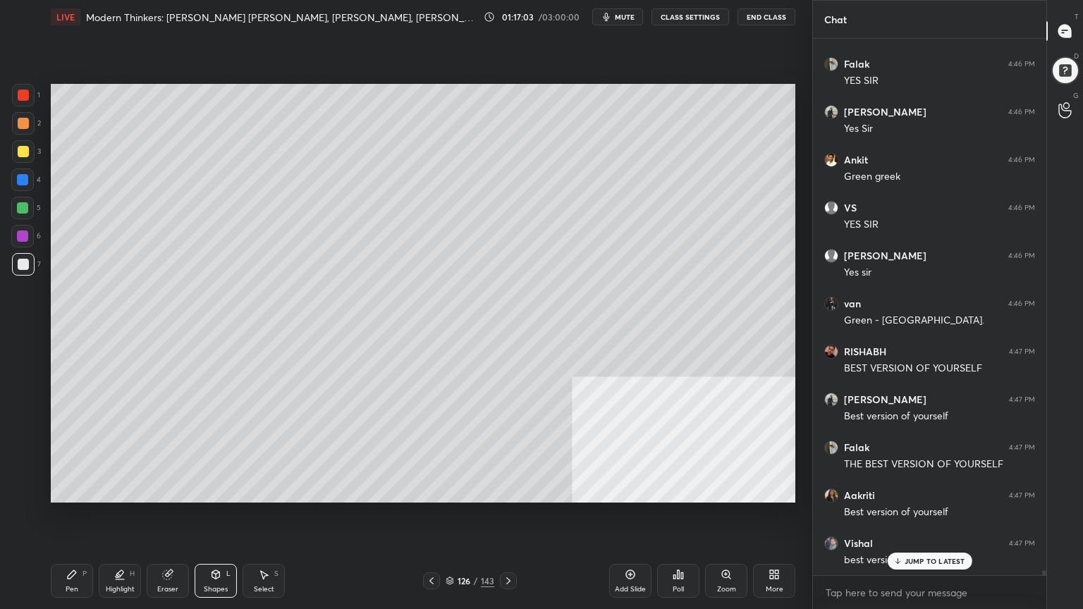
scroll to position [60755, 0]
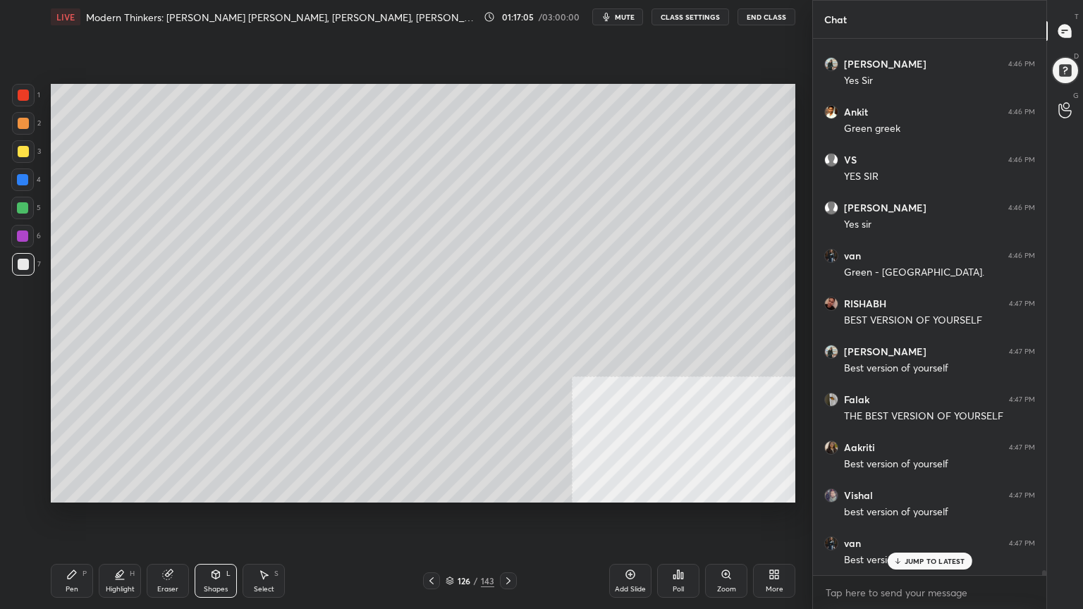
click at [66, 546] on div "Pen" at bounding box center [72, 589] width 13 height 7
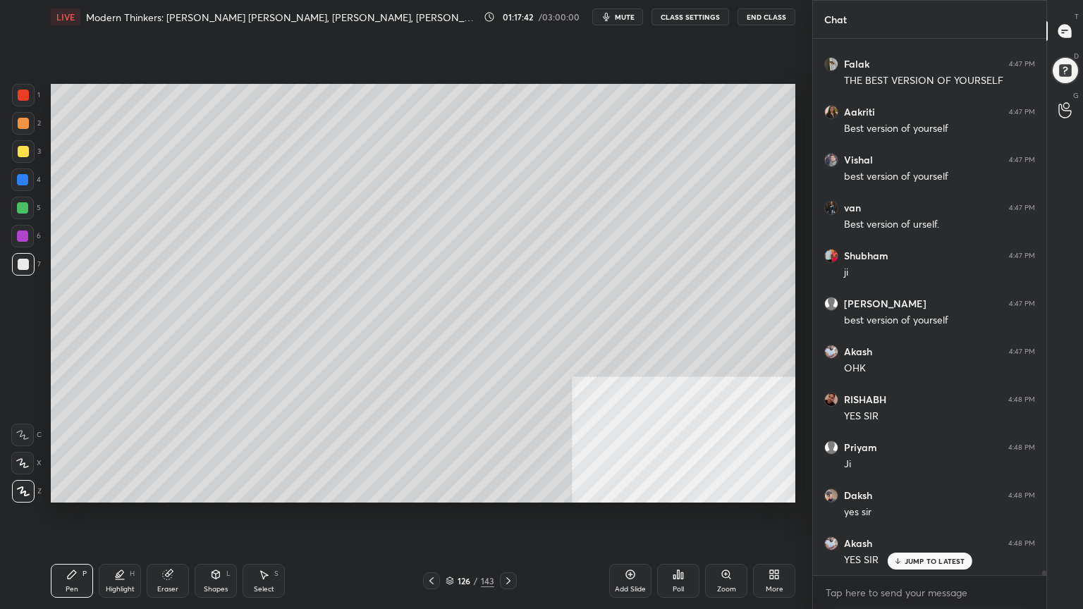
scroll to position [61139, 0]
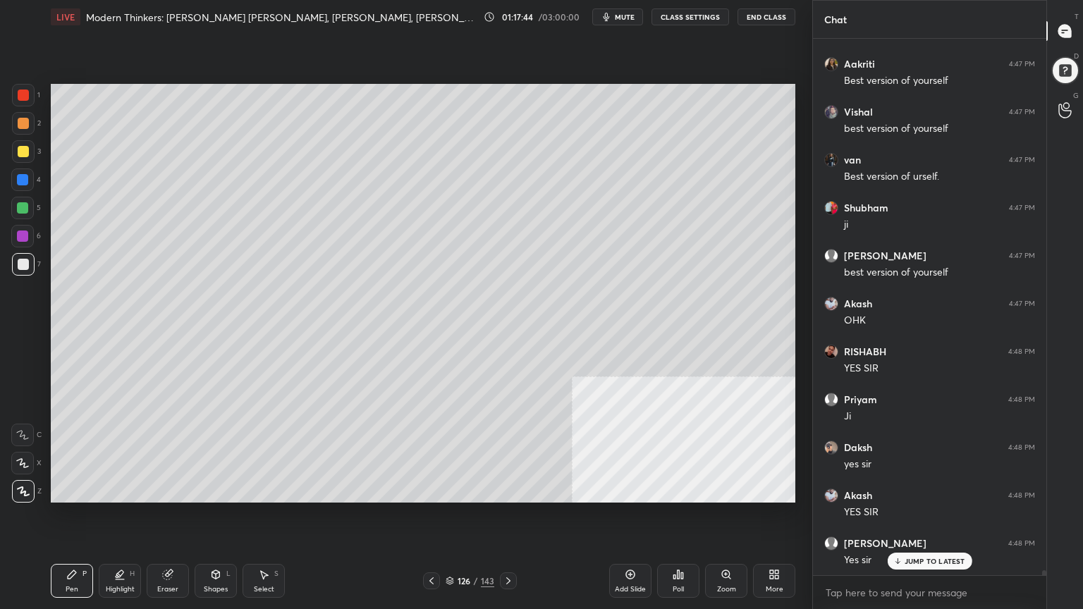
click at [24, 149] on div at bounding box center [23, 151] width 11 height 11
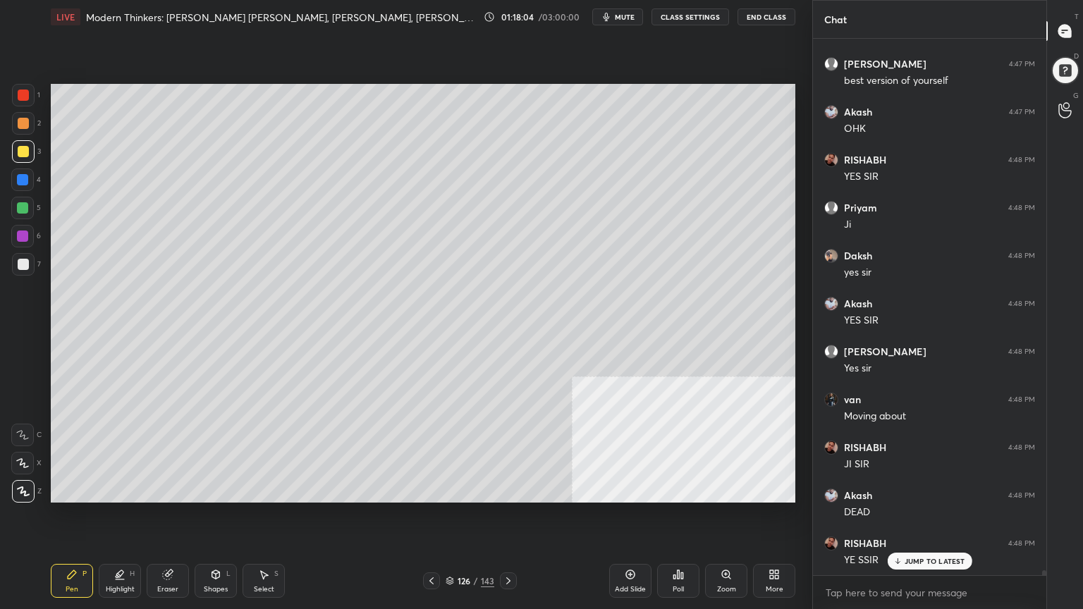
scroll to position [61379, 0]
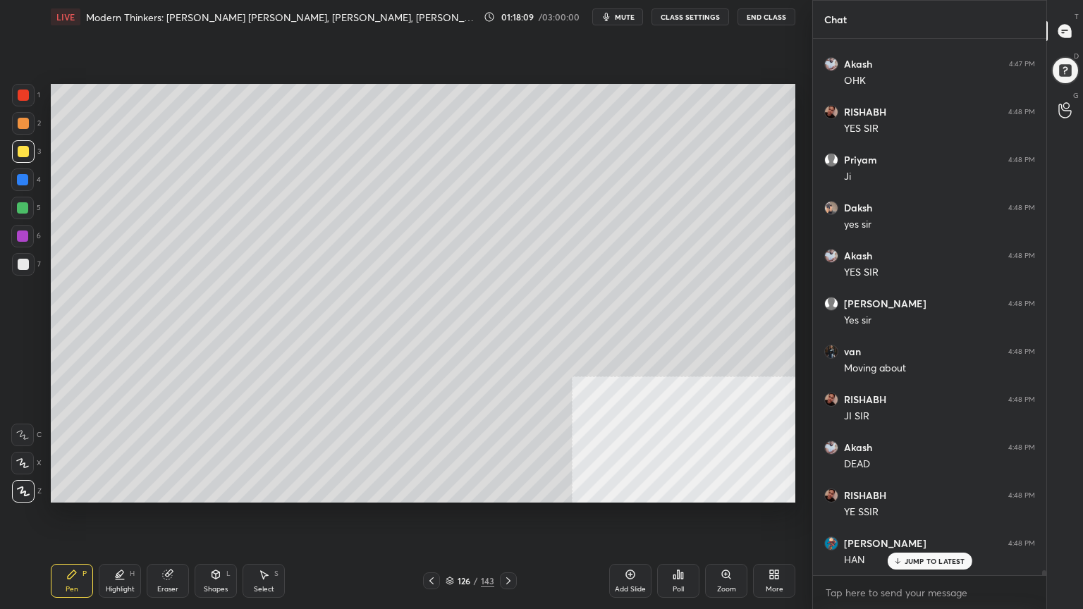
click at [25, 180] on div at bounding box center [22, 179] width 11 height 11
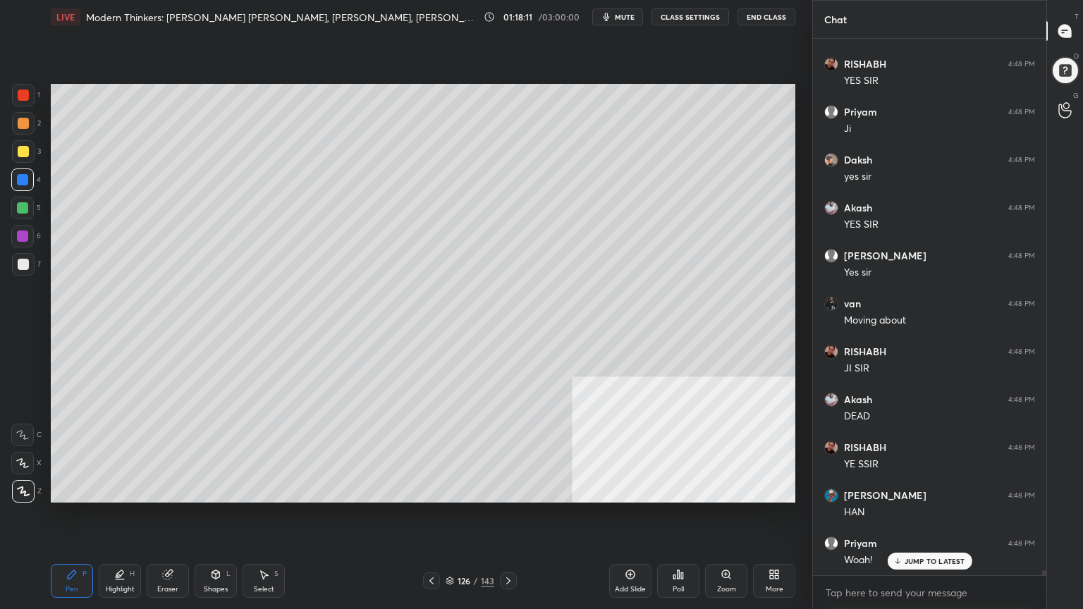
click at [20, 206] on div at bounding box center [22, 207] width 11 height 11
click at [23, 236] on div at bounding box center [22, 235] width 11 height 11
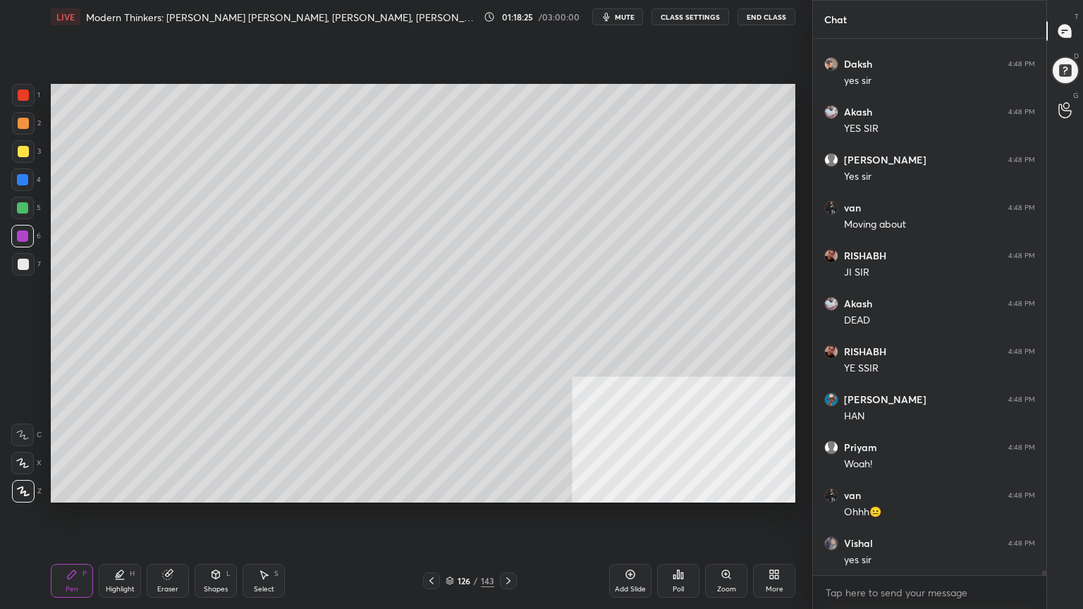
scroll to position [61570, 0]
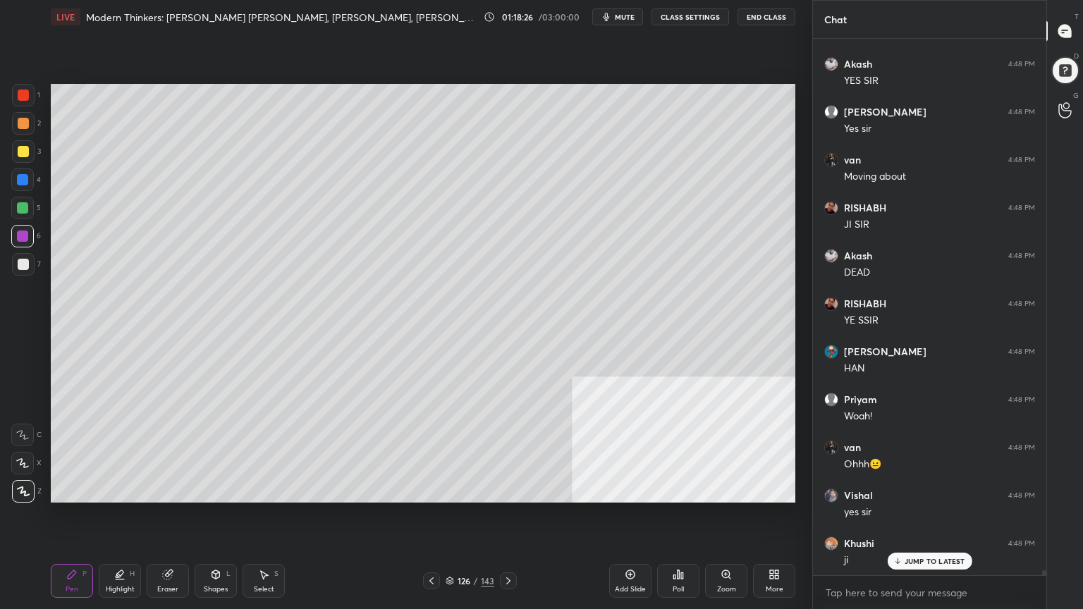
click at [14, 142] on div at bounding box center [23, 151] width 23 height 23
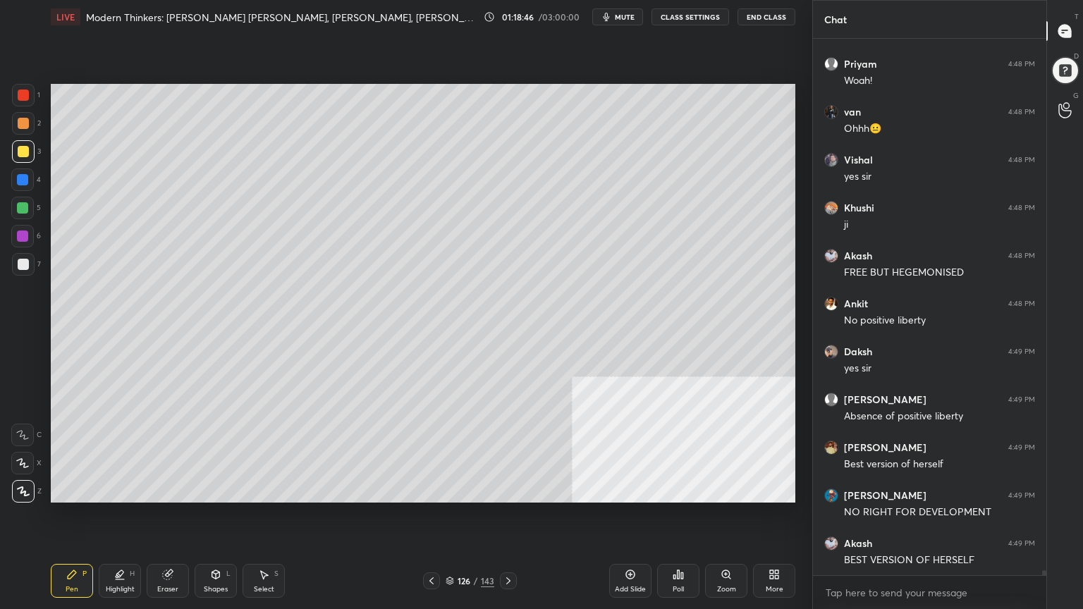
scroll to position [61967, 0]
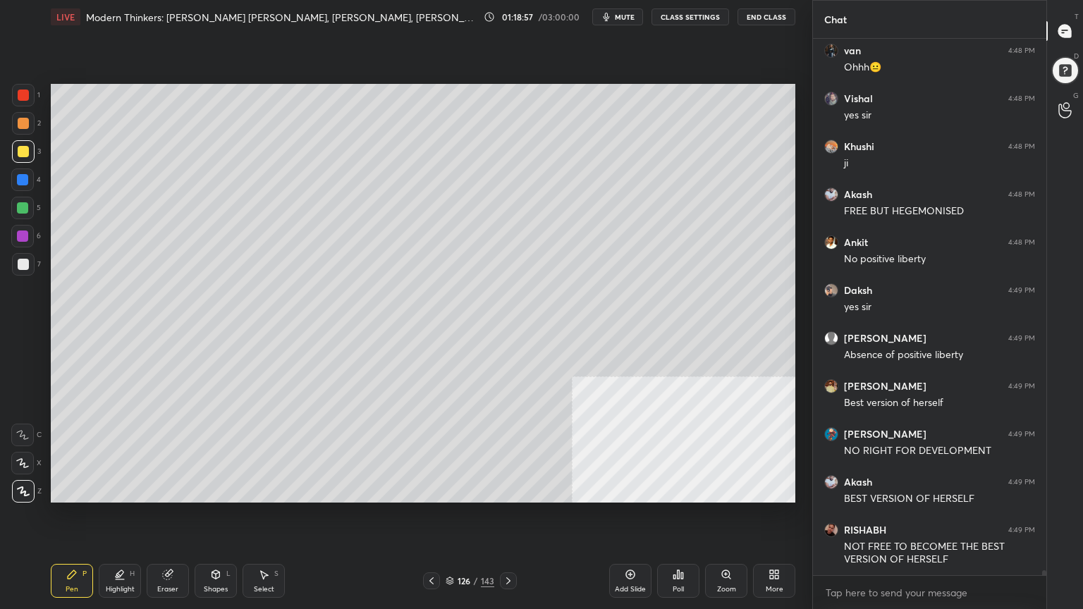
click at [795, 167] on div "Setting up your live class Poll for secs No correct answer Start poll" at bounding box center [423, 293] width 756 height 519
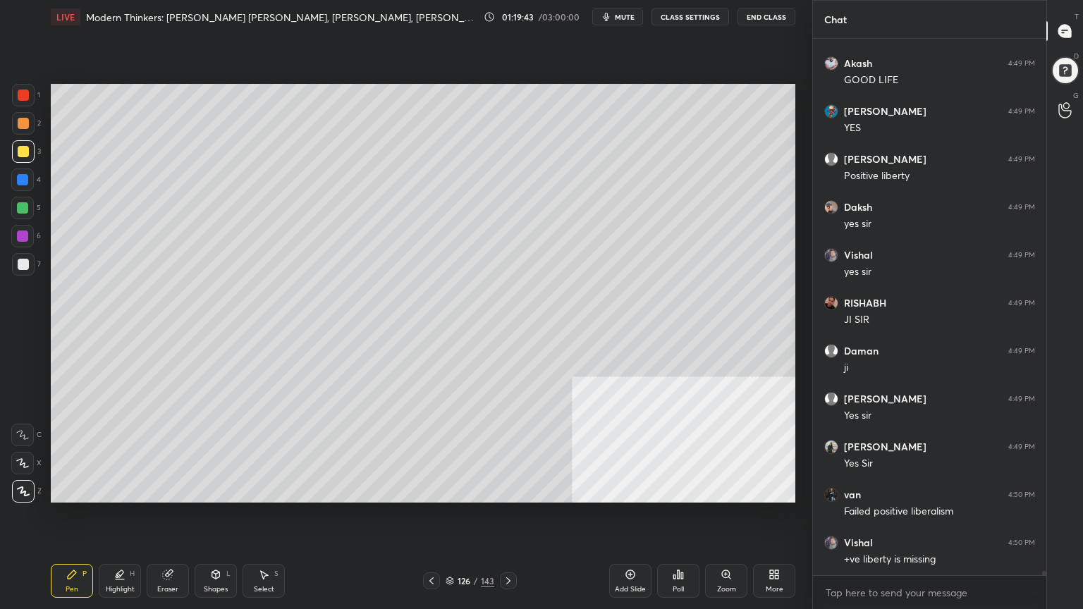
scroll to position [63021, 0]
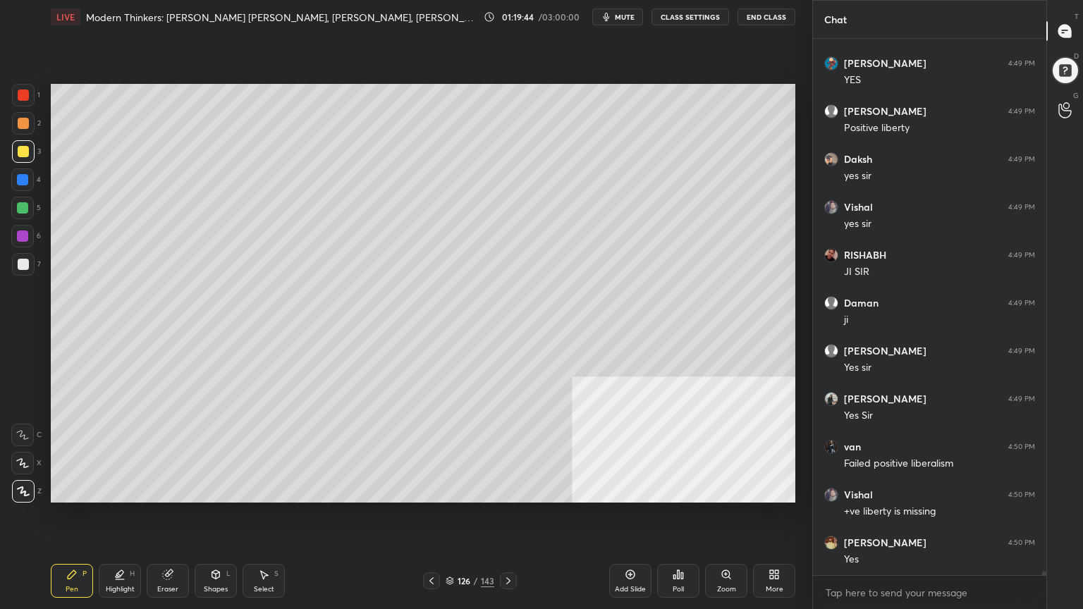
click at [453, 546] on icon at bounding box center [449, 581] width 8 height 8
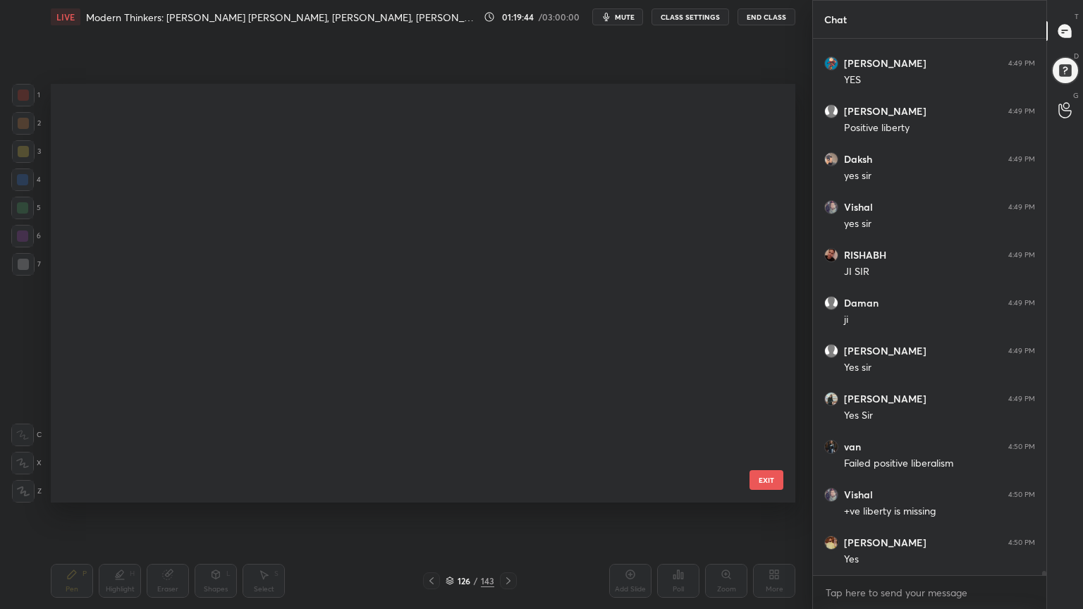
scroll to position [414, 737]
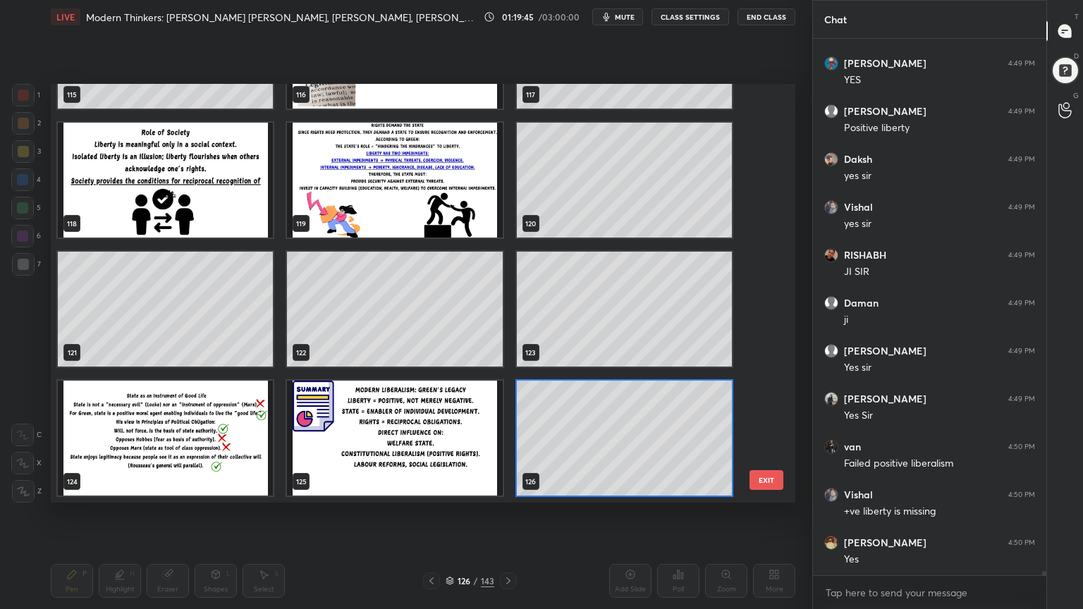
click at [446, 442] on img "grid" at bounding box center [394, 438] width 215 height 115
click at [446, 443] on img "grid" at bounding box center [394, 438] width 215 height 115
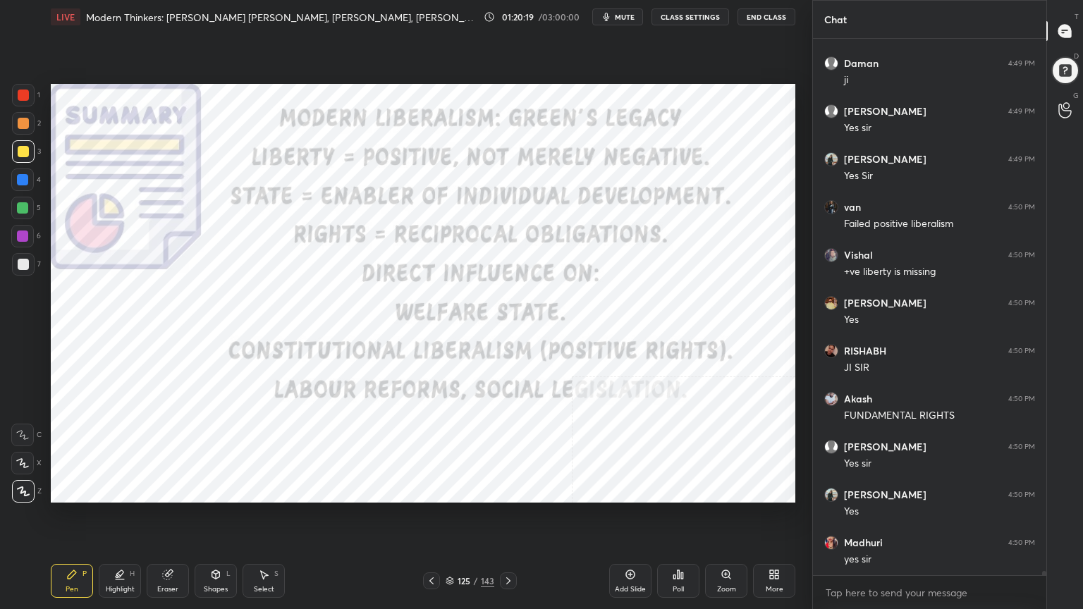
scroll to position [63309, 0]
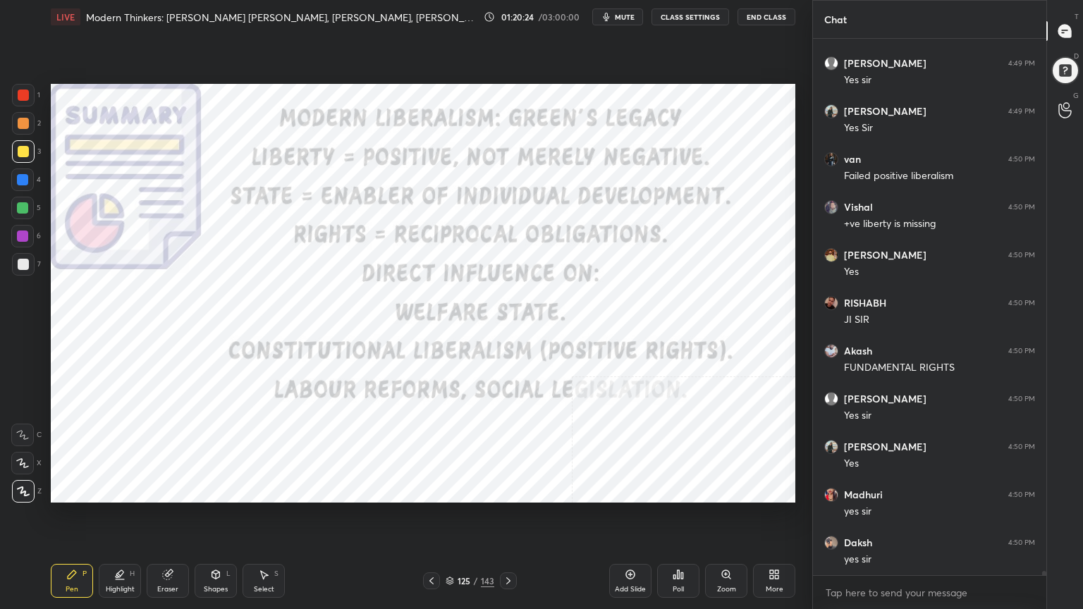
click at [24, 96] on div at bounding box center [23, 95] width 11 height 11
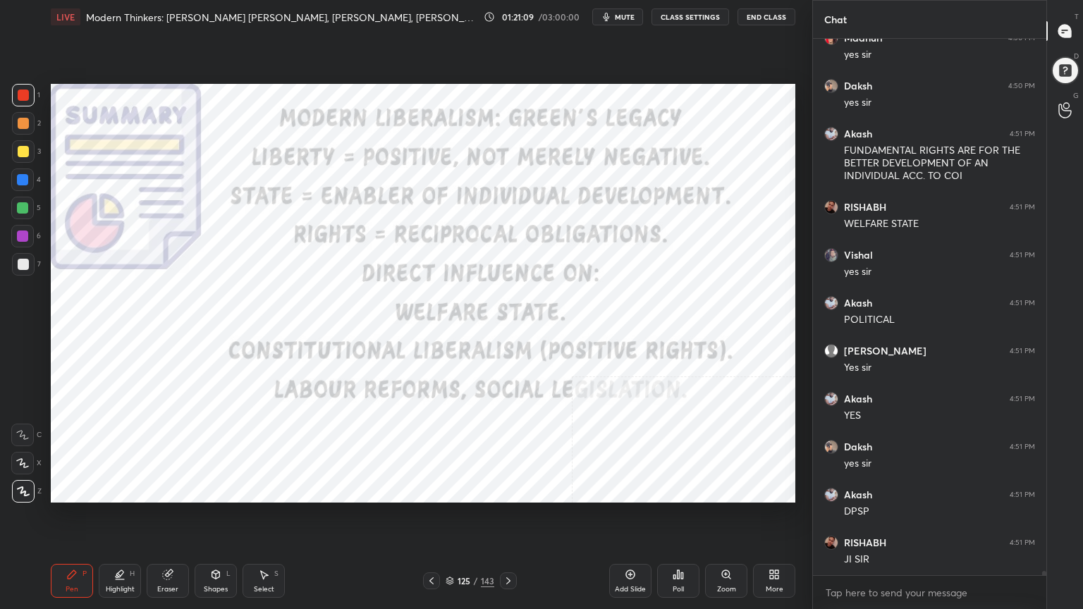
scroll to position [63814, 0]
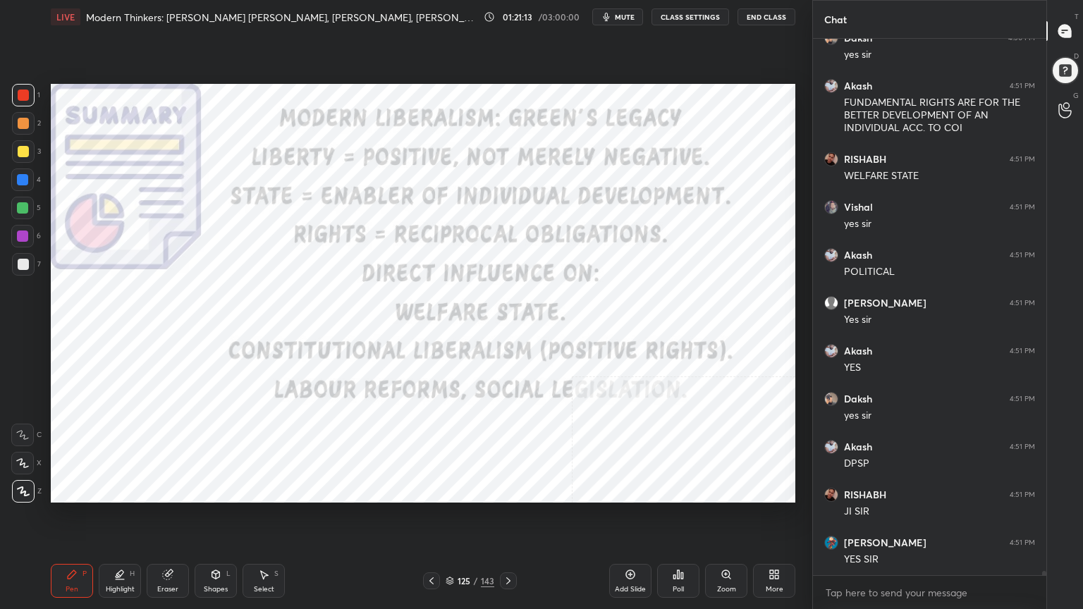
drag, startPoint x: 639, startPoint y: 573, endPoint x: 628, endPoint y: 574, distance: 10.6
click at [639, 546] on div "Add Slide" at bounding box center [630, 581] width 42 height 34
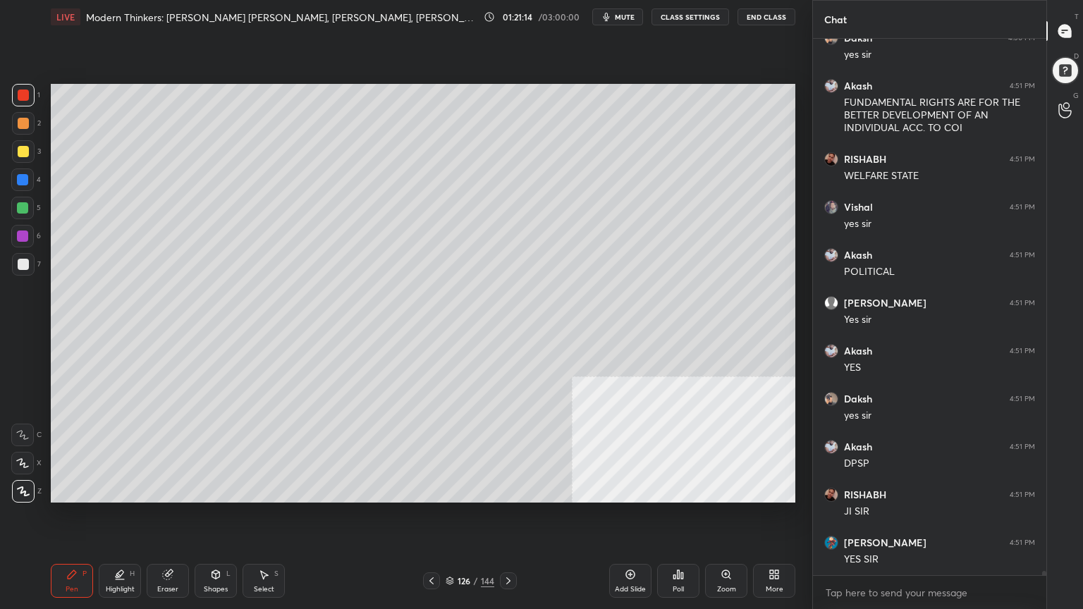
scroll to position [63861, 0]
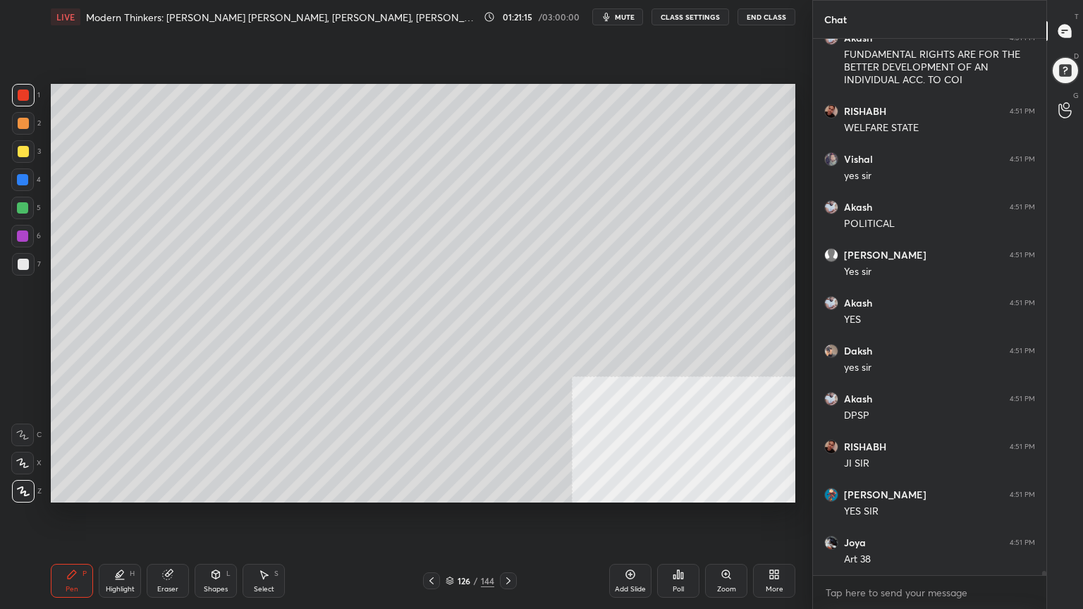
click at [18, 266] on div at bounding box center [23, 264] width 11 height 11
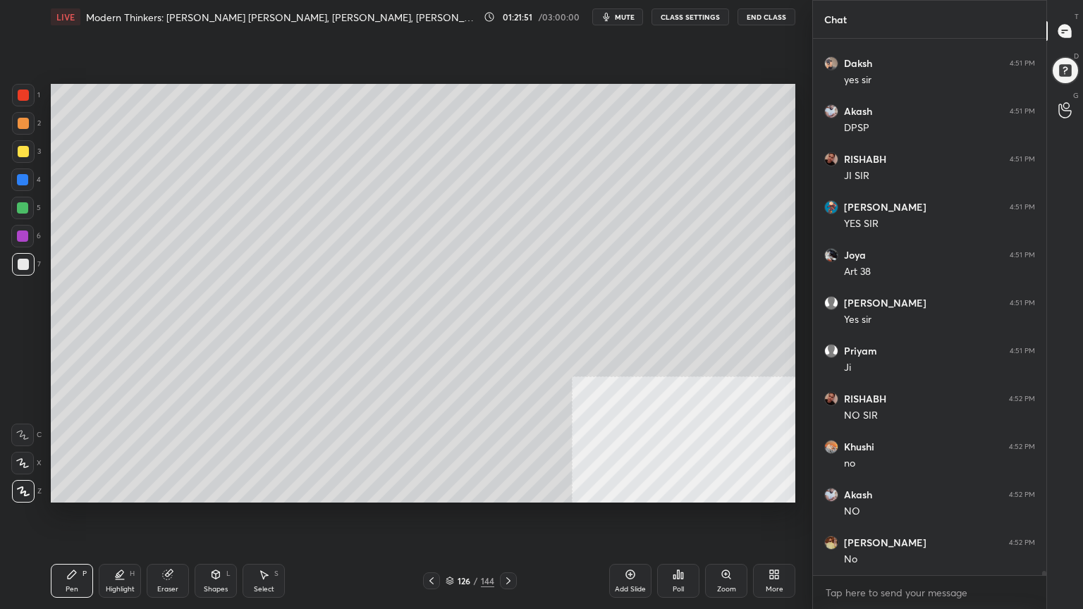
scroll to position [64197, 0]
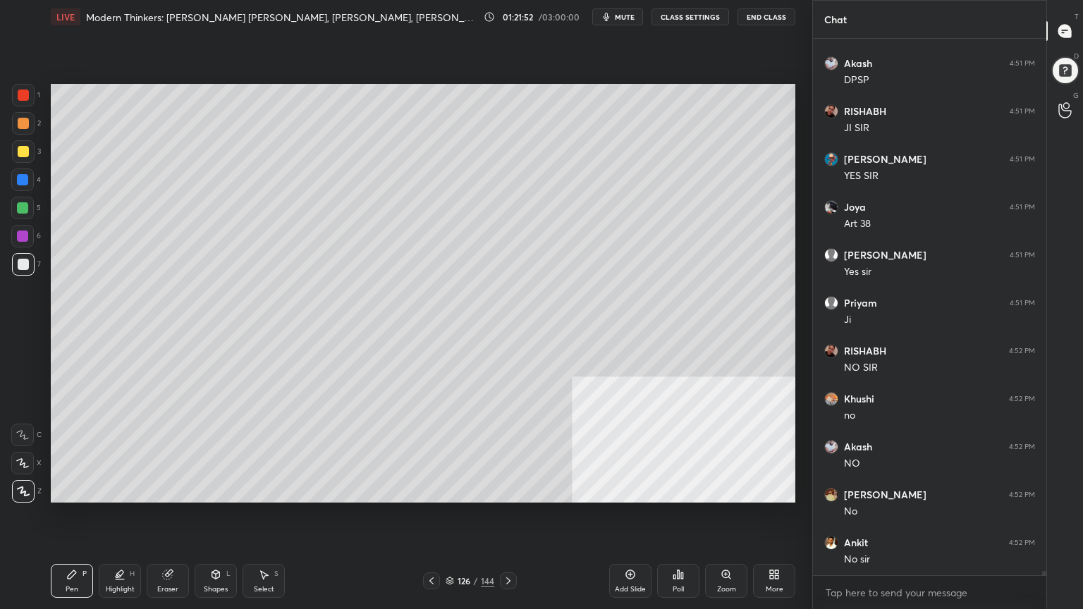
drag, startPoint x: 18, startPoint y: 149, endPoint x: 48, endPoint y: 149, distance: 29.6
click at [20, 149] on div at bounding box center [23, 151] width 11 height 11
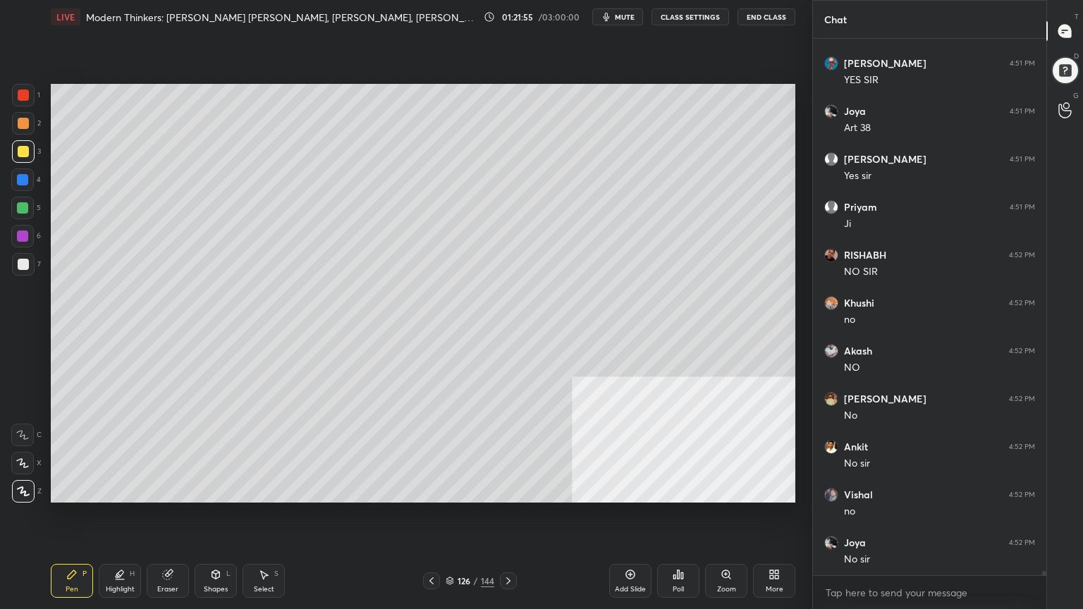
click at [11, 93] on div "1 2 3 4 5 6 7 C X Z C X Z E E Erase all H H" at bounding box center [22, 293] width 45 height 419
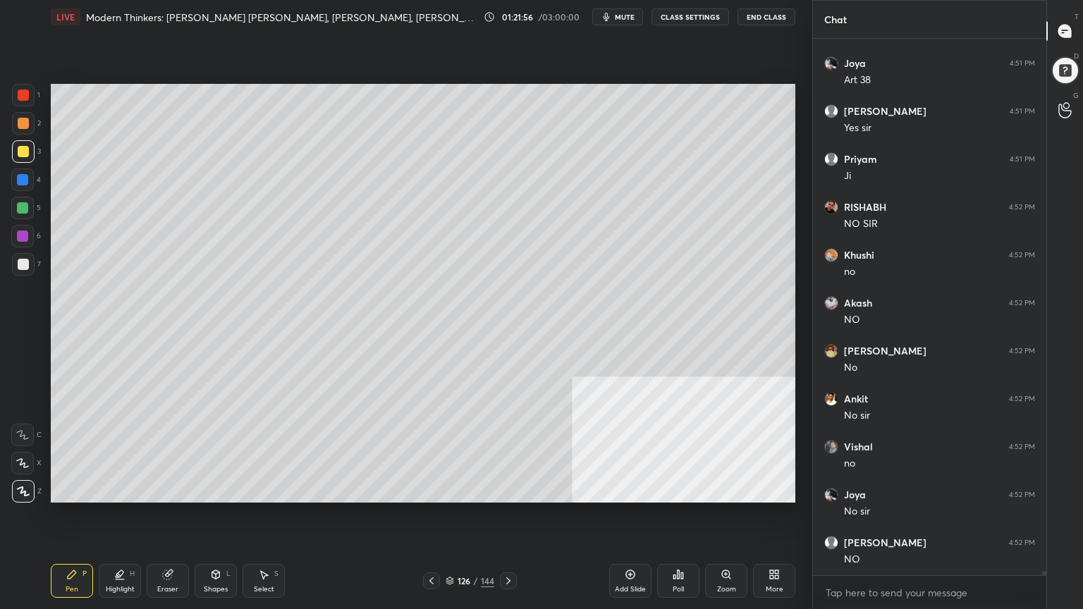
click at [20, 90] on div at bounding box center [23, 95] width 11 height 11
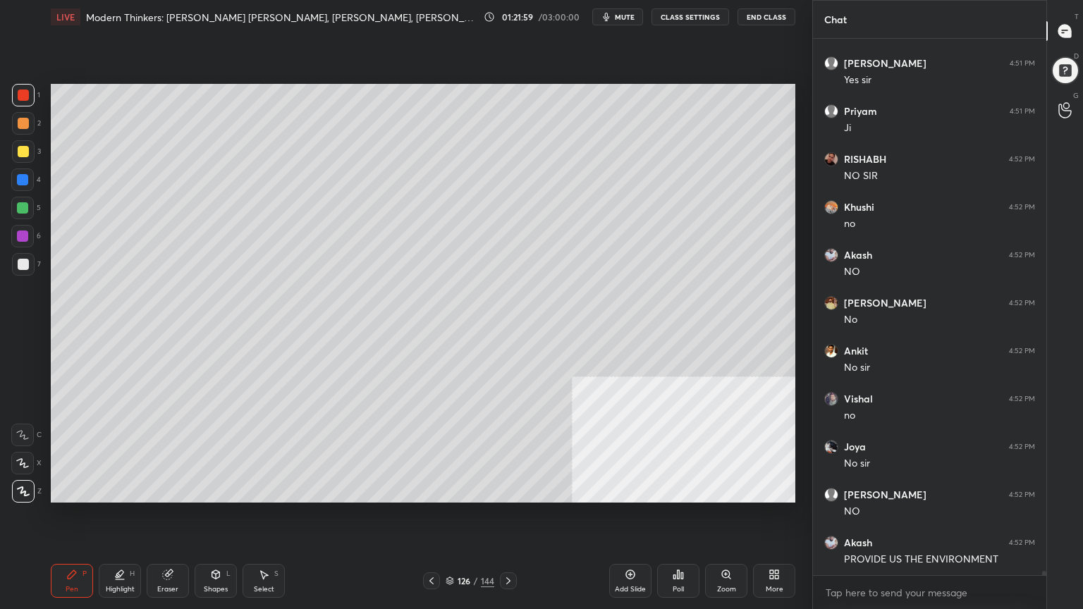
drag, startPoint x: 26, startPoint y: 173, endPoint x: 43, endPoint y: 166, distance: 18.3
click at [28, 173] on div at bounding box center [22, 179] width 23 height 23
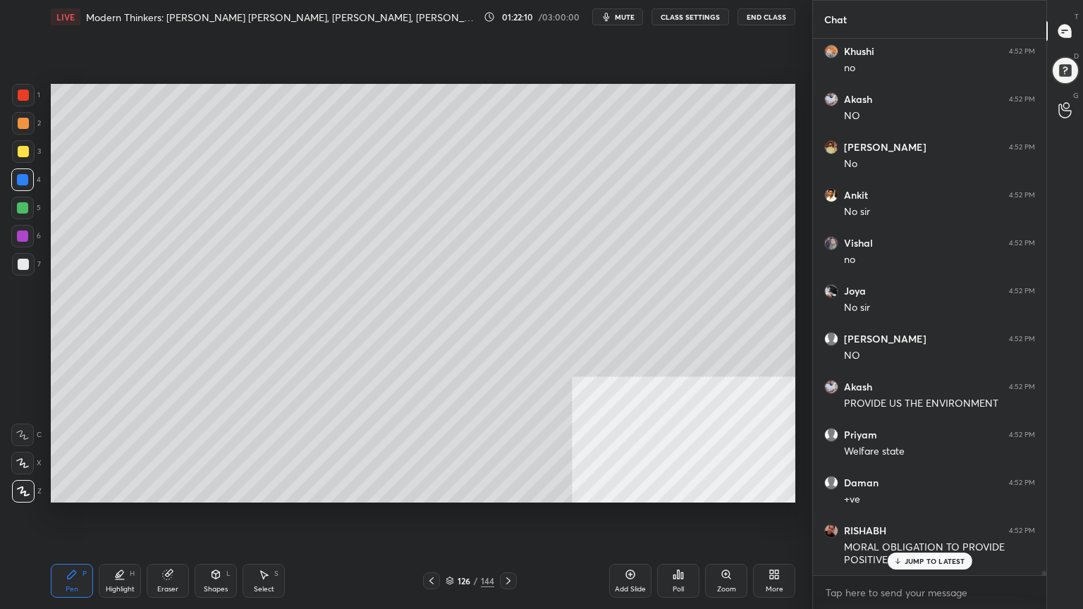
scroll to position [64592, 0]
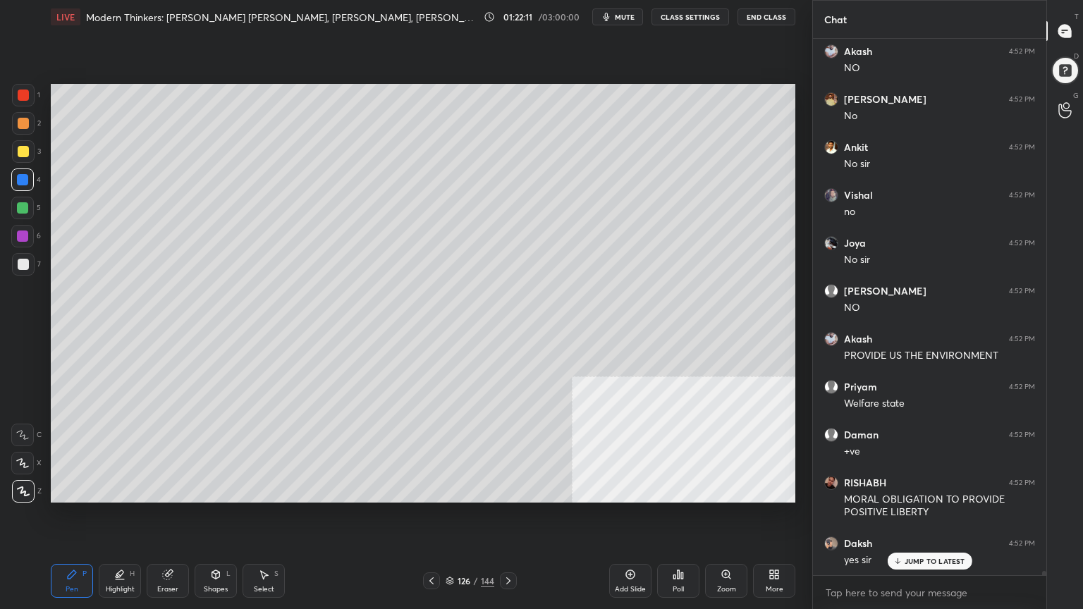
click at [451, 546] on icon at bounding box center [449, 579] width 7 height 4
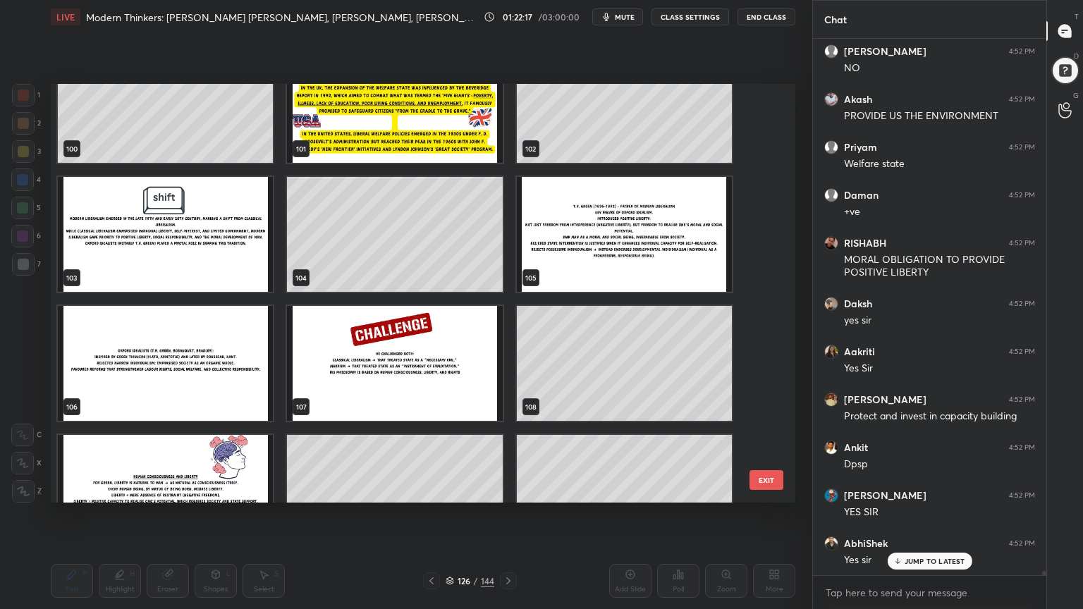
scroll to position [64880, 0]
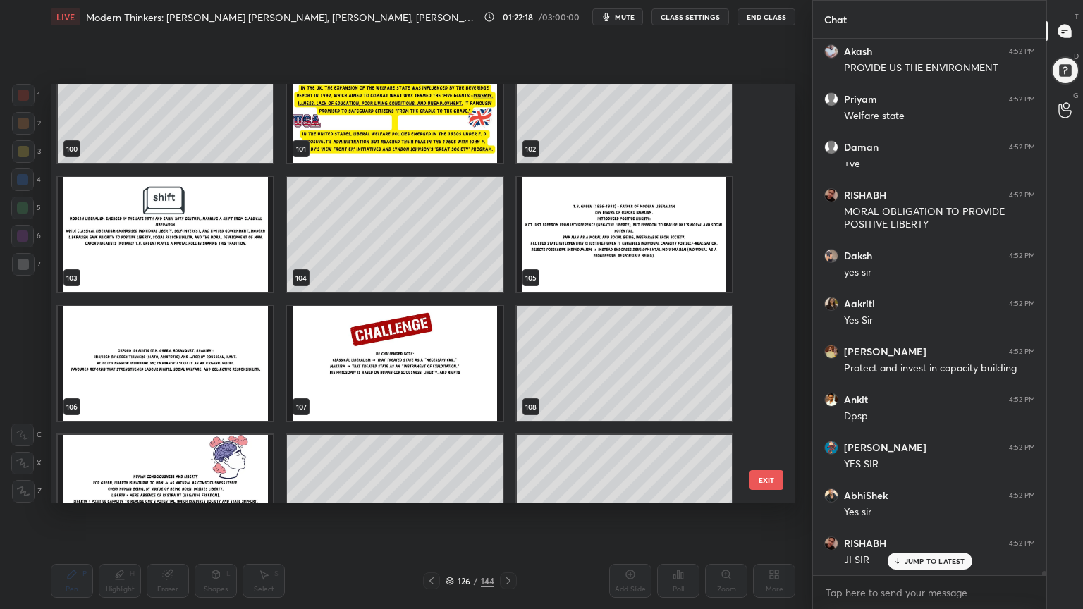
click at [409, 378] on img "grid" at bounding box center [394, 363] width 215 height 115
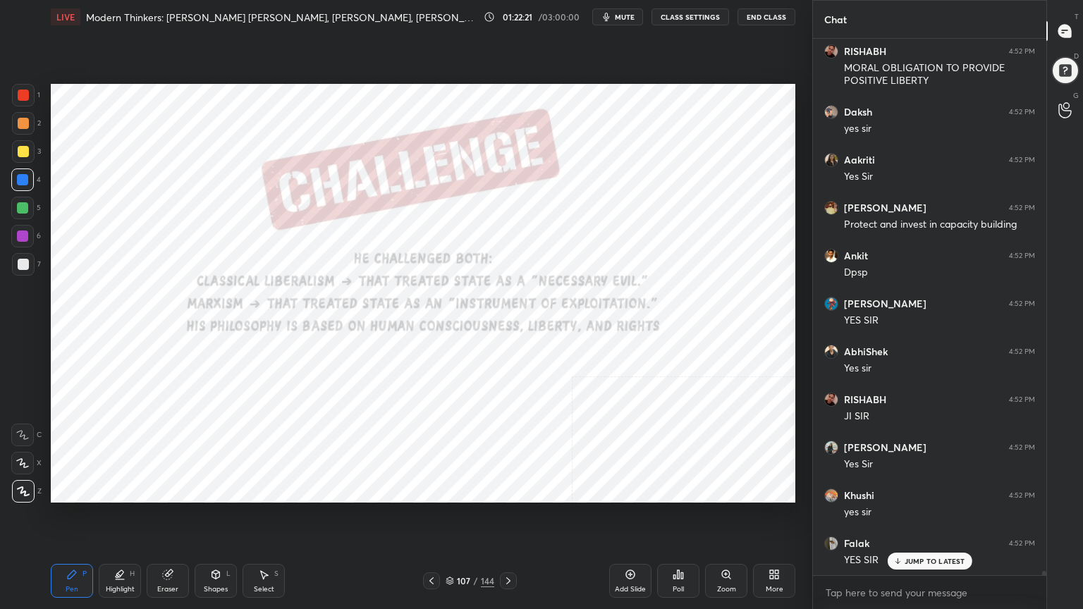
scroll to position [65120, 0]
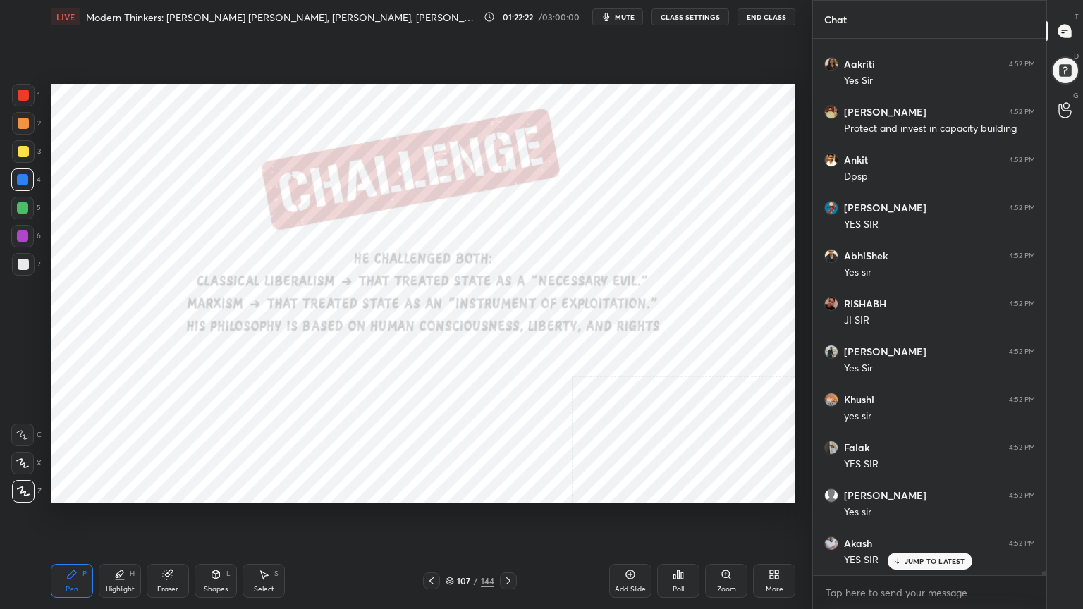
click at [20, 91] on div at bounding box center [23, 95] width 11 height 11
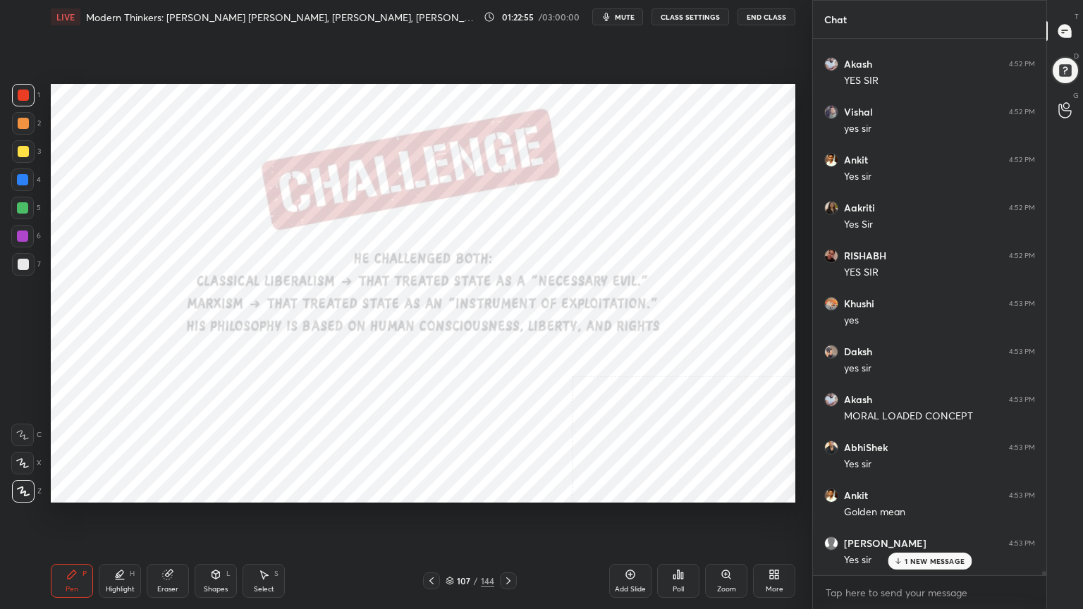
scroll to position [65647, 0]
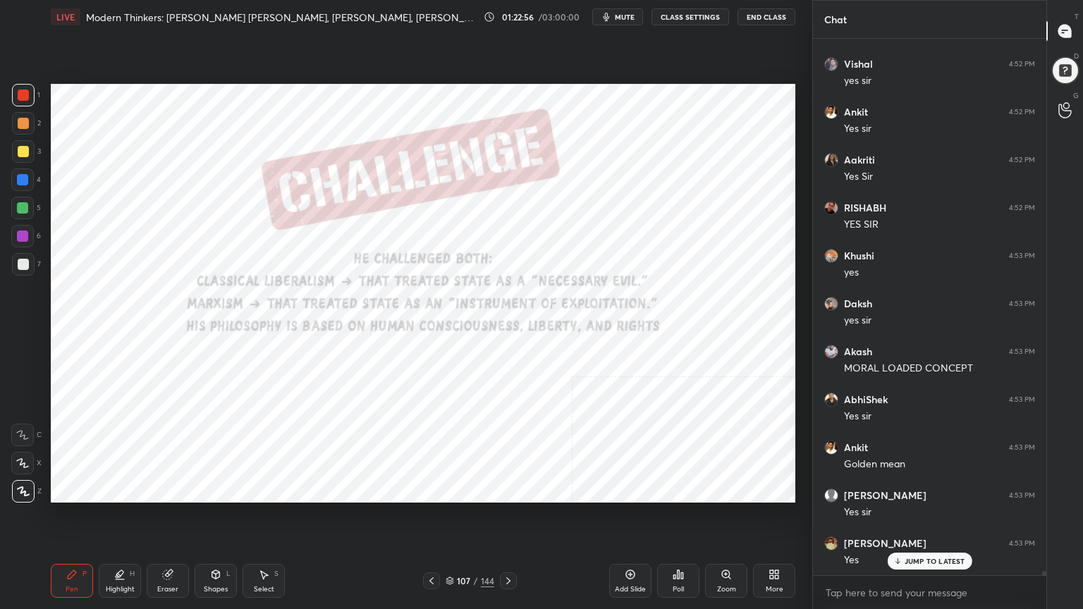
drag, startPoint x: 22, startPoint y: 152, endPoint x: 21, endPoint y: 172, distance: 19.7
click at [22, 152] on div at bounding box center [23, 151] width 11 height 11
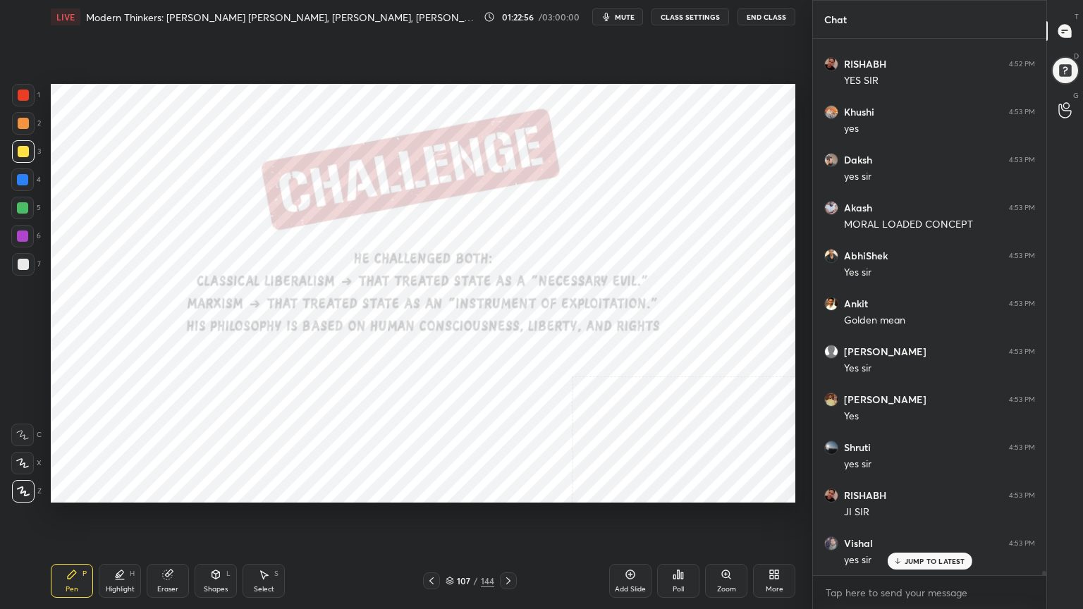
click at [22, 178] on div at bounding box center [22, 179] width 11 height 11
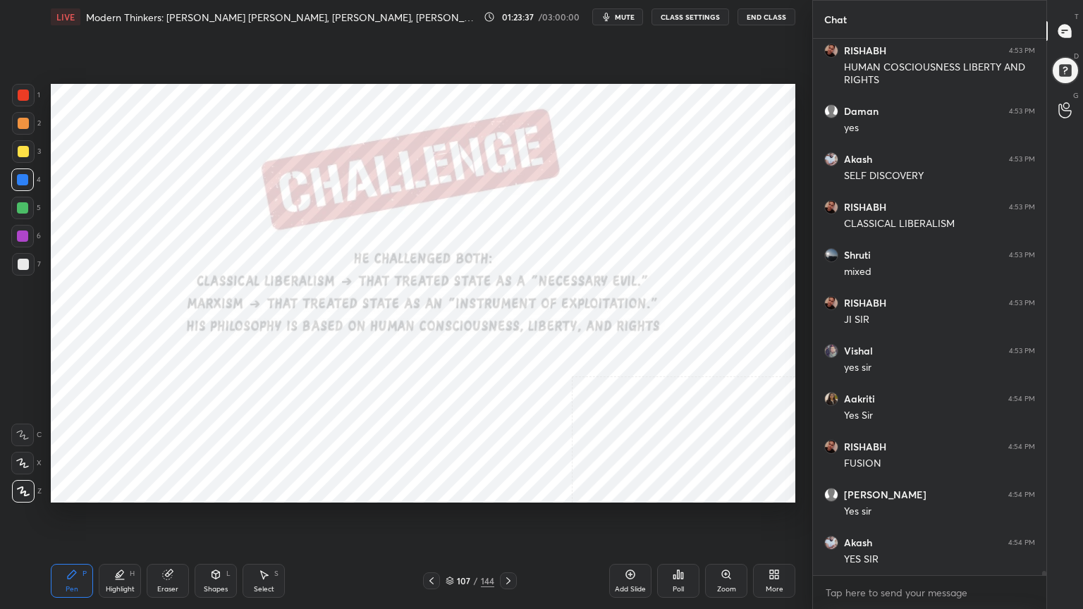
scroll to position [66571, 0]
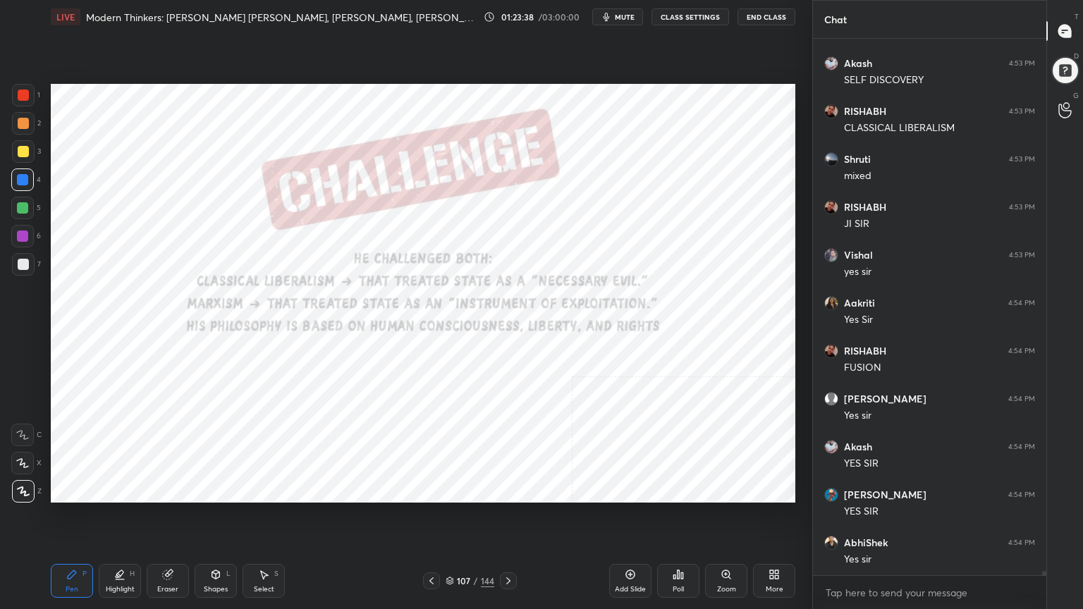
click at [434, 546] on icon at bounding box center [431, 580] width 11 height 11
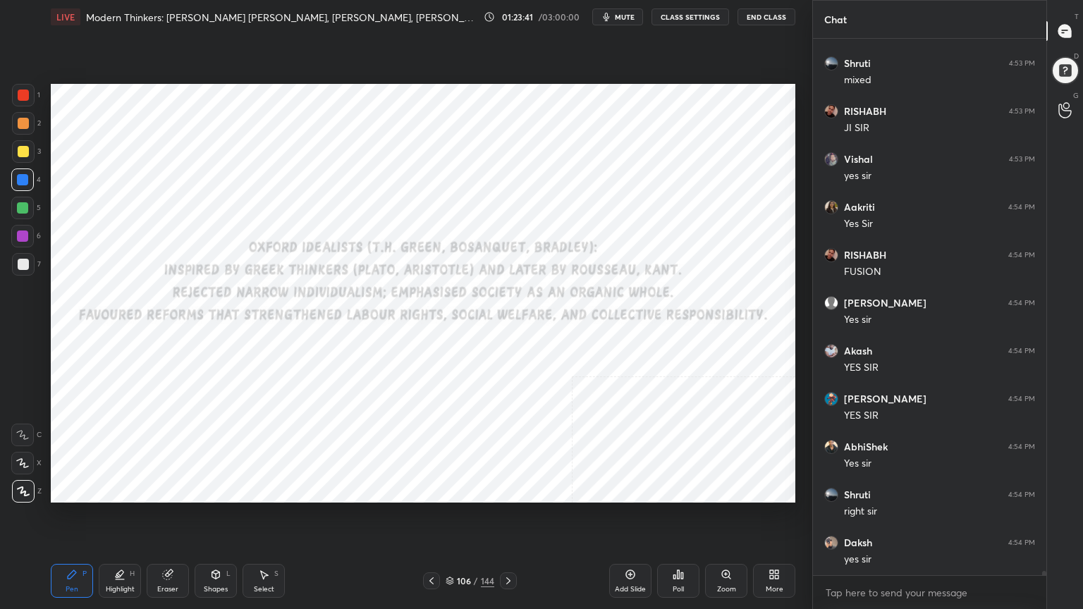
scroll to position [66714, 0]
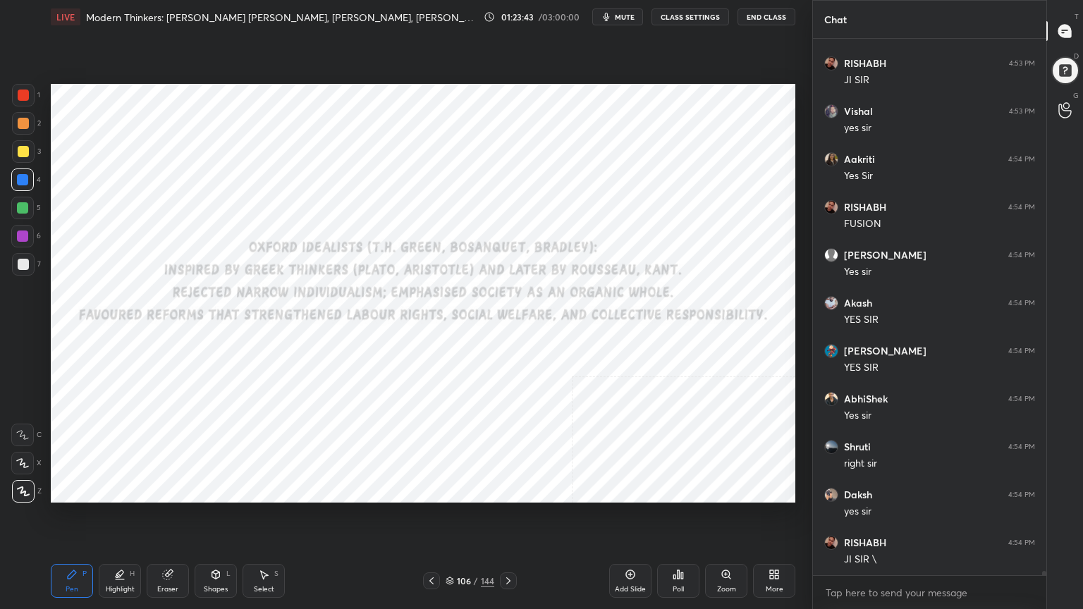
click at [26, 97] on div at bounding box center [23, 95] width 11 height 11
click at [23, 99] on div at bounding box center [23, 95] width 11 height 11
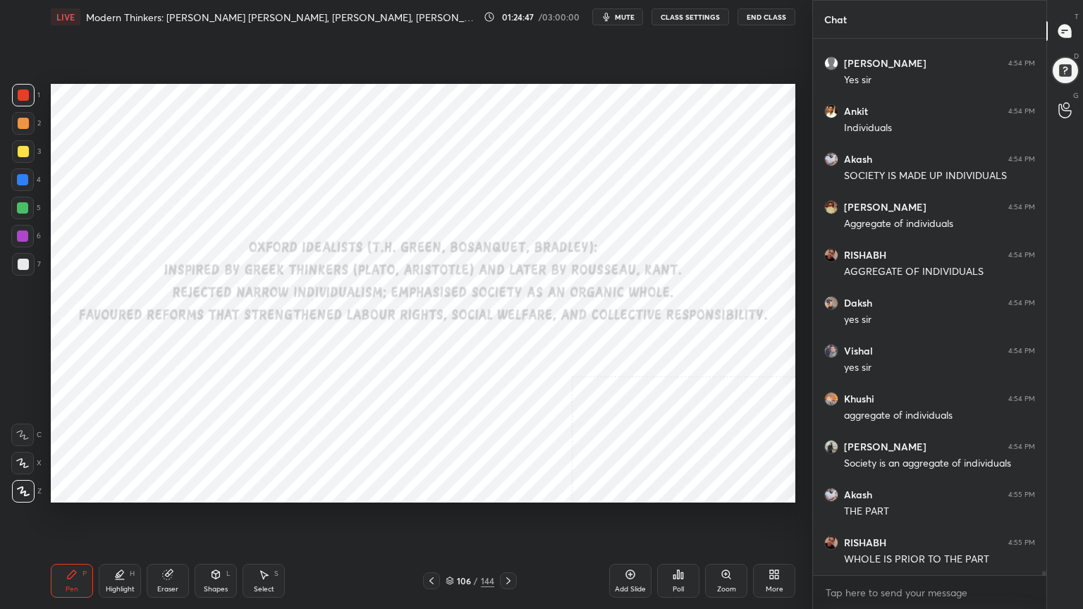
scroll to position [67447, 0]
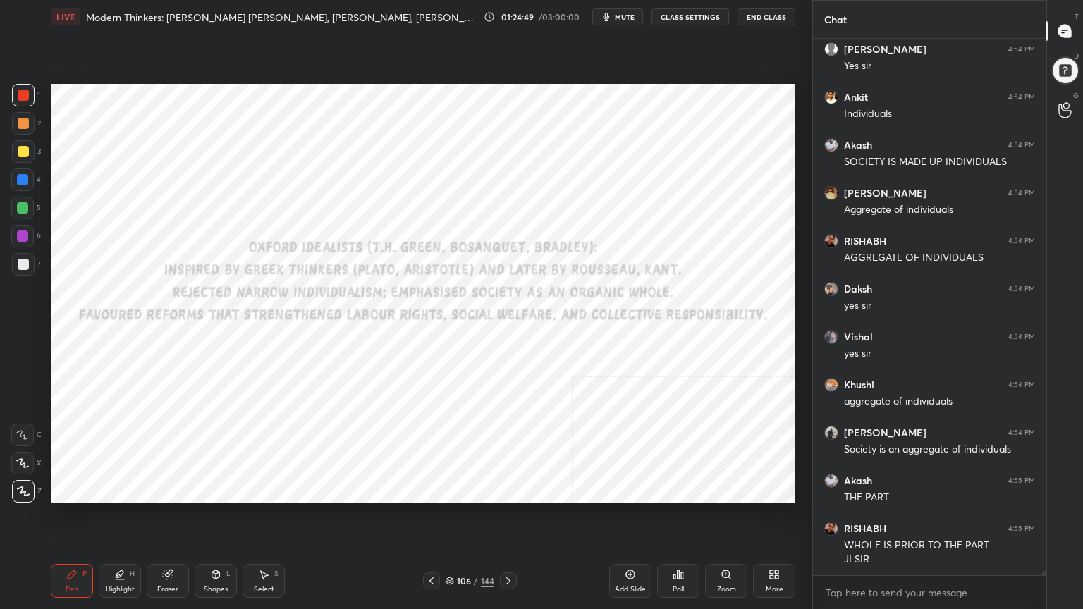
click at [633, 546] on div "Add Slide" at bounding box center [630, 581] width 42 height 34
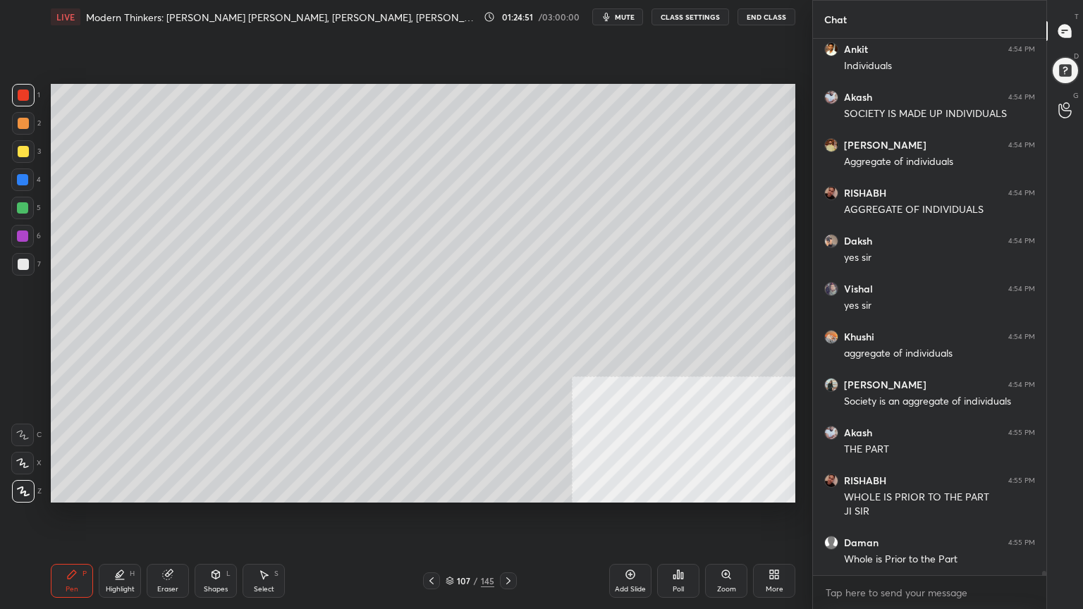
click at [22, 266] on div at bounding box center [23, 264] width 11 height 11
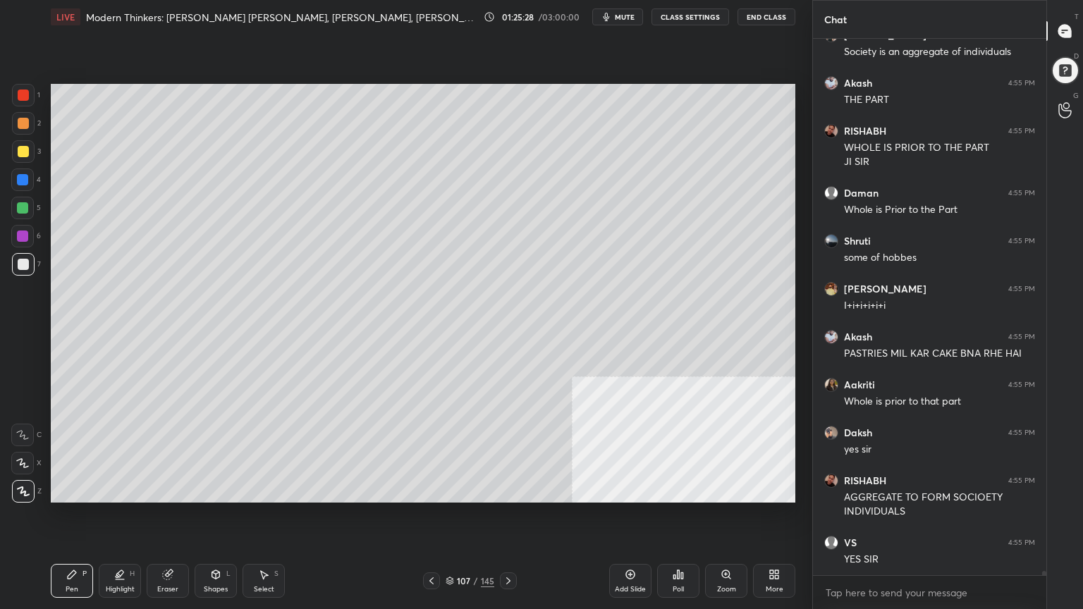
scroll to position [67893, 0]
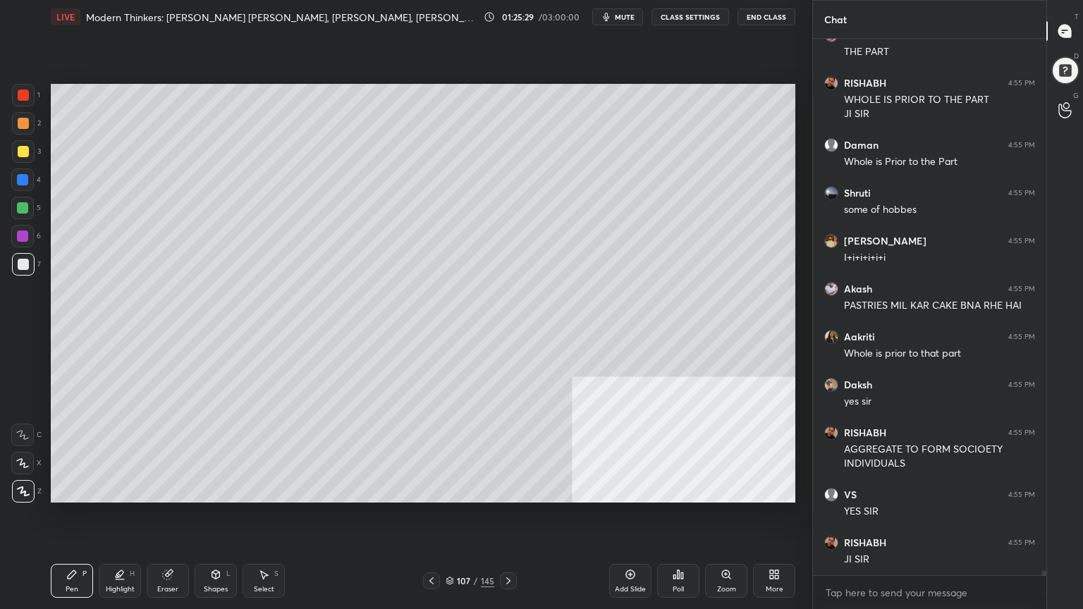
click at [23, 152] on div at bounding box center [23, 151] width 11 height 11
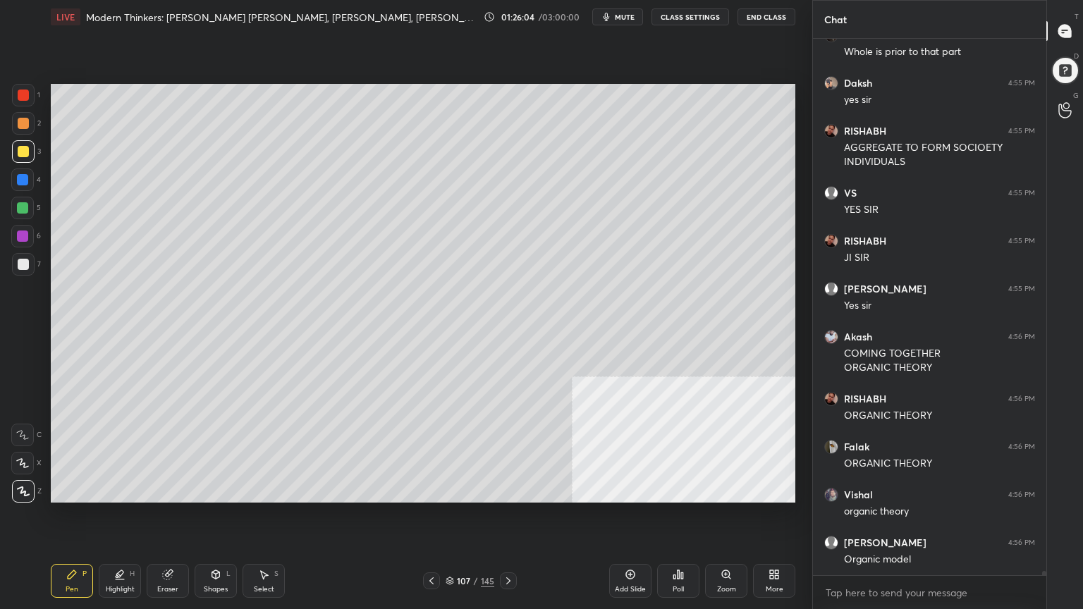
scroll to position [68242, 0]
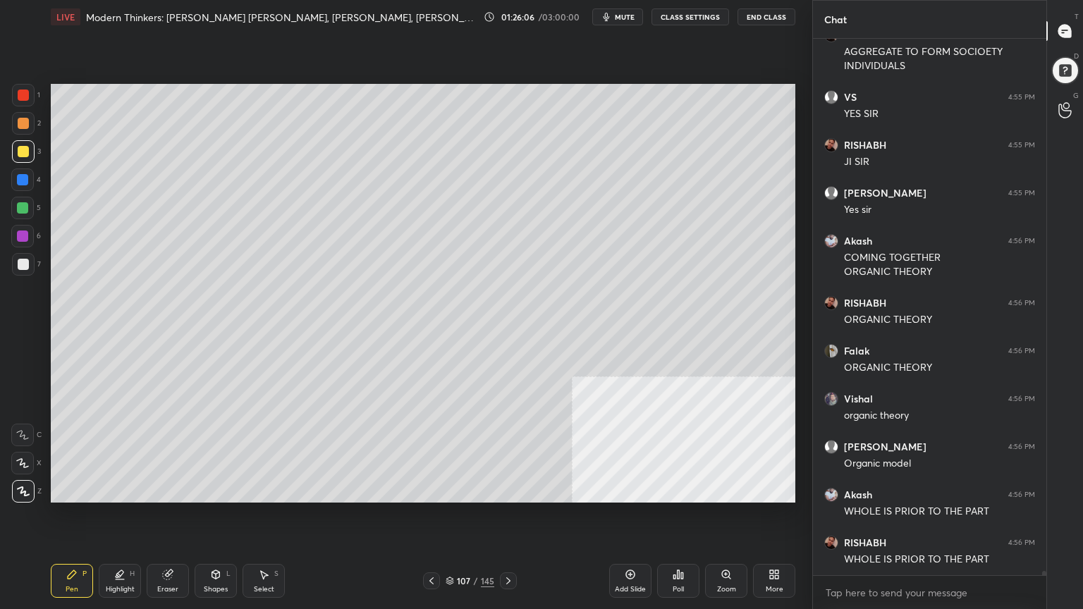
click at [27, 264] on div at bounding box center [23, 264] width 11 height 11
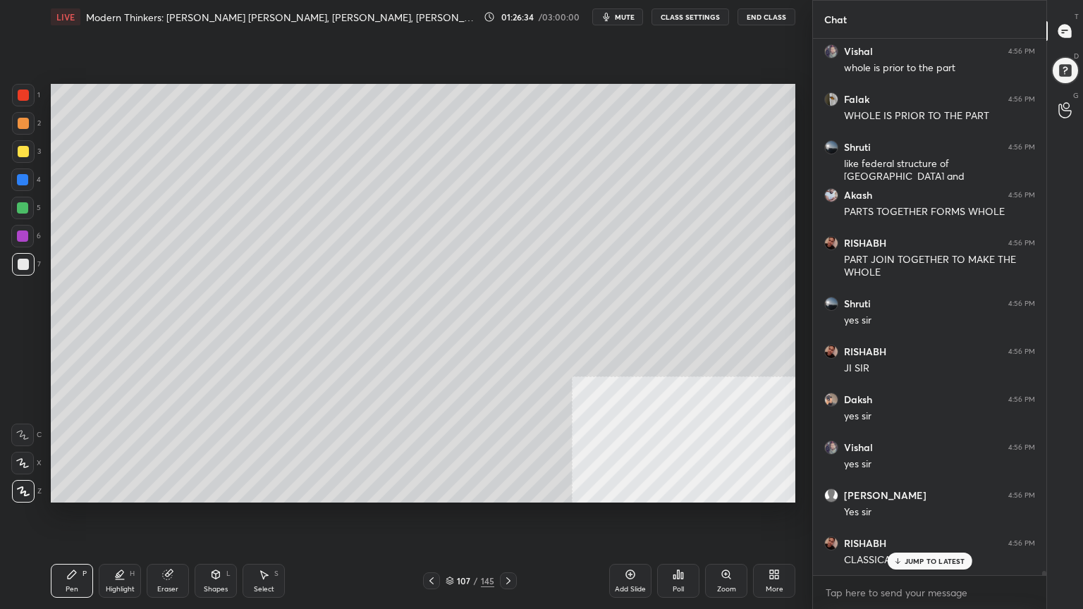
scroll to position [68925, 0]
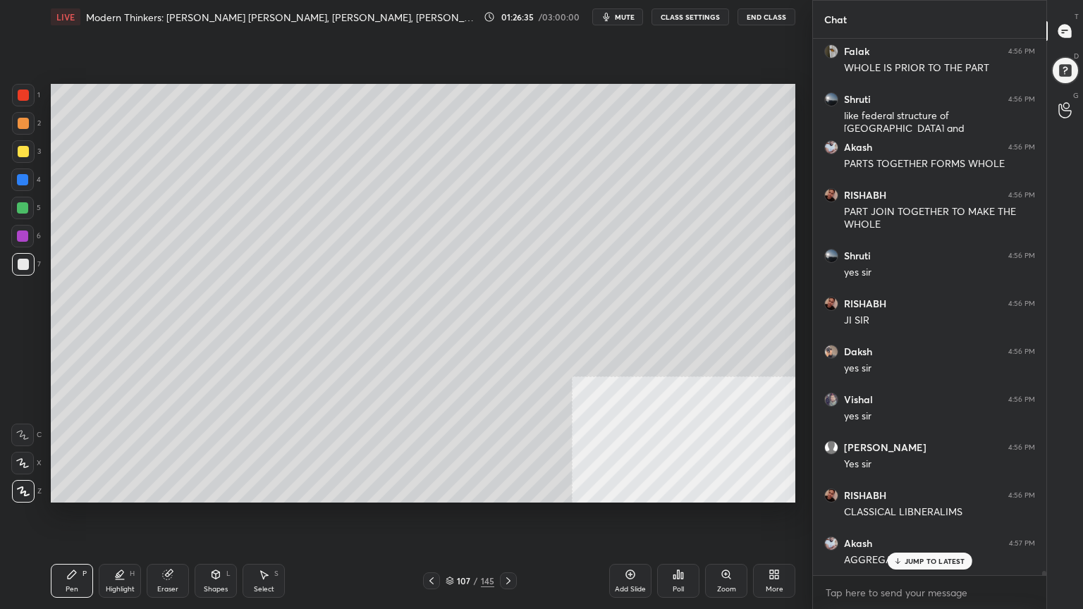
click at [18, 148] on div at bounding box center [23, 151] width 11 height 11
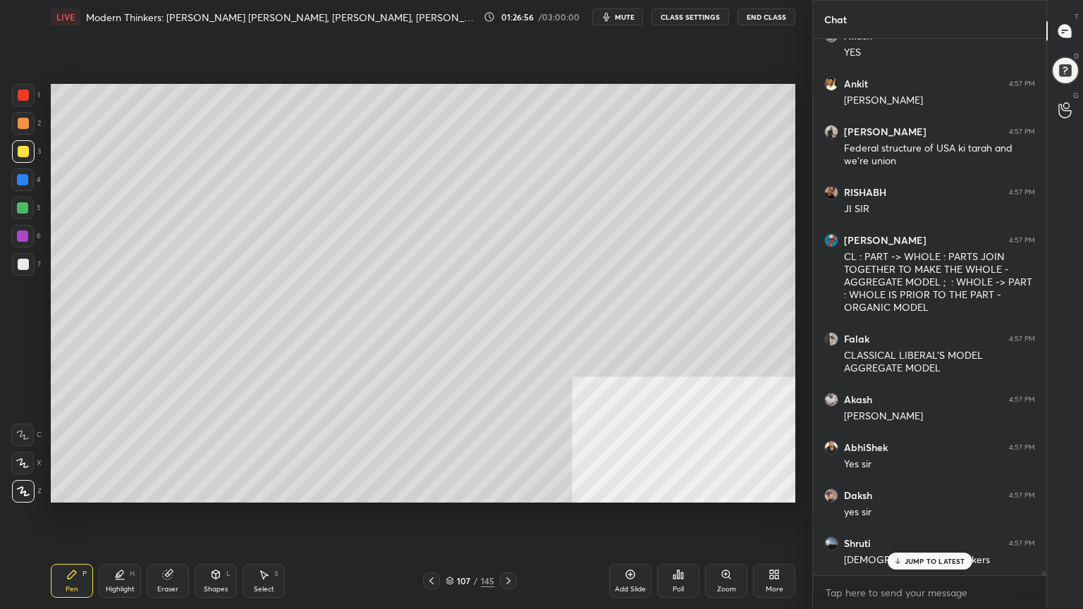
scroll to position [69687, 0]
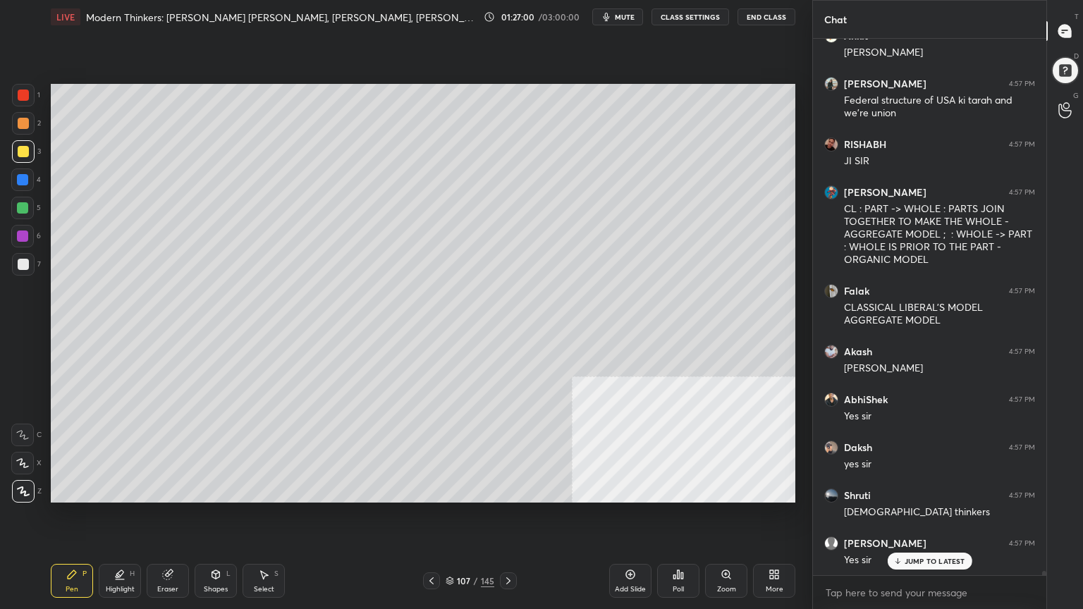
drag, startPoint x: 631, startPoint y: 578, endPoint x: 623, endPoint y: 572, distance: 10.6
click at [631, 546] on icon at bounding box center [629, 574] width 11 height 11
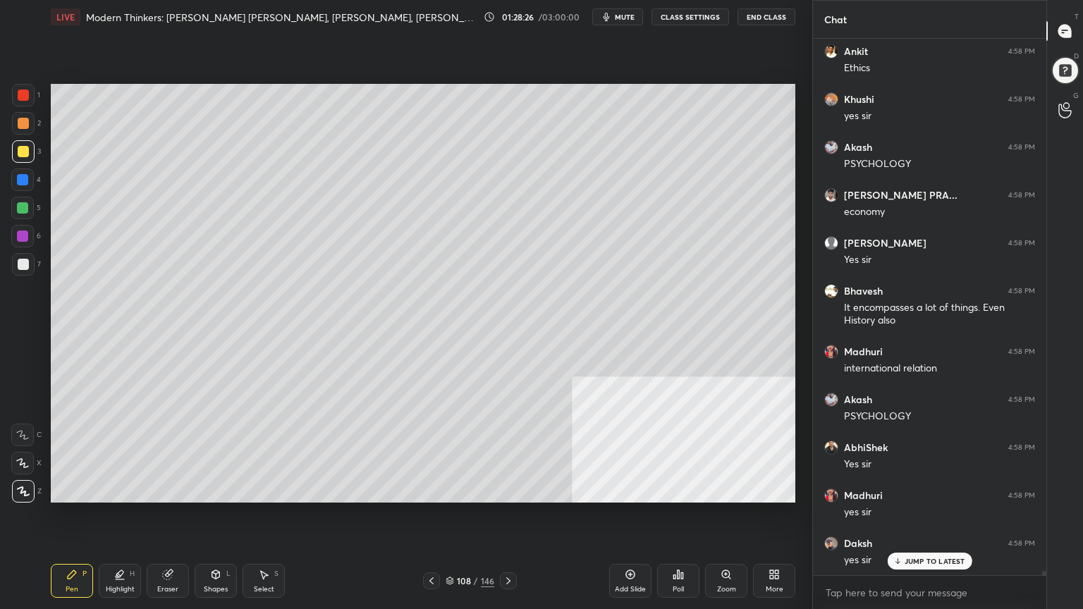
scroll to position [71389, 0]
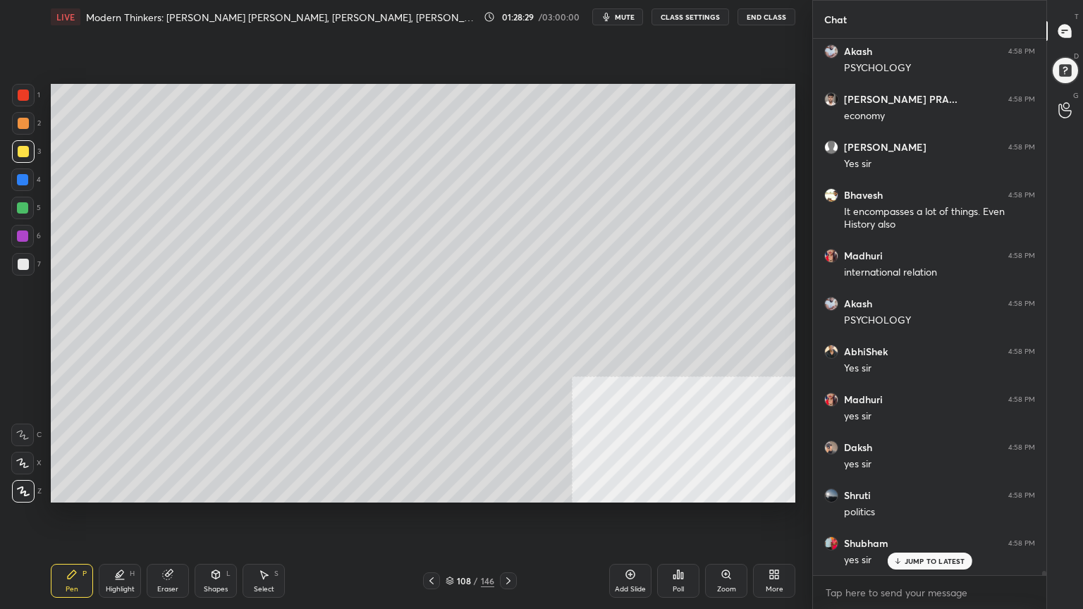
click at [23, 152] on div at bounding box center [23, 151] width 11 height 11
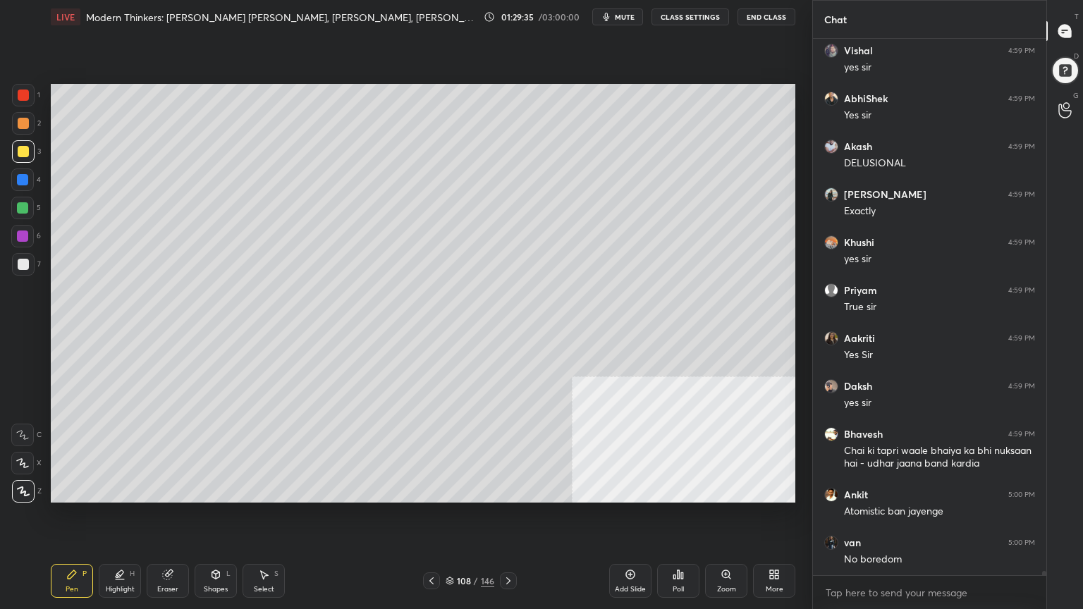
scroll to position [73286, 0]
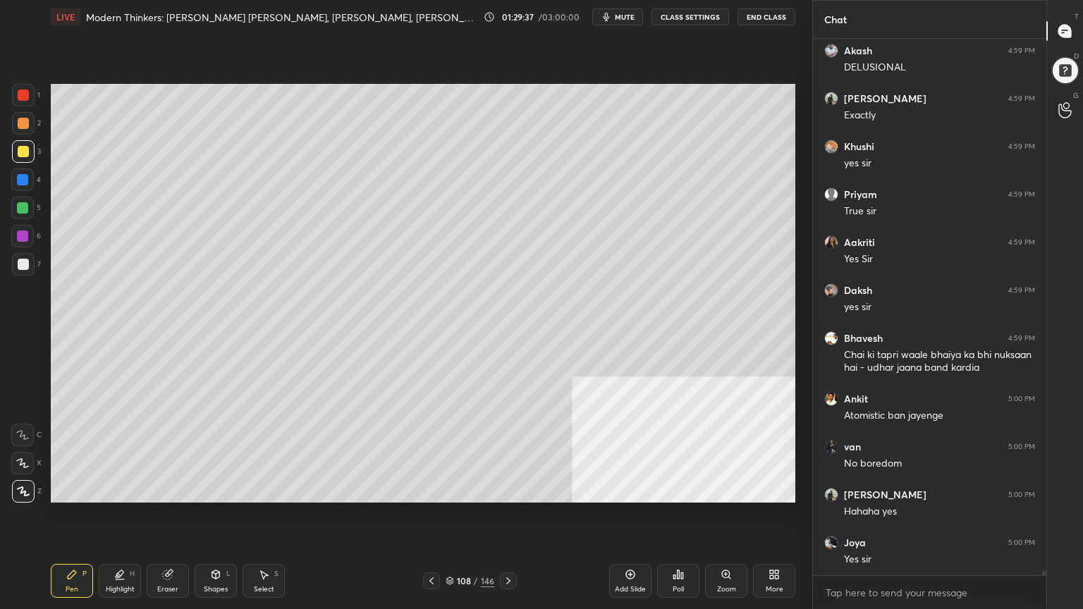
click at [451, 546] on icon at bounding box center [449, 579] width 7 height 4
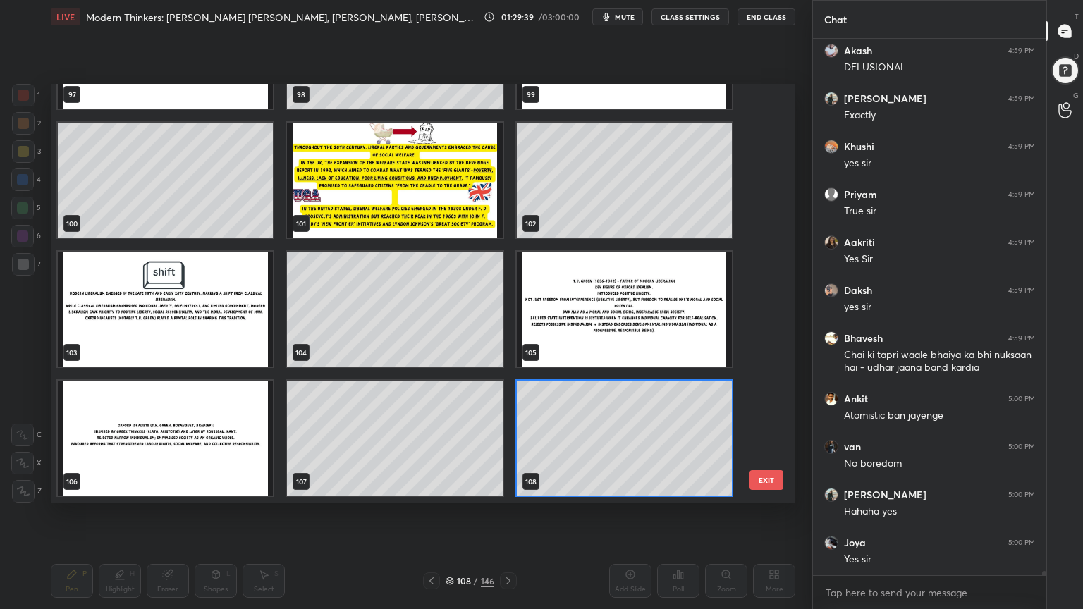
scroll to position [73334, 0]
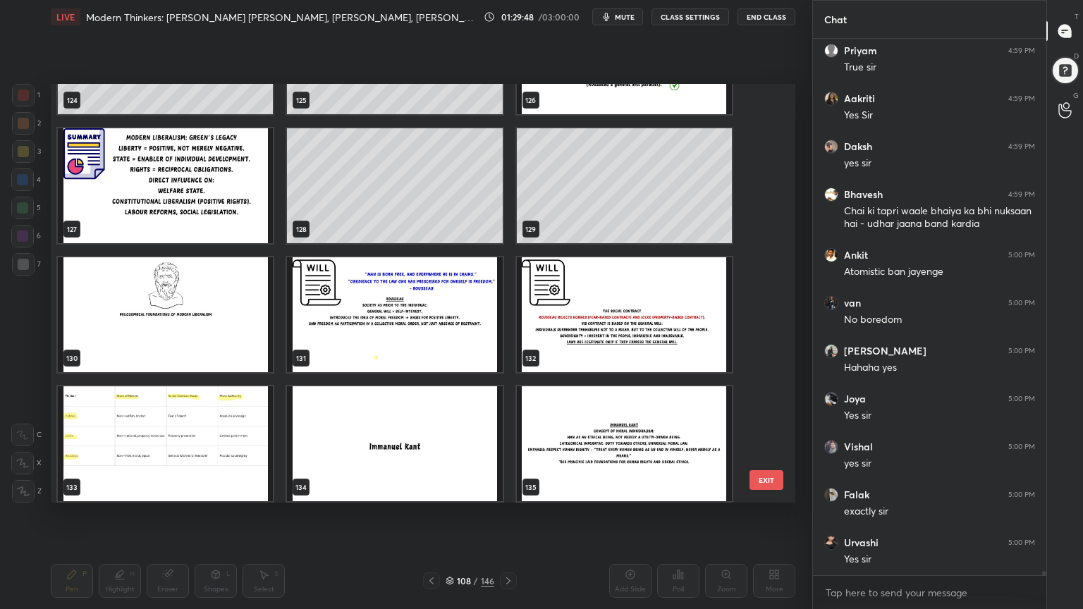
click at [190, 326] on img "grid" at bounding box center [165, 314] width 215 height 115
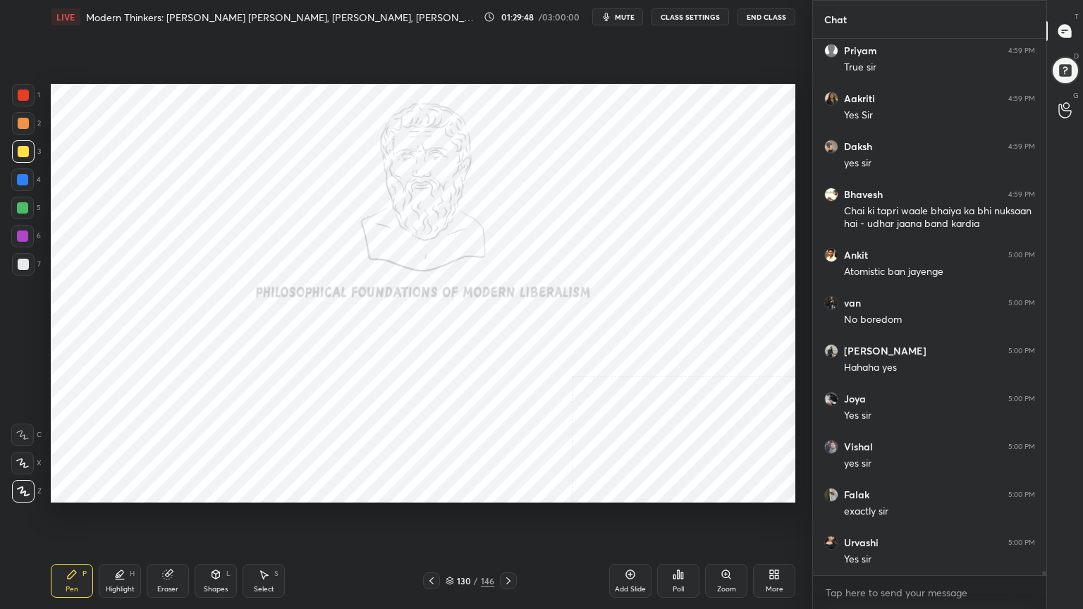
click at [190, 326] on img "grid" at bounding box center [165, 314] width 215 height 115
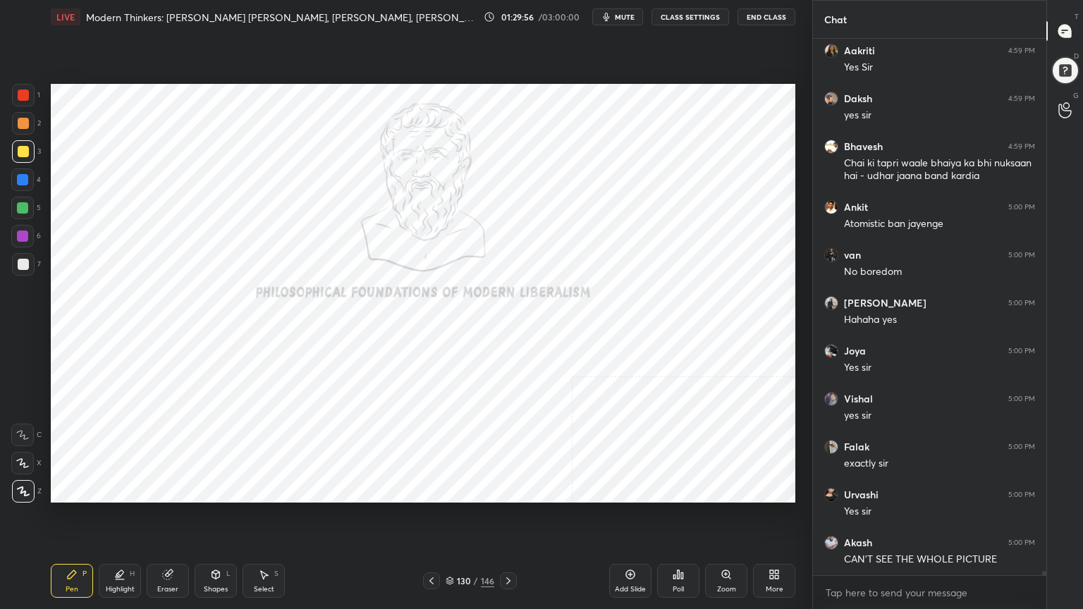
click at [20, 94] on div at bounding box center [23, 95] width 11 height 11
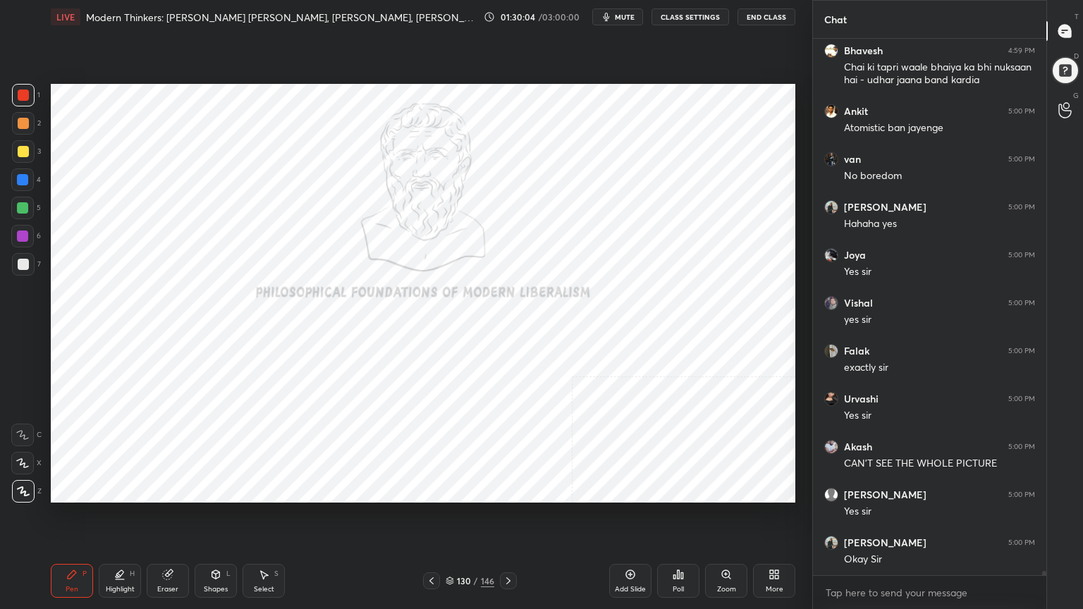
click at [623, 23] on button "mute" at bounding box center [617, 16] width 51 height 17
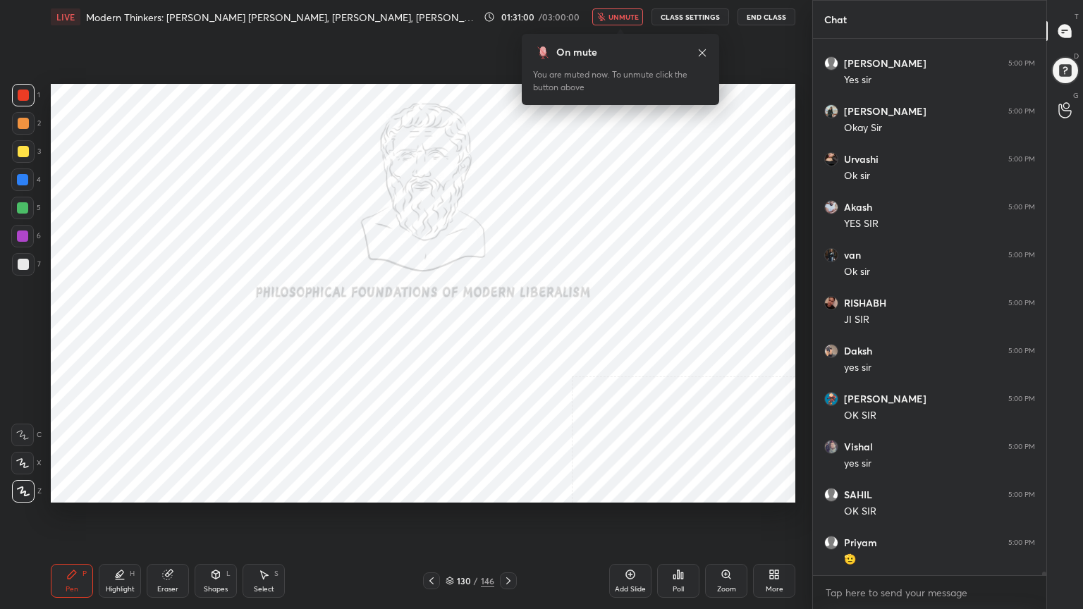
scroll to position [74056, 0]
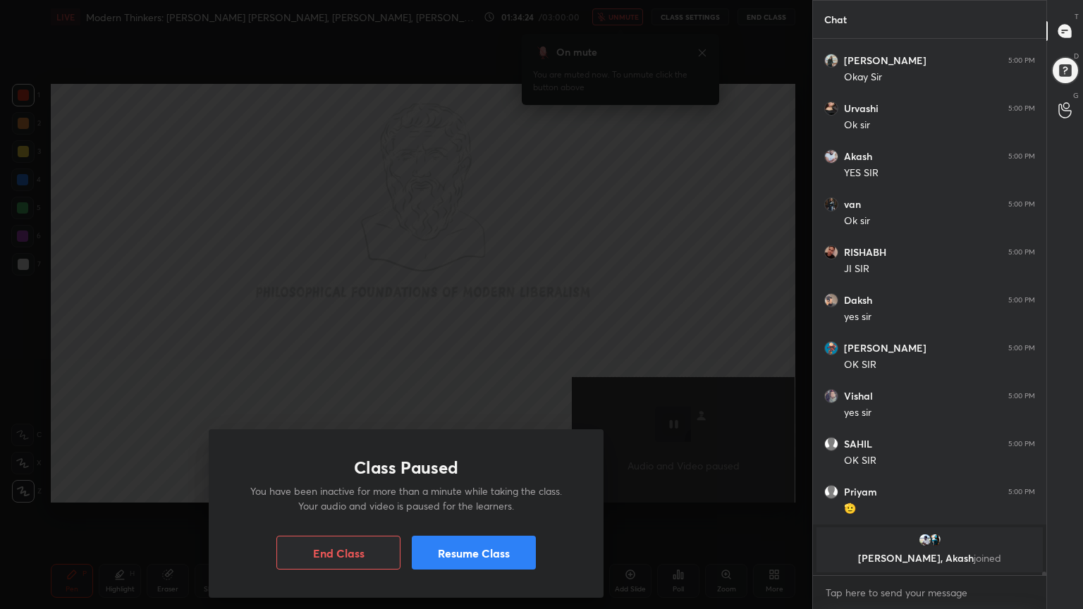
click at [474, 546] on button "Resume Class" at bounding box center [474, 553] width 124 height 34
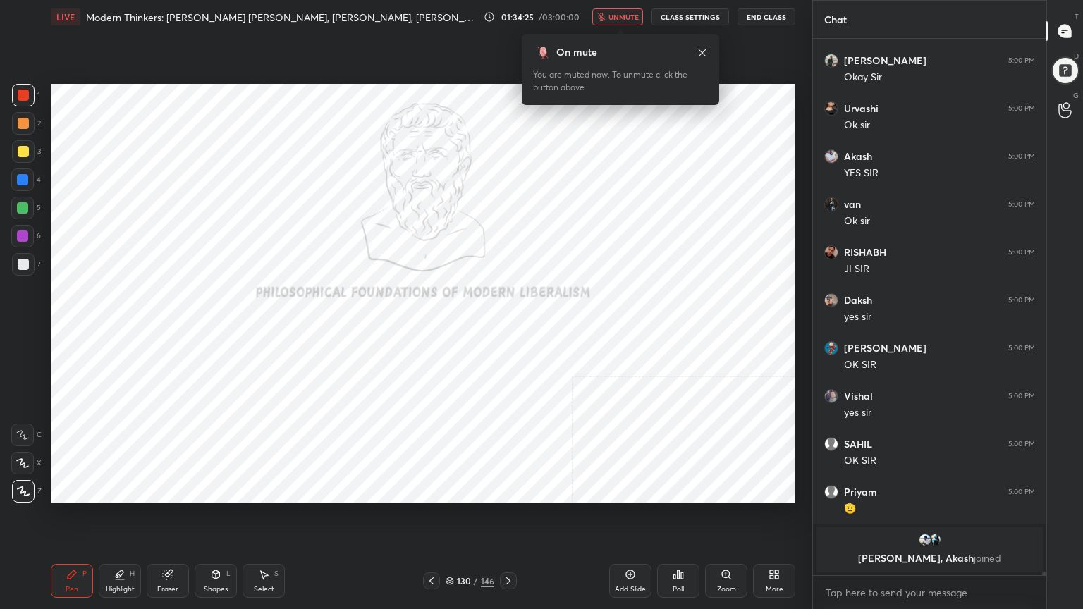
click at [613, 11] on button "unmute" at bounding box center [617, 16] width 51 height 17
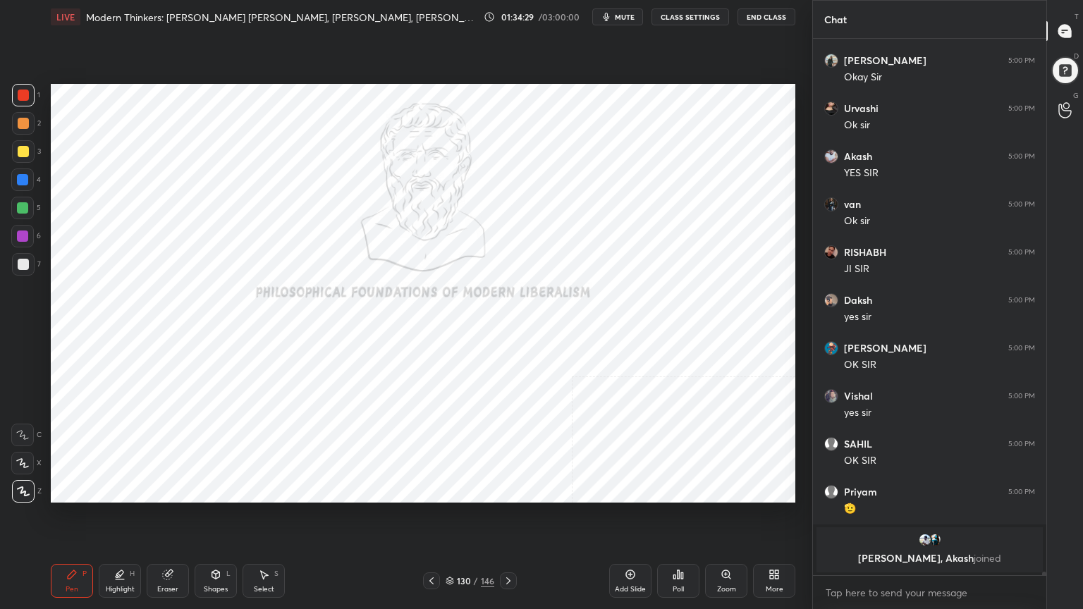
drag, startPoint x: 451, startPoint y: 581, endPoint x: 457, endPoint y: 553, distance: 28.1
click at [451, 546] on icon at bounding box center [449, 581] width 8 height 8
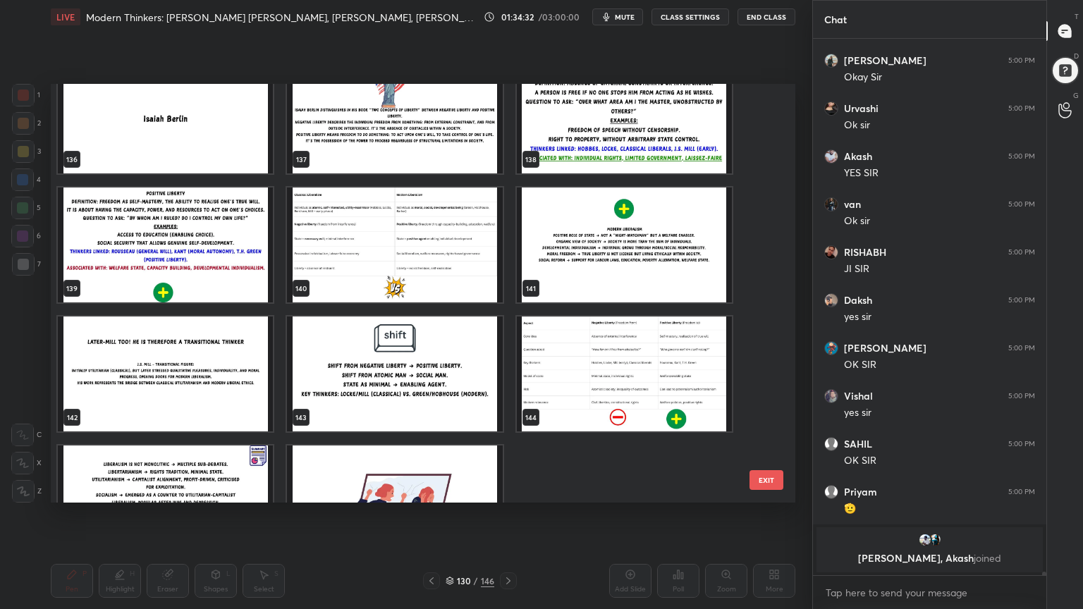
scroll to position [5838, 0]
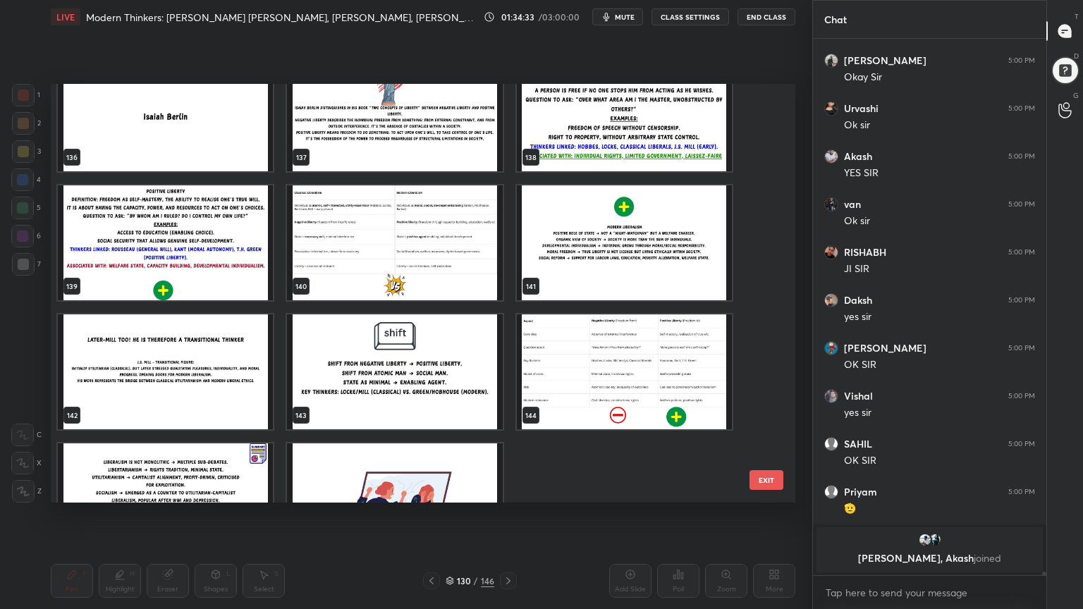
click at [419, 262] on img "grid" at bounding box center [394, 242] width 215 height 115
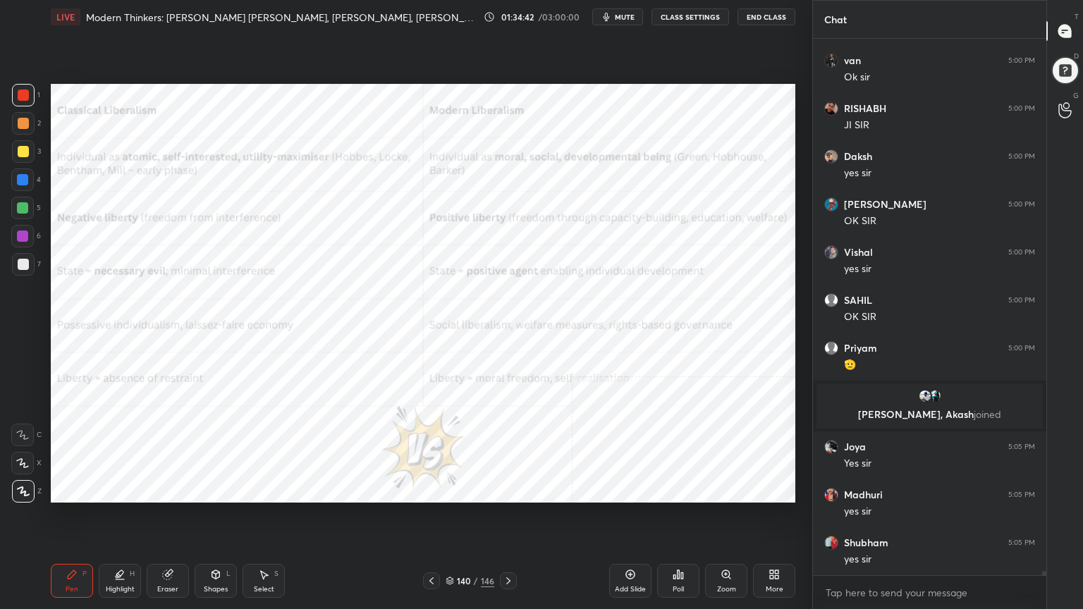
scroll to position [68586, 0]
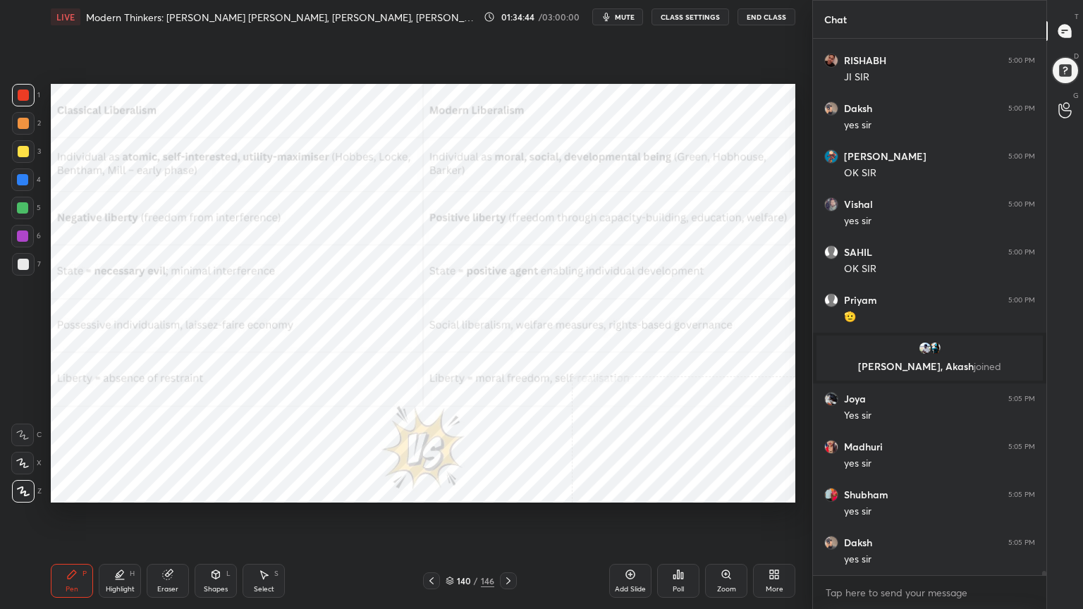
click at [23, 121] on div at bounding box center [23, 123] width 11 height 11
click at [130, 546] on div "Highlight H" at bounding box center [120, 581] width 42 height 34
click at [23, 488] on icon at bounding box center [22, 491] width 11 height 11
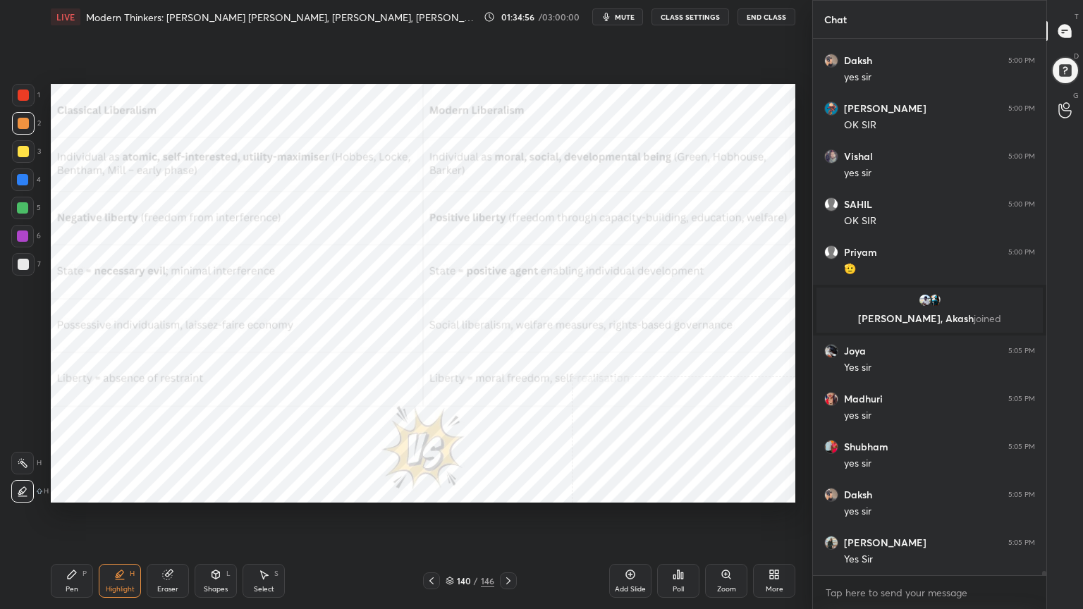
click at [20, 91] on div at bounding box center [23, 95] width 11 height 11
click at [20, 124] on div at bounding box center [23, 123] width 11 height 11
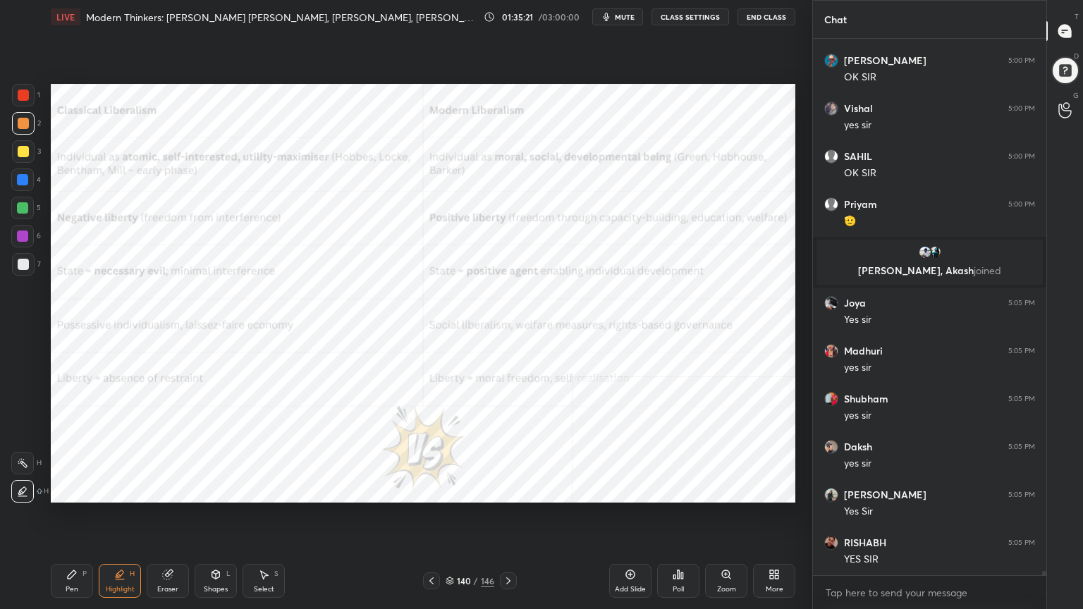
click at [23, 97] on div at bounding box center [23, 95] width 11 height 11
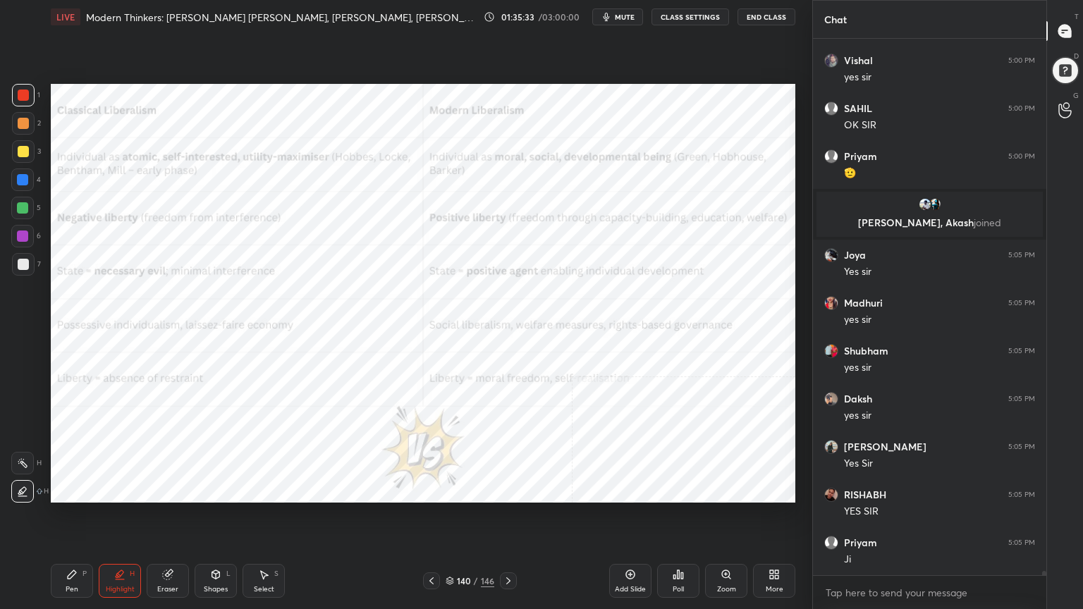
click at [23, 125] on div at bounding box center [23, 123] width 11 height 11
click at [21, 93] on div at bounding box center [23, 95] width 11 height 11
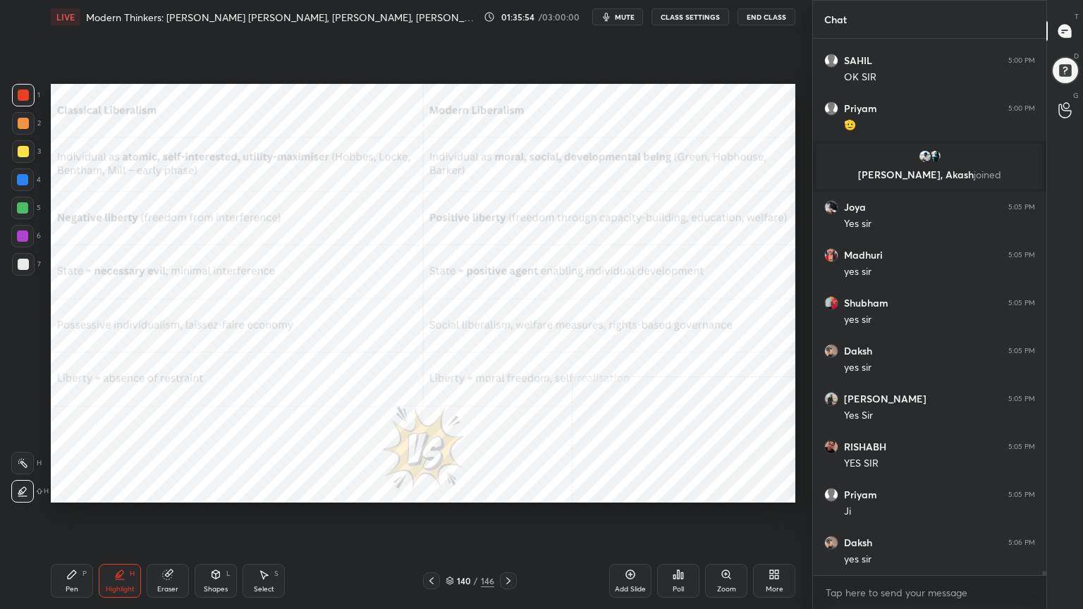
click at [18, 121] on div at bounding box center [23, 123] width 11 height 11
click at [71, 546] on div "Pen" at bounding box center [72, 589] width 13 height 7
click at [24, 92] on div at bounding box center [23, 95] width 11 height 11
click at [123, 546] on div "Highlight" at bounding box center [120, 589] width 29 height 7
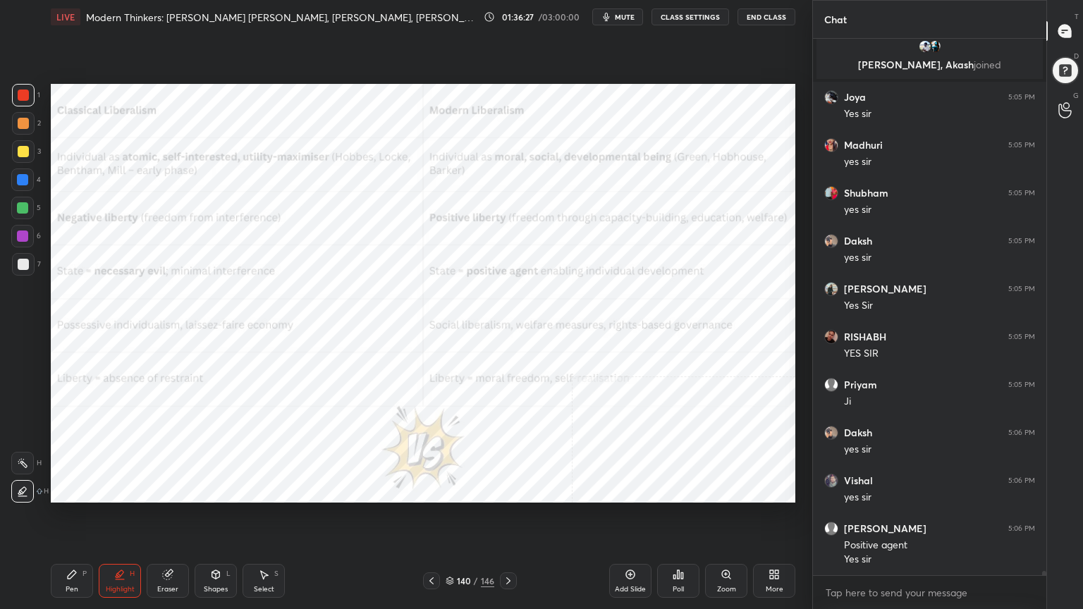
scroll to position [68936, 0]
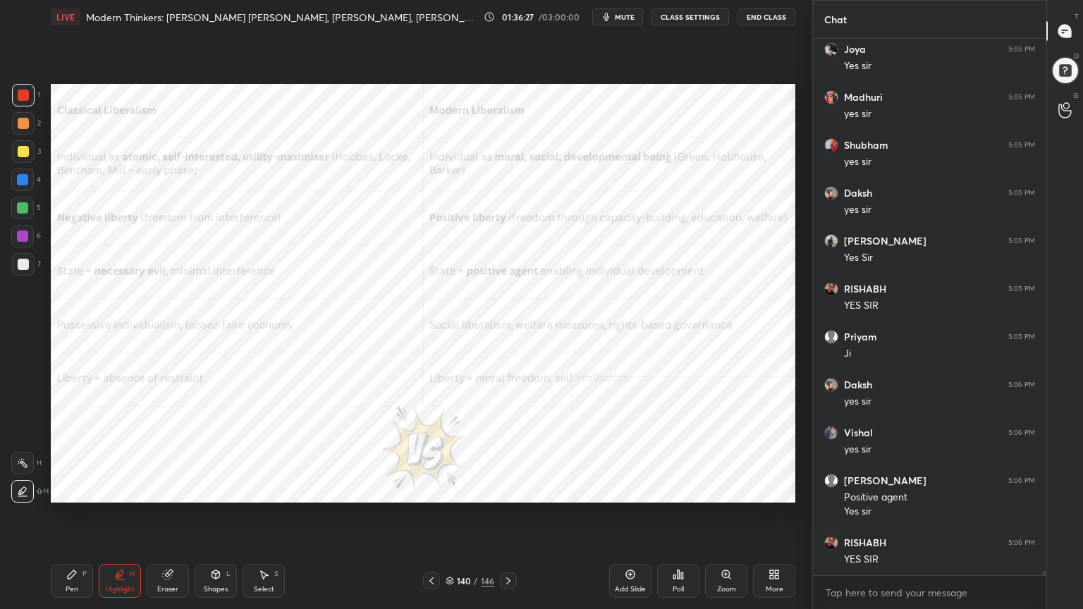
click at [20, 118] on div at bounding box center [23, 123] width 11 height 11
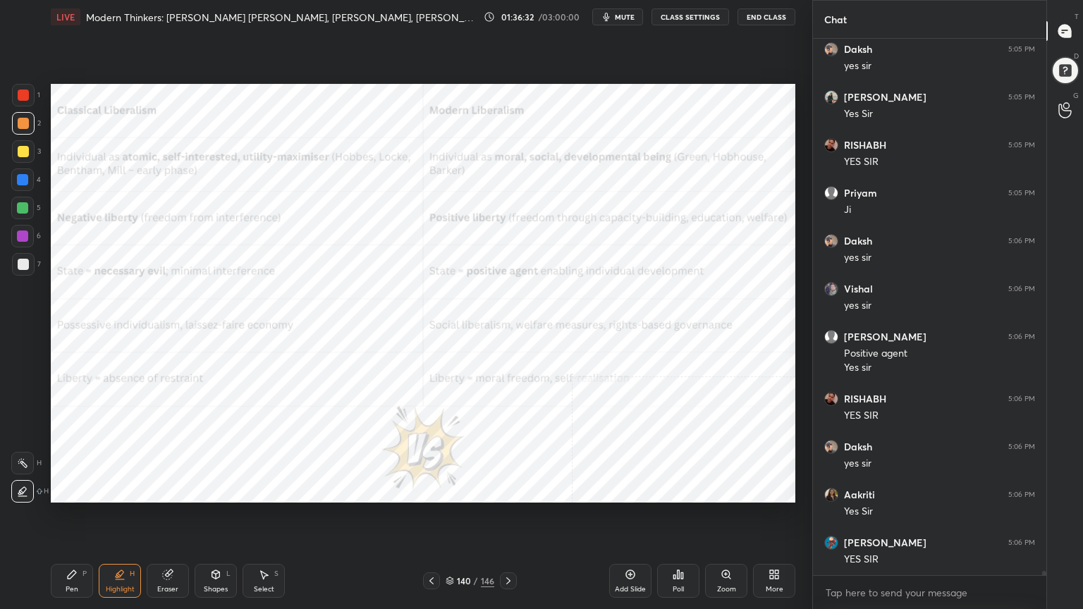
scroll to position [69128, 0]
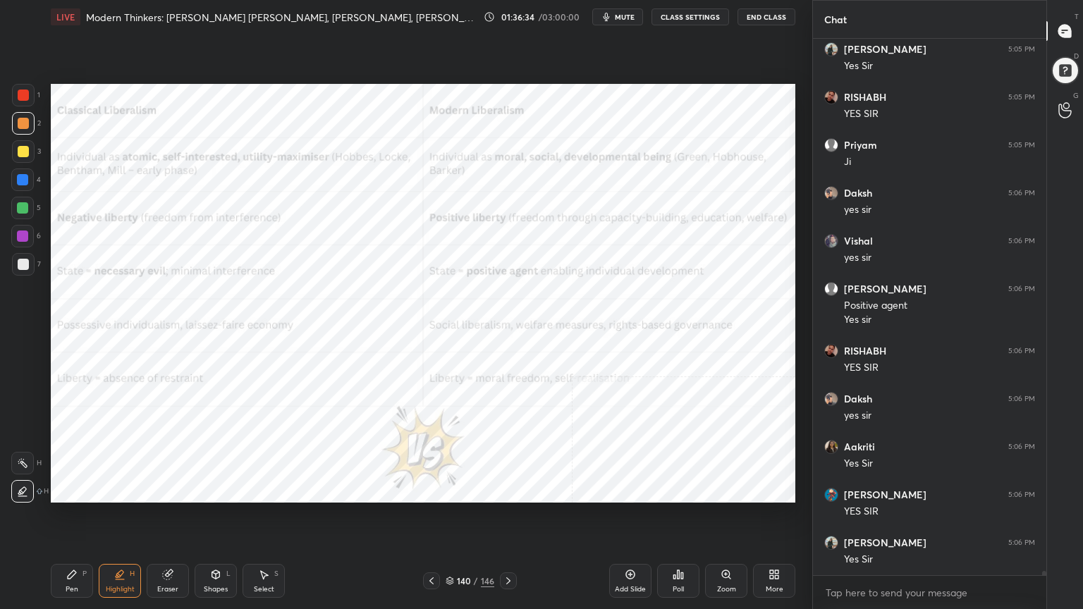
click at [73, 546] on icon at bounding box center [71, 574] width 11 height 11
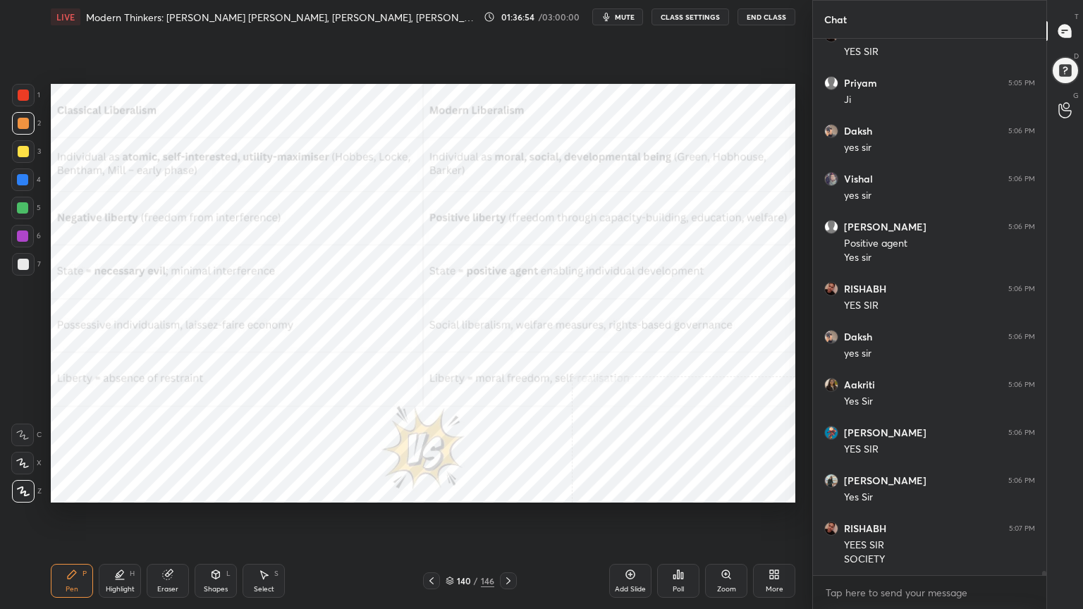
scroll to position [69238, 0]
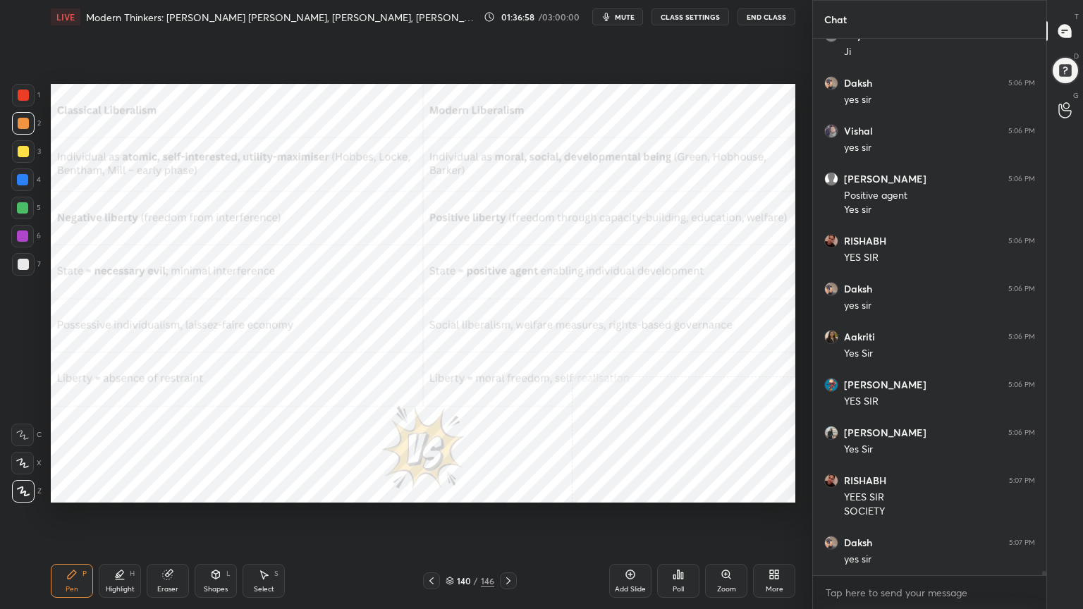
click at [23, 91] on div at bounding box center [23, 95] width 11 height 11
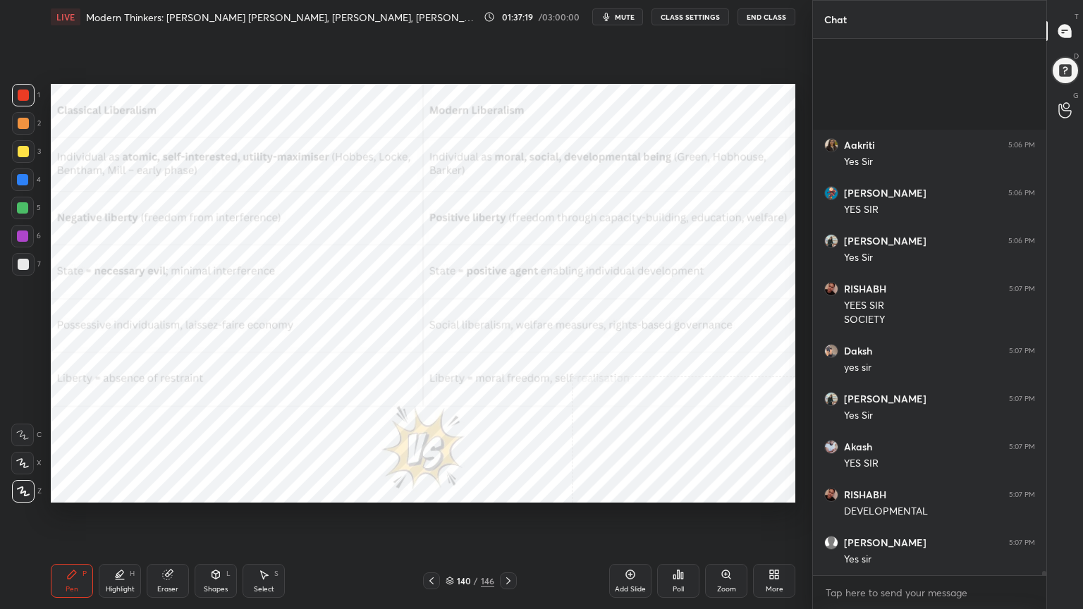
scroll to position [69573, 0]
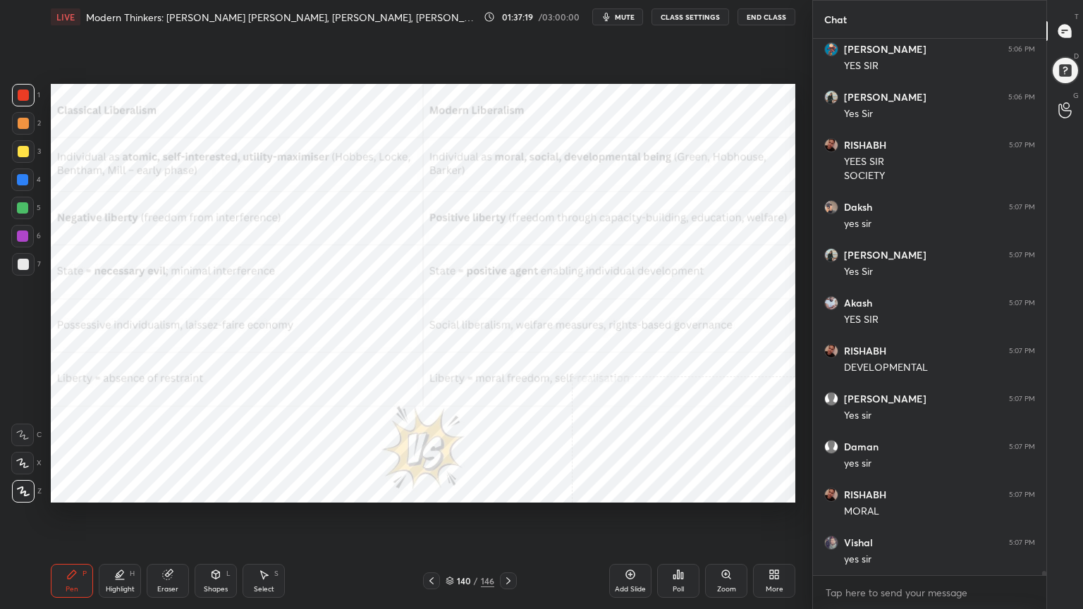
click at [23, 121] on div at bounding box center [23, 123] width 11 height 11
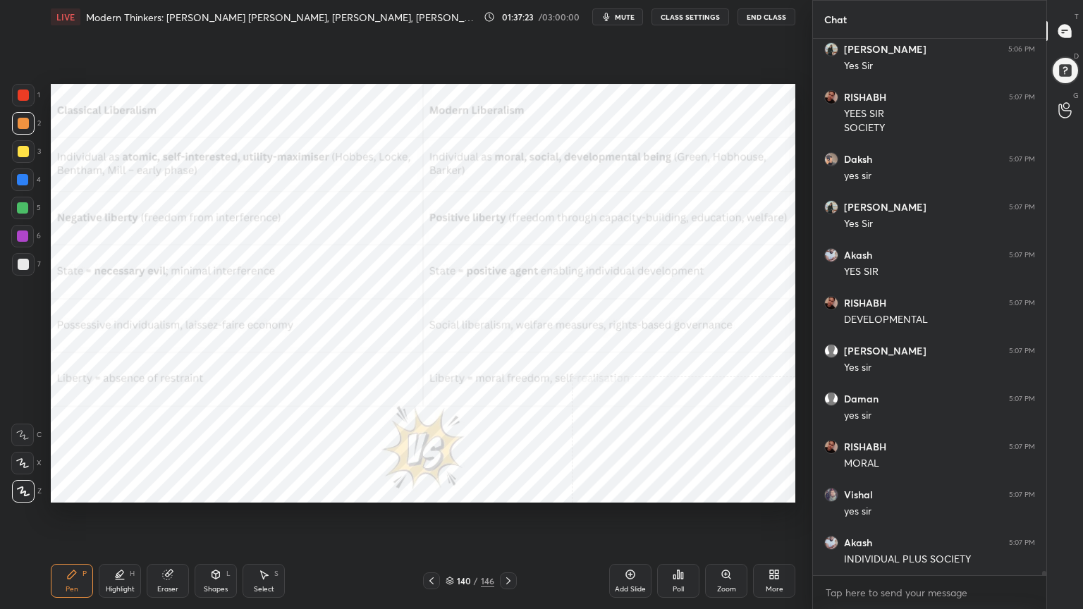
scroll to position [69669, 0]
click at [20, 96] on div at bounding box center [23, 95] width 11 height 11
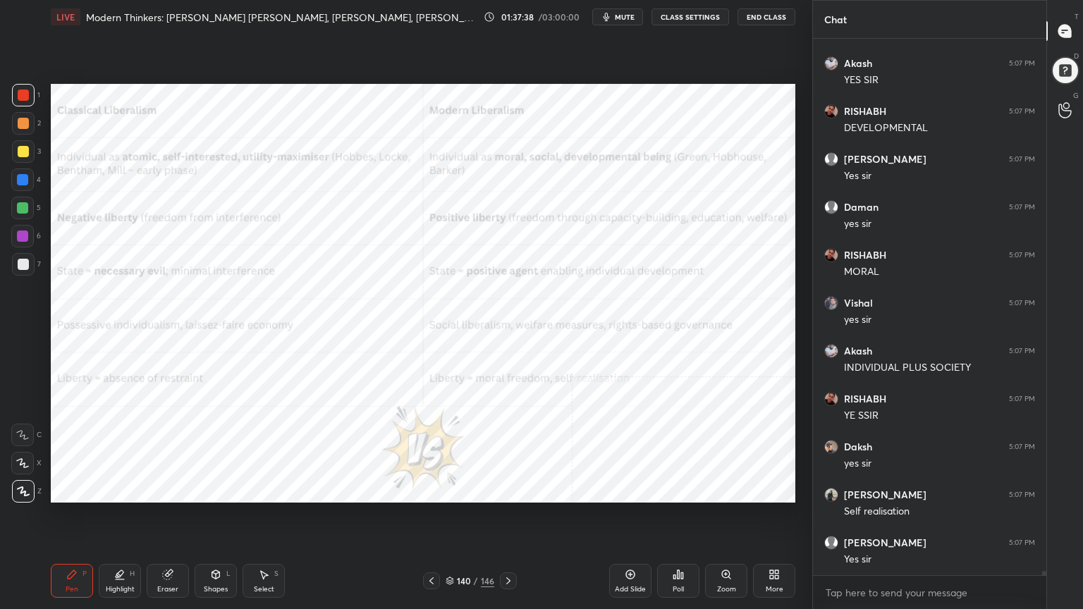
scroll to position [69861, 0]
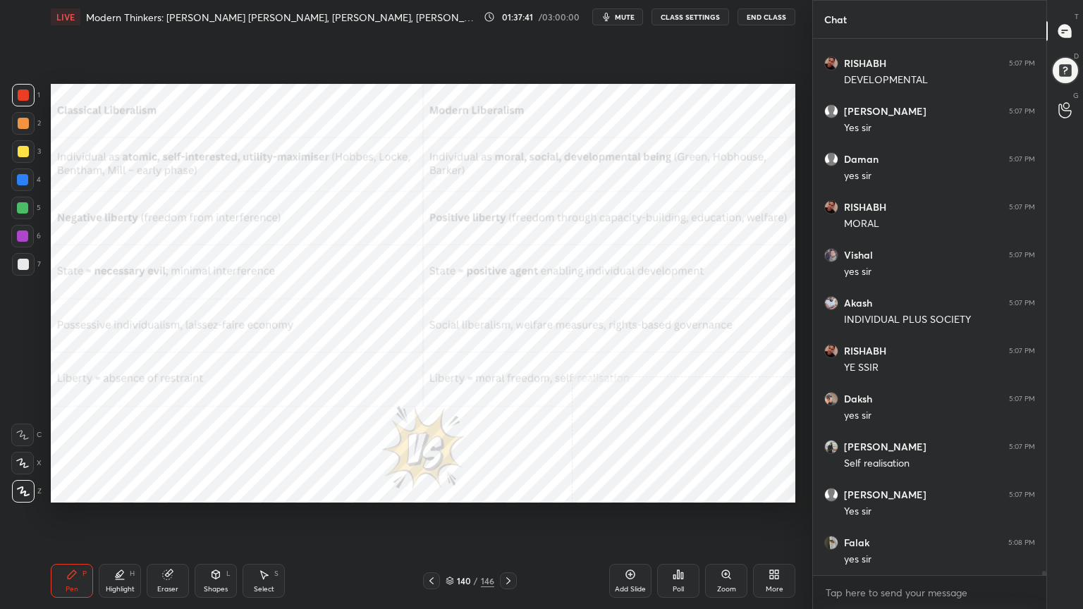
click at [448, 546] on icon at bounding box center [449, 581] width 8 height 8
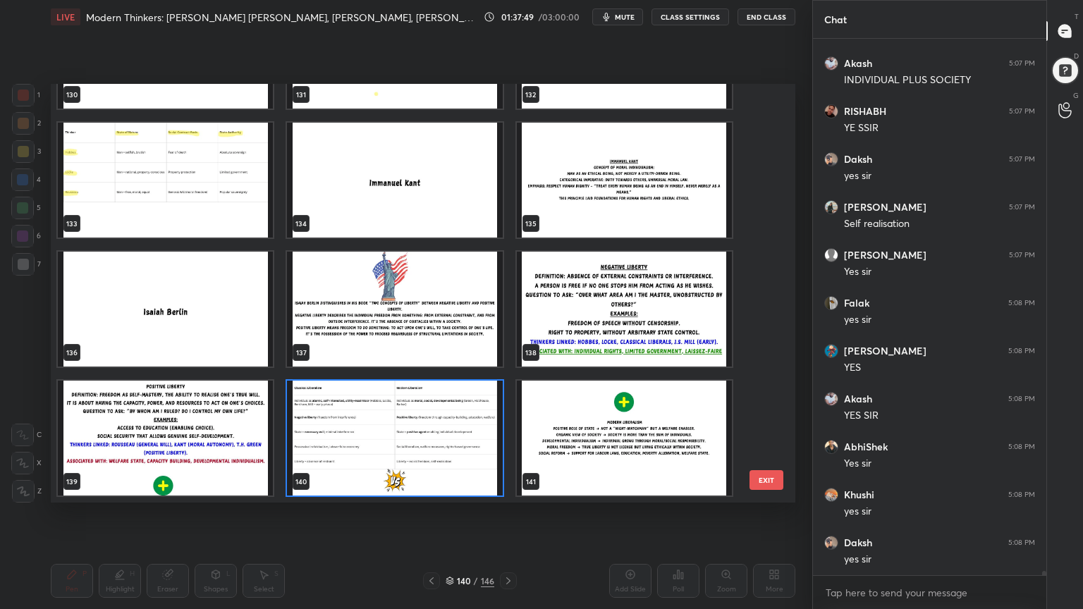
scroll to position [70196, 0]
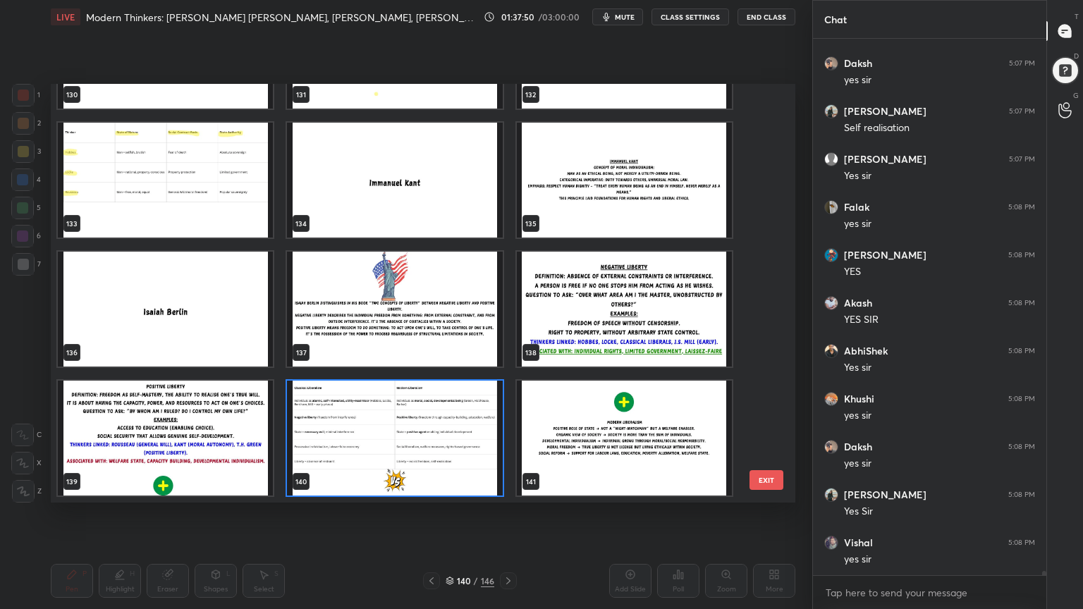
drag, startPoint x: 770, startPoint y: 419, endPoint x: 765, endPoint y: 403, distance: 16.9
click at [765, 402] on div "130 131 132 133 134 135 136 137 138 139 140 141 142 143 144 145 146" at bounding box center [411, 293] width 720 height 419
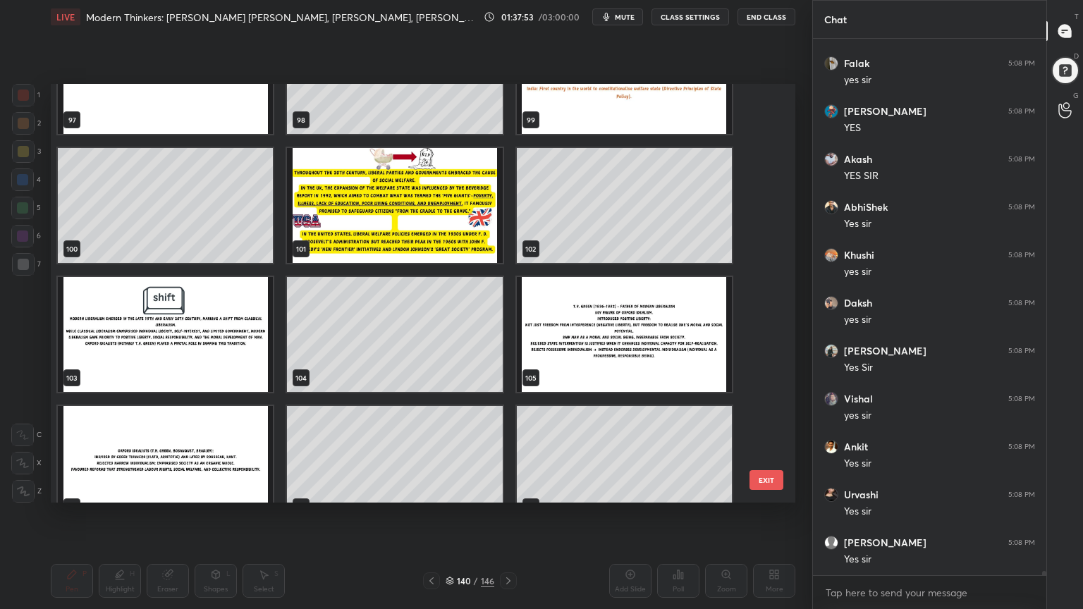
scroll to position [4180, 0]
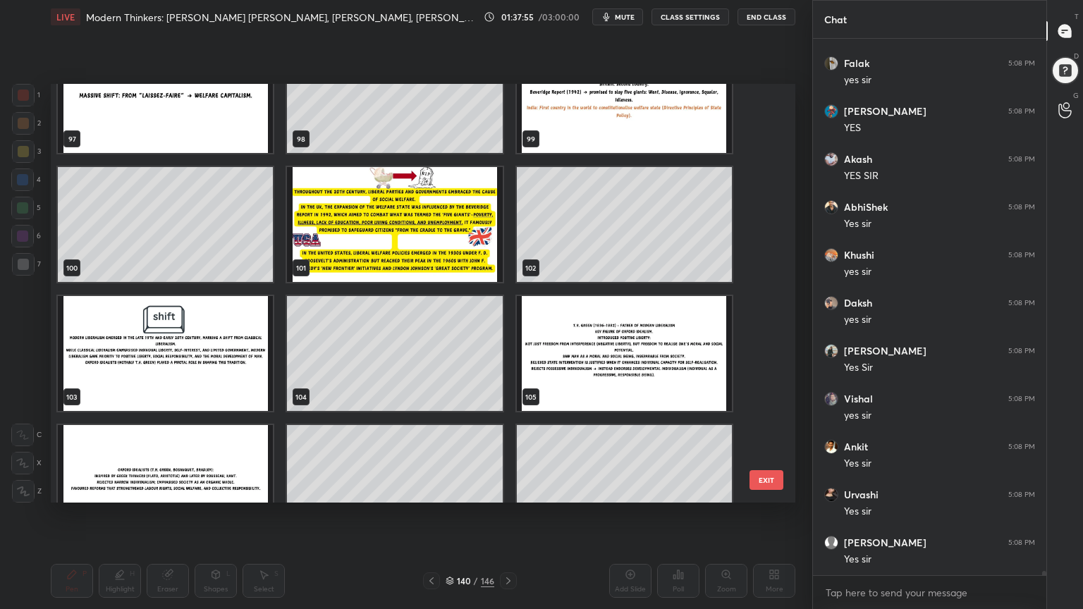
click at [715, 358] on img "grid" at bounding box center [624, 353] width 215 height 115
click at [715, 357] on img "grid" at bounding box center [624, 353] width 215 height 115
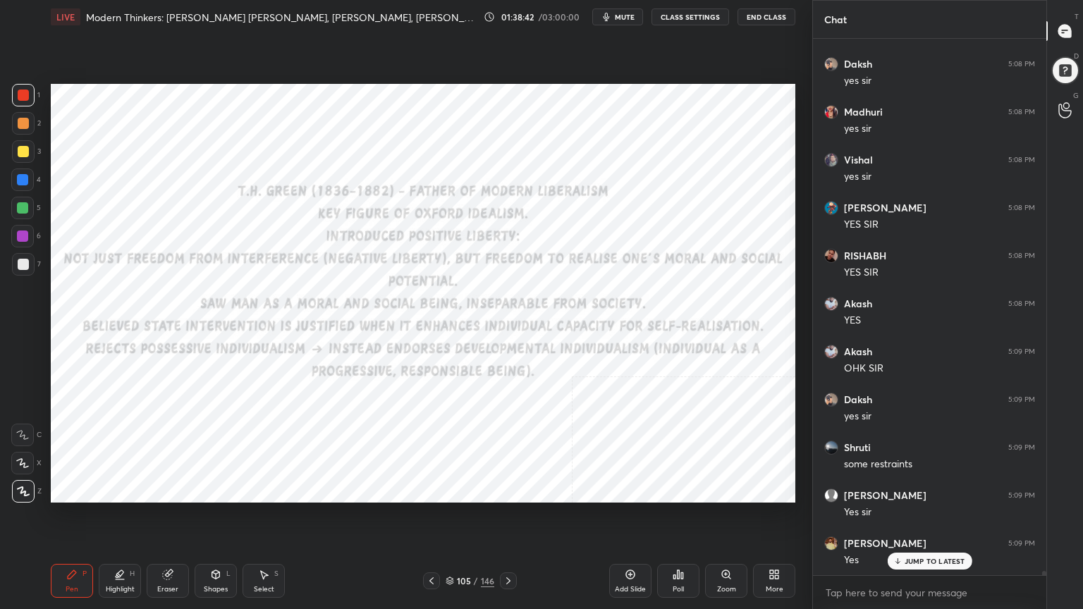
scroll to position [71023, 0]
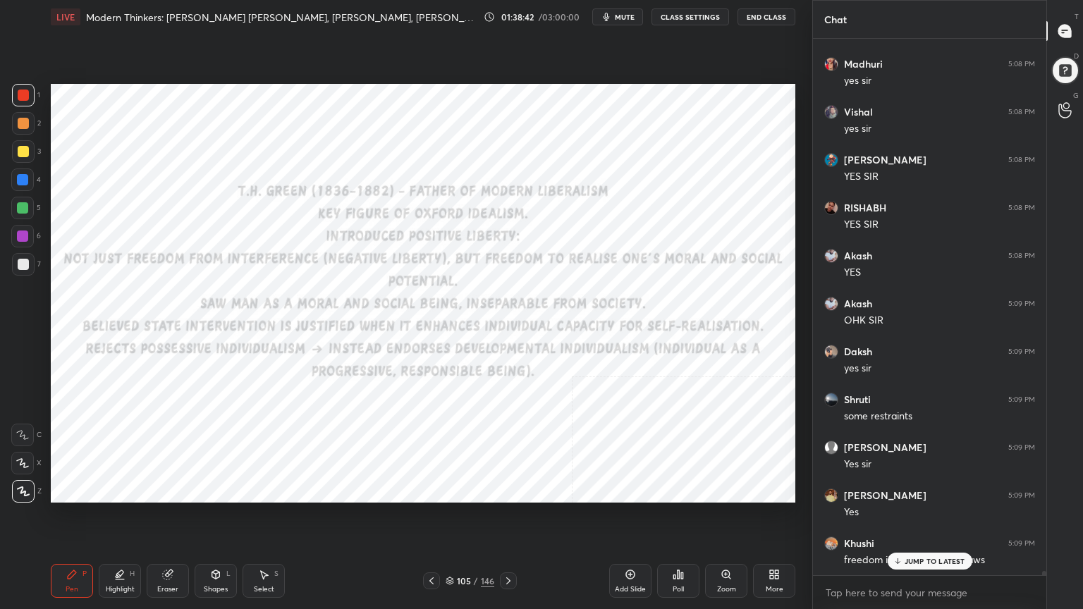
click at [629, 546] on icon at bounding box center [629, 574] width 11 height 11
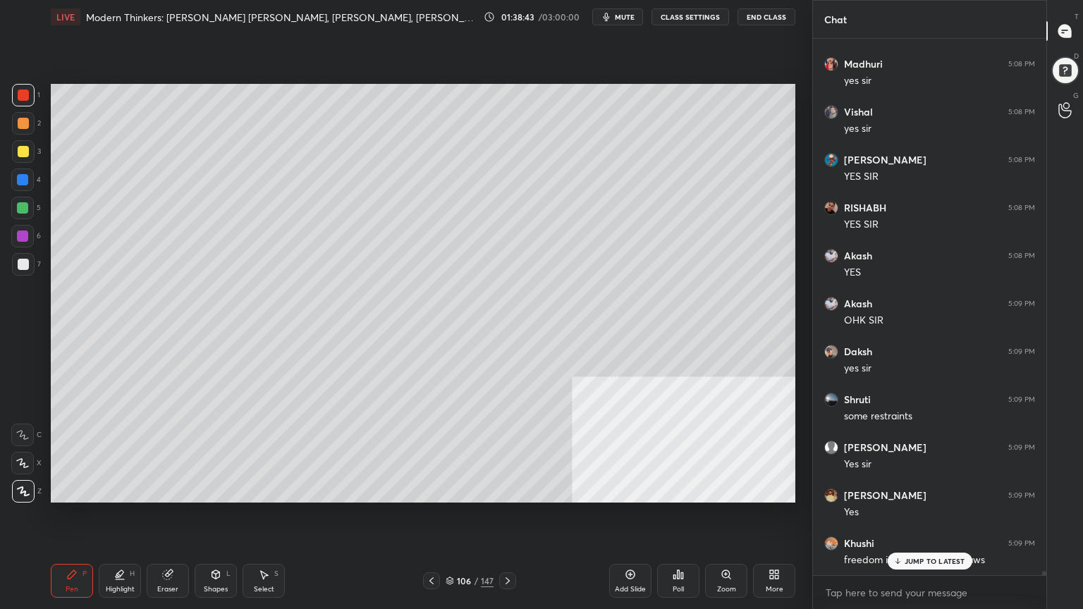
scroll to position [71071, 0]
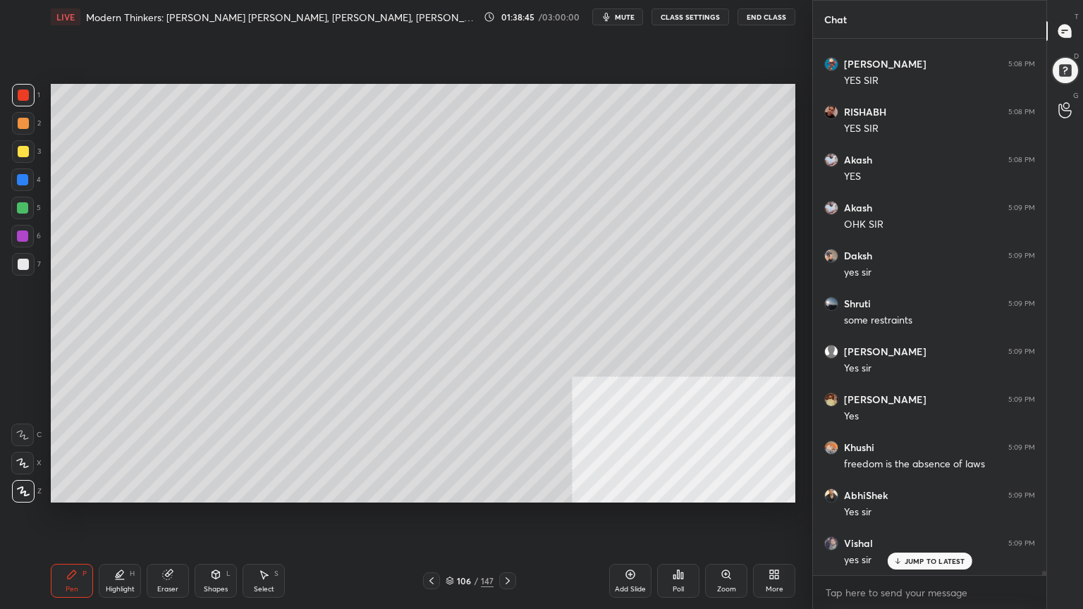
click at [25, 262] on div at bounding box center [23, 264] width 11 height 11
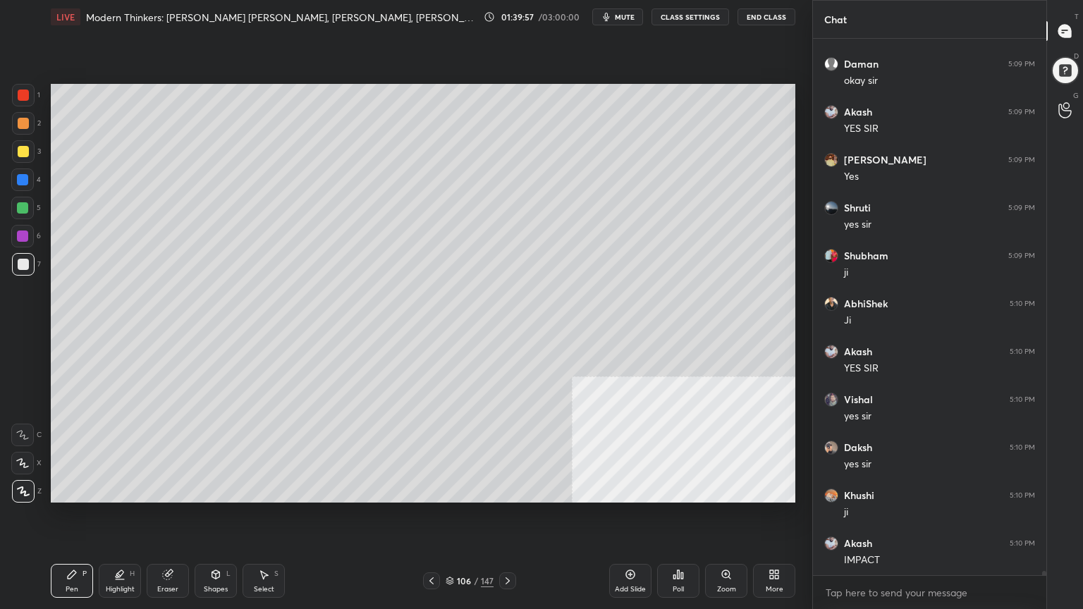
scroll to position [72365, 0]
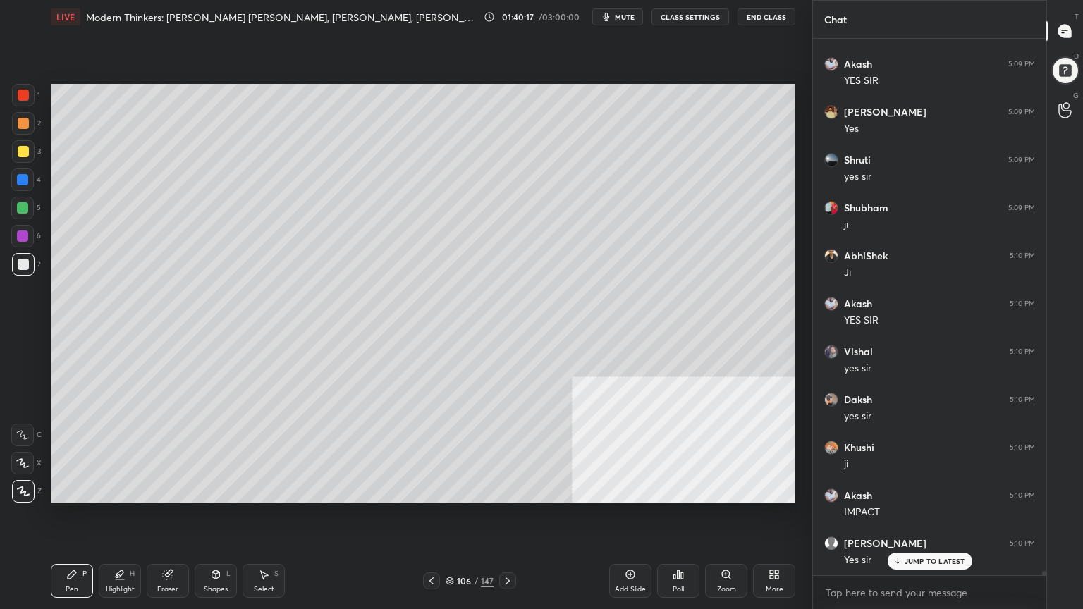
click at [627, 546] on icon at bounding box center [629, 574] width 11 height 11
click at [212, 546] on icon at bounding box center [215, 574] width 11 height 11
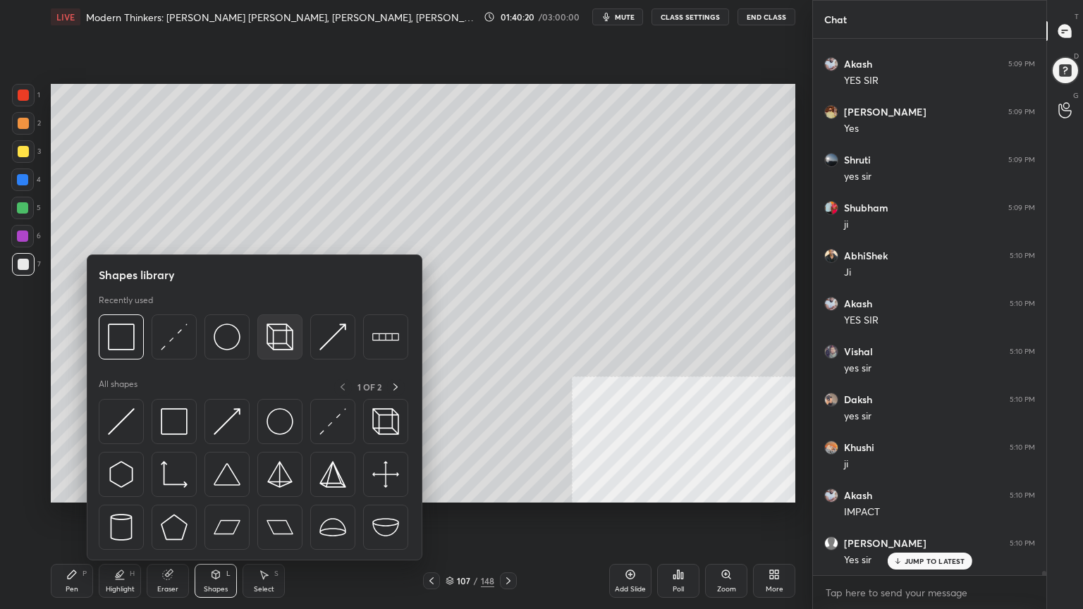
click at [276, 345] on img at bounding box center [279, 336] width 27 height 27
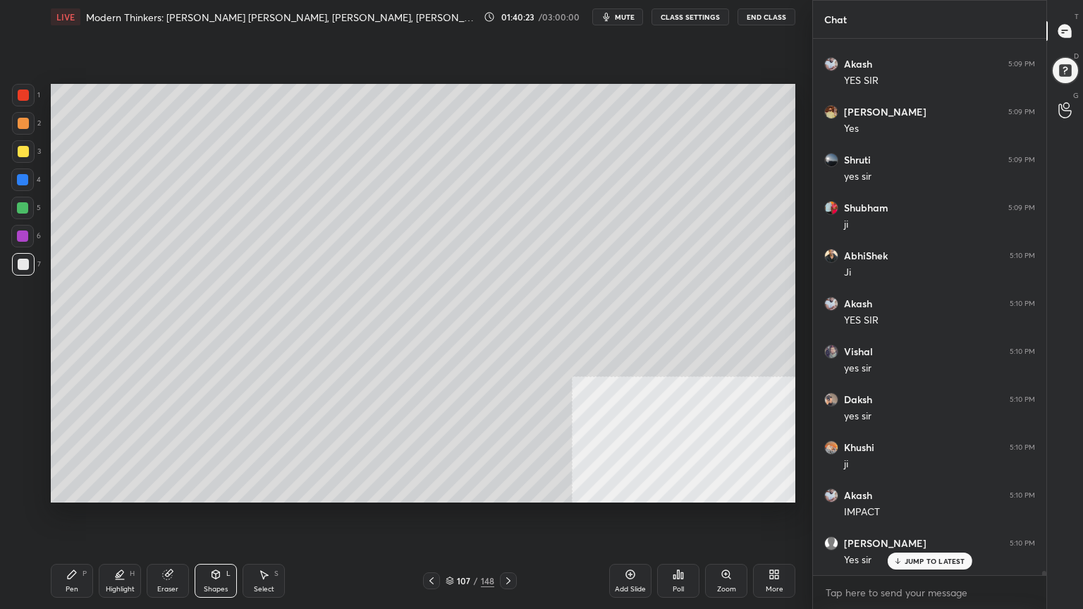
click at [71, 546] on div "Pen P" at bounding box center [72, 581] width 42 height 34
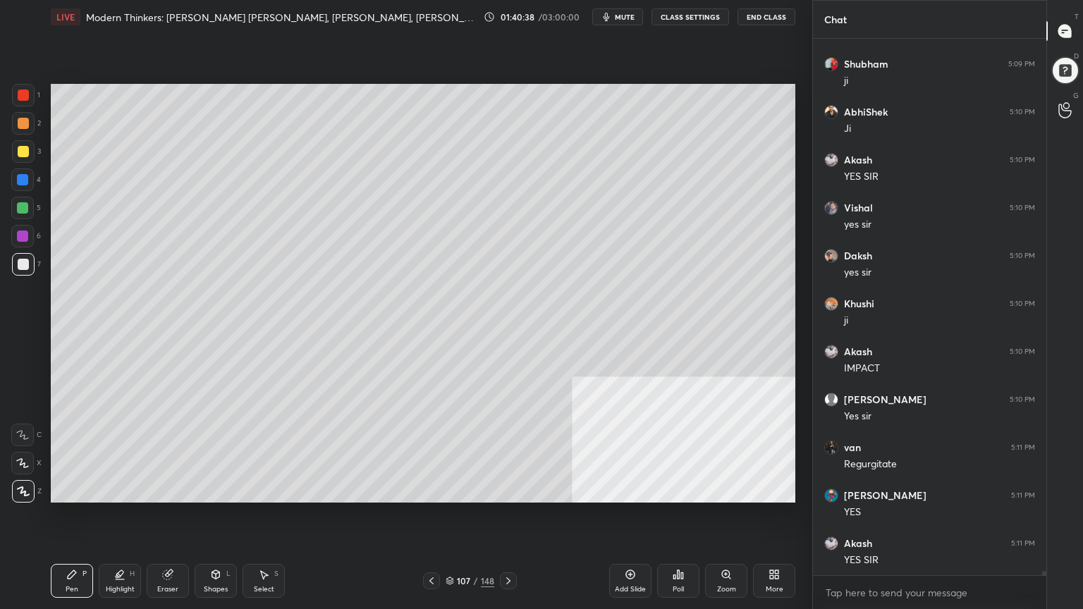
scroll to position [72556, 0]
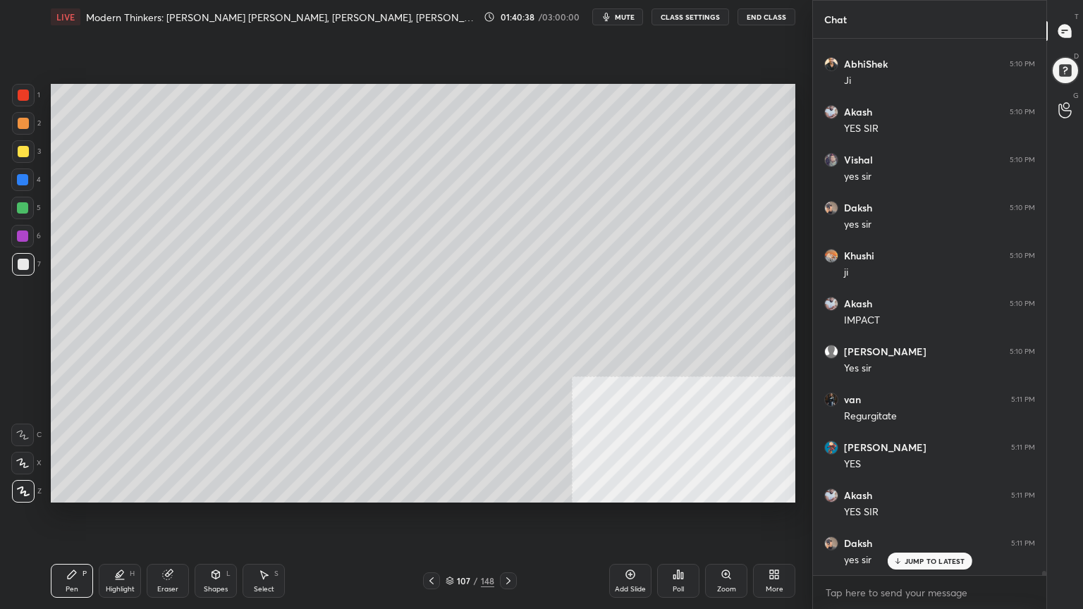
drag, startPoint x: 449, startPoint y: 581, endPoint x: 455, endPoint y: 574, distance: 9.0
click at [450, 546] on icon at bounding box center [449, 581] width 8 height 8
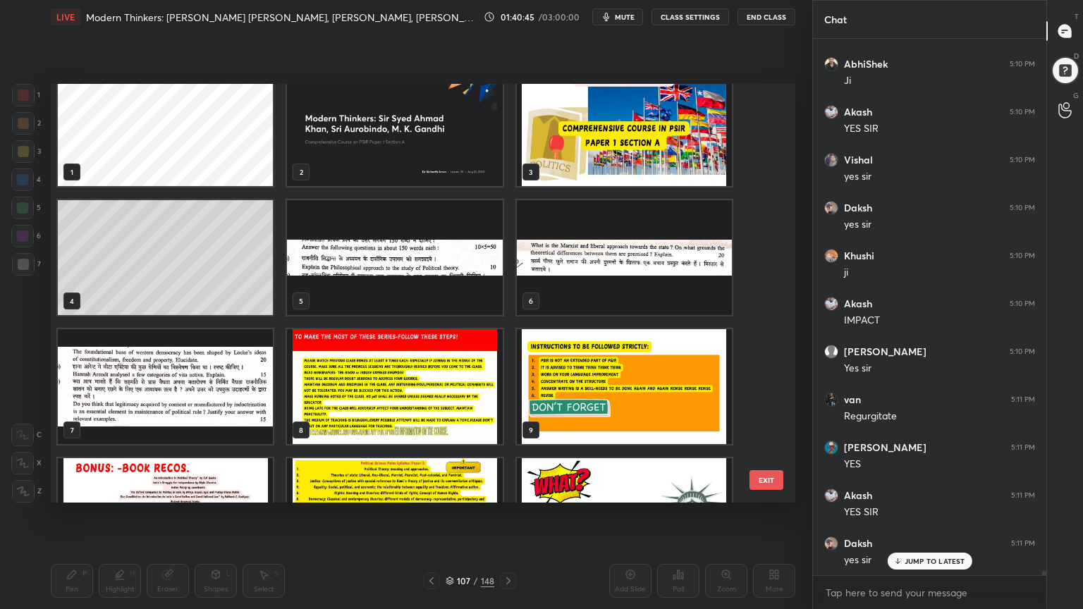
scroll to position [0, 0]
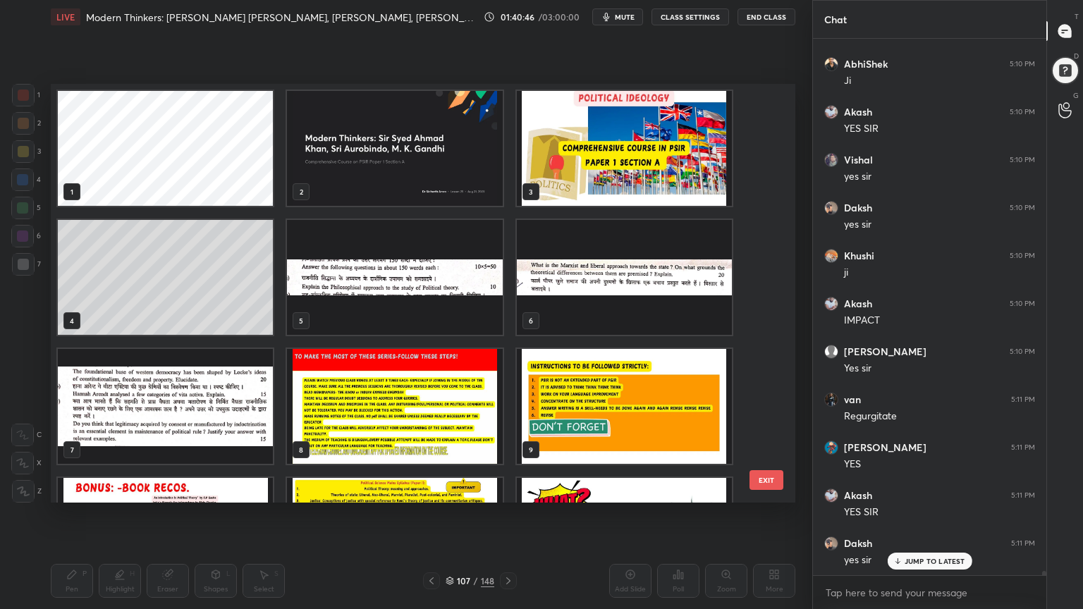
click at [581, 299] on img "grid" at bounding box center [624, 277] width 215 height 115
click at [578, 297] on img "grid" at bounding box center [624, 277] width 215 height 115
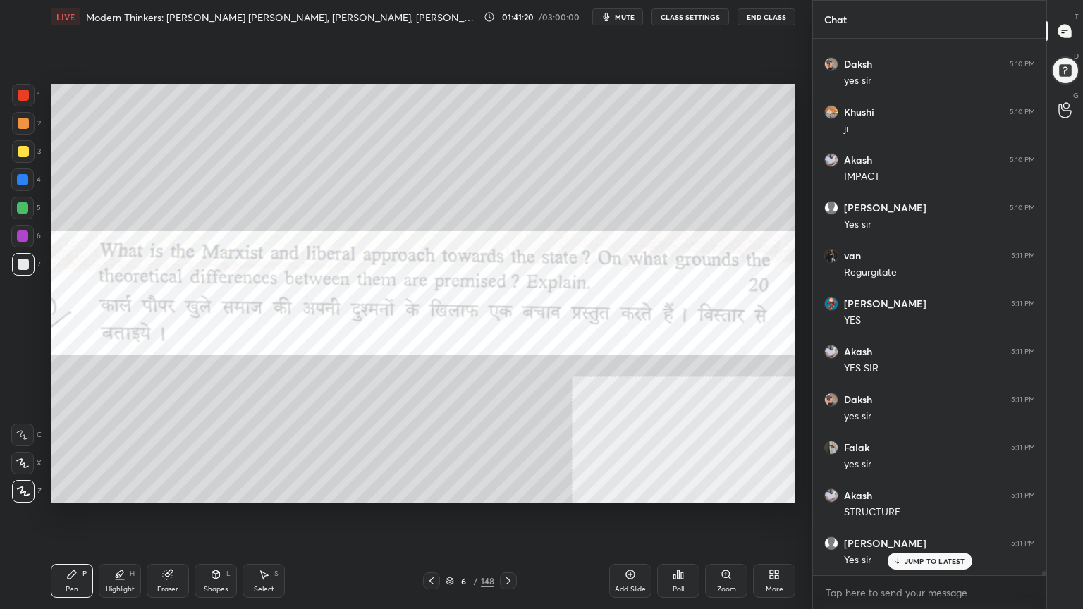
scroll to position [72748, 0]
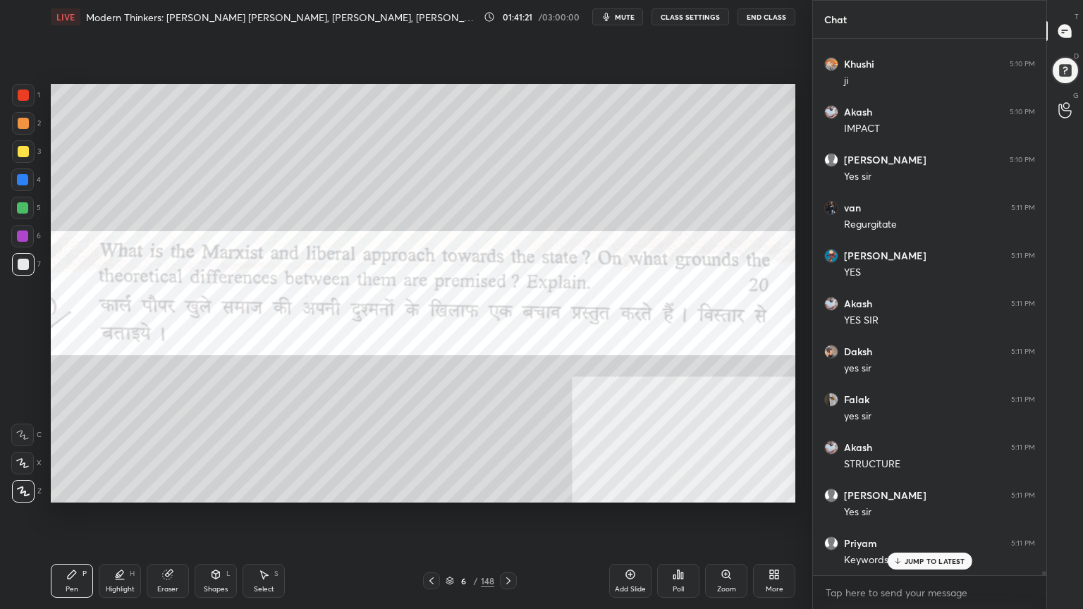
drag, startPoint x: 17, startPoint y: 96, endPoint x: 46, endPoint y: 110, distance: 32.2
click at [18, 96] on div at bounding box center [23, 95] width 11 height 11
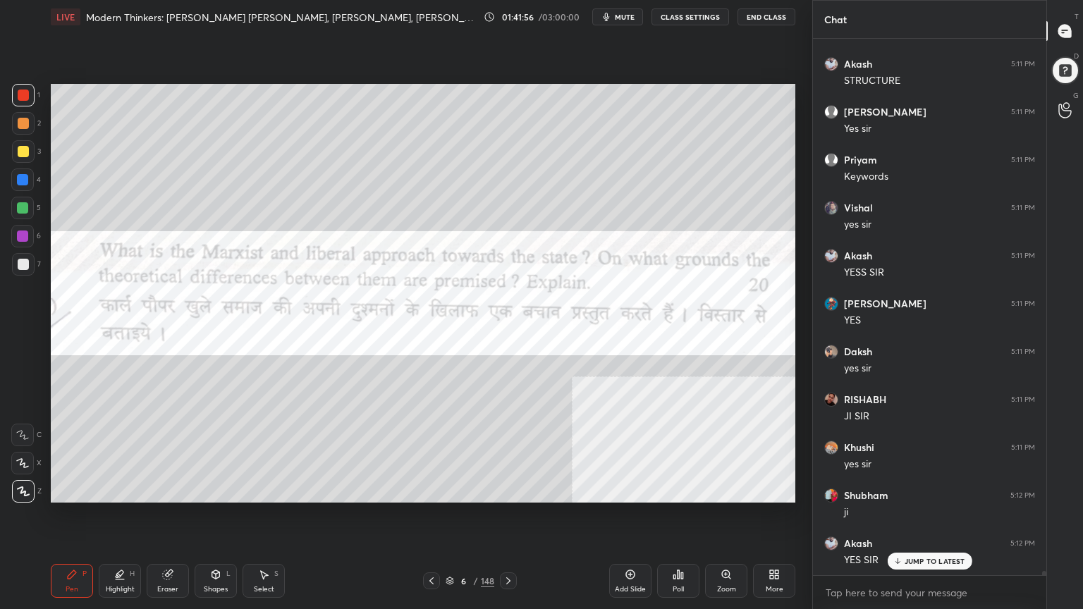
scroll to position [73146, 0]
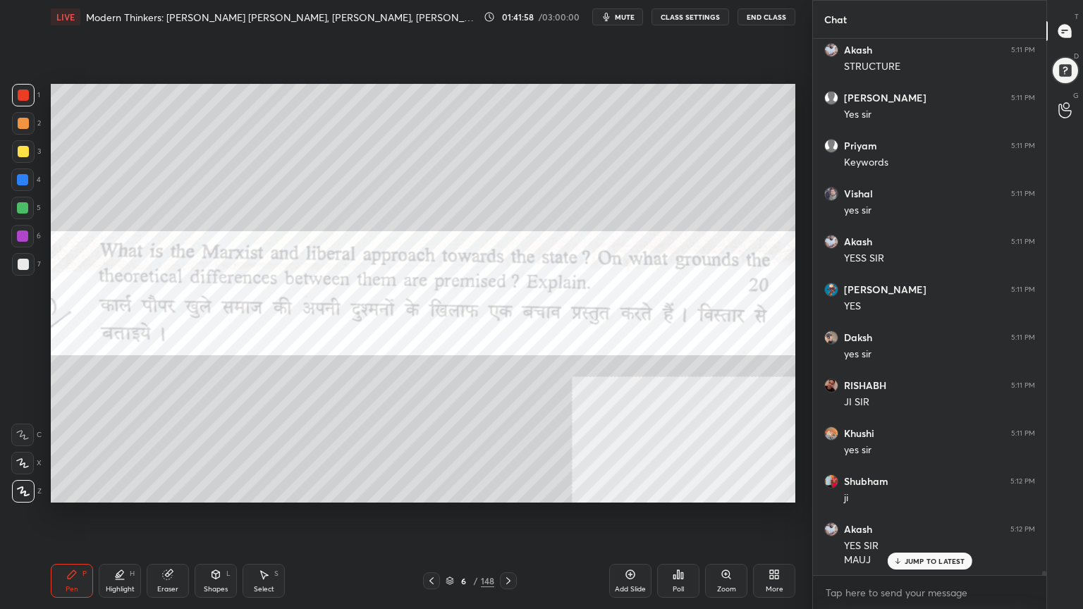
click at [452, 546] on icon at bounding box center [449, 581] width 8 height 8
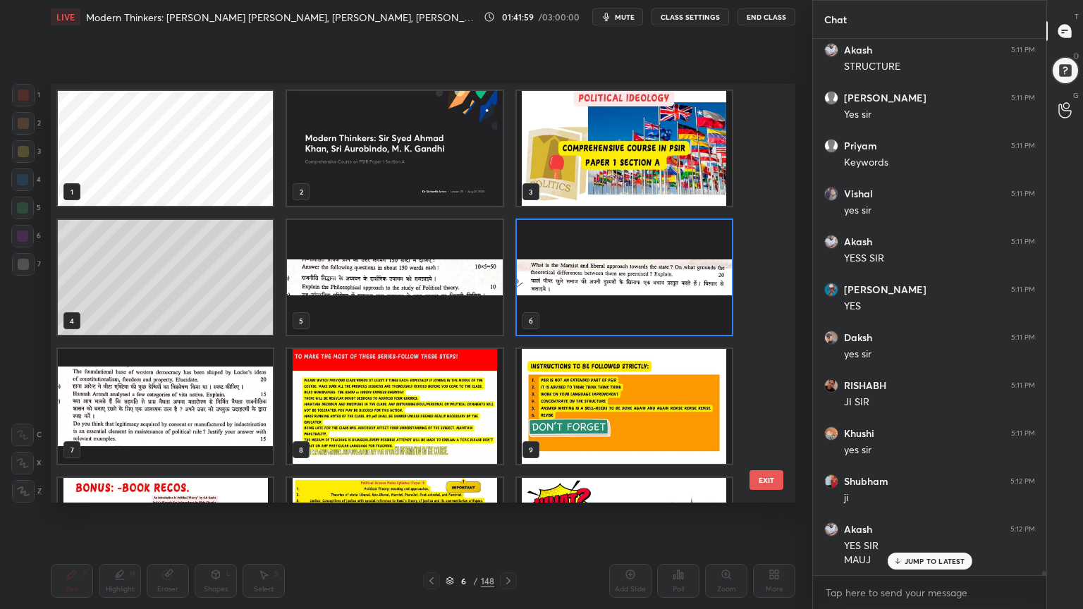
scroll to position [73194, 0]
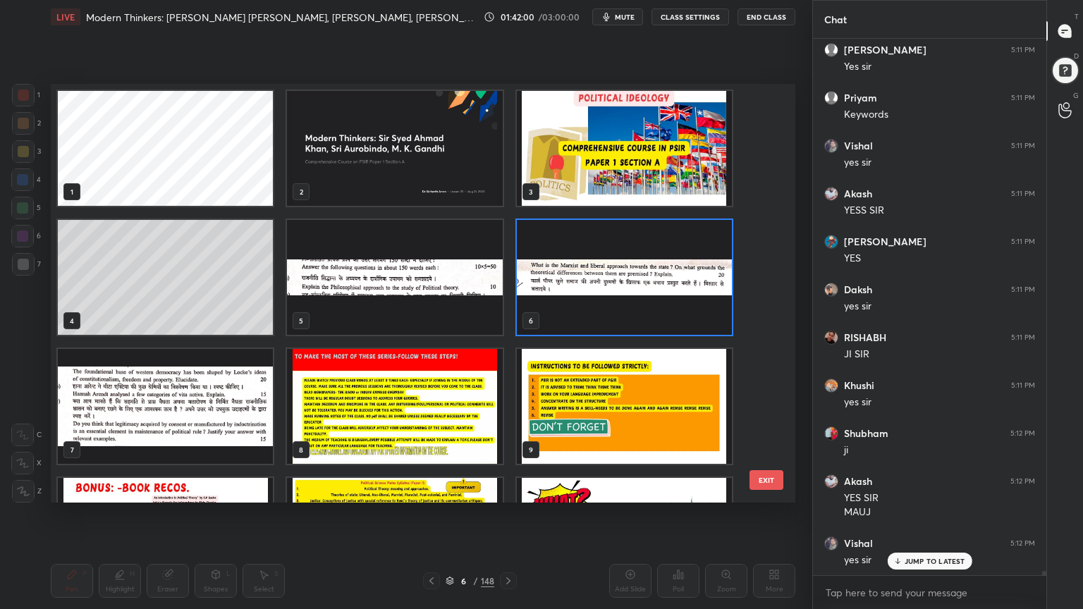
click at [773, 121] on div "1 2 3 4 5 6 7 8 9 10 11 12 13 14 15 EXIT" at bounding box center [423, 293] width 744 height 419
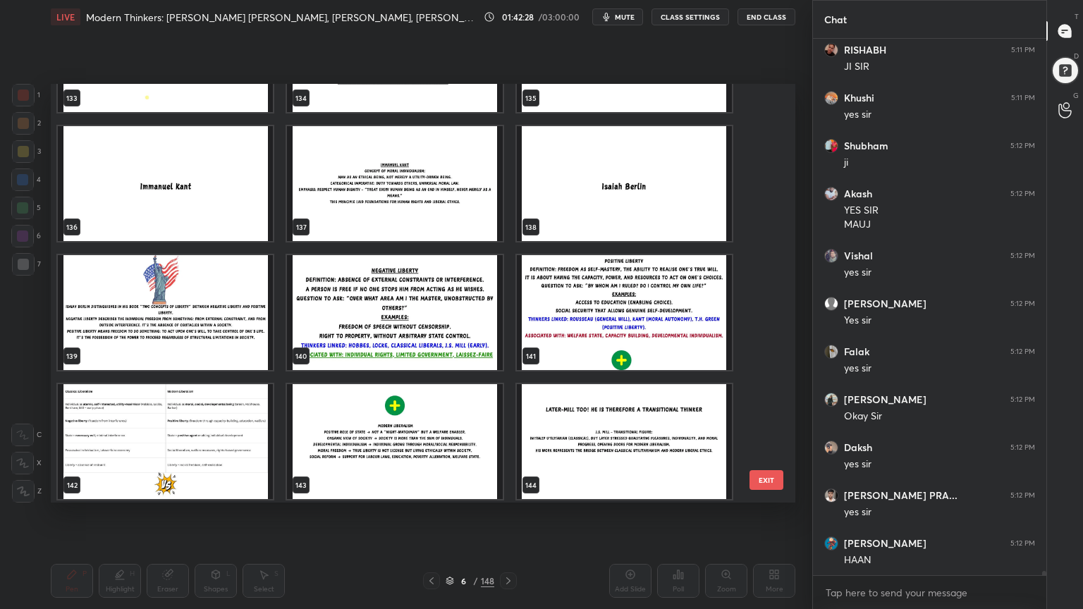
scroll to position [73529, 0]
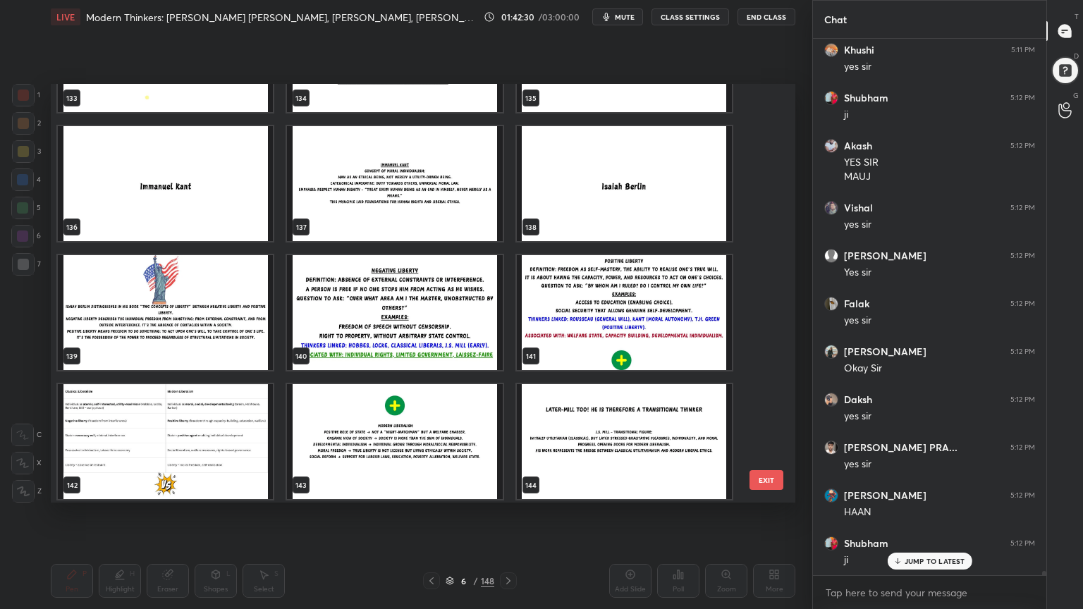
click at [633, 192] on img "grid" at bounding box center [624, 183] width 215 height 115
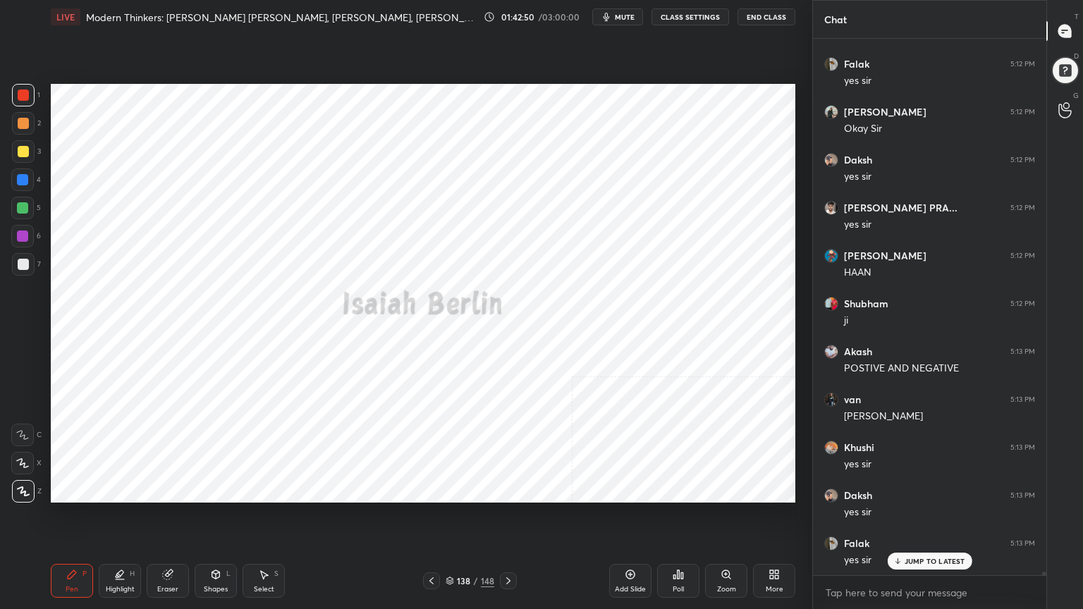
scroll to position [73817, 0]
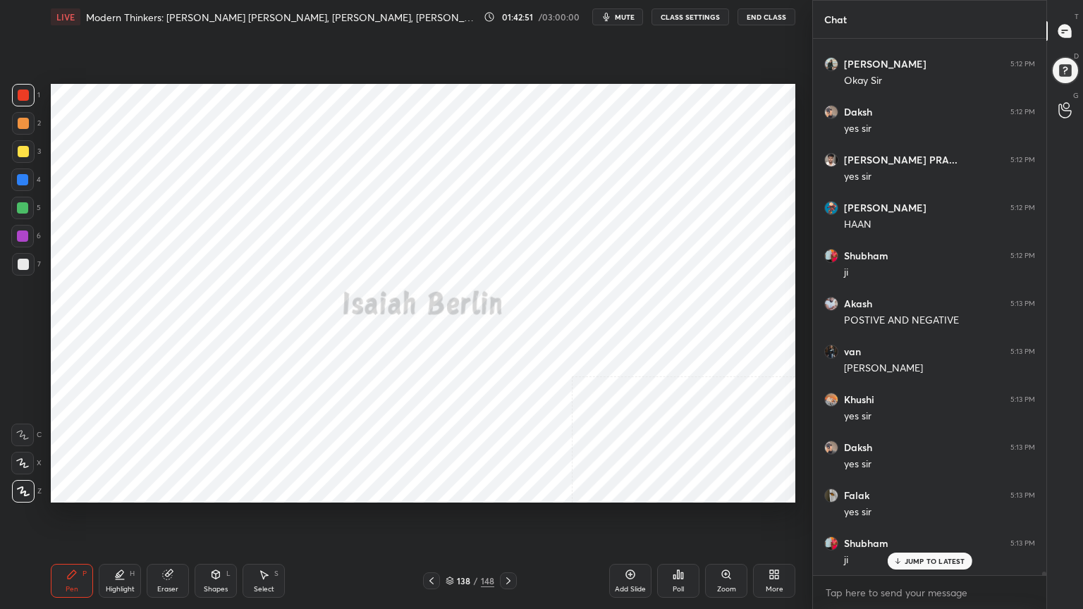
click at [512, 546] on icon at bounding box center [508, 580] width 11 height 11
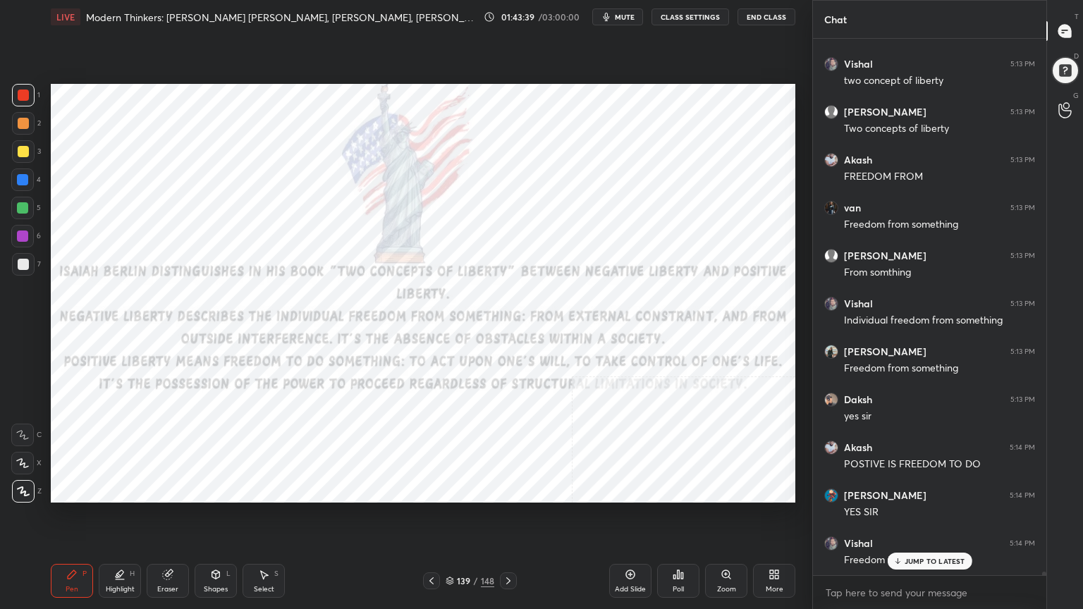
scroll to position [74657, 0]
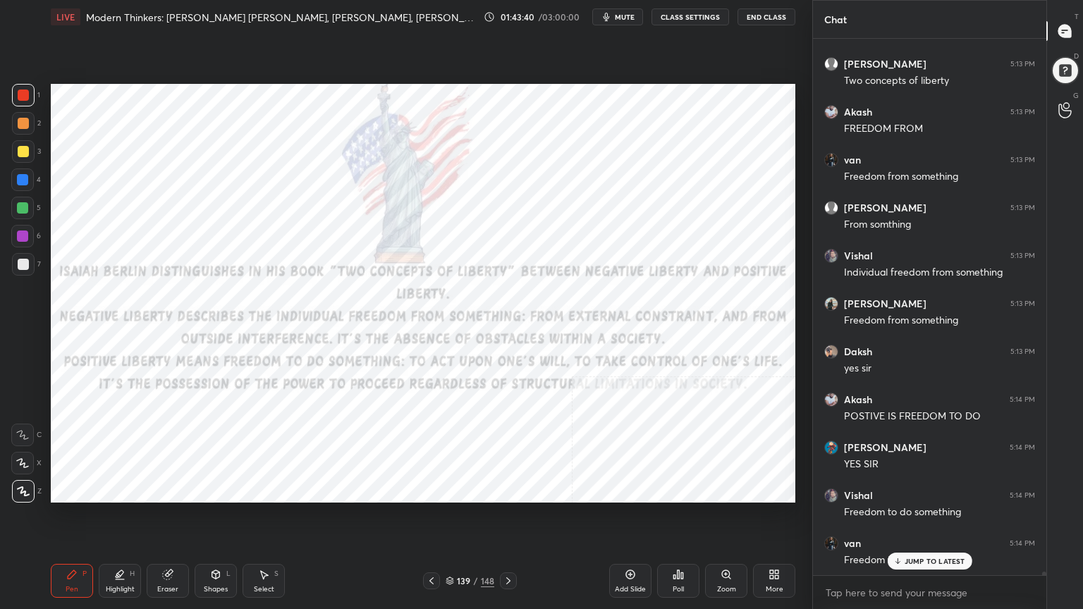
click at [19, 174] on div at bounding box center [22, 179] width 11 height 11
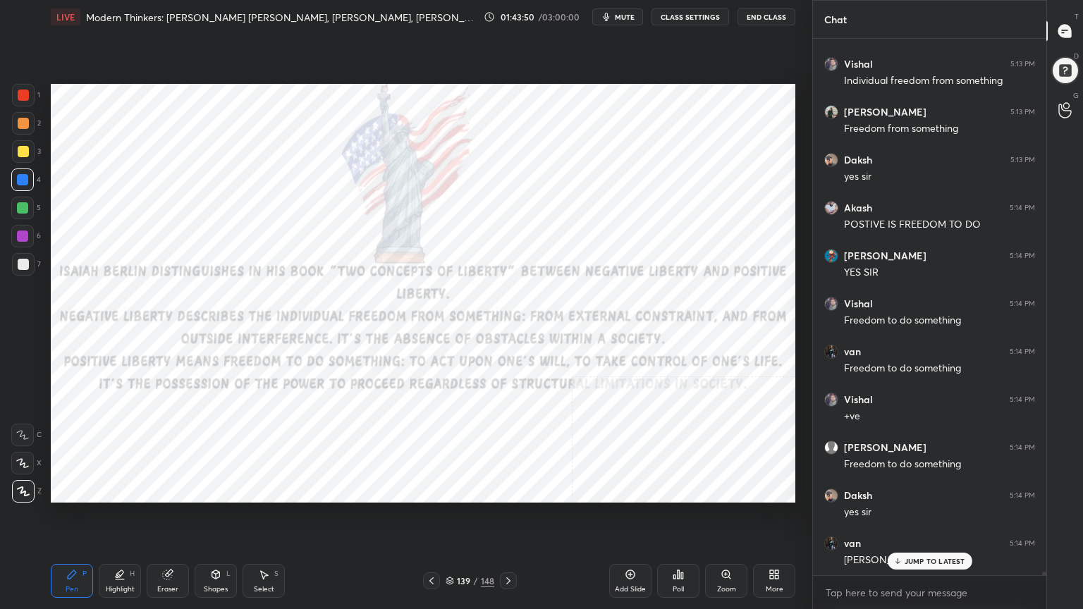
scroll to position [74944, 0]
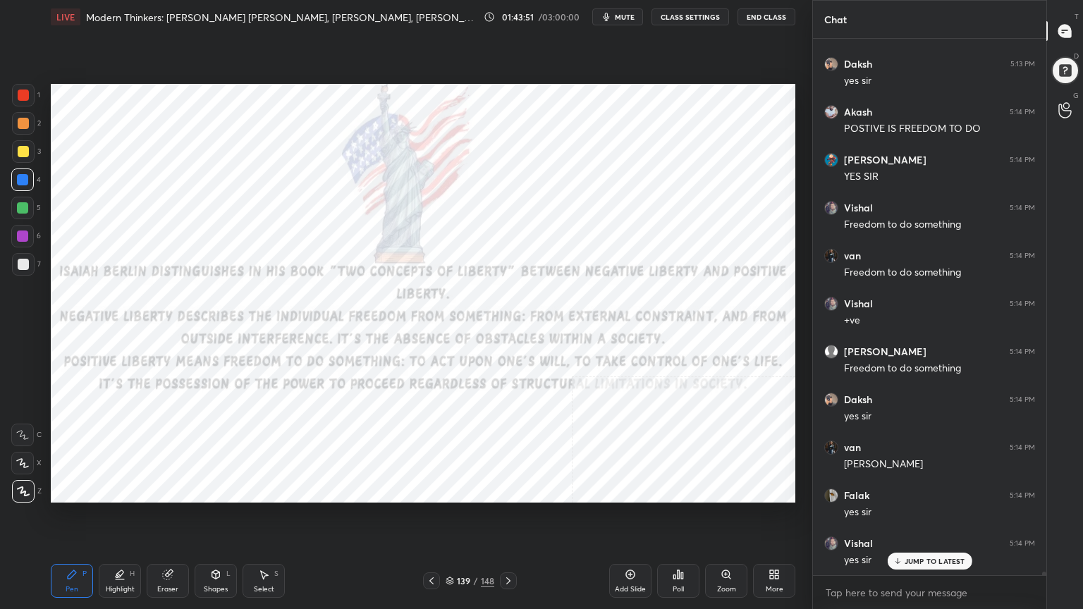
click at [29, 102] on div at bounding box center [23, 95] width 23 height 23
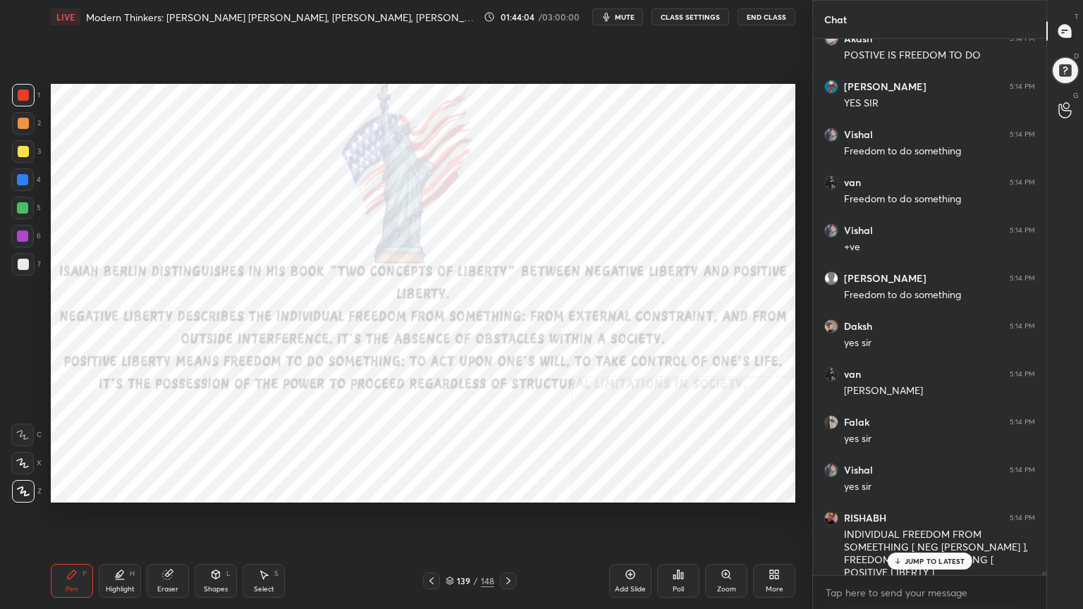
drag, startPoint x: 23, startPoint y: 183, endPoint x: 28, endPoint y: 193, distance: 12.0
click at [24, 183] on div at bounding box center [22, 179] width 11 height 11
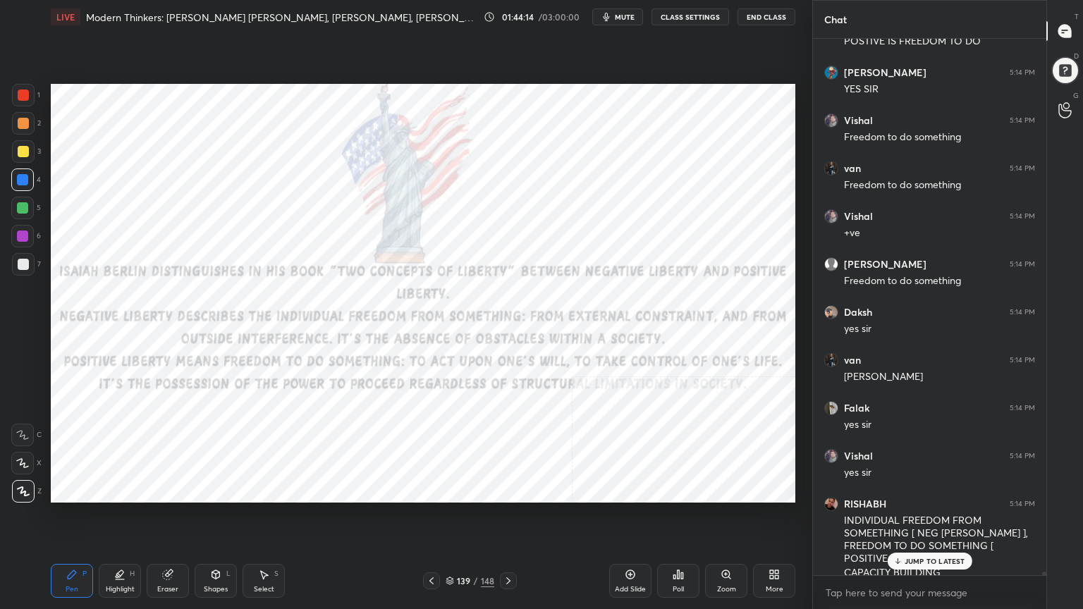
scroll to position [75080, 0]
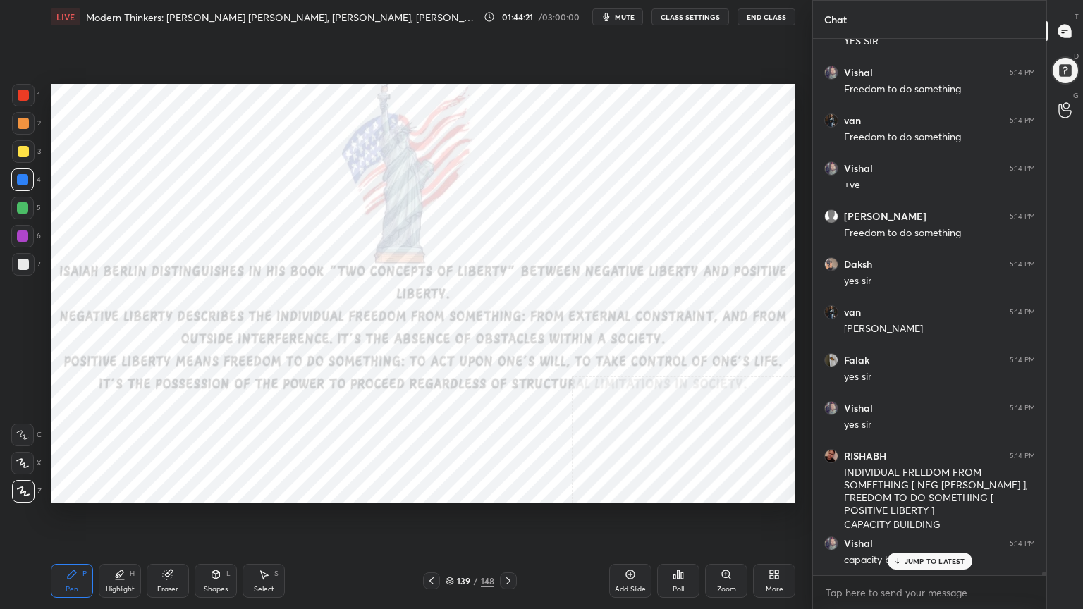
click at [450, 546] on icon at bounding box center [449, 581] width 8 height 8
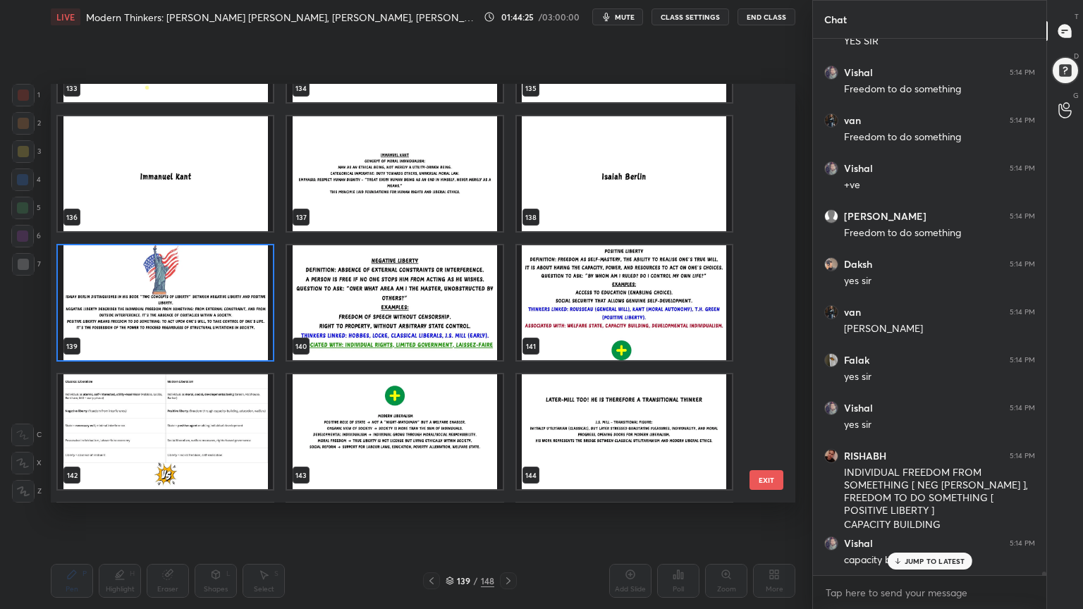
scroll to position [5788, 0]
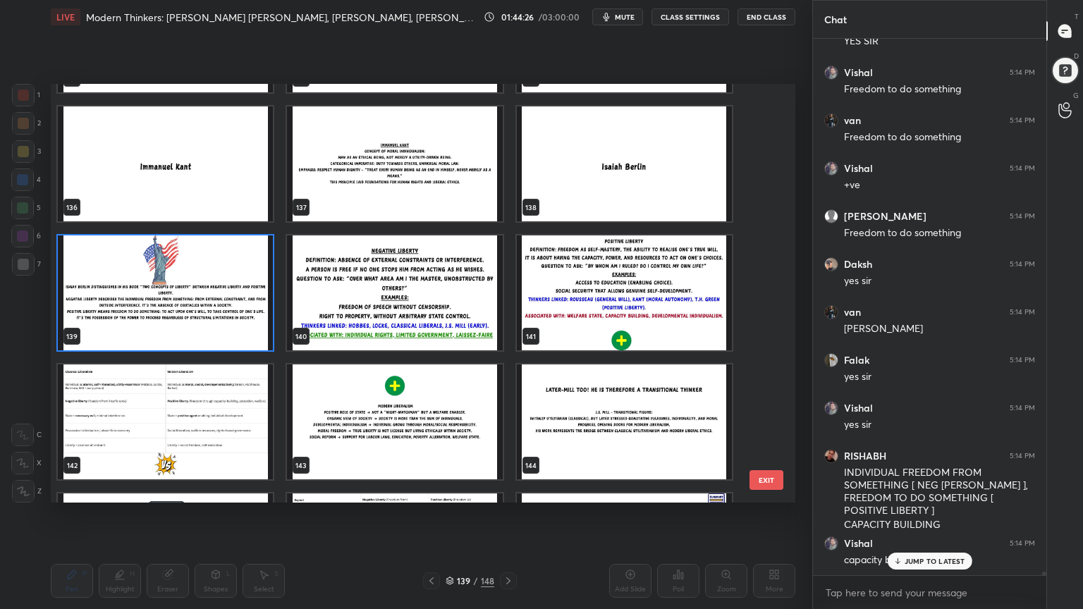
click at [479, 316] on img "grid" at bounding box center [394, 292] width 215 height 115
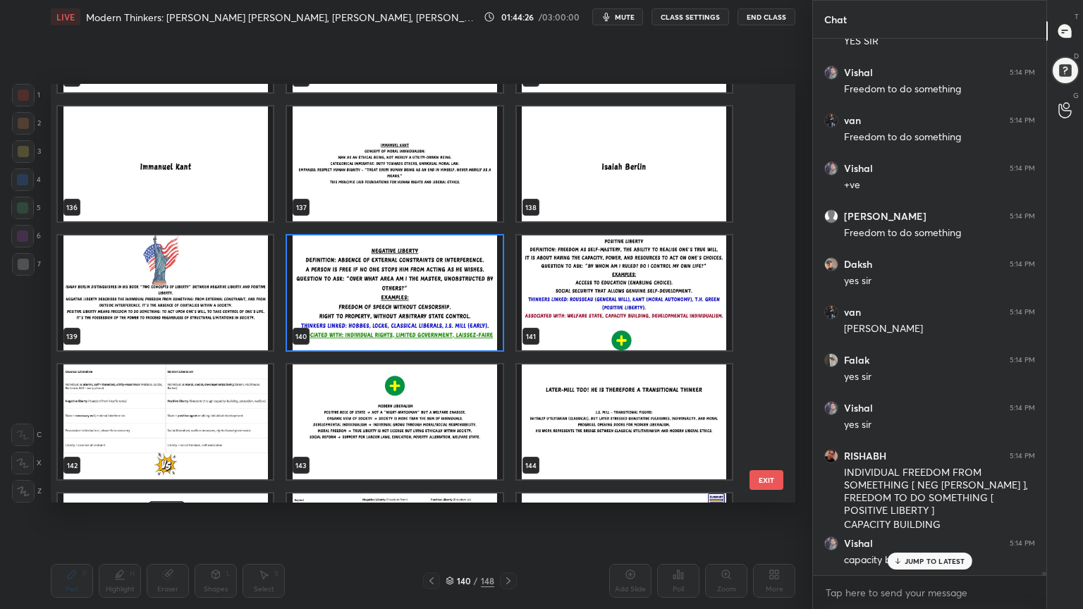
click at [479, 316] on img "grid" at bounding box center [394, 292] width 215 height 115
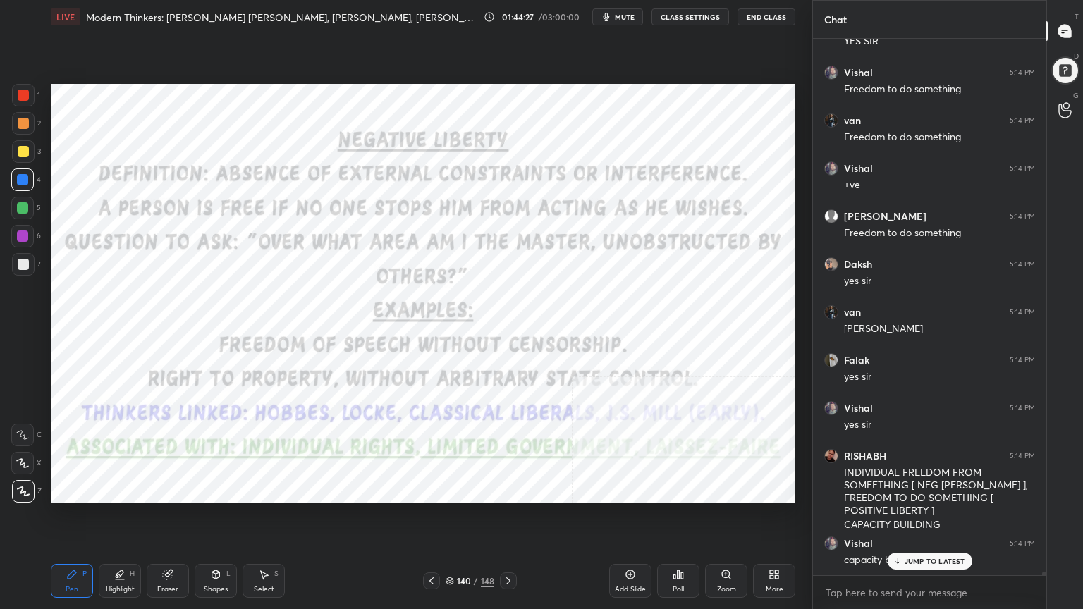
click at [478, 316] on img "grid" at bounding box center [394, 292] width 215 height 115
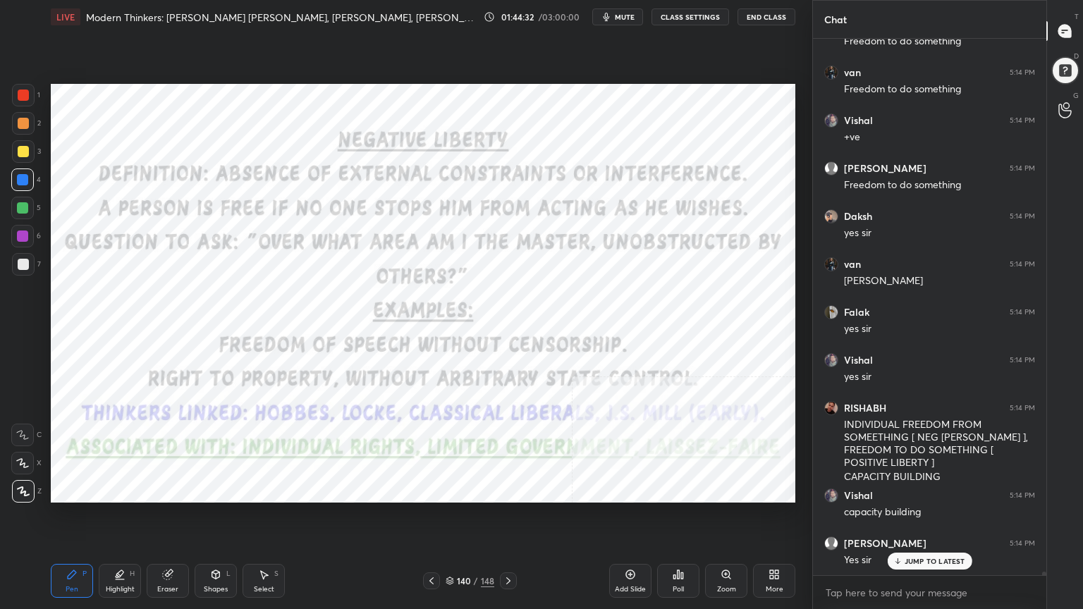
drag, startPoint x: 21, startPoint y: 92, endPoint x: 49, endPoint y: 115, distance: 36.1
click at [21, 94] on div at bounding box center [23, 95] width 11 height 11
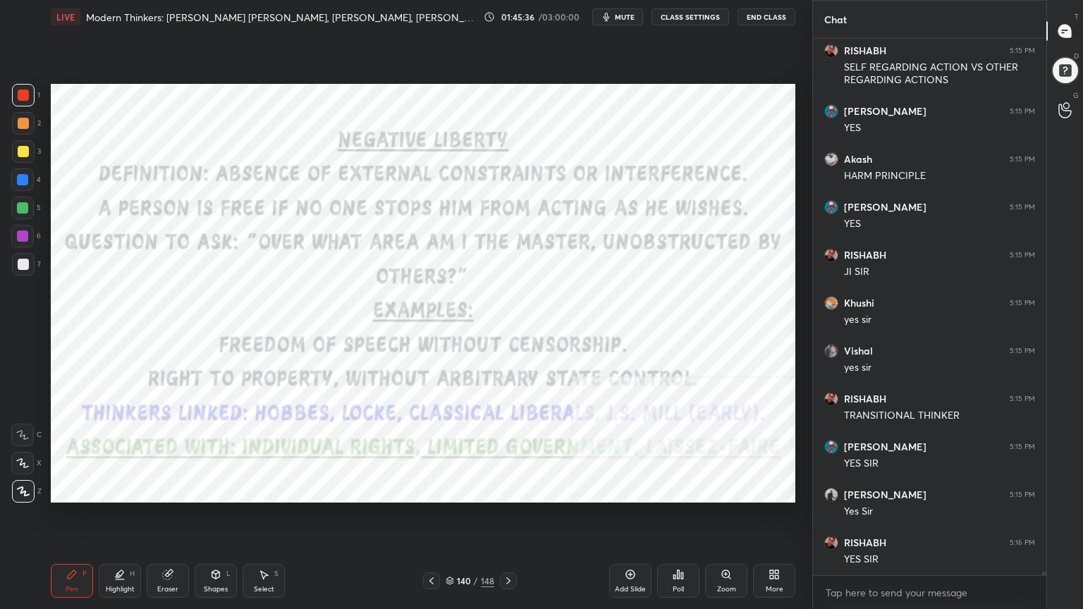
scroll to position [75956, 0]
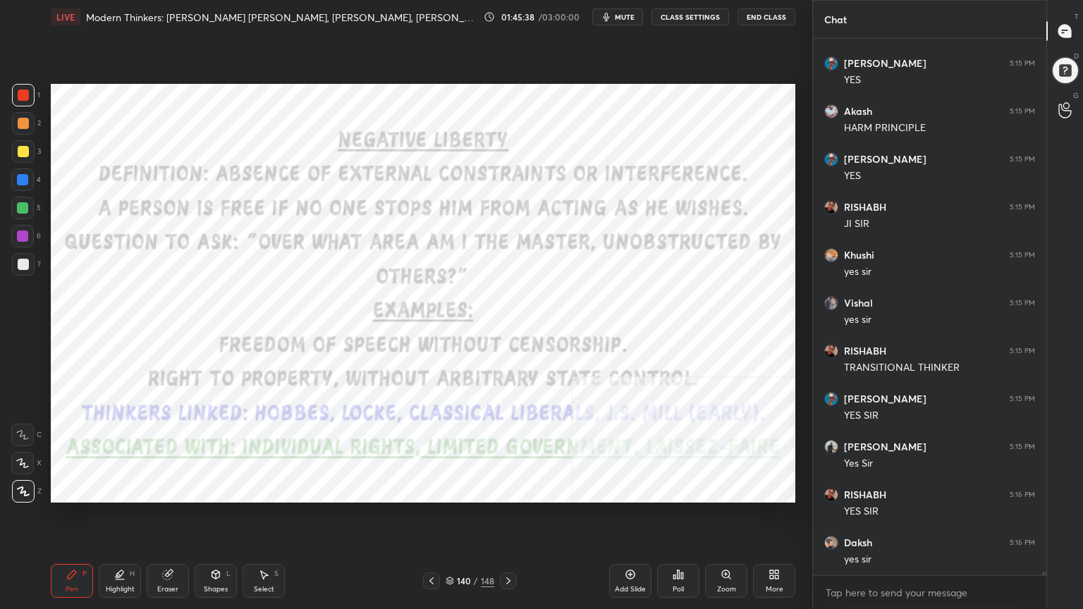
click at [451, 546] on icon at bounding box center [449, 579] width 7 height 4
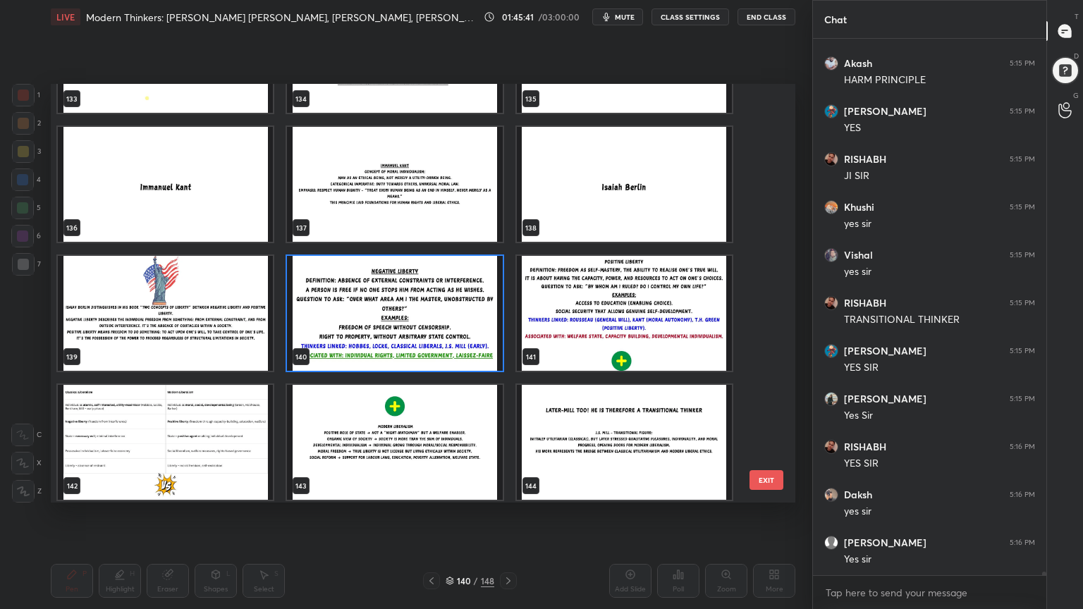
scroll to position [5799, 0]
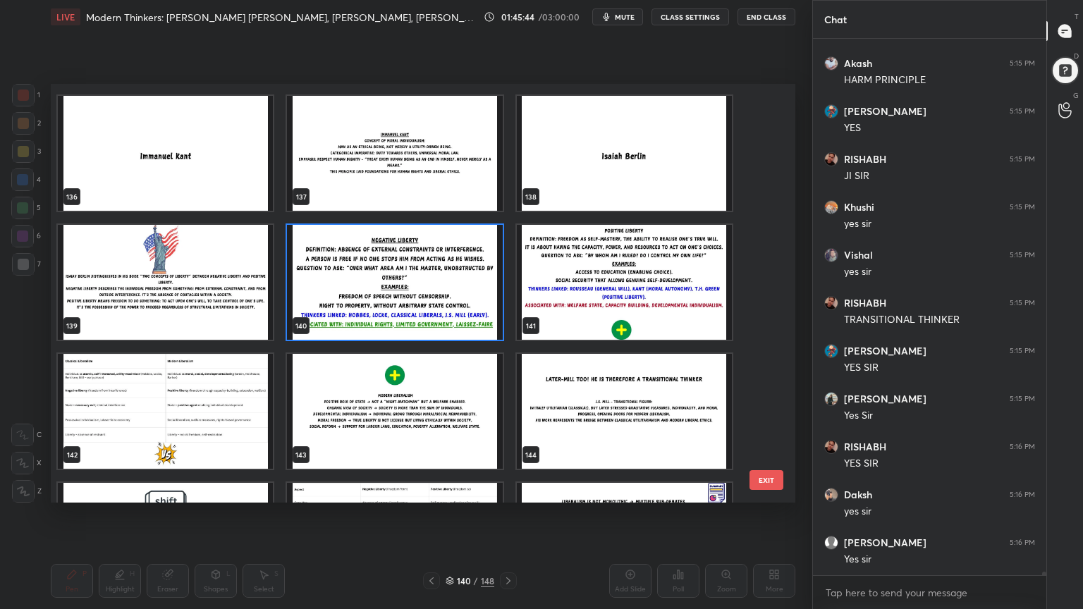
click at [674, 408] on img "grid" at bounding box center [624, 411] width 215 height 115
click at [674, 409] on img "grid" at bounding box center [624, 411] width 215 height 115
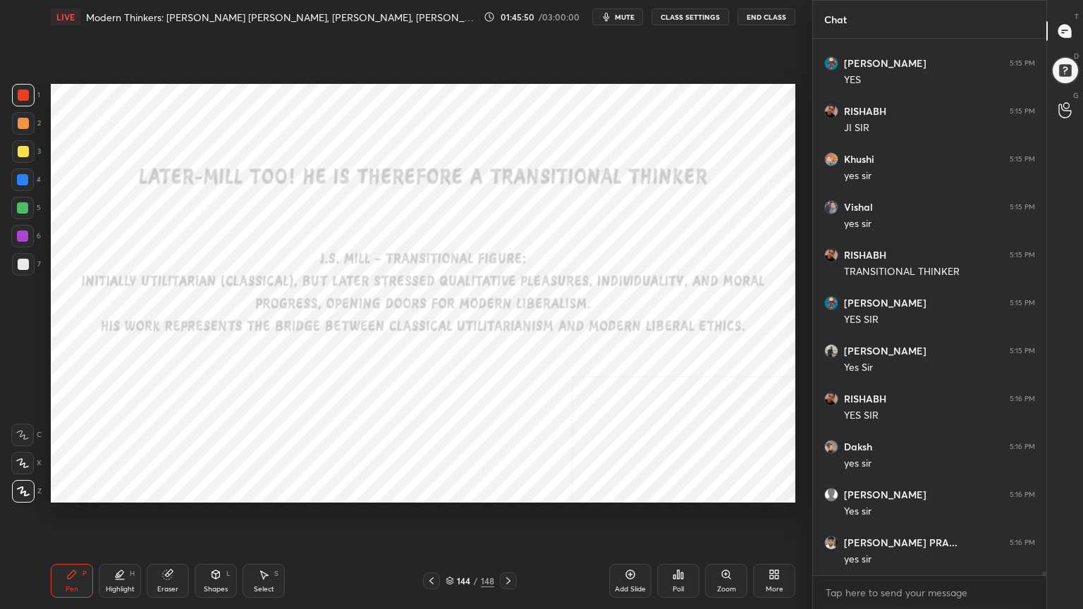
scroll to position [76099, 0]
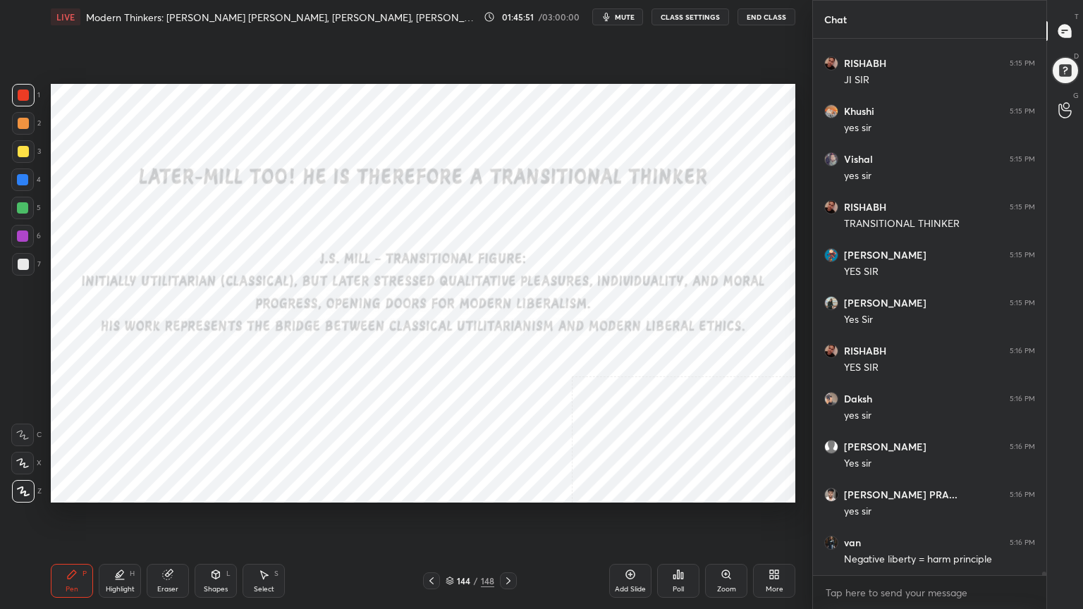
click at [23, 177] on div at bounding box center [22, 179] width 11 height 11
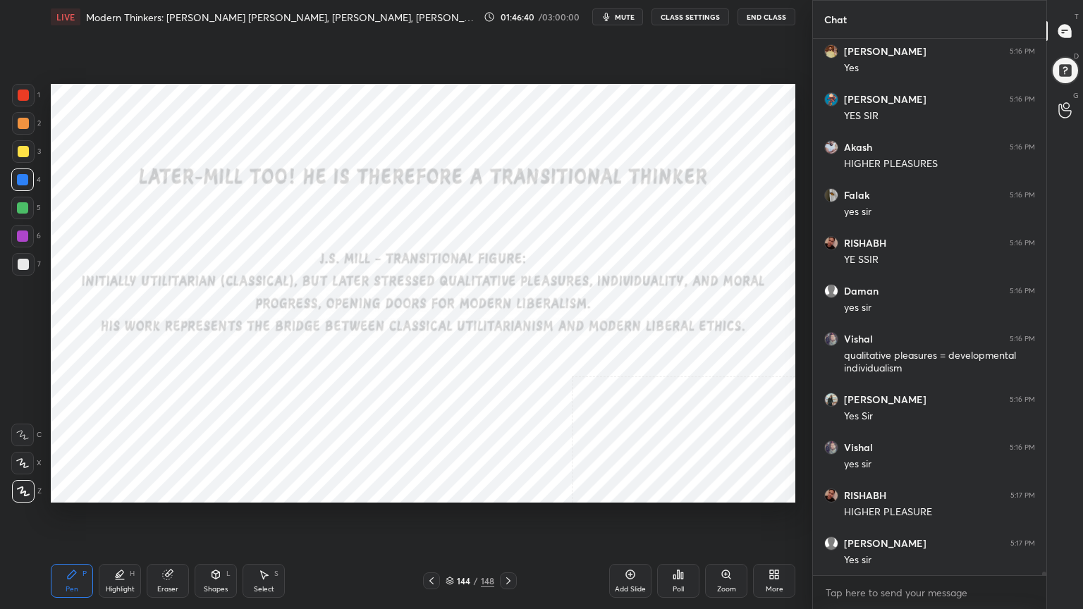
scroll to position [76830, 0]
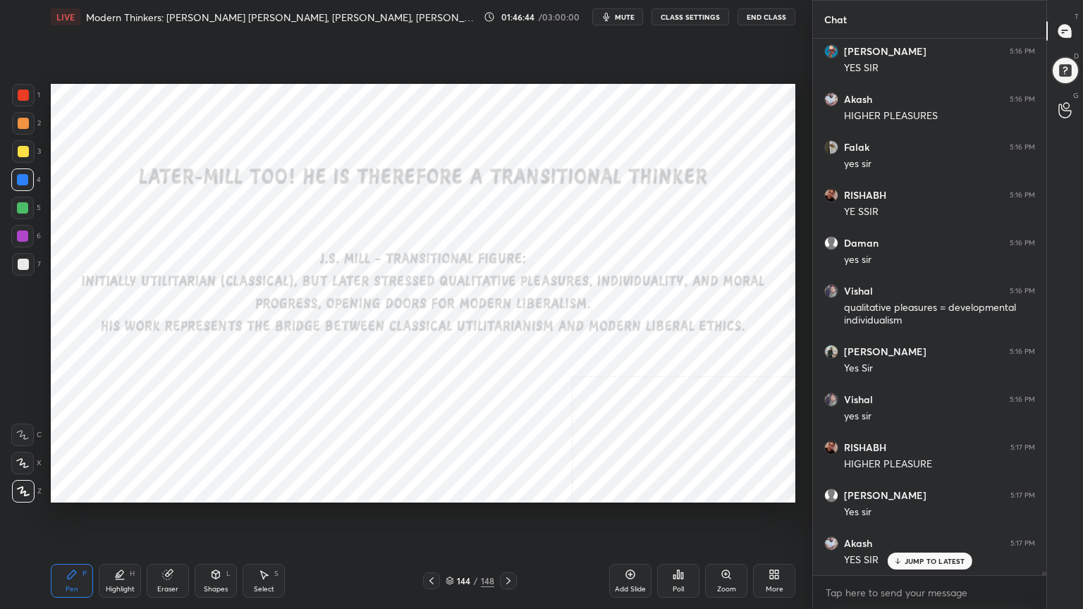
click at [23, 119] on div at bounding box center [23, 123] width 11 height 11
click at [24, 92] on div at bounding box center [23, 95] width 11 height 11
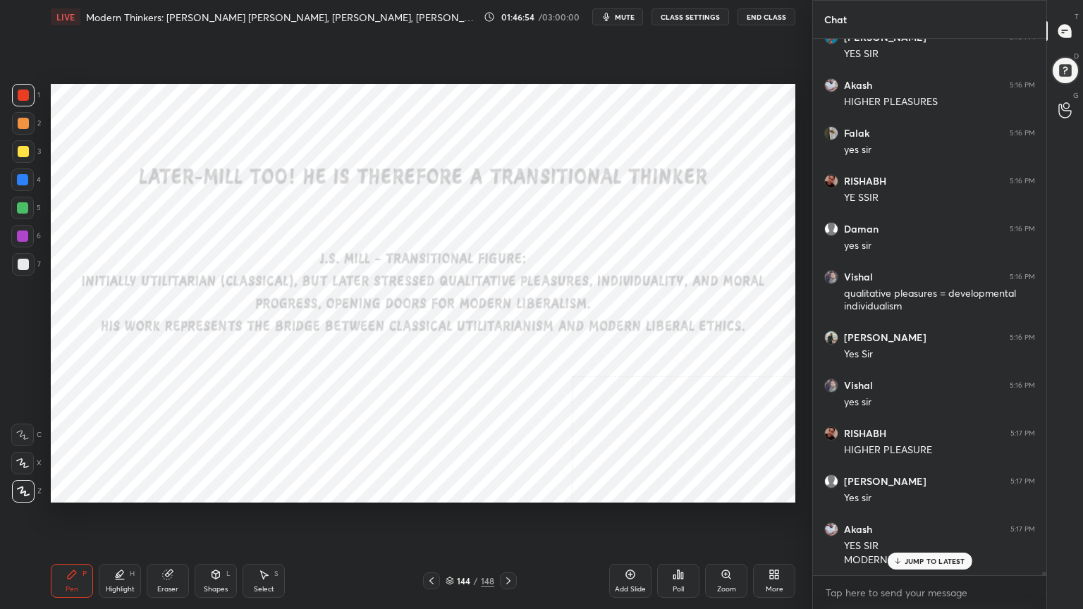
scroll to position [76892, 0]
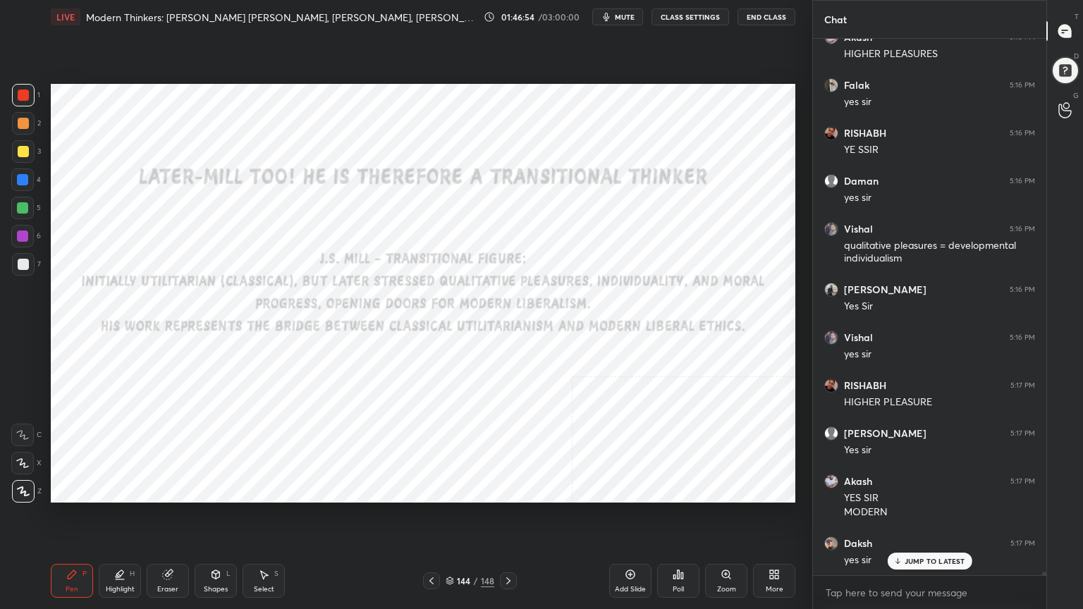
click at [17, 176] on div at bounding box center [22, 179] width 11 height 11
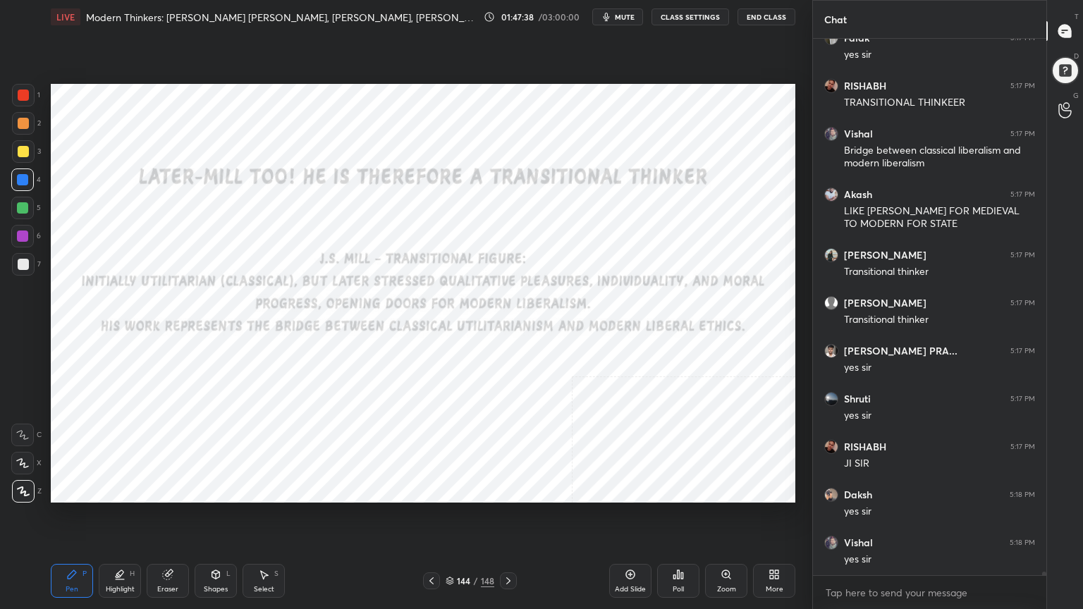
scroll to position [77698, 0]
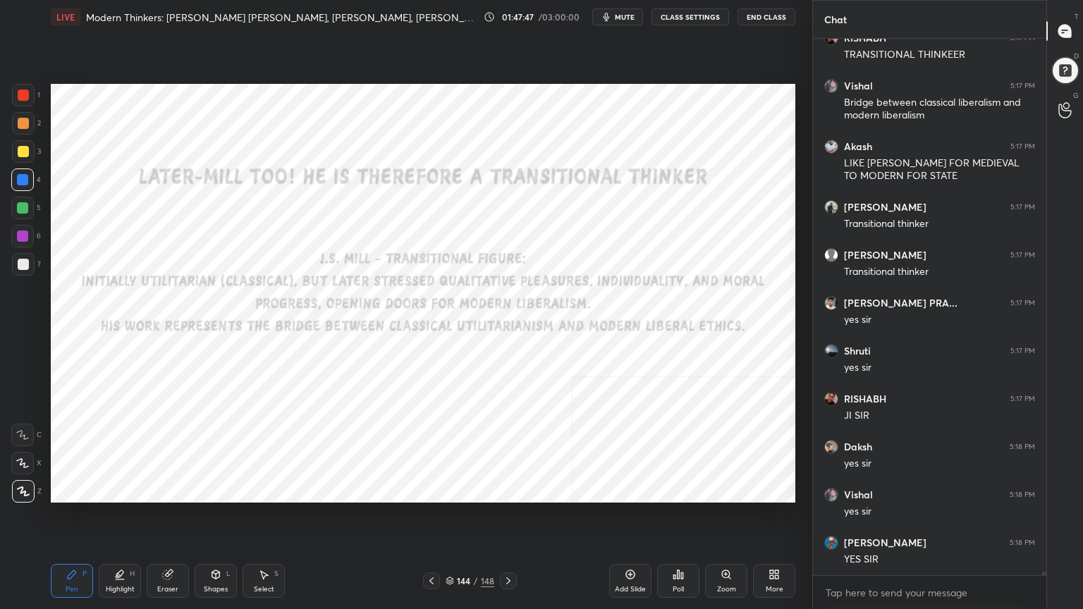
click at [451, 546] on icon at bounding box center [449, 579] width 7 height 4
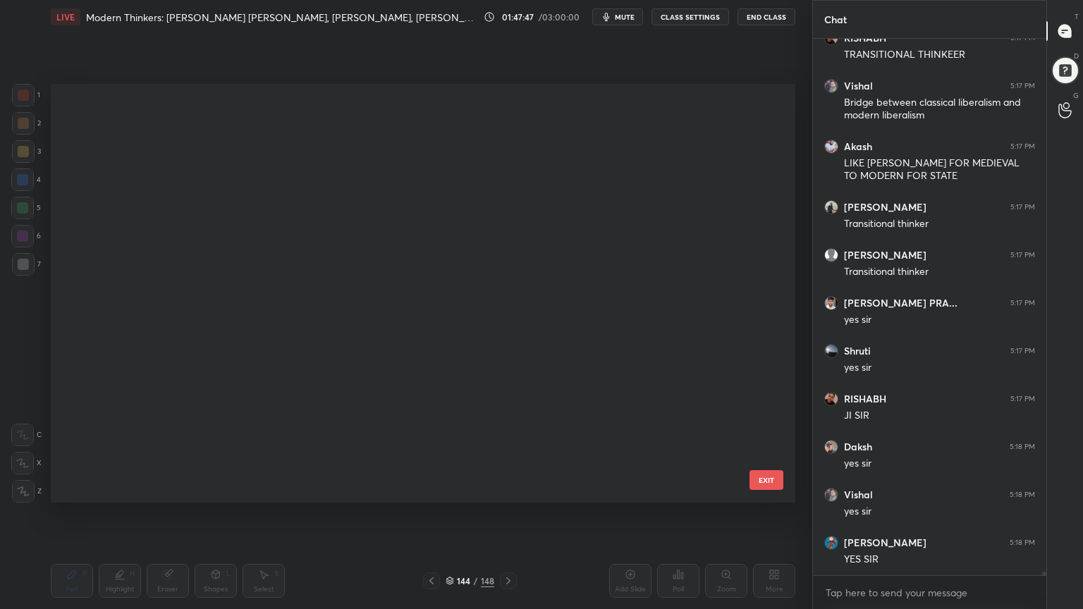
scroll to position [414, 737]
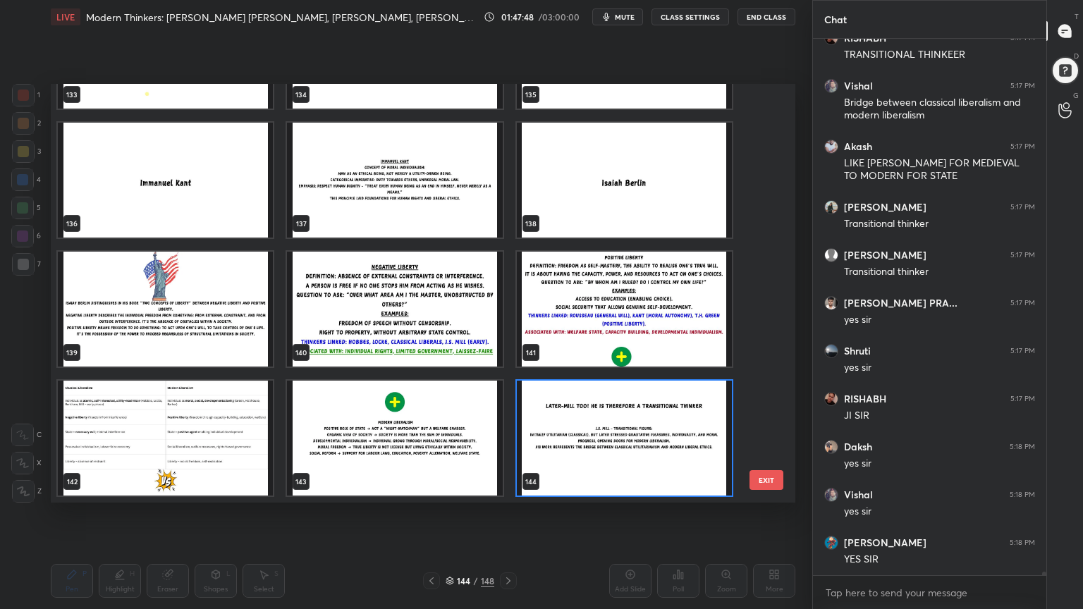
click at [606, 318] on img "grid" at bounding box center [624, 309] width 215 height 115
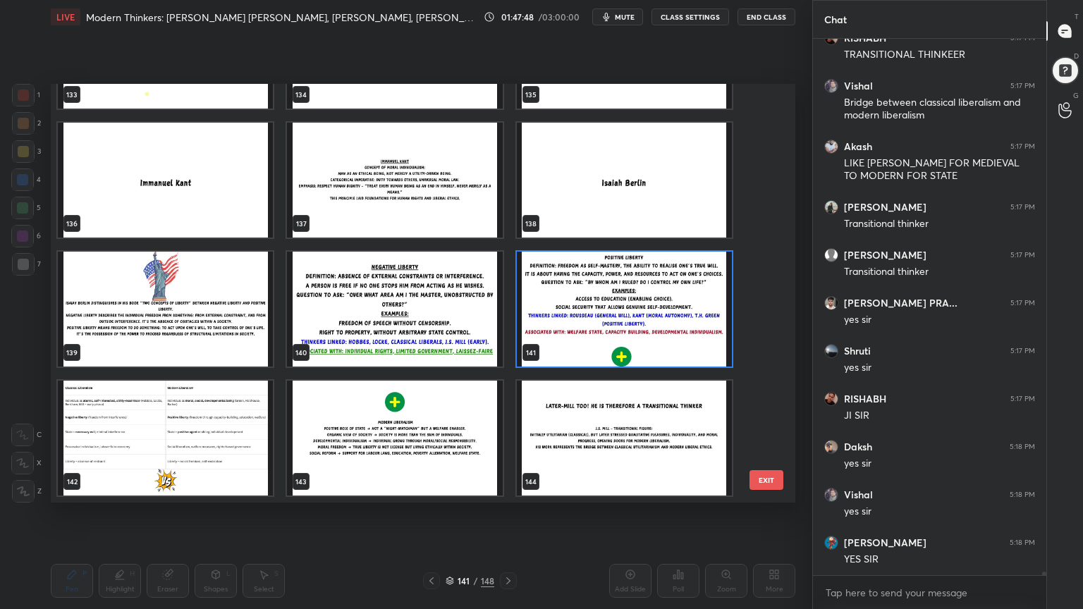
click at [605, 318] on img "grid" at bounding box center [624, 309] width 215 height 115
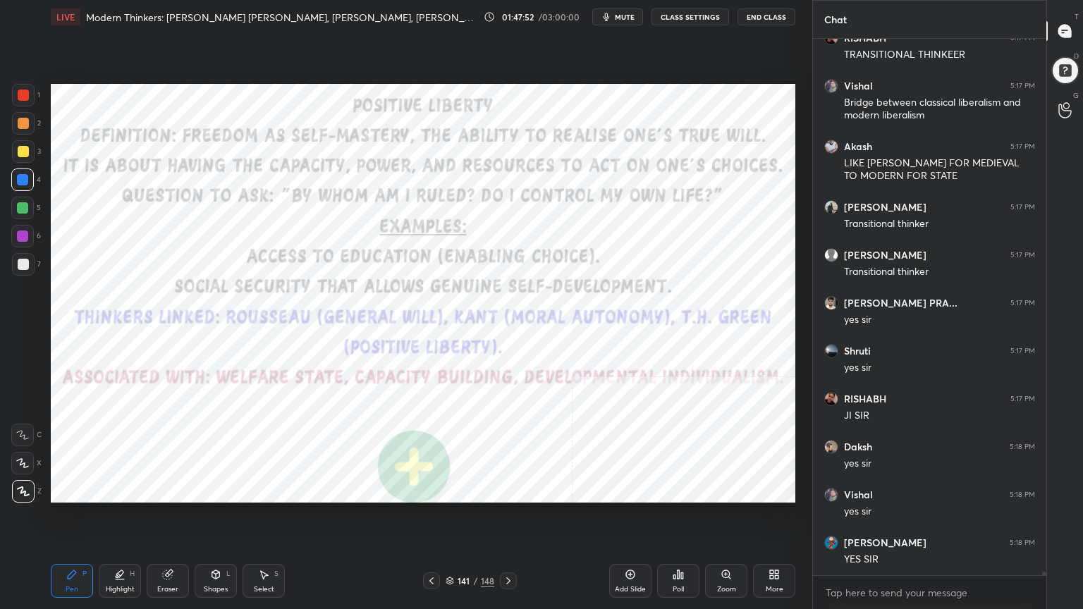
click at [21, 182] on div at bounding box center [22, 179] width 11 height 11
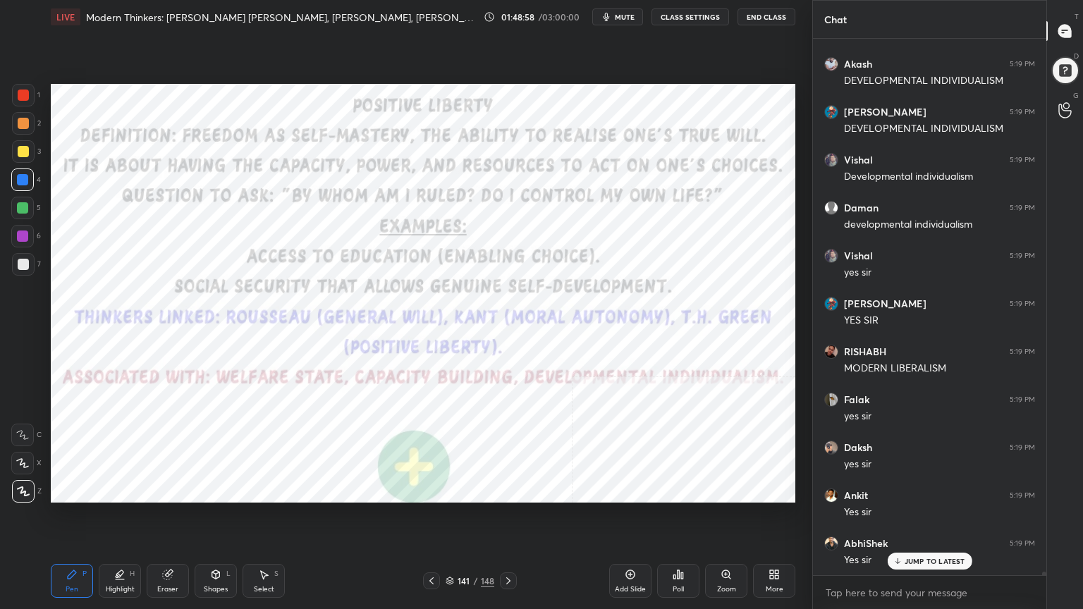
scroll to position [78572, 0]
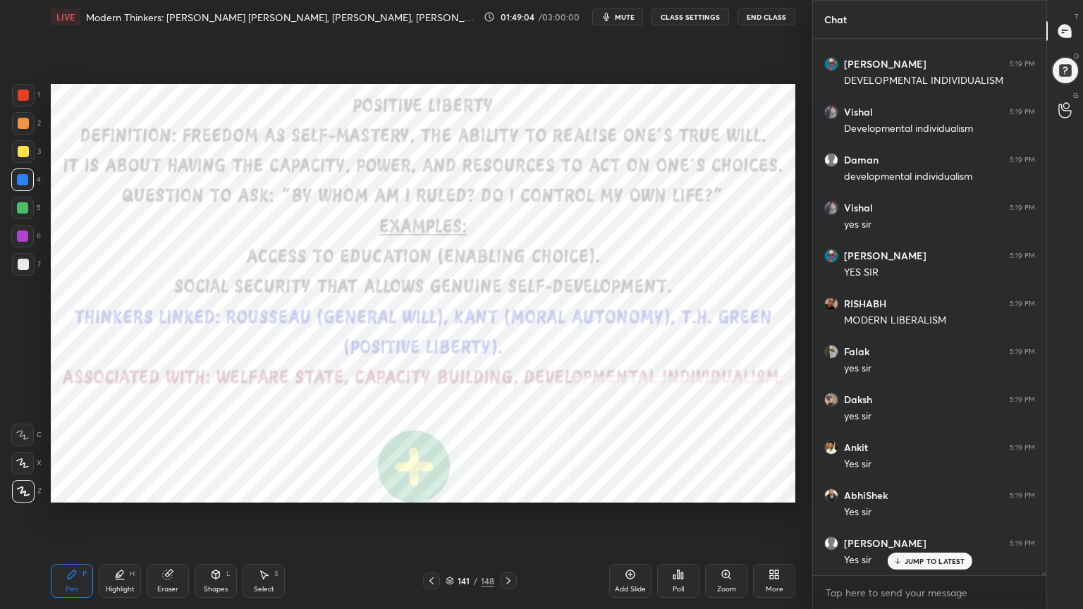
click at [447, 546] on icon at bounding box center [449, 581] width 8 height 8
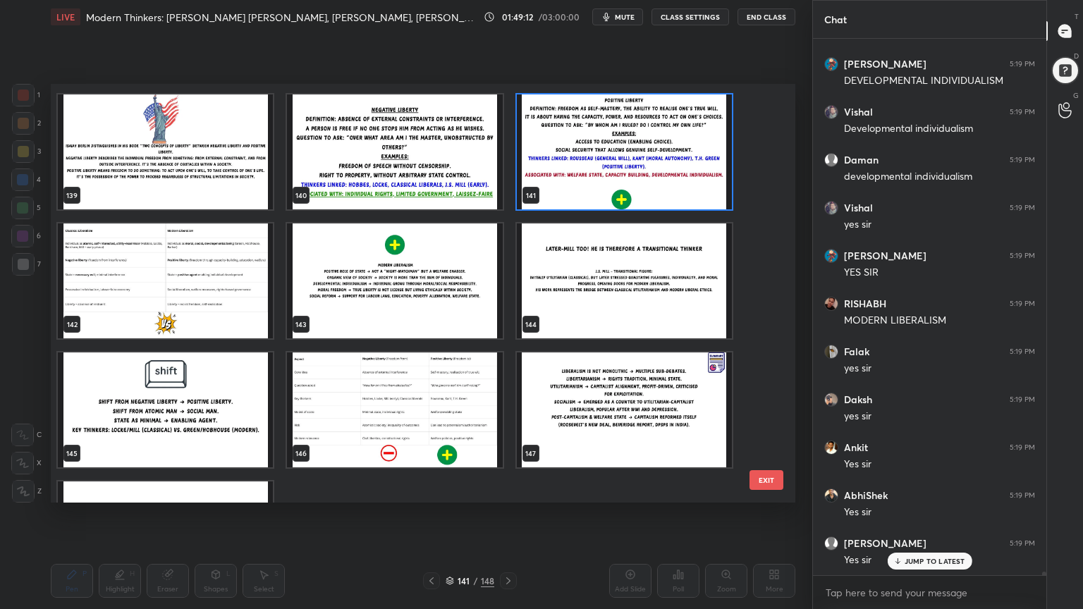
scroll to position [78620, 0]
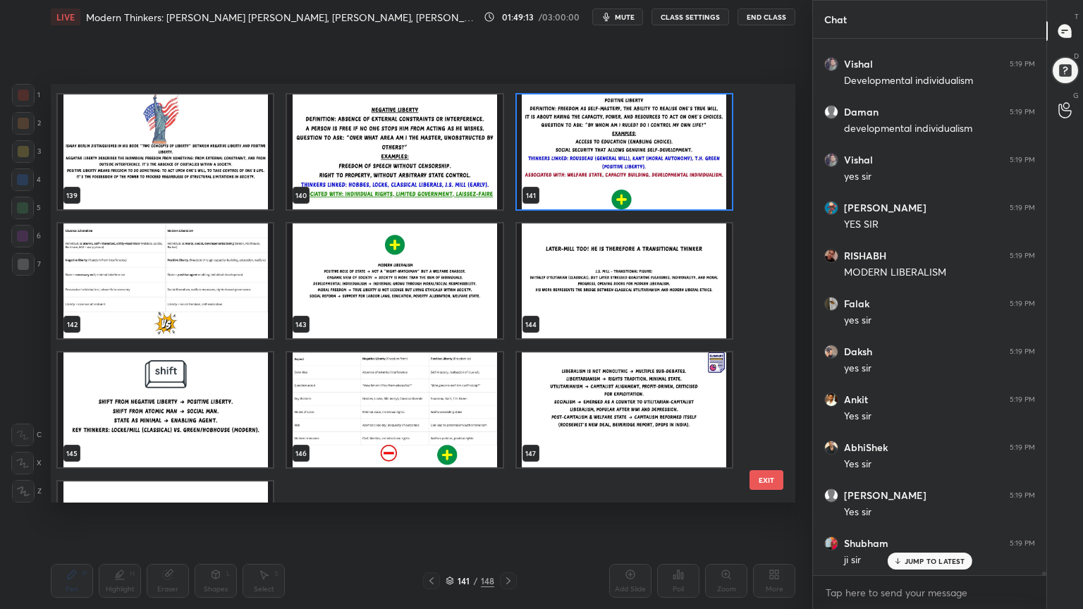
click at [386, 395] on img "grid" at bounding box center [394, 409] width 215 height 115
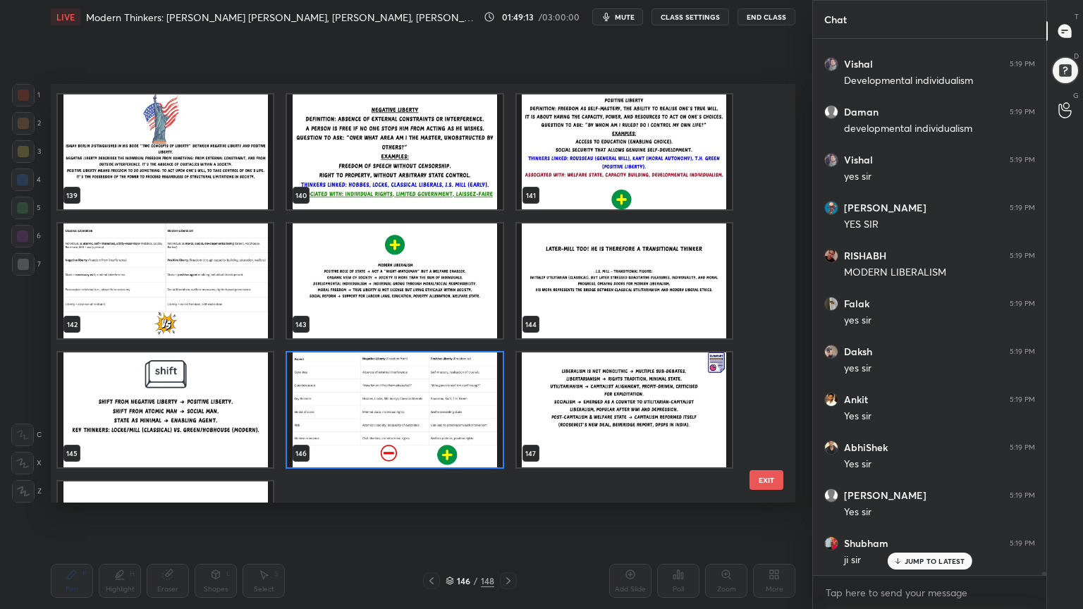
click at [386, 395] on img "grid" at bounding box center [394, 409] width 215 height 115
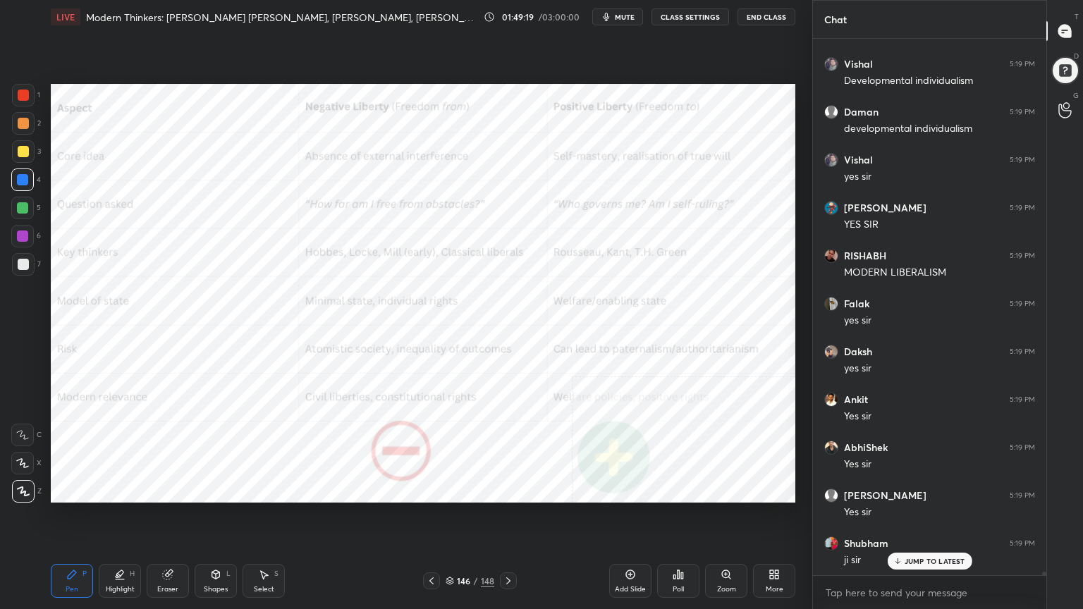
click at [25, 180] on div at bounding box center [22, 179] width 11 height 11
drag, startPoint x: 17, startPoint y: 92, endPoint x: 26, endPoint y: 97, distance: 10.4
click at [18, 93] on div at bounding box center [23, 95] width 11 height 11
click at [23, 204] on div at bounding box center [22, 207] width 11 height 11
click at [20, 178] on div at bounding box center [22, 179] width 11 height 11
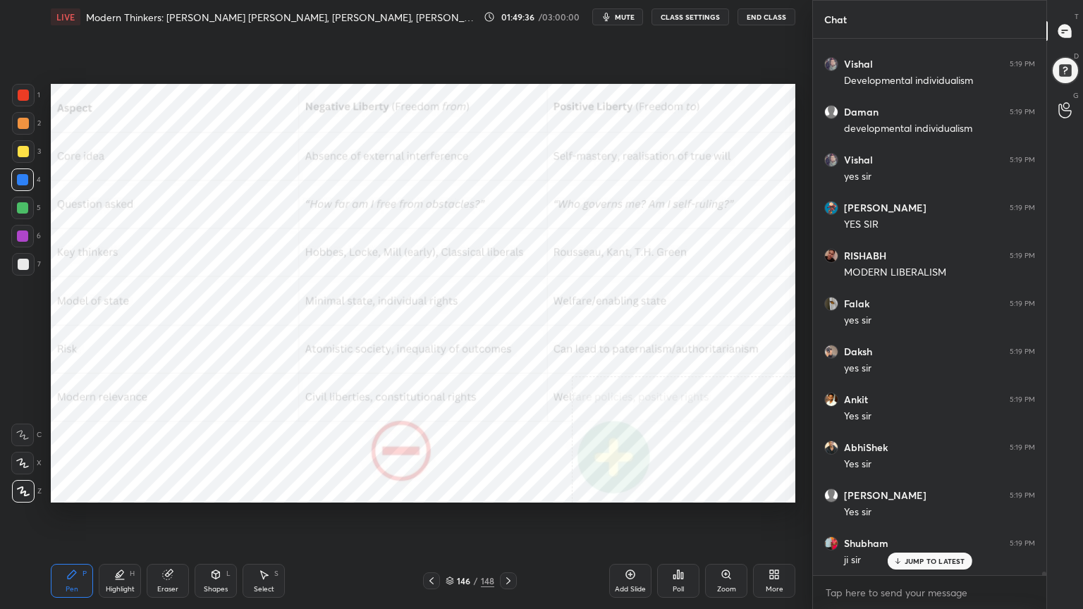
click at [20, 94] on div at bounding box center [23, 95] width 11 height 11
drag, startPoint x: 20, startPoint y: 178, endPoint x: 43, endPoint y: 180, distance: 22.7
click at [20, 180] on div at bounding box center [22, 179] width 11 height 11
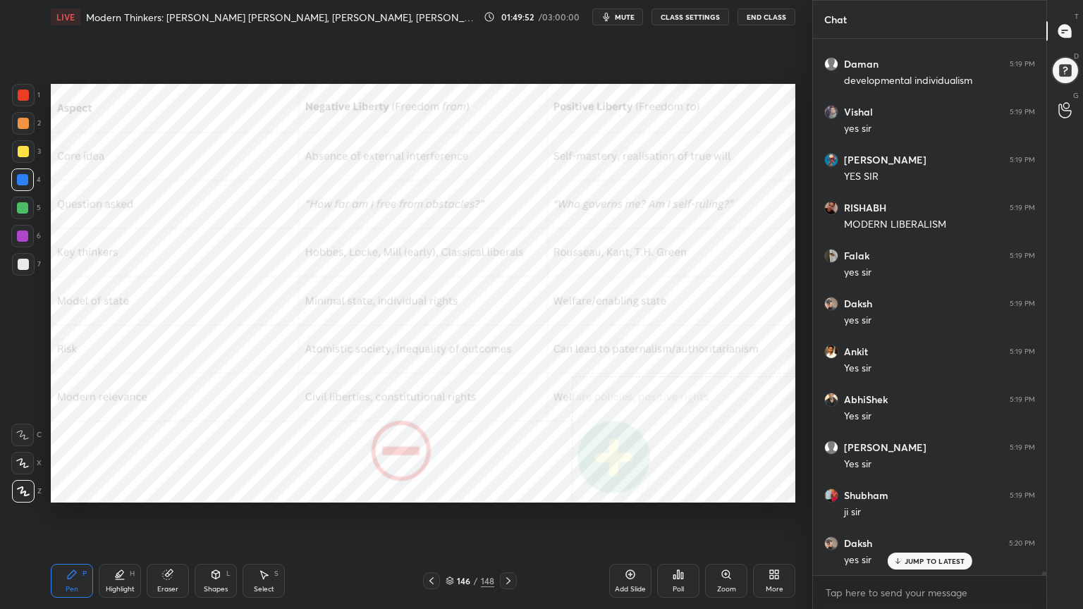
click at [18, 94] on div at bounding box center [23, 95] width 11 height 11
drag, startPoint x: 21, startPoint y: 177, endPoint x: 45, endPoint y: 195, distance: 29.7
click at [23, 178] on div at bounding box center [22, 179] width 11 height 11
click at [20, 96] on div at bounding box center [23, 95] width 11 height 11
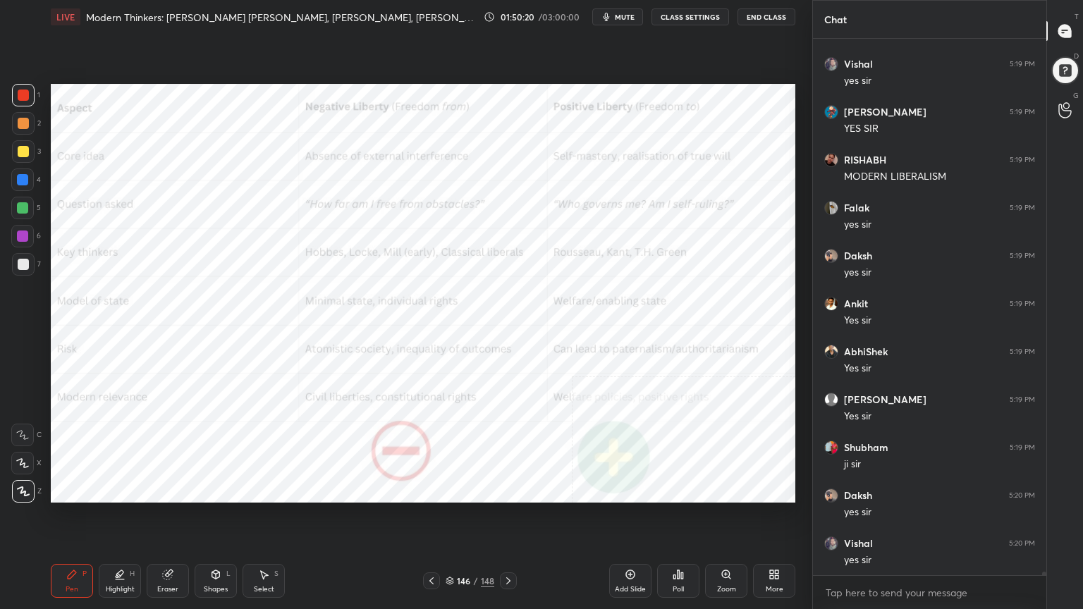
scroll to position [78764, 0]
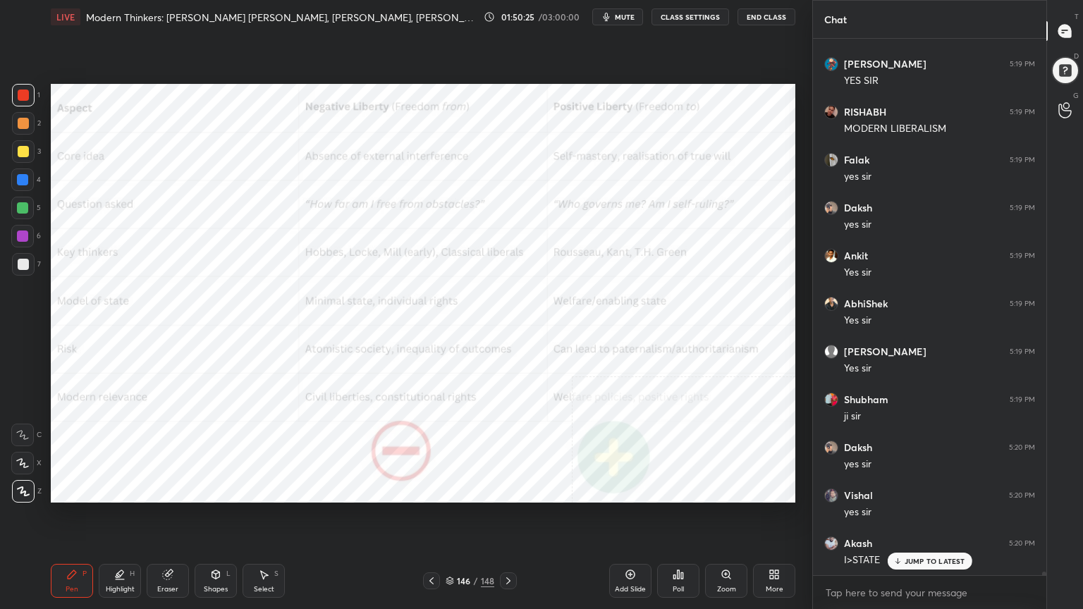
drag, startPoint x: 31, startPoint y: 178, endPoint x: 48, endPoint y: 185, distance: 18.6
click at [31, 178] on div at bounding box center [22, 179] width 23 height 23
click at [23, 90] on div at bounding box center [23, 95] width 11 height 11
click at [781, 546] on div "More" at bounding box center [774, 581] width 42 height 34
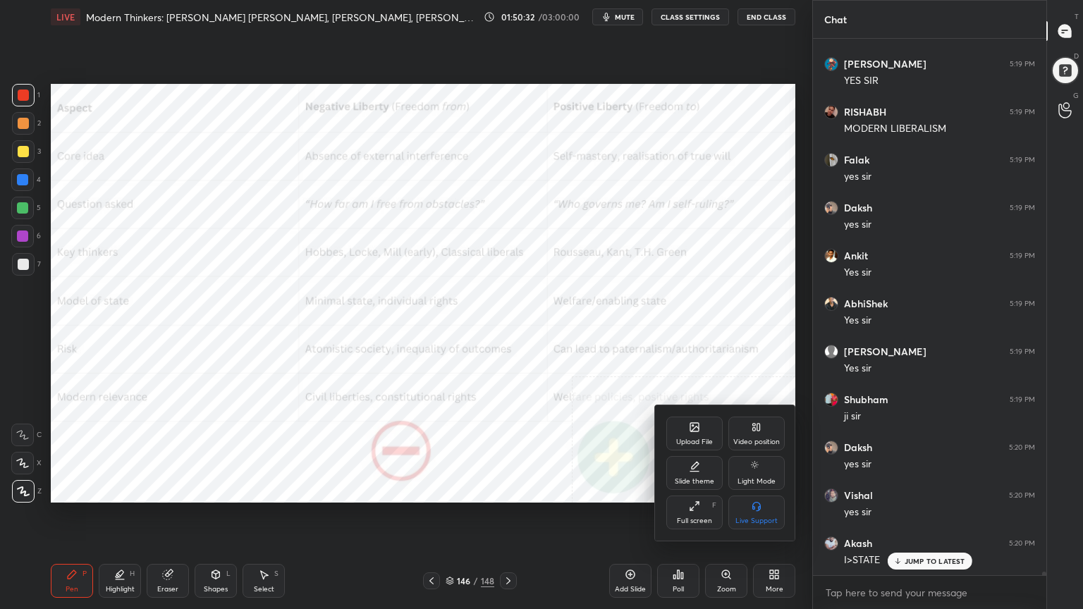
click at [753, 433] on div "Video position" at bounding box center [756, 434] width 56 height 34
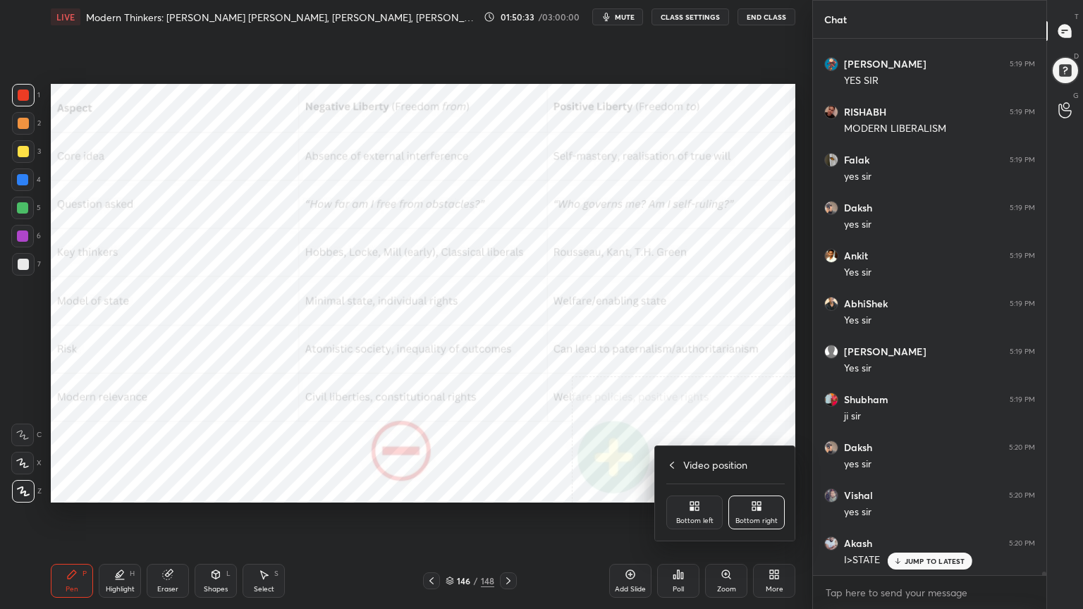
click at [698, 505] on icon at bounding box center [697, 504] width 4 height 4
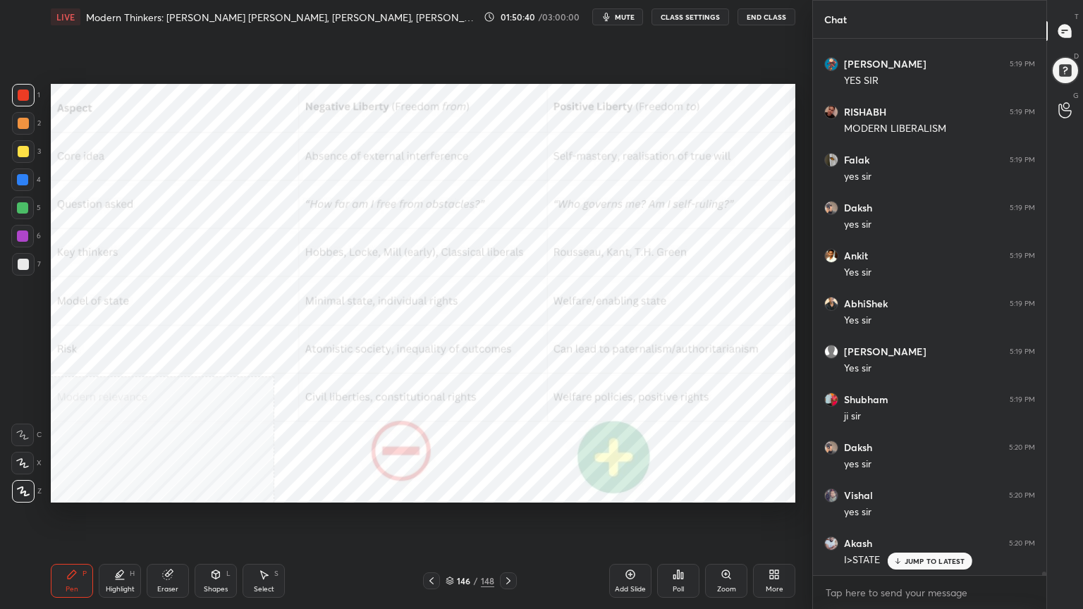
click at [636, 546] on div "Add Slide" at bounding box center [630, 581] width 42 height 34
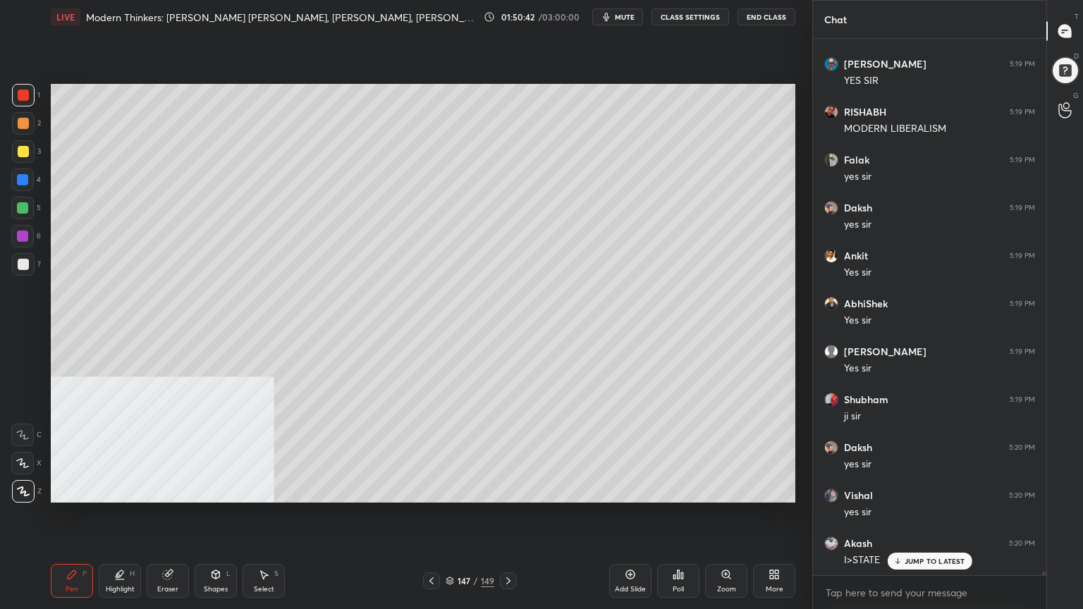
click at [20, 180] on div at bounding box center [22, 179] width 11 height 11
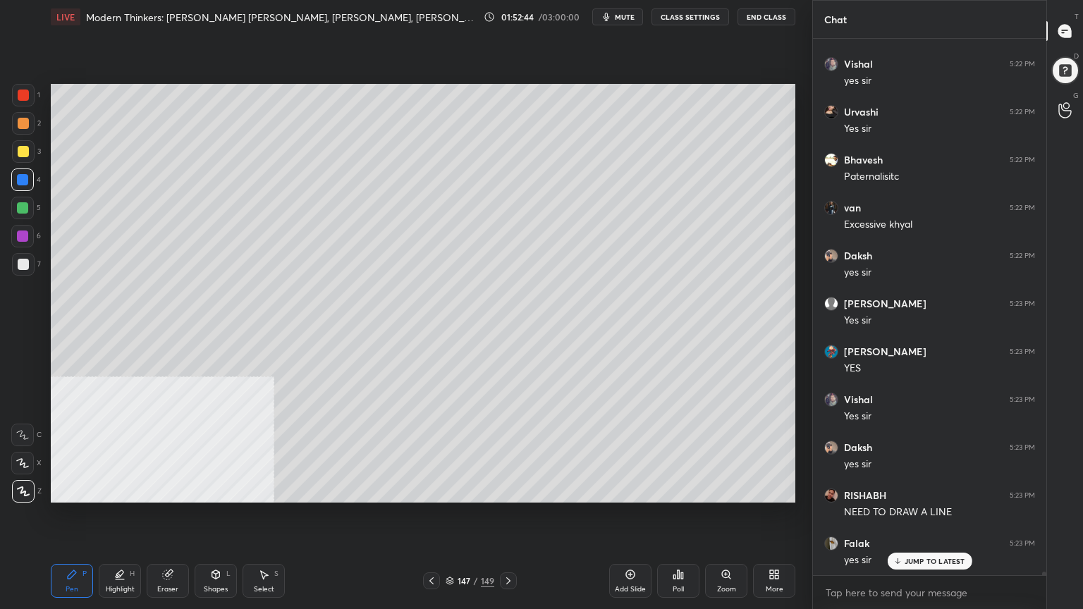
scroll to position [80216, 0]
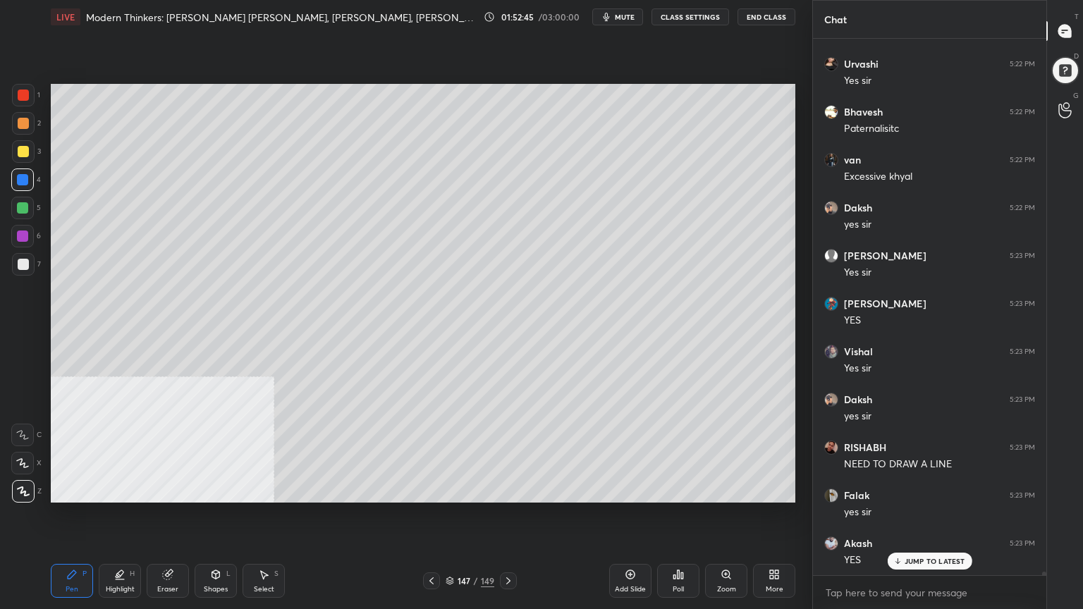
click at [763, 371] on div "Setting up your live class Poll for secs No correct answer Start poll" at bounding box center [423, 293] width 756 height 519
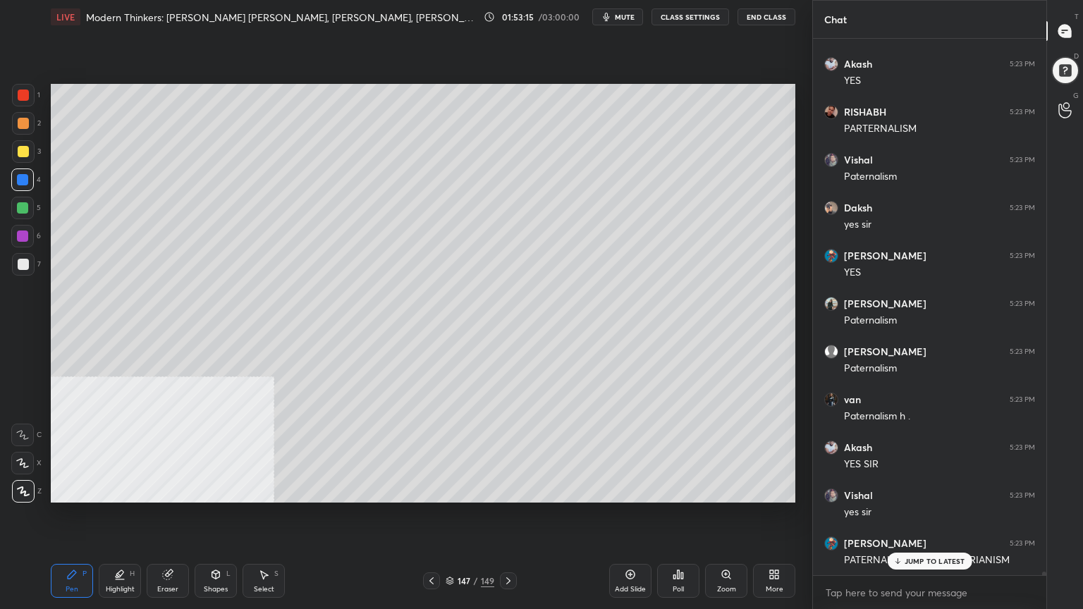
scroll to position [80983, 0]
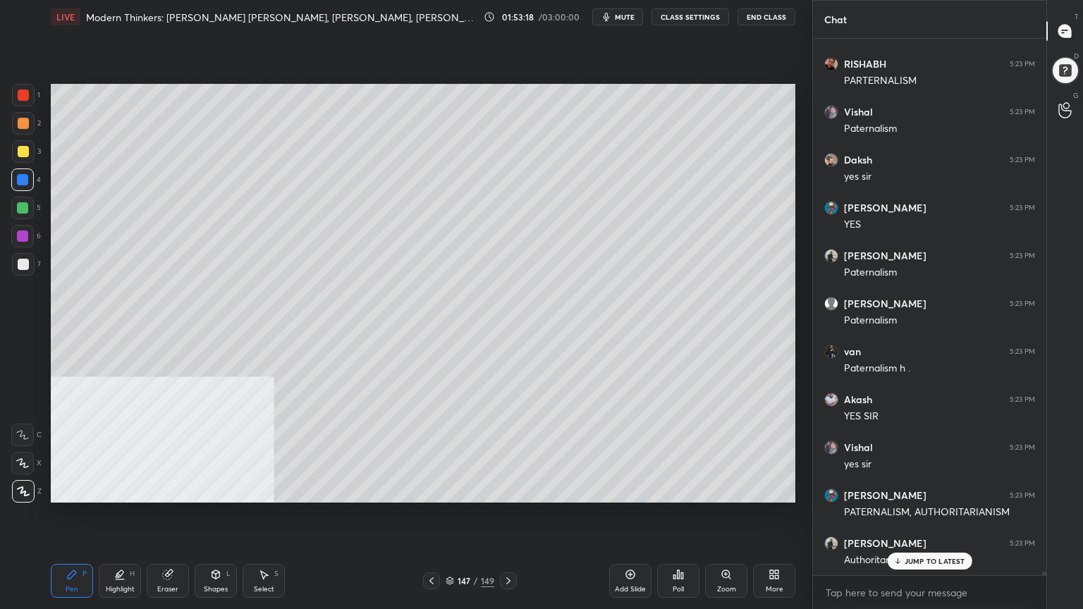
click at [638, 546] on div "Add Slide" at bounding box center [630, 581] width 42 height 34
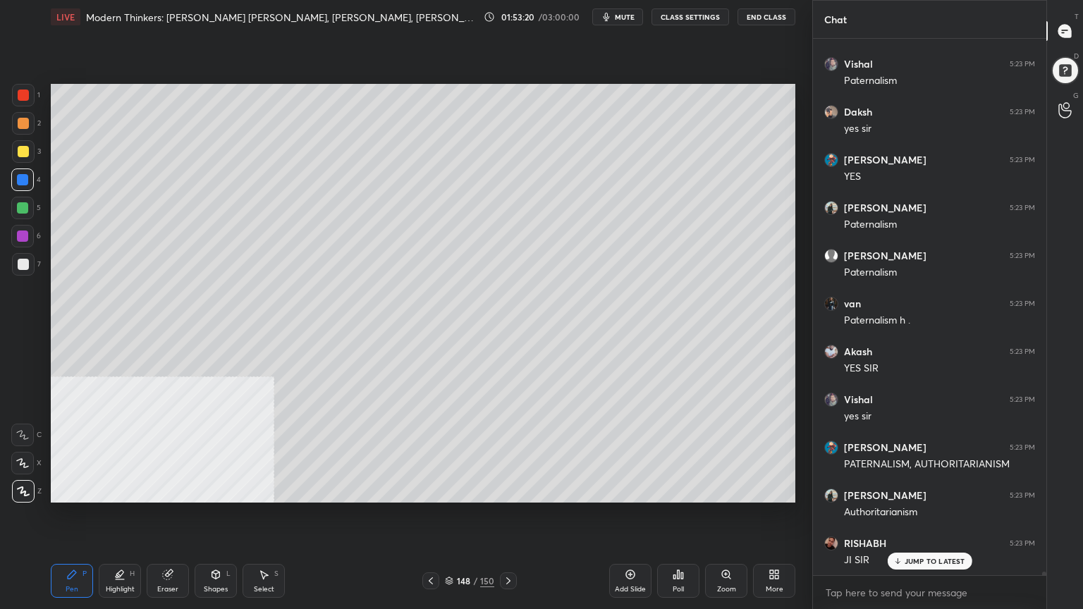
click at [18, 178] on div at bounding box center [22, 179] width 11 height 11
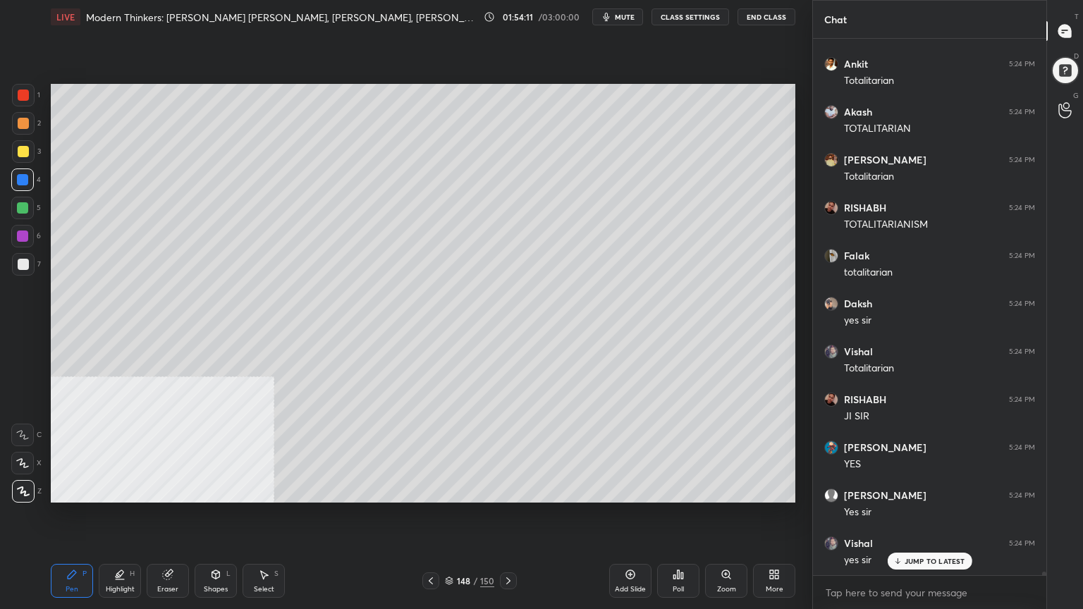
scroll to position [81893, 0]
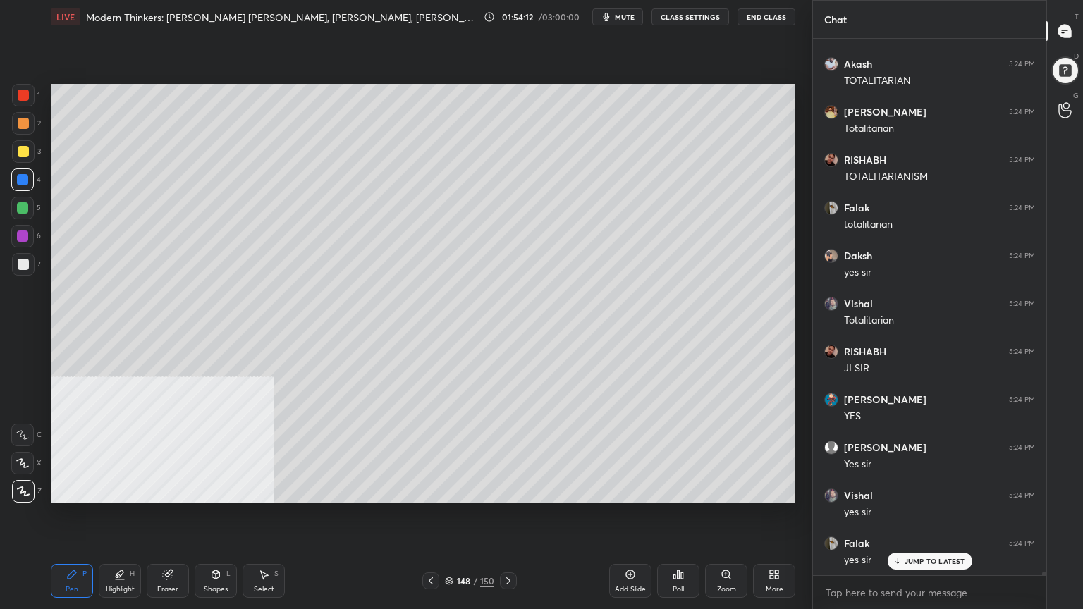
click at [25, 147] on div at bounding box center [23, 151] width 11 height 11
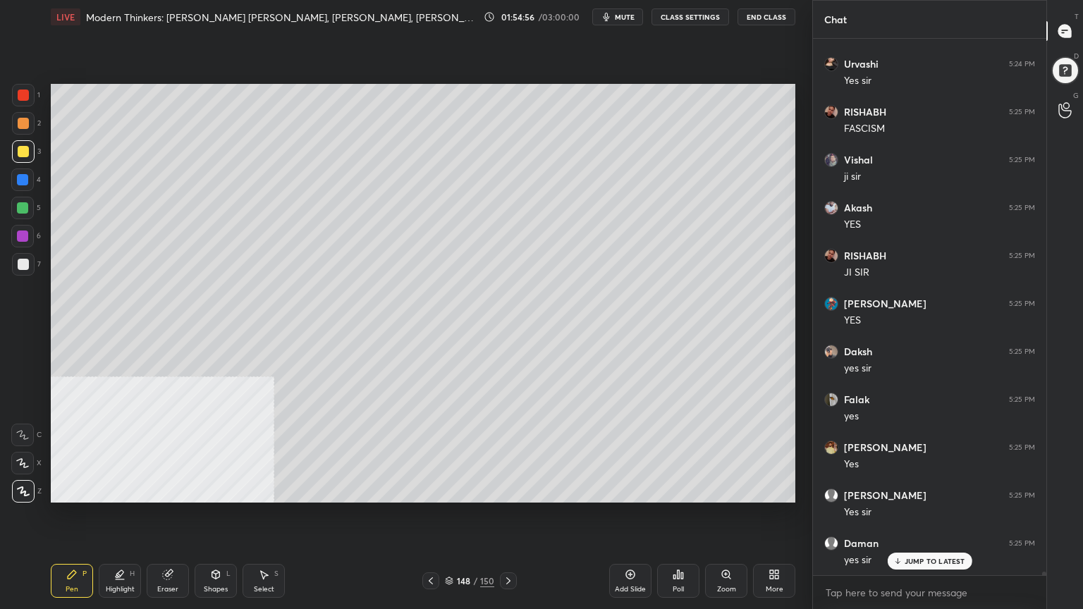
scroll to position [82564, 0]
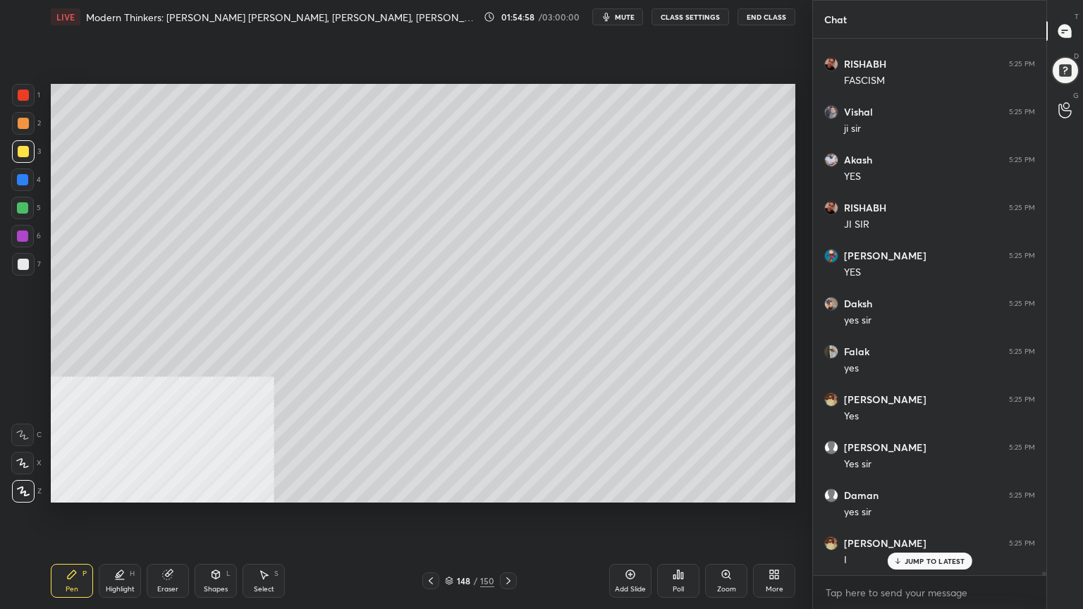
click at [23, 176] on div at bounding box center [22, 179] width 11 height 11
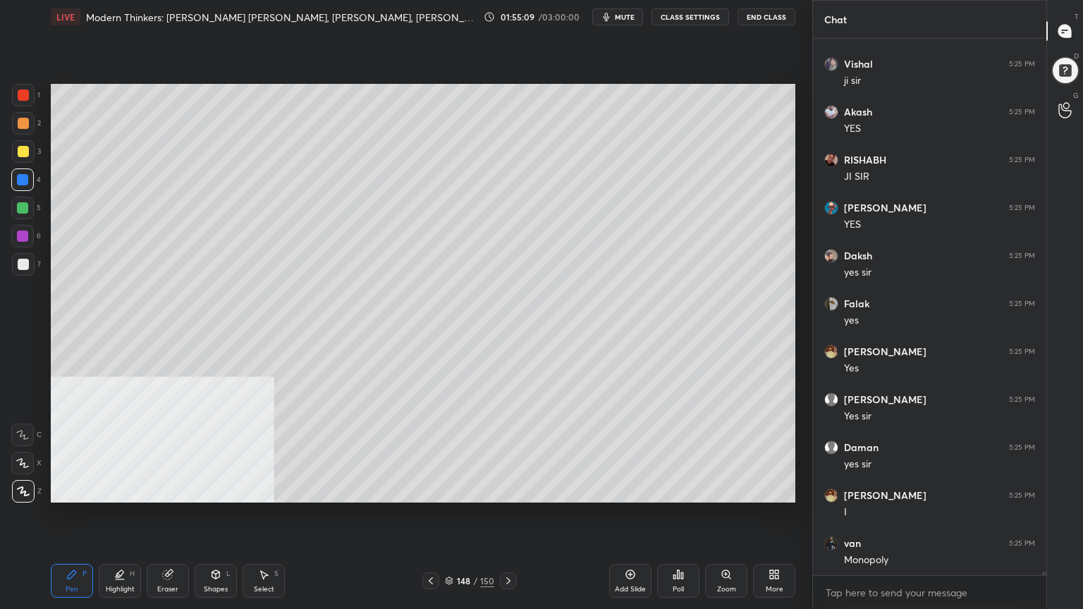
click at [23, 152] on div at bounding box center [23, 151] width 11 height 11
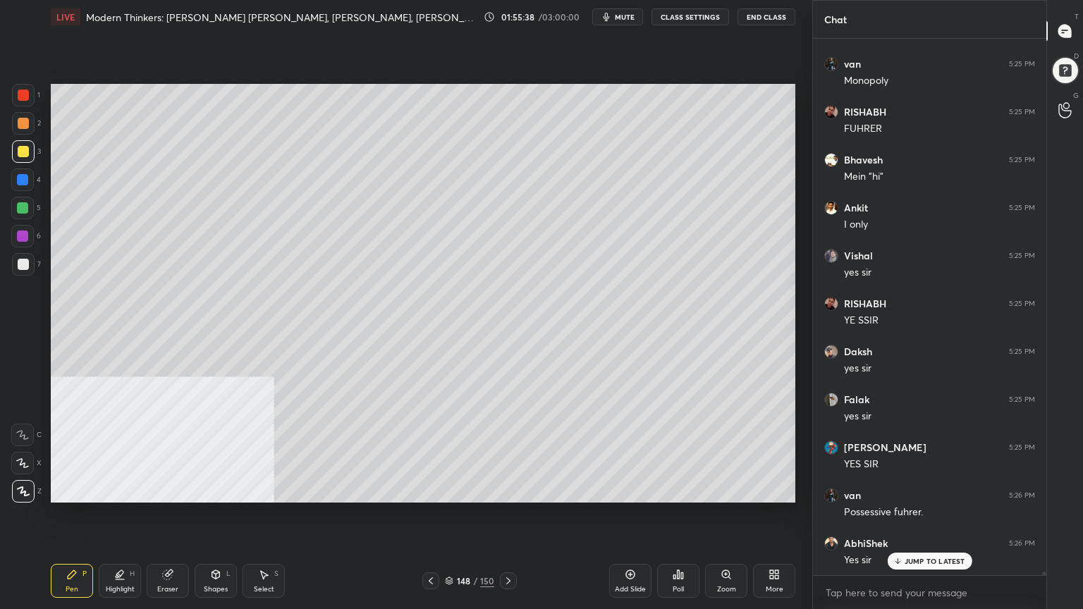
scroll to position [83140, 0]
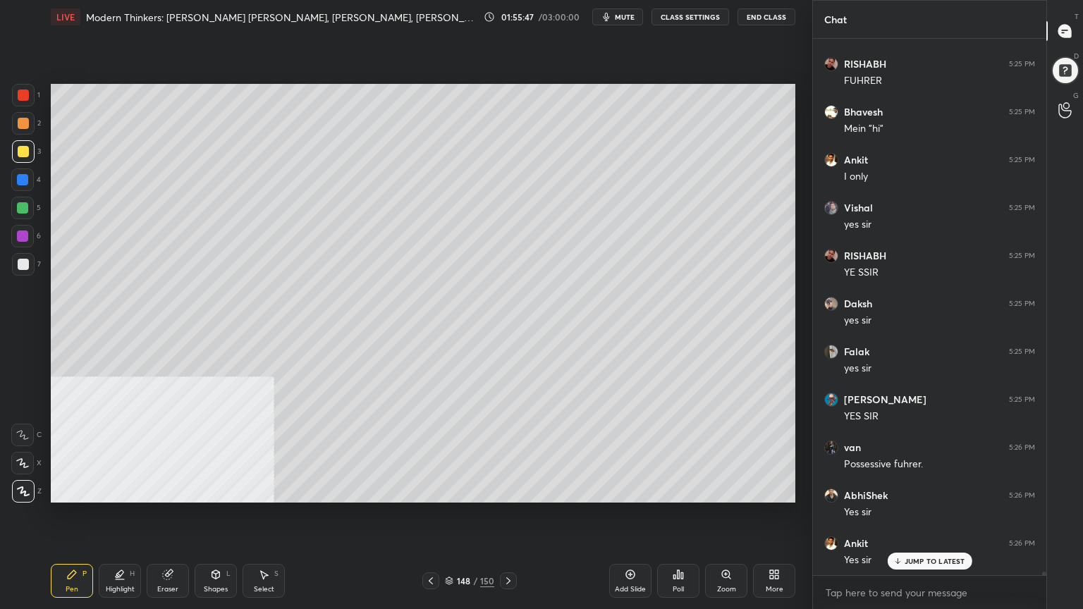
click at [20, 203] on div at bounding box center [22, 207] width 11 height 11
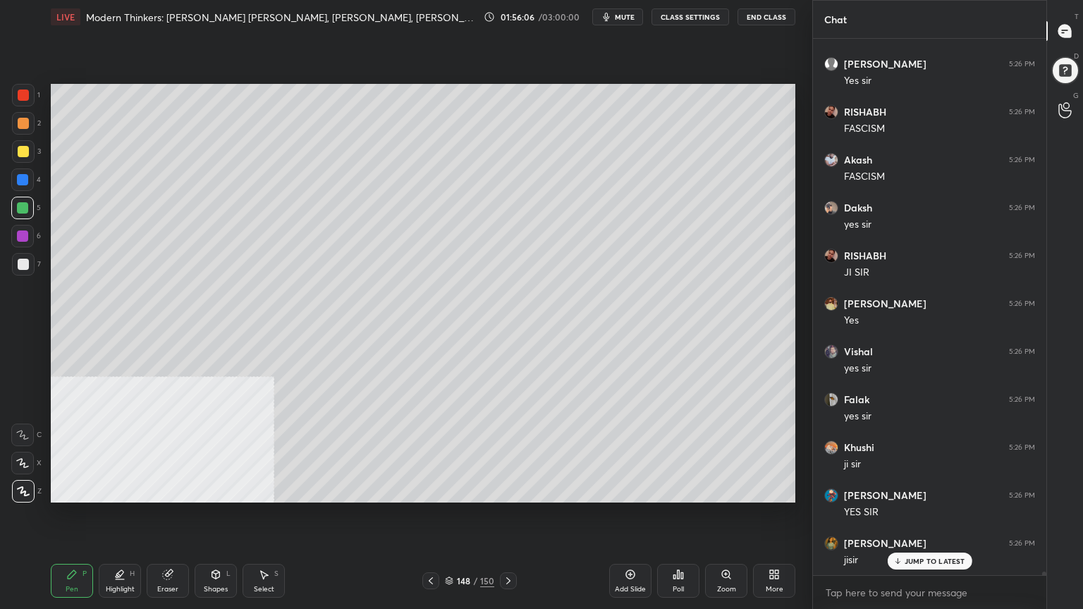
scroll to position [83715, 0]
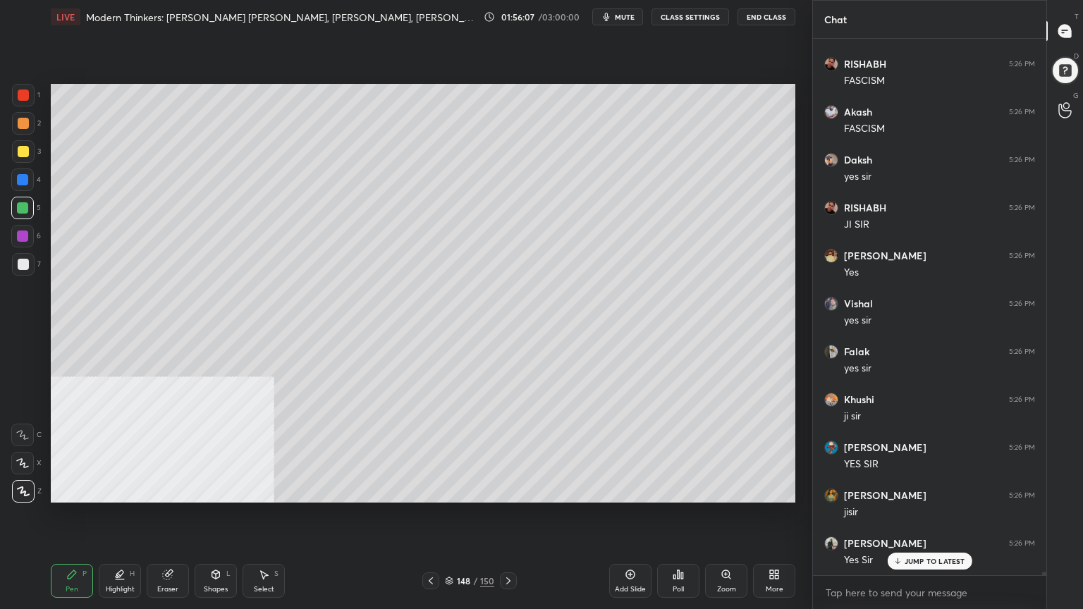
click at [431, 546] on icon at bounding box center [430, 580] width 11 height 11
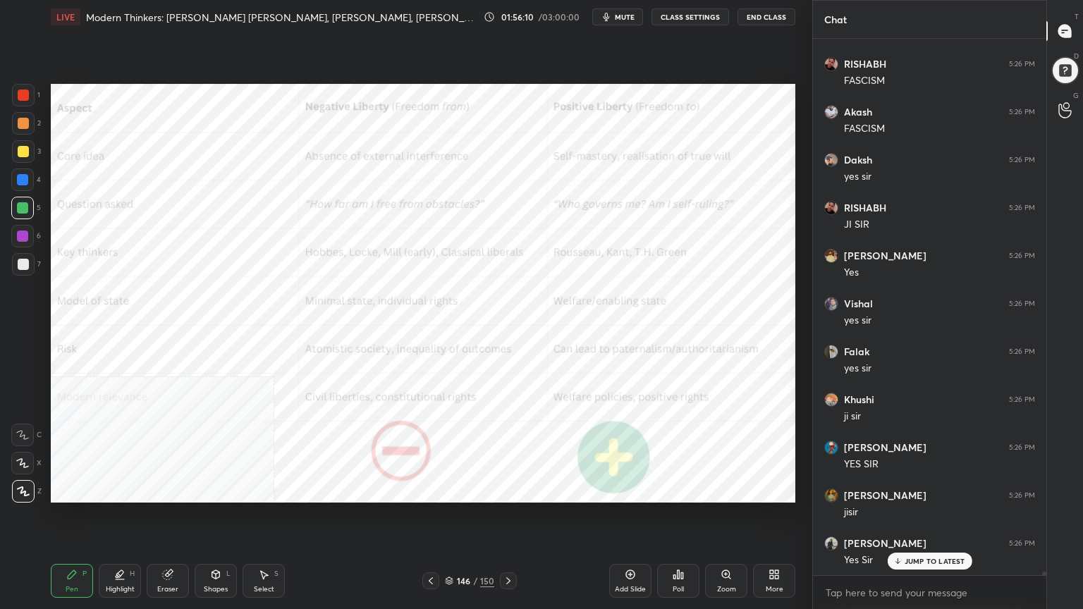
click at [25, 91] on div at bounding box center [23, 95] width 11 height 11
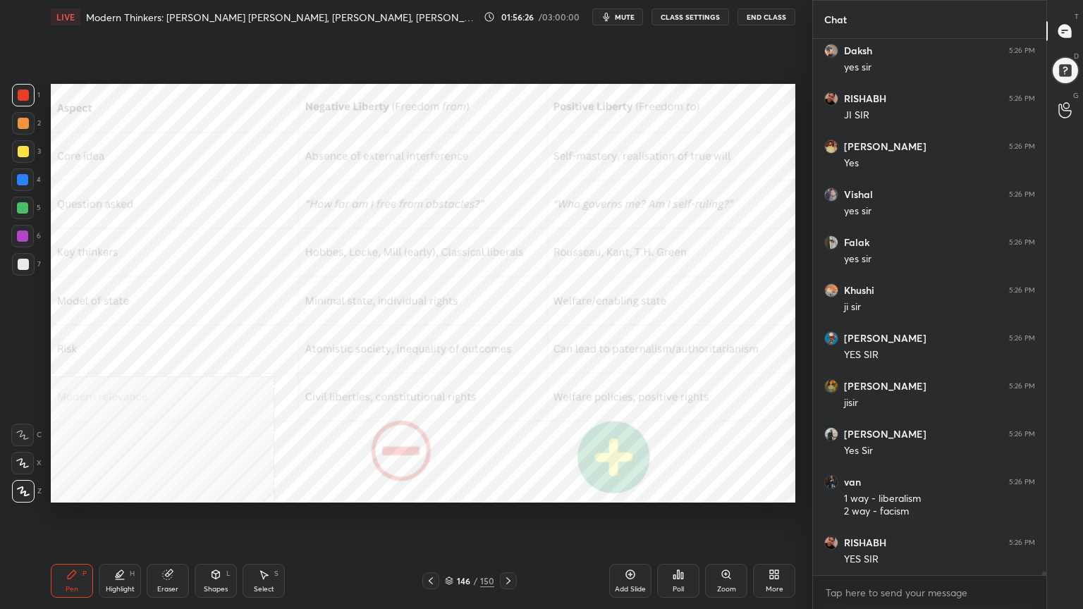
scroll to position [83872, 0]
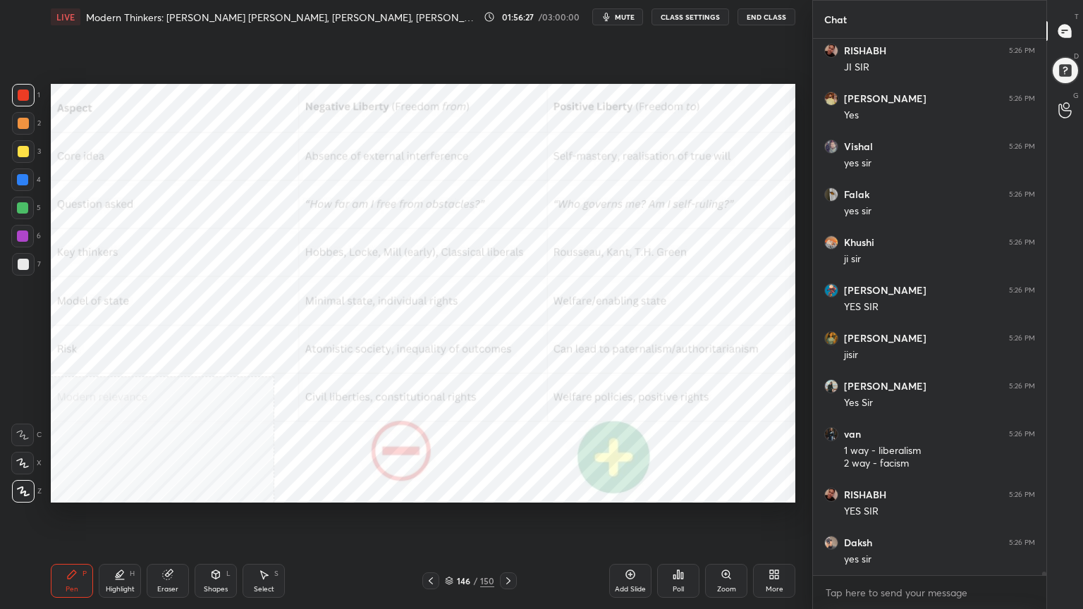
click at [21, 230] on div at bounding box center [22, 235] width 11 height 11
click at [631, 546] on div "Add Slide" at bounding box center [630, 581] width 42 height 34
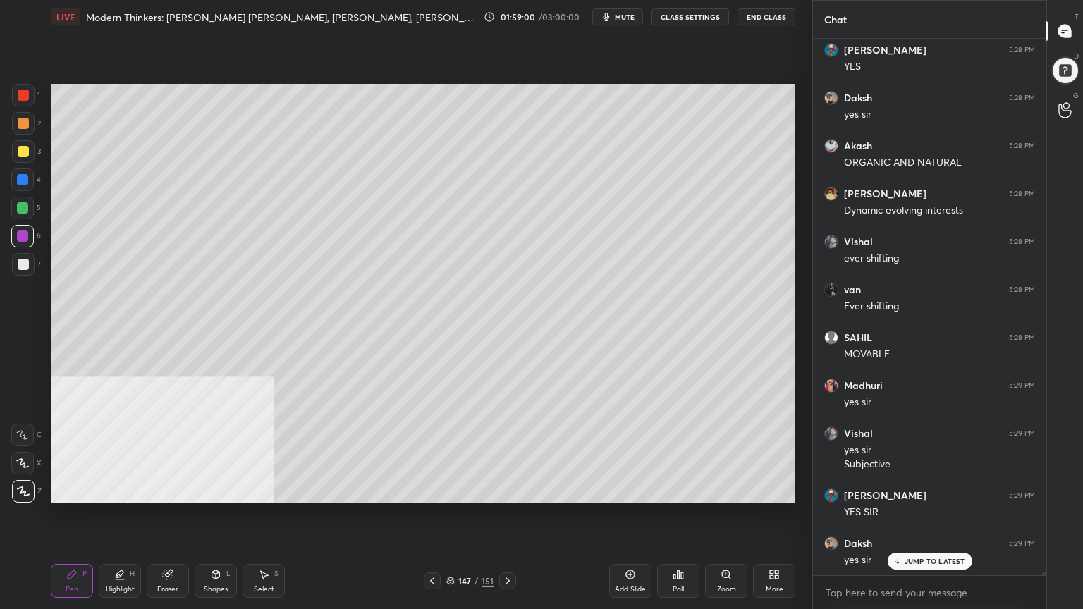
scroll to position [86390, 0]
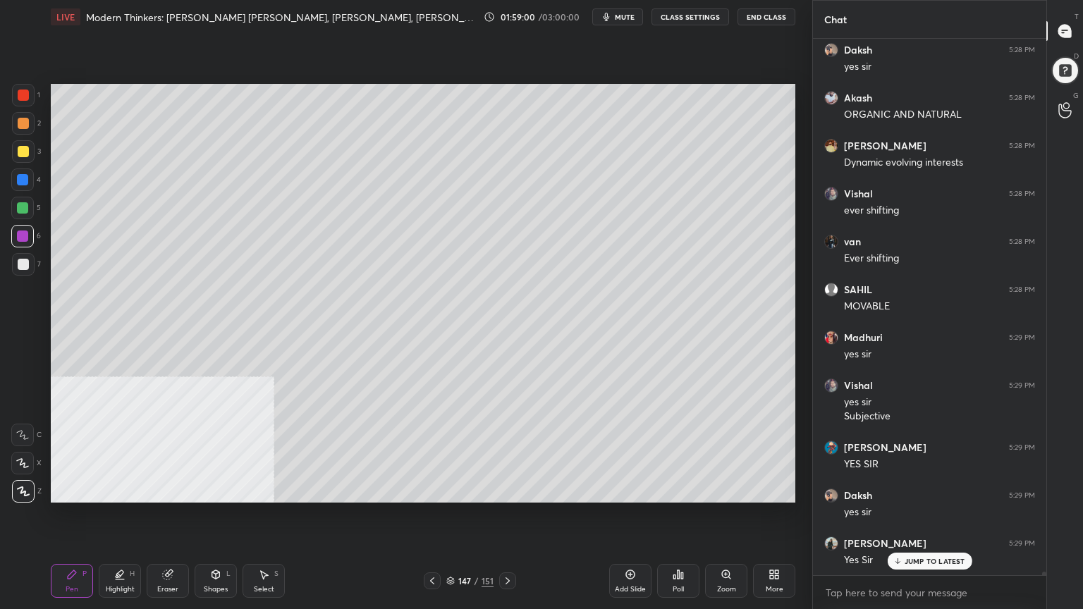
drag, startPoint x: 629, startPoint y: 580, endPoint x: 560, endPoint y: 550, distance: 74.8
click at [629, 546] on div "Add Slide" at bounding box center [630, 581] width 42 height 34
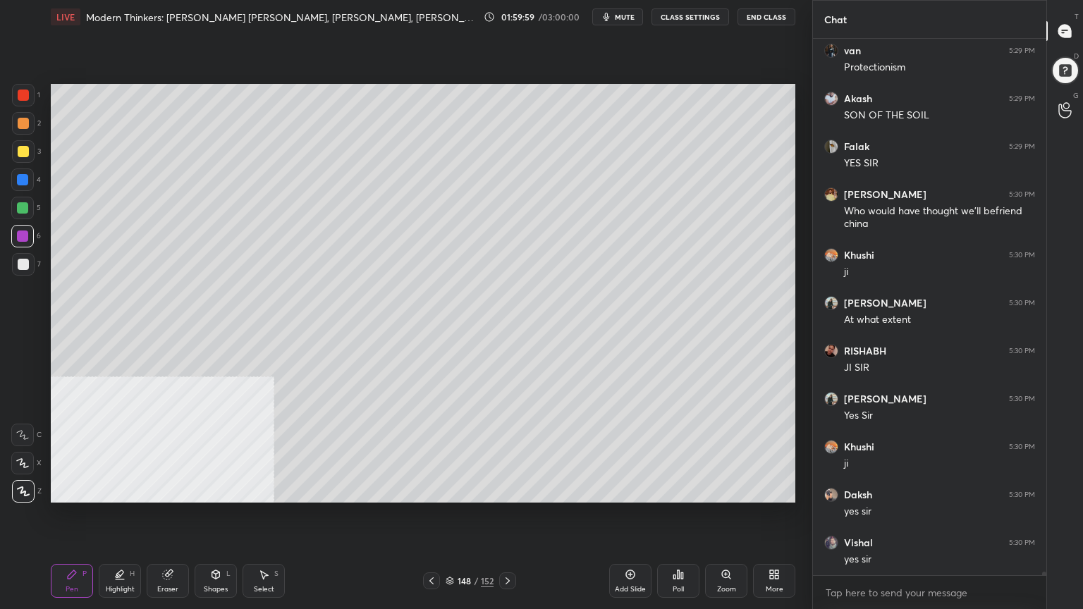
scroll to position [87602, 0]
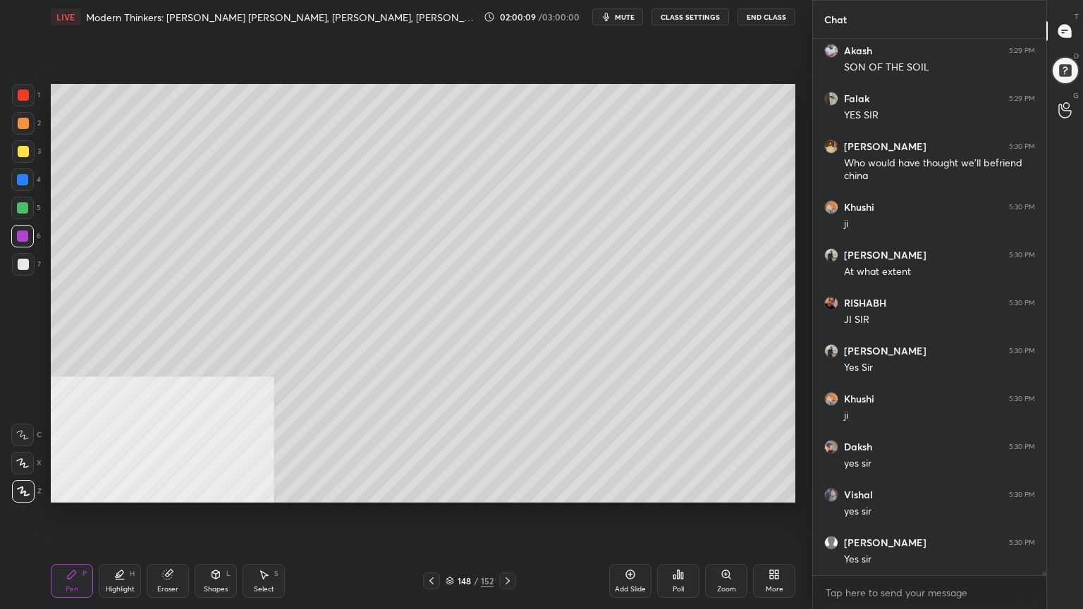
click at [795, 252] on div "Setting up your live class Poll for secs No correct answer Start poll" at bounding box center [423, 293] width 756 height 519
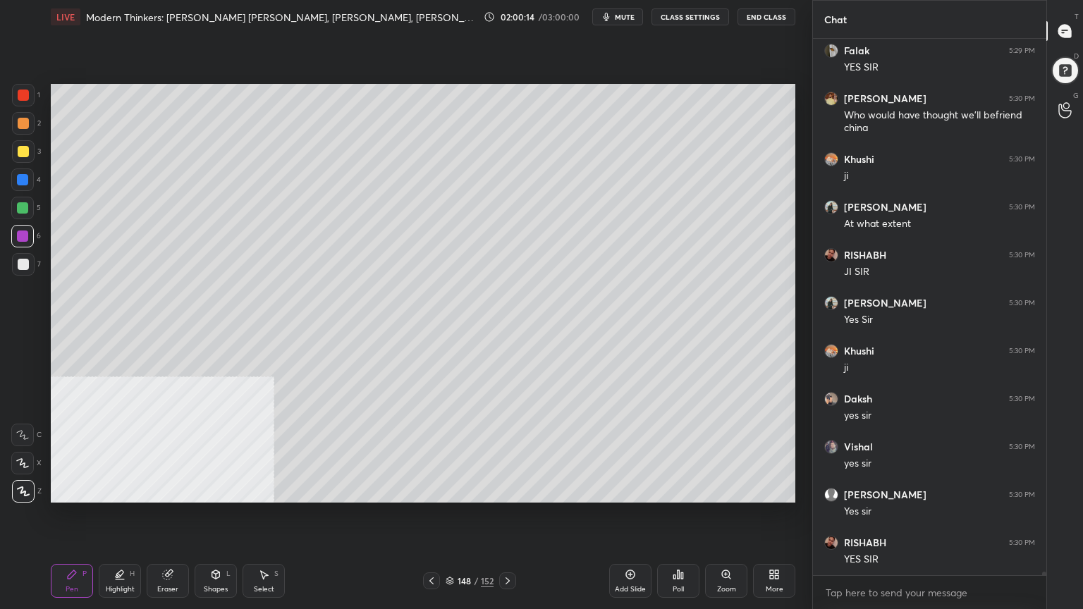
scroll to position [87697, 0]
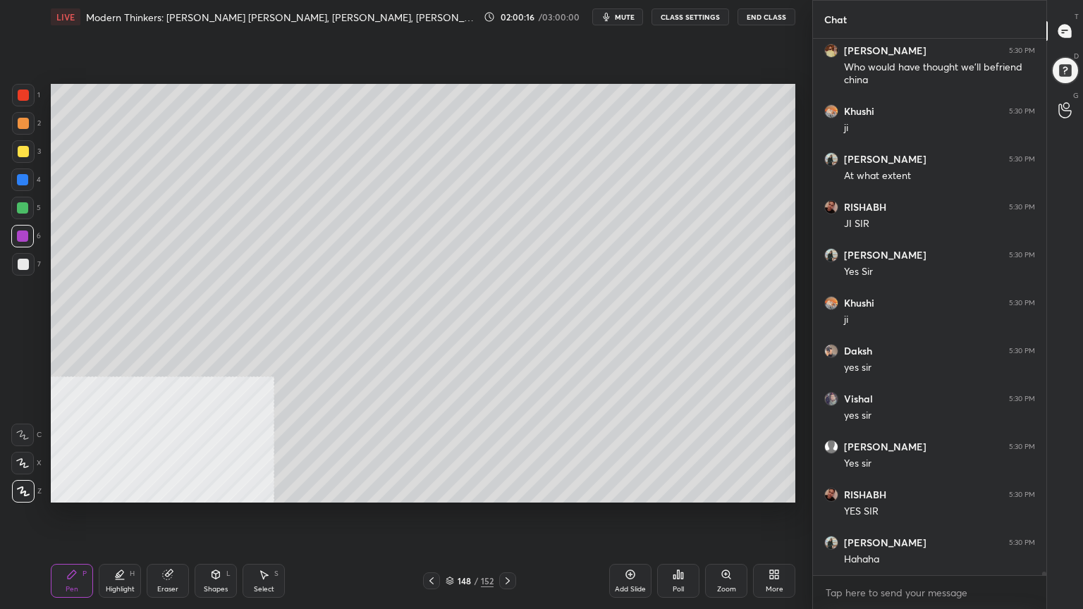
click at [23, 176] on div at bounding box center [22, 179] width 11 height 11
drag, startPoint x: 25, startPoint y: 152, endPoint x: 47, endPoint y: 149, distance: 21.3
click at [26, 152] on div at bounding box center [23, 151] width 11 height 11
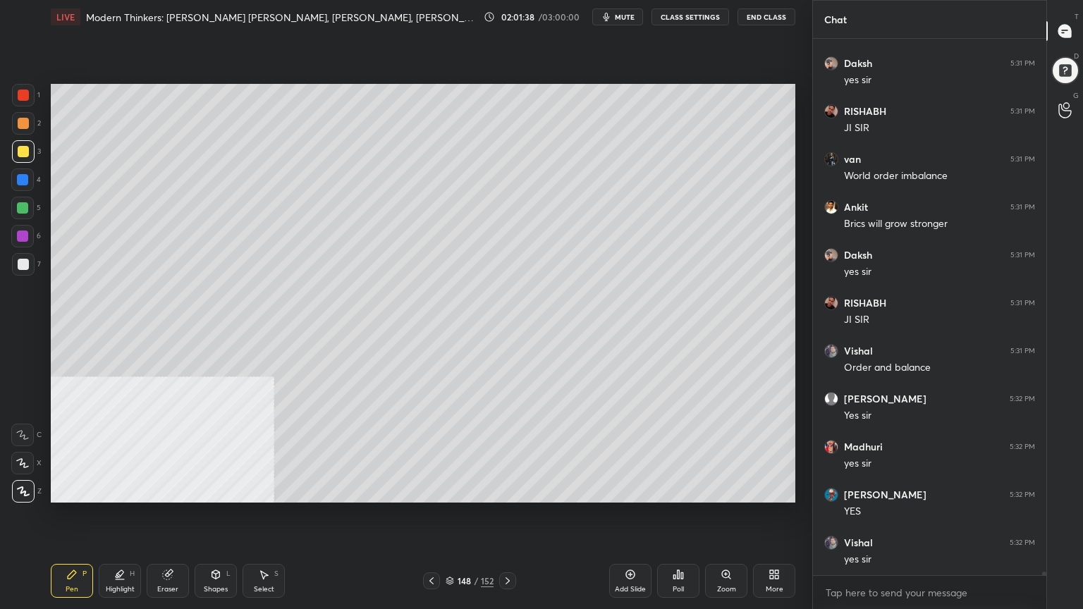
scroll to position [88800, 0]
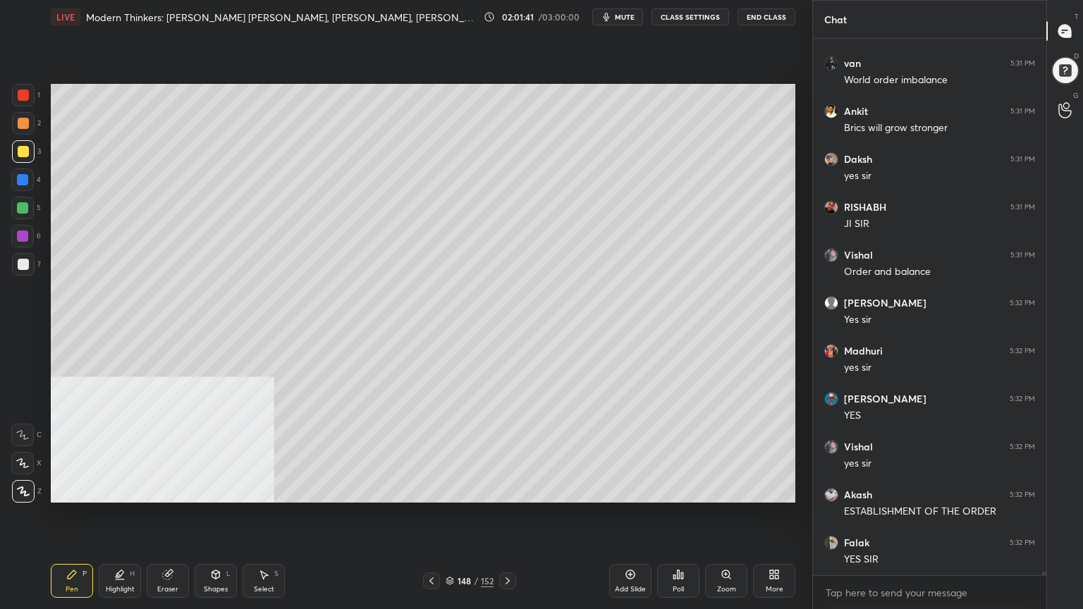
click at [448, 546] on icon at bounding box center [449, 581] width 8 height 8
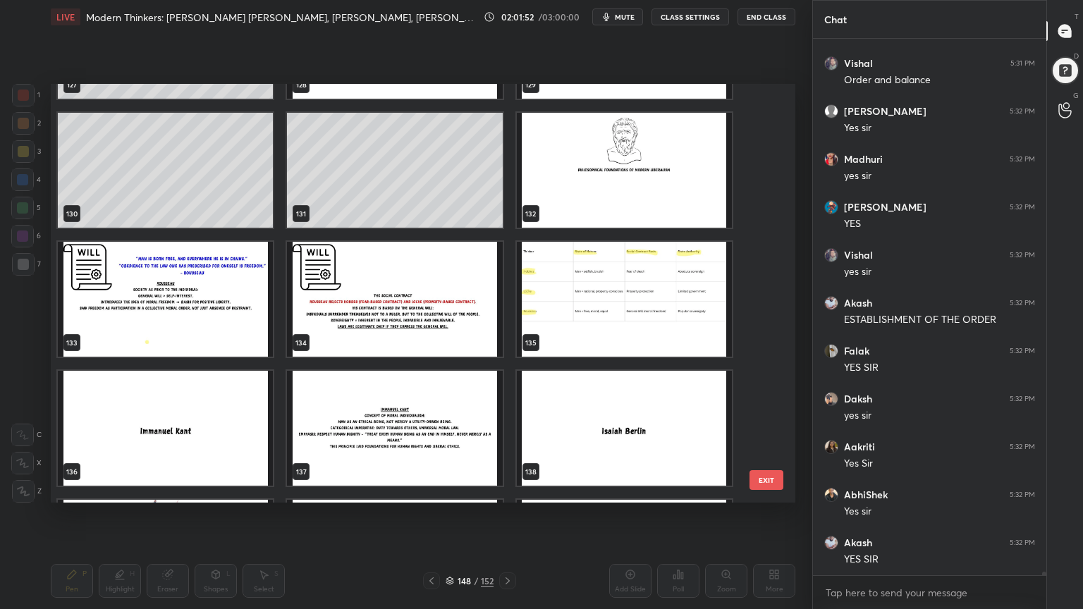
scroll to position [89039, 0]
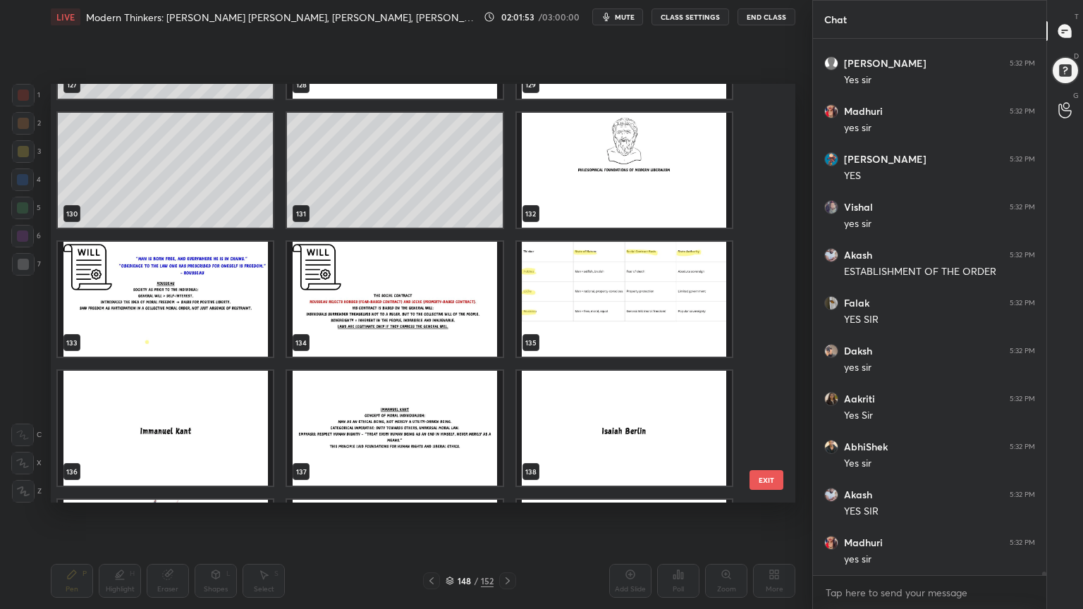
click at [607, 188] on img "grid" at bounding box center [624, 170] width 215 height 115
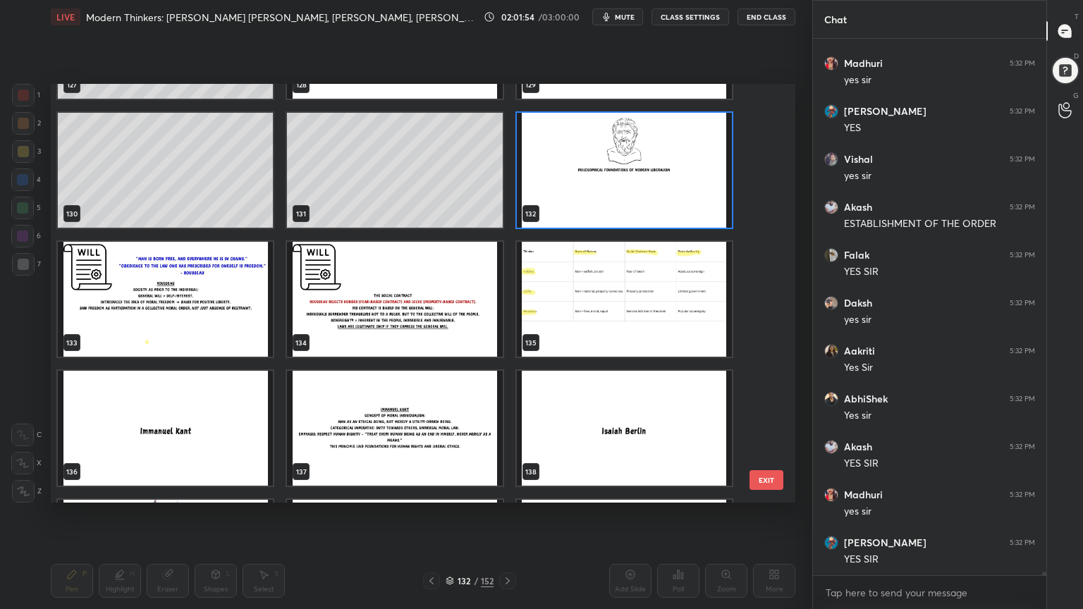
click at [608, 187] on img "grid" at bounding box center [624, 170] width 215 height 115
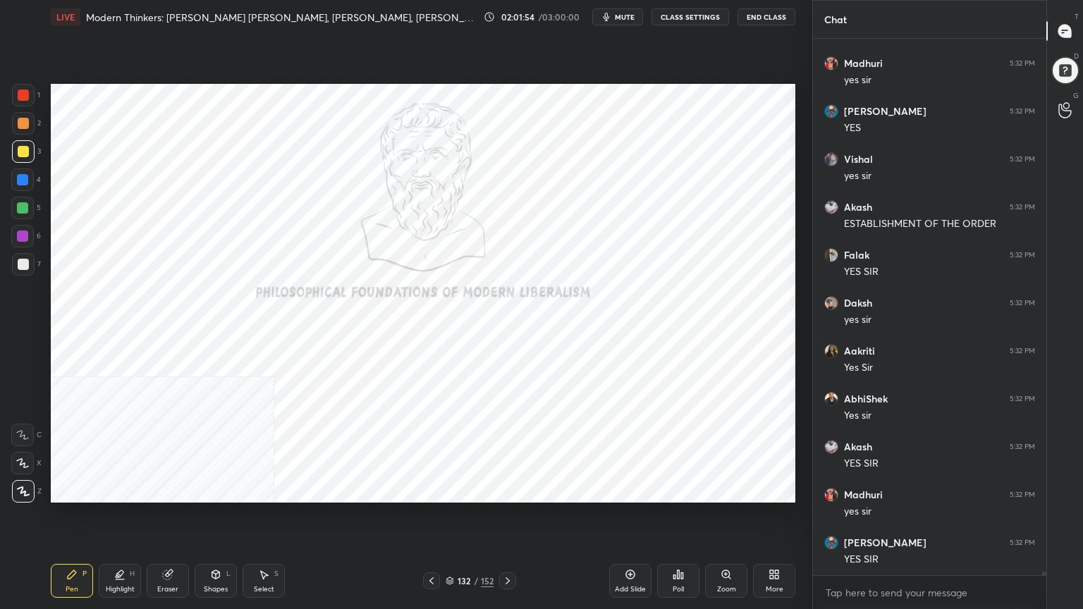
click at [608, 187] on img "grid" at bounding box center [624, 170] width 215 height 115
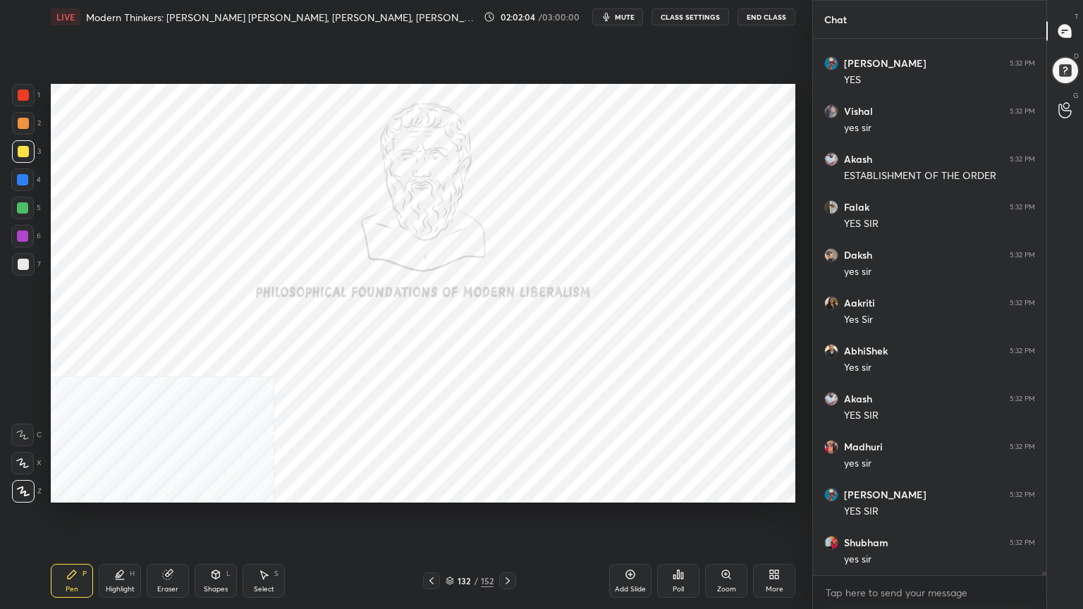
click at [631, 546] on icon at bounding box center [629, 574] width 11 height 11
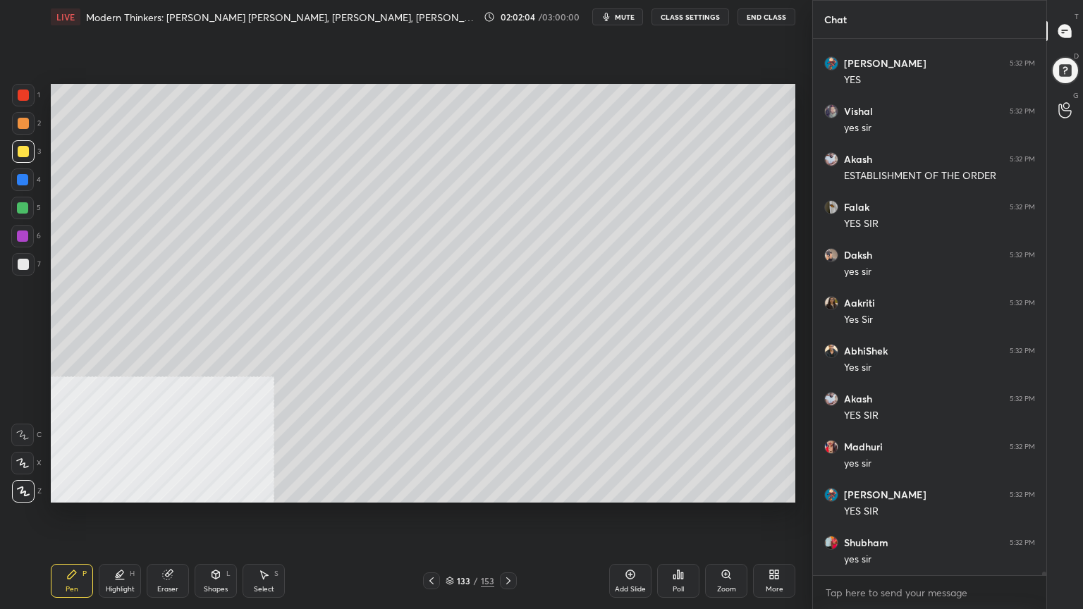
click at [631, 546] on icon at bounding box center [629, 574] width 11 height 11
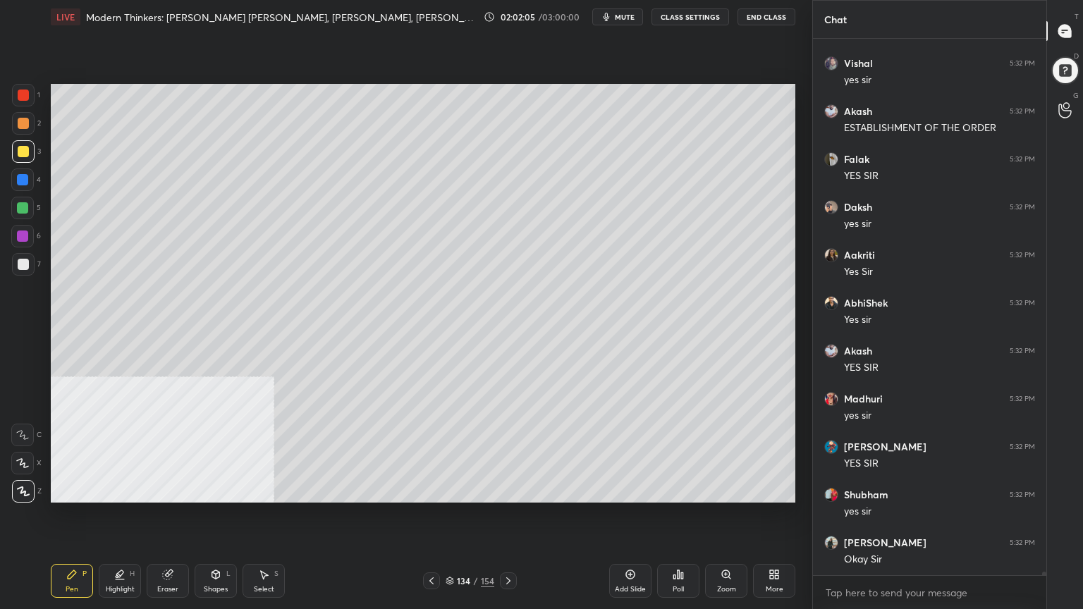
click at [23, 260] on div at bounding box center [23, 264] width 11 height 11
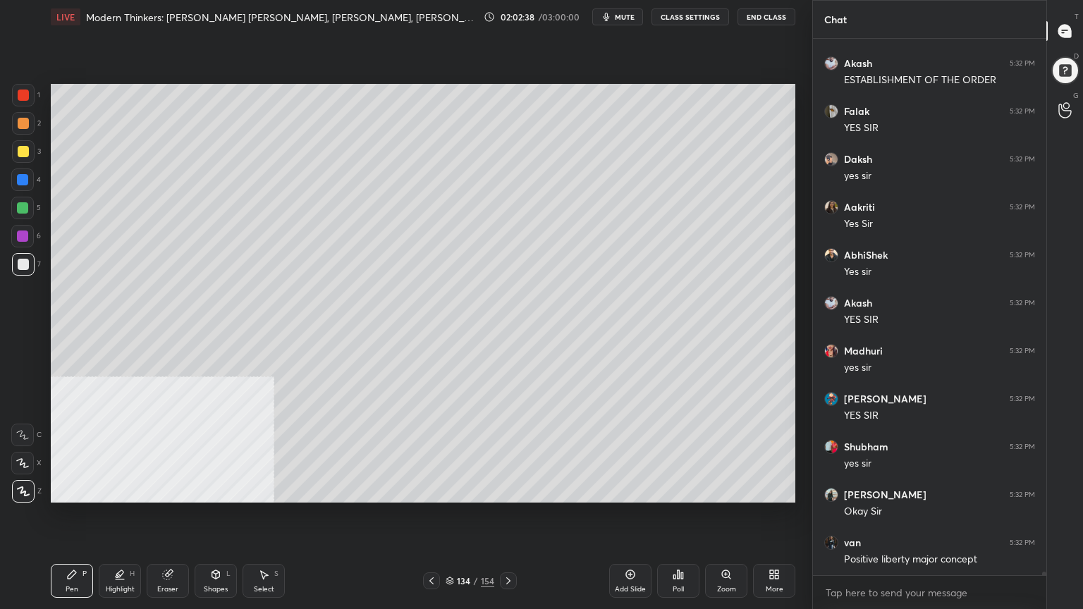
scroll to position [89279, 0]
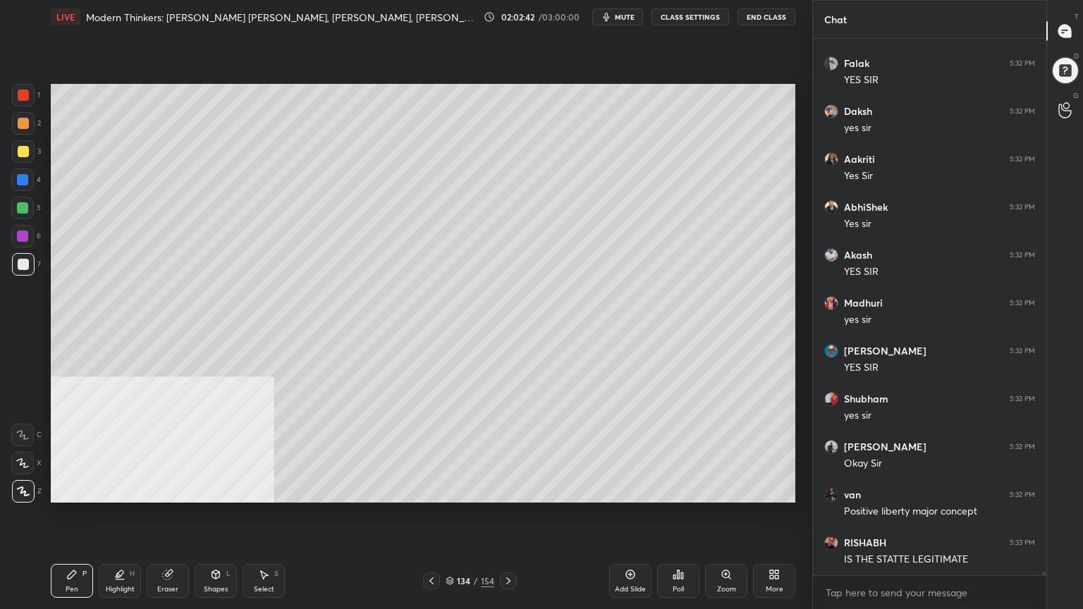
click at [25, 144] on div at bounding box center [23, 151] width 23 height 23
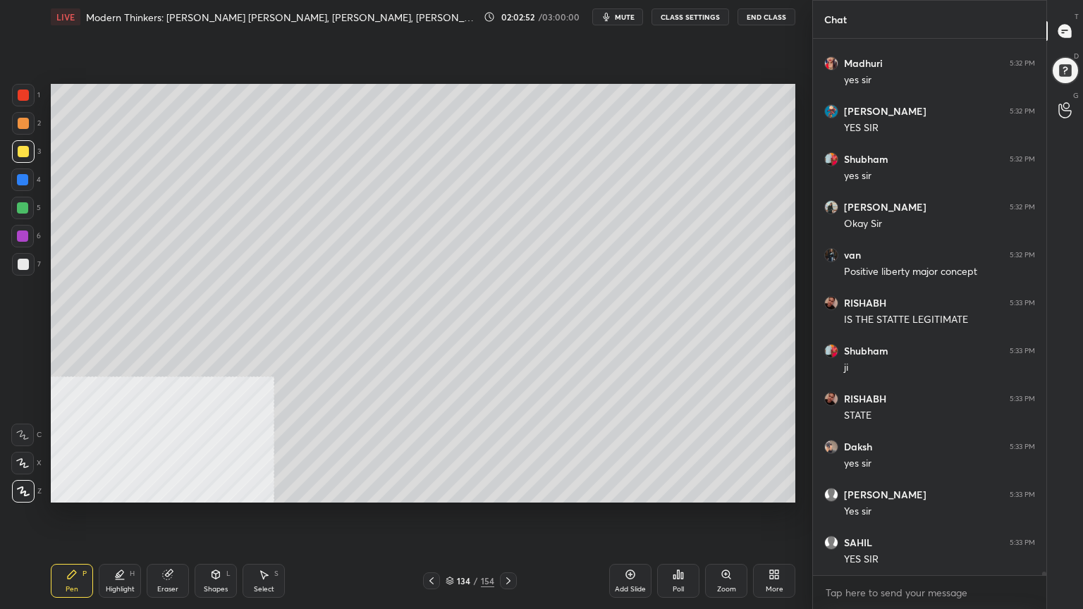
scroll to position [89566, 0]
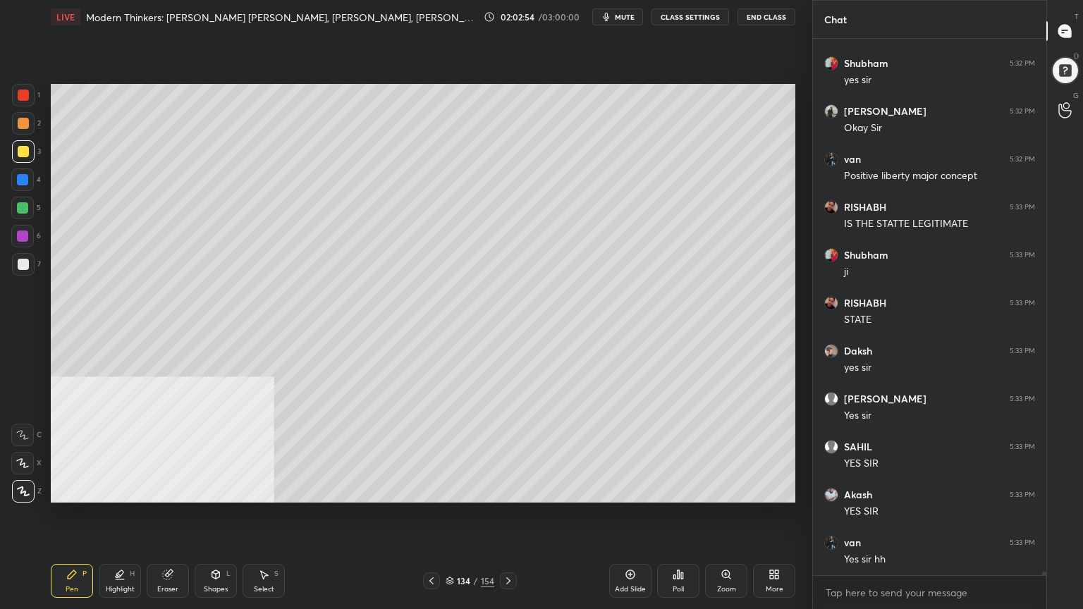
click at [23, 175] on div at bounding box center [22, 179] width 11 height 11
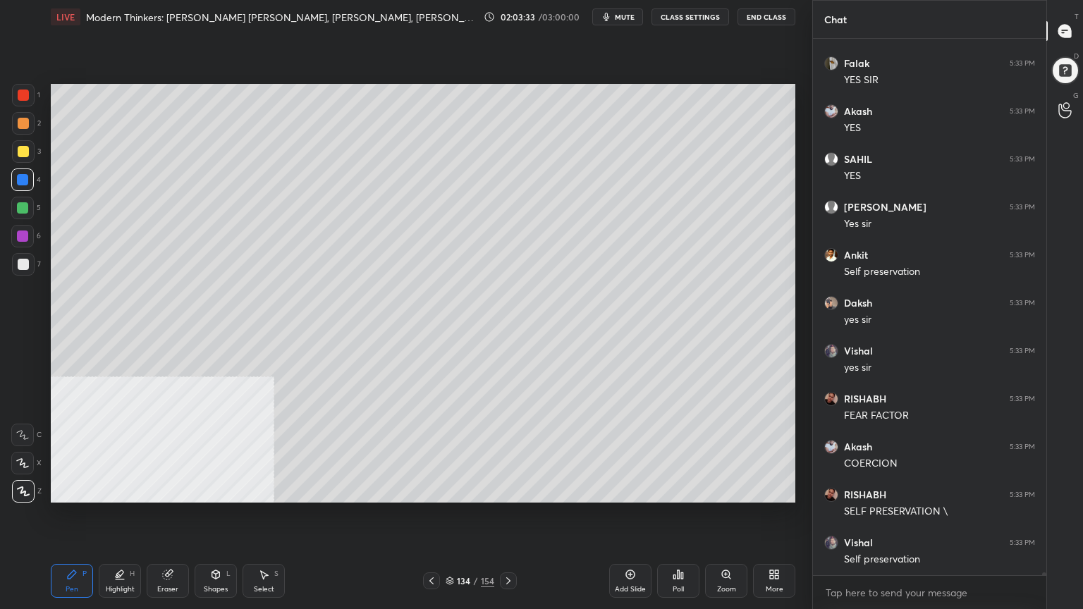
scroll to position [90237, 0]
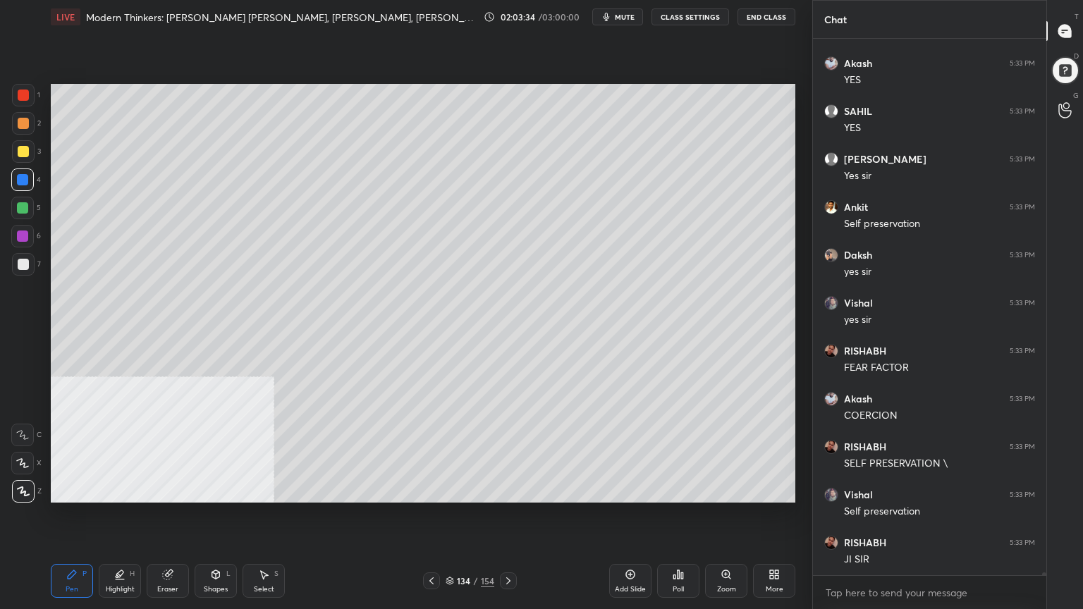
click at [20, 207] on div at bounding box center [22, 207] width 11 height 11
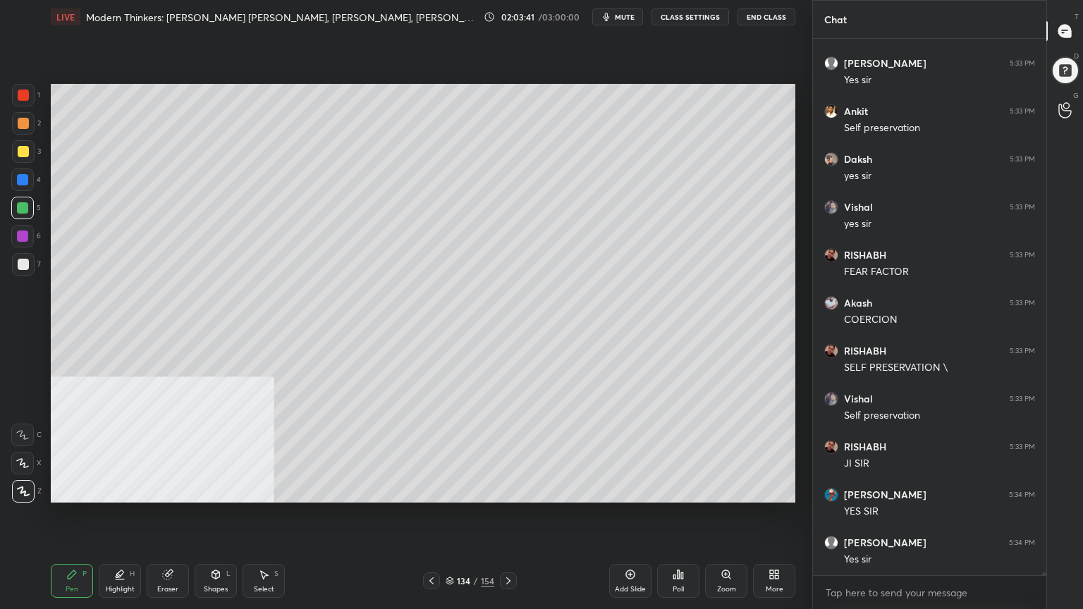
scroll to position [90381, 0]
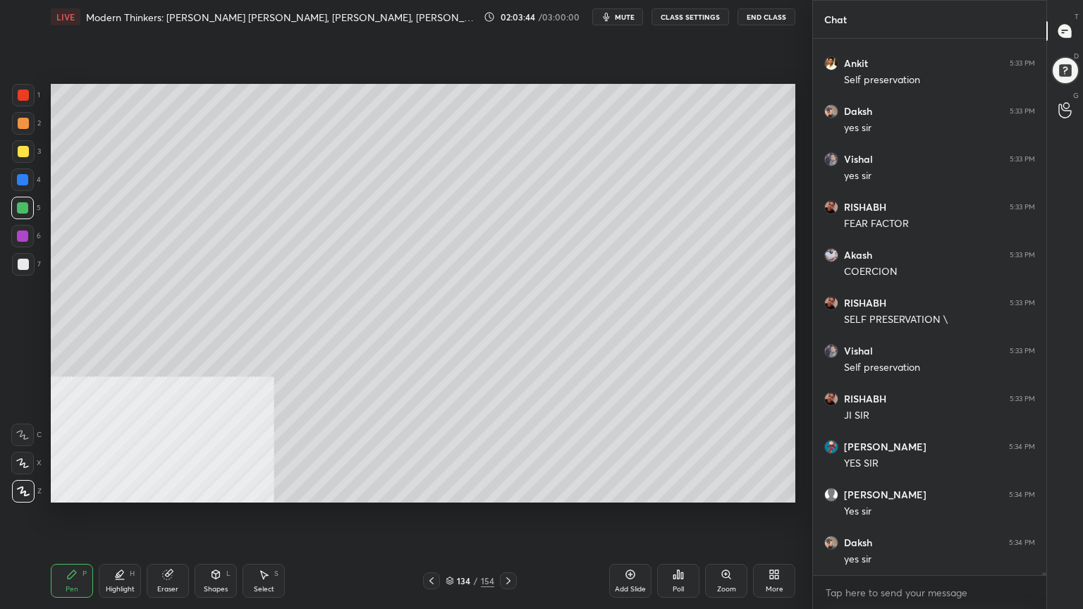
click at [507, 546] on icon at bounding box center [508, 580] width 11 height 11
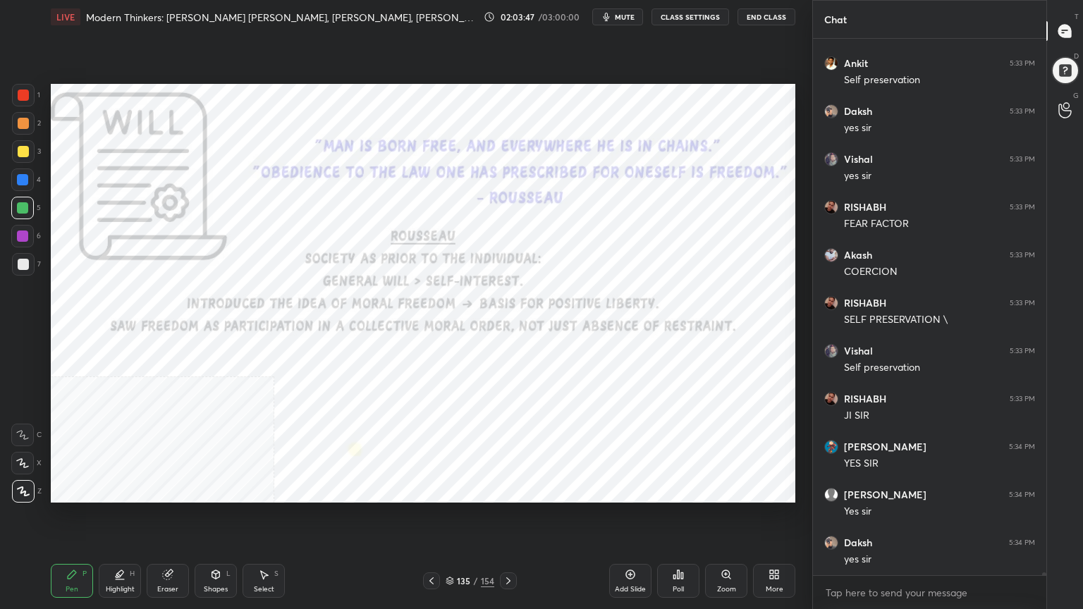
click at [20, 88] on div at bounding box center [23, 95] width 23 height 23
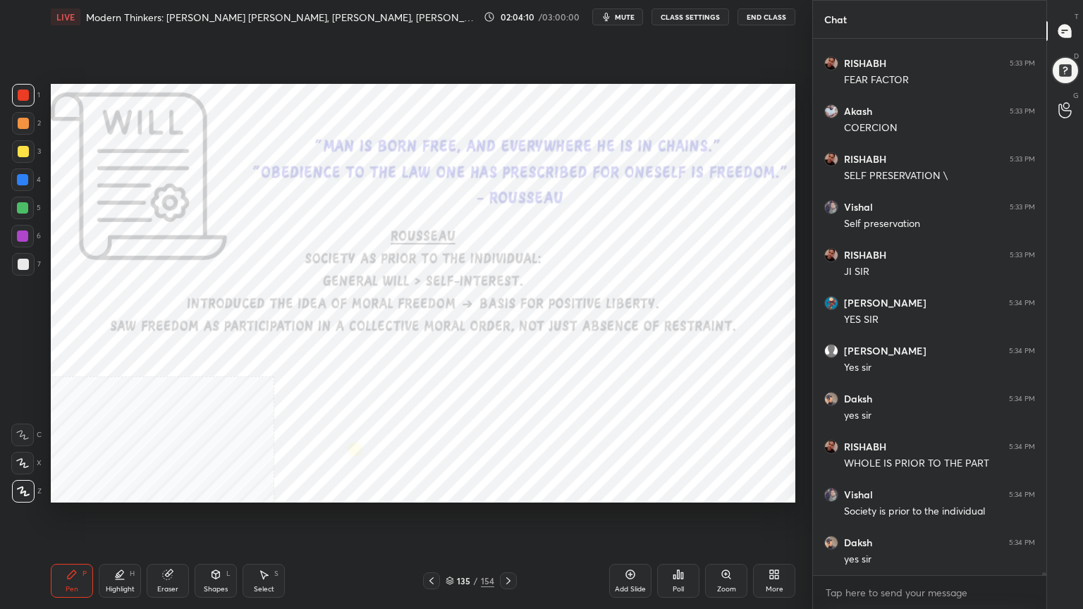
scroll to position [90573, 0]
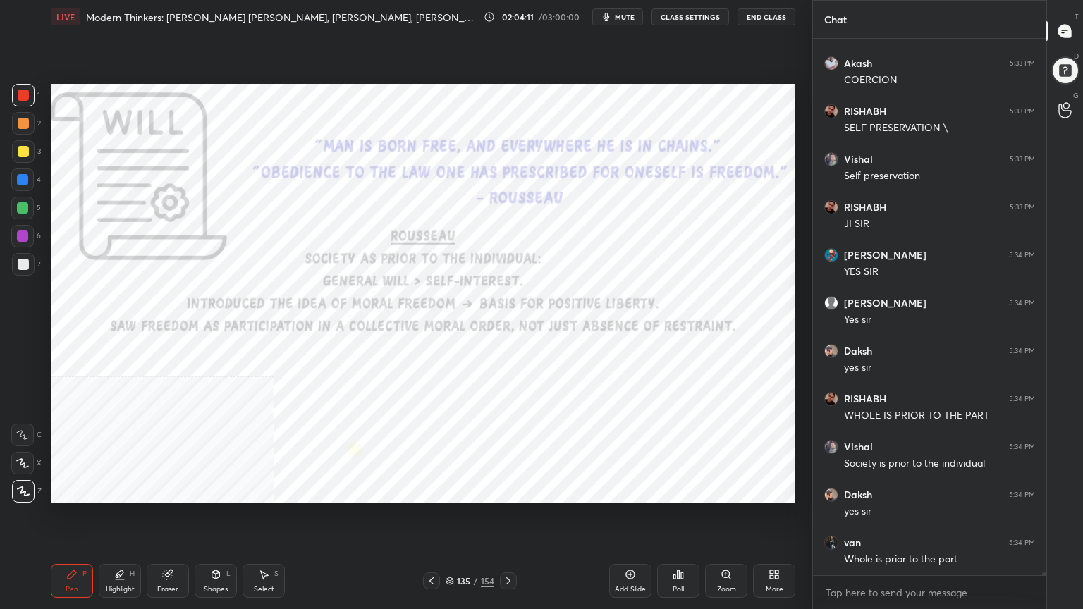
click at [450, 546] on icon at bounding box center [449, 581] width 8 height 8
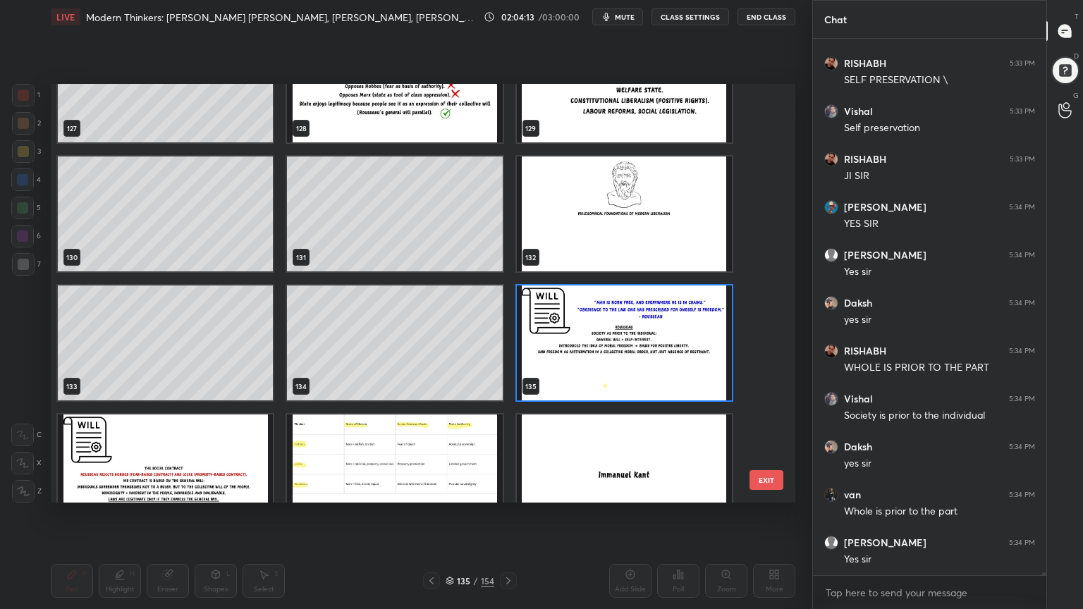
scroll to position [5533, 0]
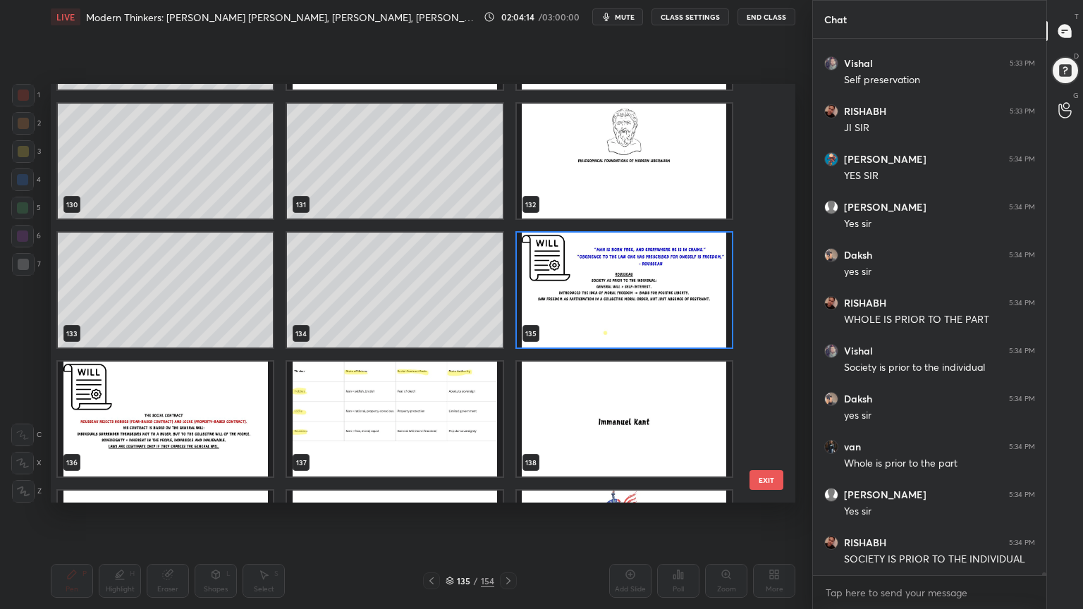
click at [223, 414] on img "grid" at bounding box center [165, 419] width 215 height 115
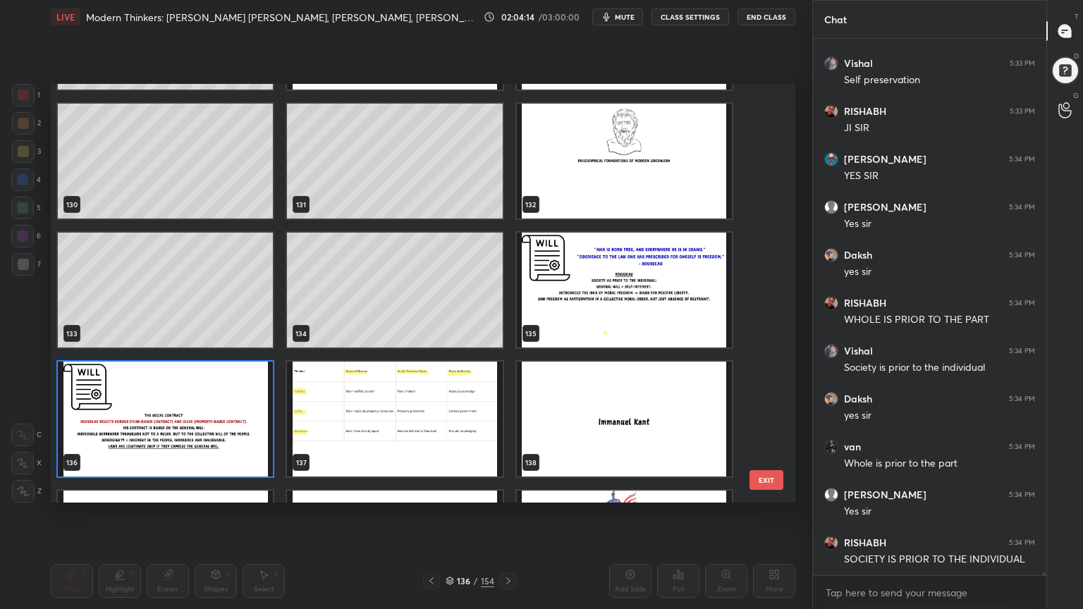
click at [222, 413] on img "grid" at bounding box center [165, 419] width 215 height 115
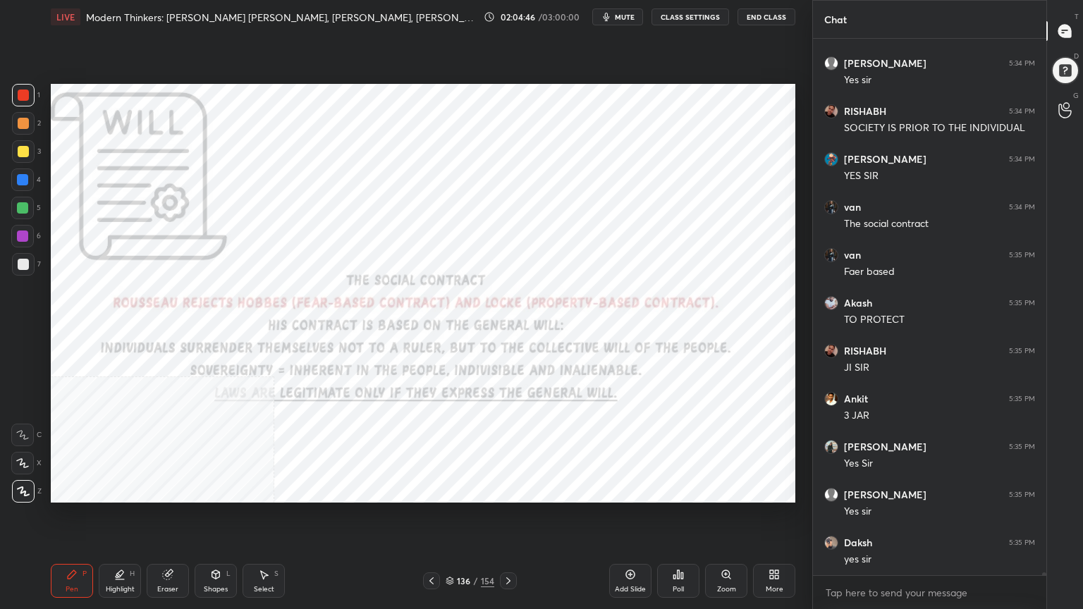
scroll to position [91148, 0]
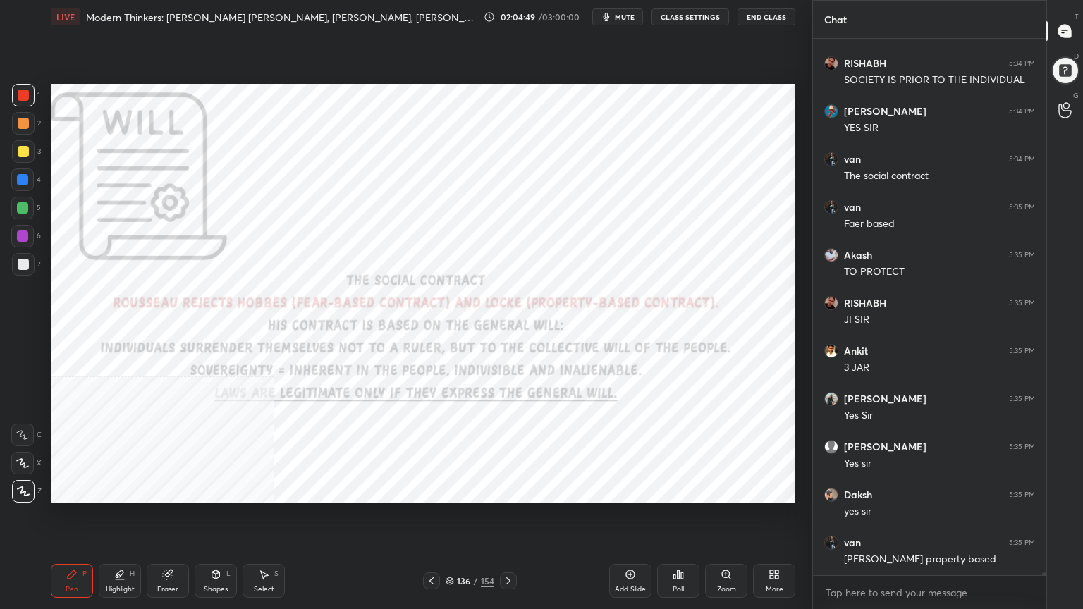
click at [631, 546] on icon at bounding box center [629, 574] width 11 height 11
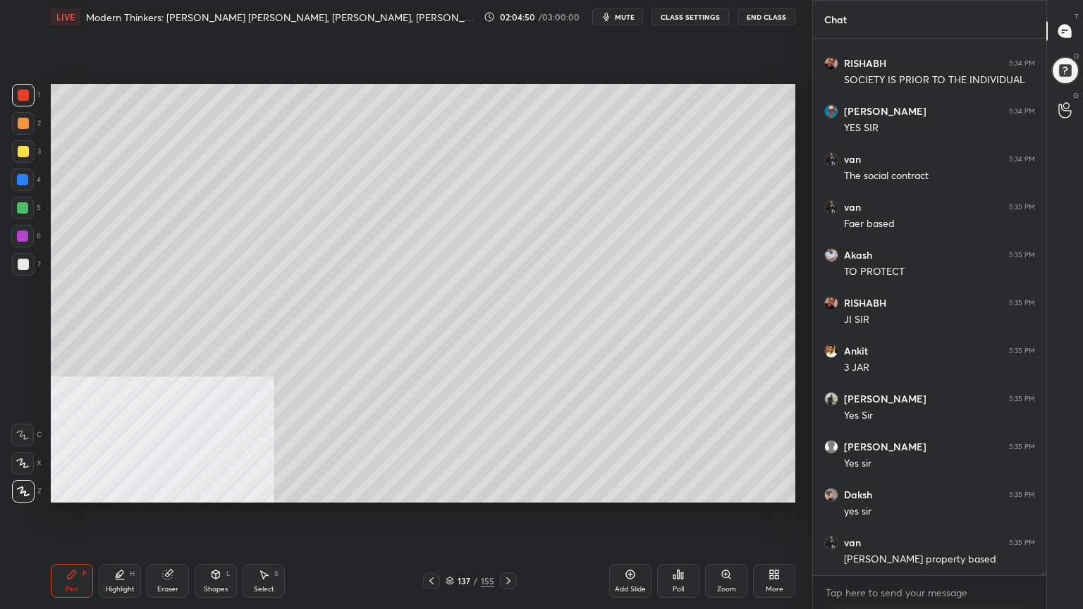
click at [25, 260] on div at bounding box center [23, 264] width 11 height 11
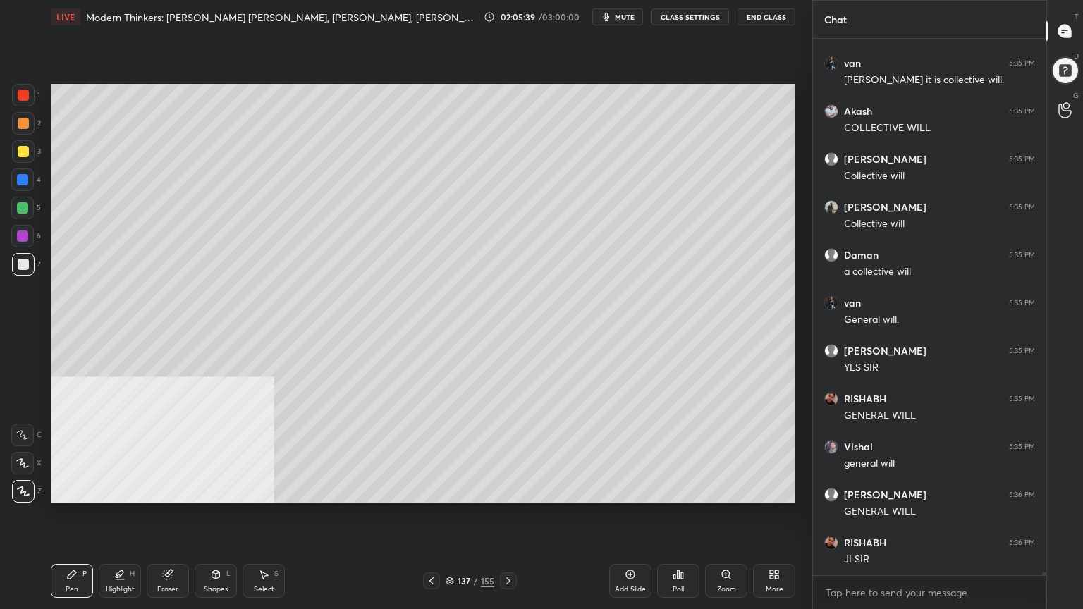
scroll to position [91819, 0]
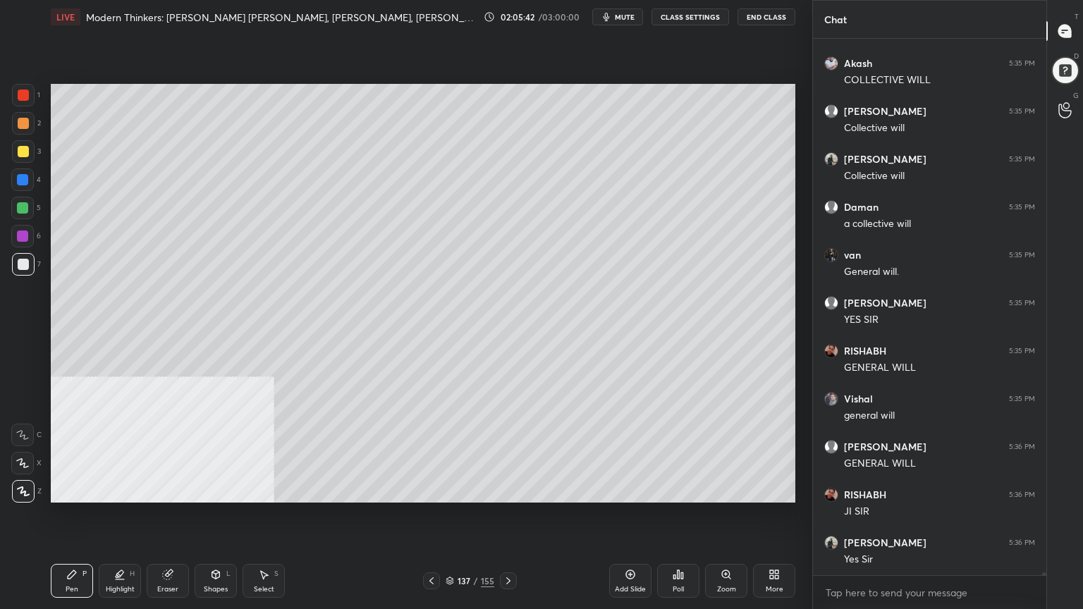
click at [629, 546] on icon at bounding box center [630, 574] width 4 height 4
click at [24, 149] on div at bounding box center [23, 151] width 11 height 11
click at [211, 546] on icon at bounding box center [215, 574] width 11 height 11
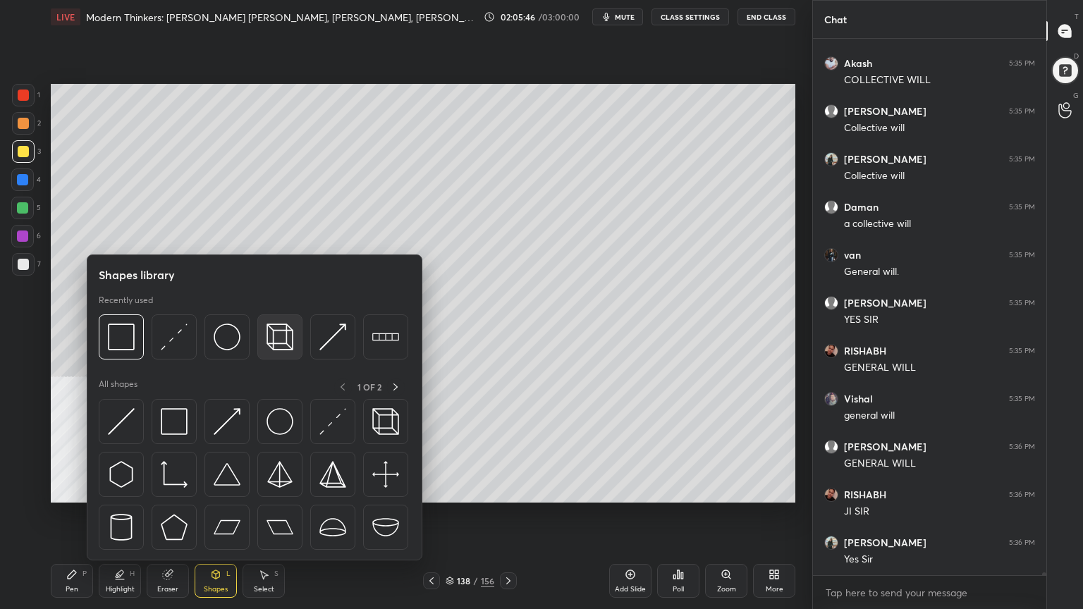
click at [282, 332] on img at bounding box center [279, 336] width 27 height 27
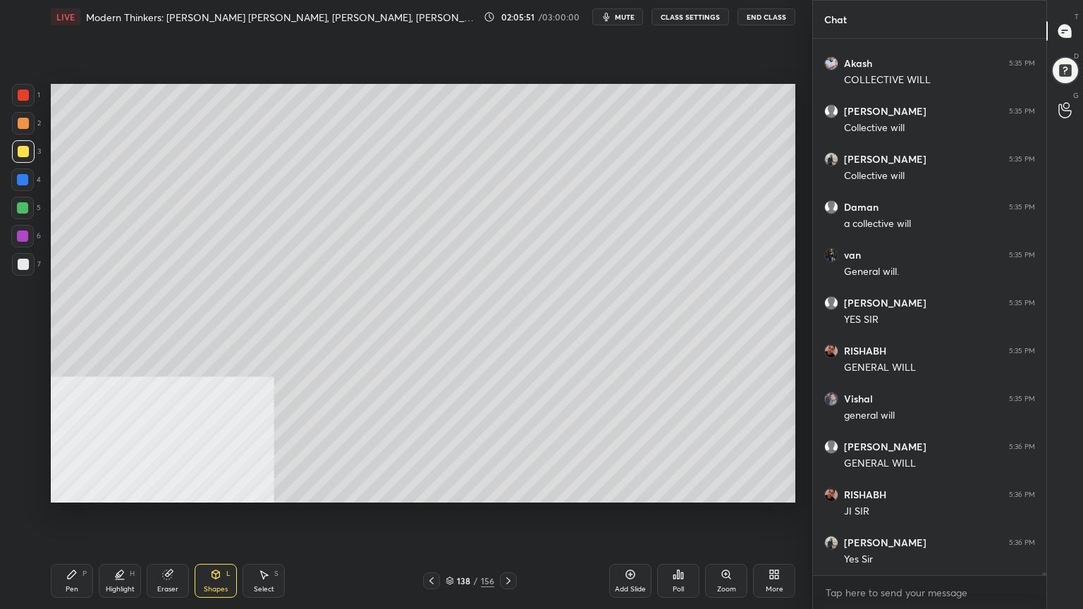
click at [74, 546] on icon at bounding box center [71, 574] width 11 height 11
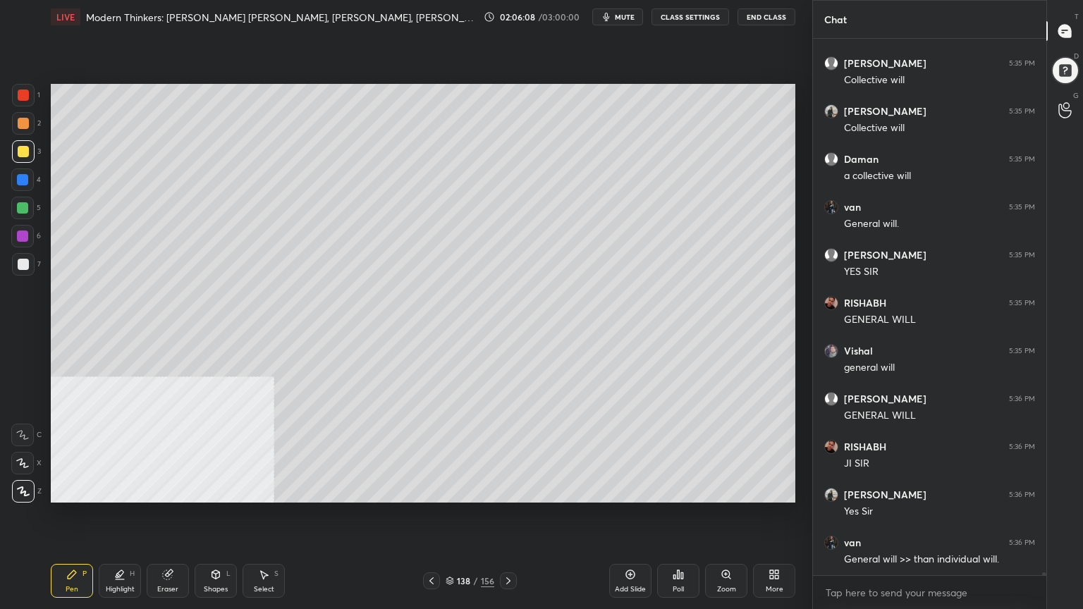
click at [626, 546] on div "Add Slide" at bounding box center [630, 581] width 42 height 34
click at [454, 546] on icon at bounding box center [449, 581] width 8 height 8
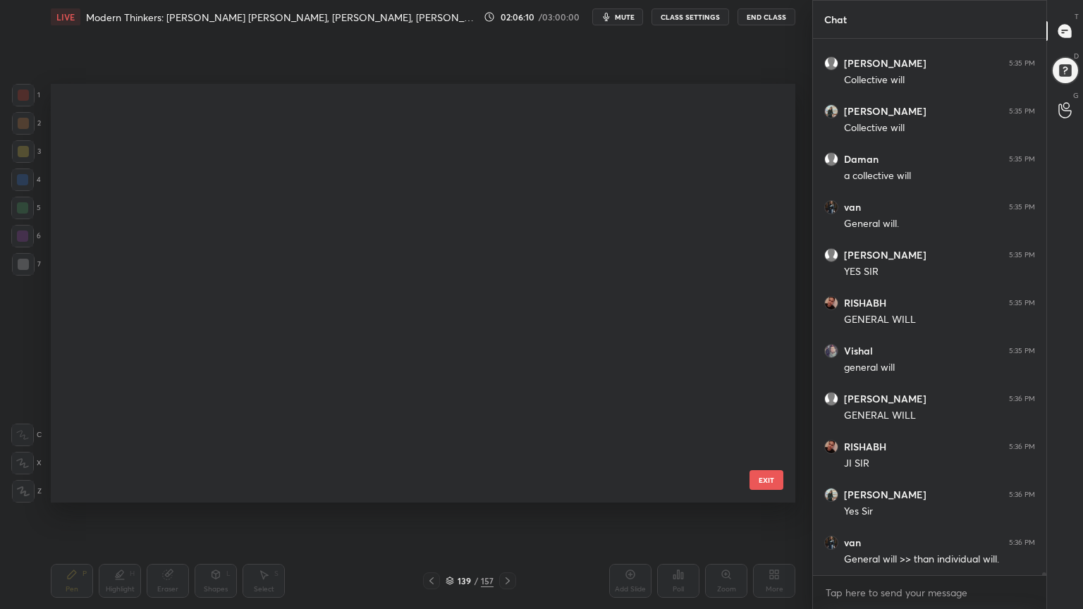
scroll to position [414, 737]
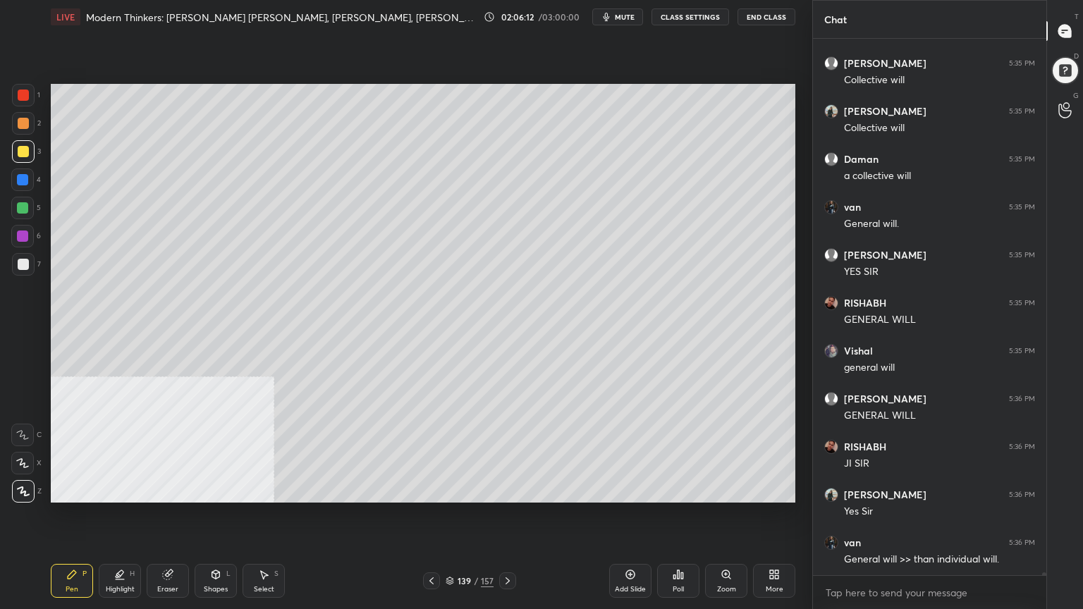
click at [448, 546] on icon at bounding box center [449, 579] width 7 height 4
click at [218, 546] on div "Shapes" at bounding box center [216, 589] width 24 height 7
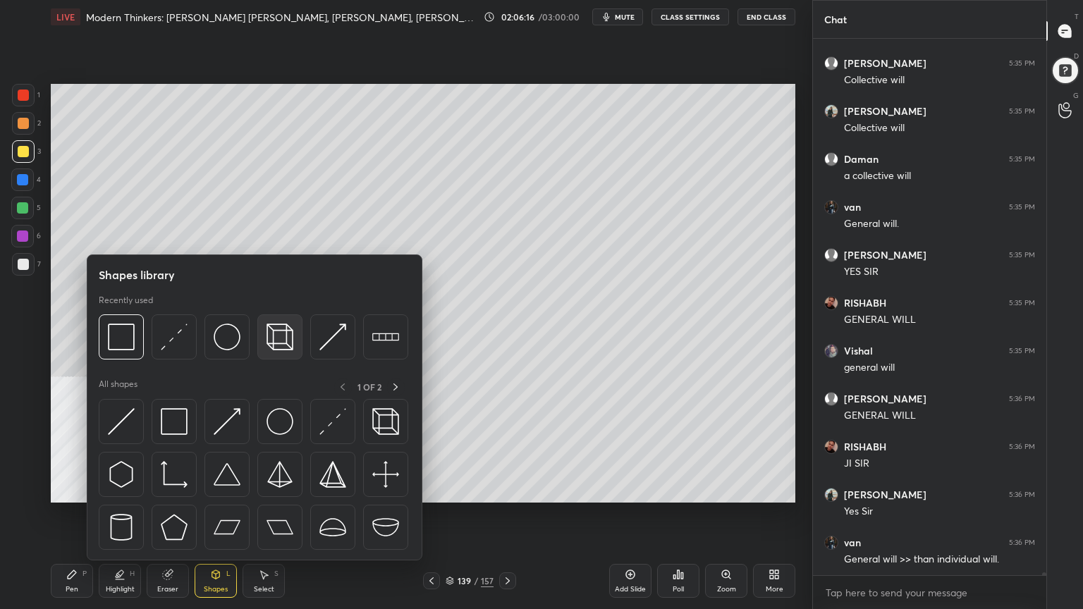
click at [276, 333] on img at bounding box center [279, 336] width 27 height 27
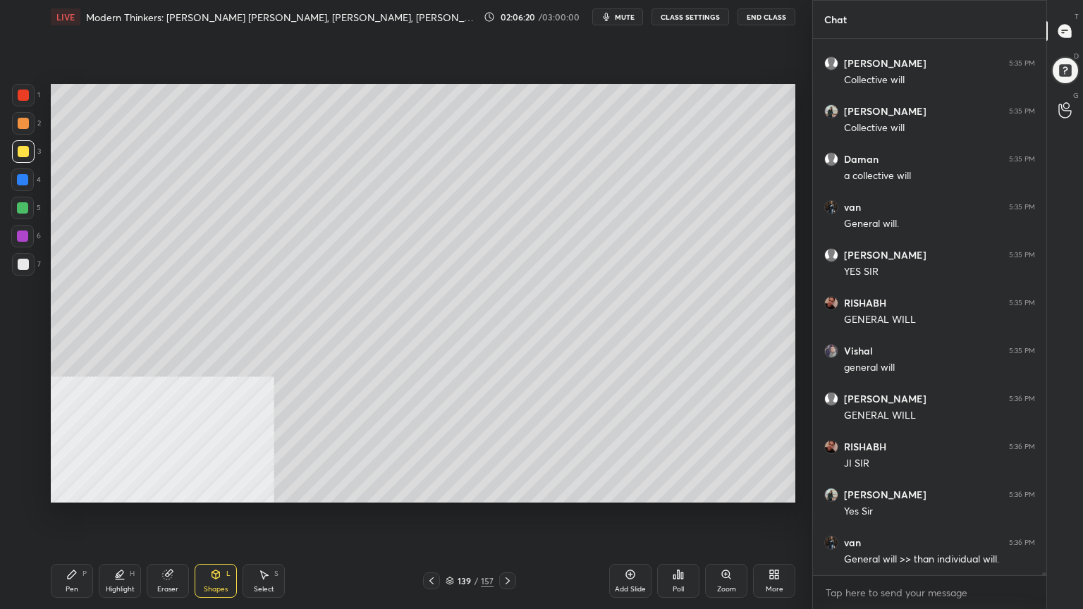
click at [78, 546] on div "Pen P" at bounding box center [72, 581] width 42 height 34
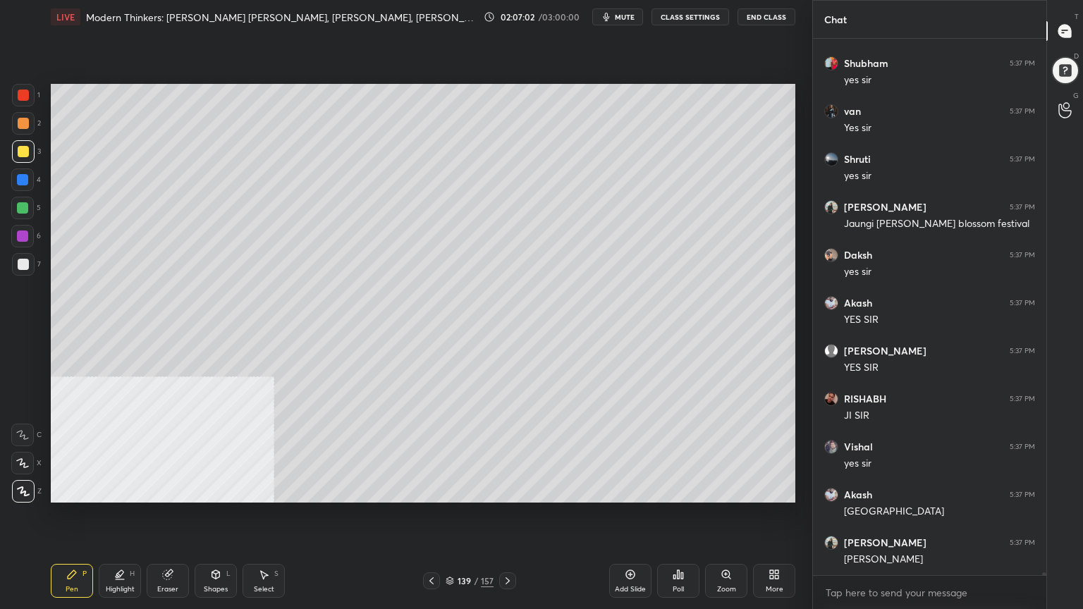
scroll to position [92777, 0]
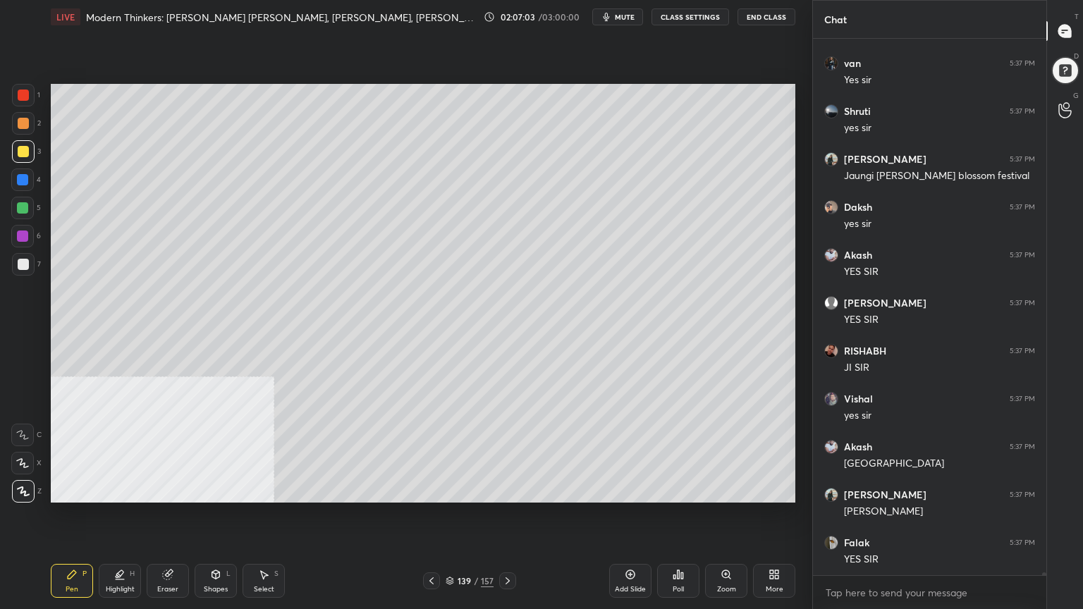
click at [23, 180] on div at bounding box center [22, 179] width 11 height 11
click at [25, 149] on div at bounding box center [23, 151] width 11 height 11
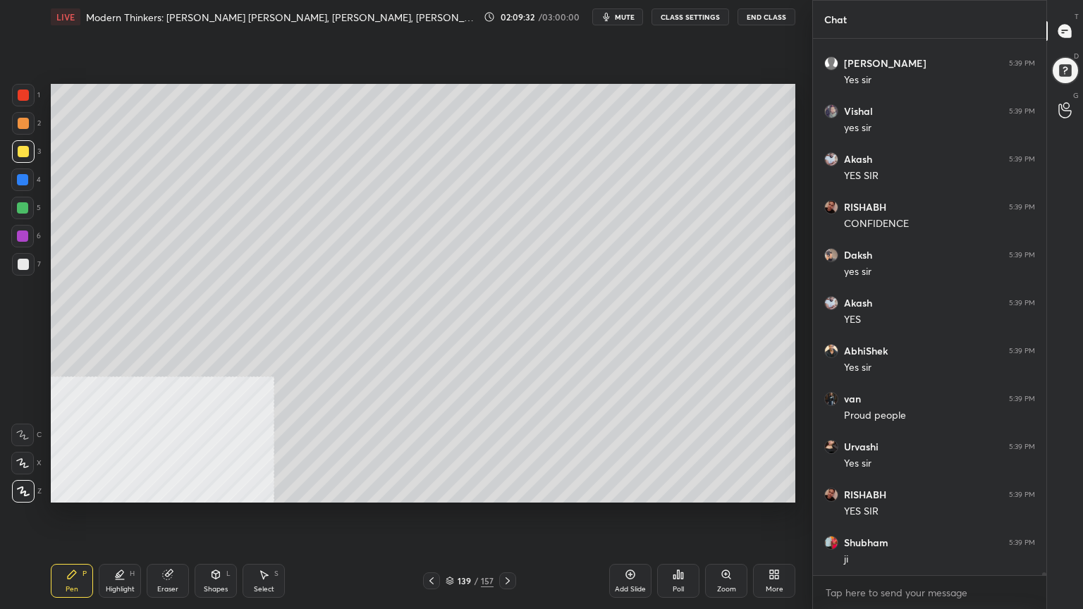
scroll to position [93928, 0]
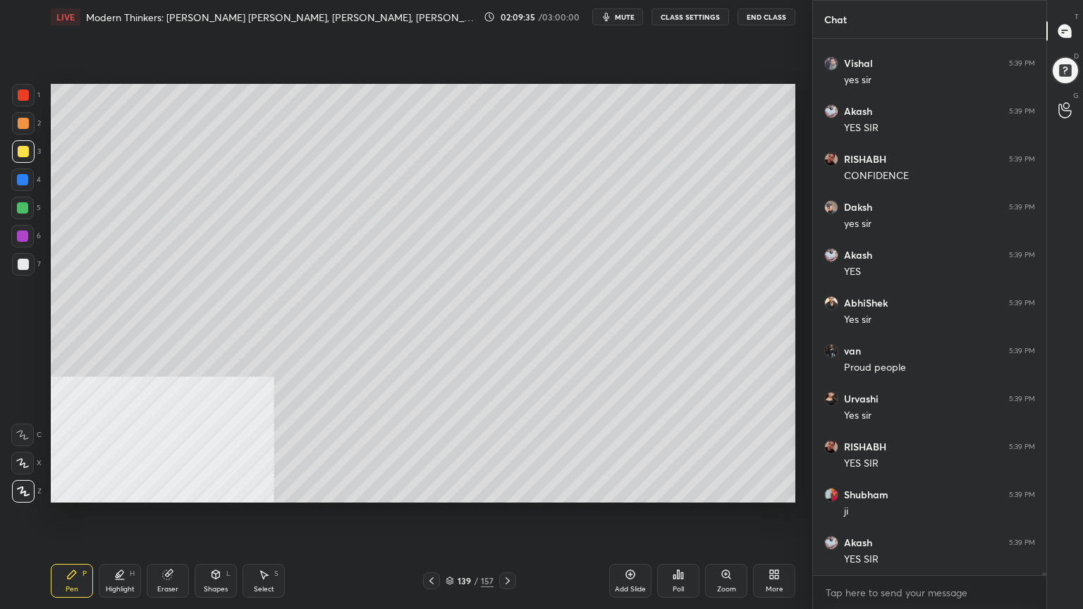
drag, startPoint x: 18, startPoint y: 175, endPoint x: 29, endPoint y: 179, distance: 12.0
click at [18, 175] on div at bounding box center [22, 179] width 11 height 11
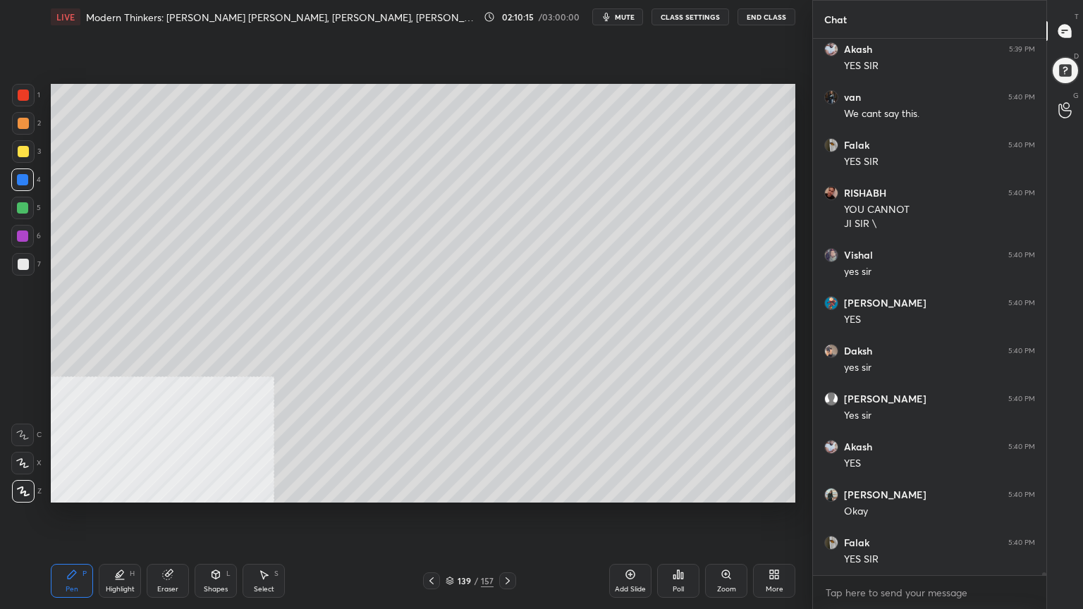
scroll to position [94469, 0]
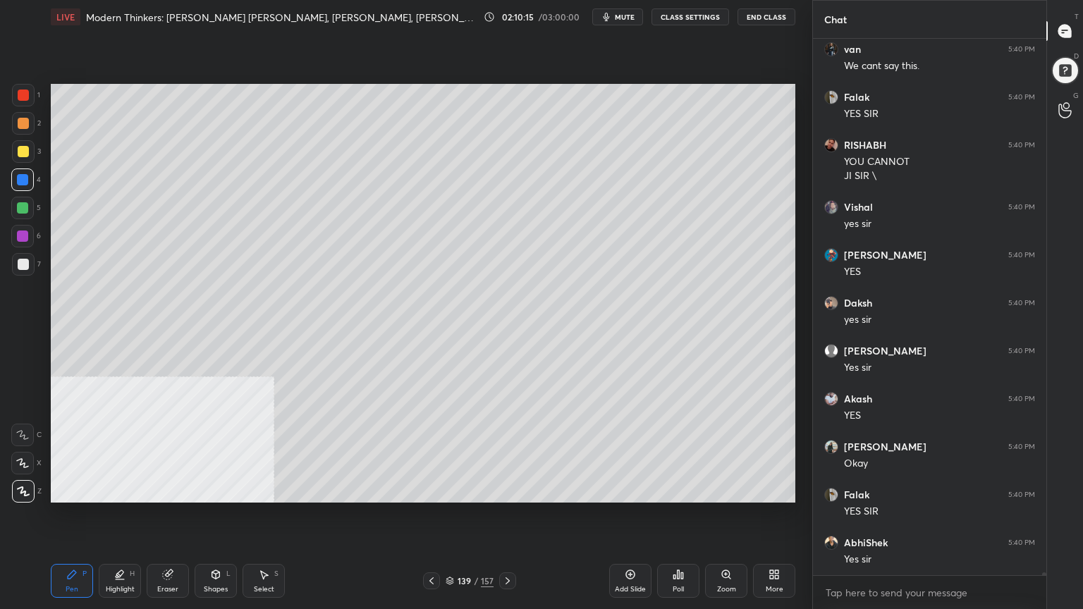
click at [23, 267] on div at bounding box center [23, 264] width 11 height 11
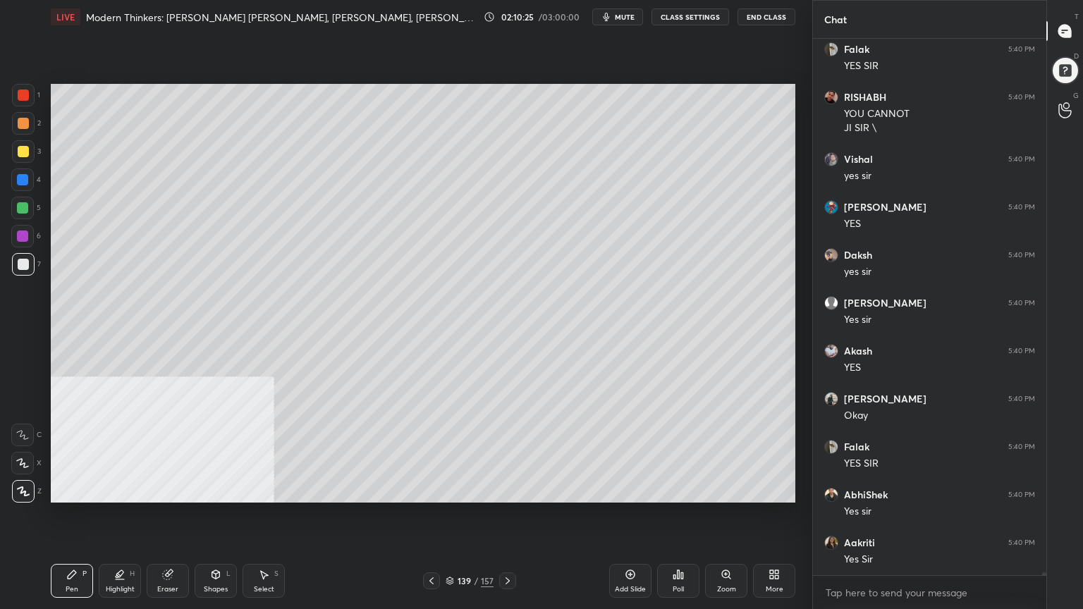
scroll to position [94565, 0]
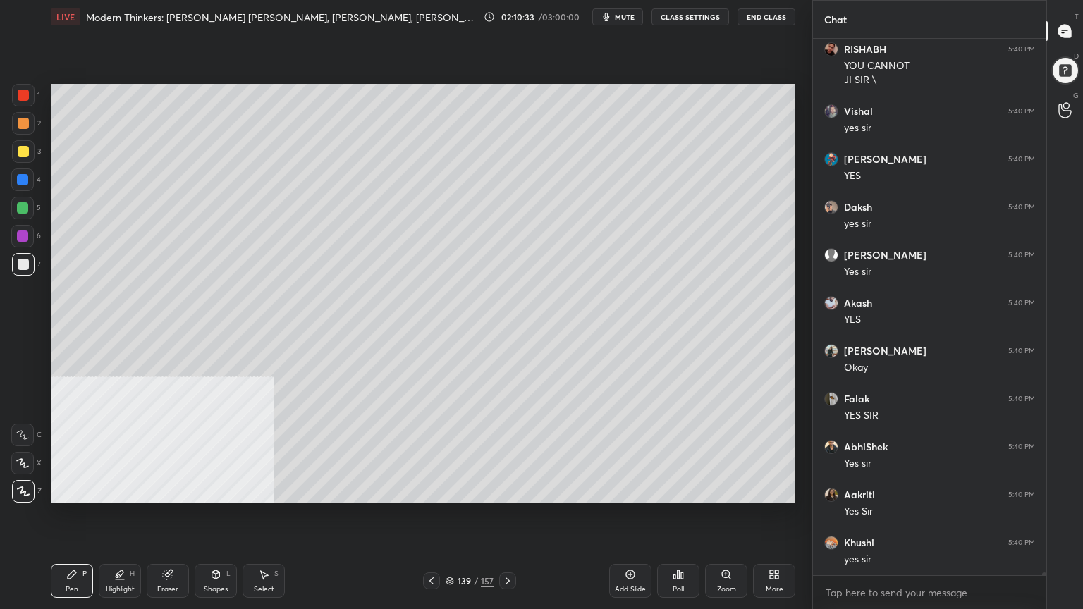
click at [23, 262] on div at bounding box center [23, 264] width 11 height 11
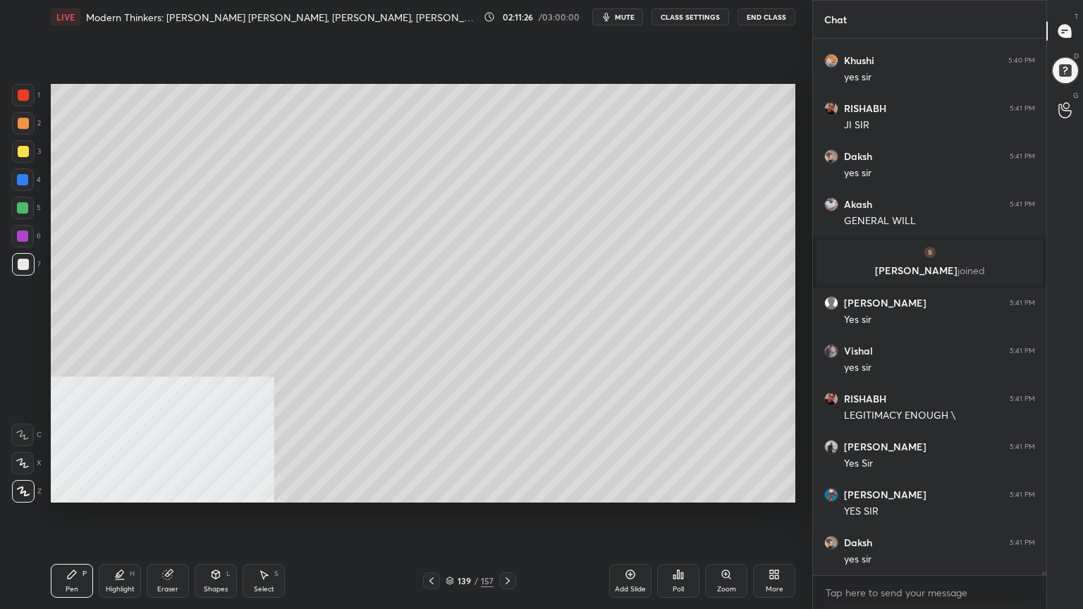
scroll to position [87889, 0]
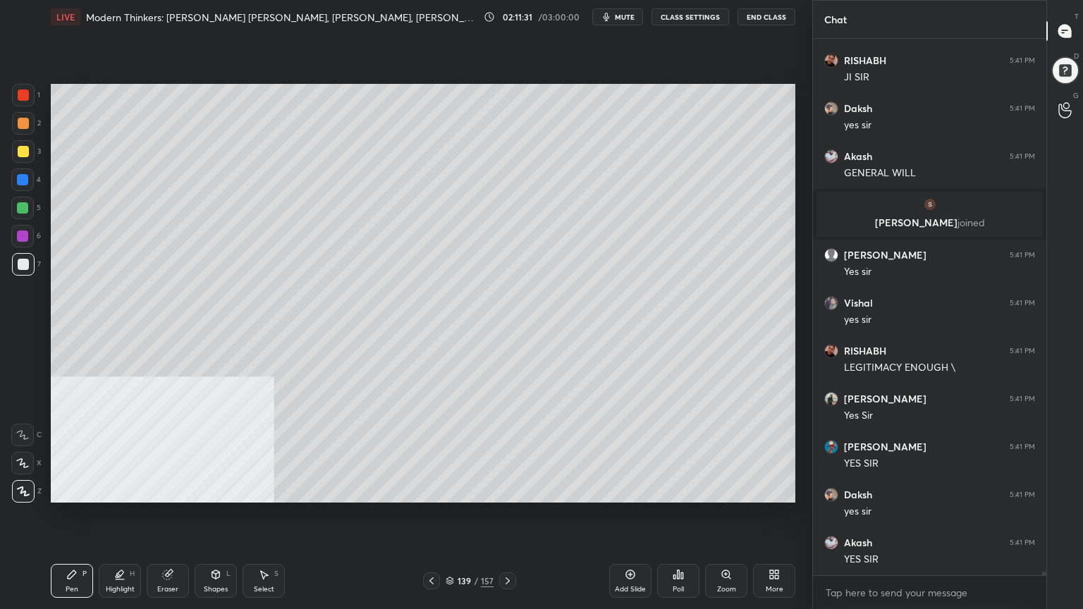
click at [631, 546] on div "Add Slide" at bounding box center [630, 589] width 31 height 7
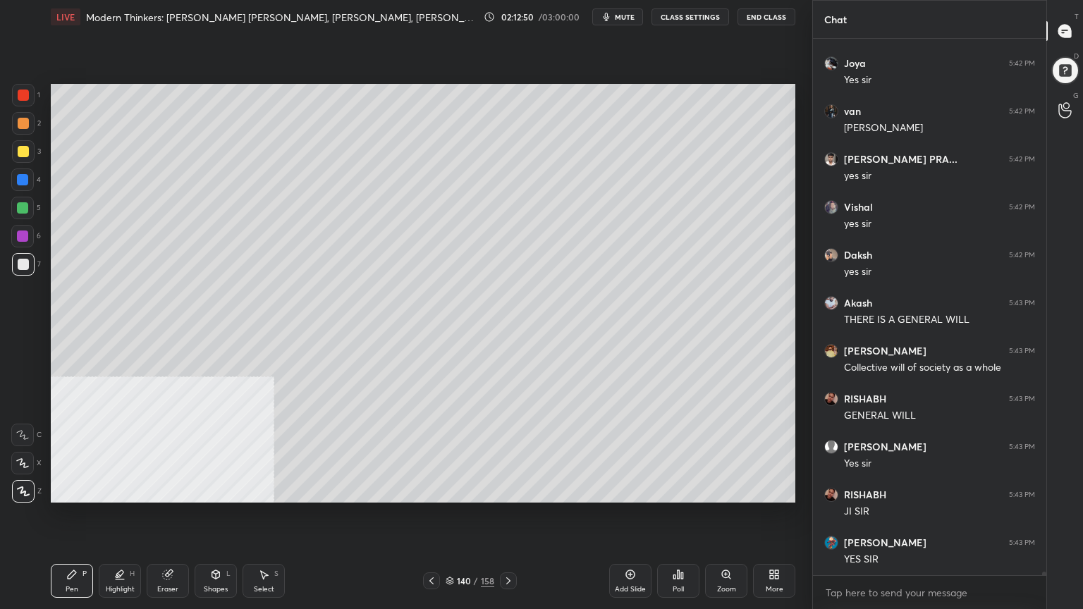
scroll to position [88896, 0]
click at [453, 546] on icon at bounding box center [449, 581] width 8 height 8
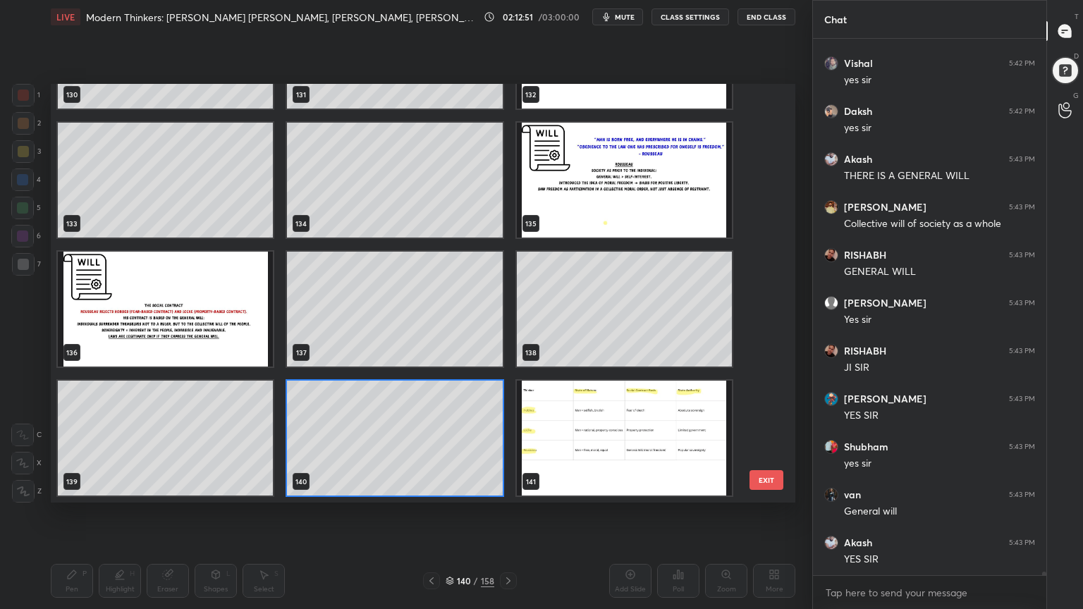
scroll to position [88991, 0]
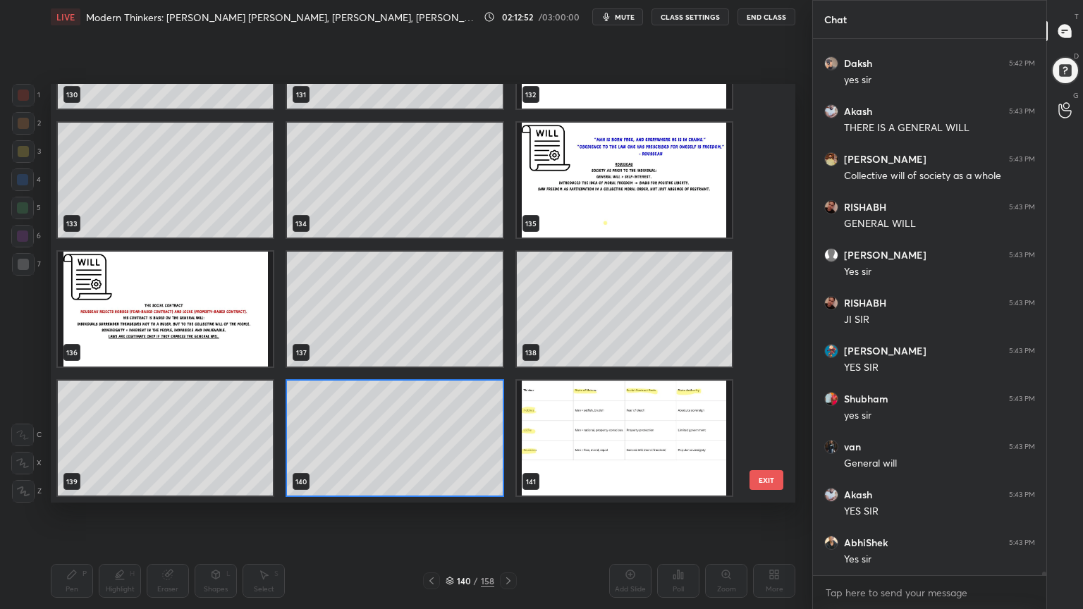
click at [588, 441] on img "grid" at bounding box center [624, 438] width 215 height 115
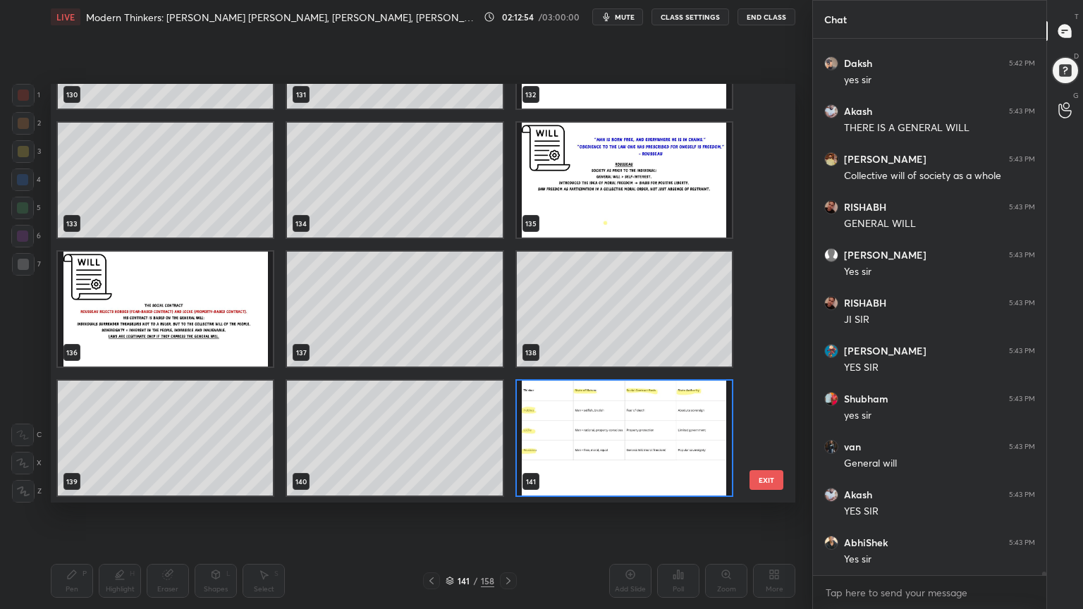
click at [241, 339] on img "grid" at bounding box center [165, 309] width 215 height 115
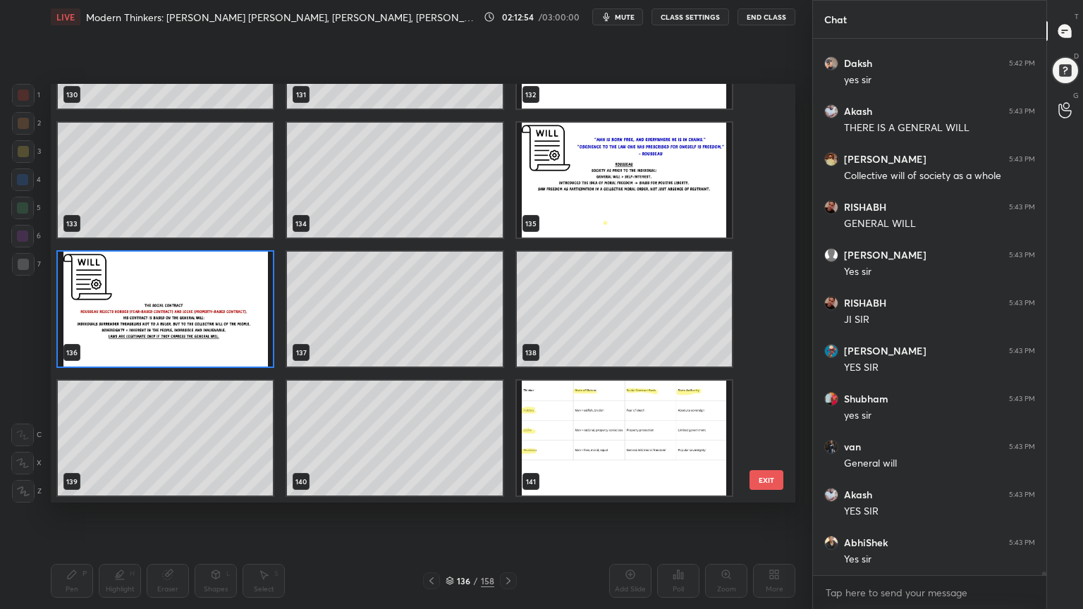
click at [241, 338] on img "grid" at bounding box center [165, 309] width 215 height 115
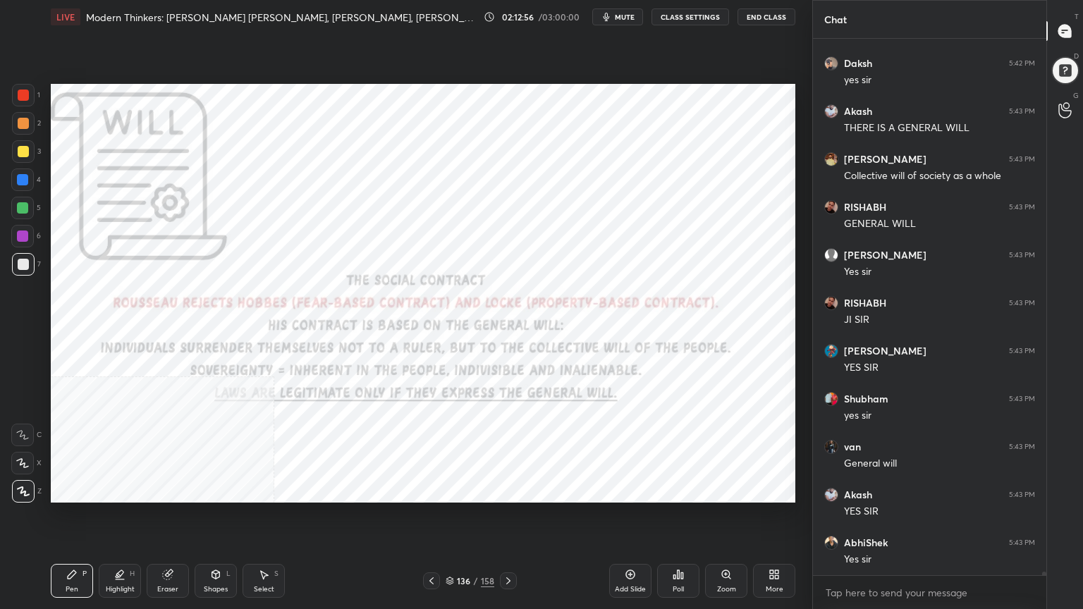
click at [426, 546] on icon at bounding box center [431, 580] width 11 height 11
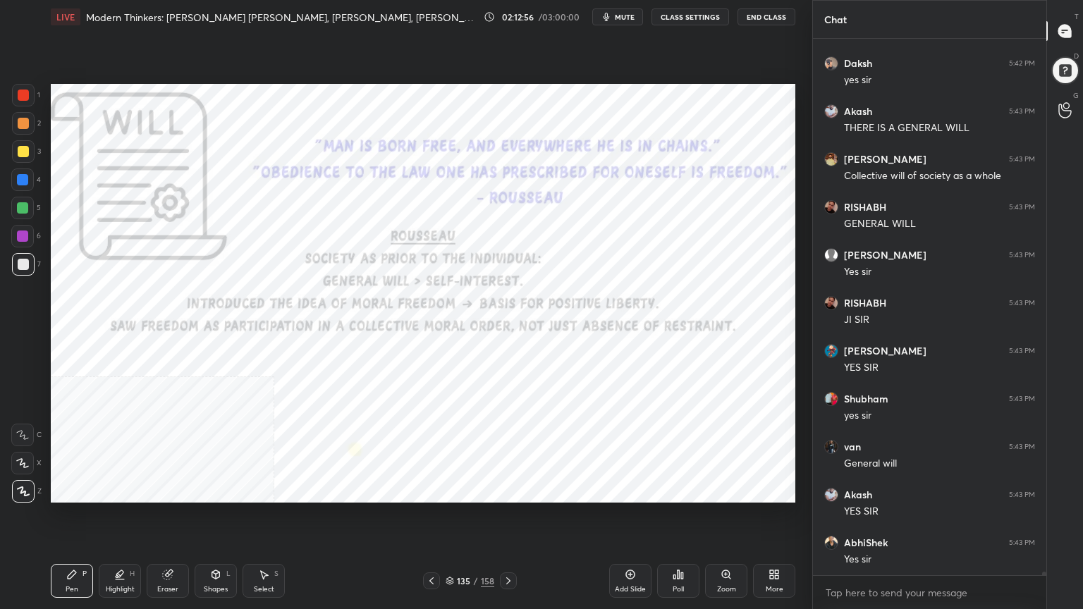
scroll to position [89039, 0]
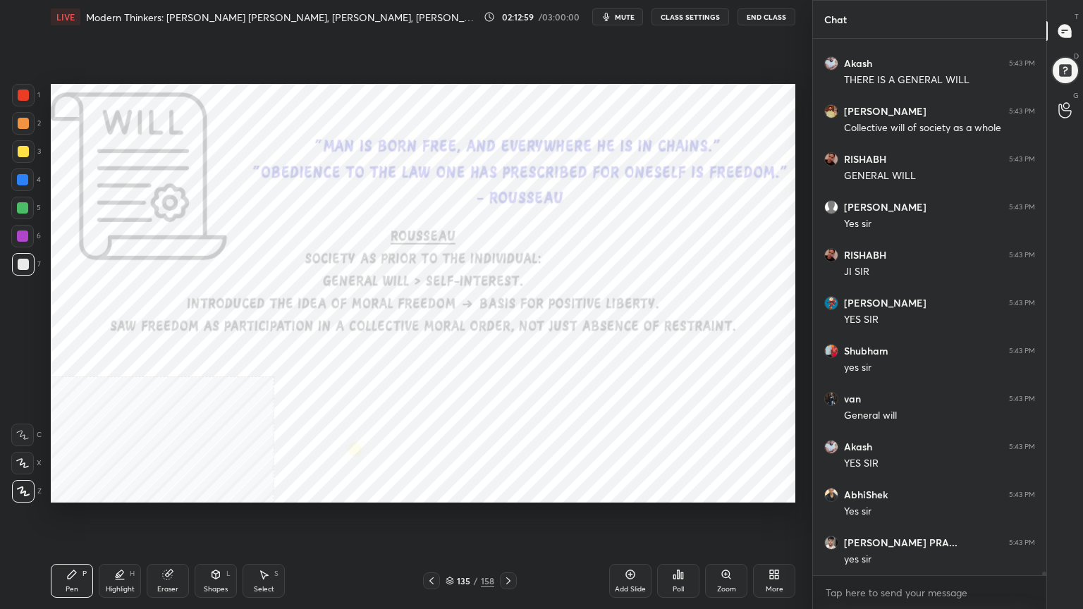
click at [20, 93] on div at bounding box center [23, 95] width 11 height 11
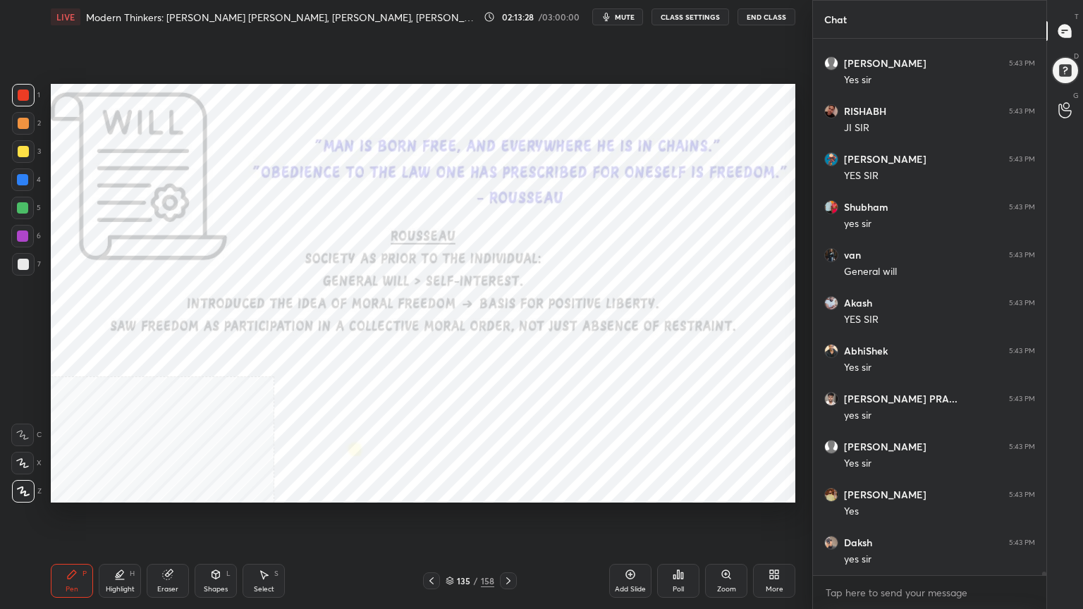
scroll to position [89279, 0]
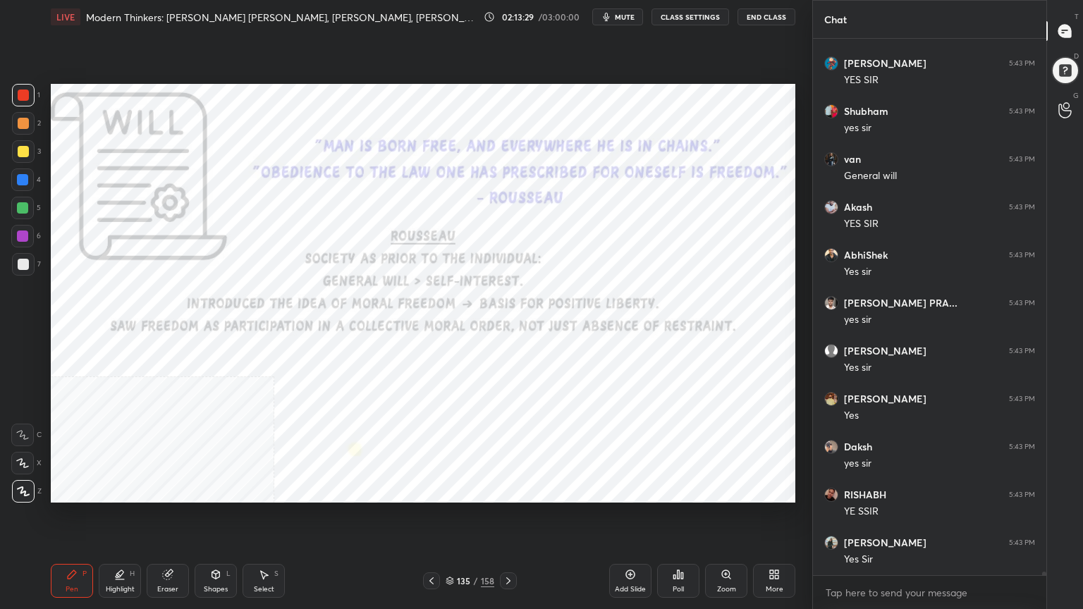
drag, startPoint x: 17, startPoint y: 91, endPoint x: 37, endPoint y: 98, distance: 21.6
click at [18, 93] on div at bounding box center [23, 95] width 11 height 11
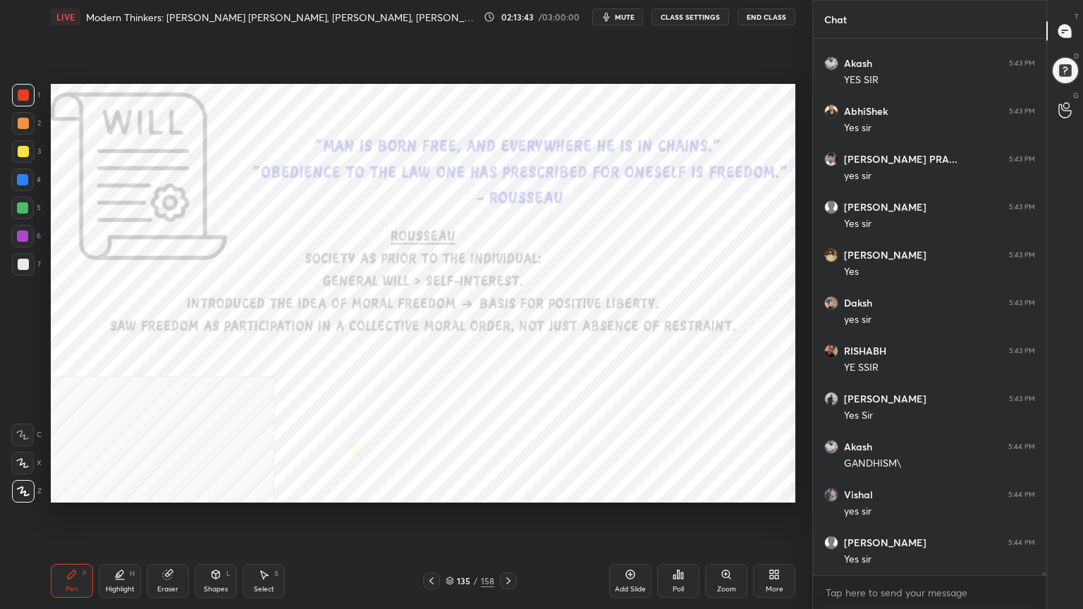
scroll to position [89471, 0]
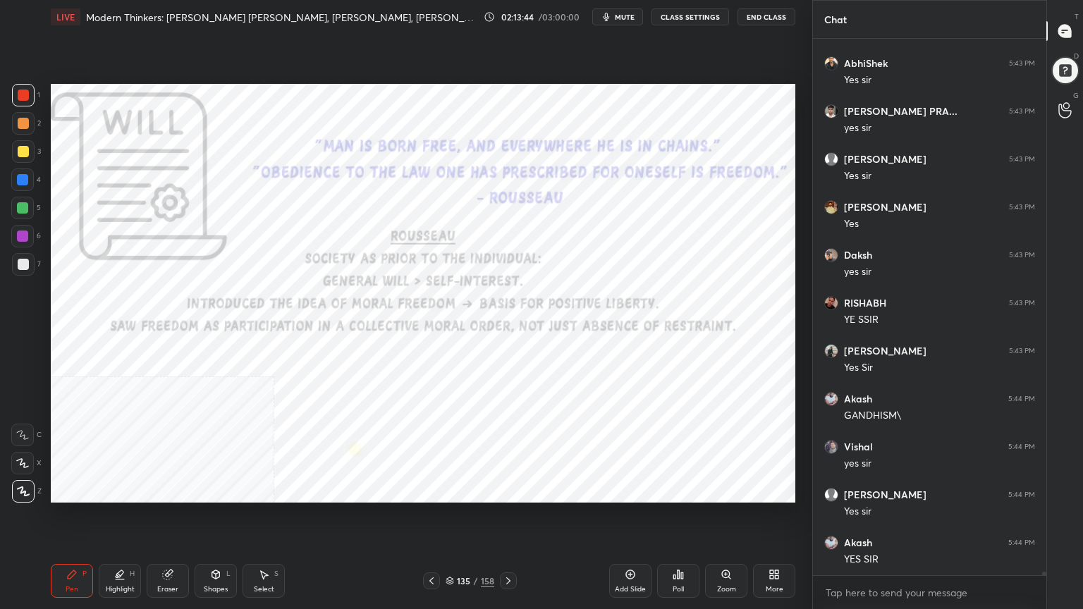
drag, startPoint x: 504, startPoint y: 608, endPoint x: 503, endPoint y: 600, distance: 7.8
click at [506, 546] on div "Pen P Highlight H Eraser Shapes L Select S 135 / 158 Add Slide Poll Zoom More" at bounding box center [423, 581] width 744 height 56
click at [505, 546] on icon at bounding box center [508, 580] width 11 height 11
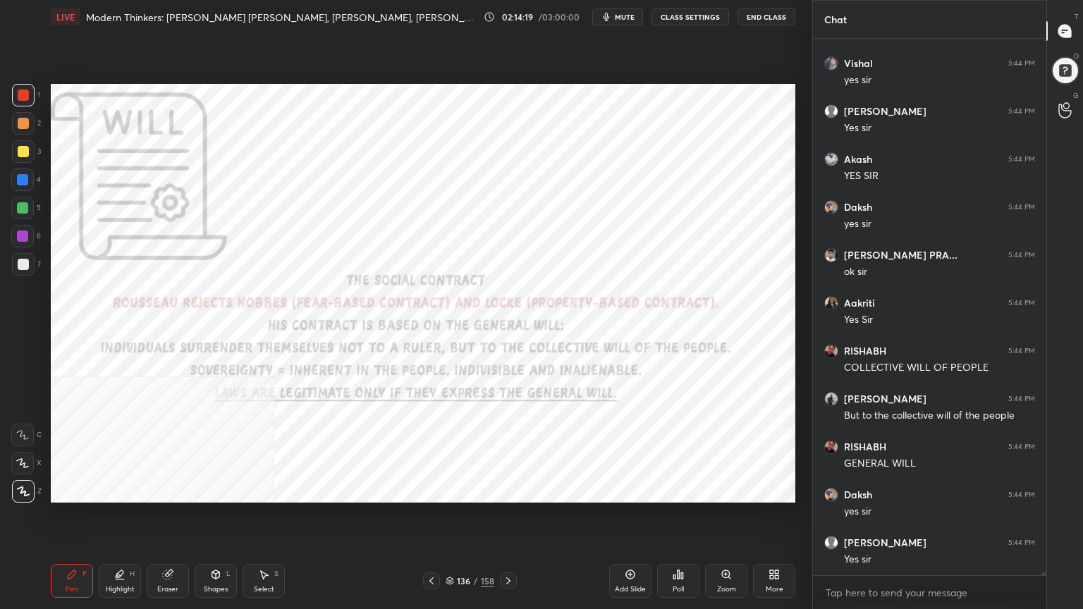
scroll to position [89902, 0]
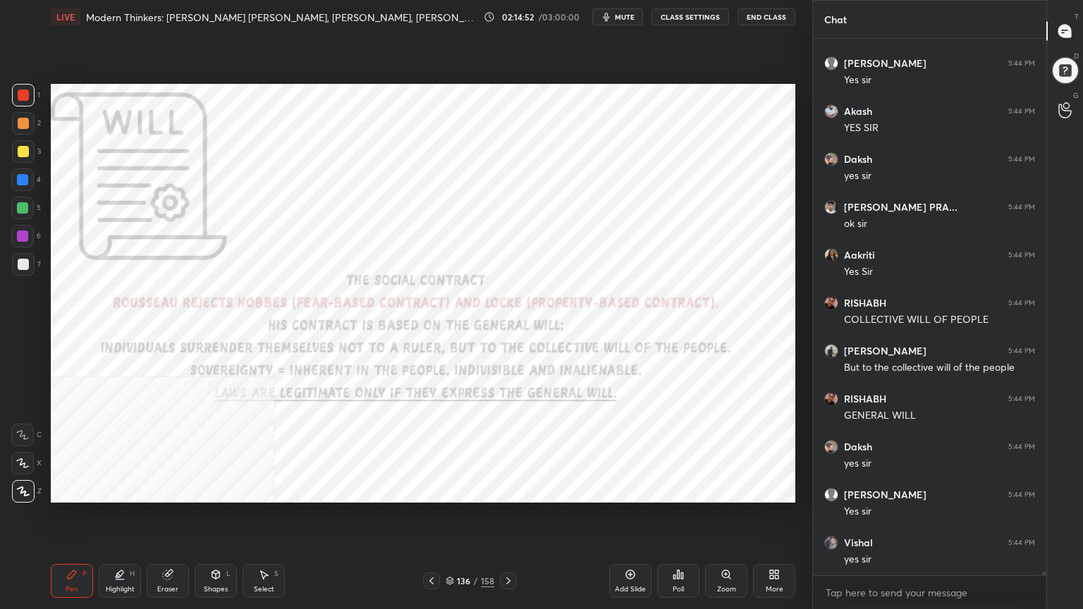
click at [450, 546] on icon at bounding box center [449, 581] width 8 height 8
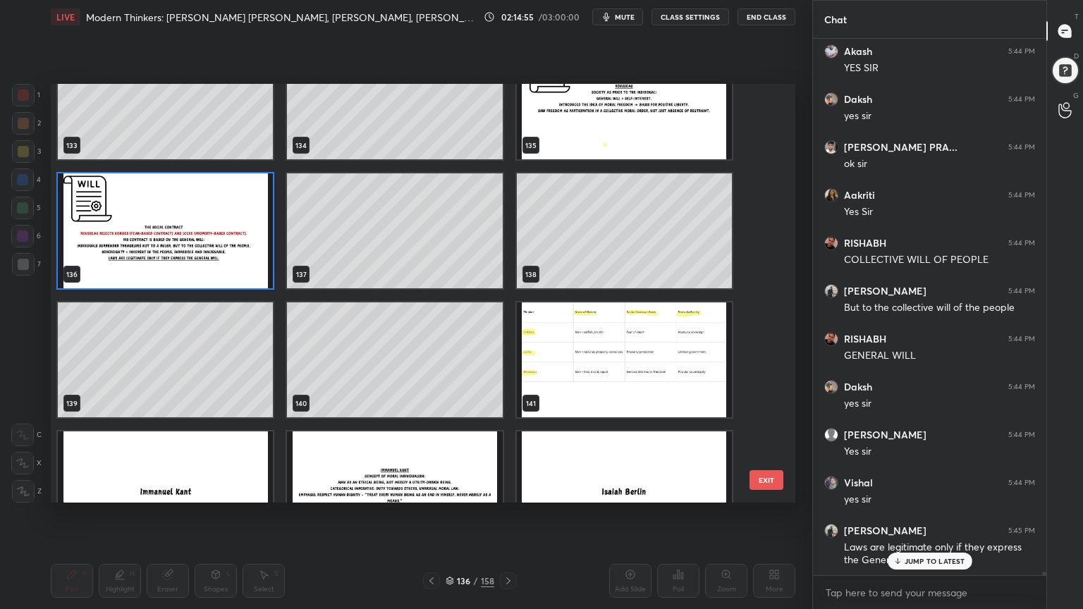
scroll to position [5732, 0]
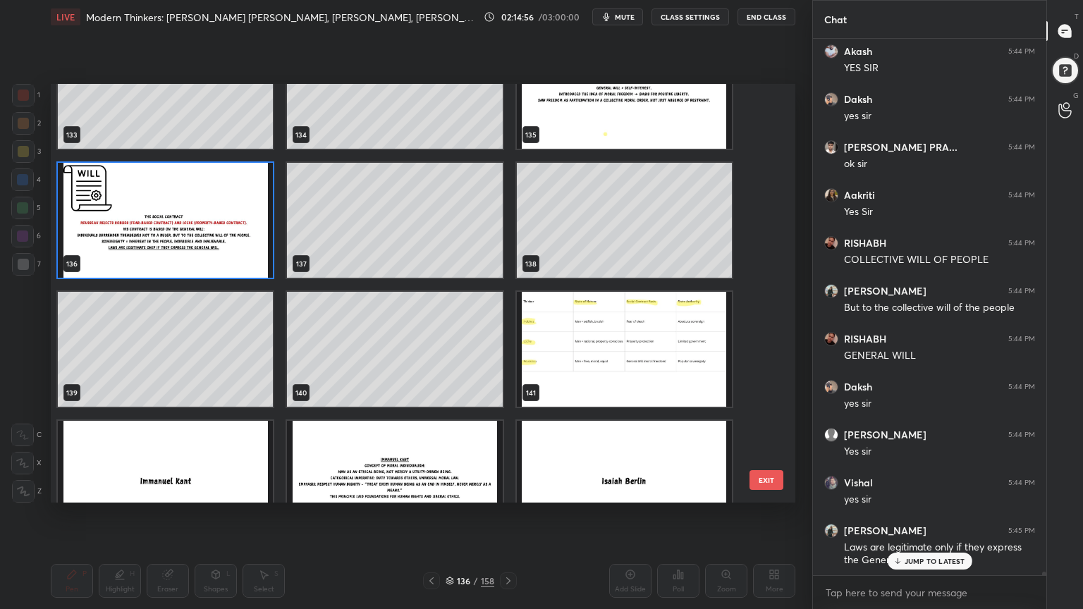
click at [628, 363] on img "grid" at bounding box center [624, 349] width 215 height 115
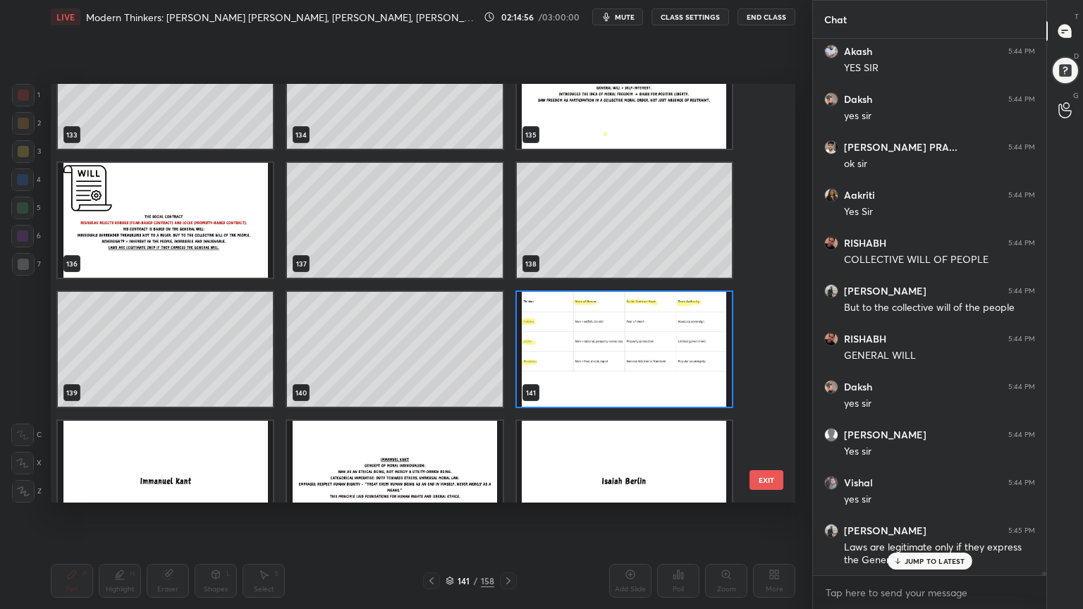
click at [628, 364] on img "grid" at bounding box center [624, 349] width 215 height 115
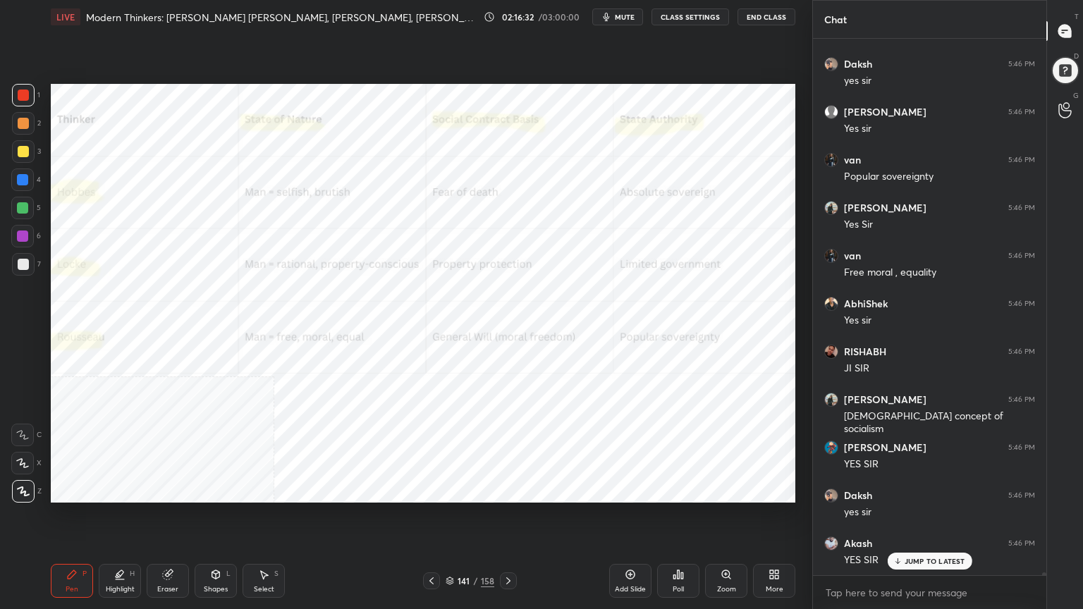
scroll to position [91188, 0]
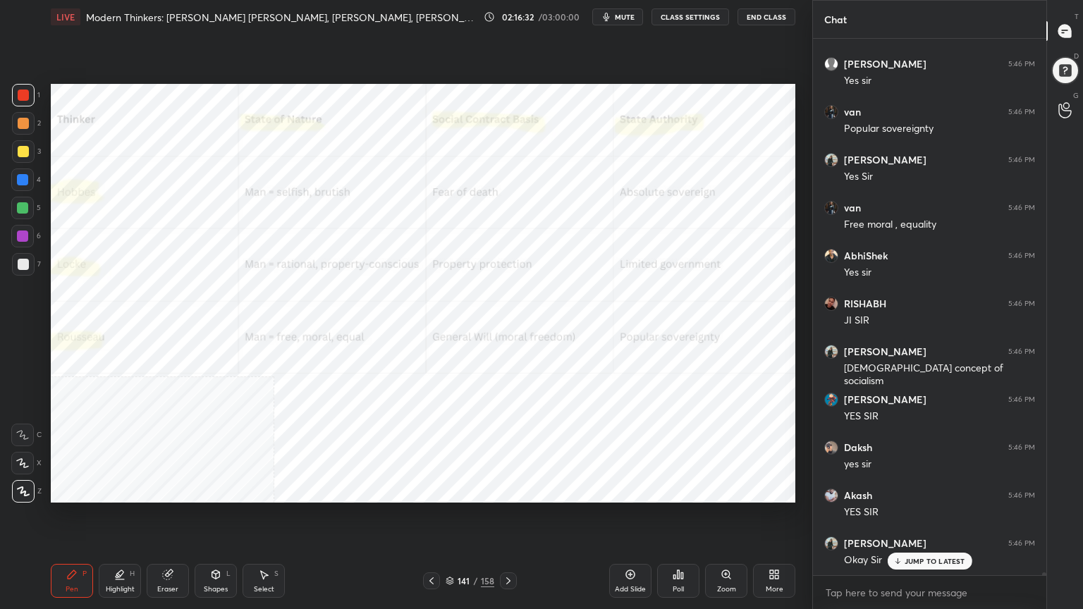
click at [453, 546] on icon at bounding box center [449, 581] width 8 height 8
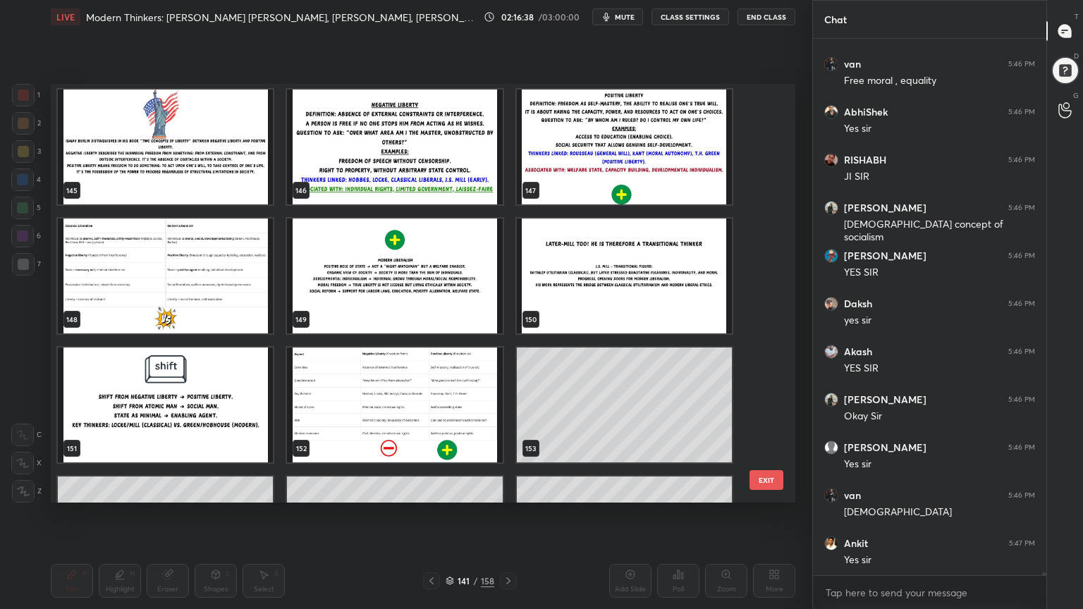
scroll to position [6149, 0]
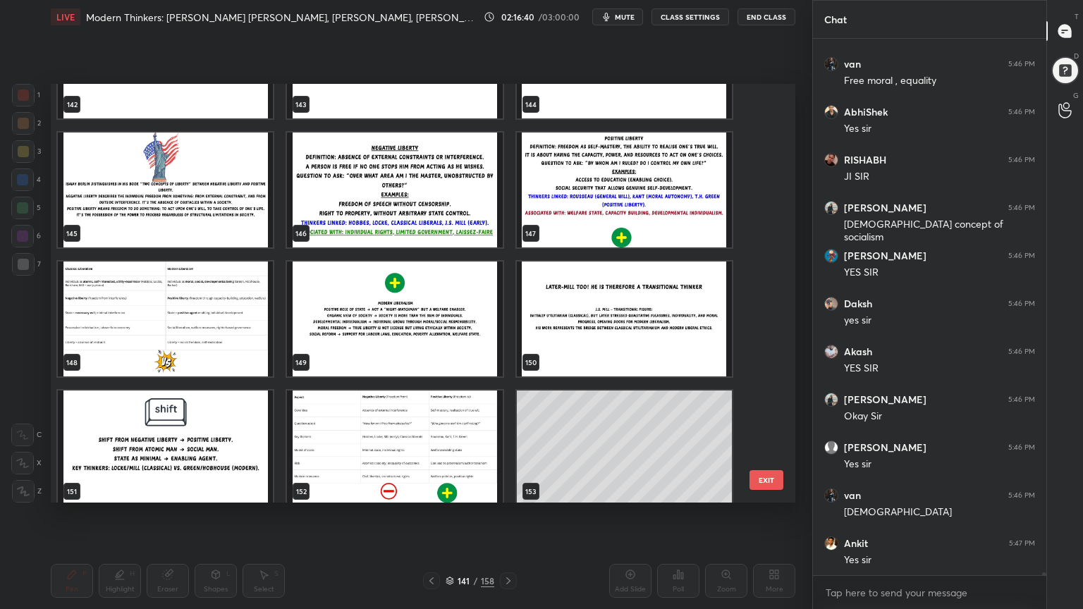
click at [172, 460] on img "grid" at bounding box center [165, 447] width 215 height 115
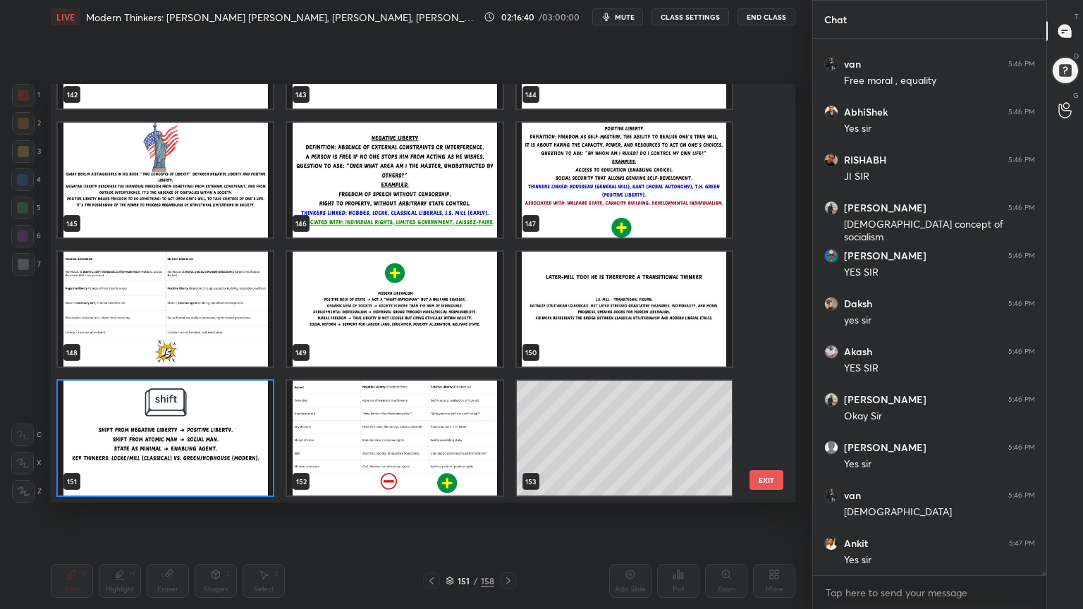
click at [171, 460] on div "142 143 144 145 146 147 148 149 150 151 152 153 154 155 156 157 158" at bounding box center [411, 293] width 720 height 419
click at [169, 460] on img "grid" at bounding box center [165, 438] width 215 height 115
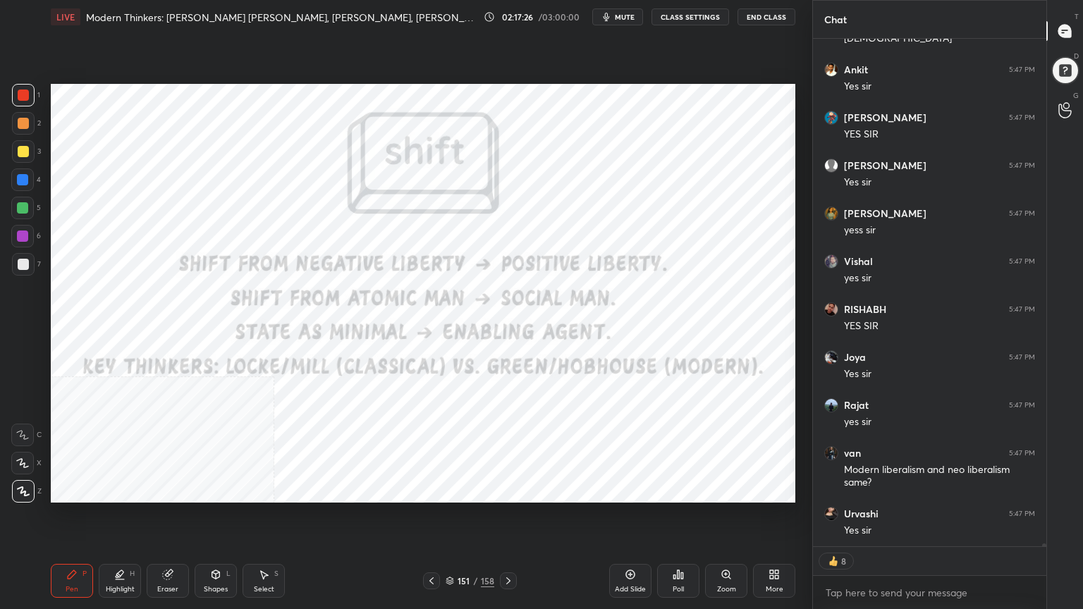
scroll to position [91854, 0]
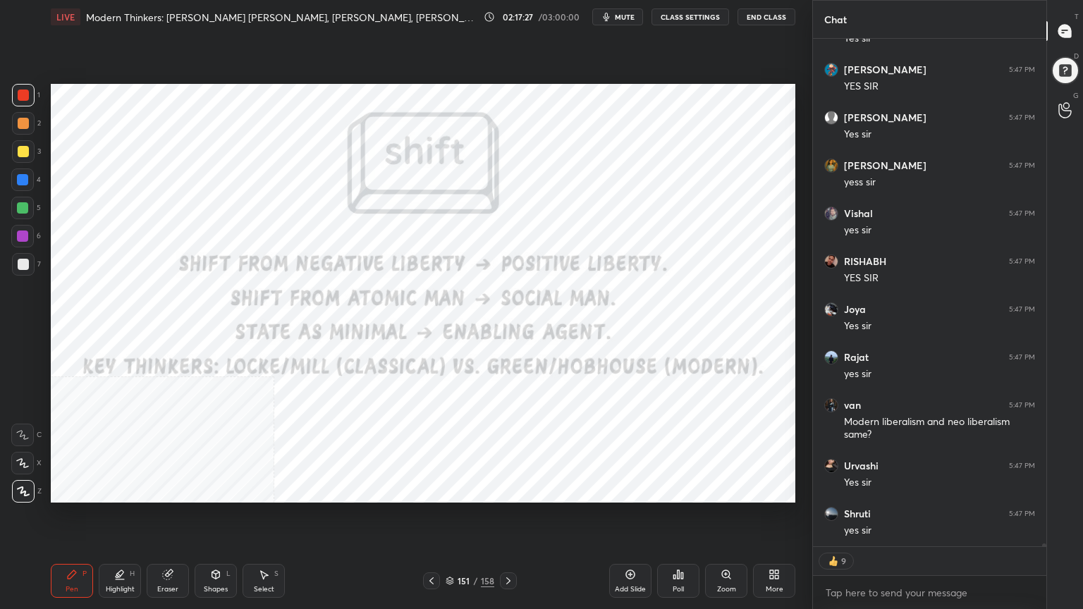
click at [450, 546] on icon at bounding box center [449, 582] width 7 height 2
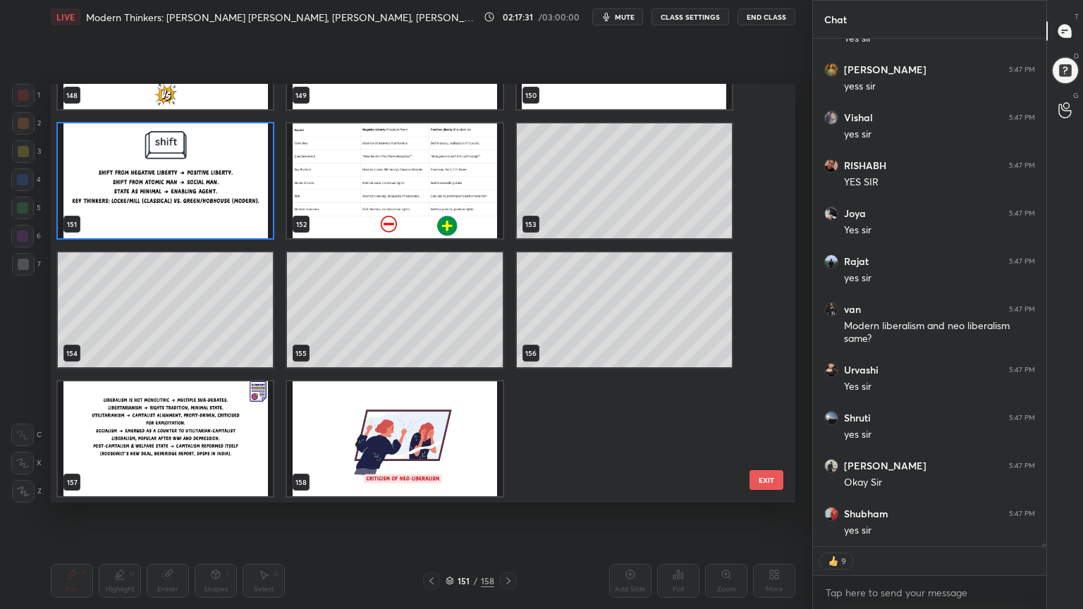
scroll to position [91997, 0]
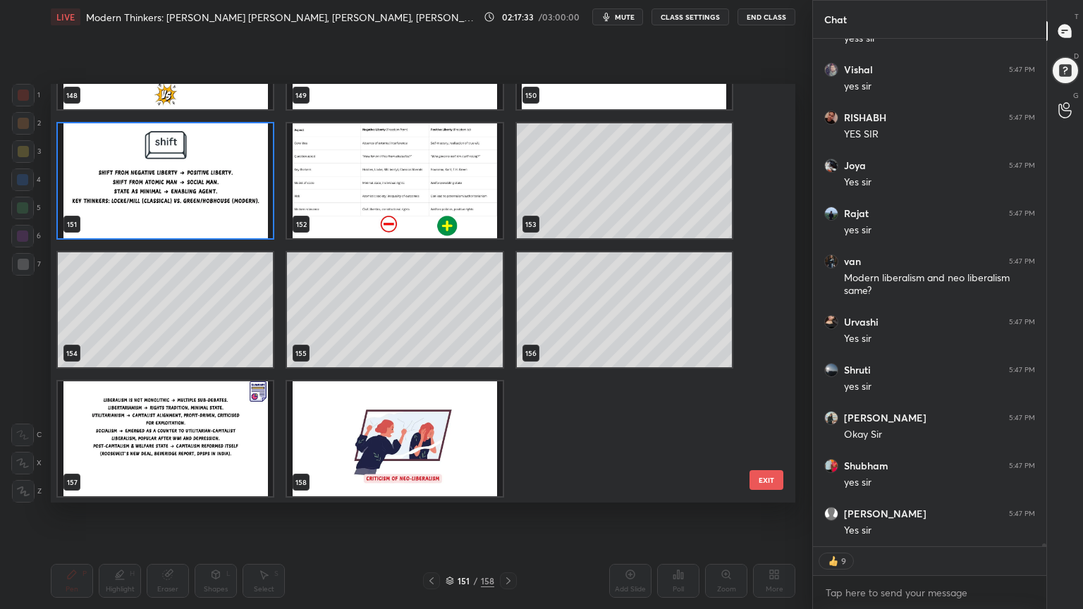
click at [457, 462] on img "grid" at bounding box center [394, 438] width 215 height 115
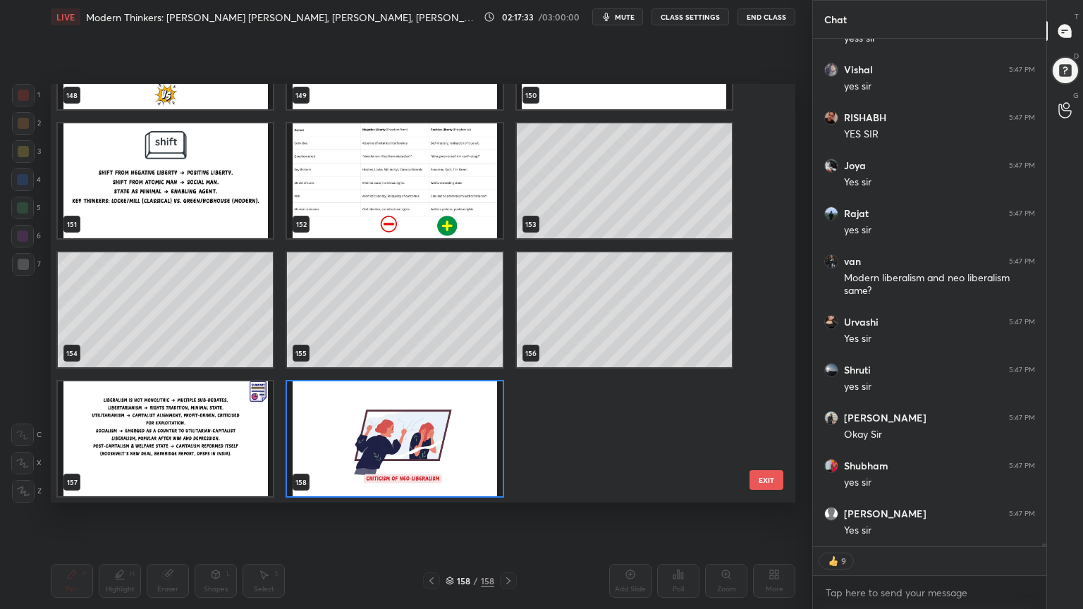
click at [457, 462] on img "grid" at bounding box center [394, 438] width 215 height 115
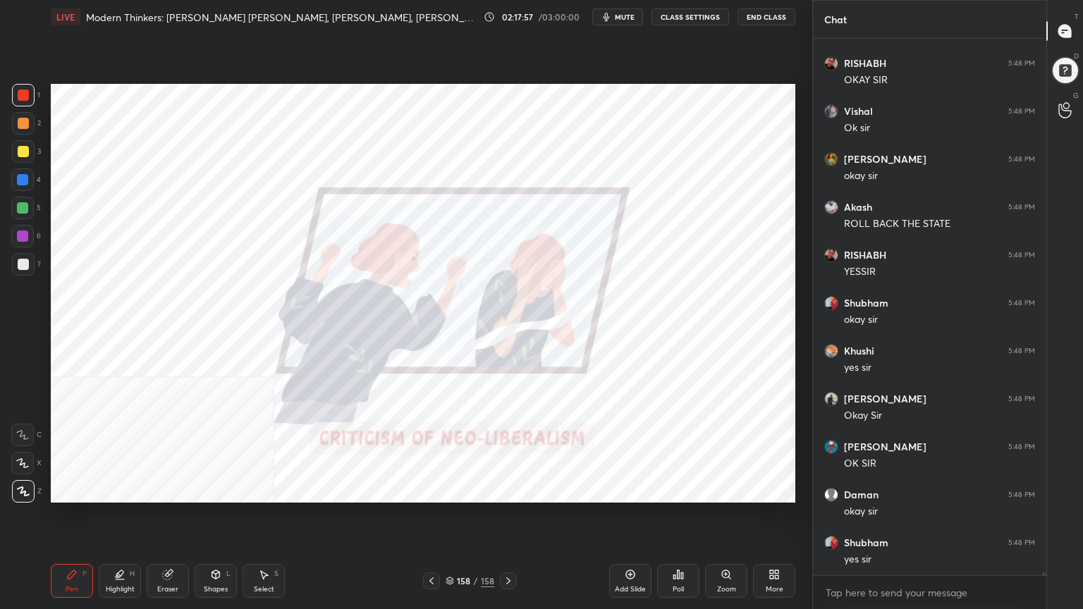
scroll to position [92543, 0]
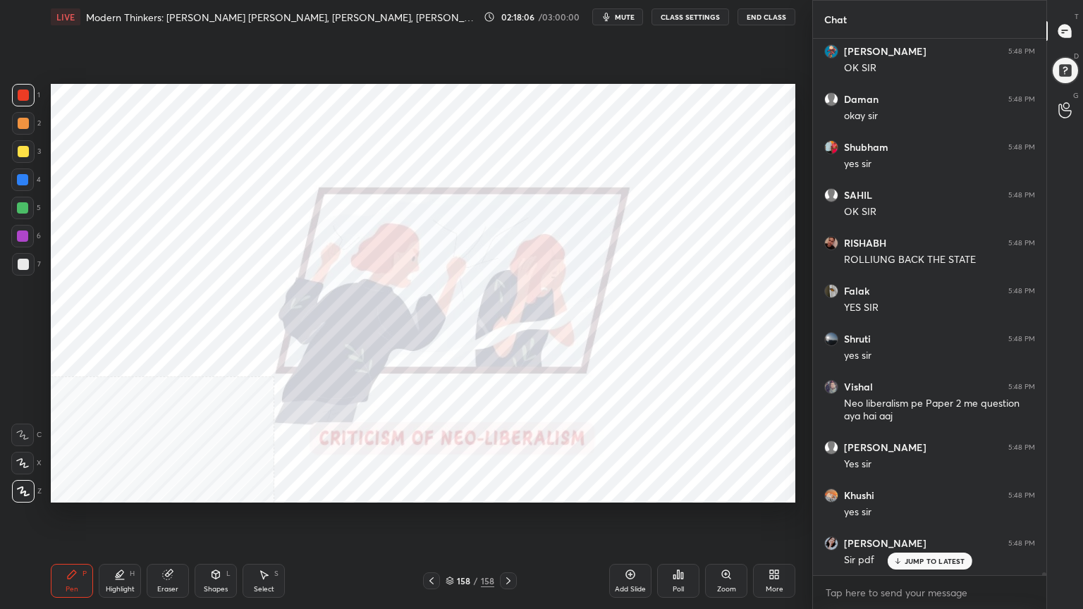
click at [450, 546] on icon at bounding box center [449, 581] width 8 height 8
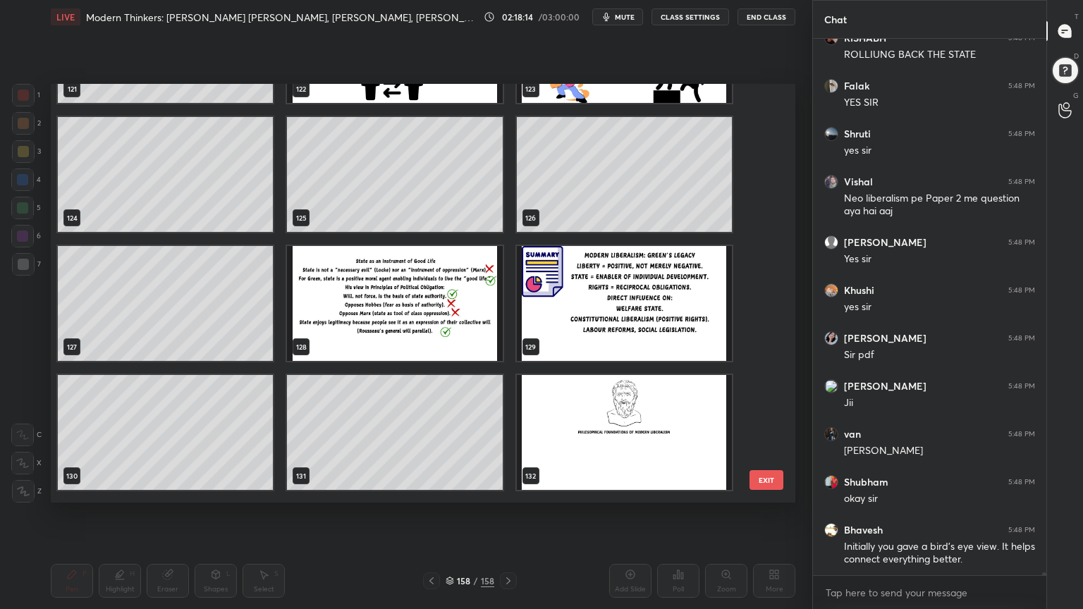
click at [688, 331] on img "grid" at bounding box center [624, 303] width 215 height 115
click at [689, 331] on img "grid" at bounding box center [624, 303] width 215 height 115
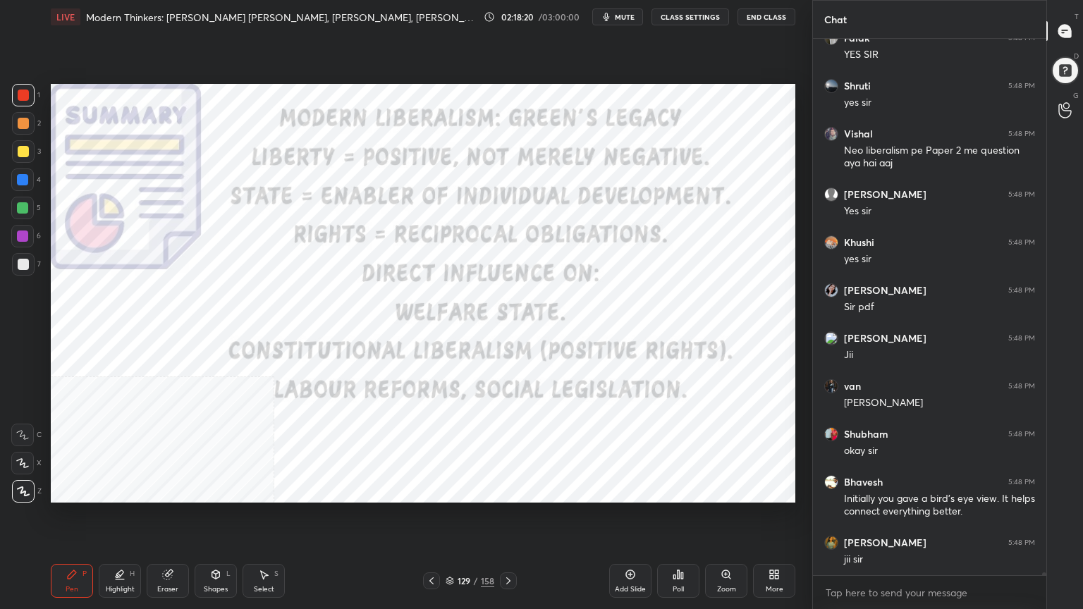
click at [453, 546] on div "129 / 158" at bounding box center [469, 580] width 49 height 13
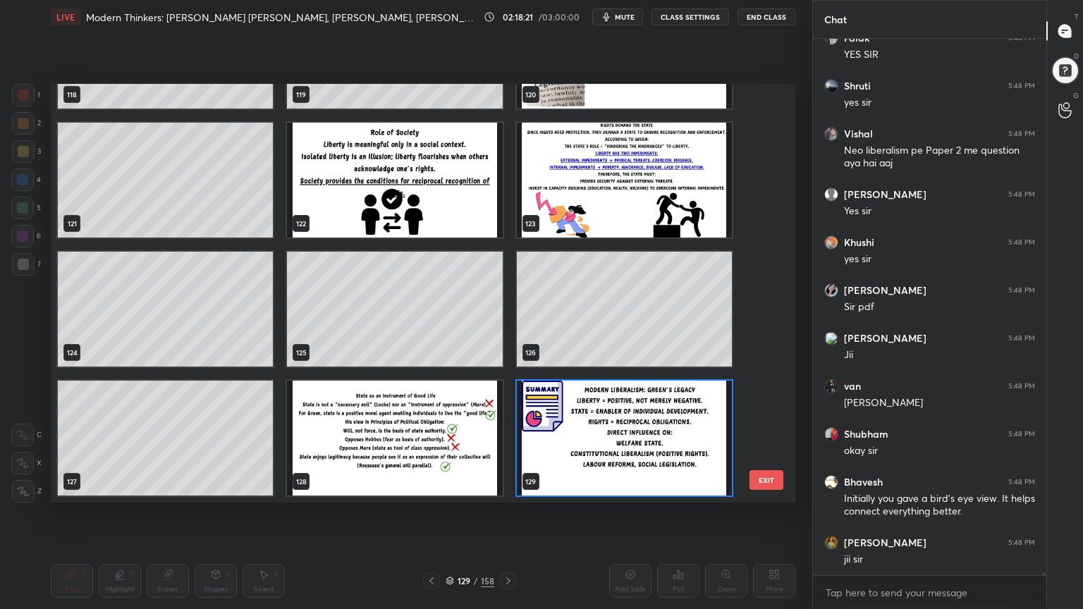
click at [756, 340] on div "118 119 120 121 122 123 124 125 126 127 128 129 130 131 132 133 134 135" at bounding box center [411, 293] width 720 height 419
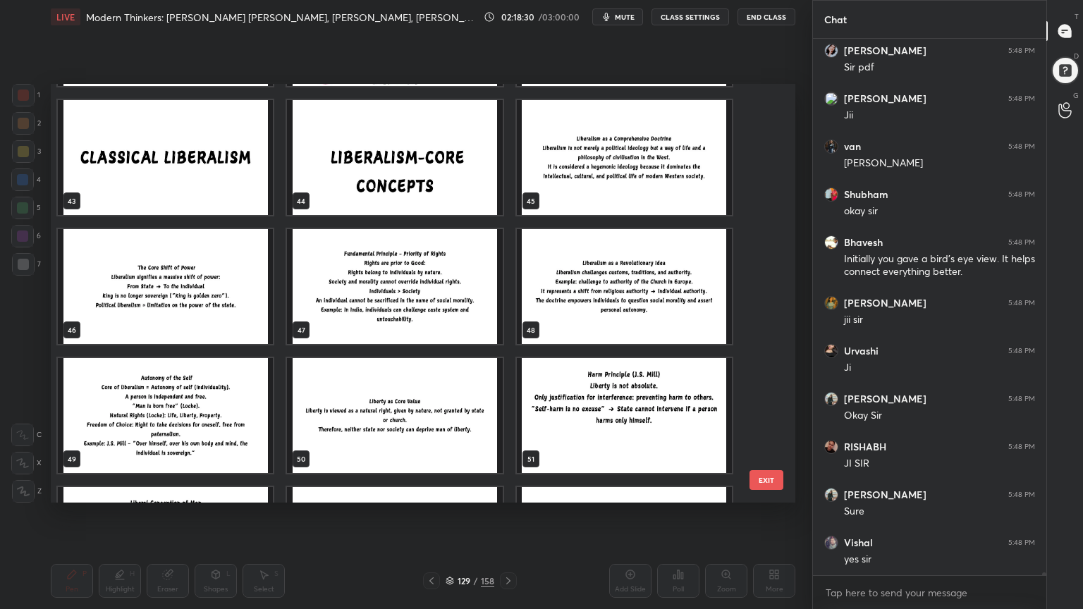
drag, startPoint x: 763, startPoint y: 195, endPoint x: 763, endPoint y: 183, distance: 12.0
click at [763, 183] on div "40 41 42 43 44 45 46 47 48 49 50 51 52 53 54 55 56 57" at bounding box center [411, 293] width 720 height 419
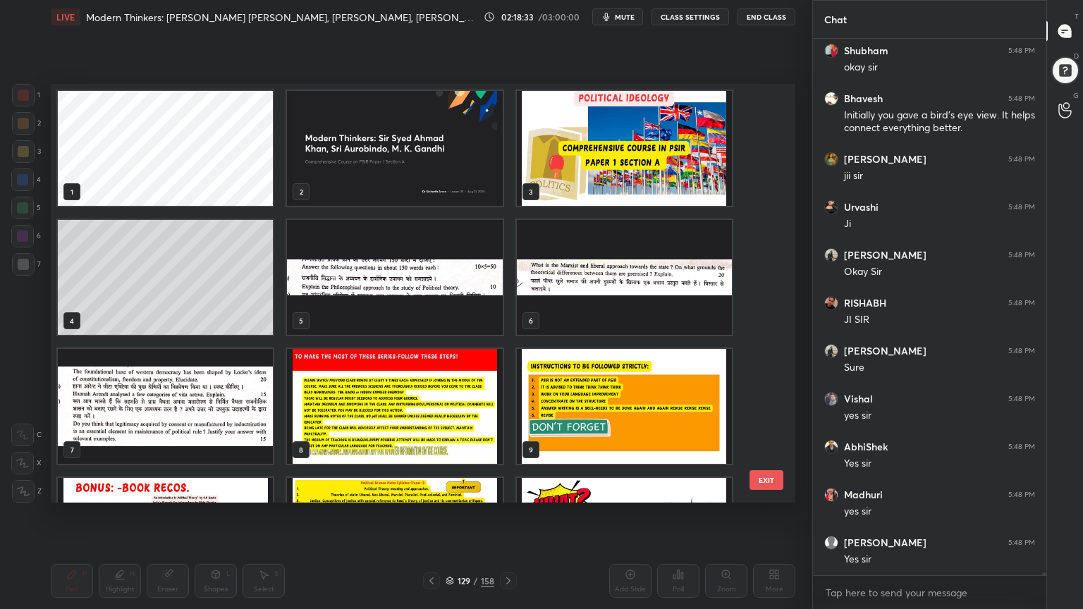
click at [662, 159] on img "grid" at bounding box center [624, 148] width 215 height 115
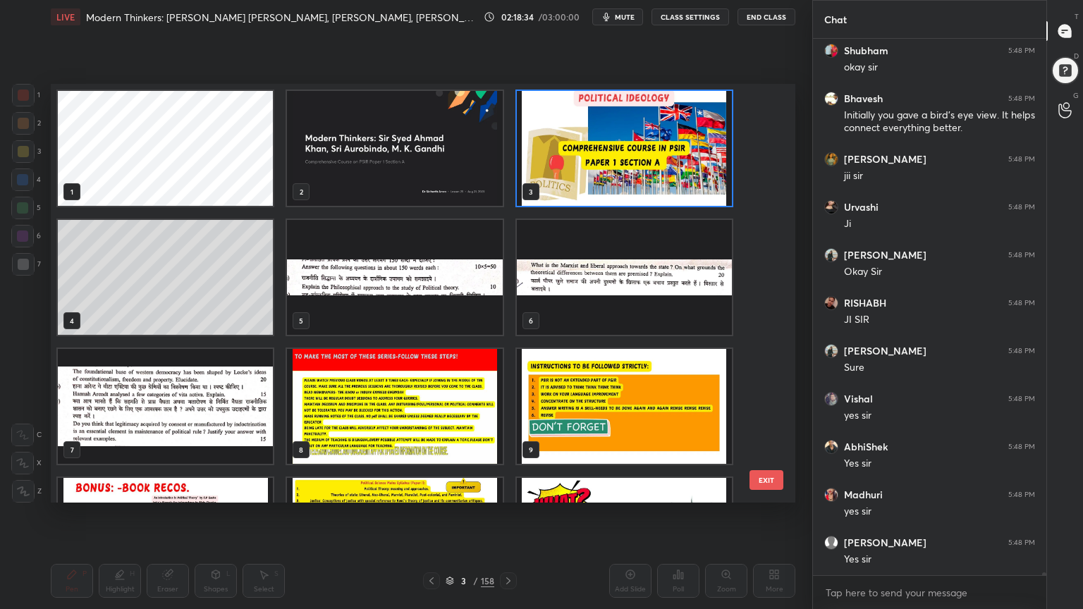
click at [657, 165] on img "grid" at bounding box center [624, 148] width 215 height 115
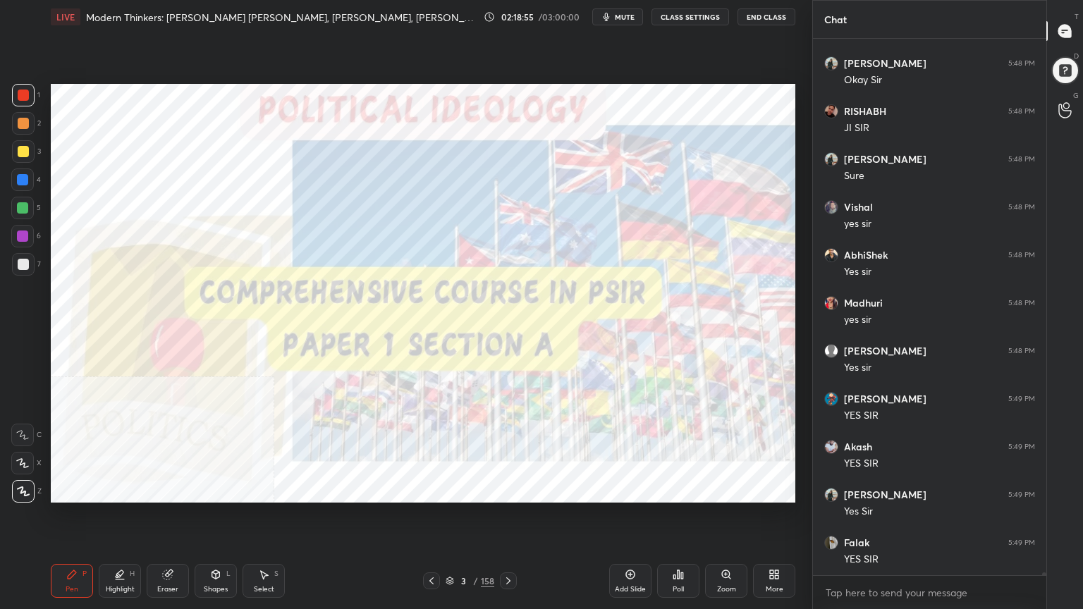
drag, startPoint x: 622, startPoint y: 580, endPoint x: 591, endPoint y: 556, distance: 39.2
click at [622, 546] on div "Add Slide" at bounding box center [630, 581] width 42 height 34
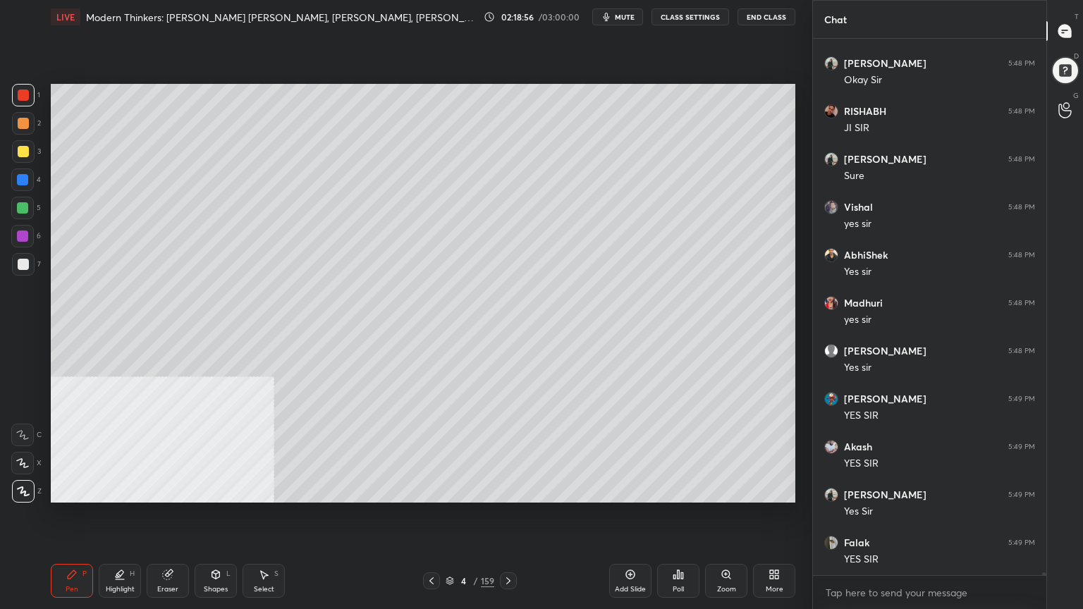
drag, startPoint x: 22, startPoint y: 259, endPoint x: 42, endPoint y: 248, distance: 22.7
click at [20, 259] on div at bounding box center [23, 264] width 11 height 11
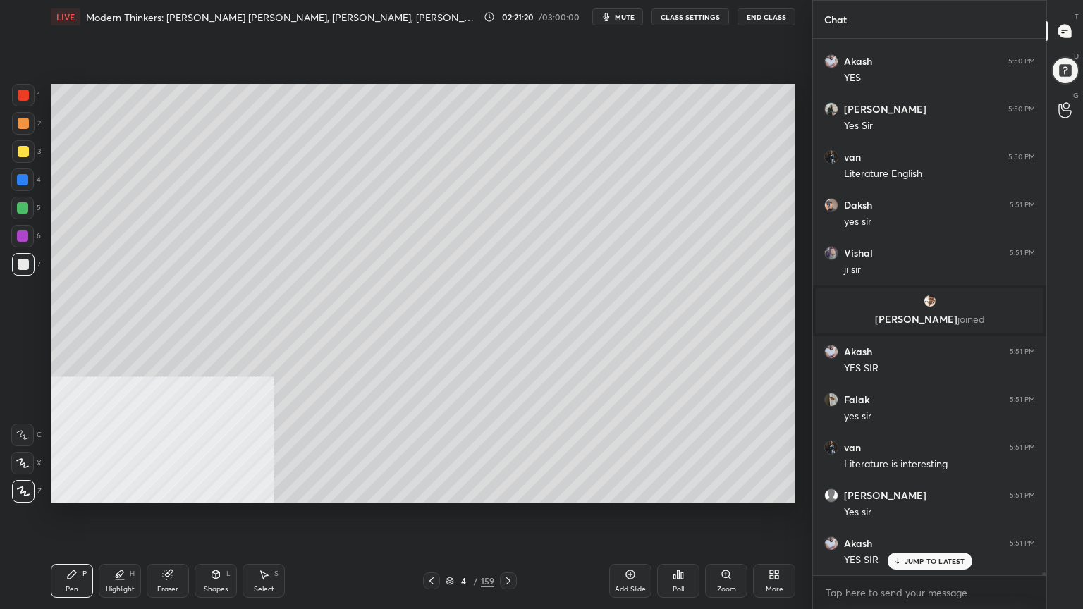
scroll to position [93195, 0]
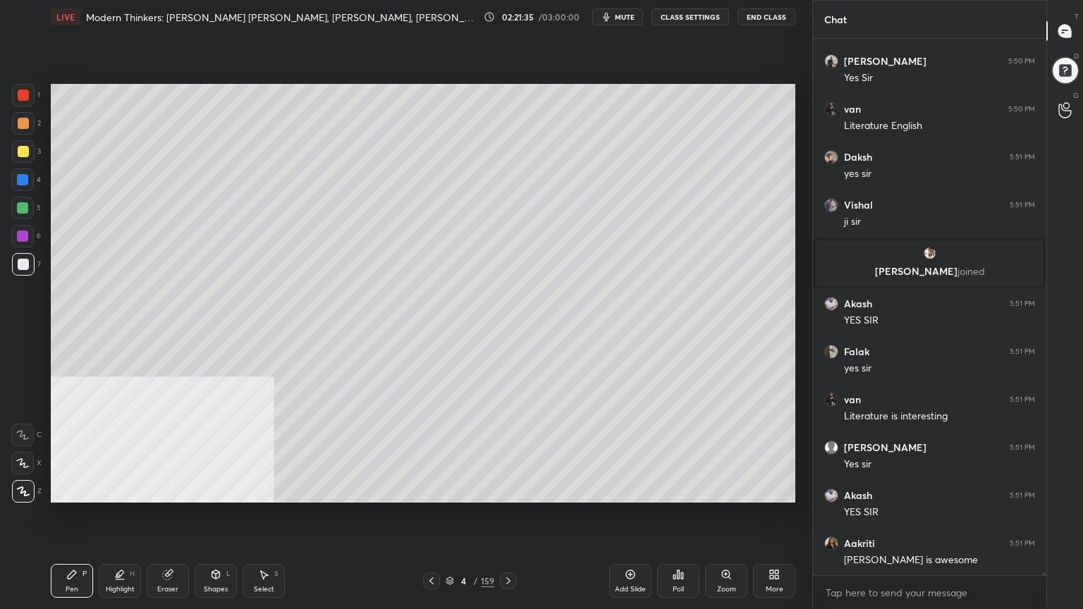
click at [454, 546] on div "4 / 159" at bounding box center [469, 580] width 49 height 13
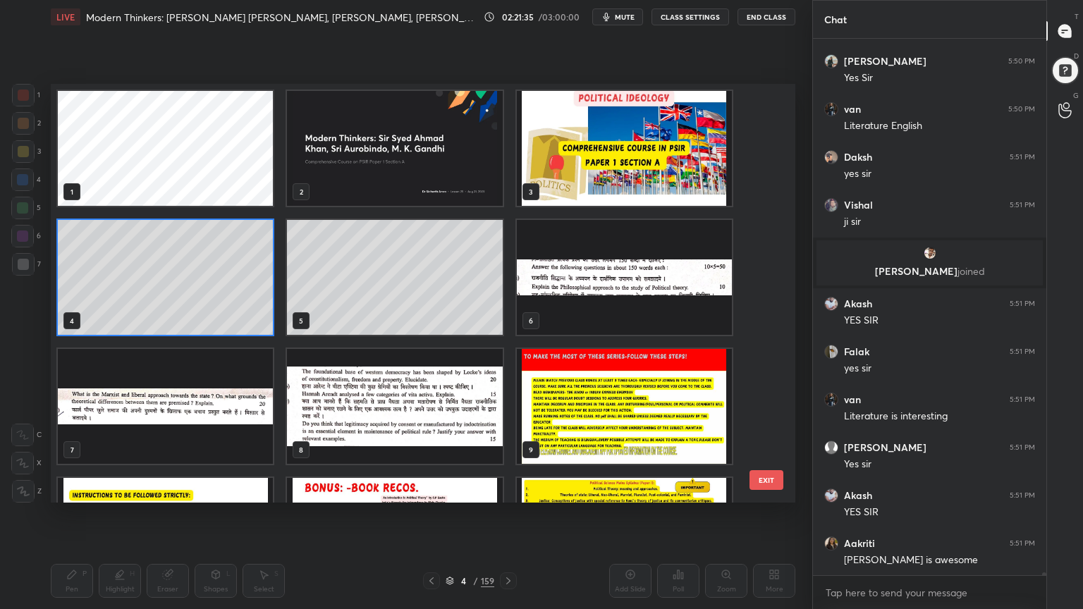
scroll to position [414, 737]
click at [674, 159] on img "grid" at bounding box center [624, 148] width 215 height 115
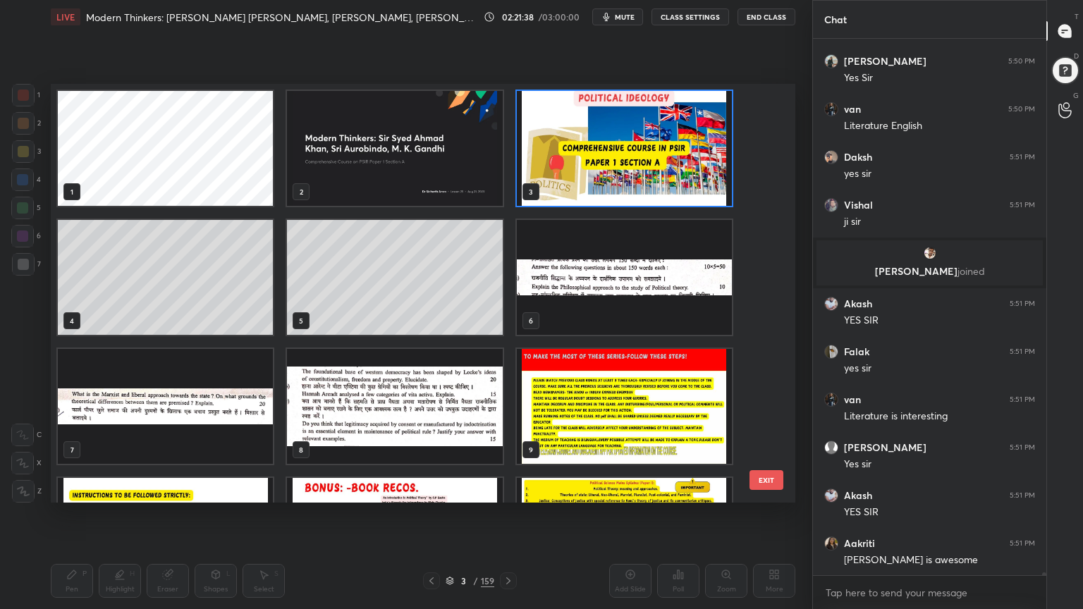
click at [675, 159] on img "grid" at bounding box center [624, 148] width 215 height 115
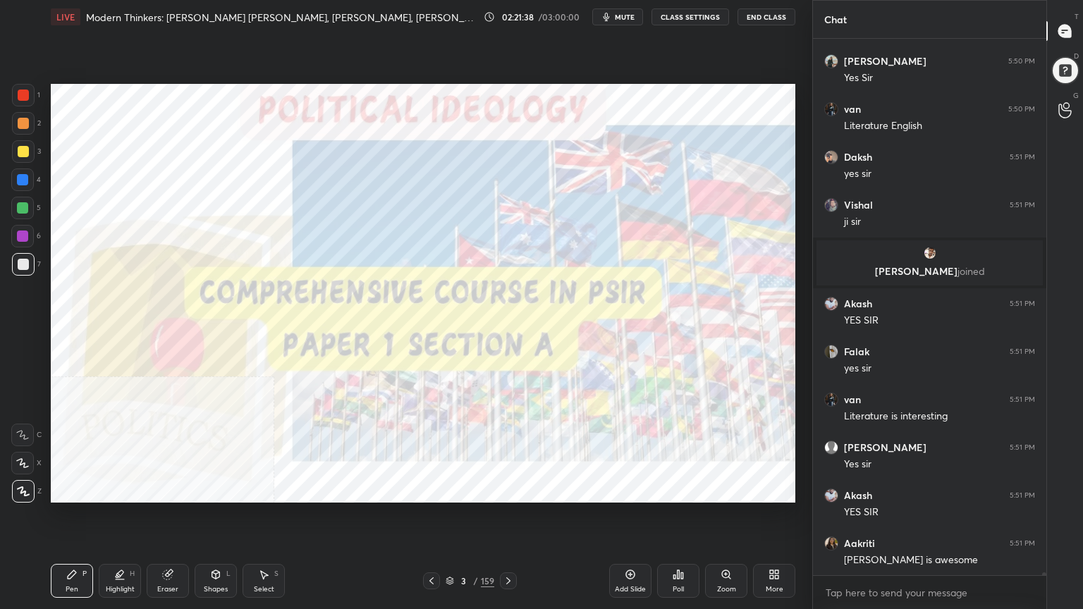
click at [675, 159] on img "grid" at bounding box center [624, 148] width 215 height 115
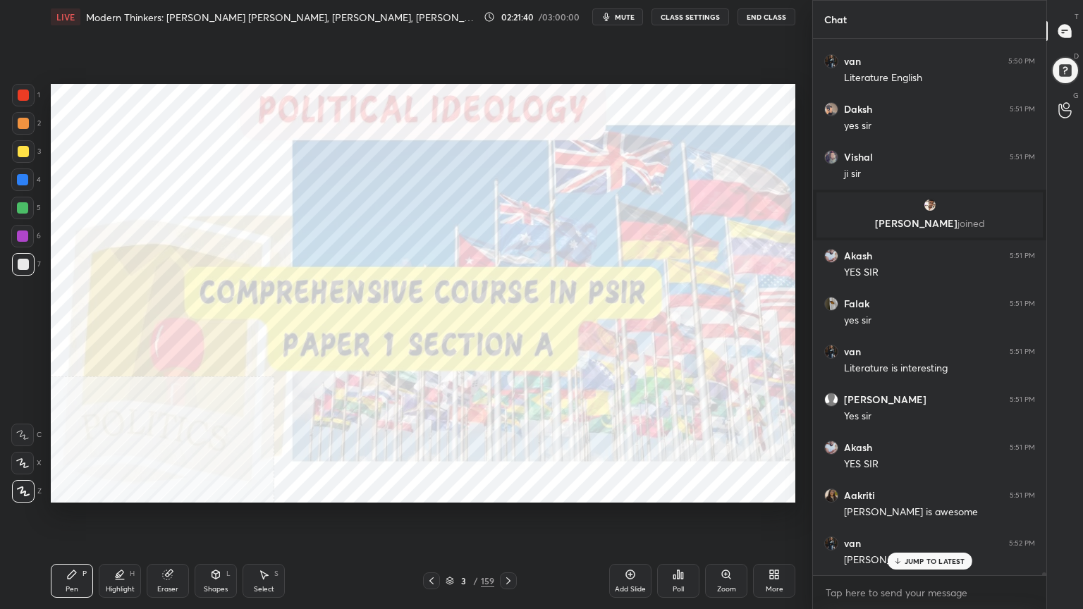
scroll to position [93339, 0]
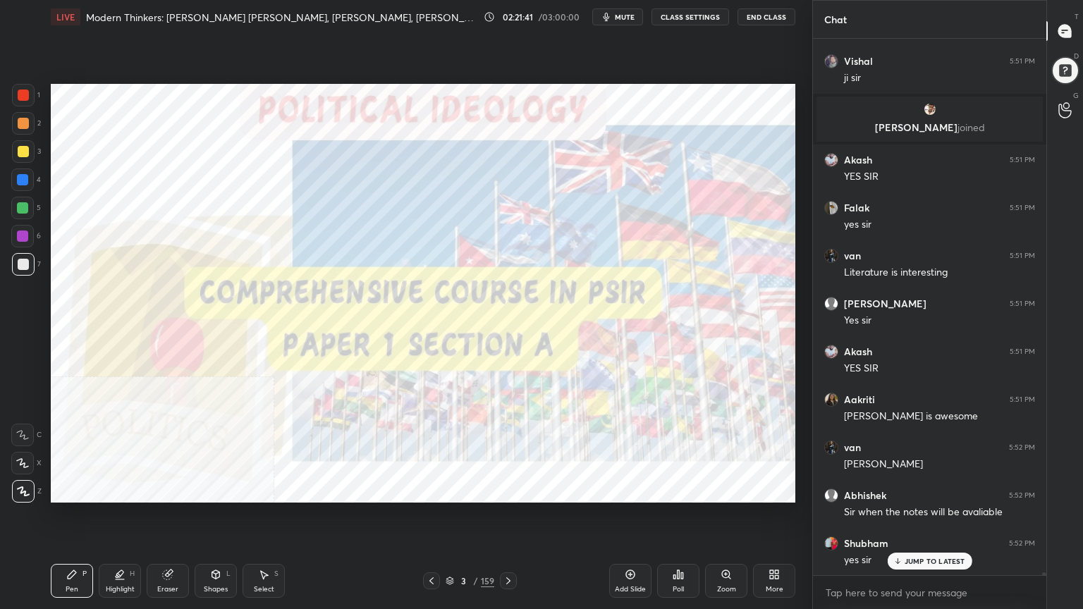
click at [17, 93] on div at bounding box center [23, 95] width 23 height 23
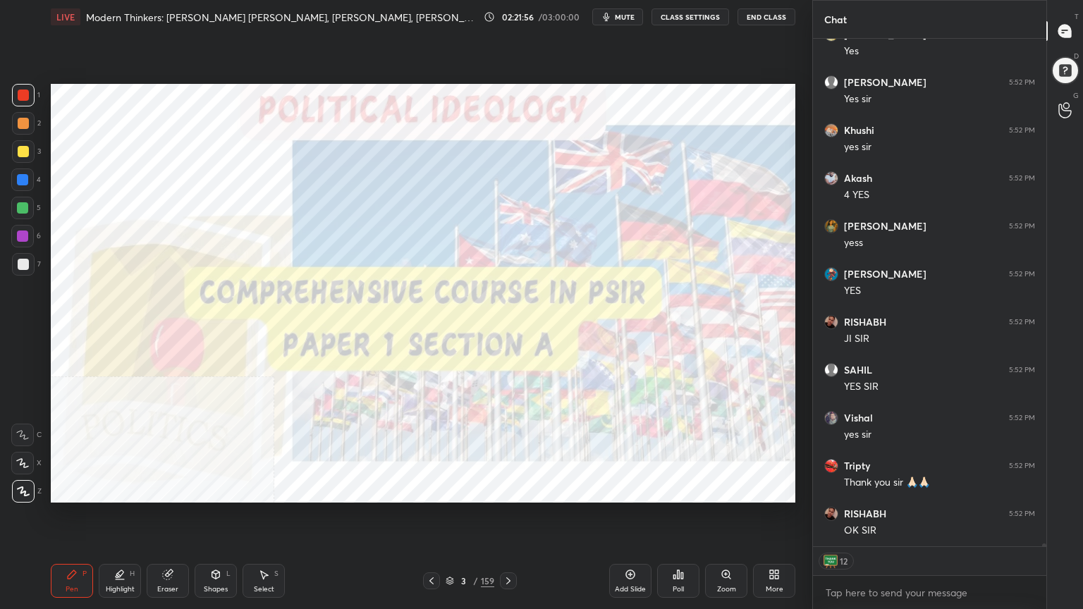
scroll to position [94088, 0]
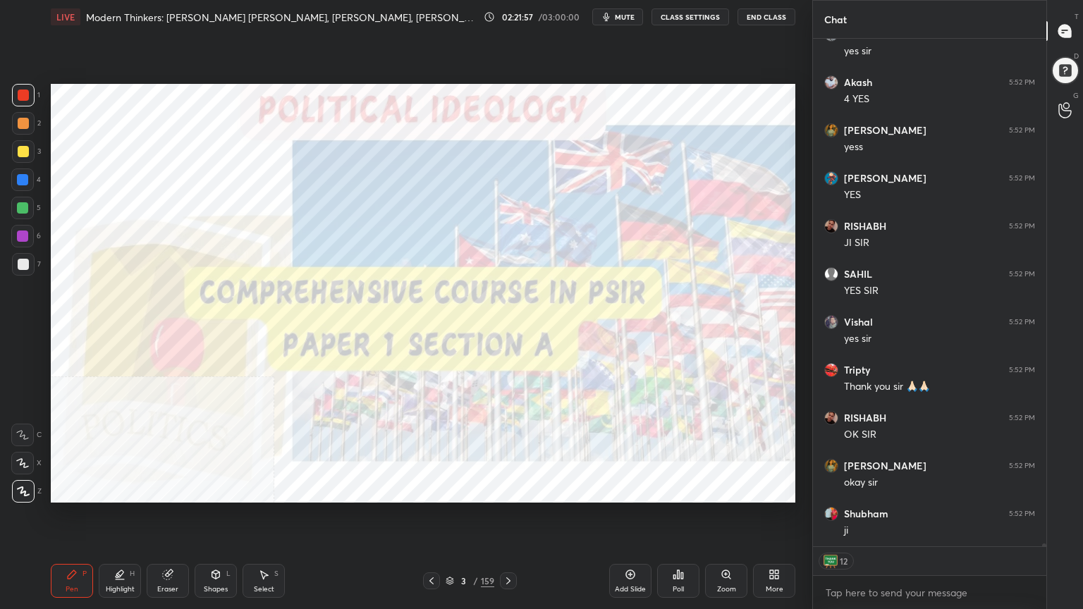
click at [863, 546] on body "1 2 3 4 5 6 7 C X Z C X Z E E Erase all H H LIVE Modern Thinkers: [PERSON_NAME]…" at bounding box center [541, 304] width 1083 height 609
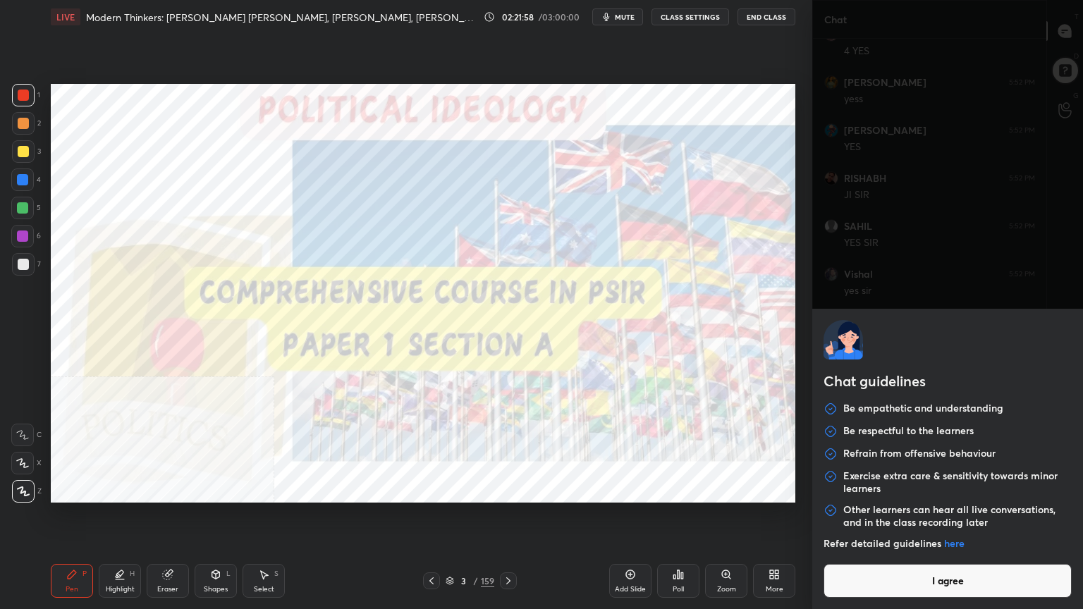
click at [870, 546] on button "I agree" at bounding box center [947, 581] width 248 height 34
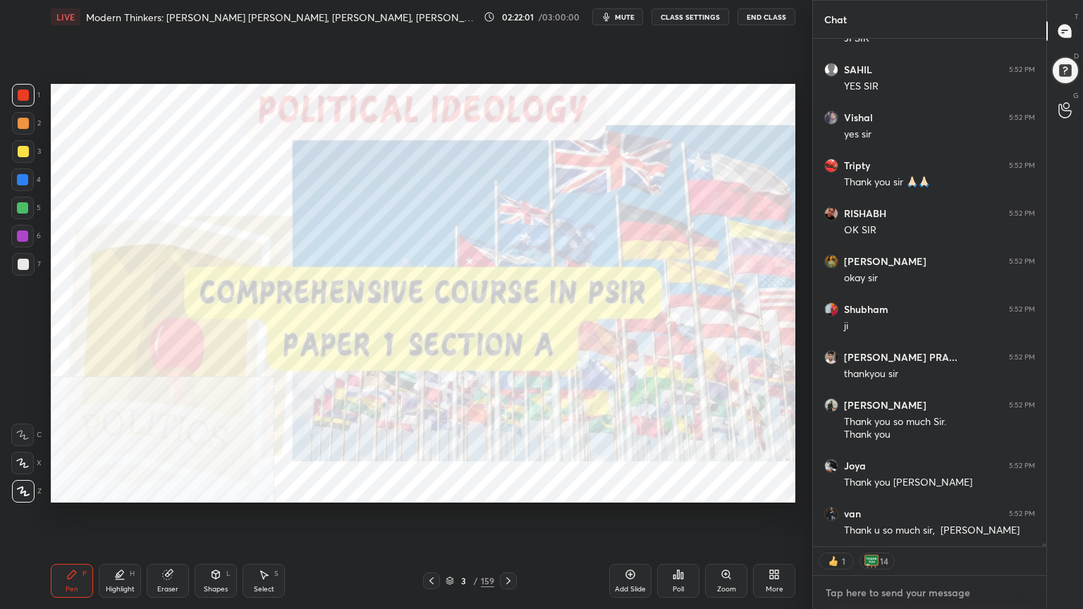
scroll to position [94436, 0]
type textarea "x"
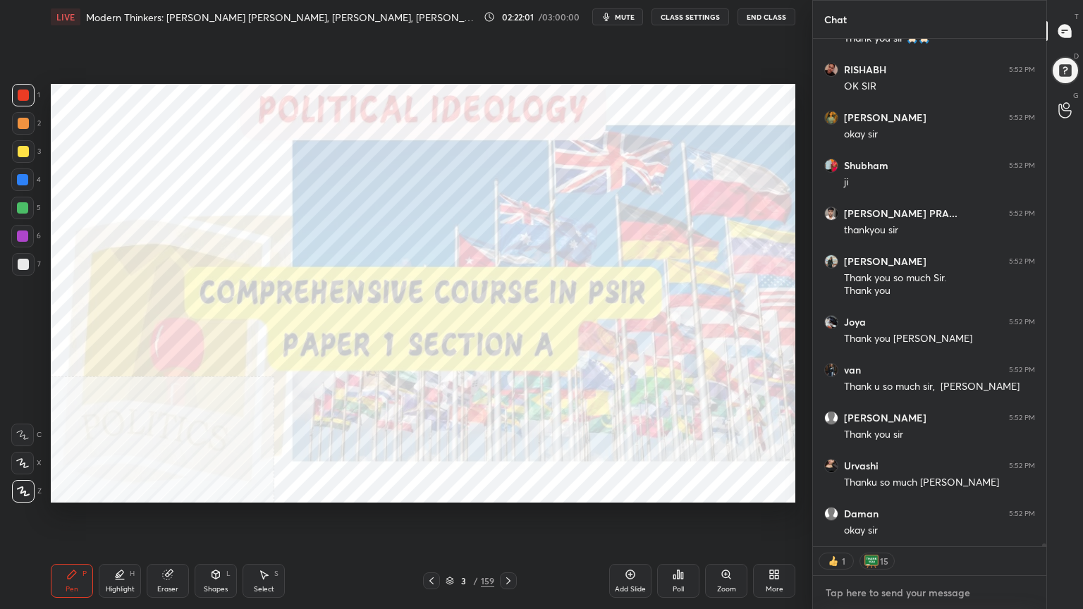
type textarea "G"
type textarea "x"
type textarea "GO"
type textarea "x"
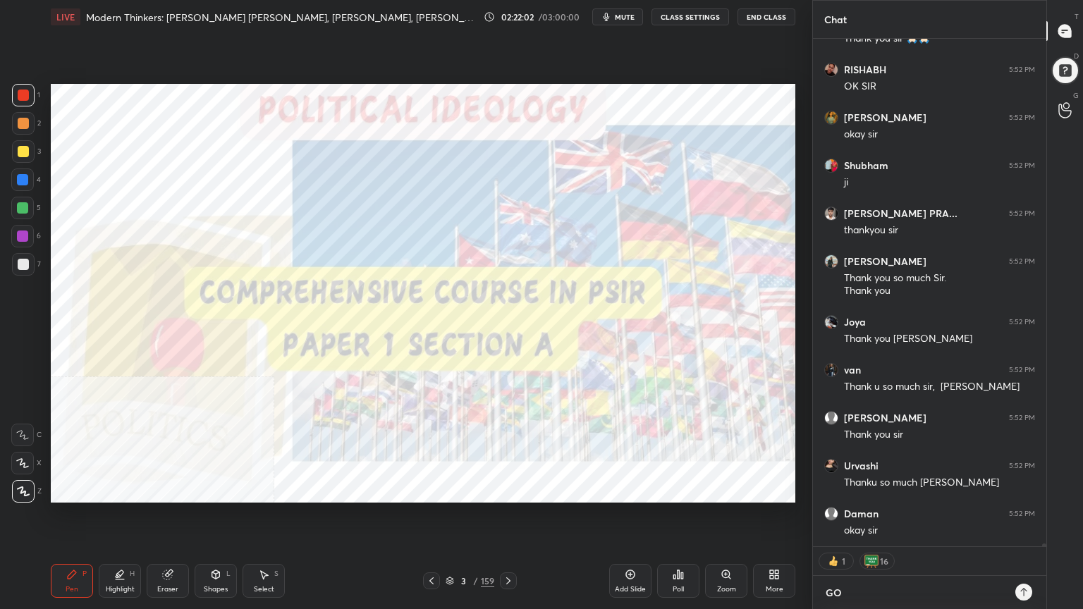
type textarea "[DEMOGRAPHIC_DATA]"
type textarea "x"
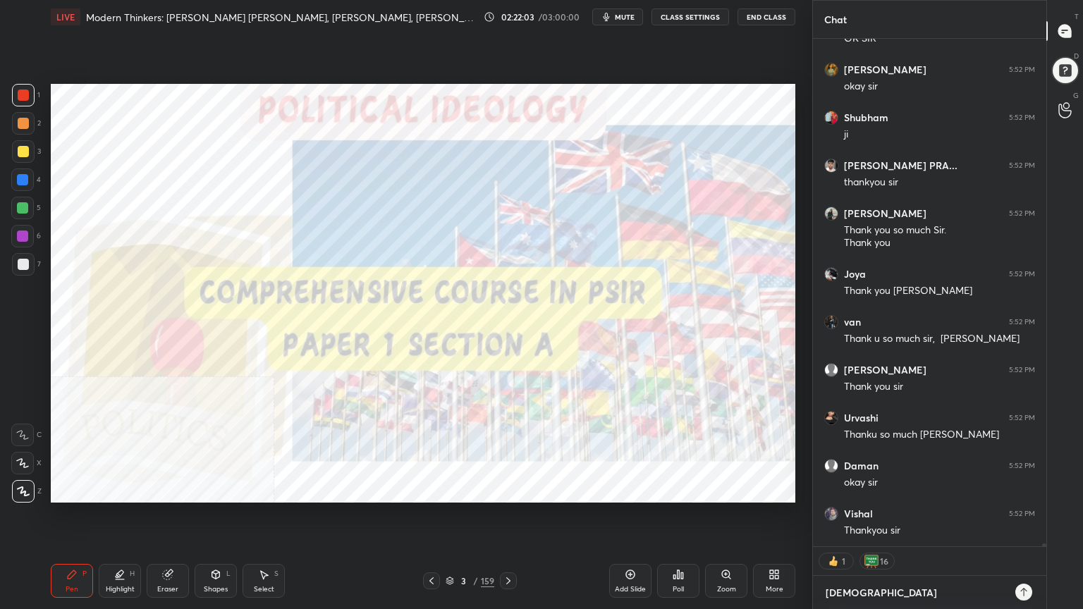
type textarea "[DEMOGRAPHIC_DATA]"
type textarea "x"
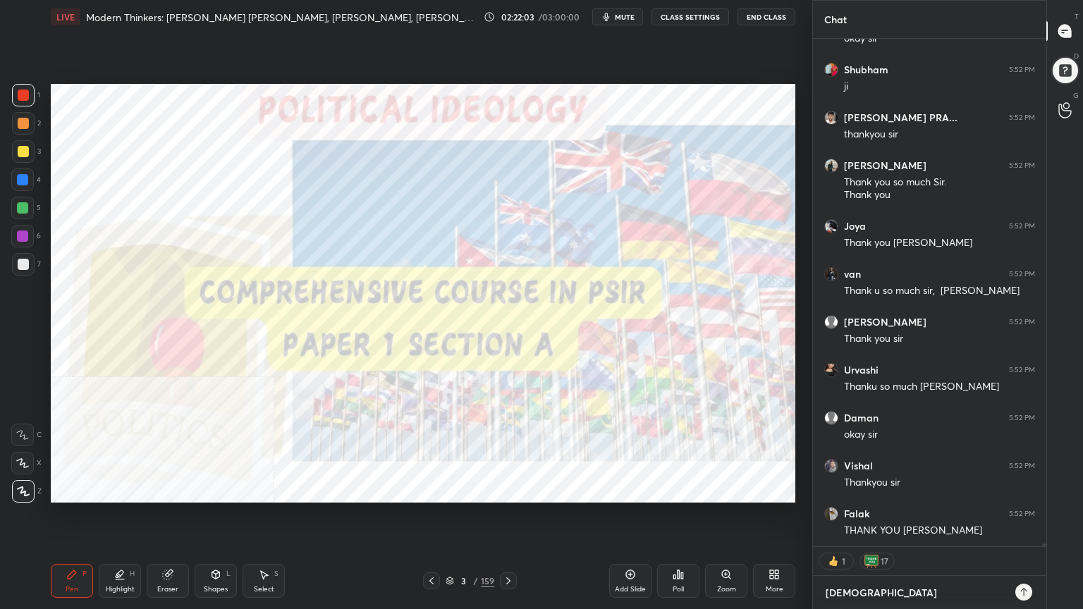
type textarea "[DEMOGRAPHIC_DATA] B"
type textarea "x"
type textarea "[DEMOGRAPHIC_DATA] BL"
type textarea "x"
type textarea "[DEMOGRAPHIC_DATA] BLE"
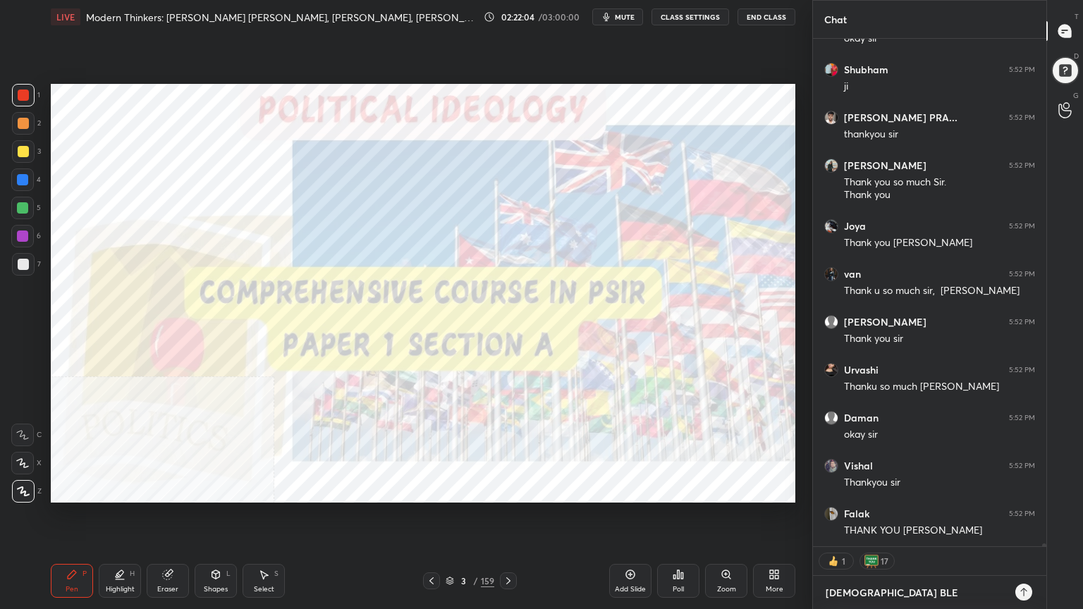
scroll to position [94628, 0]
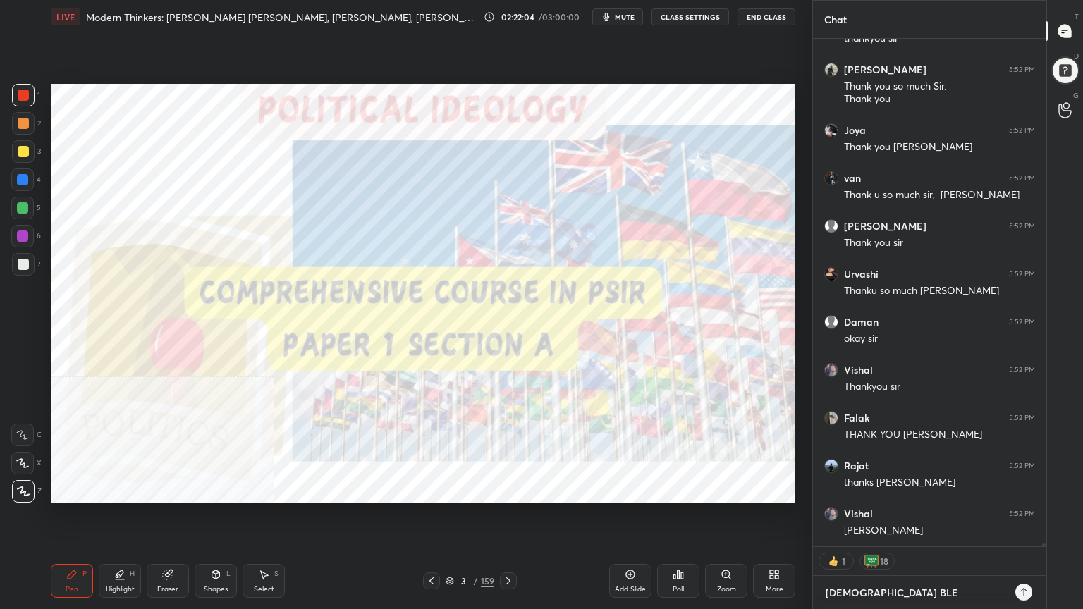
type textarea "x"
type textarea "[DEMOGRAPHIC_DATA] BLES"
type textarea "x"
type textarea "[DEMOGRAPHIC_DATA] BLESS"
type textarea "x"
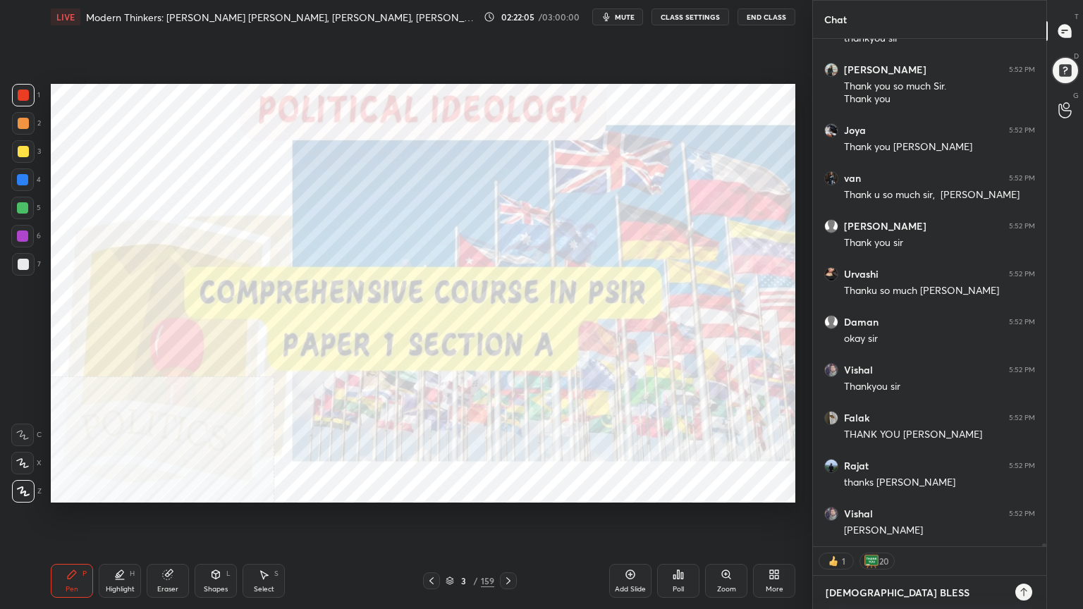
type textarea "[DEMOGRAPHIC_DATA] BLESS."
type textarea "x"
type textarea "[DEMOGRAPHIC_DATA] BLESS.J"
type textarea "x"
type textarea "[DEMOGRAPHIC_DATA] BLESS.JA"
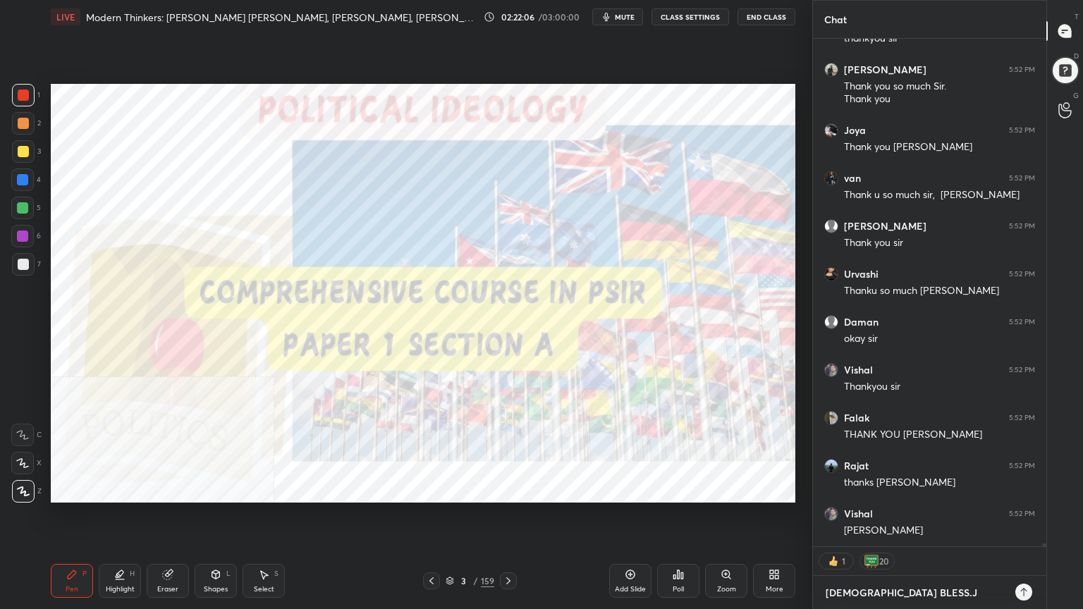
type textarea "x"
type textarea "[DEMOGRAPHIC_DATA] BLESS.JAI"
type textarea "x"
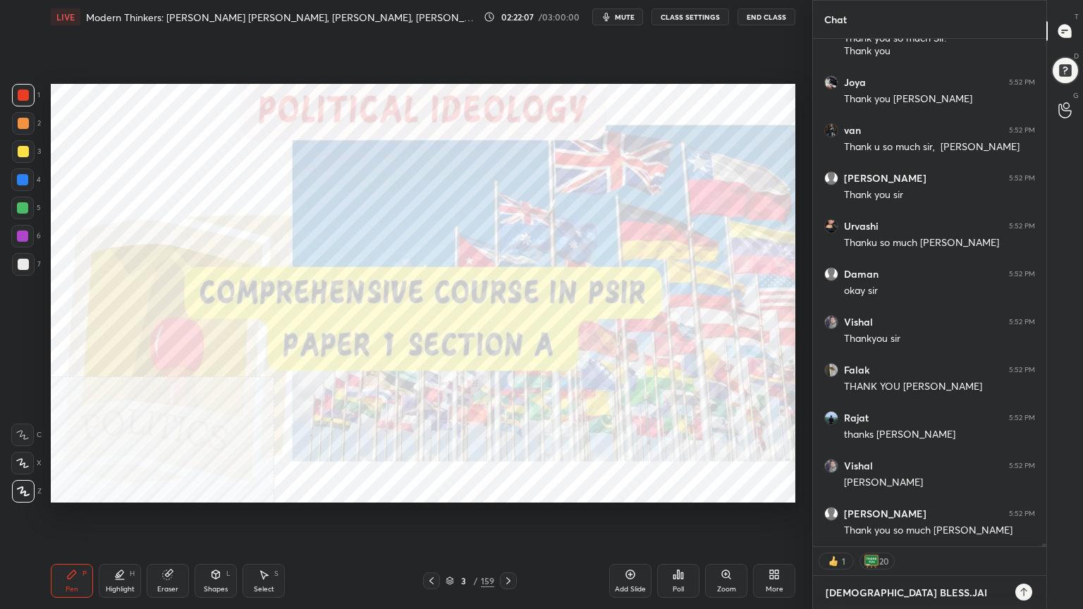
type textarea "[DEMOGRAPHIC_DATA] BLESS.JAI"
type textarea "x"
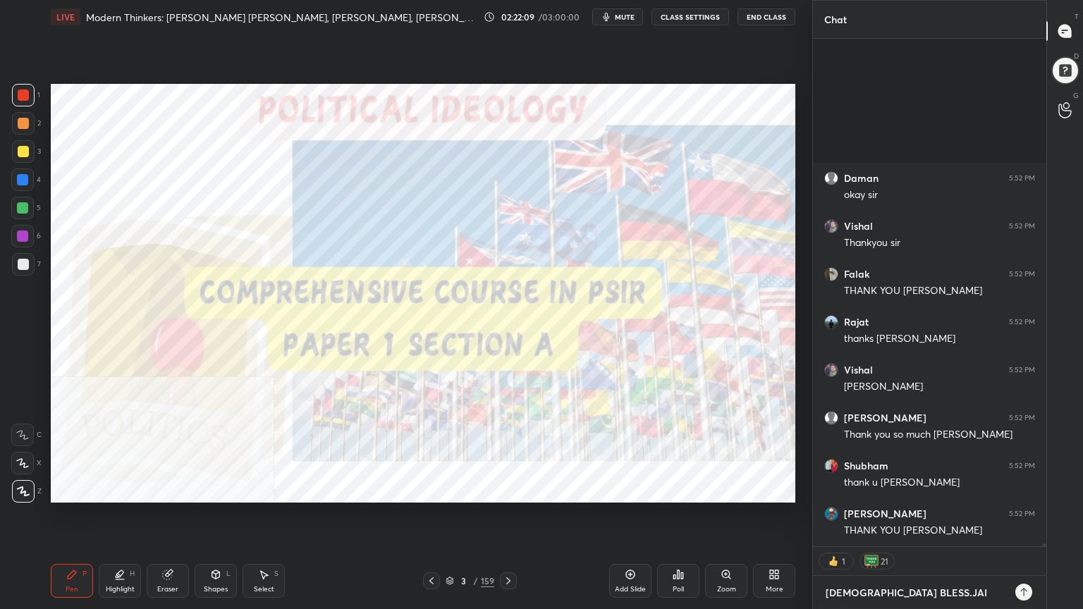
type textarea "[DEMOGRAPHIC_DATA] BLESS.[PERSON_NAME]"
type textarea "x"
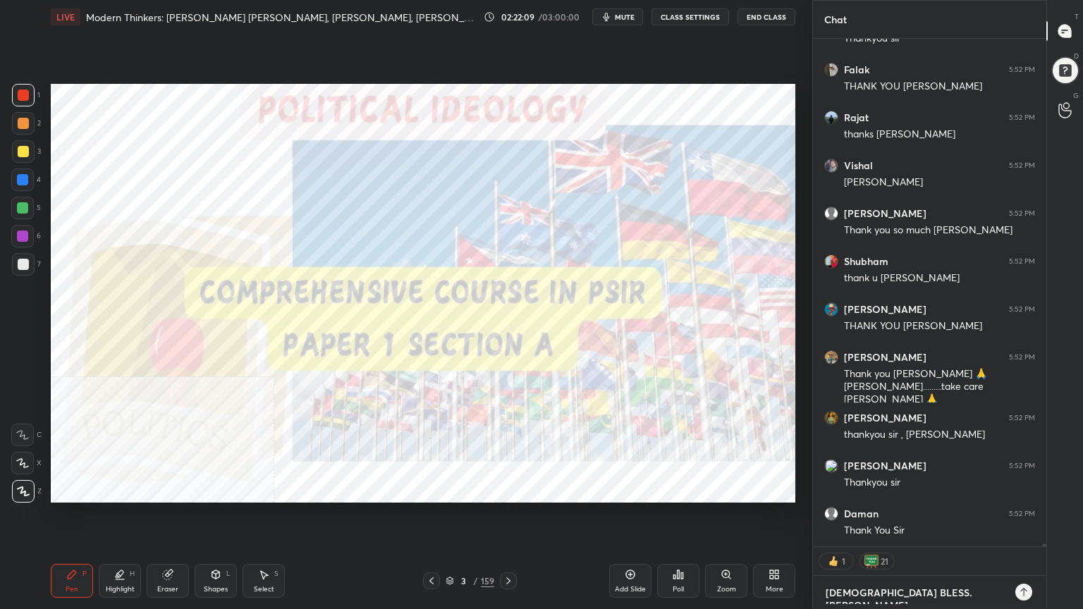
type textarea "[DEMOGRAPHIC_DATA] BLESS.[PERSON_NAME]"
type textarea "x"
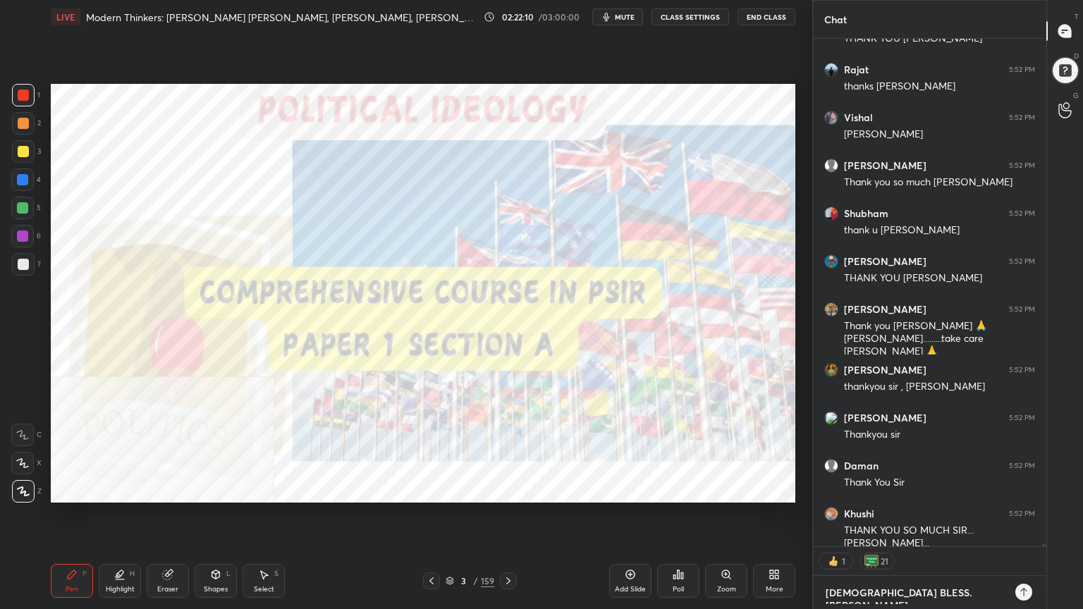
type textarea "[DEMOGRAPHIC_DATA] BLESS.JAI HIN"
type textarea "x"
type textarea "[DEMOGRAPHIC_DATA] BLESS.[PERSON_NAME]"
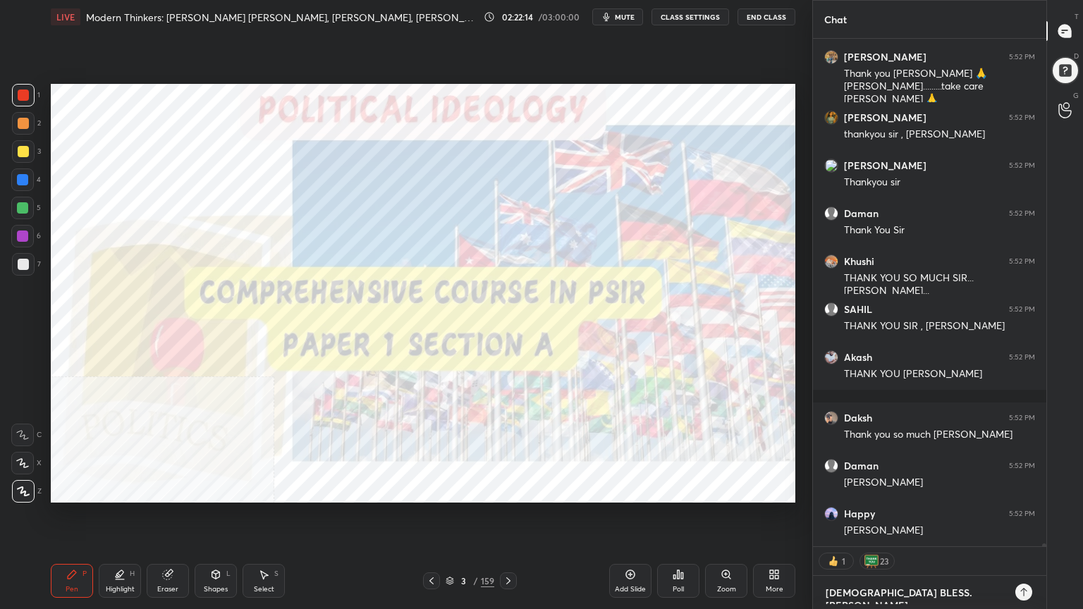
type textarea "x"
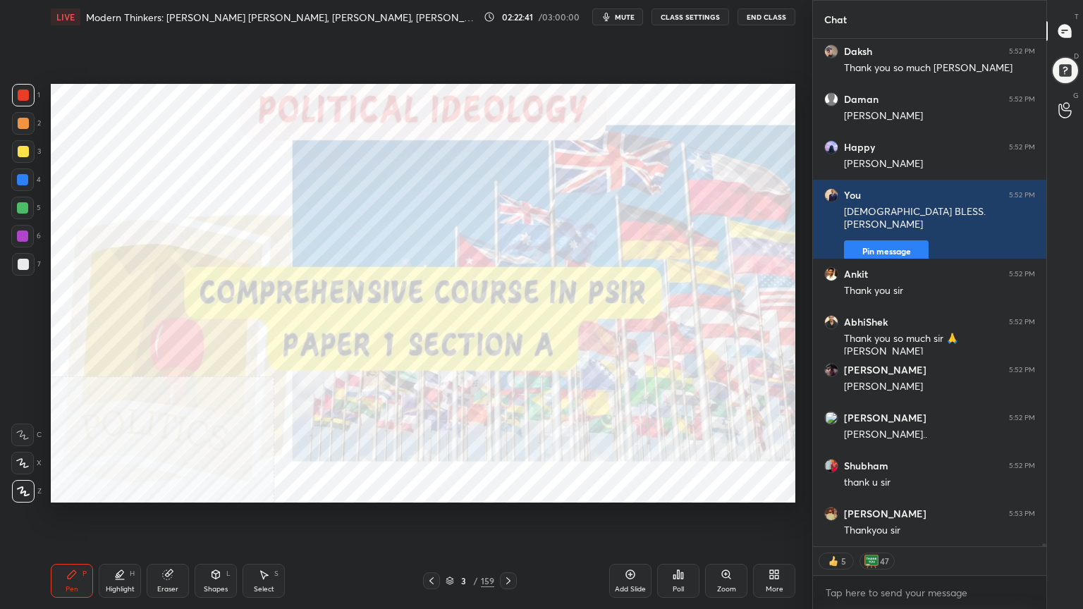
click at [770, 18] on button "End Class" at bounding box center [766, 16] width 58 height 17
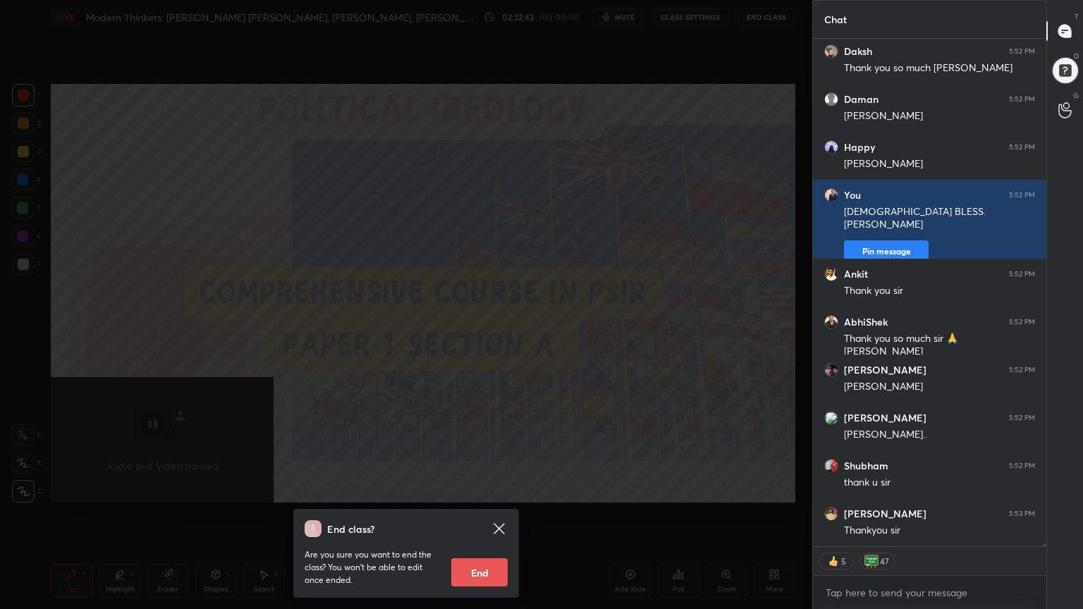
click at [482, 546] on button "End" at bounding box center [479, 572] width 56 height 28
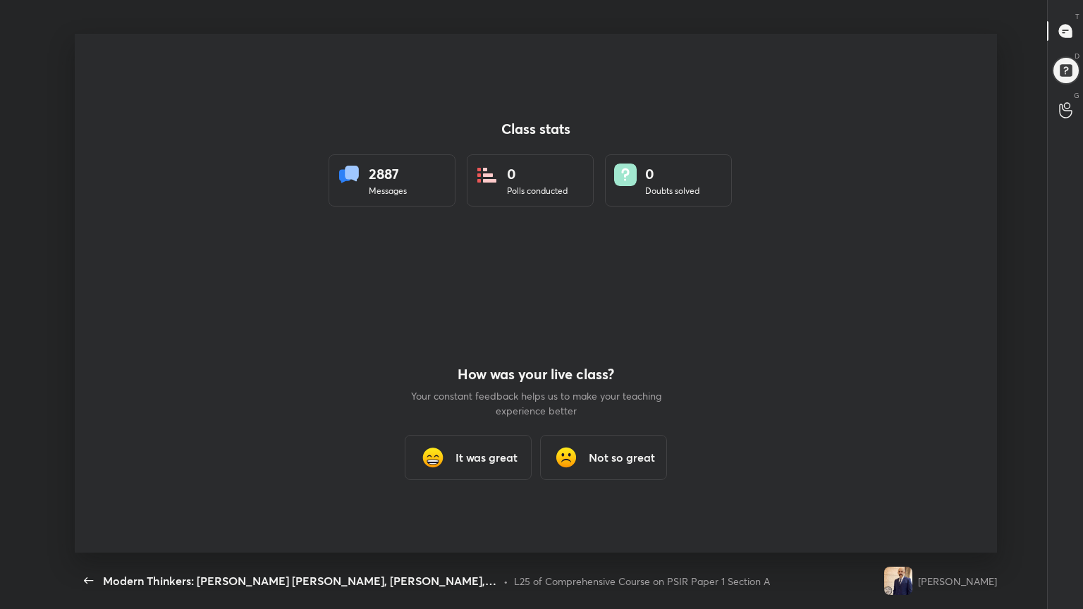
click at [468, 459] on h3 "It was great" at bounding box center [486, 457] width 62 height 17
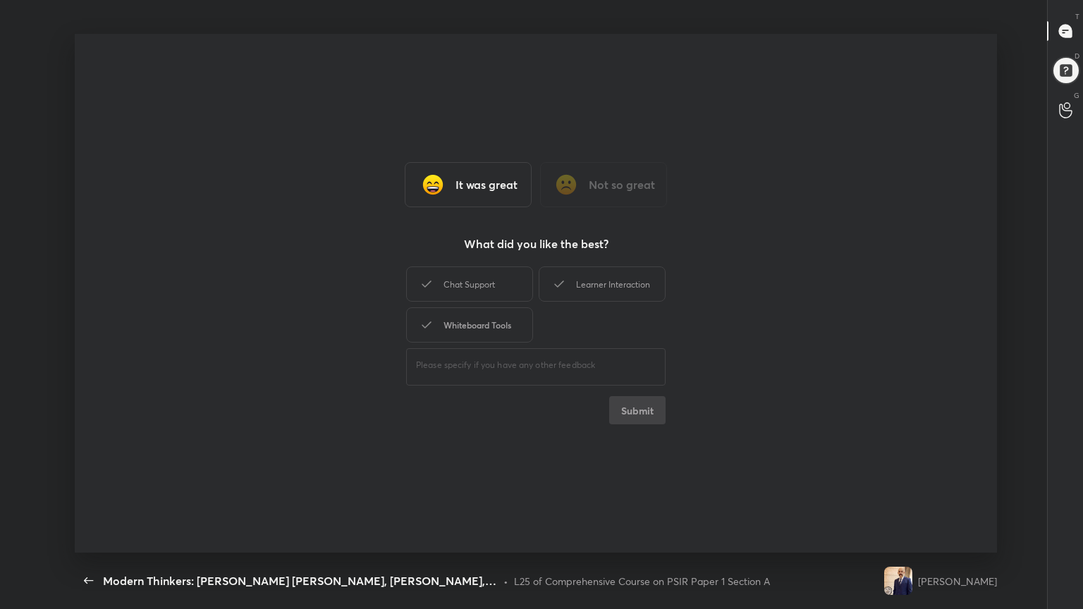
click at [479, 332] on div "Whiteboard Tools" at bounding box center [469, 324] width 127 height 35
click at [636, 417] on button "Submit" at bounding box center [637, 410] width 56 height 28
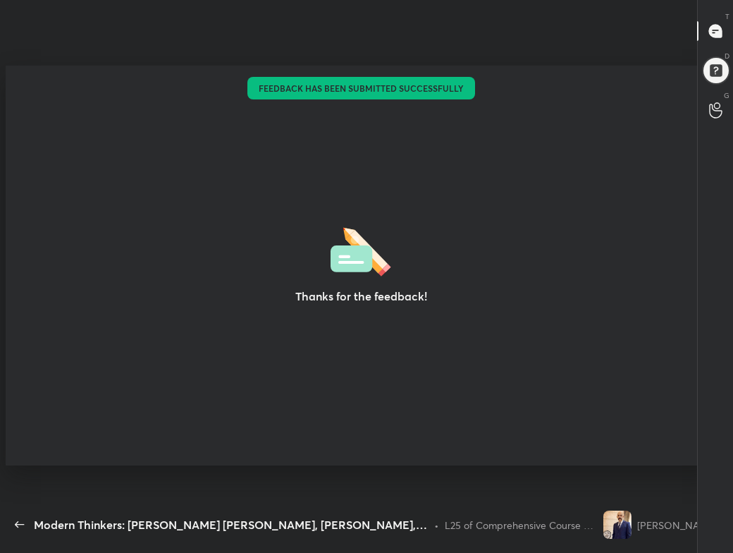
type textarea "x"
